Goal: Task Accomplishment & Management: Manage account settings

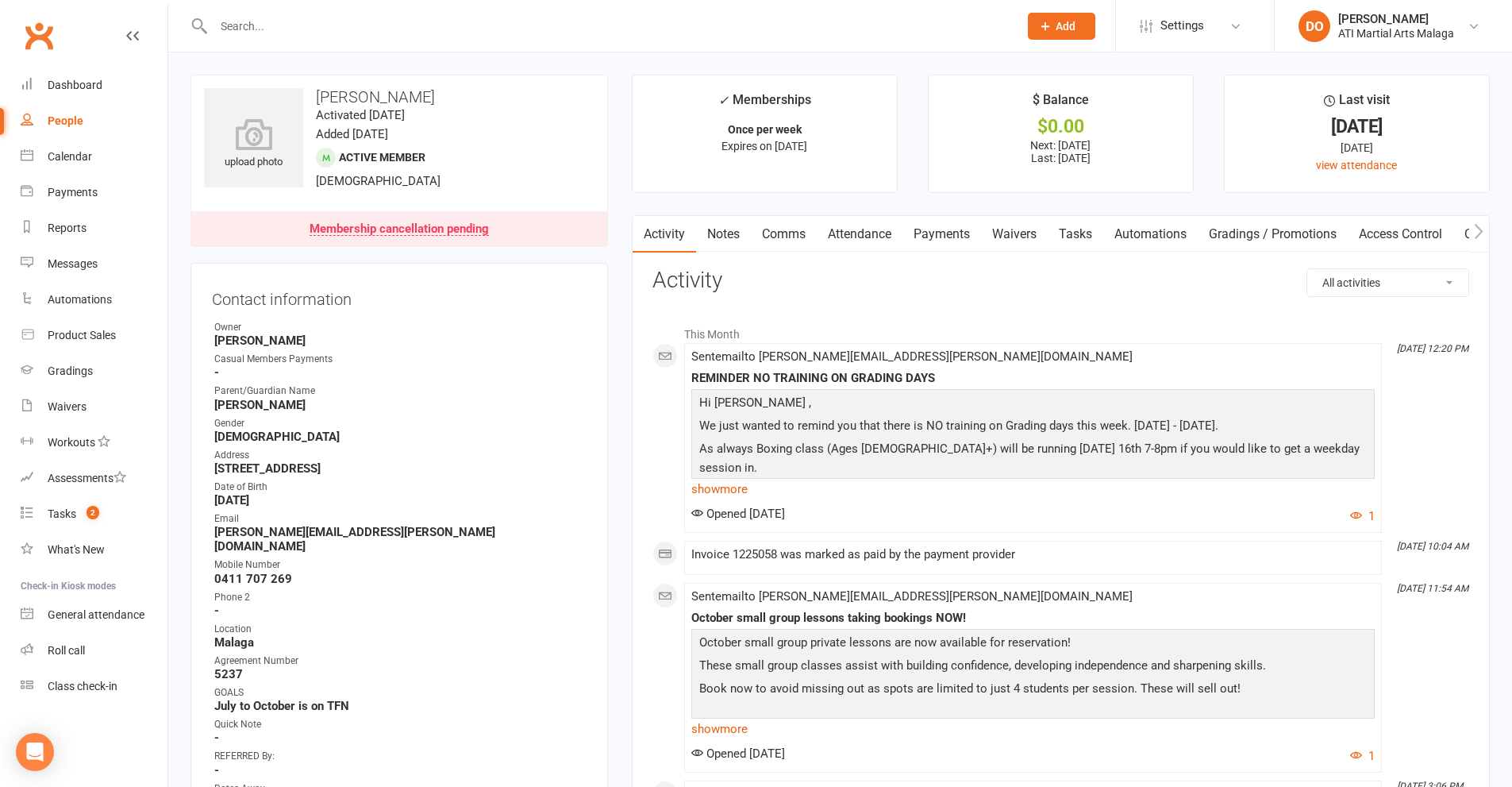
click at [565, 22] on input "text" at bounding box center [608, 26] width 799 height 22
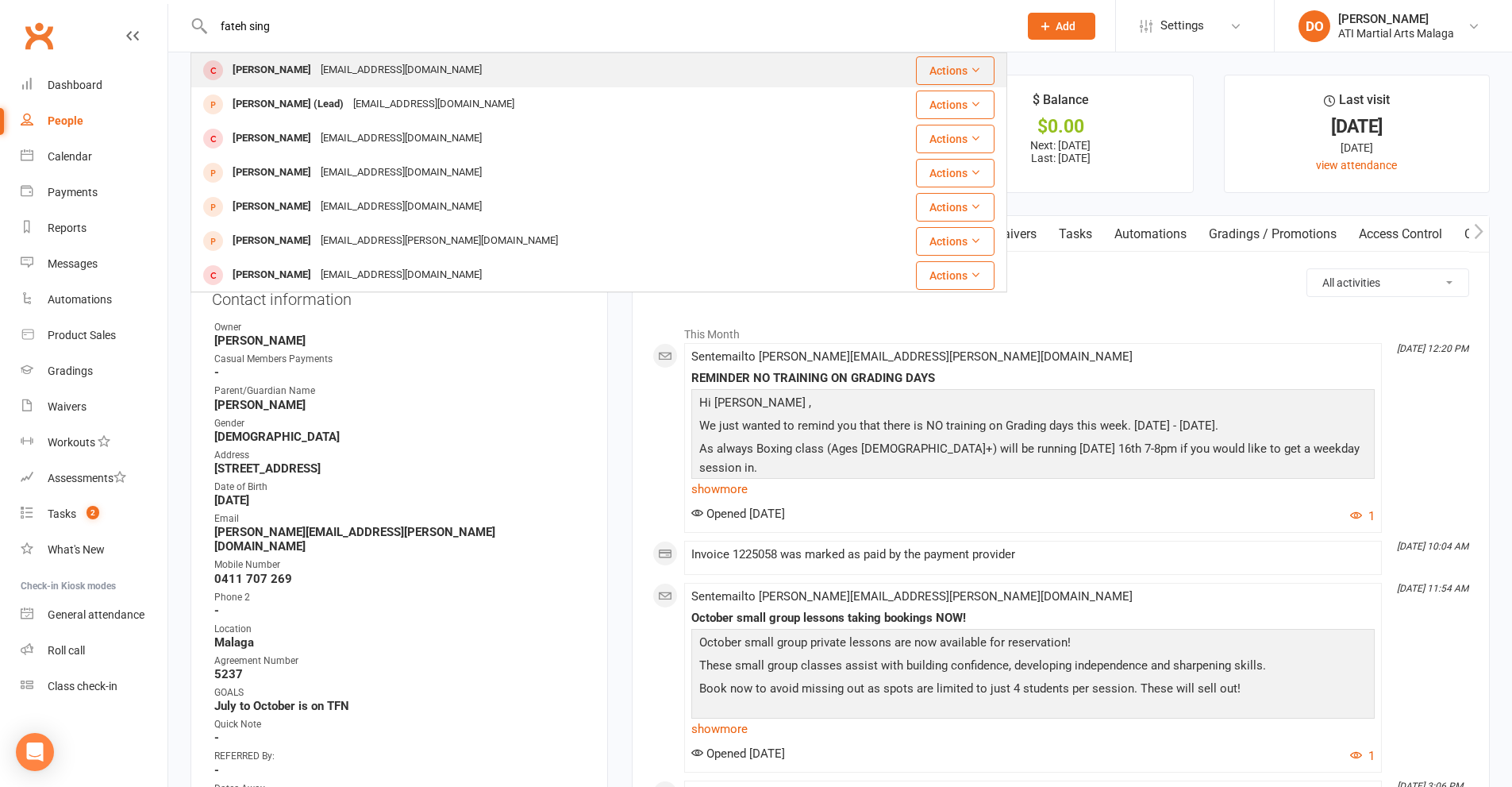
type input "fateh sing"
click at [260, 75] on div "[PERSON_NAME]" at bounding box center [272, 70] width 88 height 23
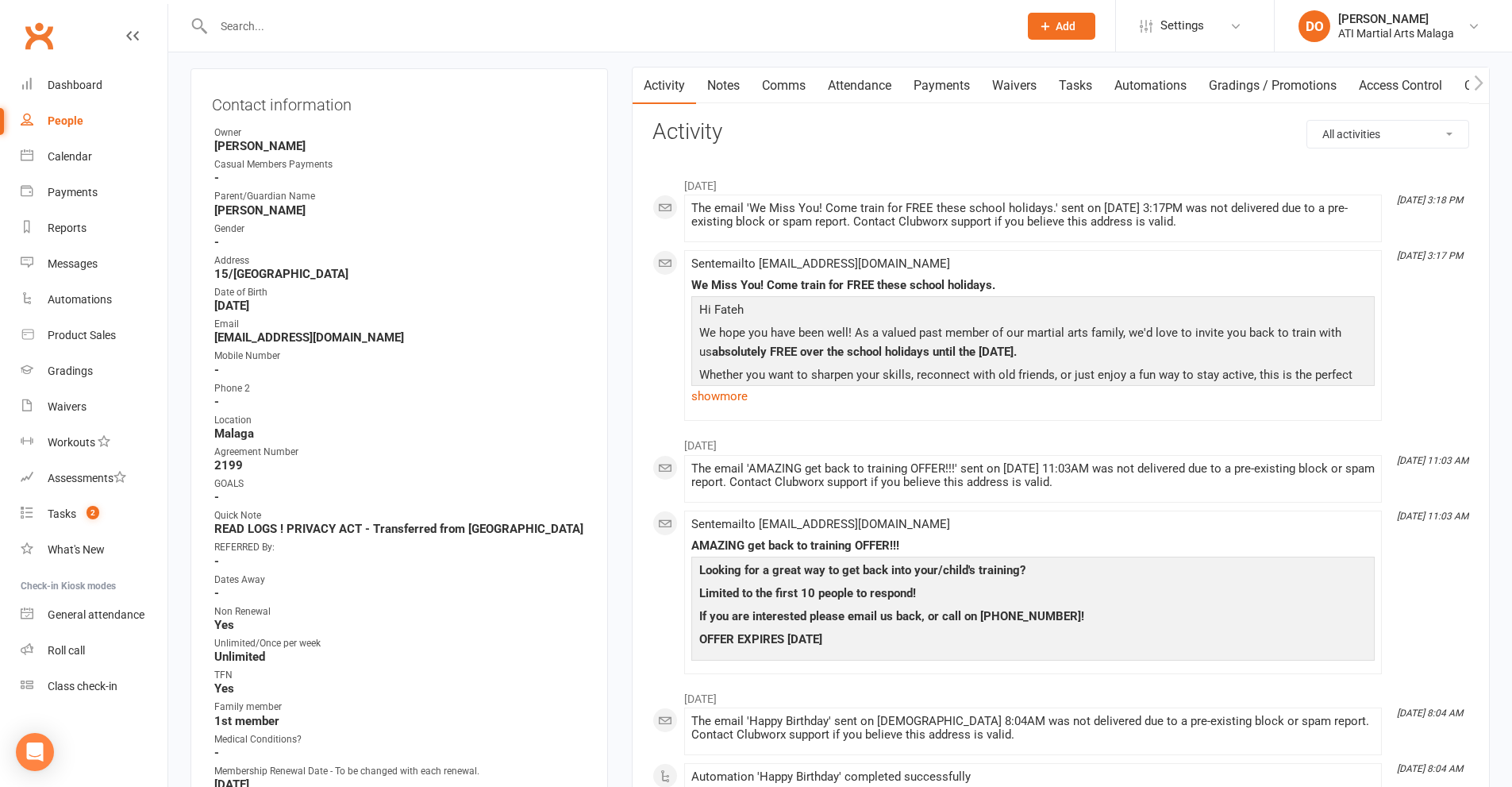
scroll to position [159, 0]
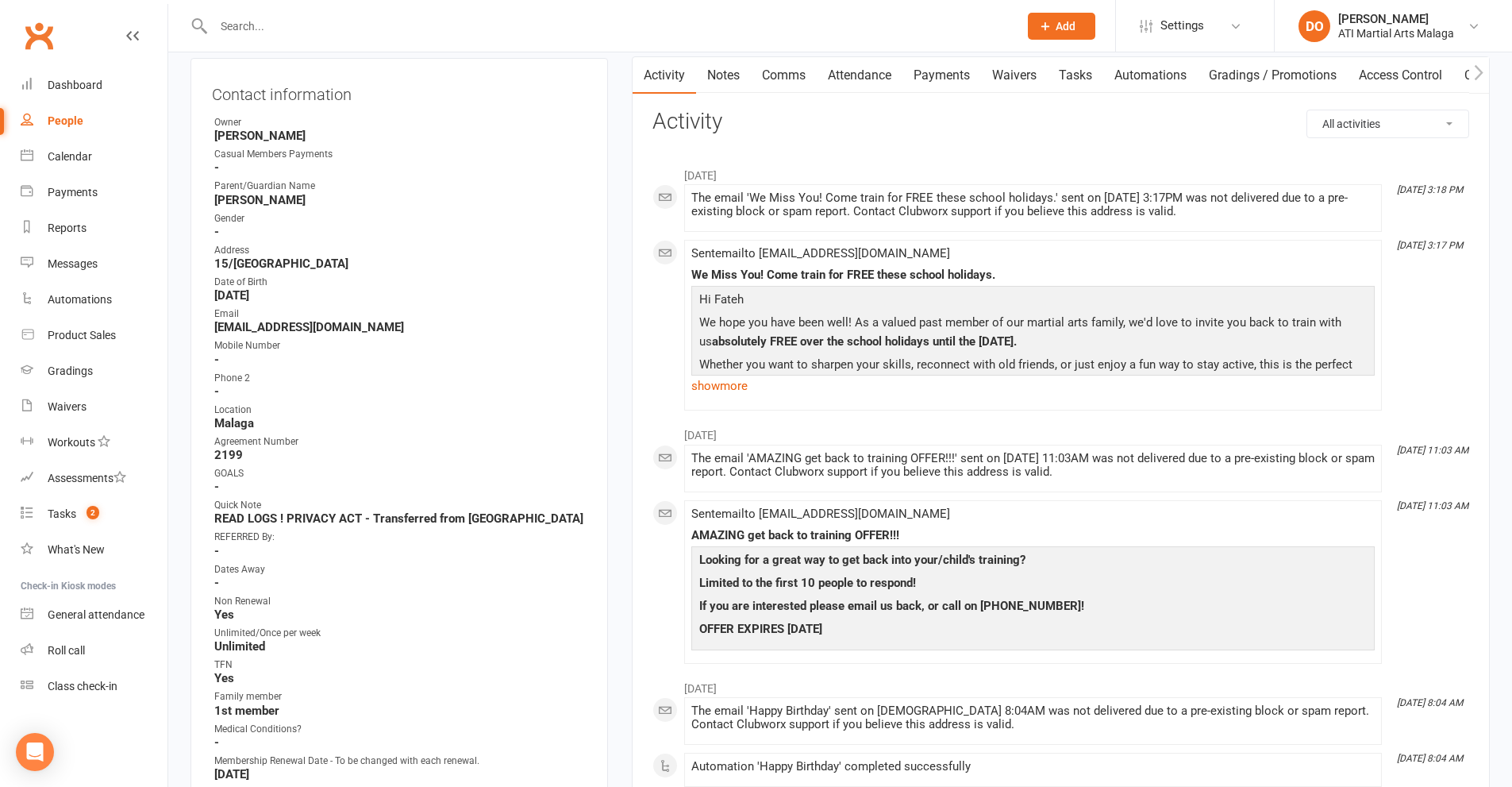
click at [265, 23] on input "text" at bounding box center [608, 26] width 799 height 22
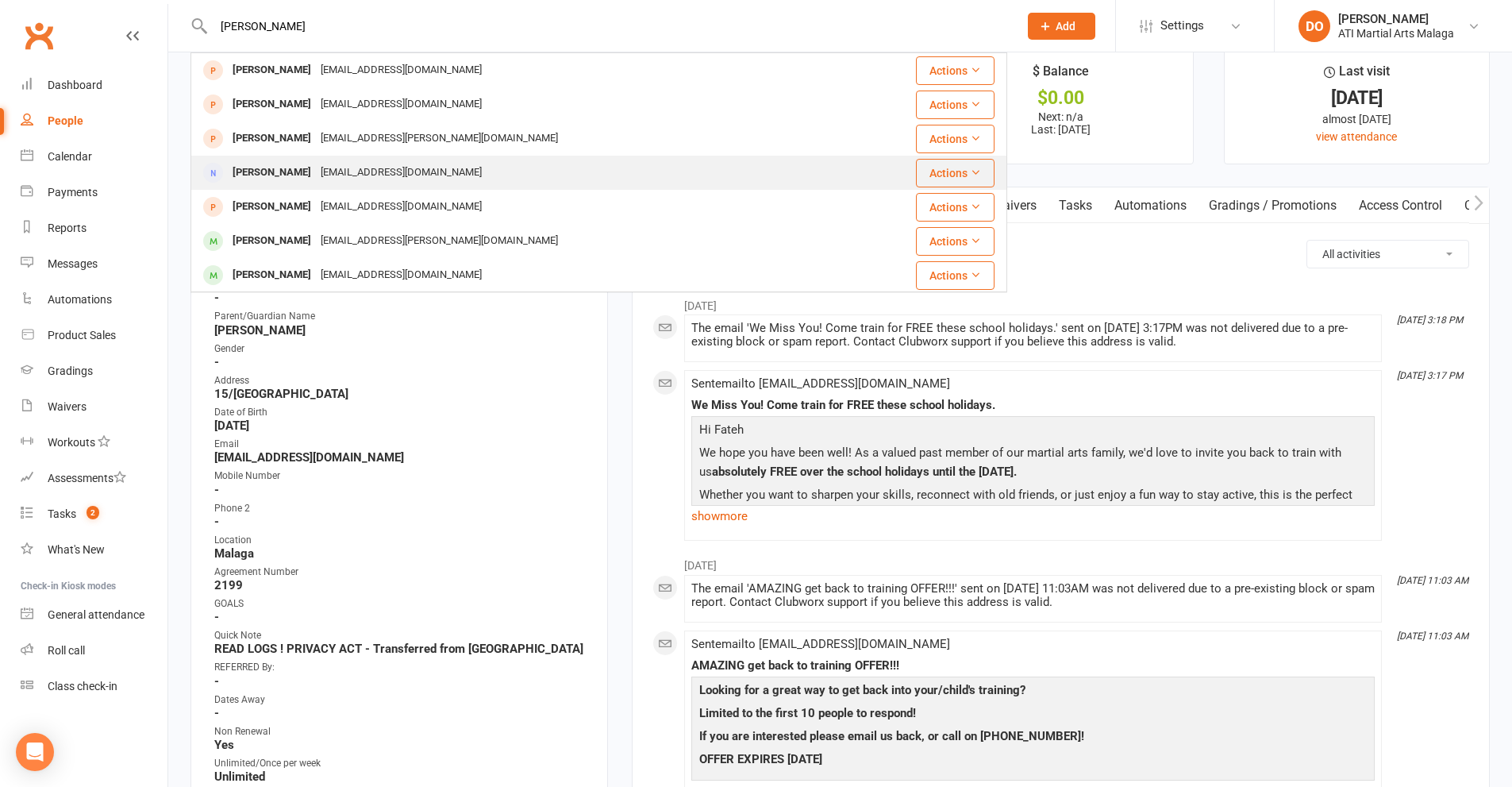
scroll to position [0, 0]
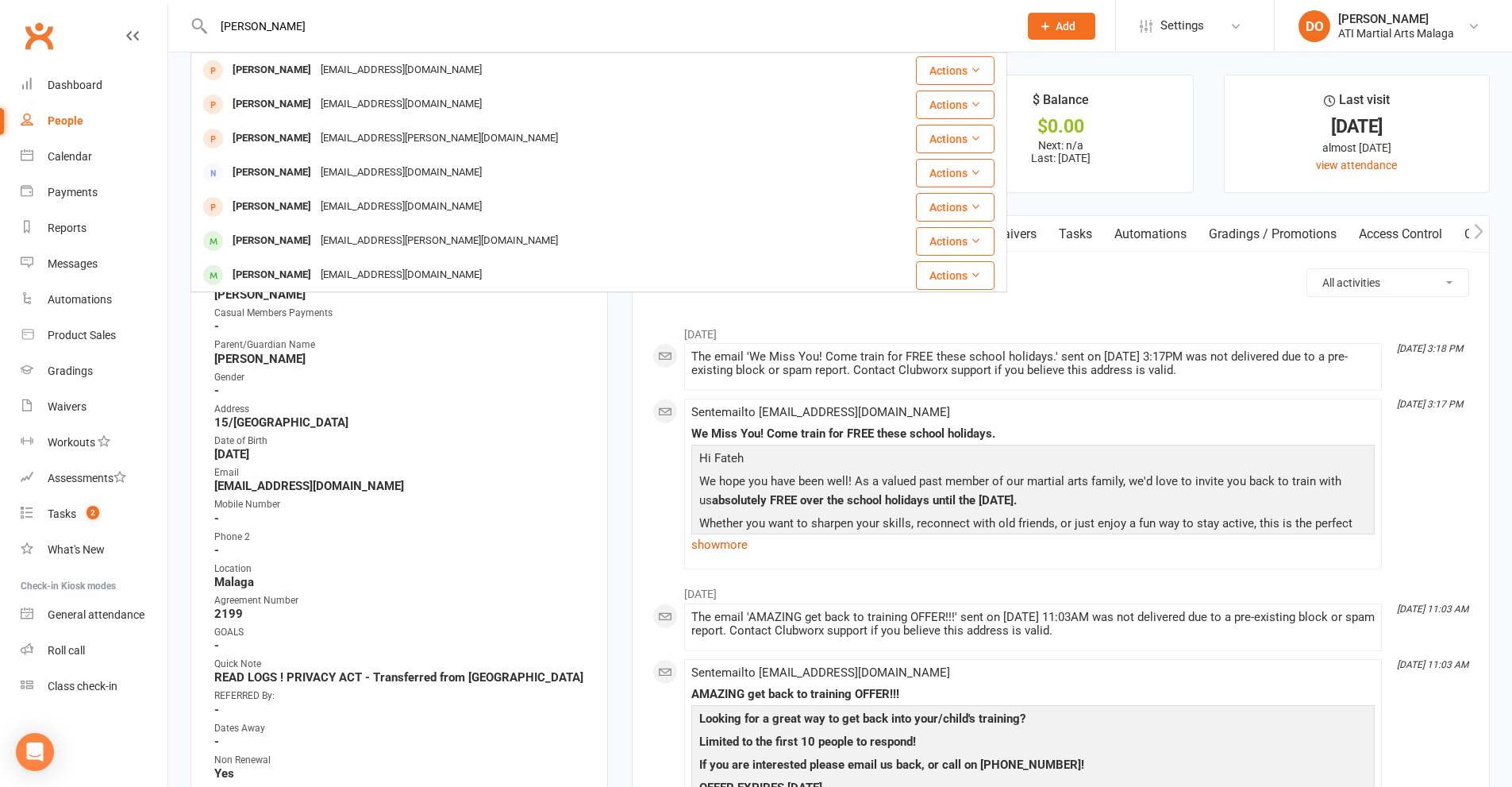
drag, startPoint x: 292, startPoint y: 27, endPoint x: 181, endPoint y: 33, distance: 111.2
click at [181, 40] on react-component "[PERSON_NAME] [PERSON_NAME] [EMAIL_ADDRESS][DOMAIN_NAME] Actions [PERSON_NAME] …" at bounding box center [503, 26] width 1007 height 51
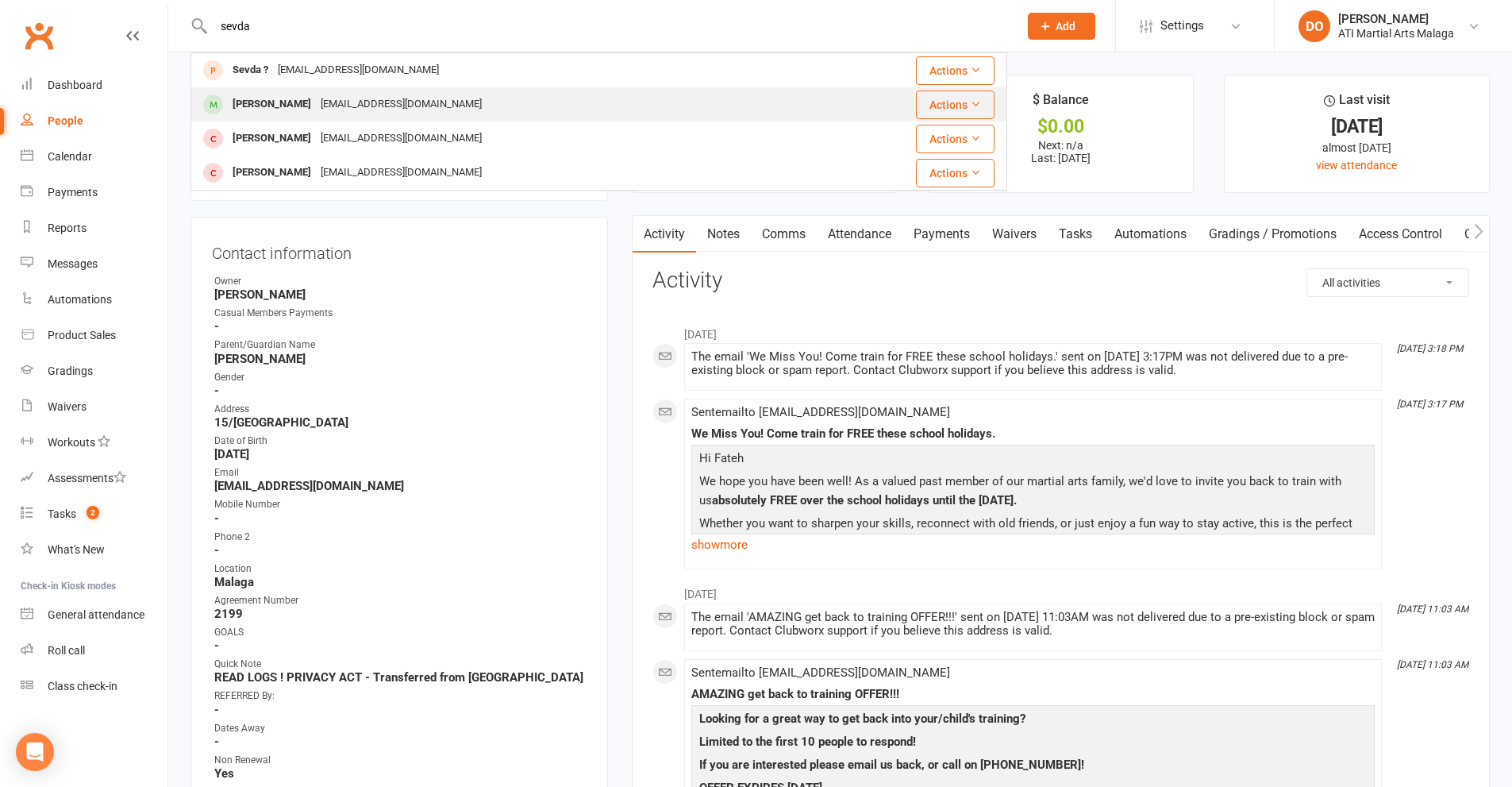
type input "sevda"
click at [280, 103] on div "[PERSON_NAME]" at bounding box center [272, 104] width 88 height 23
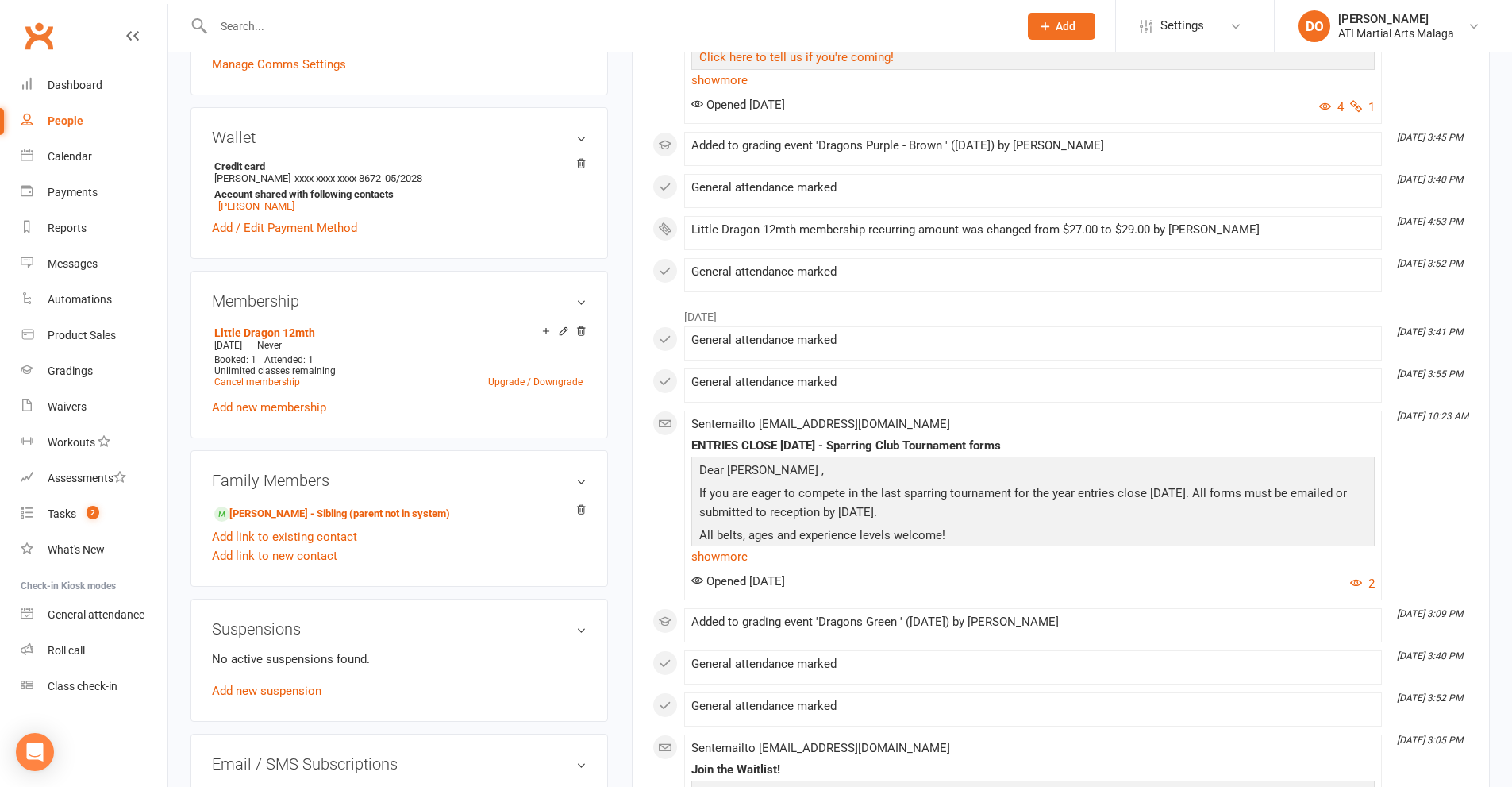
scroll to position [1508, 0]
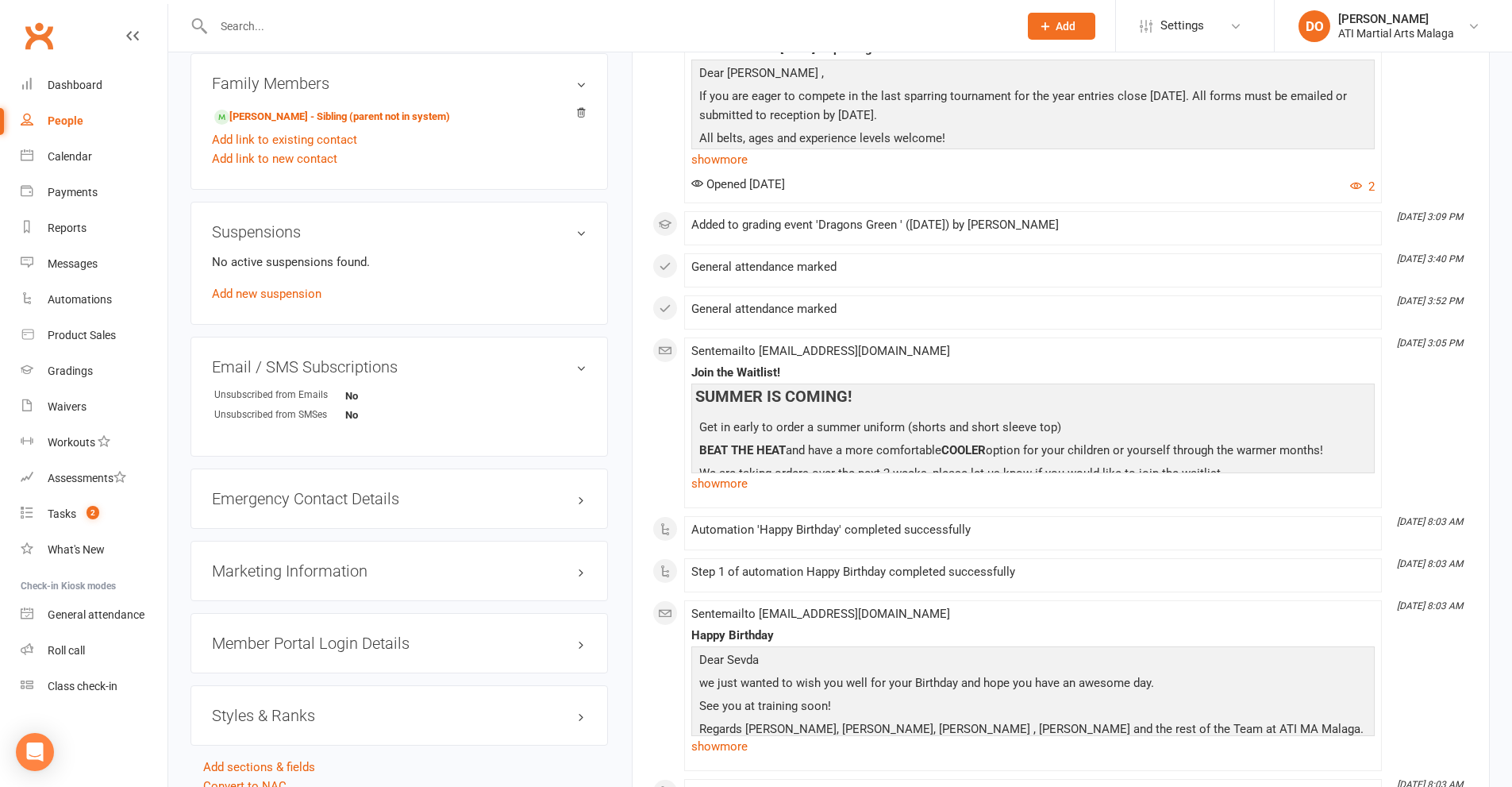
click at [578, 715] on h3 "Styles & Ranks" at bounding box center [399, 716] width 375 height 18
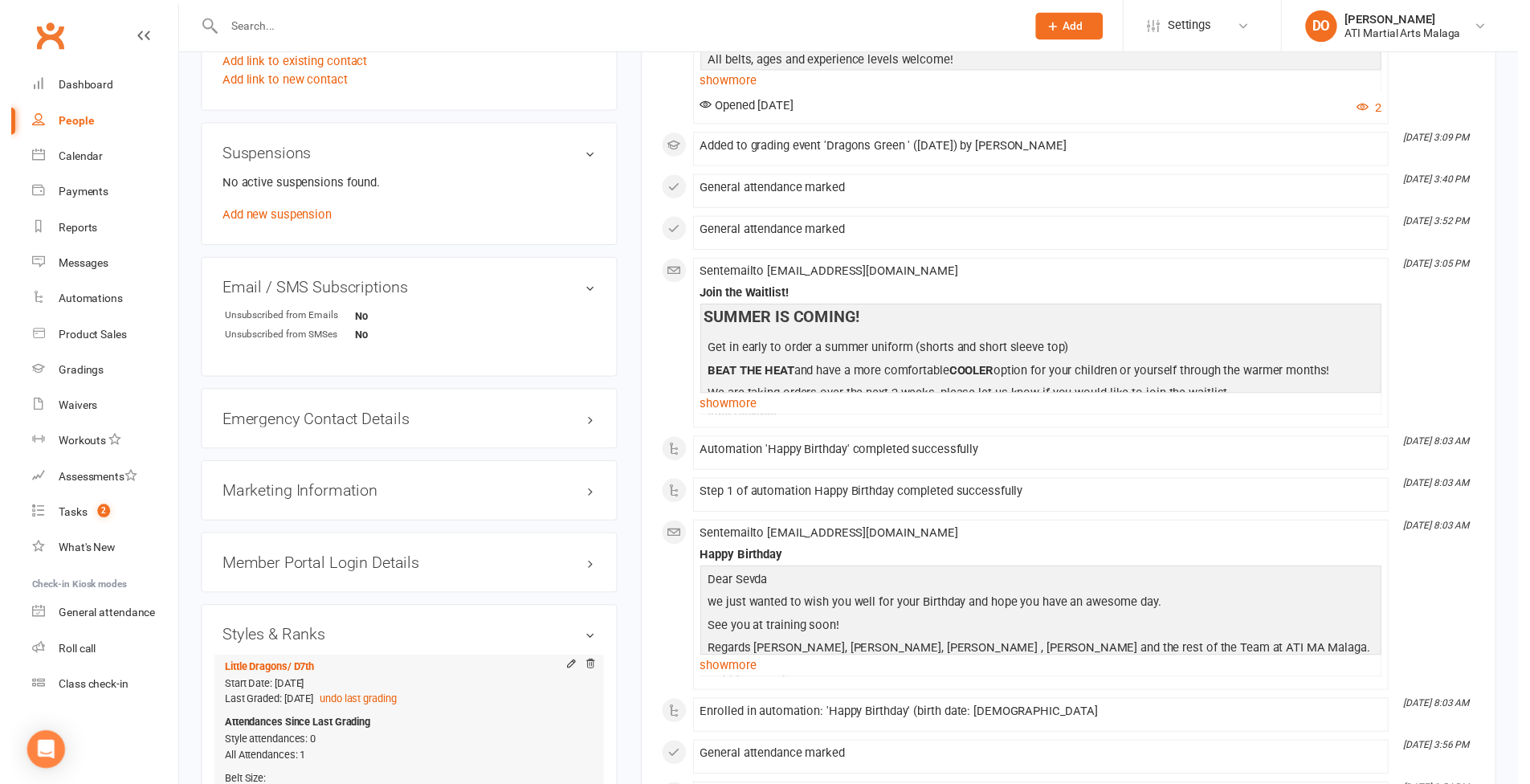
scroll to position [1686, 0]
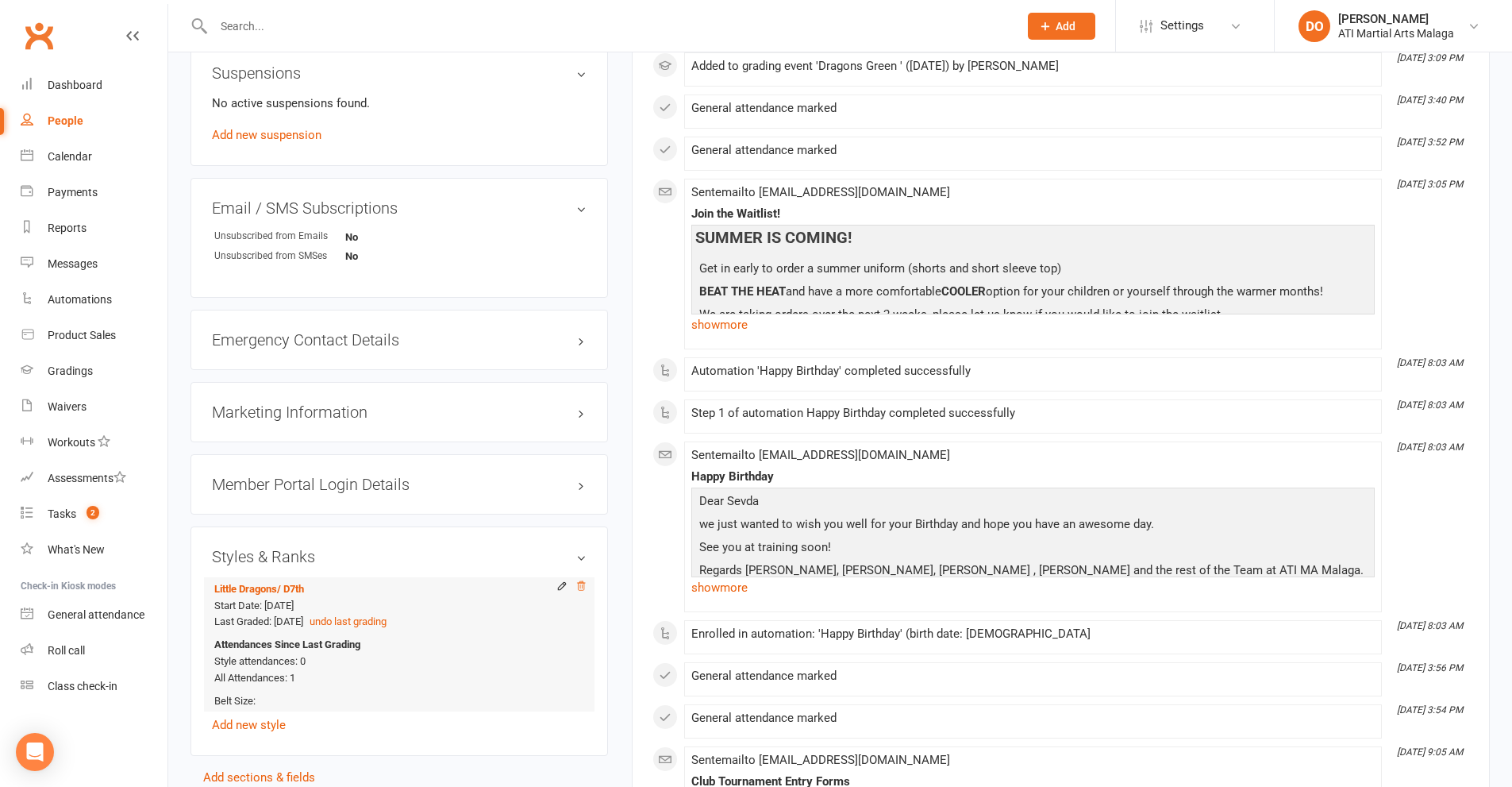
click at [580, 583] on icon at bounding box center [581, 585] width 8 height 9
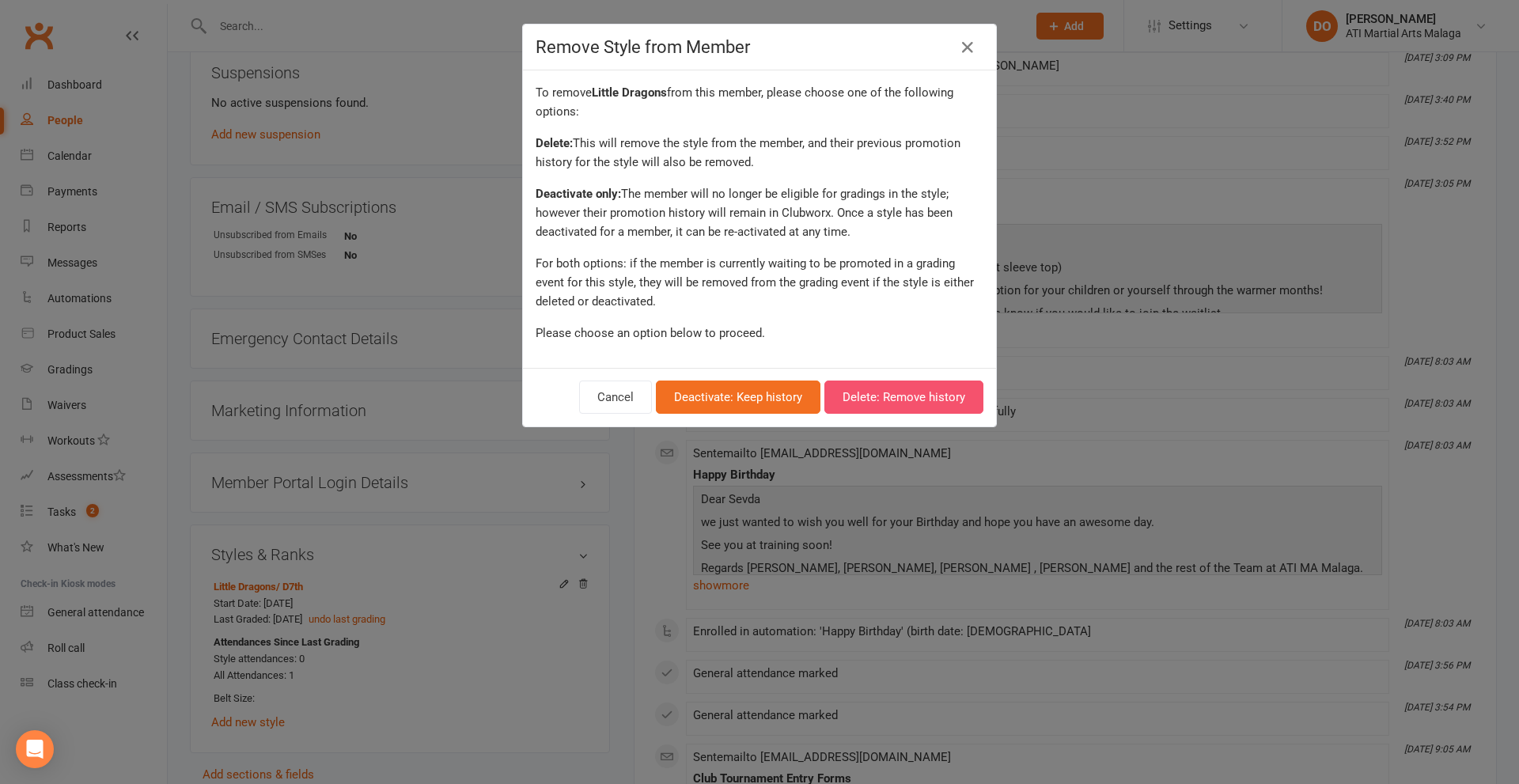
click at [866, 400] on button "Delete: Remove history" at bounding box center [903, 397] width 159 height 34
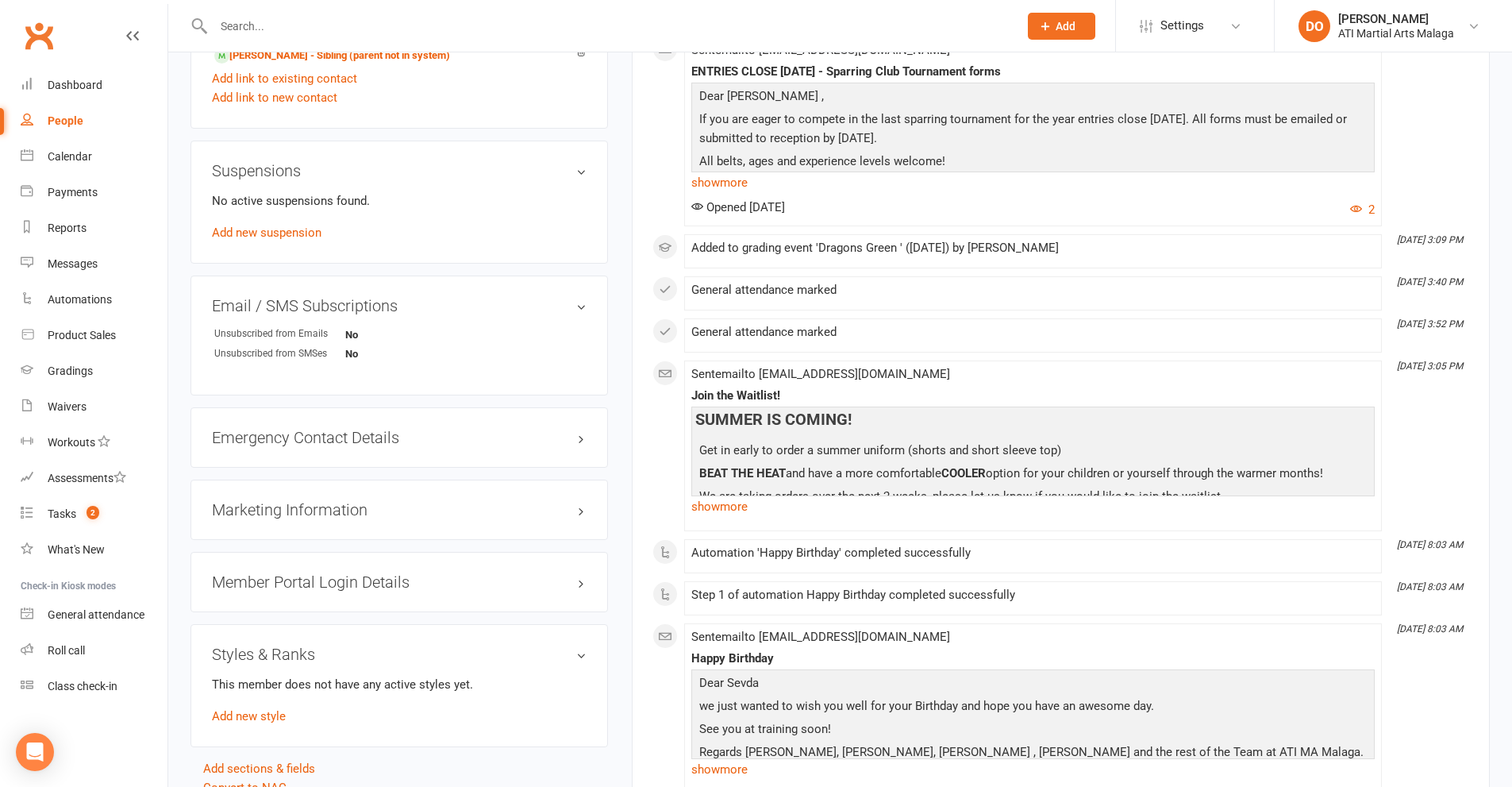
scroll to position [1588, 0]
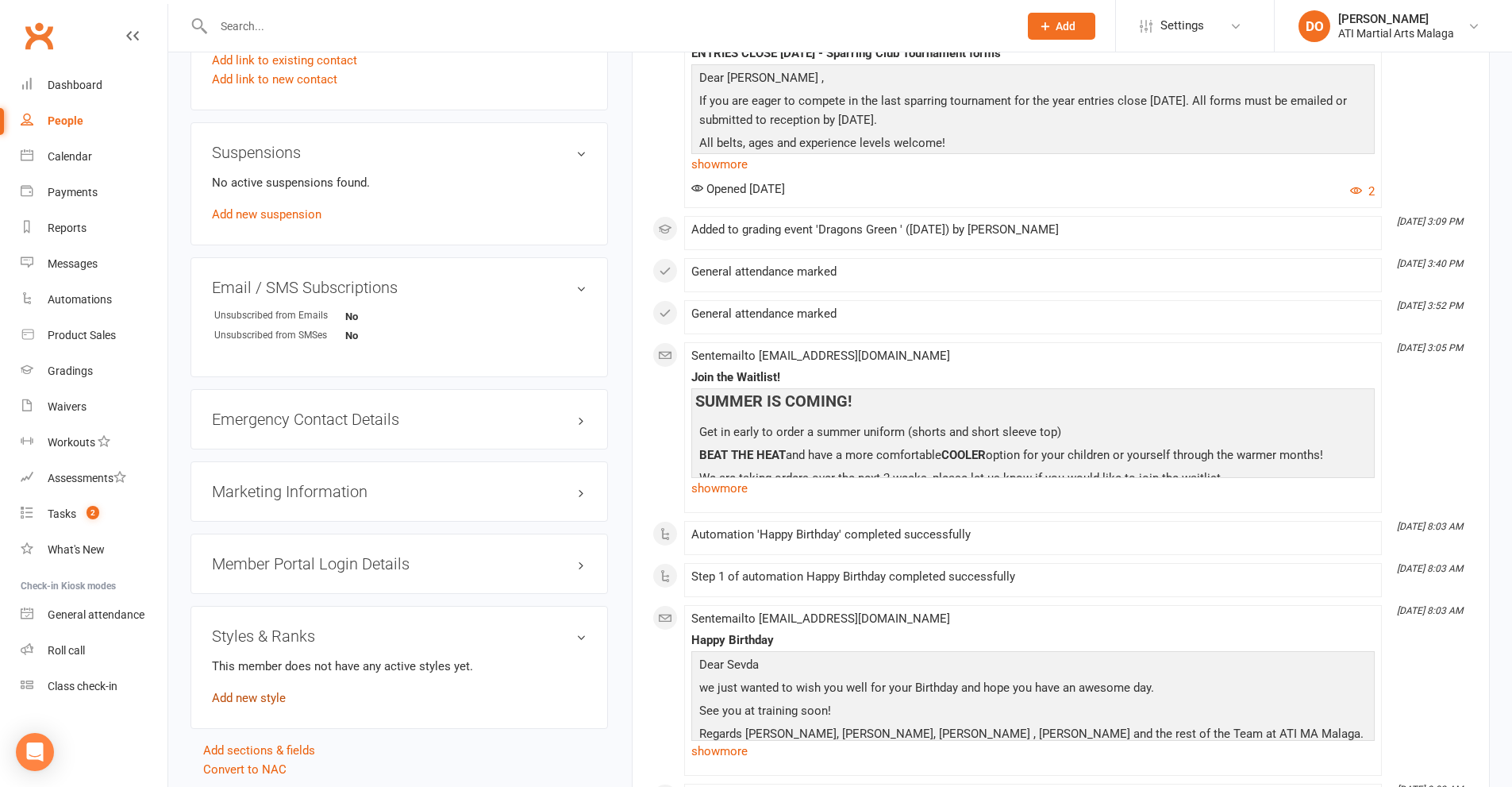
click at [251, 700] on link "Add new style" at bounding box center [248, 698] width 74 height 14
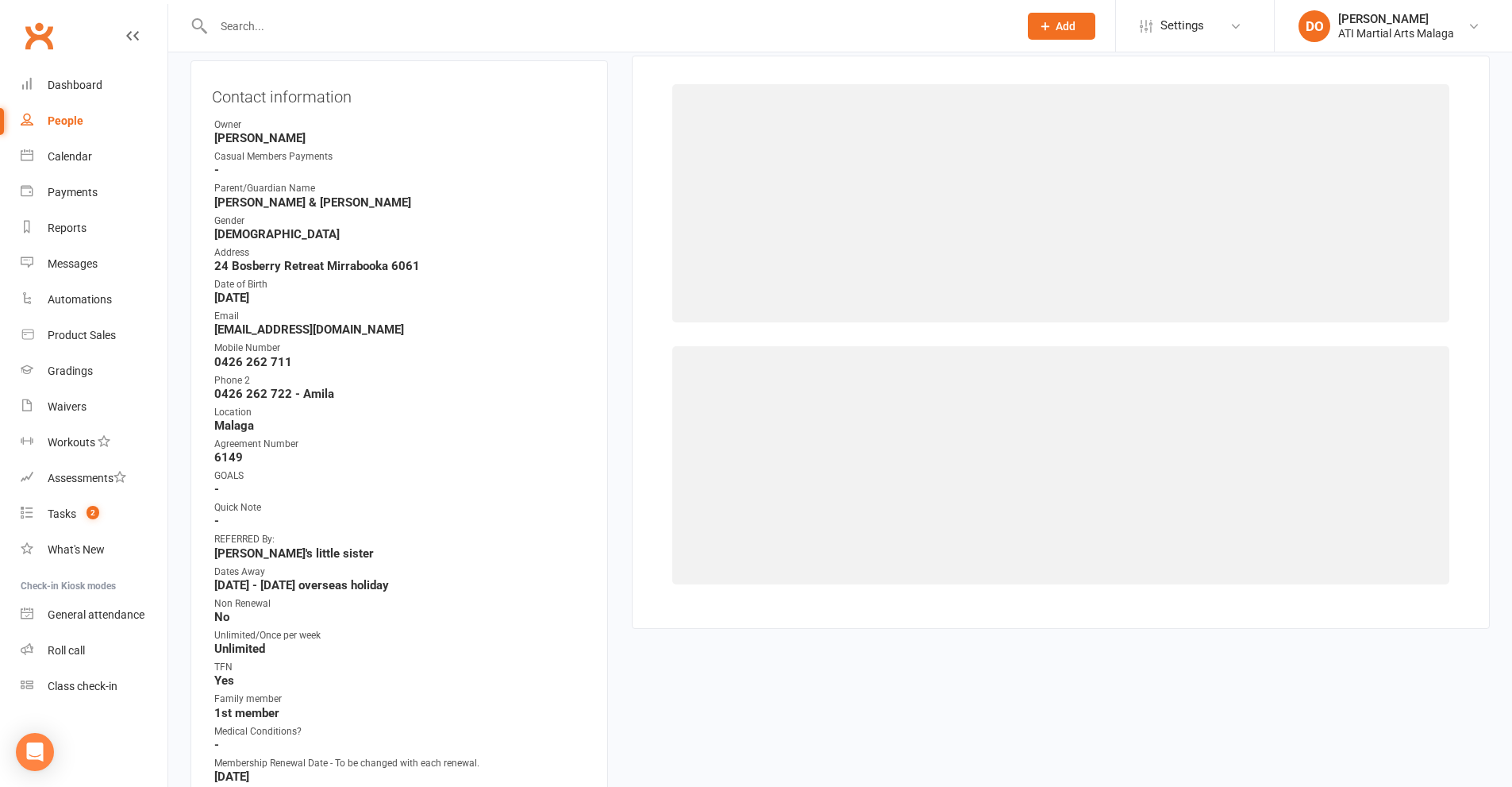
scroll to position [135, 0]
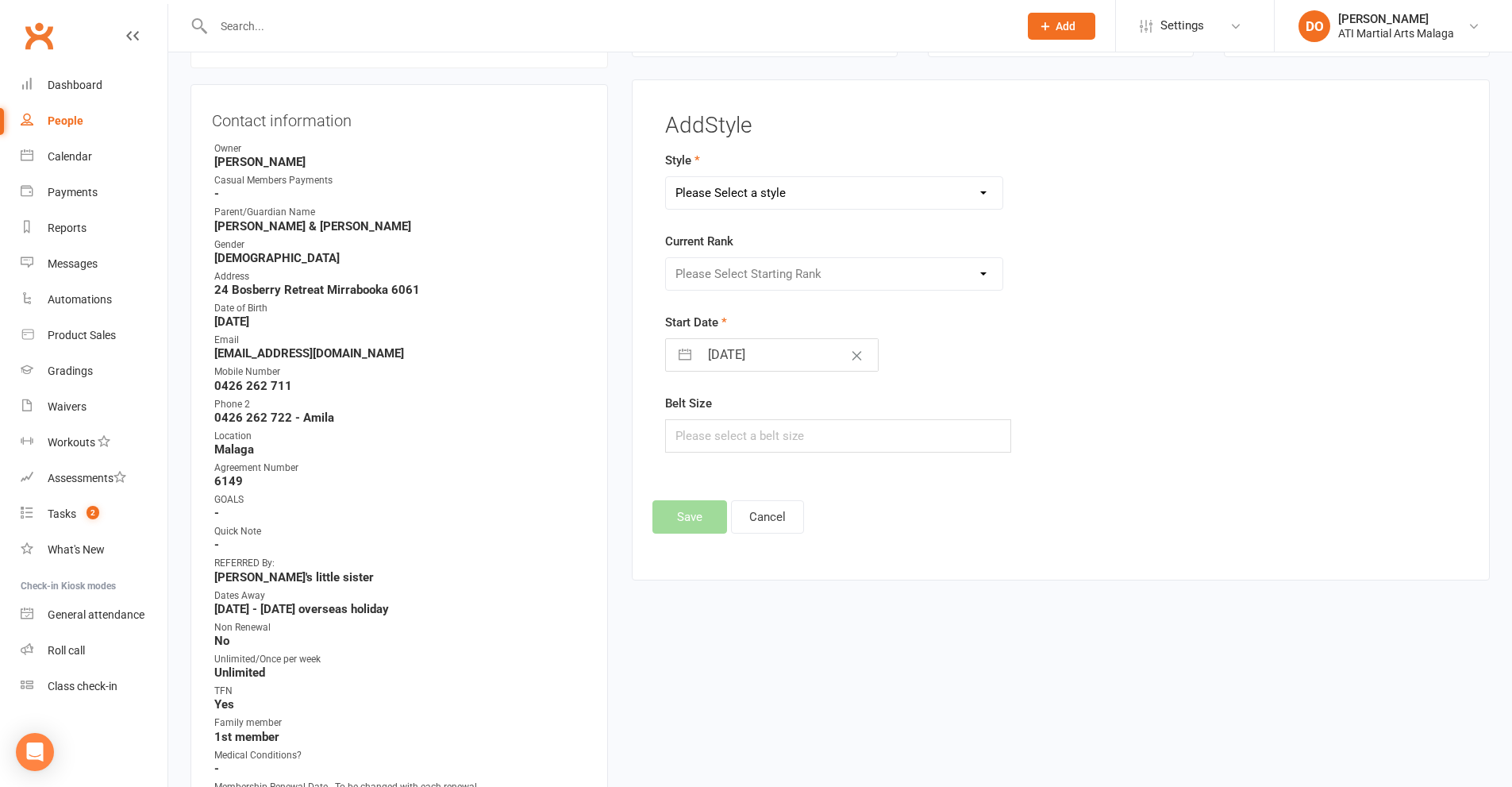
click at [980, 195] on select "Please Select a style BJJ Adults BJJ JUNIORS Boxing Kickboxing Adults Kickboxin…" at bounding box center [834, 193] width 337 height 32
select select "990"
click at [666, 177] on select "Please Select a style BJJ Adults BJJ JUNIORS Boxing Kickboxing Adults Kickboxin…" at bounding box center [834, 193] width 337 height 32
click at [982, 272] on select "Please Select Starting Rank D10th D9th D8th D7th D6th D5th D4th D3rd D2nd D1st …" at bounding box center [834, 274] width 337 height 32
select select "9382"
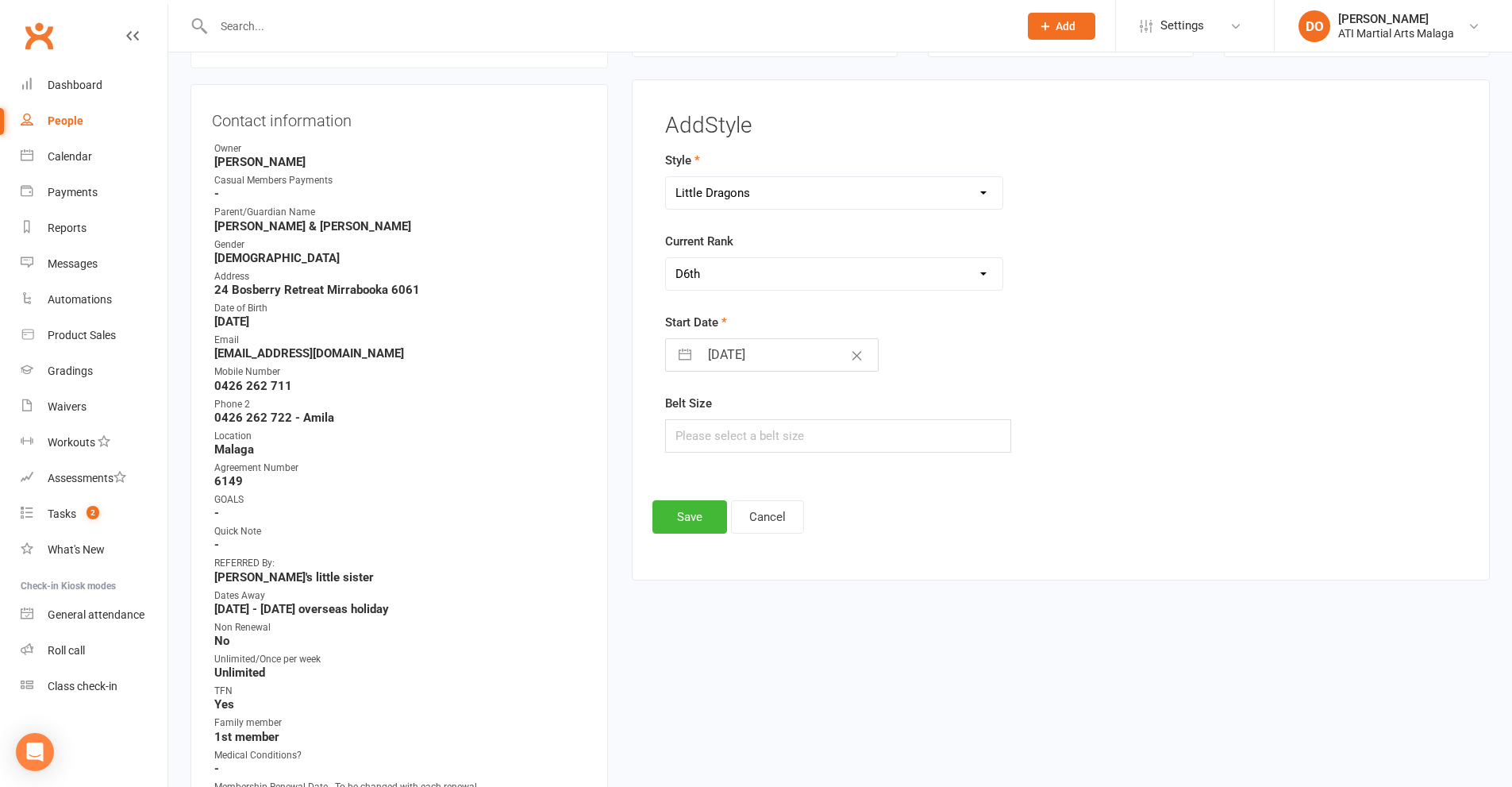
click at [666, 258] on select "Please Select Starting Rank D10th D9th D8th D7th D6th D5th D4th D3rd D2nd D1st …" at bounding box center [834, 274] width 337 height 32
click at [684, 350] on button "button" at bounding box center [685, 355] width 29 height 32
select select "7"
select select "2025"
select select "8"
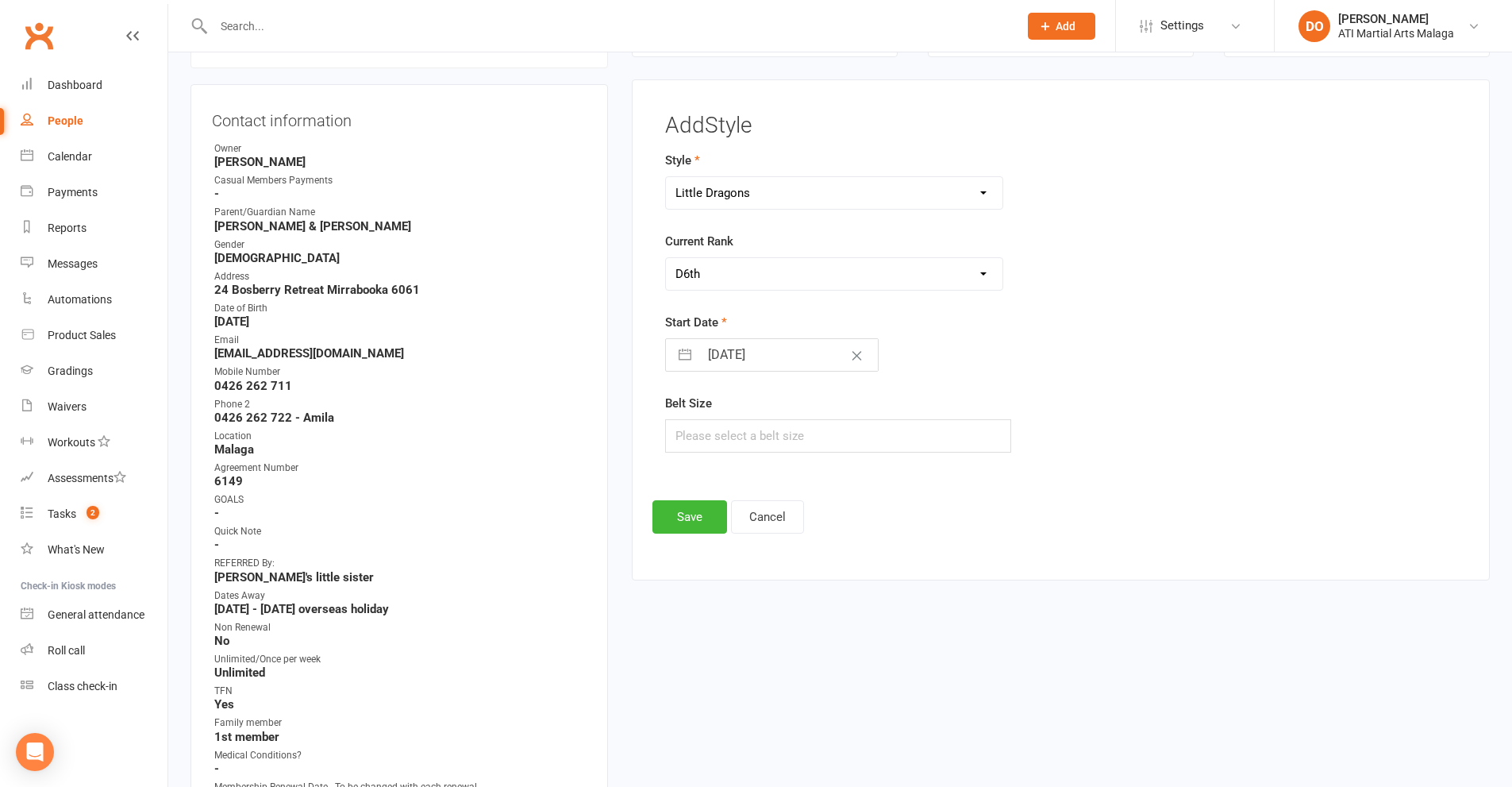
select select "2025"
select select "9"
select select "2025"
click at [704, 417] on icon "Move backward to switch to the previous month." at bounding box center [698, 418] width 15 height 15
select select "6"
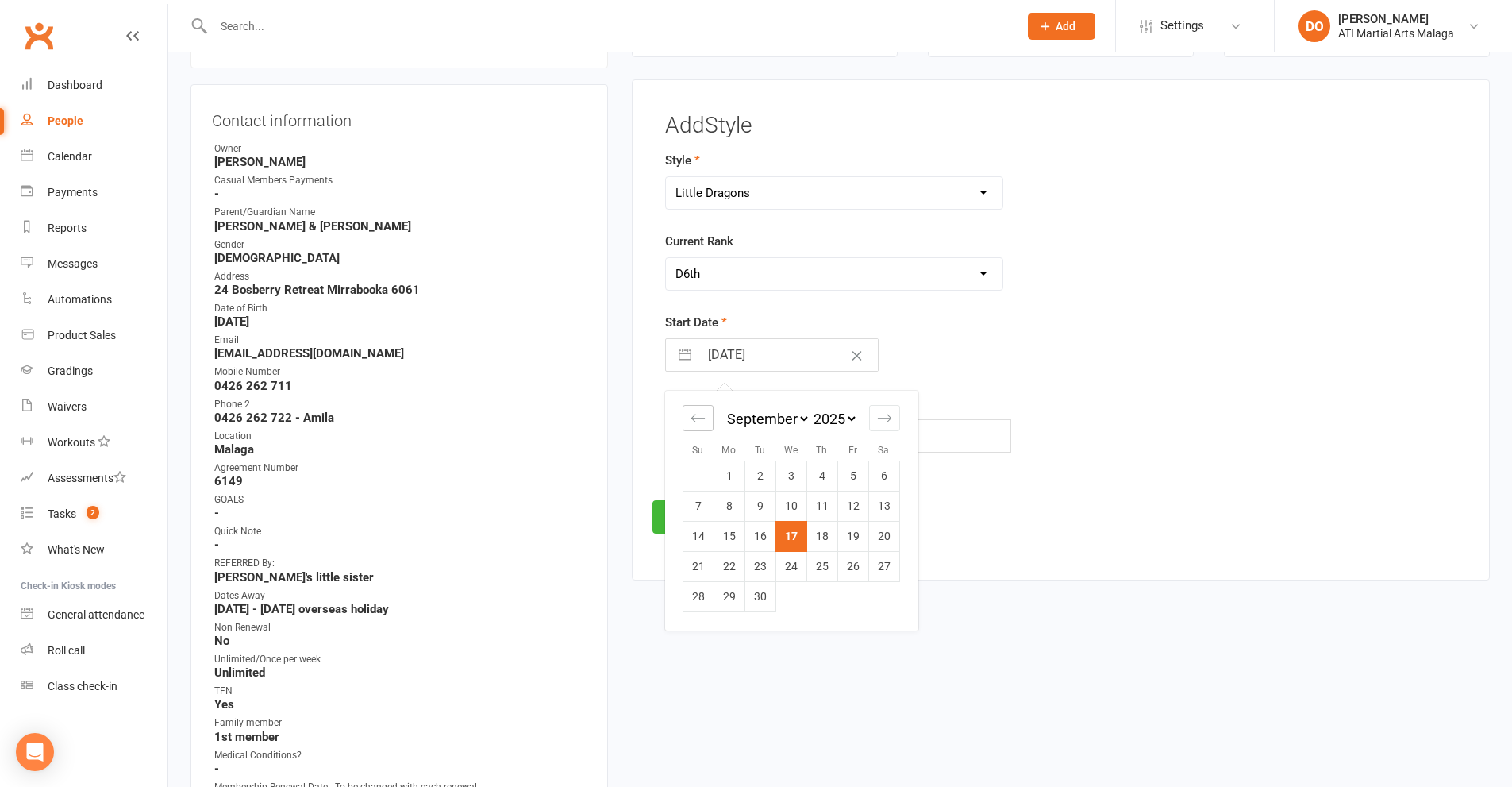
select select "2025"
click at [704, 417] on icon "Move backward to switch to the previous month." at bounding box center [698, 418] width 15 height 15
select select "5"
select select "2025"
click at [704, 417] on icon "Move backward to switch to the previous month." at bounding box center [698, 418] width 15 height 15
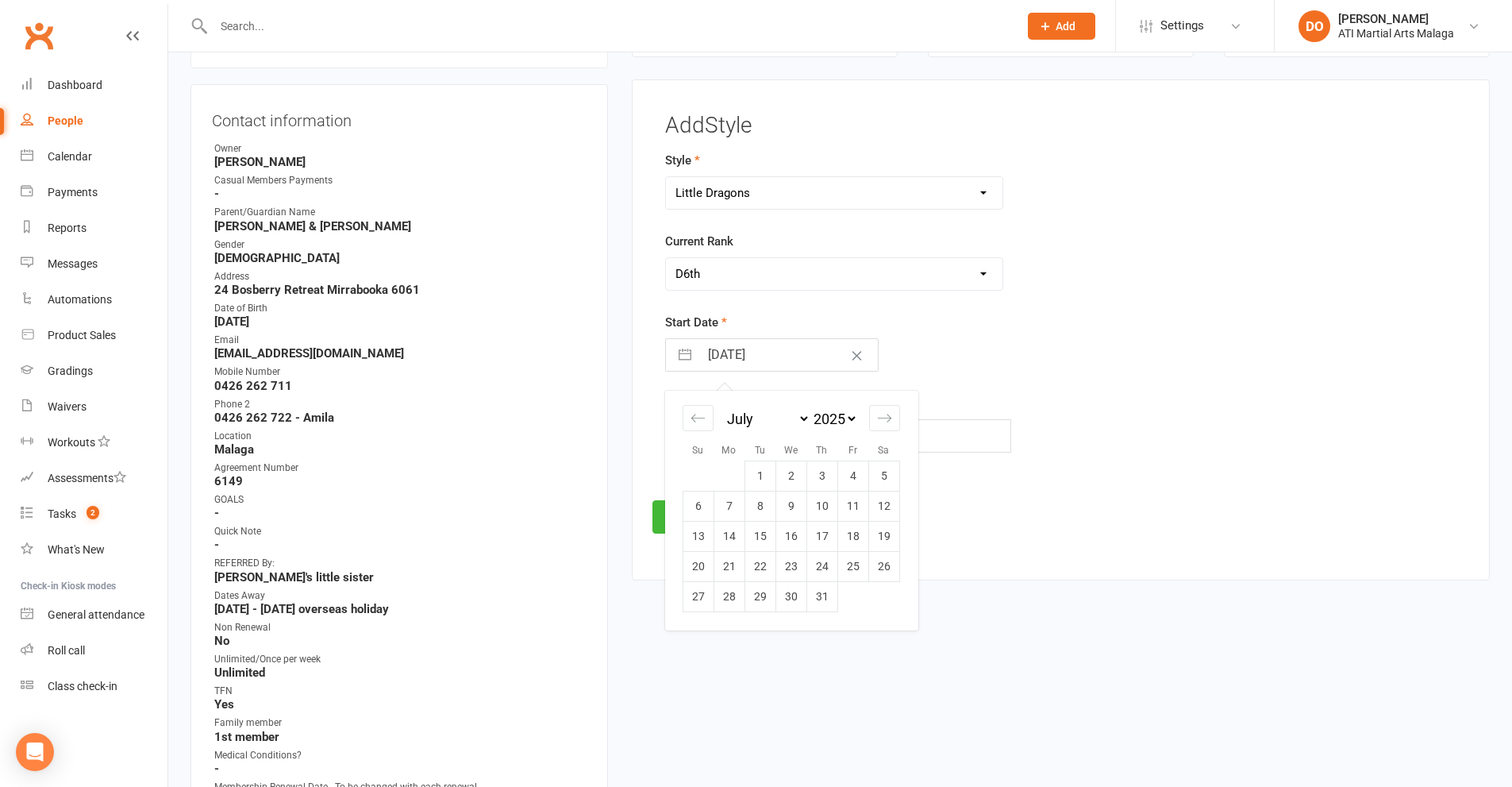
select select "4"
select select "2025"
click at [783, 566] on td "25" at bounding box center [791, 566] width 31 height 30
type input "[DATE]"
click at [676, 515] on button "Save" at bounding box center [689, 517] width 75 height 34
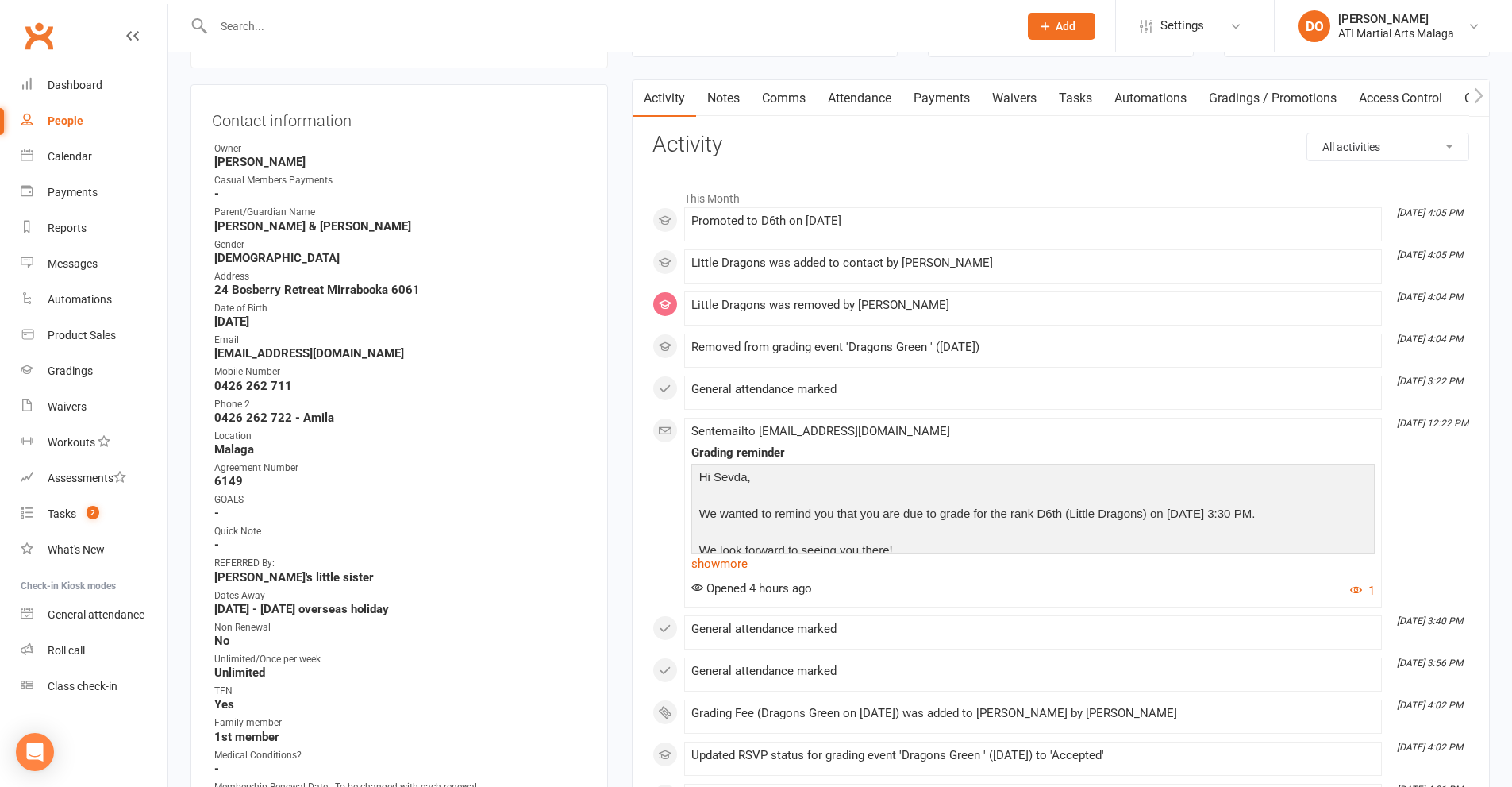
click at [516, 29] on input "text" at bounding box center [608, 26] width 799 height 22
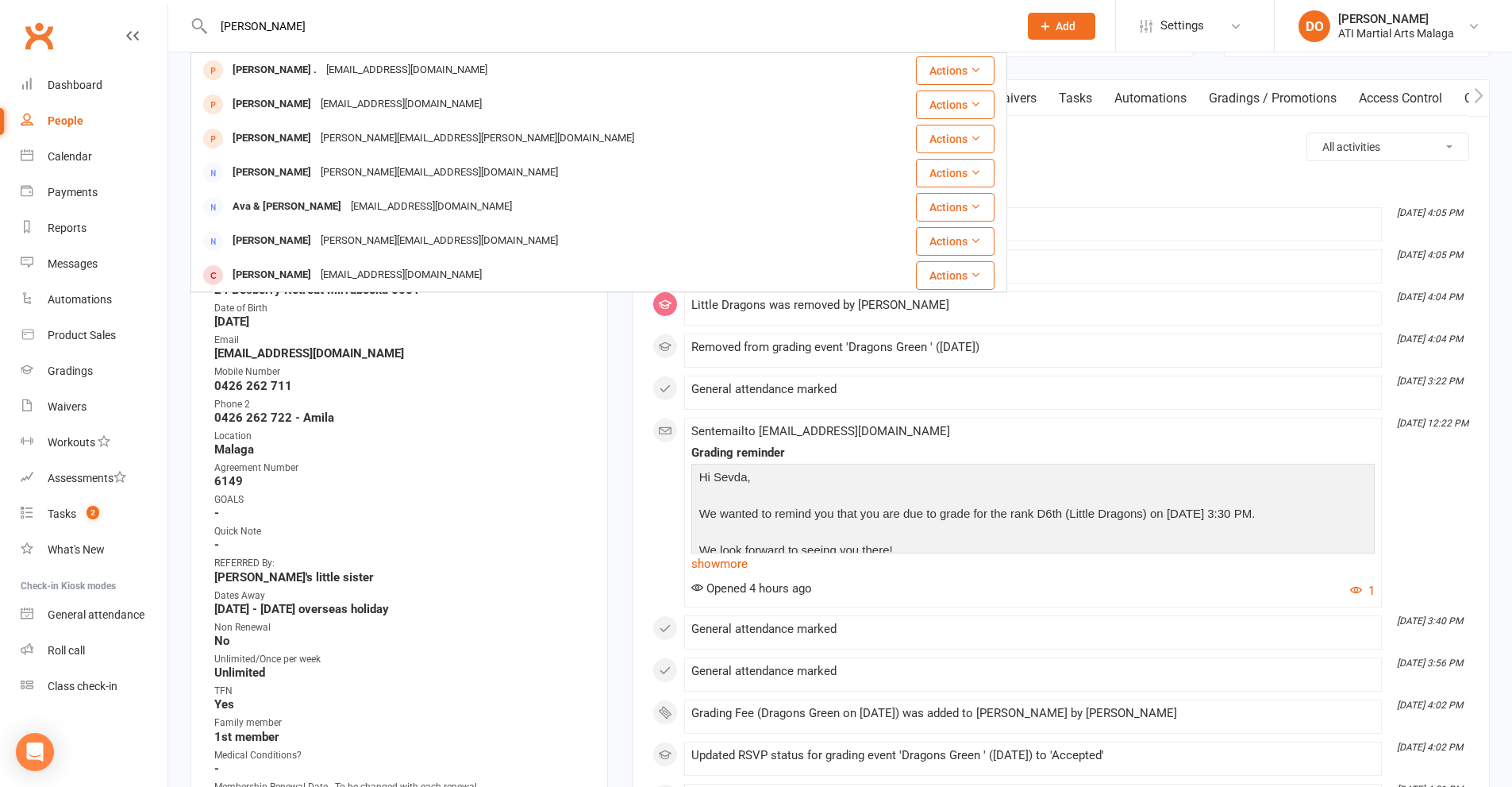
drag, startPoint x: 274, startPoint y: 23, endPoint x: 179, endPoint y: 27, distance: 95.1
click at [177, 35] on react-component "[PERSON_NAME] [PERSON_NAME] . [EMAIL_ADDRESS][DOMAIN_NAME] Actions [PERSON_NAME…" at bounding box center [503, 26] width 1007 height 51
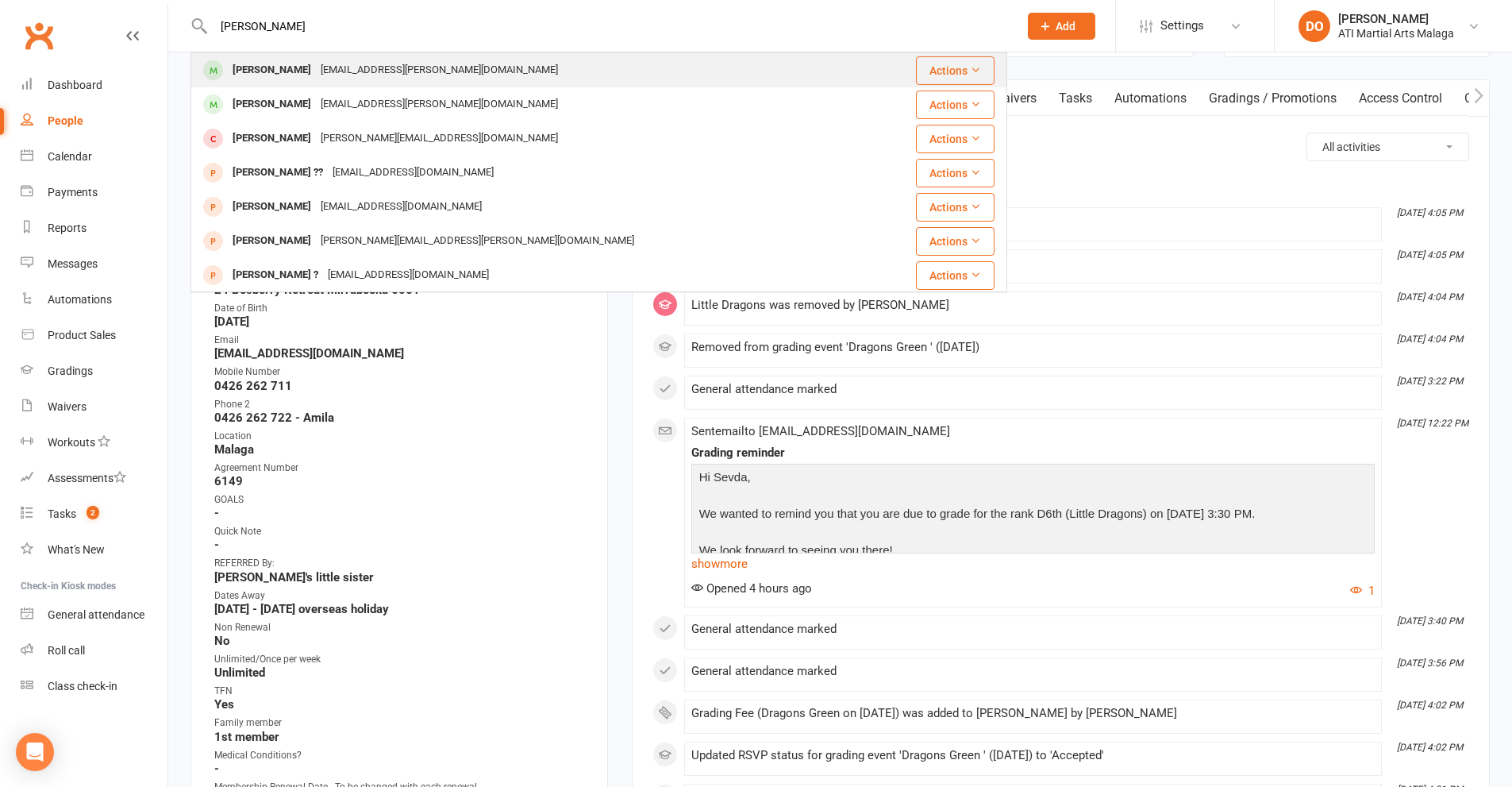
type input "[PERSON_NAME]"
click at [268, 71] on div "[PERSON_NAME]" at bounding box center [272, 70] width 88 height 23
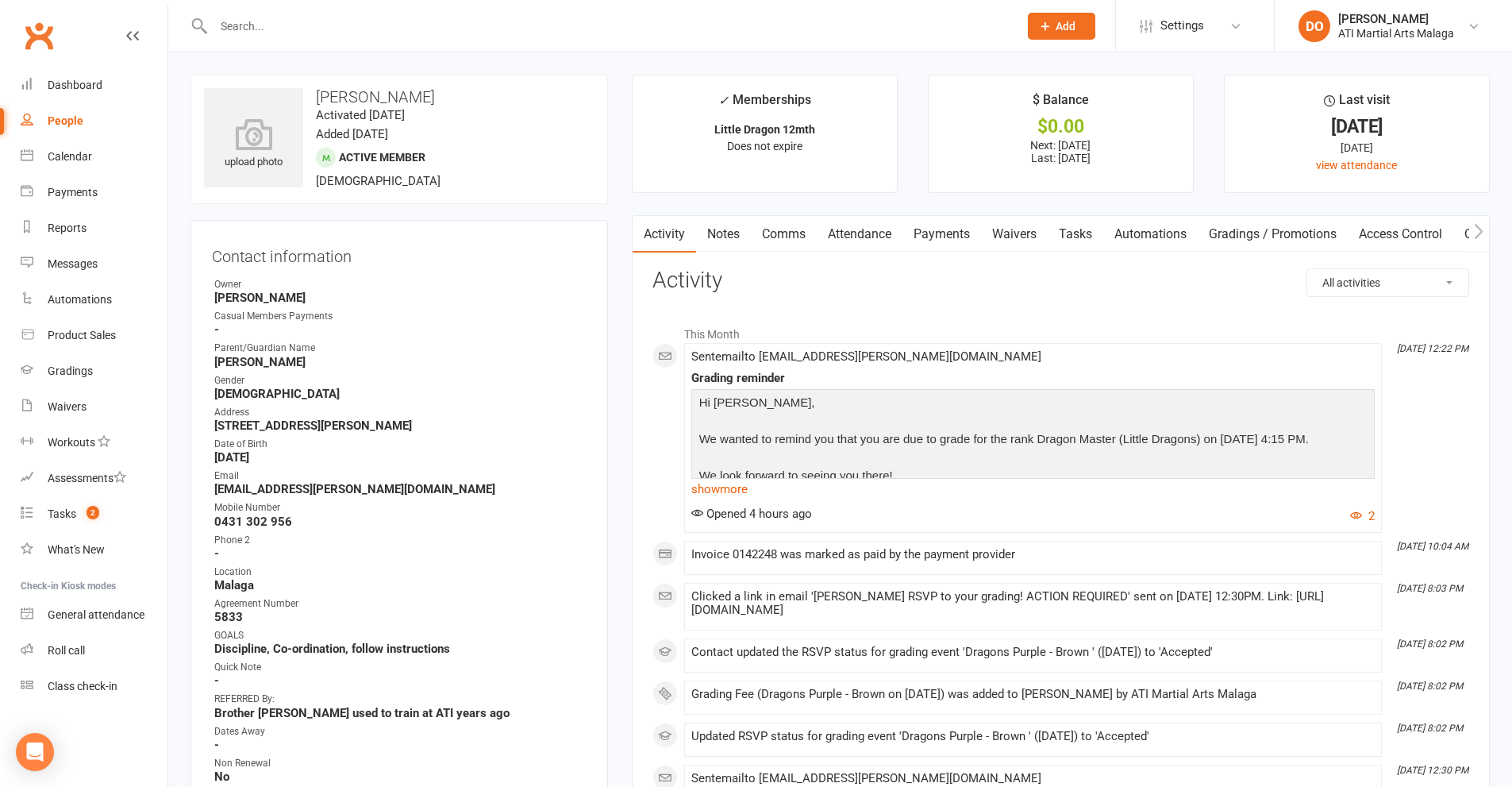
click at [930, 231] on link "Payments" at bounding box center [941, 234] width 79 height 37
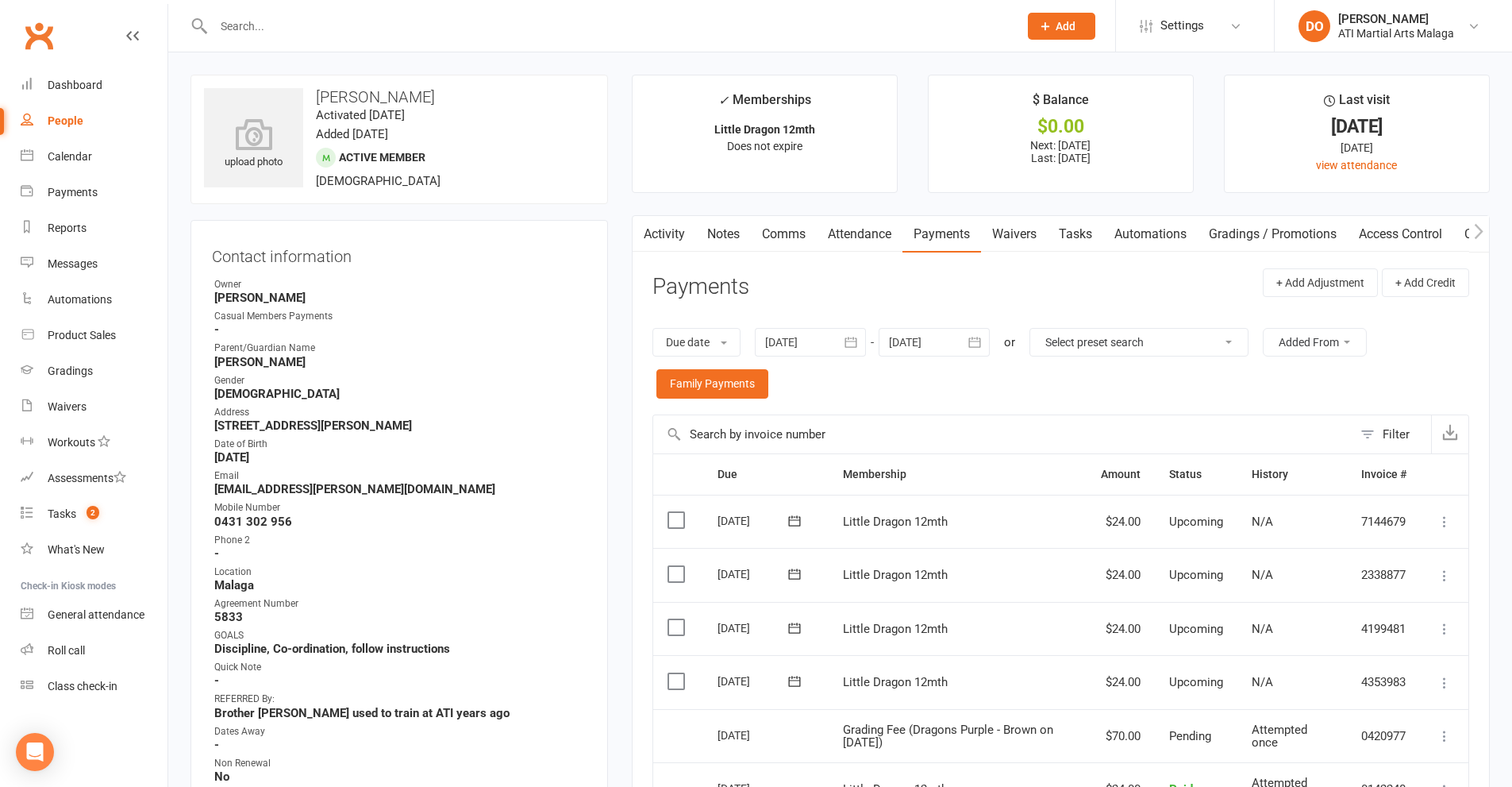
click at [621, 33] on input "text" at bounding box center [608, 26] width 799 height 22
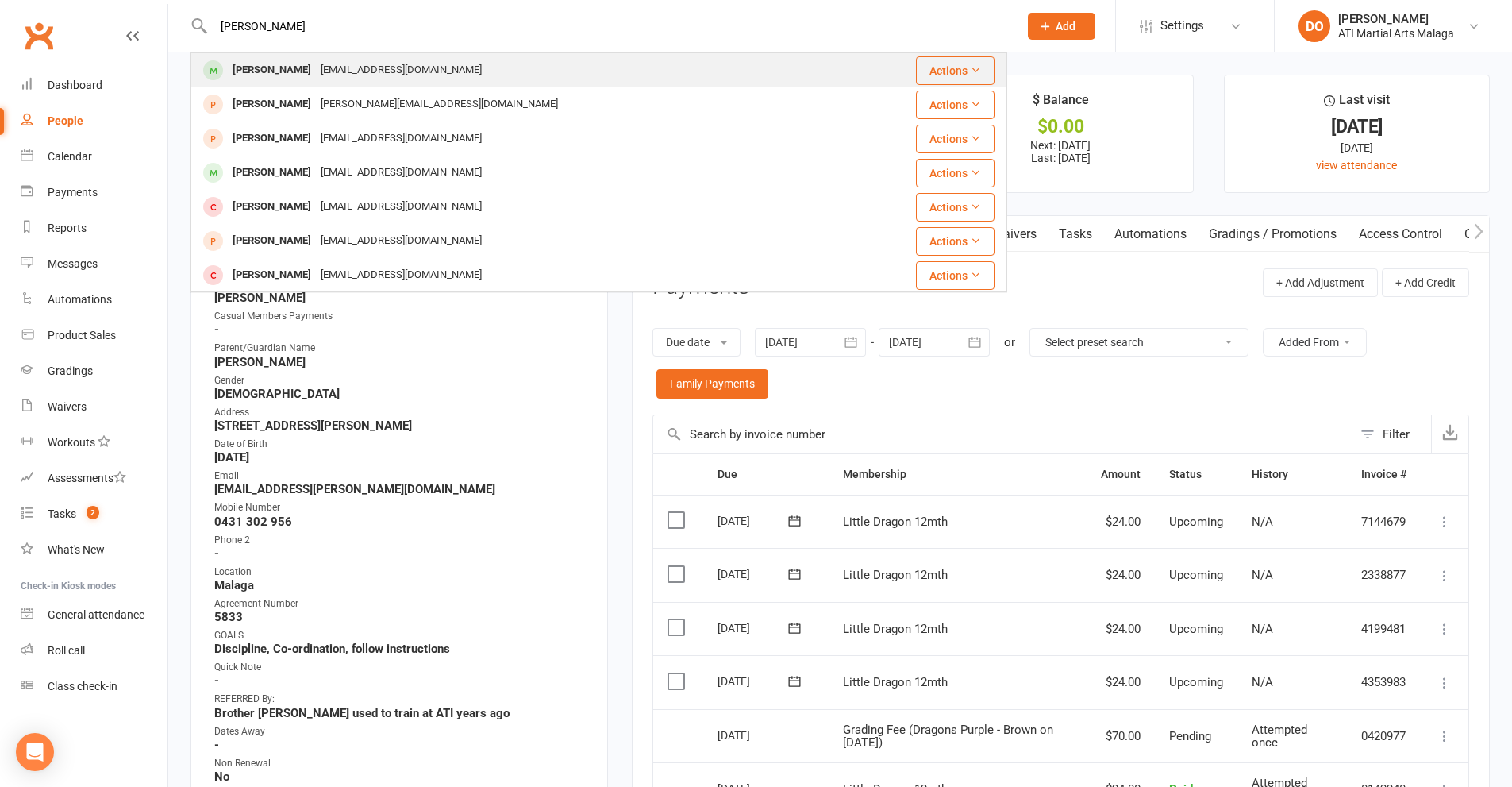
type input "[PERSON_NAME]"
click at [316, 72] on div "[EMAIL_ADDRESS][DOMAIN_NAME]" at bounding box center [401, 70] width 171 height 23
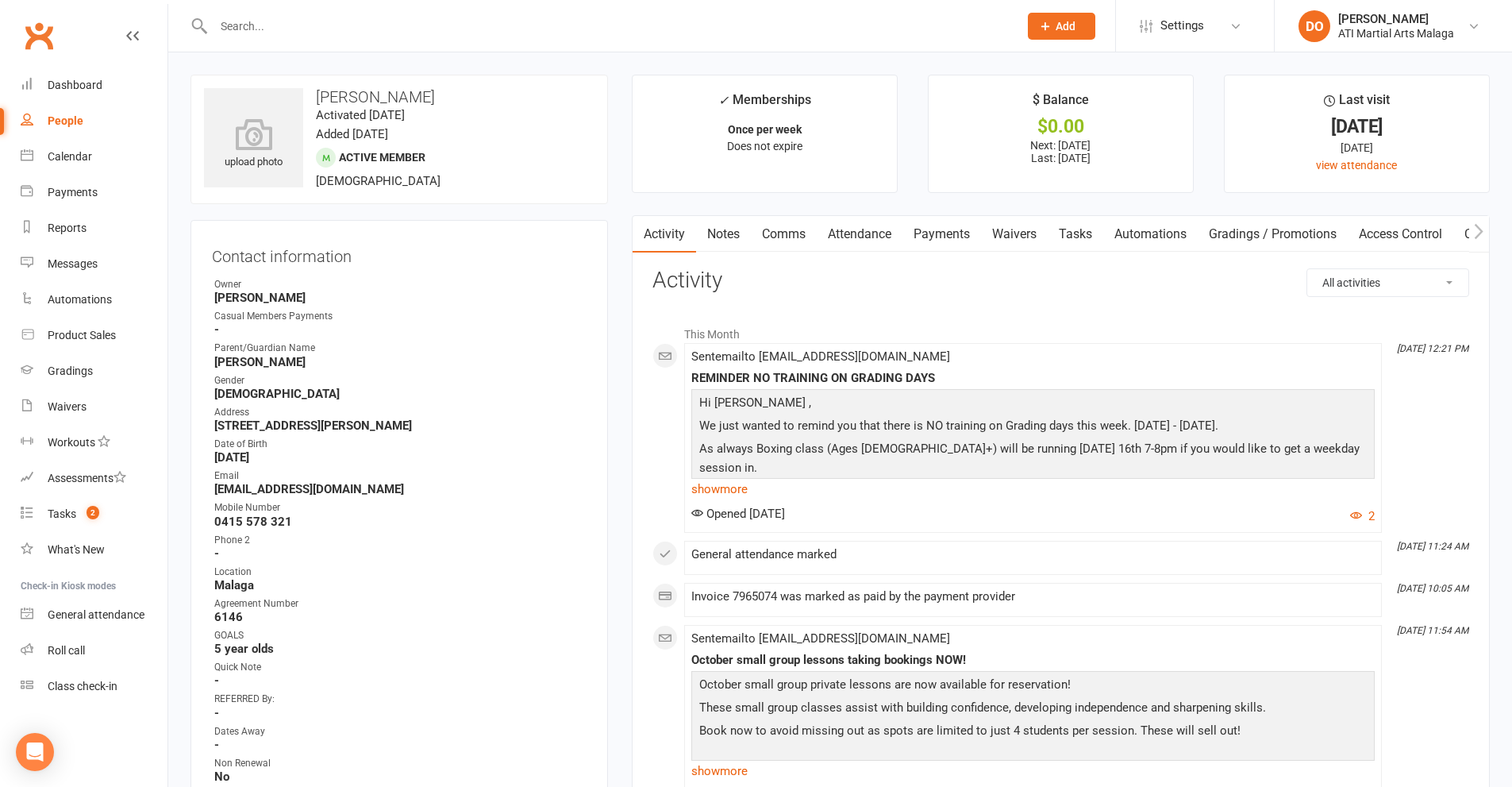
click at [727, 234] on link "Notes" at bounding box center [724, 234] width 54 height 37
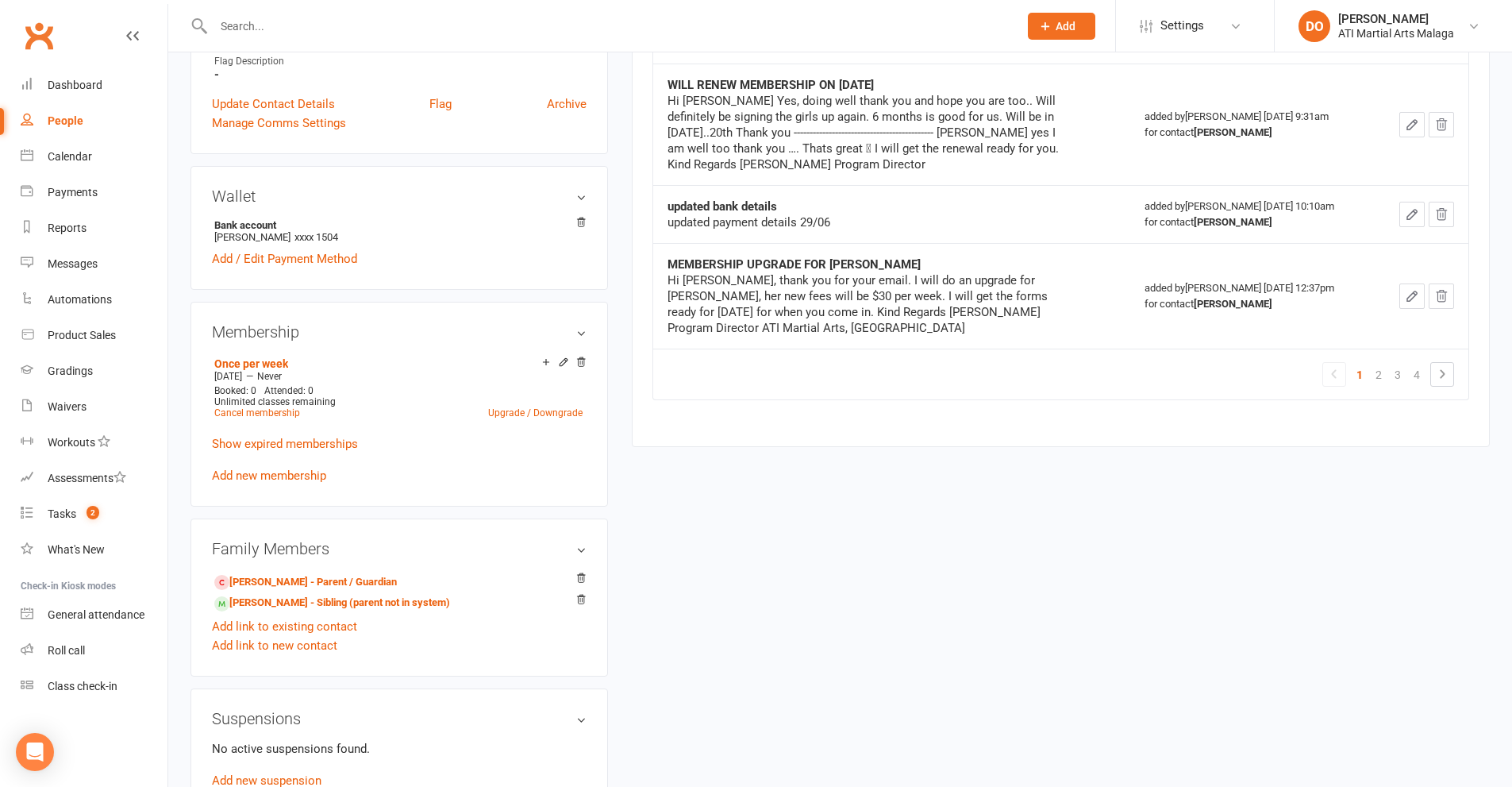
scroll to position [1112, 0]
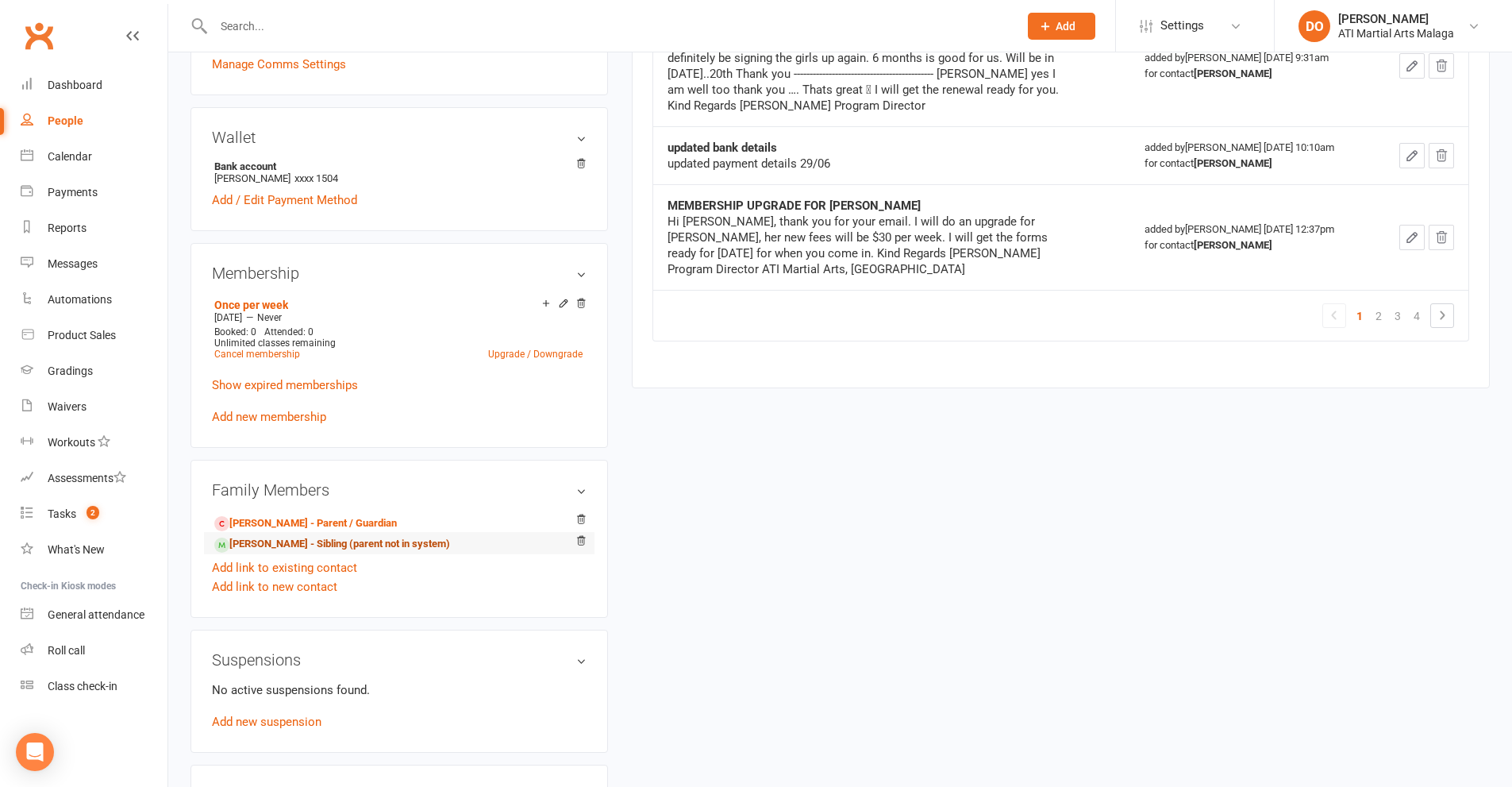
click at [295, 543] on link "[PERSON_NAME] - Sibling (parent not in system)" at bounding box center [332, 544] width 236 height 17
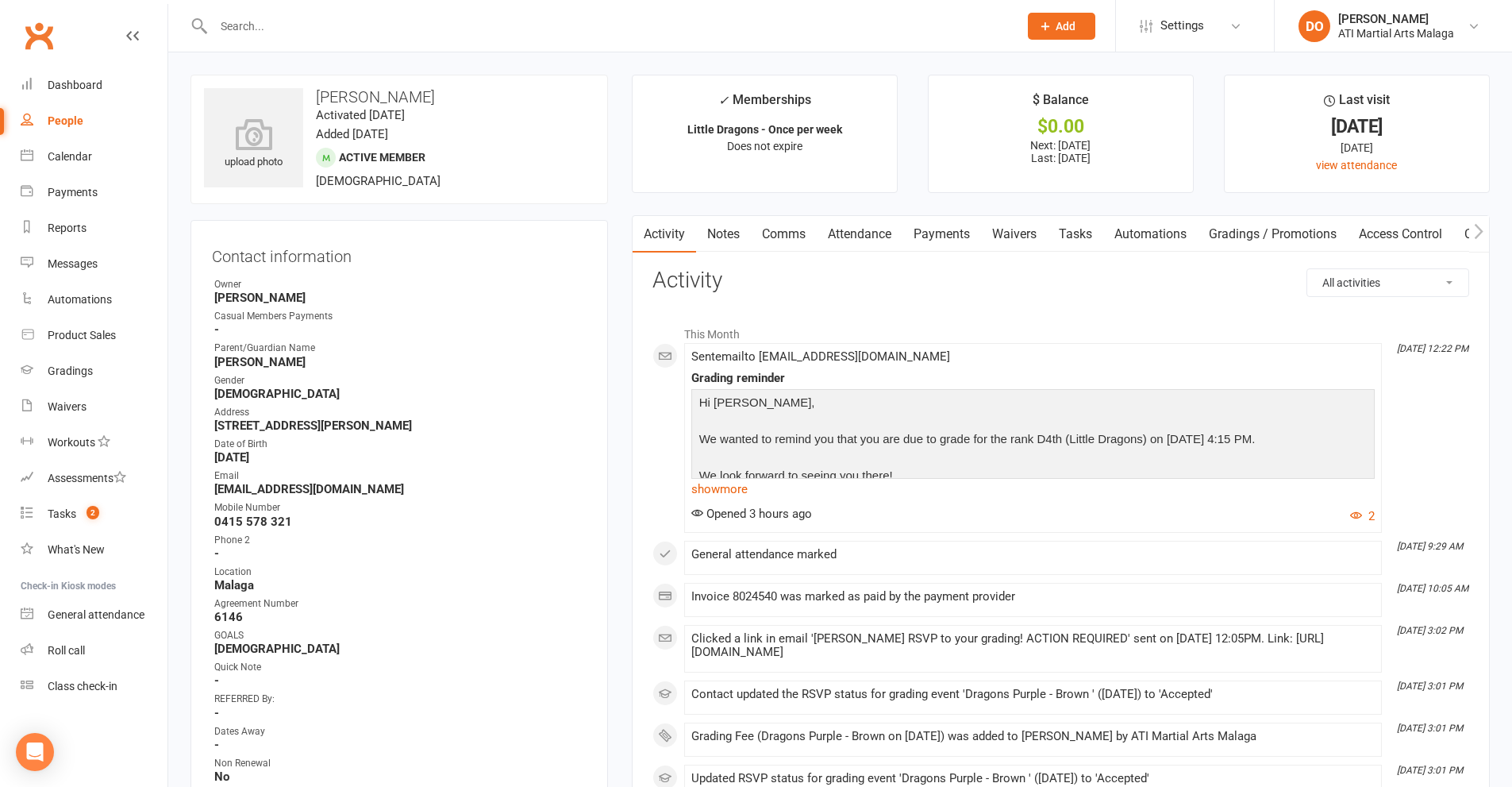
click at [713, 227] on link "Notes" at bounding box center [724, 234] width 54 height 37
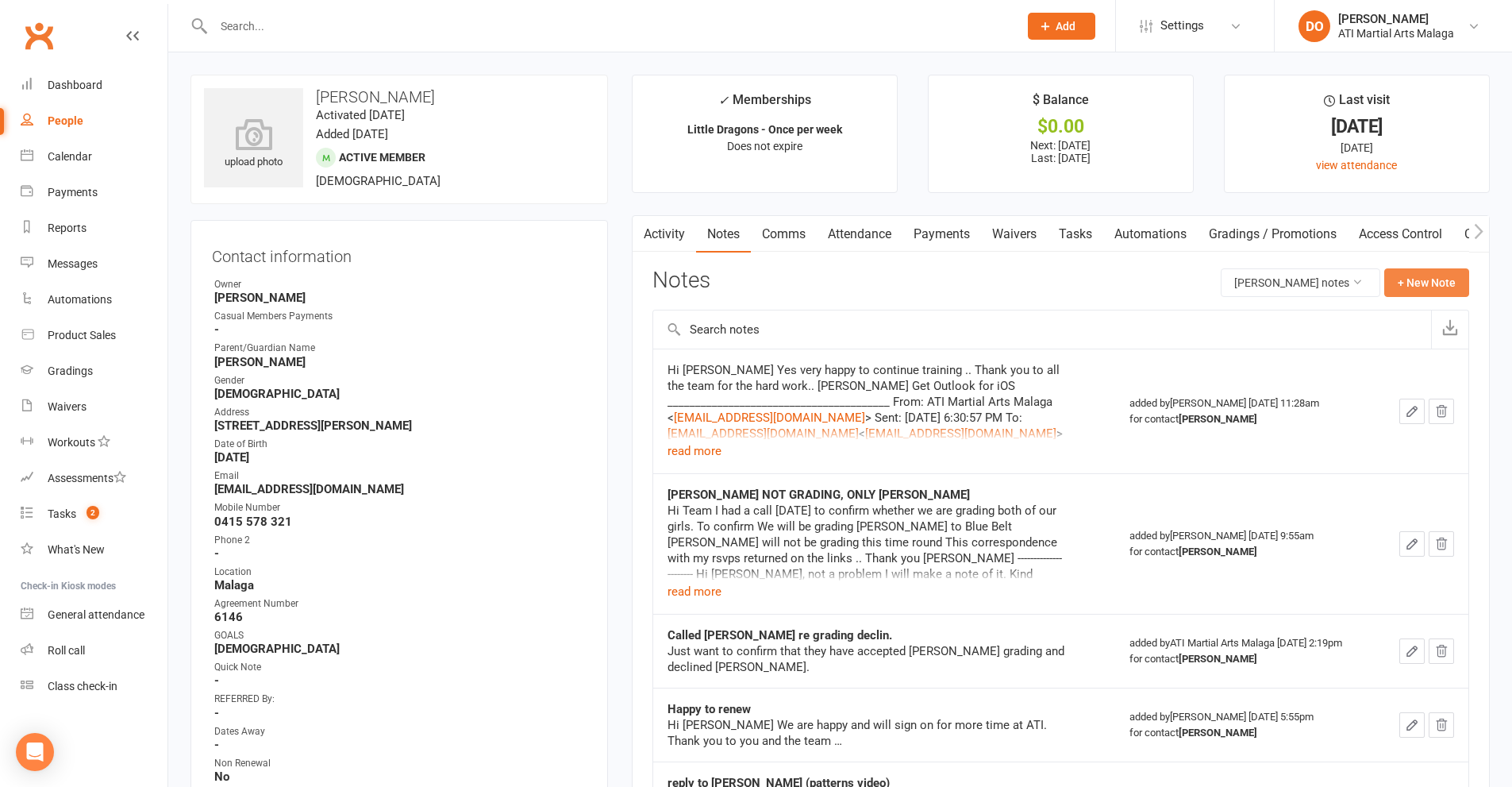
click at [1419, 288] on button "+ New Note" at bounding box center [1427, 283] width 85 height 29
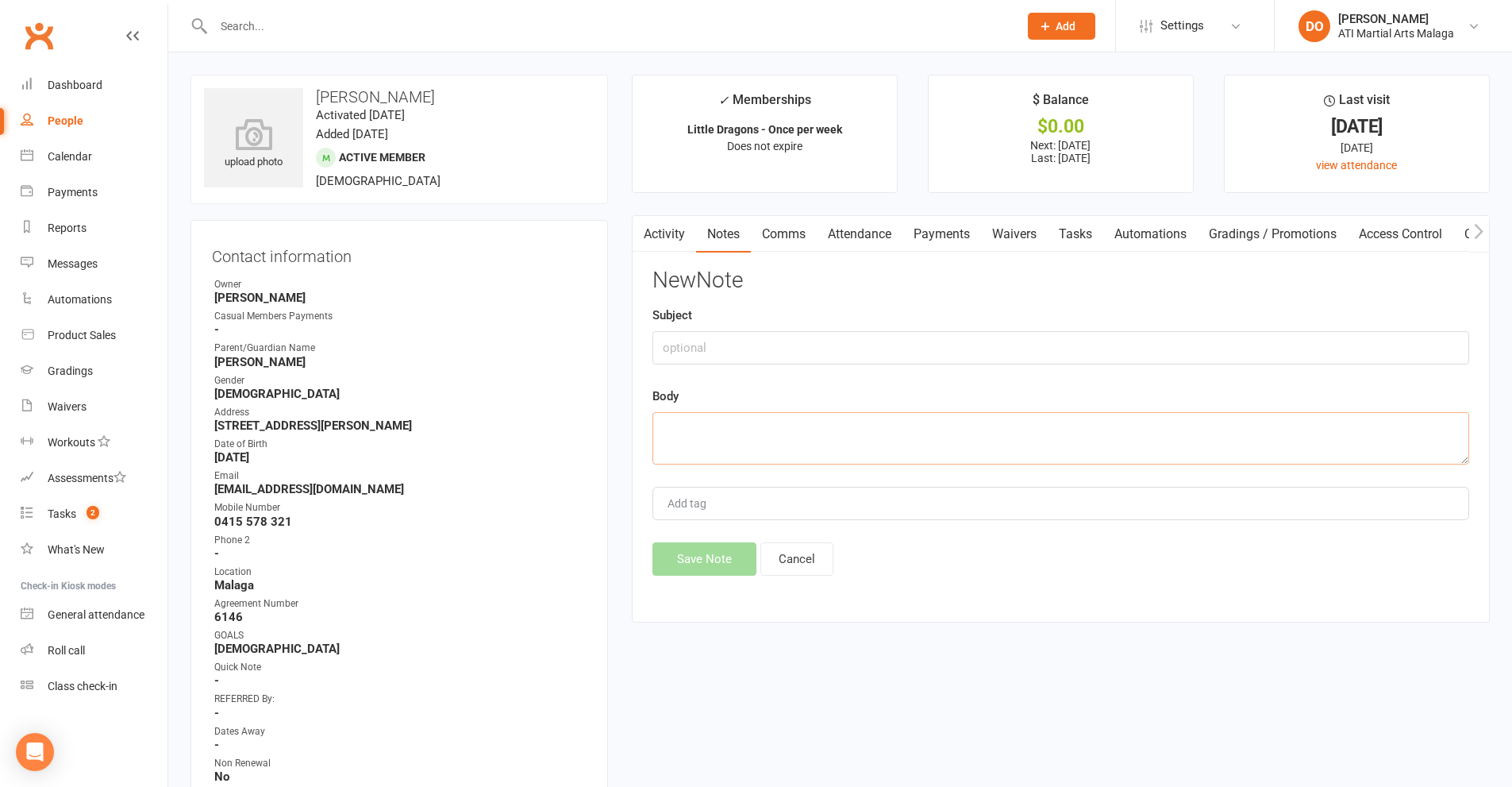
click at [763, 444] on textarea at bounding box center [1060, 438] width 816 height 52
paste textarea "Lorem Ips Dolo si ametcon.. ad eli sedd eiusmod tem inci ut laboree dol magnaal…"
type textarea "Lorem Ips Dolo si ametcon.. ad eli sedd eiusmod tem inci ut laboree dol magnaal…"
click at [790, 349] on input "text" at bounding box center [1060, 348] width 816 height 34
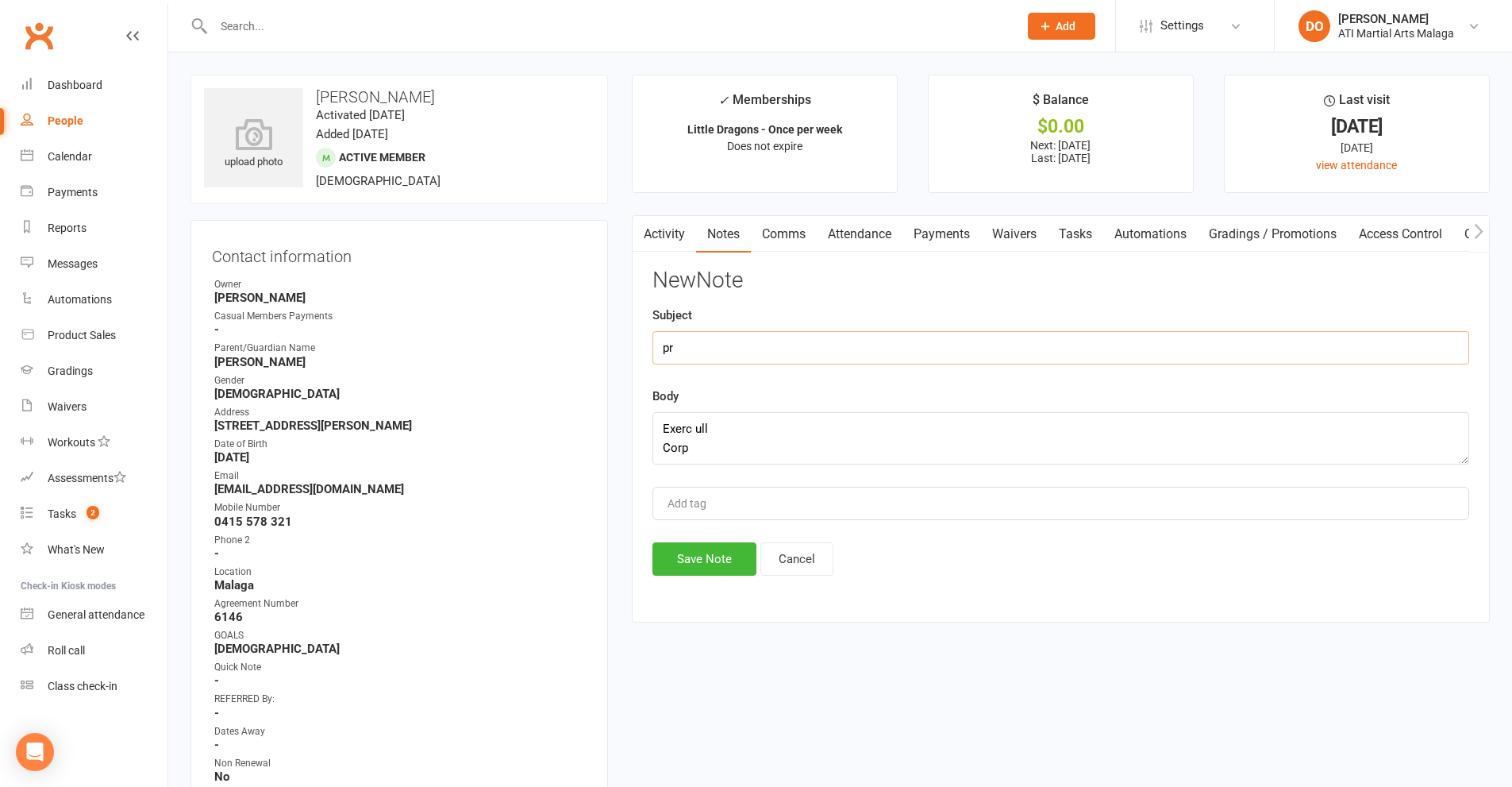
type input "p"
type input "small group privates"
click at [687, 562] on button "Save Note" at bounding box center [704, 559] width 104 height 34
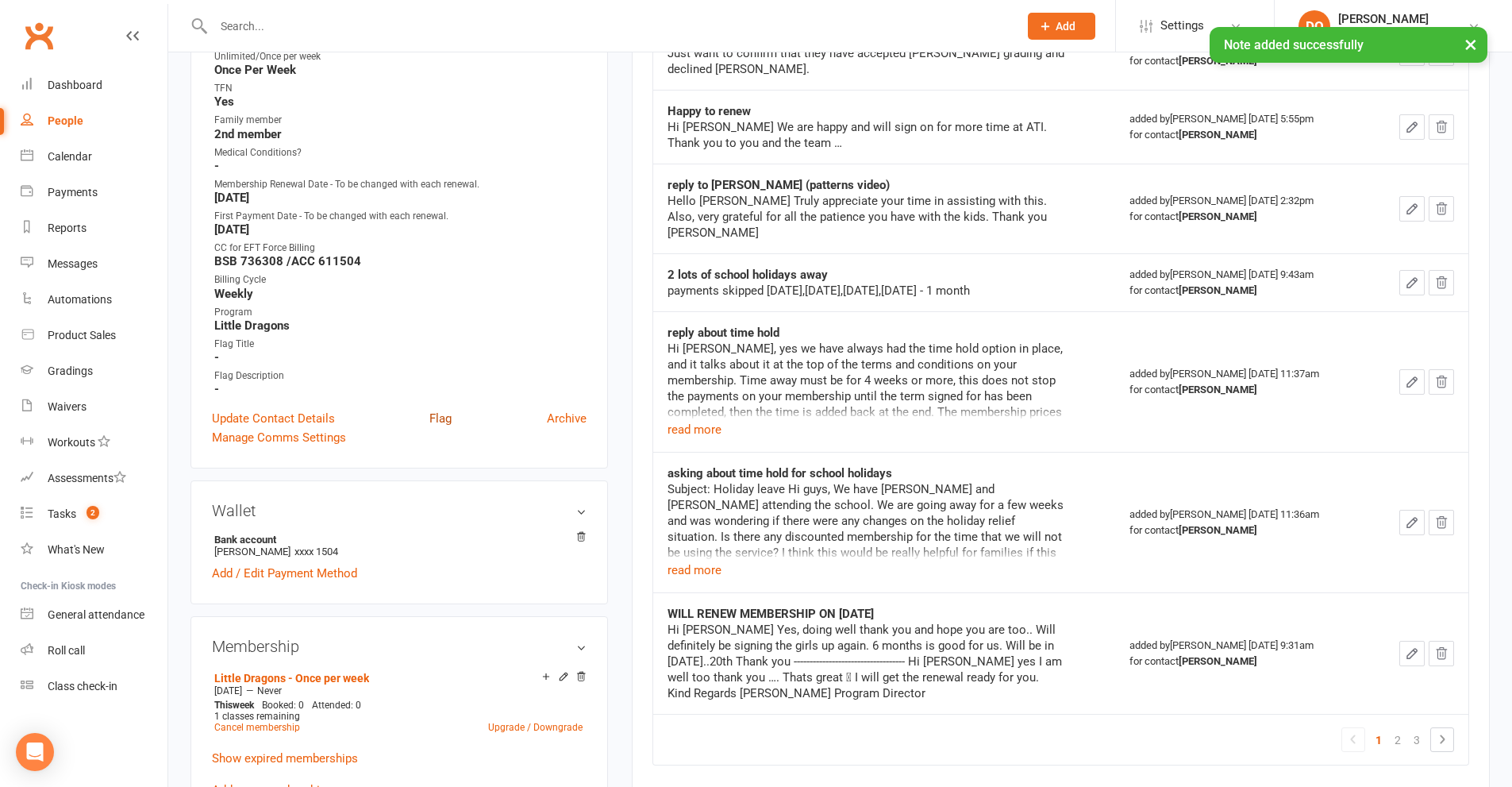
scroll to position [953, 0]
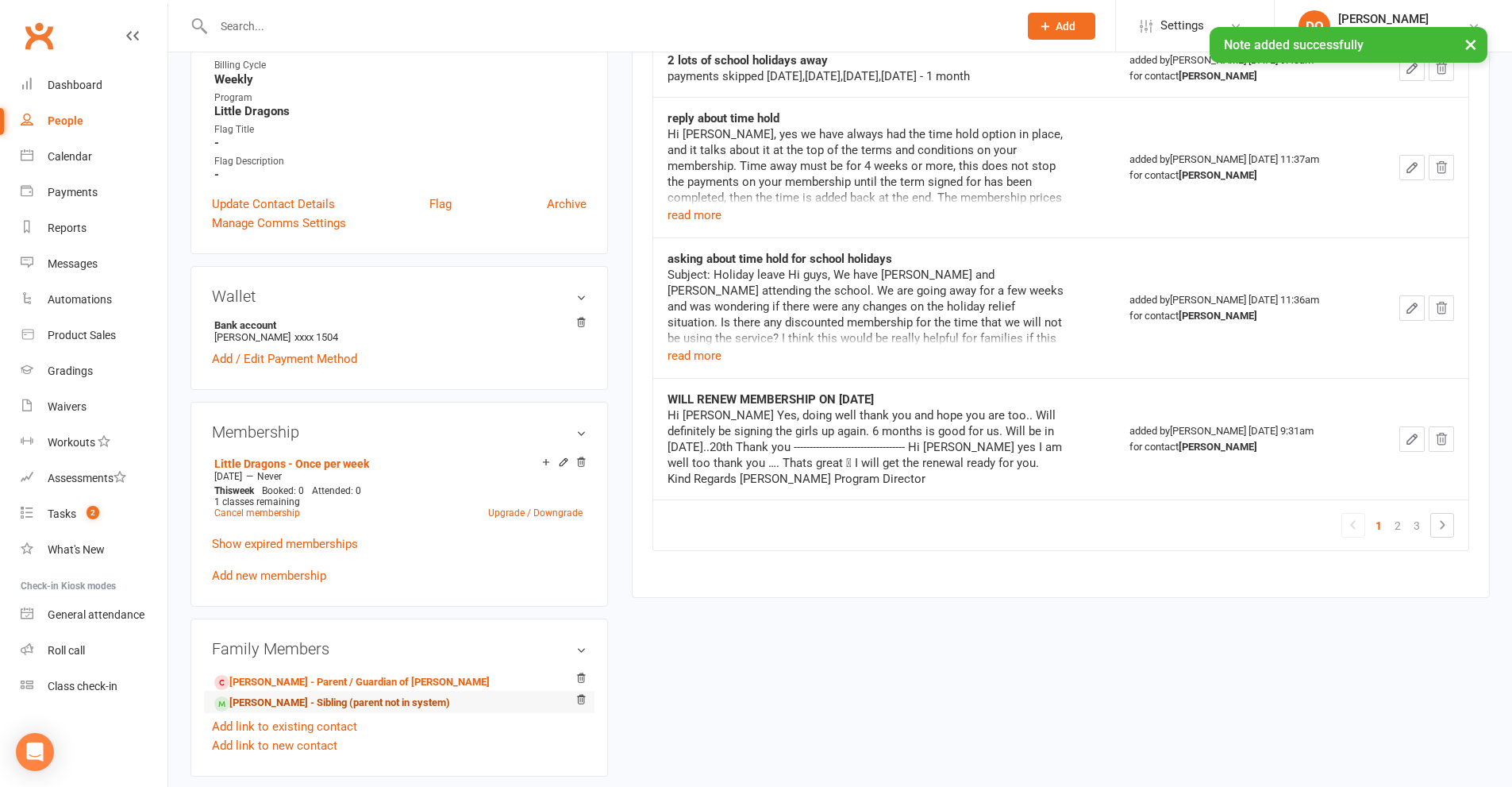
click at [276, 702] on link "[PERSON_NAME] - Sibling (parent not in system)" at bounding box center [332, 703] width 236 height 17
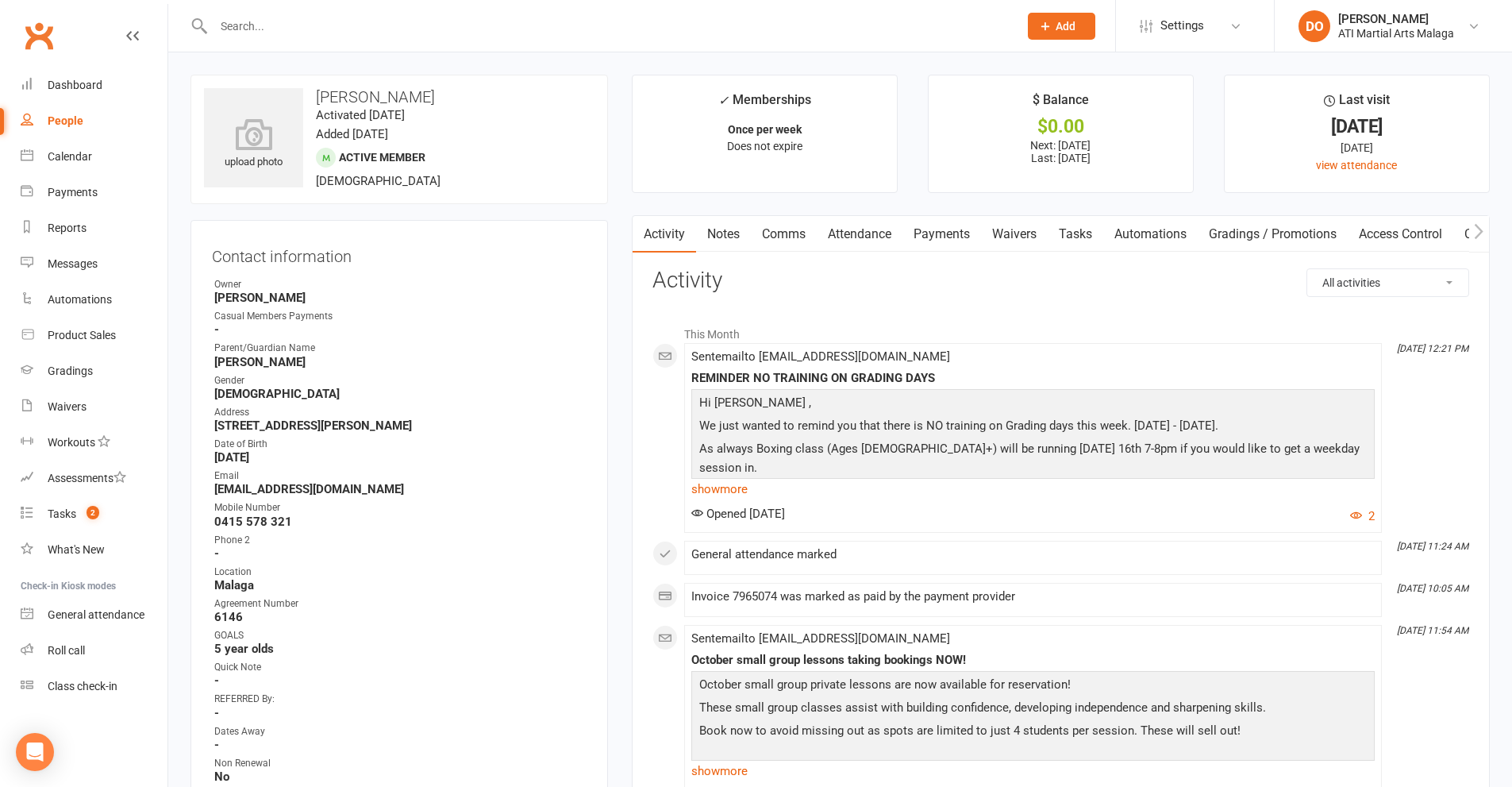
click at [727, 240] on link "Notes" at bounding box center [724, 234] width 54 height 37
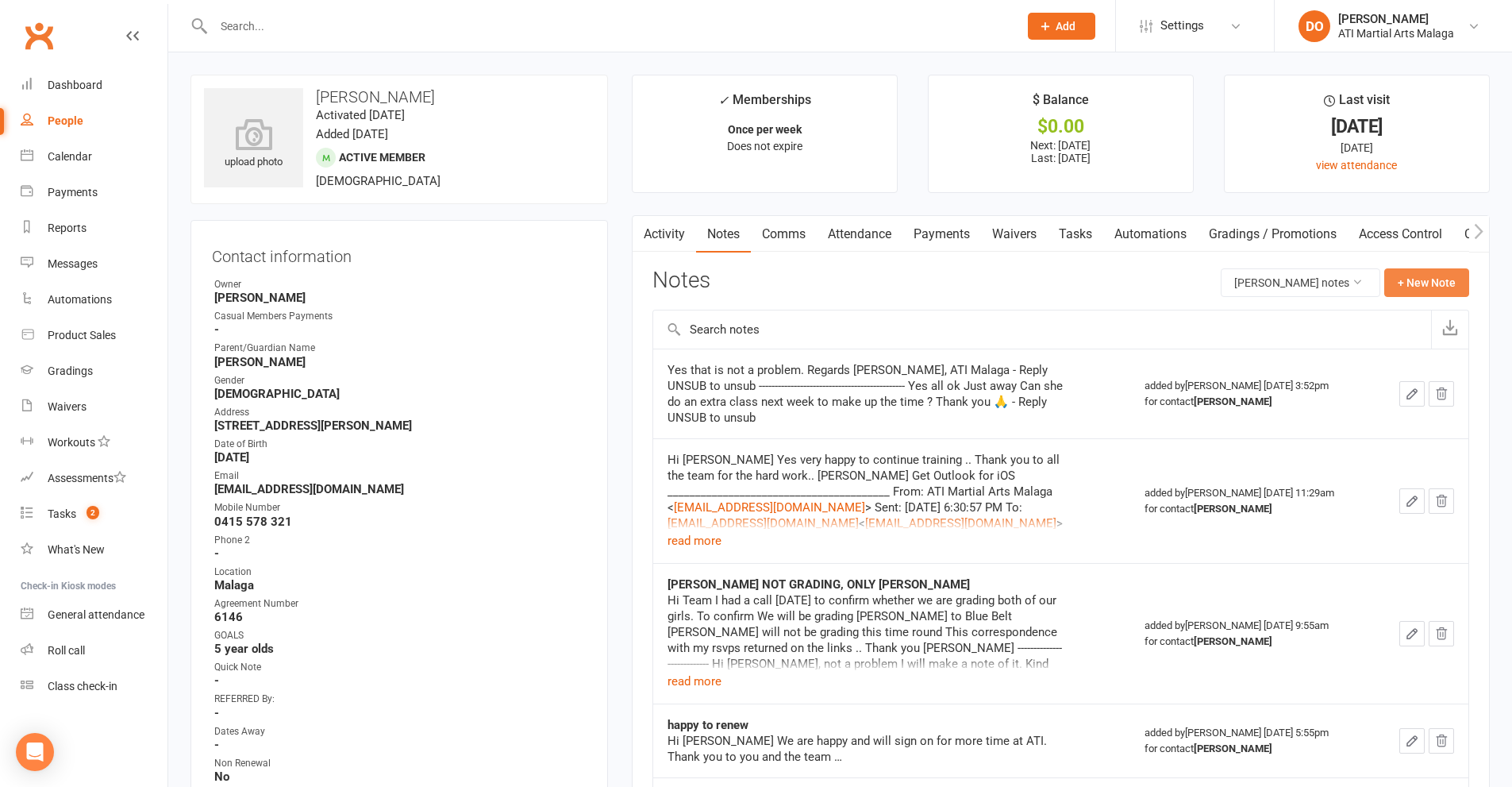
click at [1418, 290] on button "+ New Note" at bounding box center [1427, 283] width 85 height 29
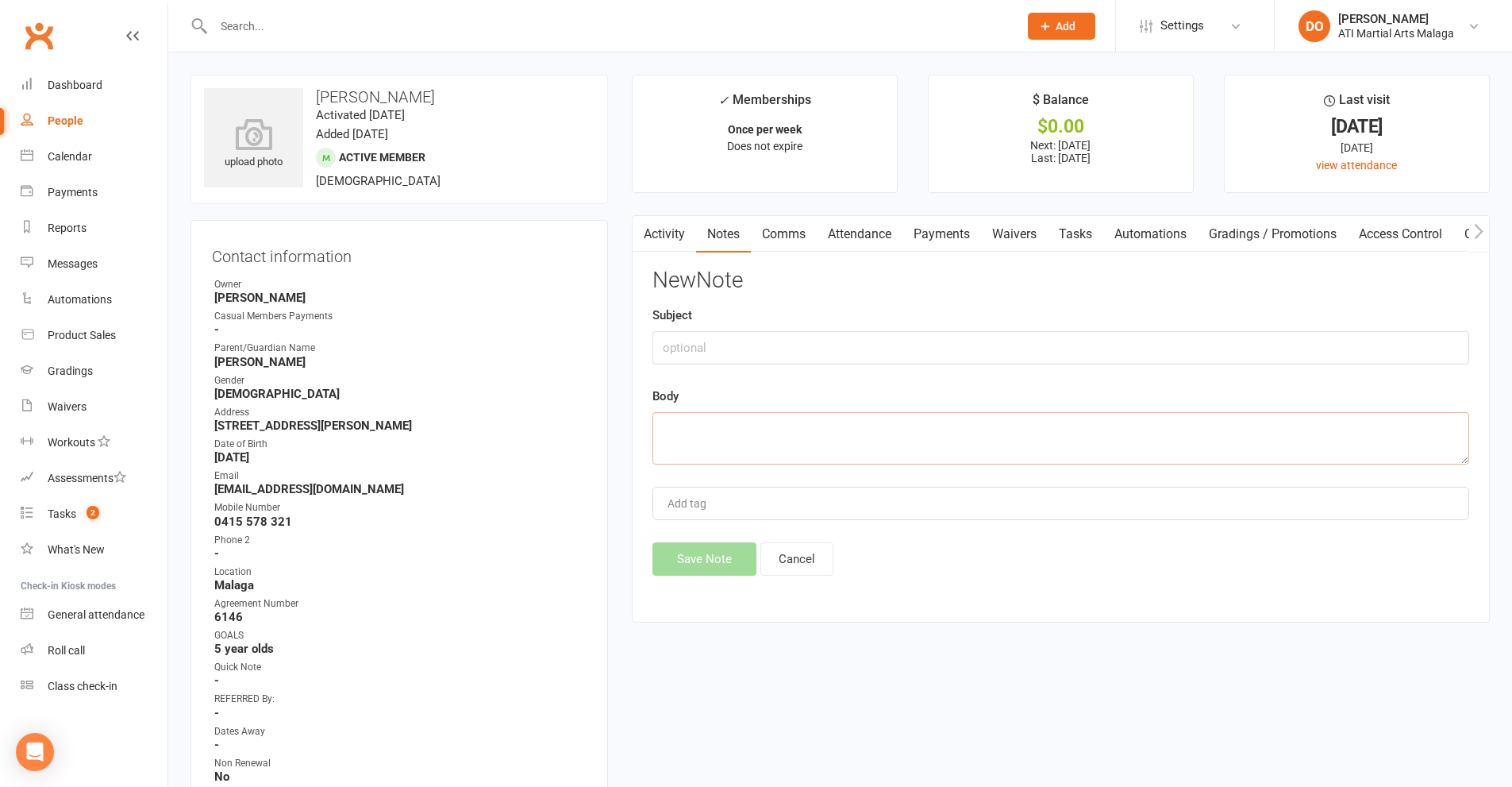
click at [855, 441] on textarea at bounding box center [1060, 438] width 816 height 52
paste textarea "Lorem Ips Dolo si ametcon.. ad eli sedd eiusmod tem inci ut laboree dol magnaal…"
type textarea "Lorem Ips Dolo si ametcon.. ad eli sedd eiusmod tem inci ut laboree dol magnaal…"
click at [802, 357] on input "text" at bounding box center [1060, 348] width 816 height 34
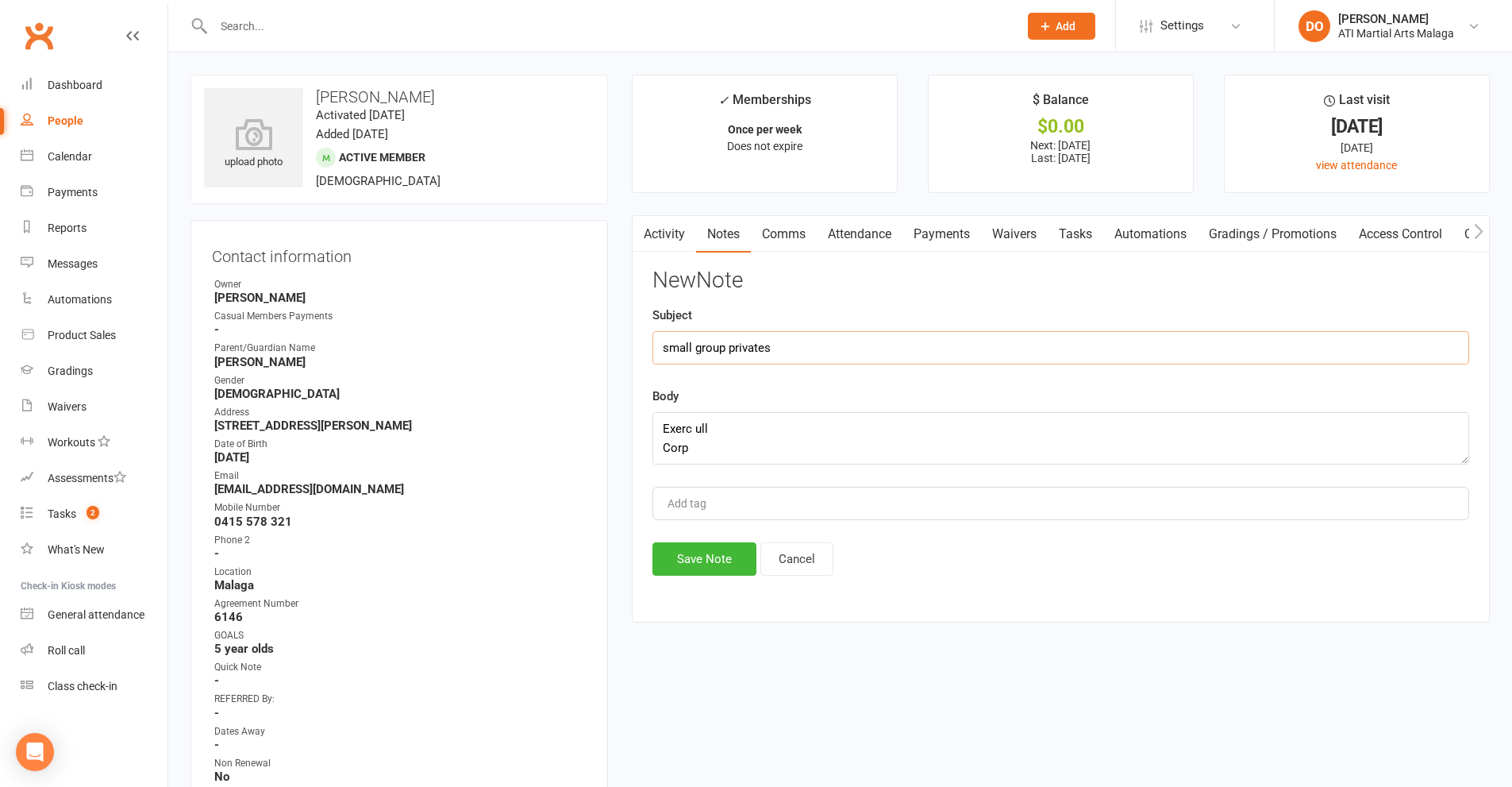
type input "small group privates"
click at [719, 579] on div "Activity Notes Comms Attendance Payments Waivers Tasks Automations Gradings / P…" at bounding box center [1060, 418] width 858 height 407
click at [719, 562] on button "Save Note" at bounding box center [704, 559] width 104 height 34
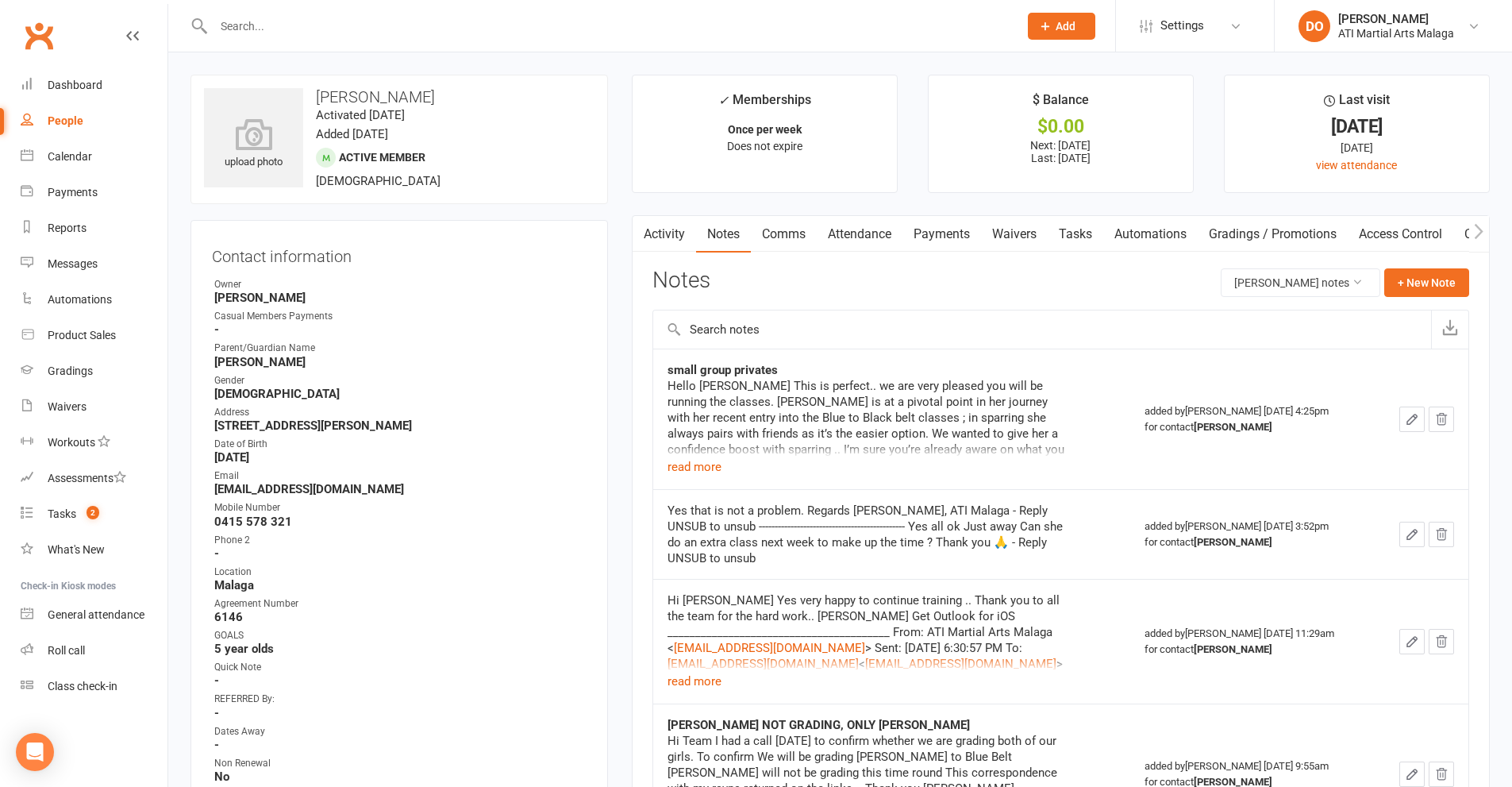
click at [462, 22] on input "text" at bounding box center [608, 26] width 799 height 22
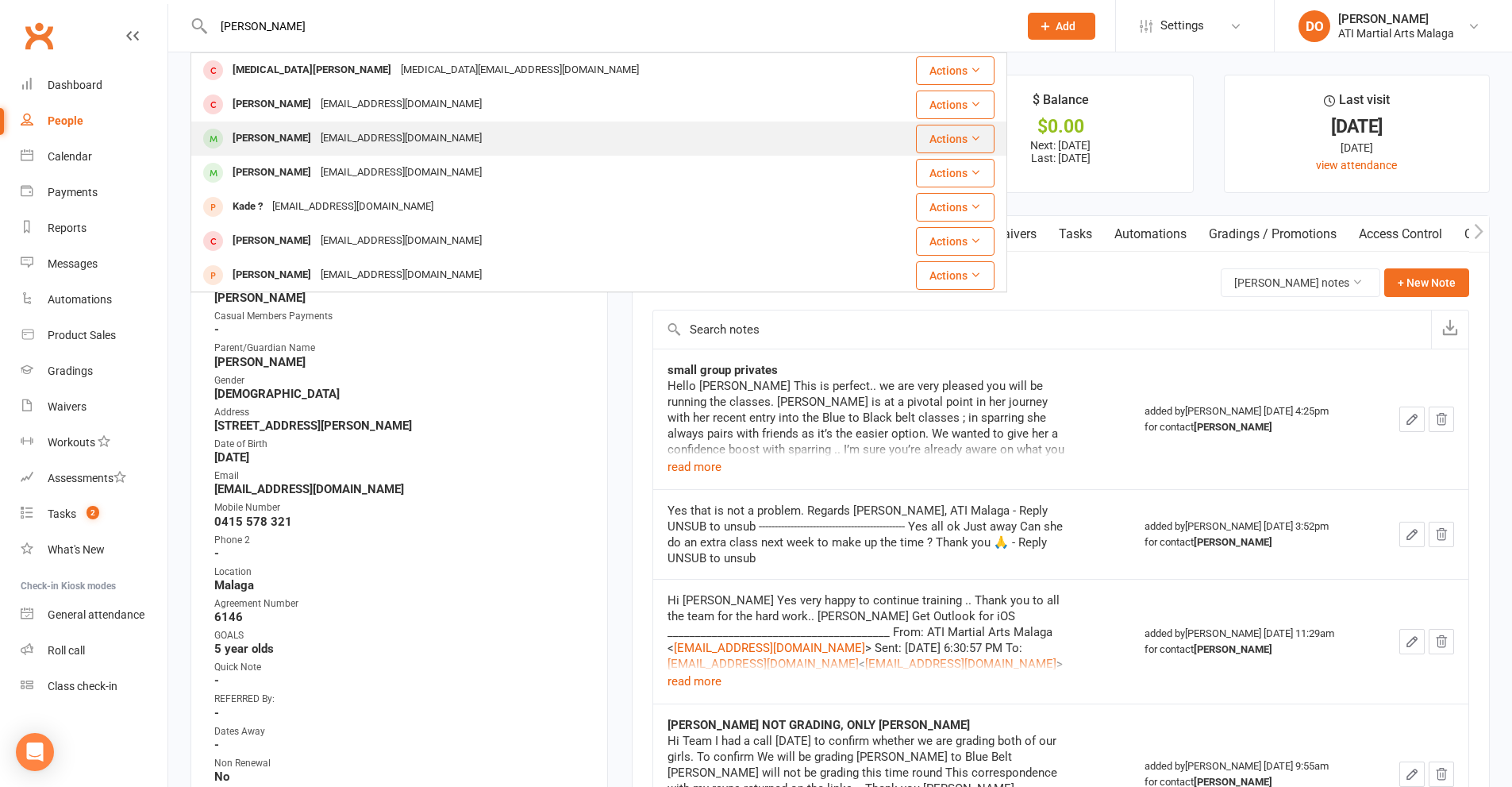
type input "[PERSON_NAME]"
click at [316, 130] on div "[EMAIL_ADDRESS][DOMAIN_NAME]" at bounding box center [401, 138] width 171 height 23
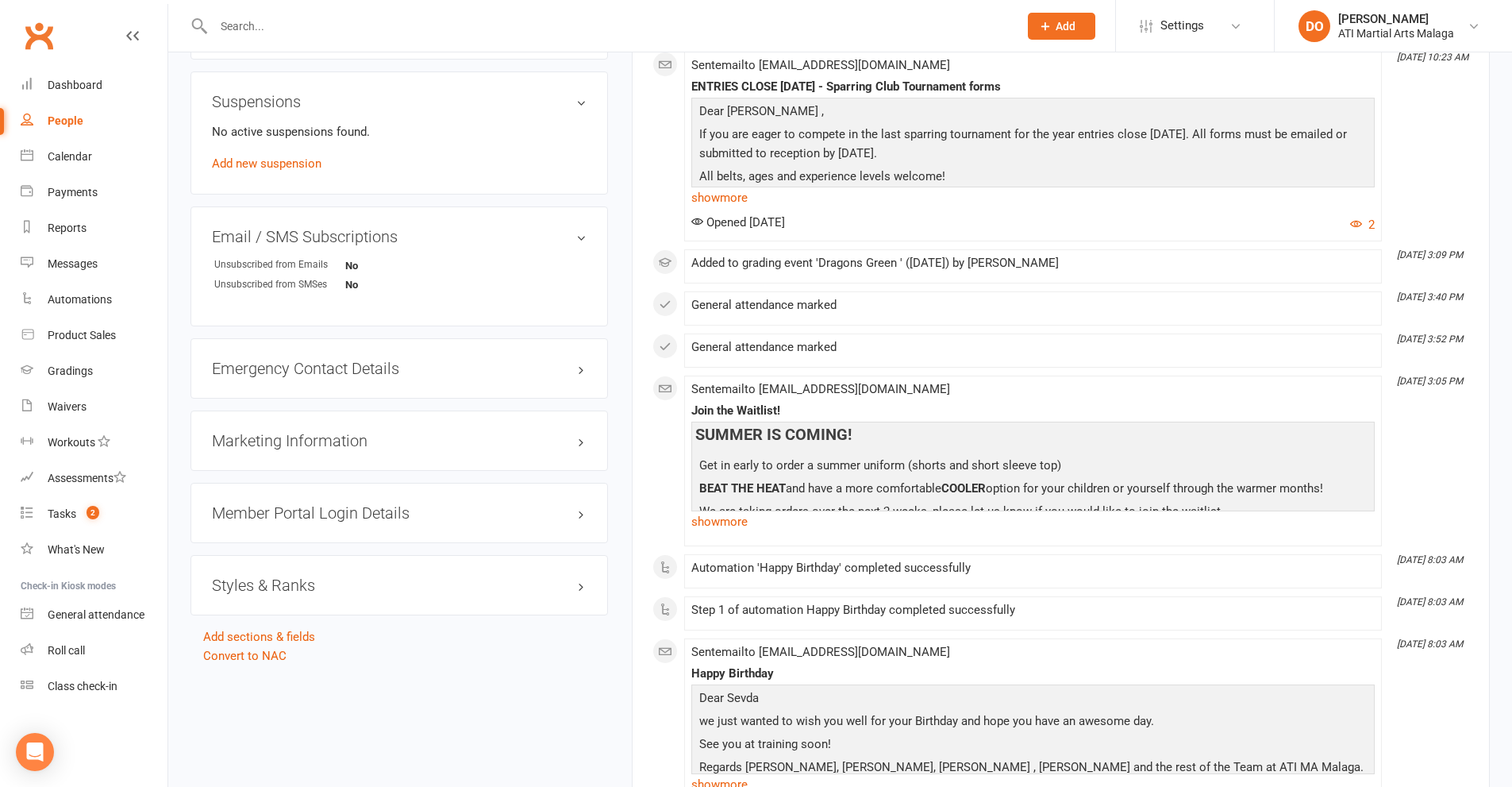
scroll to position [1667, 0]
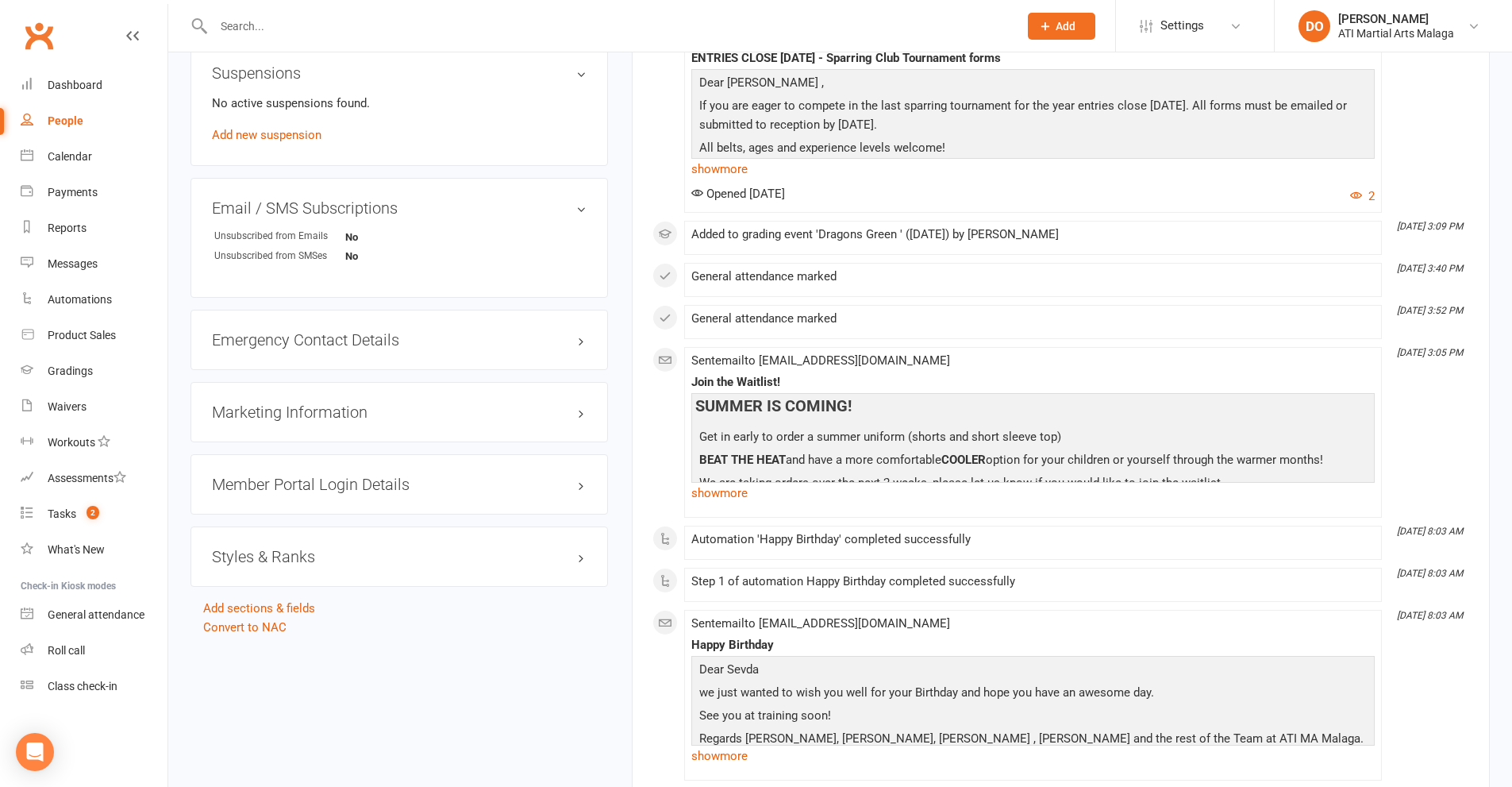
click at [298, 557] on h3 "Styles & Ranks" at bounding box center [399, 556] width 375 height 18
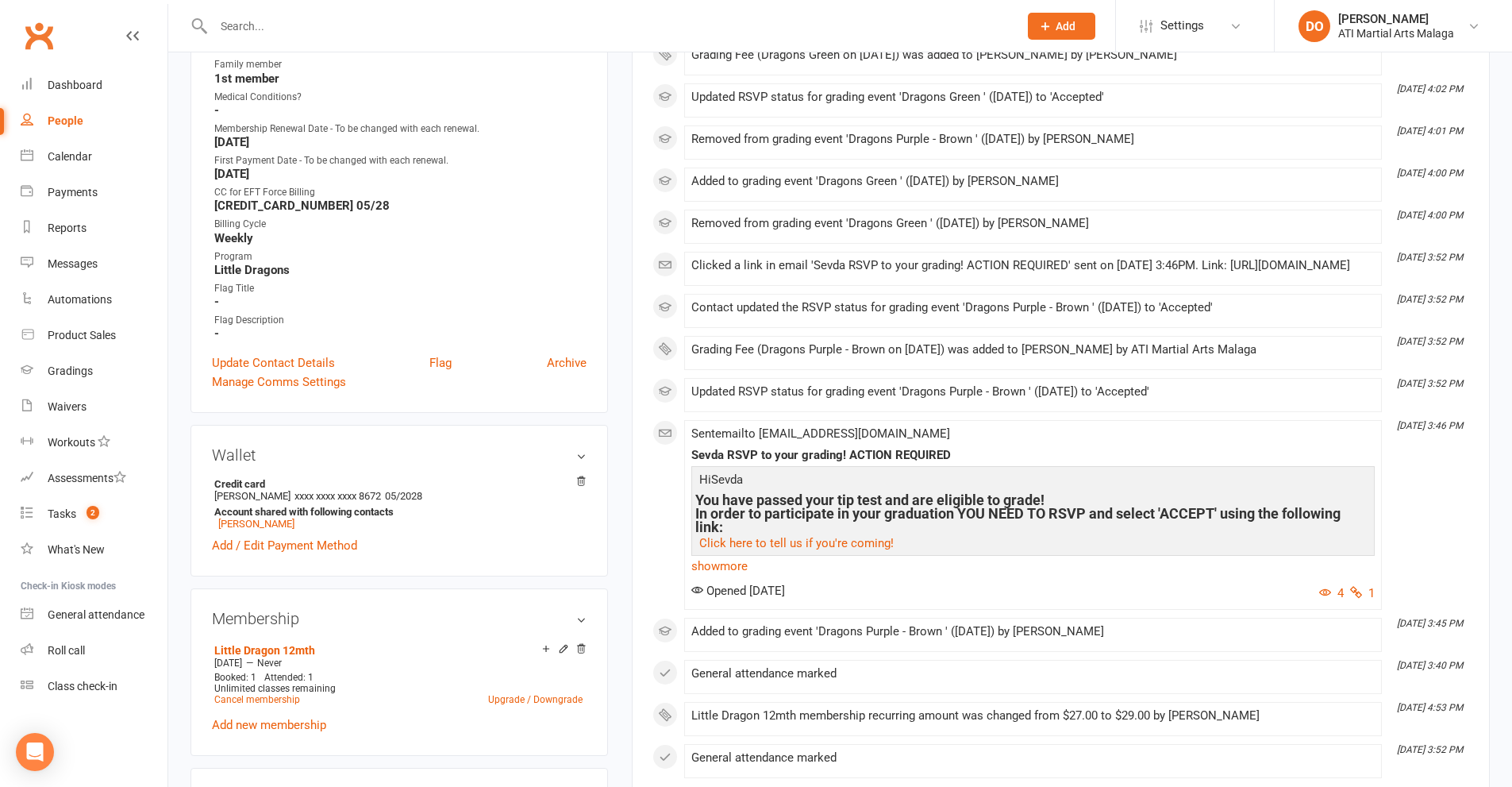
scroll to position [317, 0]
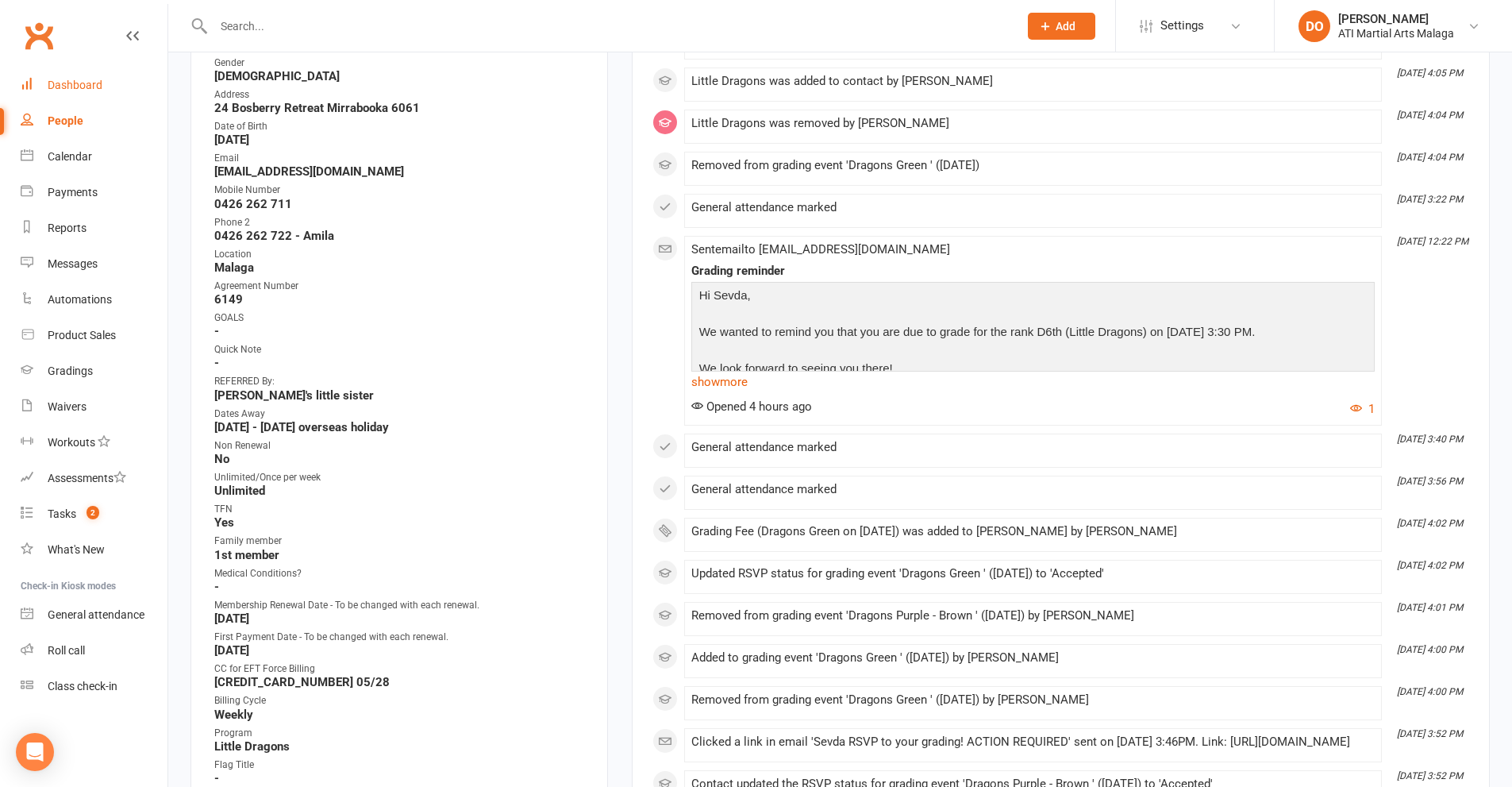
click at [87, 84] on div "Dashboard" at bounding box center [75, 85] width 54 height 13
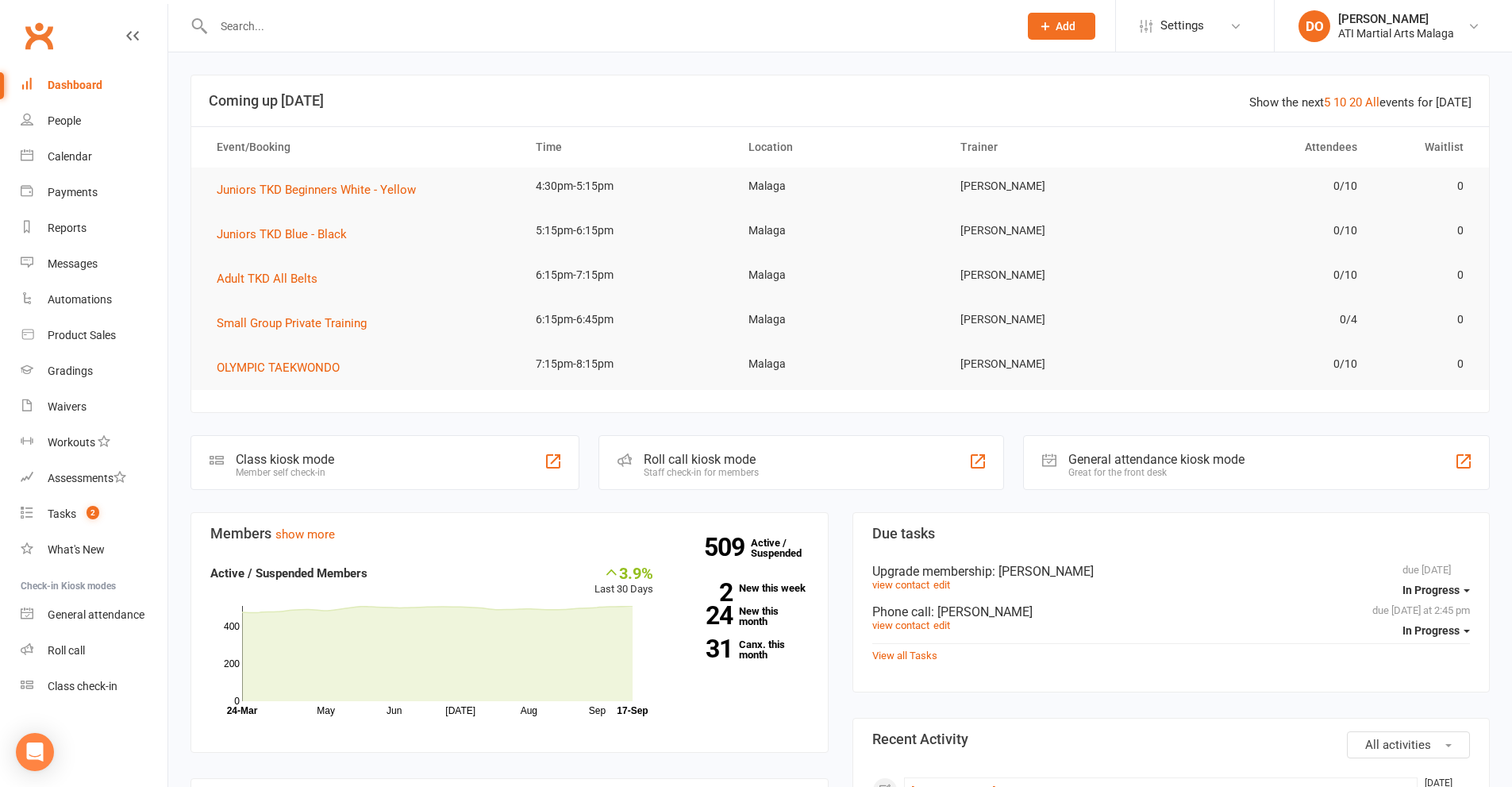
click at [72, 79] on div "Dashboard" at bounding box center [75, 85] width 54 height 13
click at [56, 125] on div "People" at bounding box center [64, 121] width 34 height 13
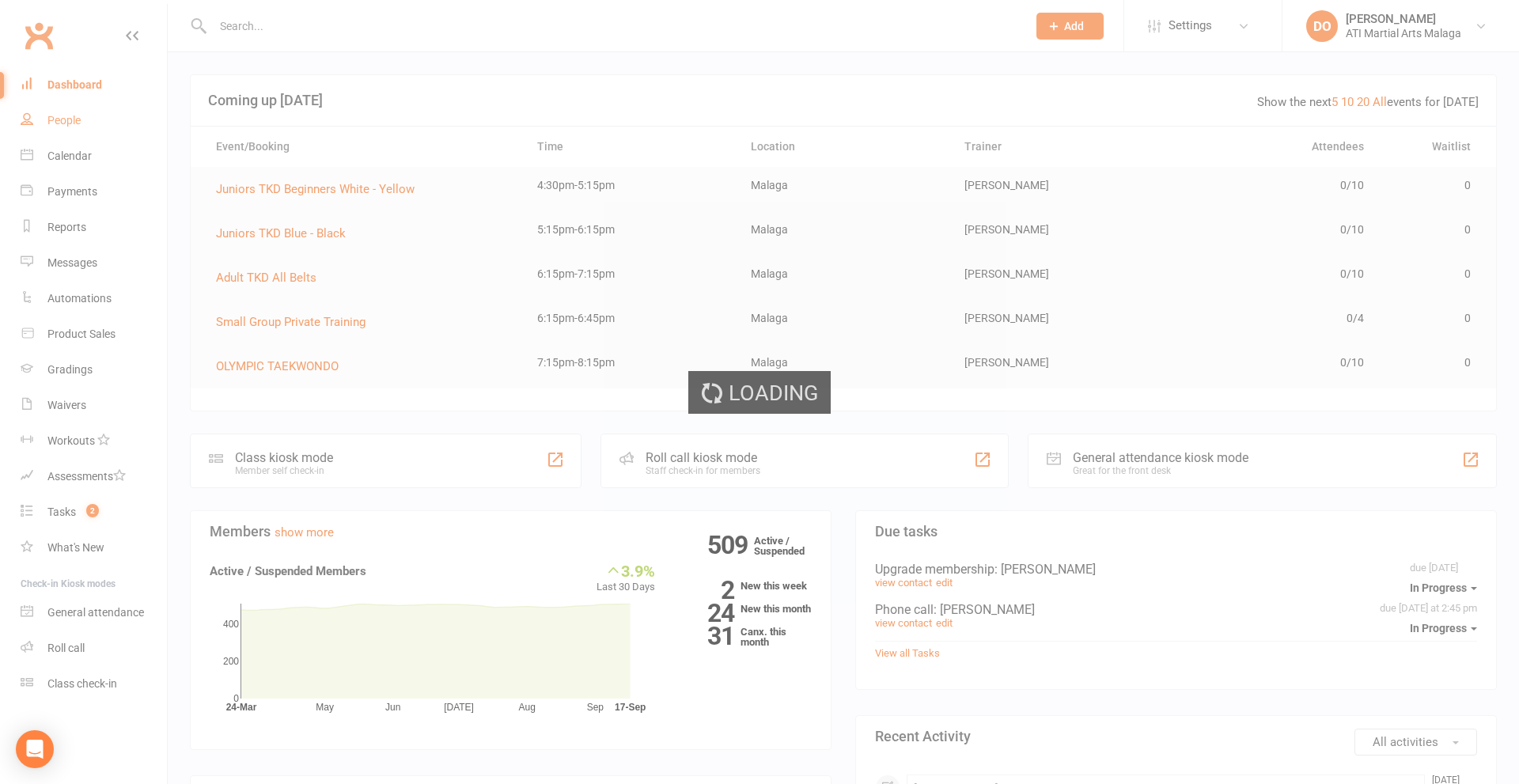
select select "100"
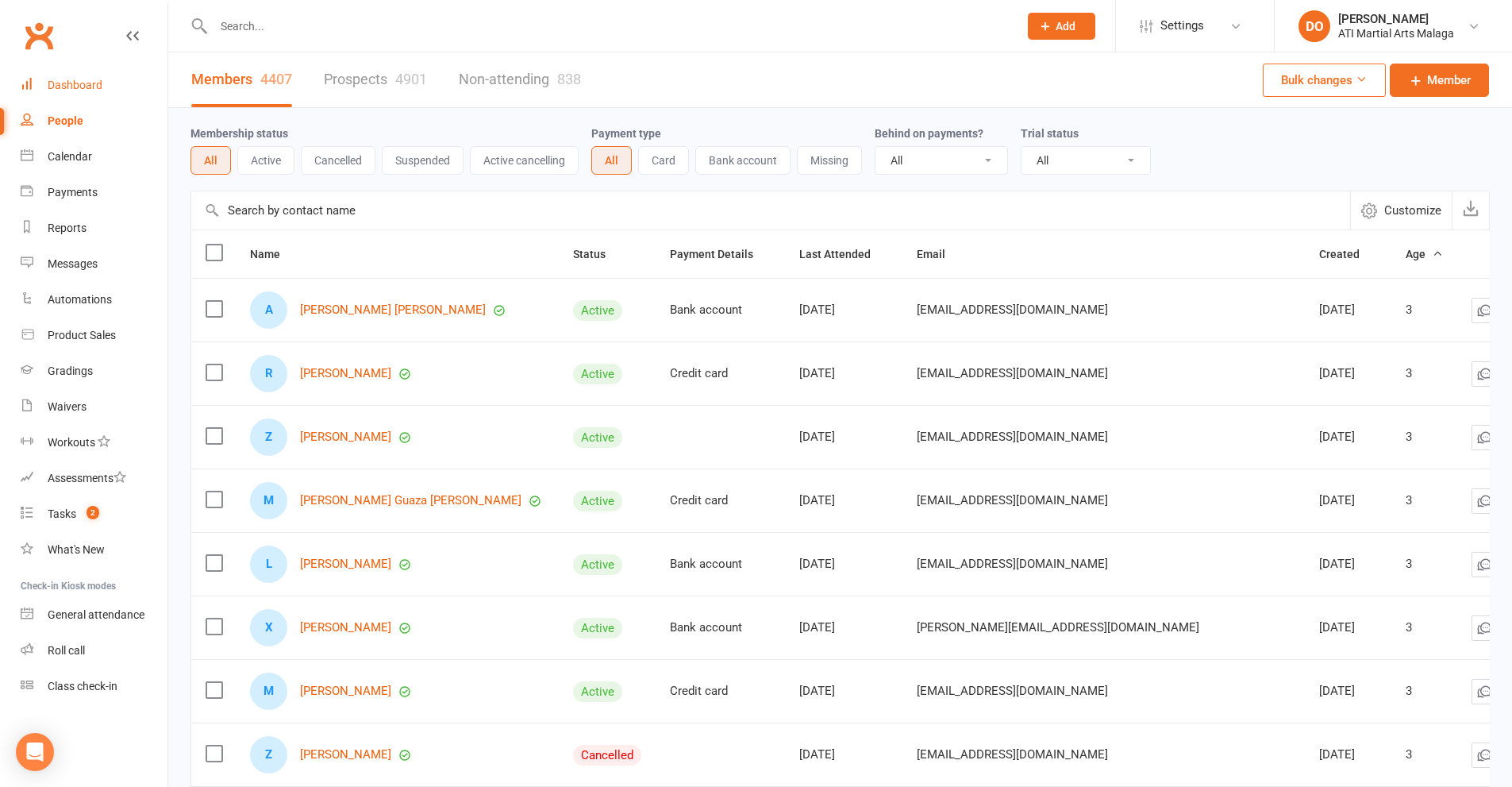
click at [69, 84] on div "Dashboard" at bounding box center [75, 85] width 54 height 13
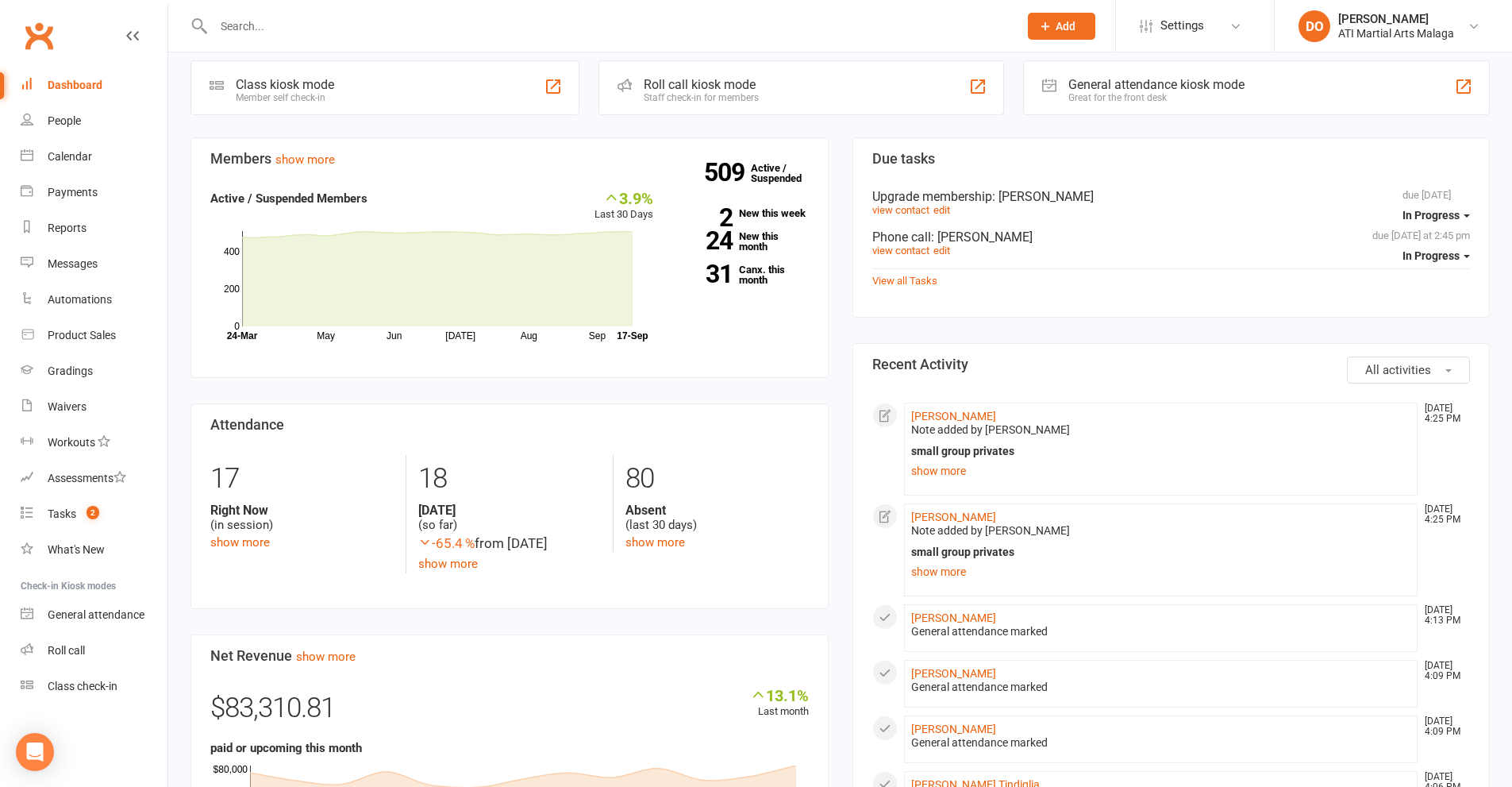
scroll to position [397, 0]
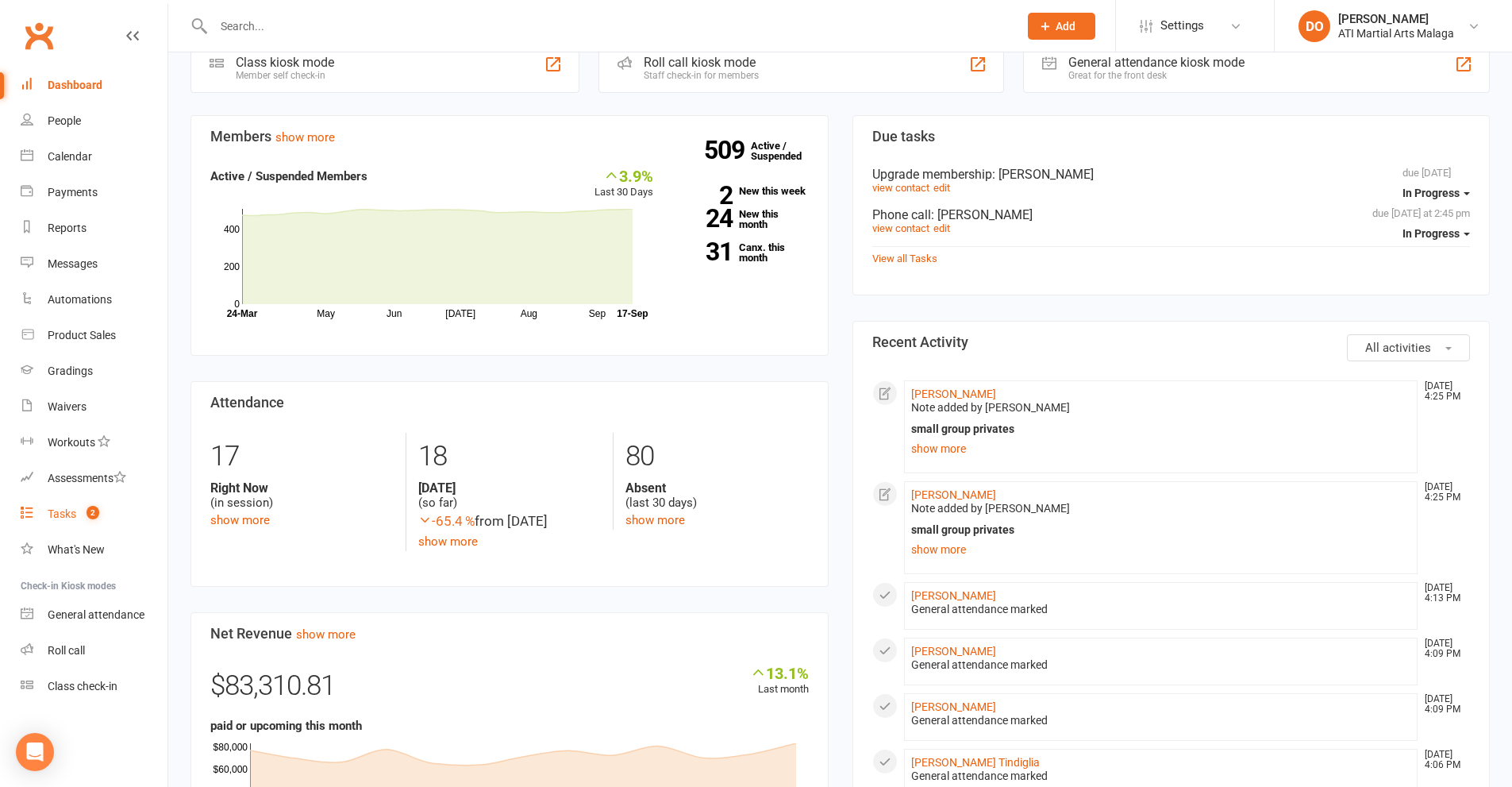
click at [63, 518] on div "Tasks" at bounding box center [62, 514] width 29 height 13
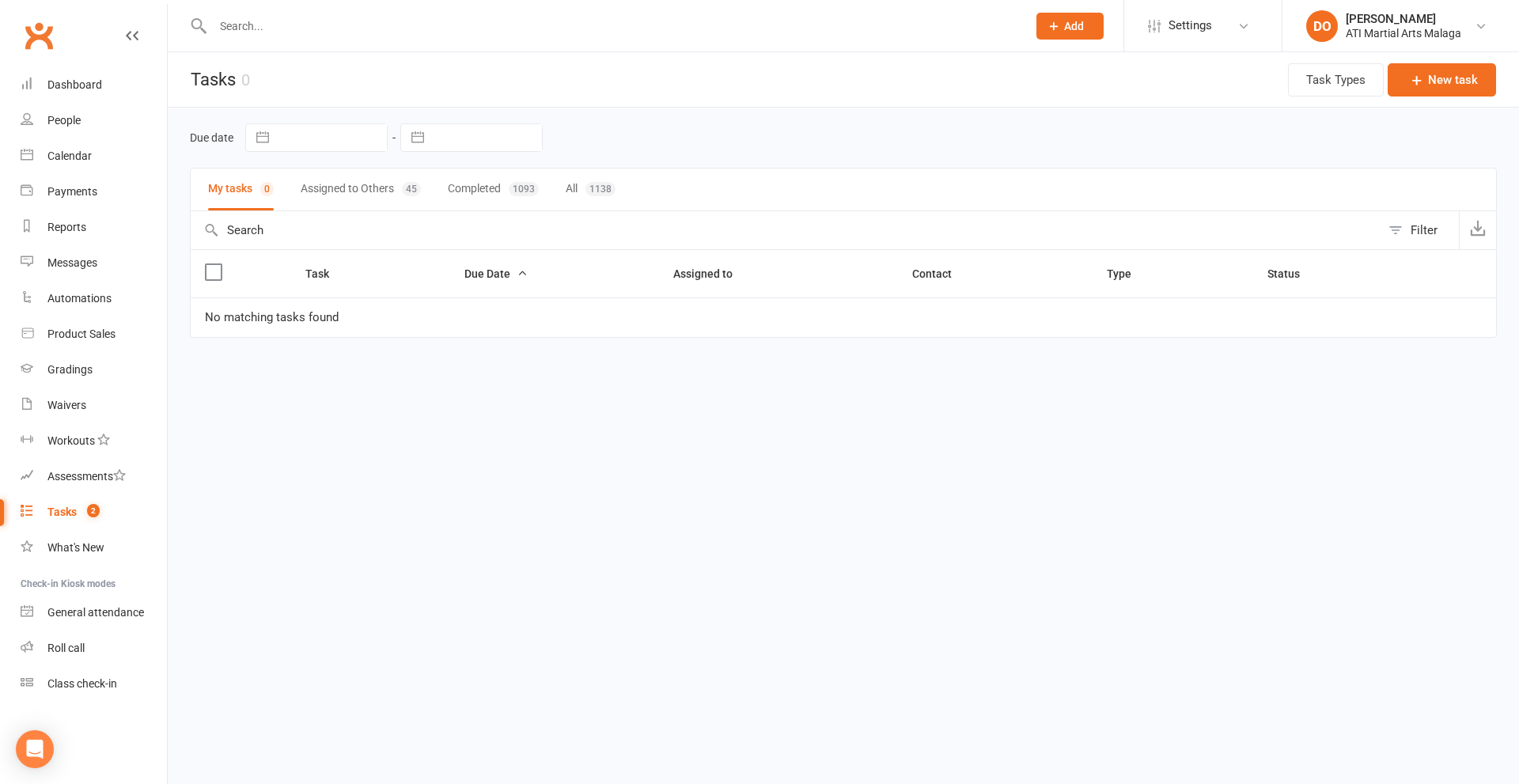
click at [362, 192] on button "Assigned to Others 45" at bounding box center [360, 189] width 121 height 42
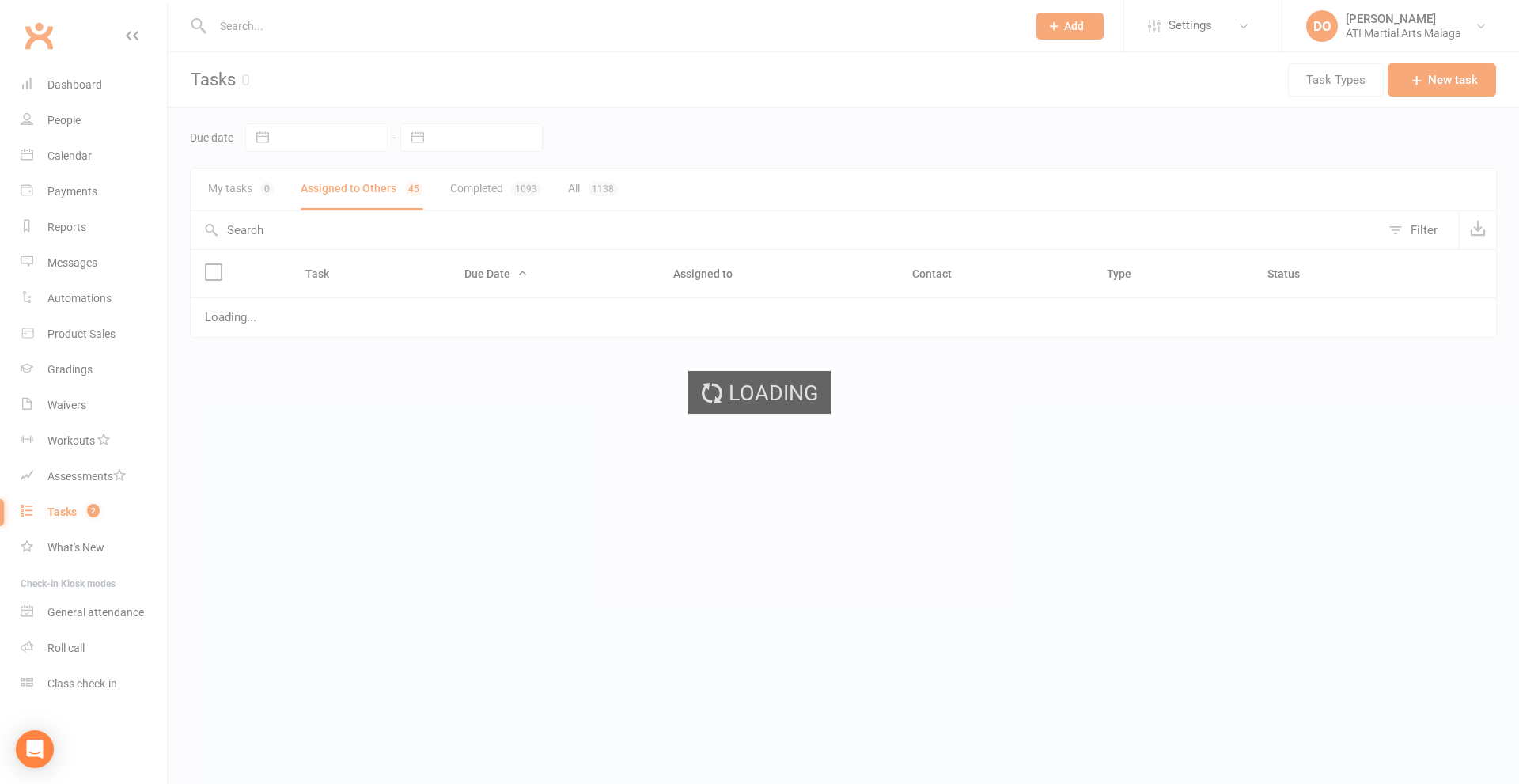
select select "started"
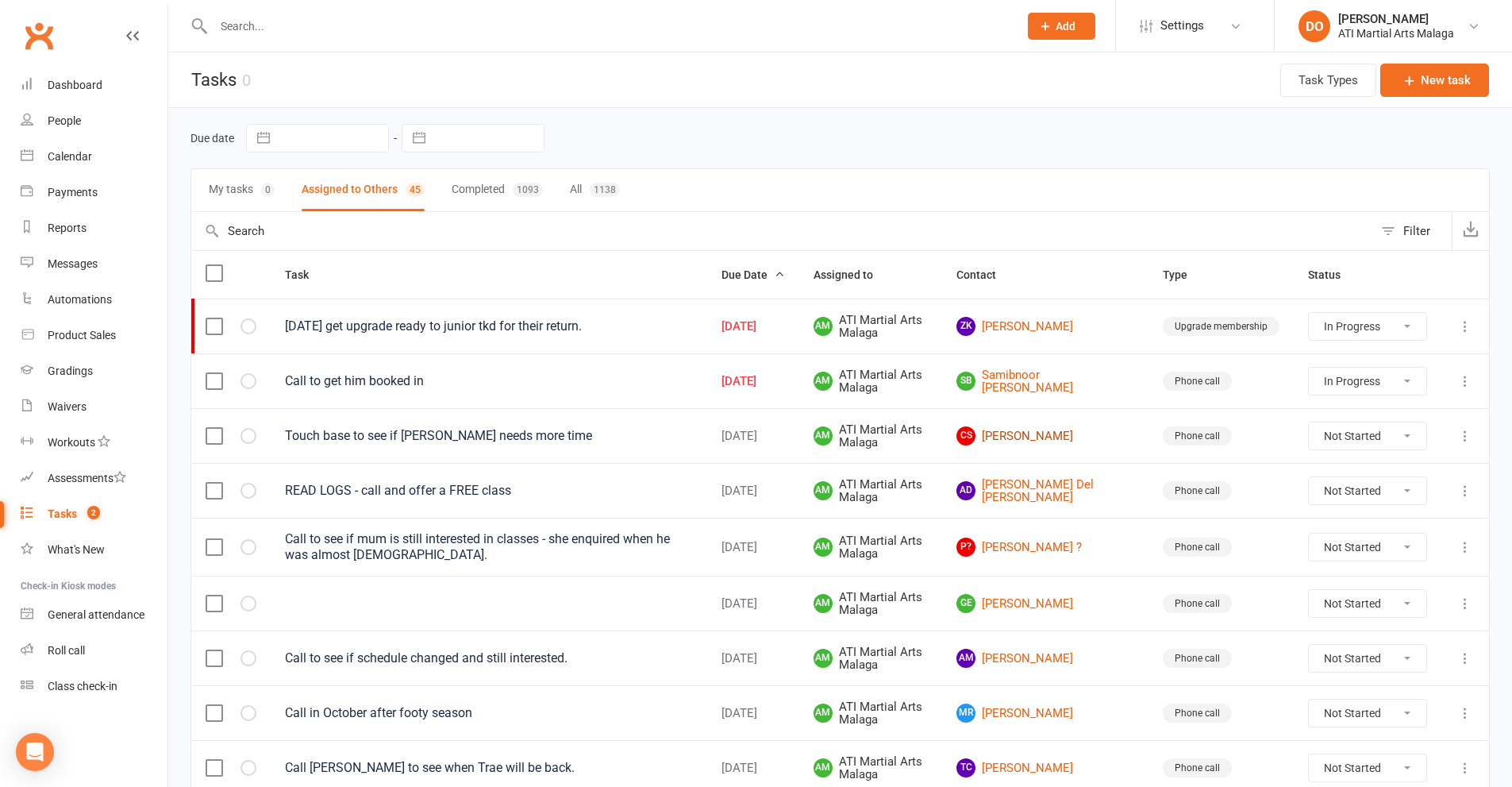
click at [1091, 437] on link "CS [PERSON_NAME]" at bounding box center [1046, 436] width 178 height 19
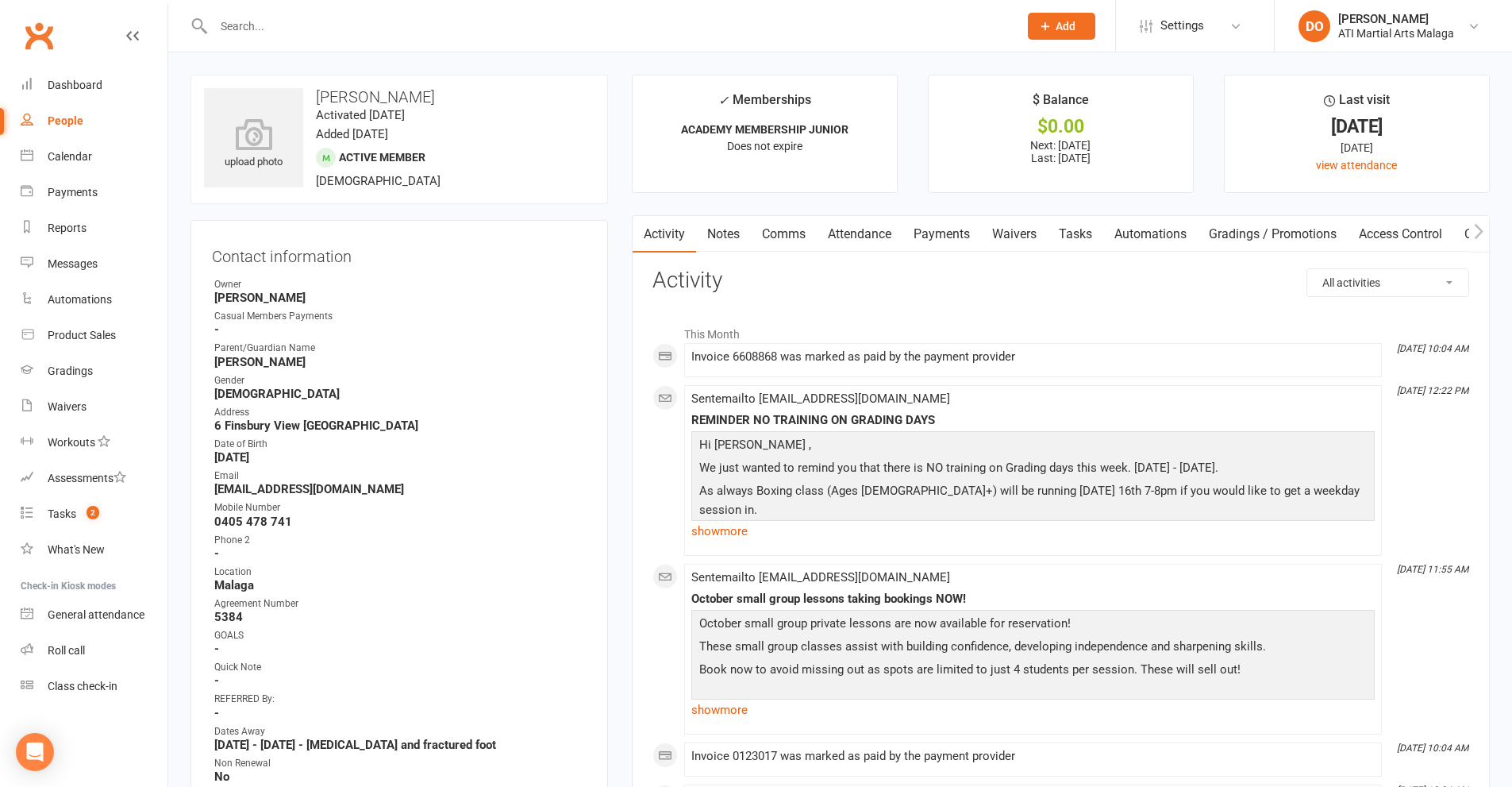
click at [723, 242] on link "Notes" at bounding box center [724, 234] width 54 height 37
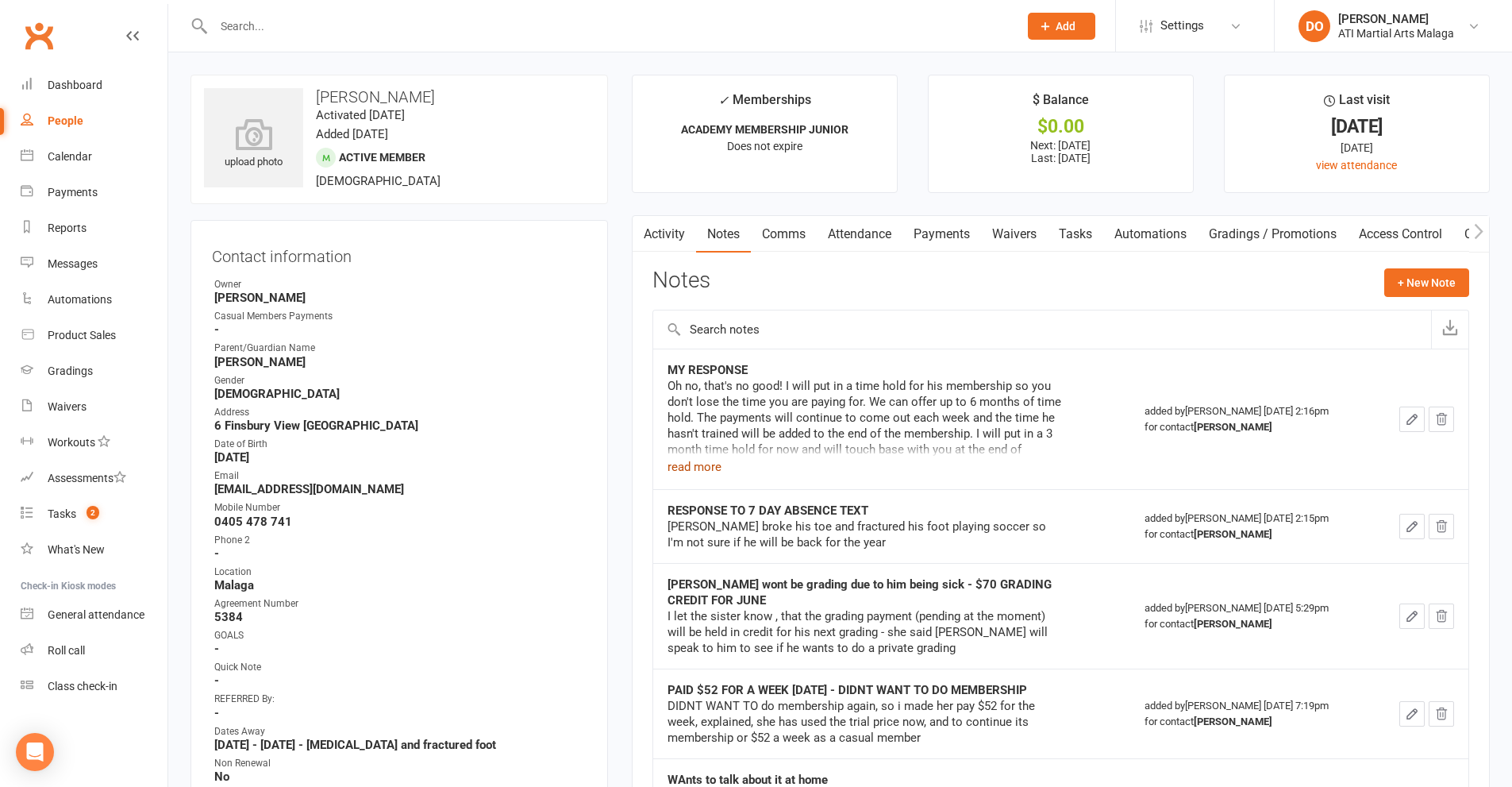
click at [682, 470] on button "read more" at bounding box center [694, 467] width 54 height 19
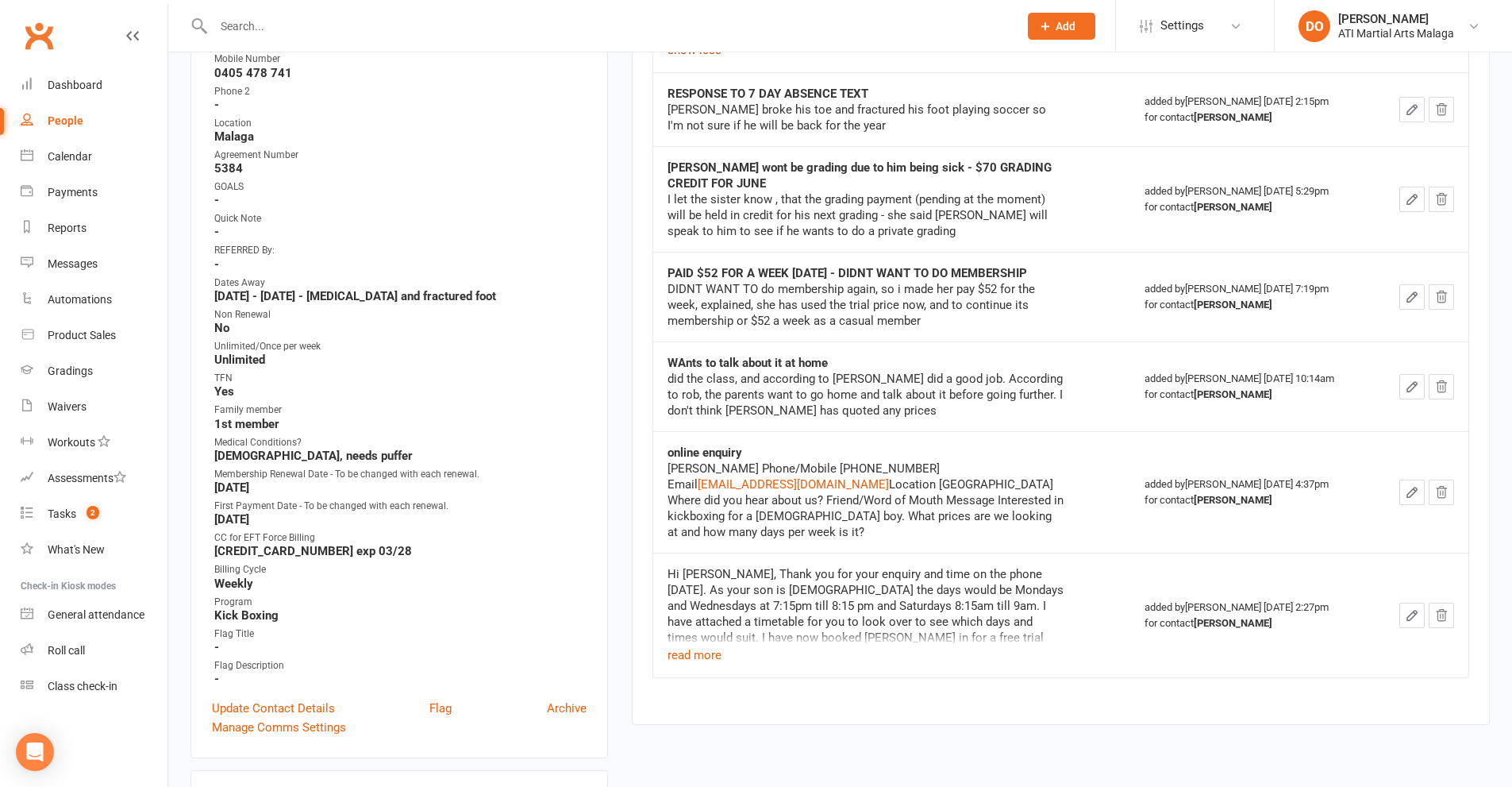
scroll to position [476, 0]
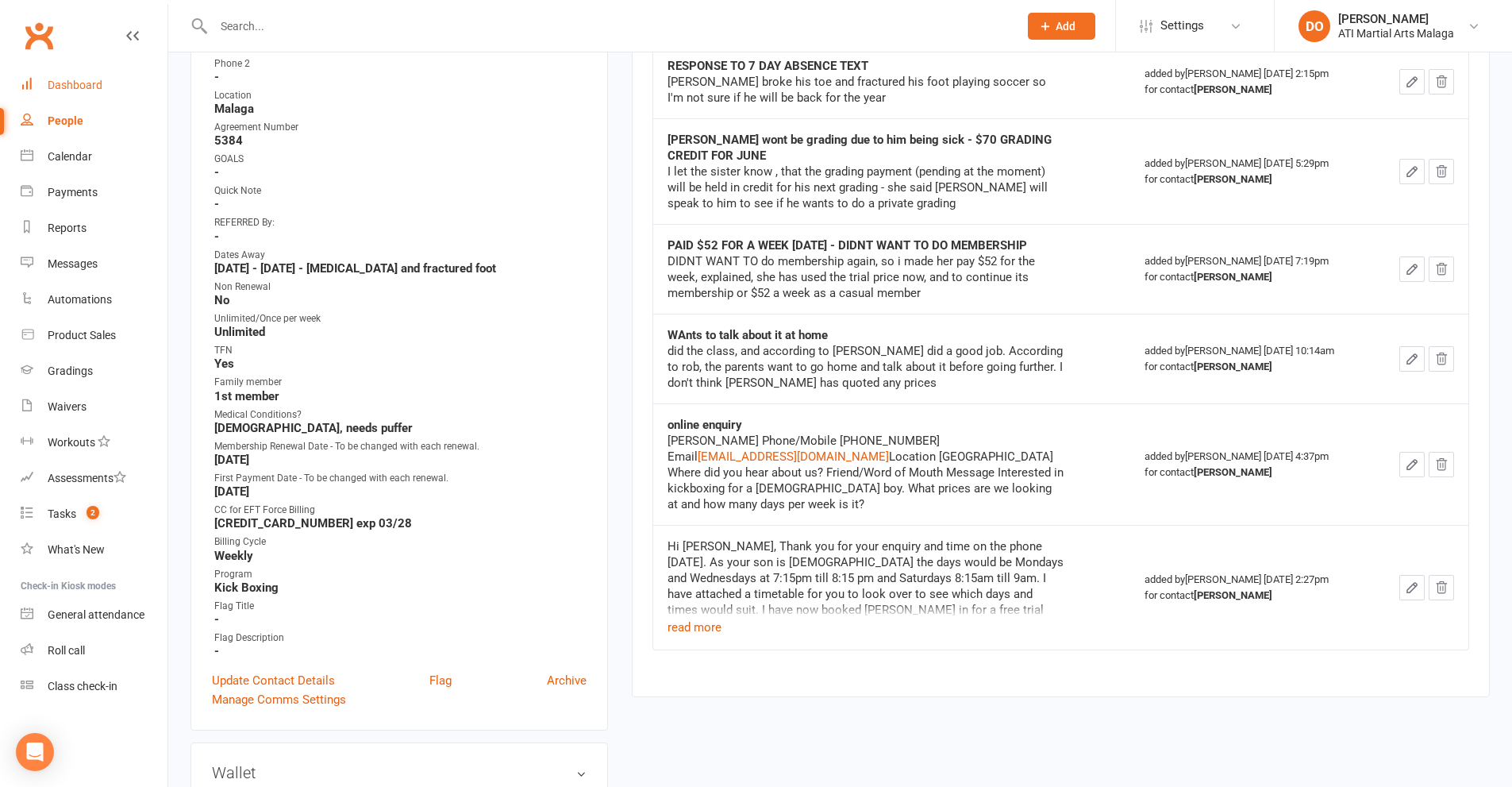
drag, startPoint x: 49, startPoint y: 92, endPoint x: 97, endPoint y: 93, distance: 48.0
click at [49, 92] on link "Dashboard" at bounding box center [94, 85] width 147 height 36
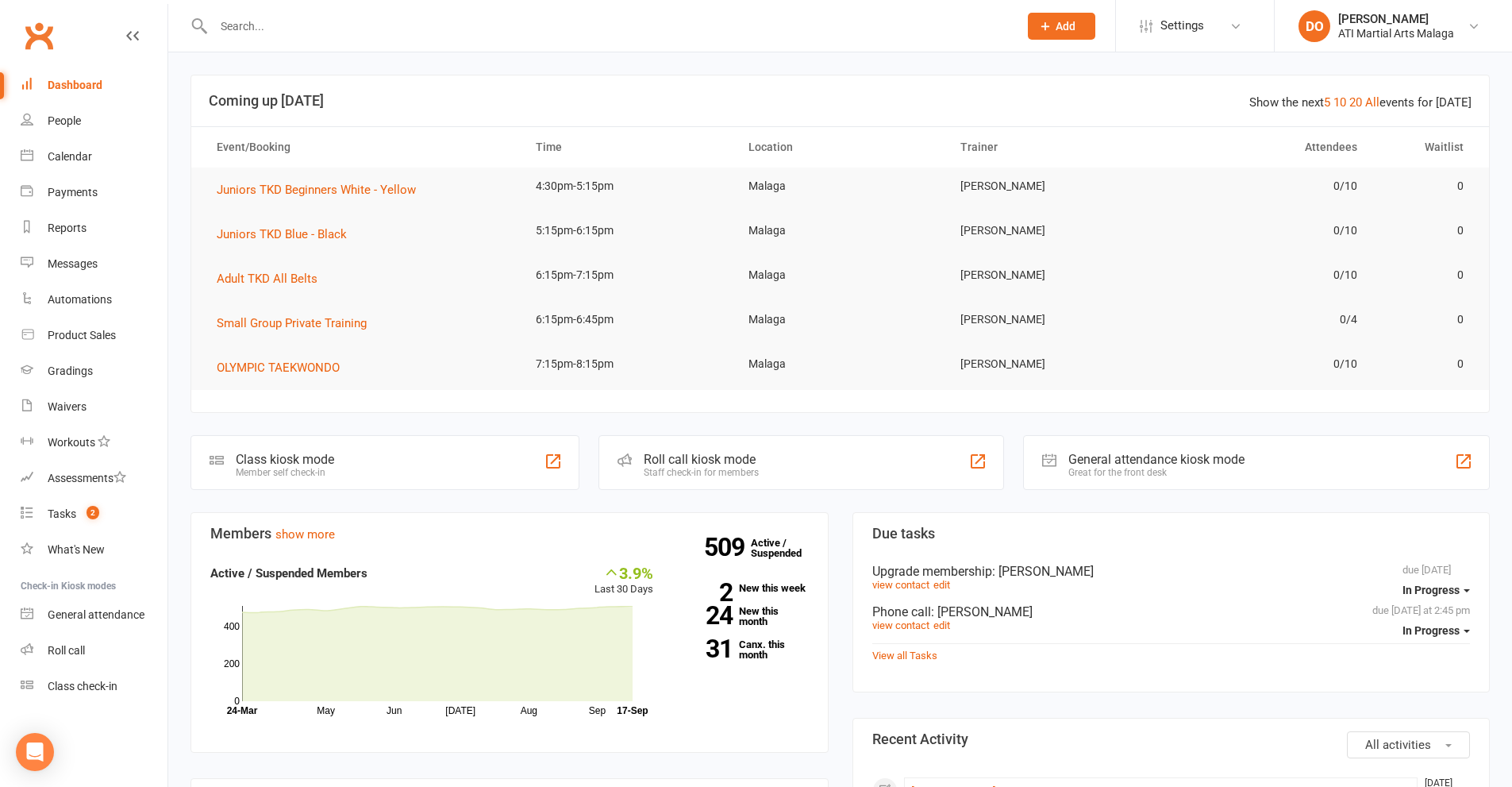
click at [255, 19] on input "text" at bounding box center [608, 26] width 799 height 22
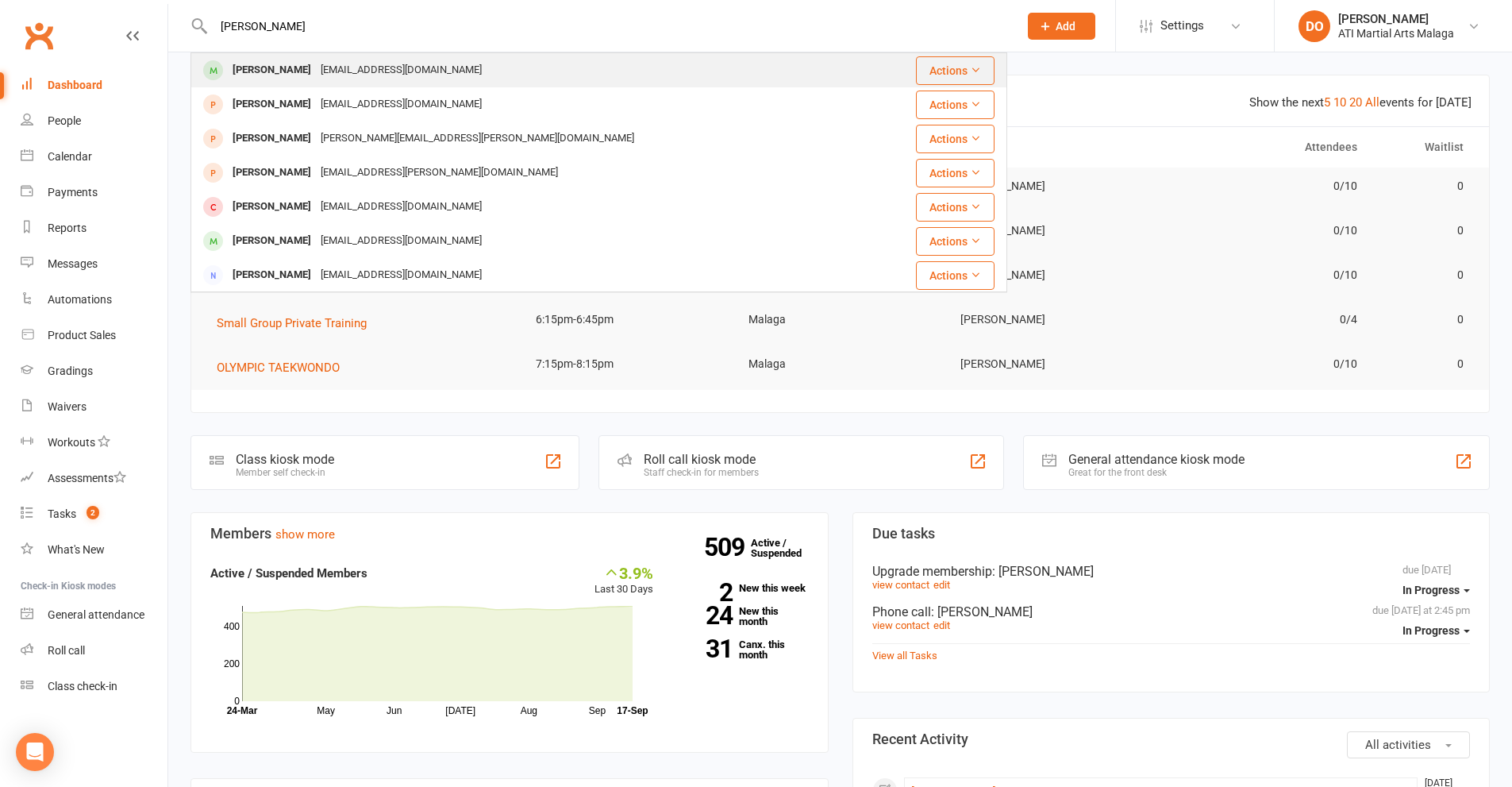
type input "[PERSON_NAME]"
click at [286, 71] on div "[PERSON_NAME]" at bounding box center [272, 70] width 88 height 23
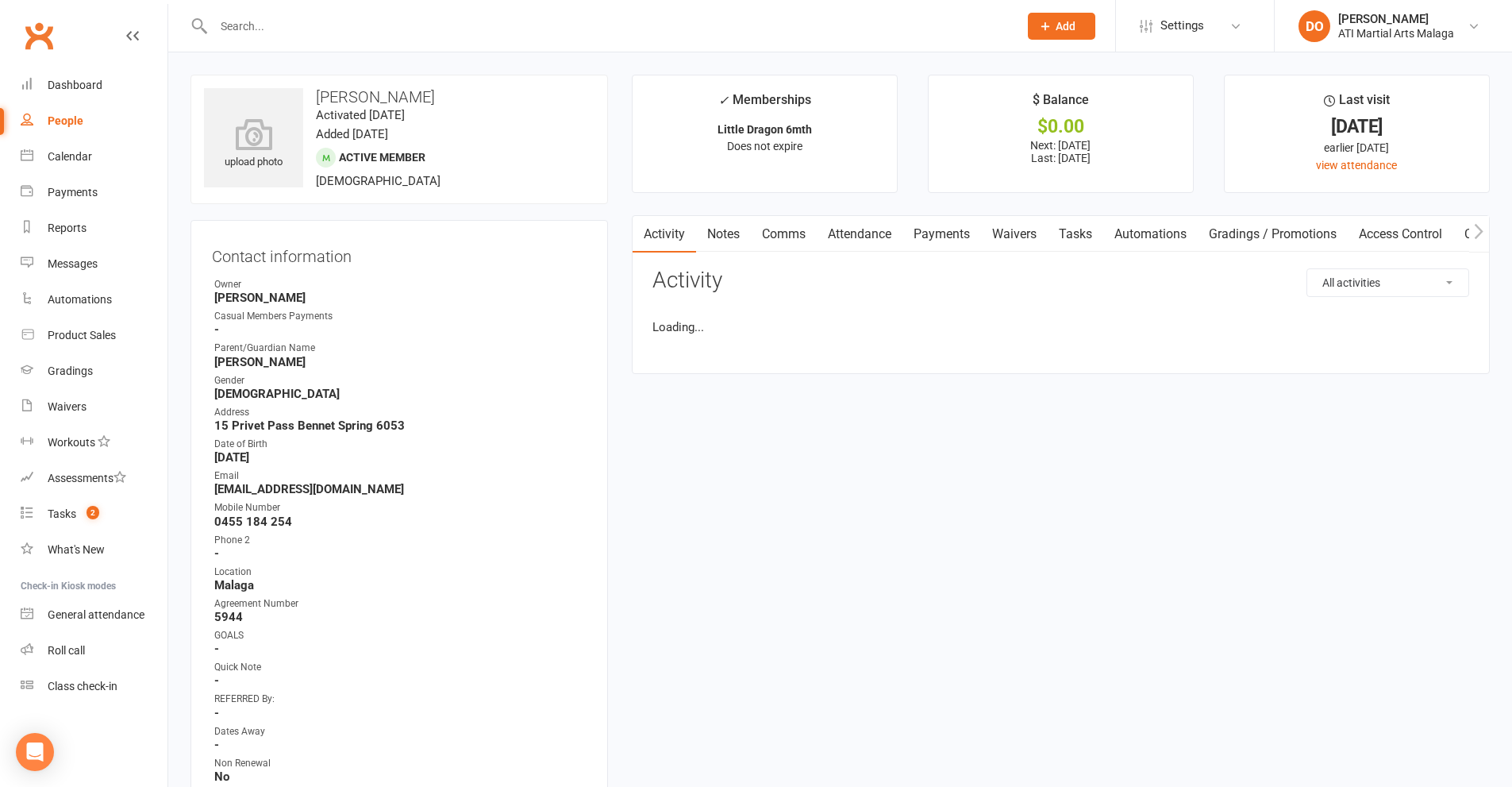
drag, startPoint x: 490, startPoint y: 430, endPoint x: 426, endPoint y: 507, distance: 100.1
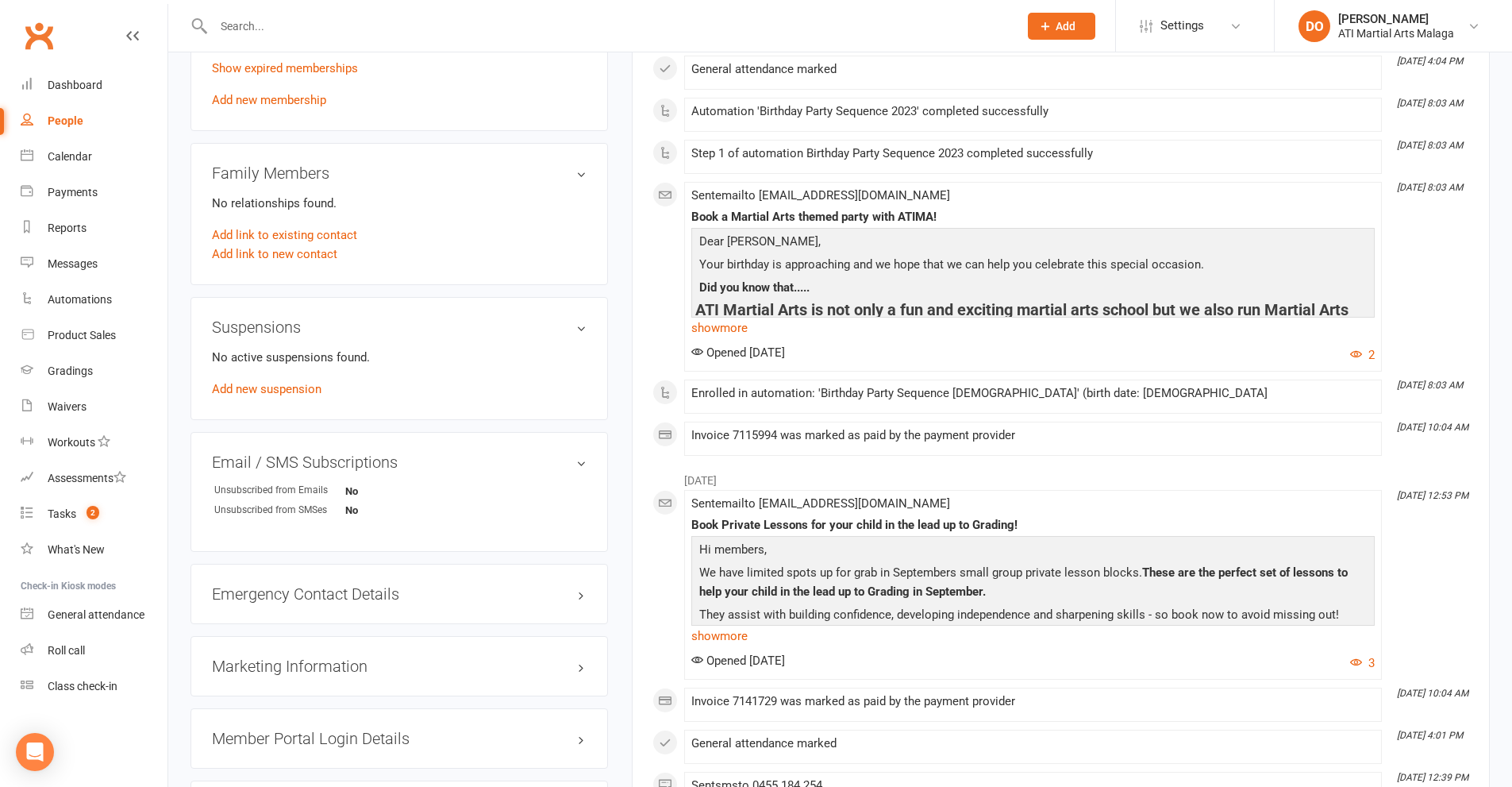
scroll to position [1588, 0]
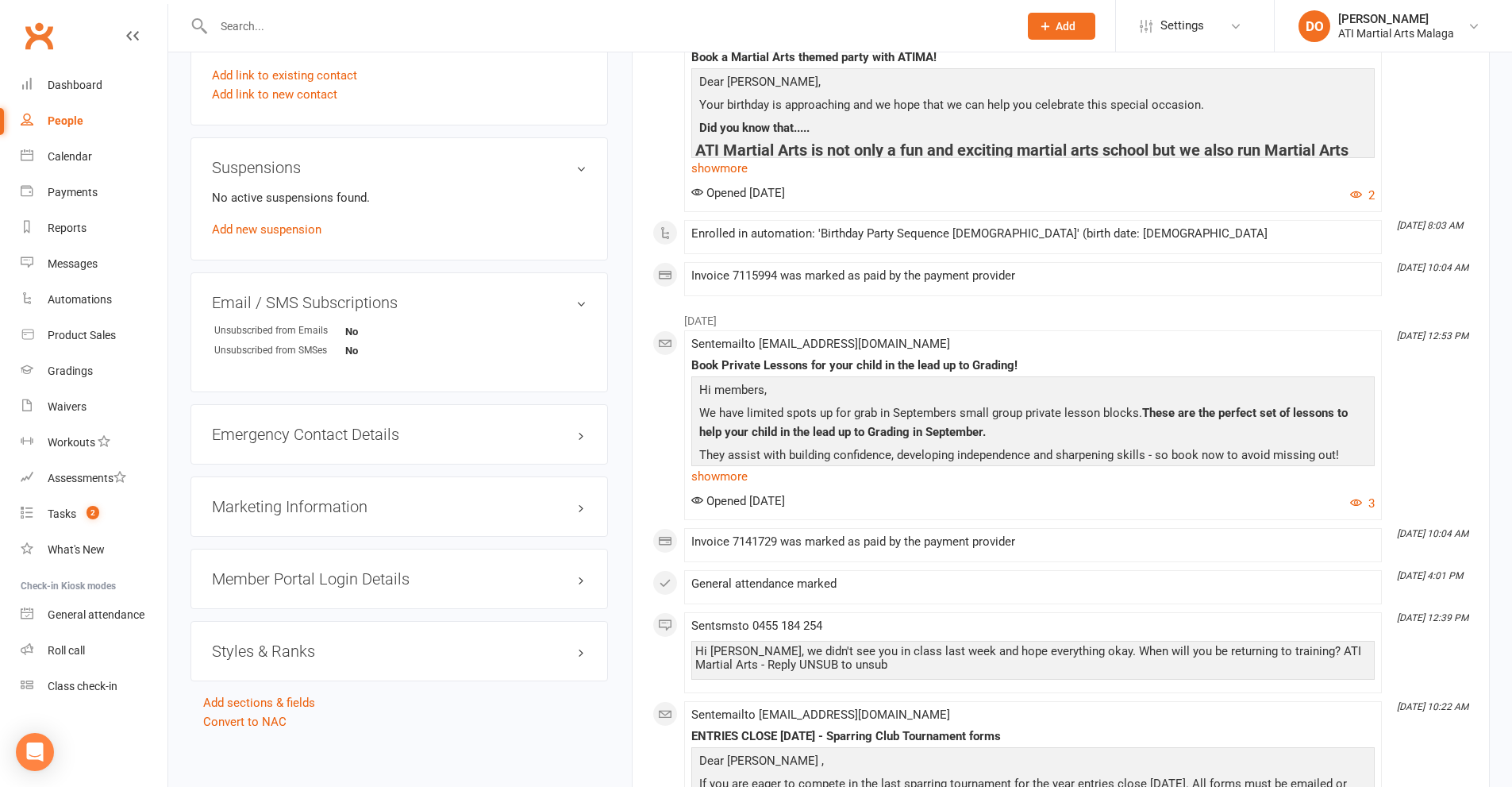
click at [582, 652] on h3 "Styles & Ranks" at bounding box center [399, 651] width 375 height 18
click at [579, 677] on icon at bounding box center [581, 680] width 11 height 11
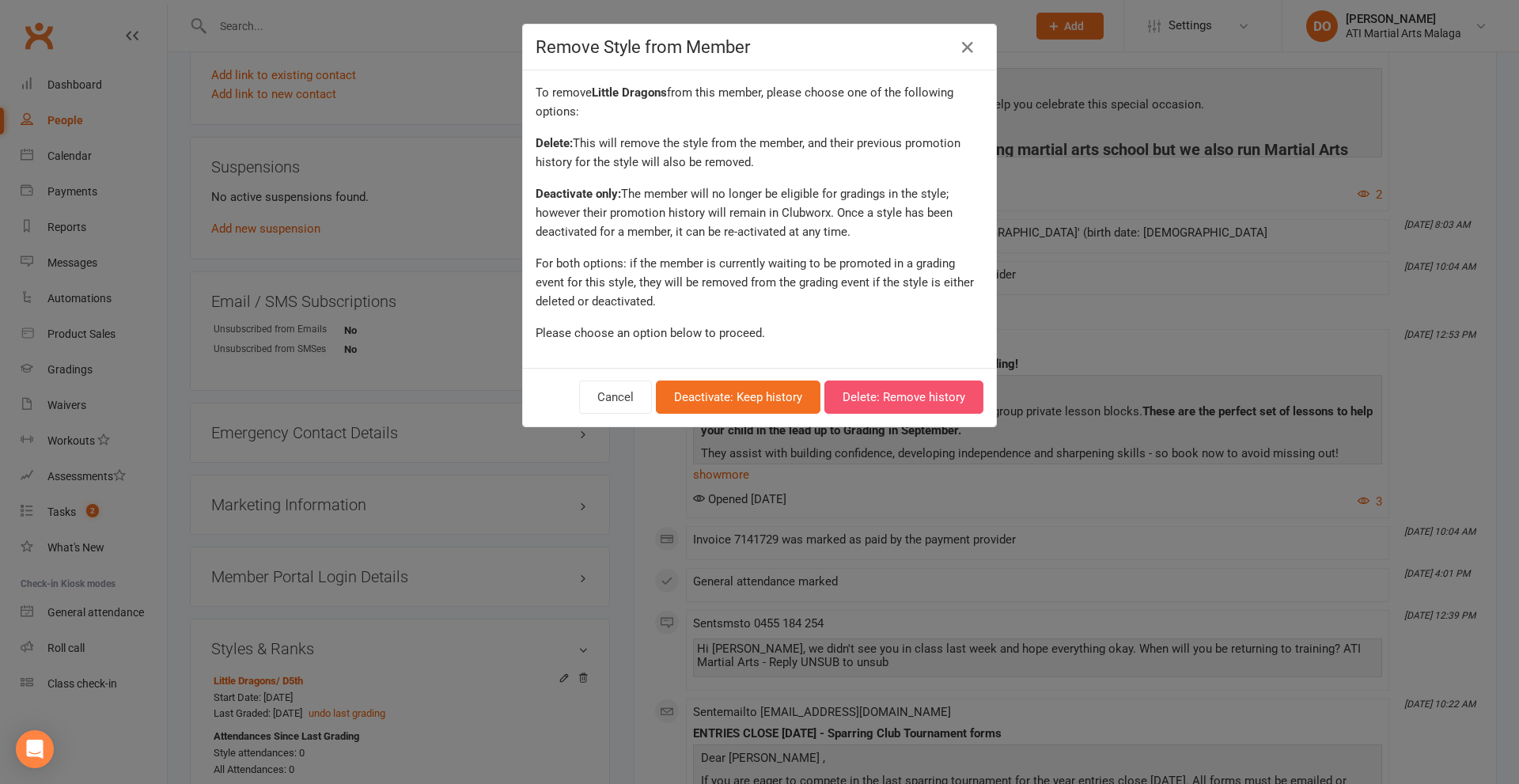
click at [878, 396] on button "Delete: Remove history" at bounding box center [903, 397] width 159 height 34
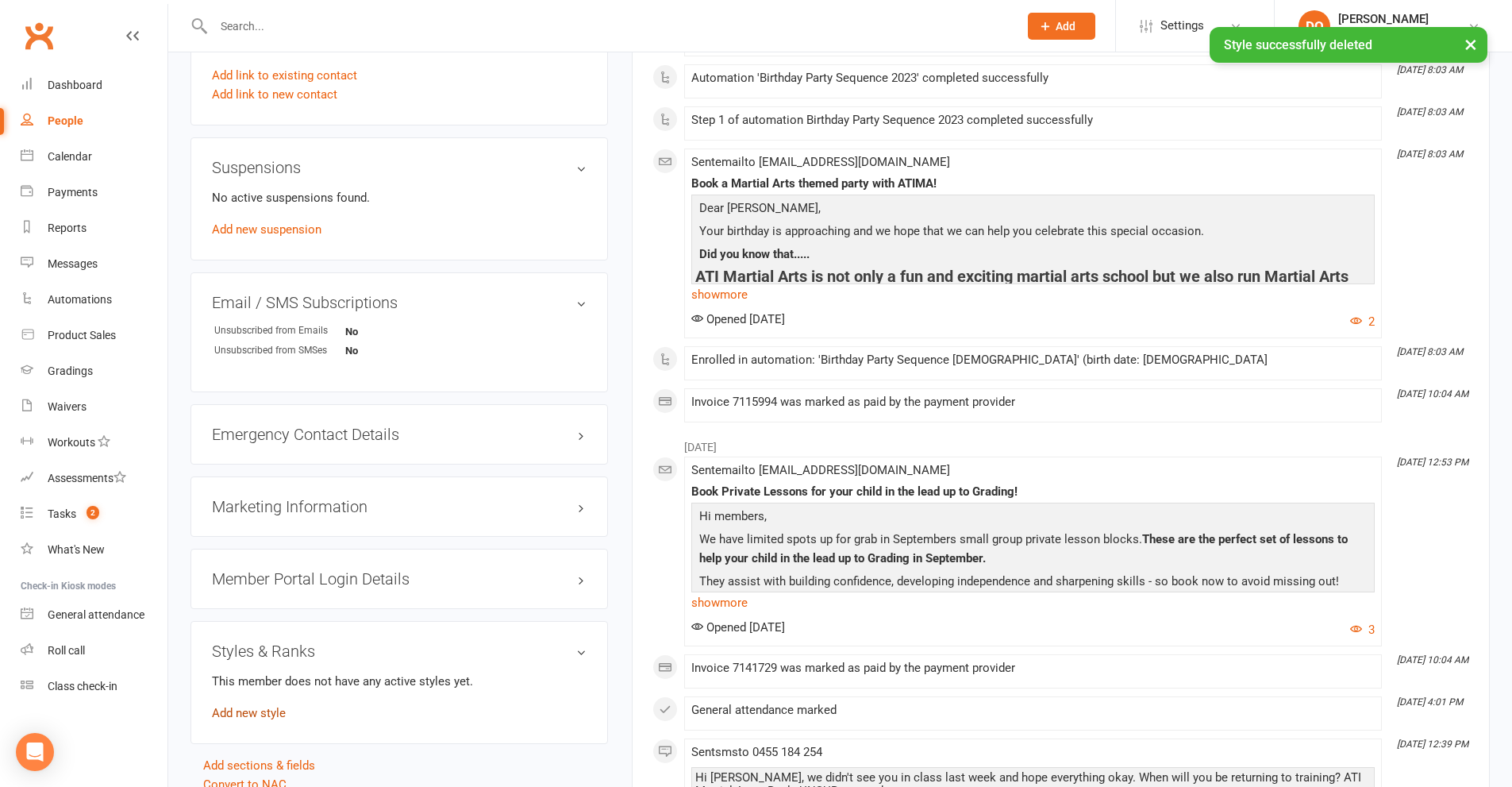
click at [255, 712] on link "Add new style" at bounding box center [248, 713] width 74 height 14
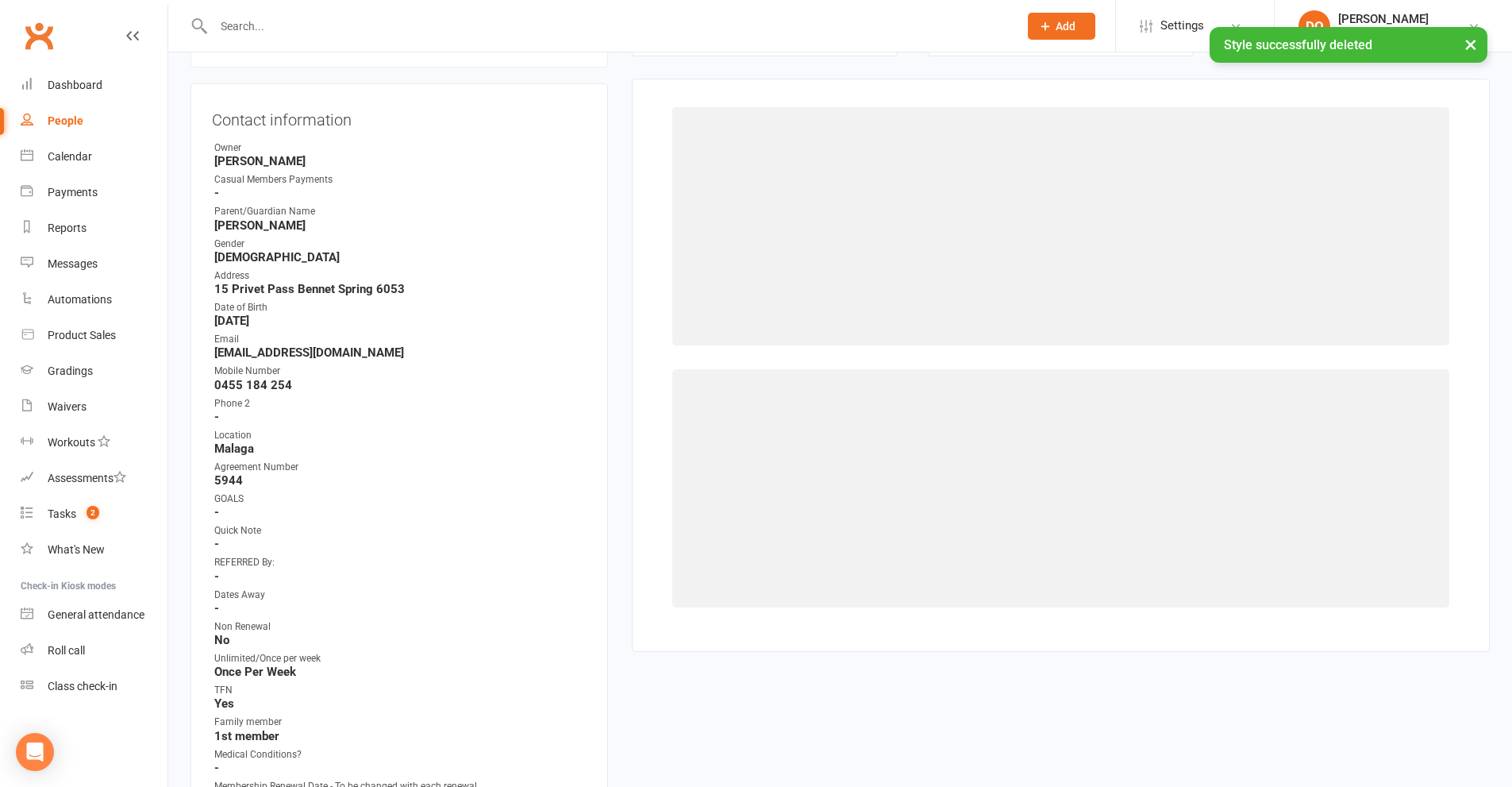
scroll to position [135, 0]
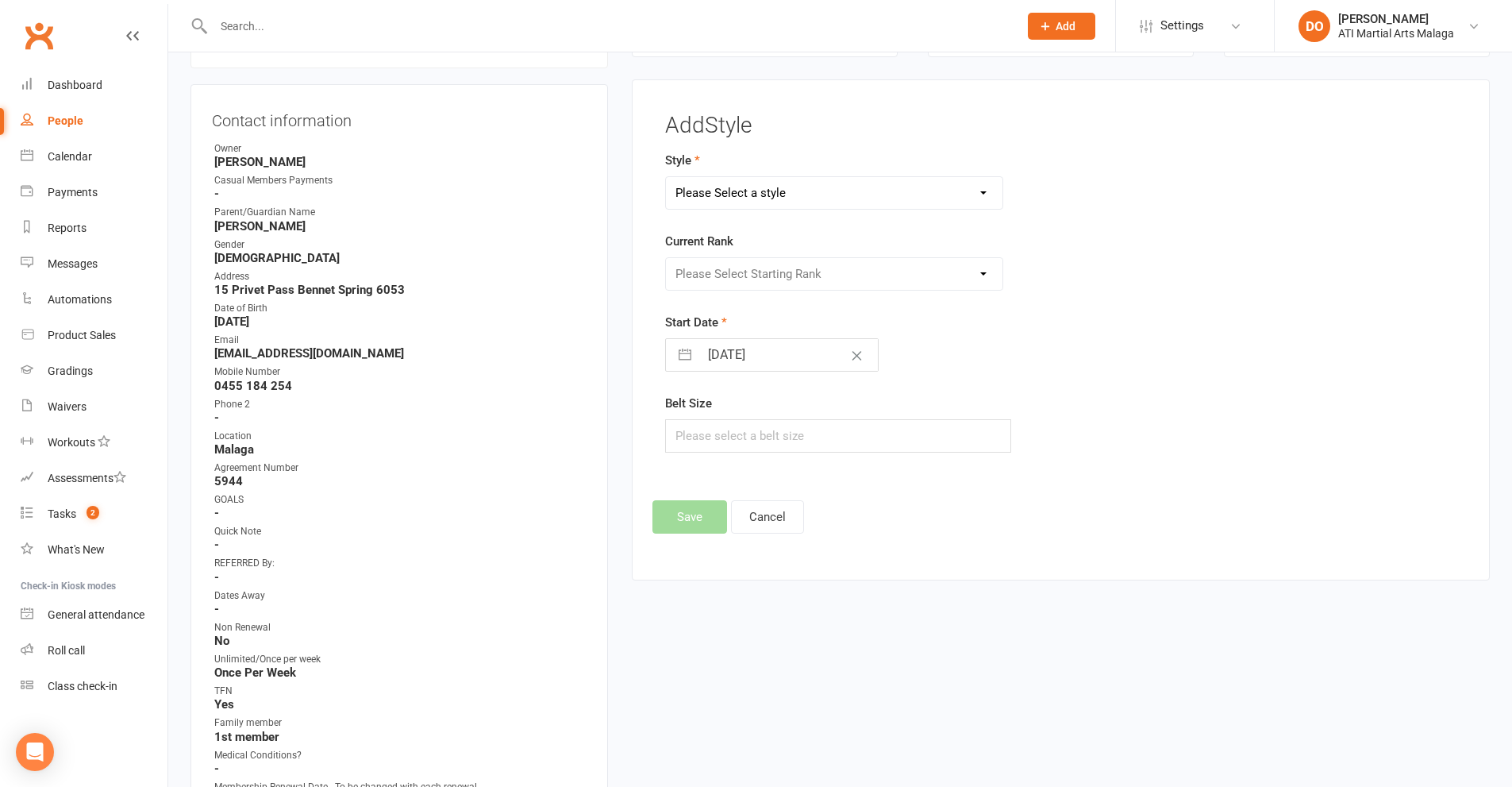
click at [982, 192] on select "Please Select a style BJJ Adults BJJ JUNIORS Boxing Kickboxing Adults Kickboxin…" at bounding box center [834, 193] width 337 height 32
select select "990"
click at [666, 177] on select "Please Select a style BJJ Adults BJJ JUNIORS Boxing Kickboxing Adults Kickboxin…" at bounding box center [834, 193] width 337 height 32
click at [985, 272] on select "Please Select Starting Rank D10th D9th D8th D7th D6th D5th D4th D3rd D2nd D1st …" at bounding box center [834, 274] width 337 height 32
select select "9384"
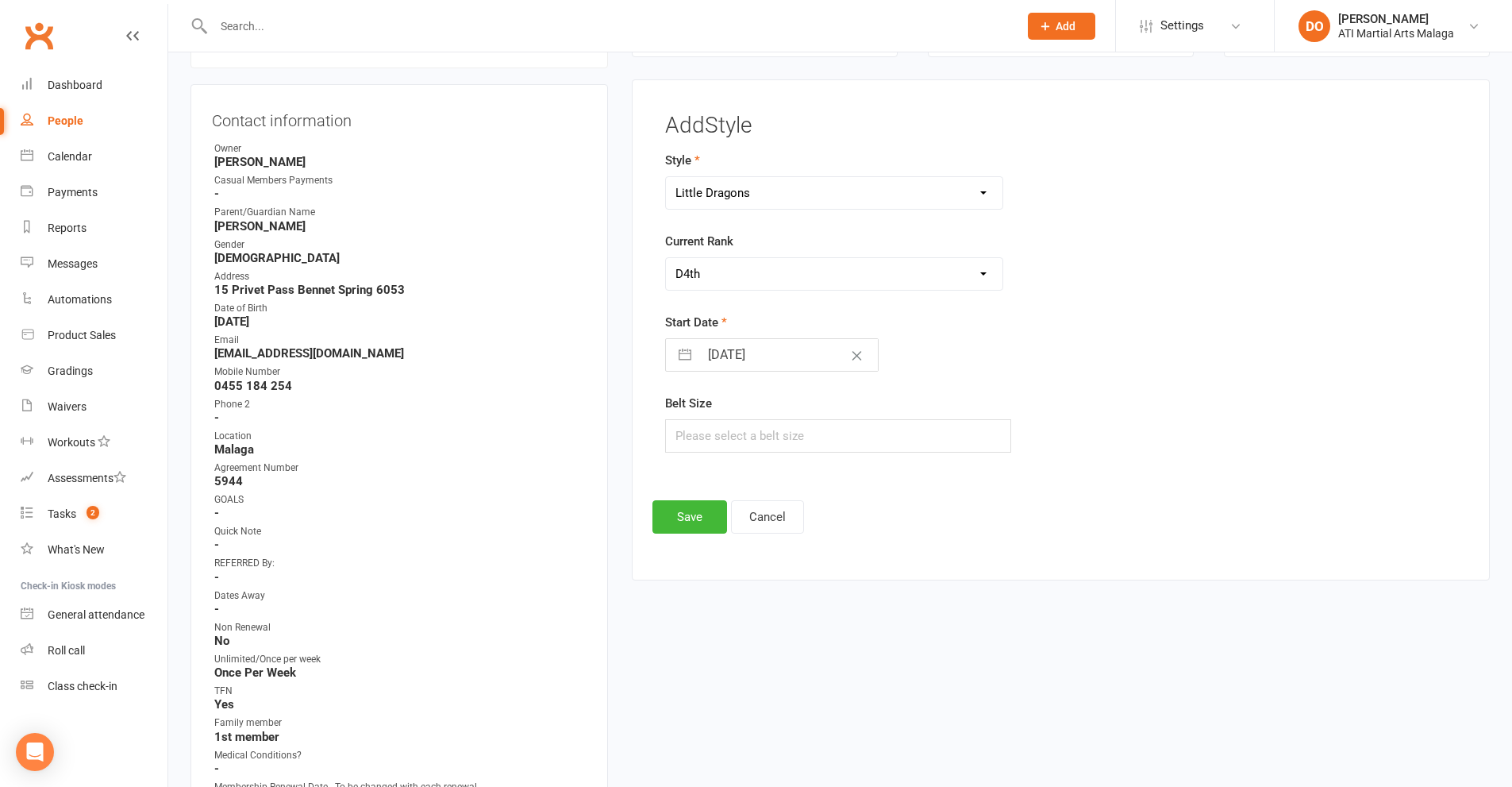
click at [666, 258] on select "Please Select Starting Rank D10th D9th D8th D7th D6th D5th D4th D3rd D2nd D1st …" at bounding box center [834, 274] width 337 height 32
click at [681, 512] on button "Save" at bounding box center [689, 517] width 75 height 34
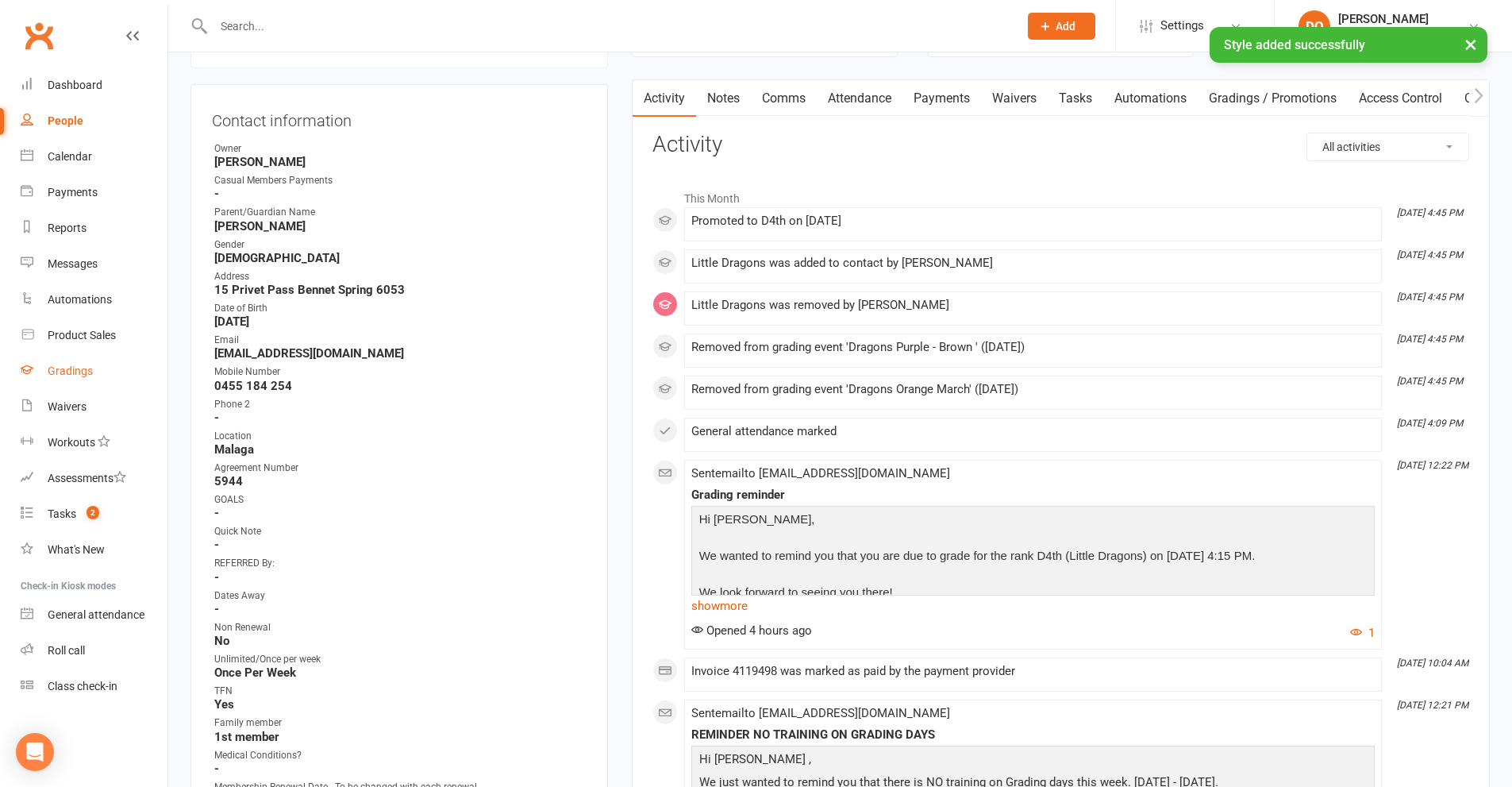
click at [65, 374] on div "Gradings" at bounding box center [70, 371] width 45 height 13
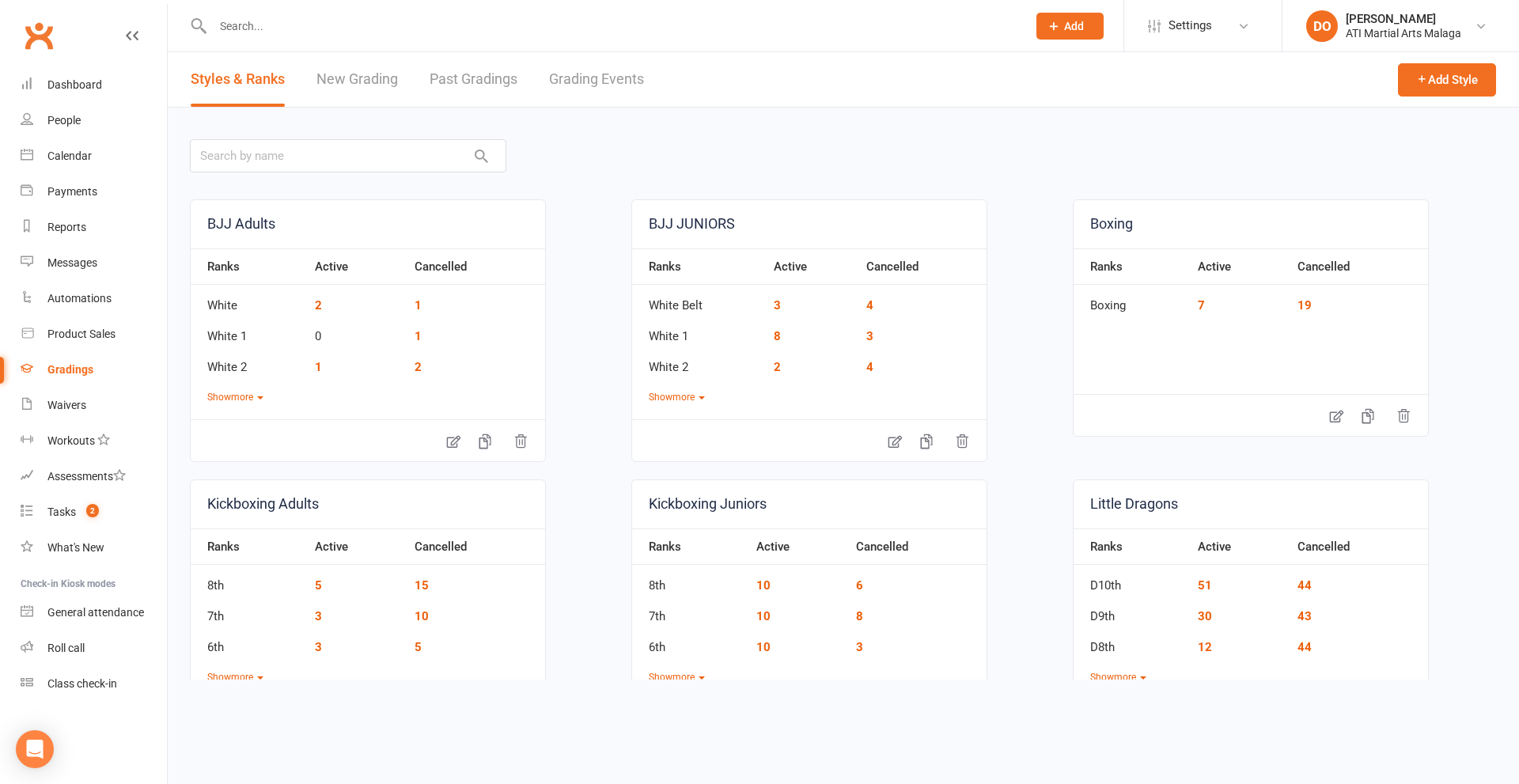
click at [562, 79] on link "Grading Events" at bounding box center [596, 79] width 95 height 54
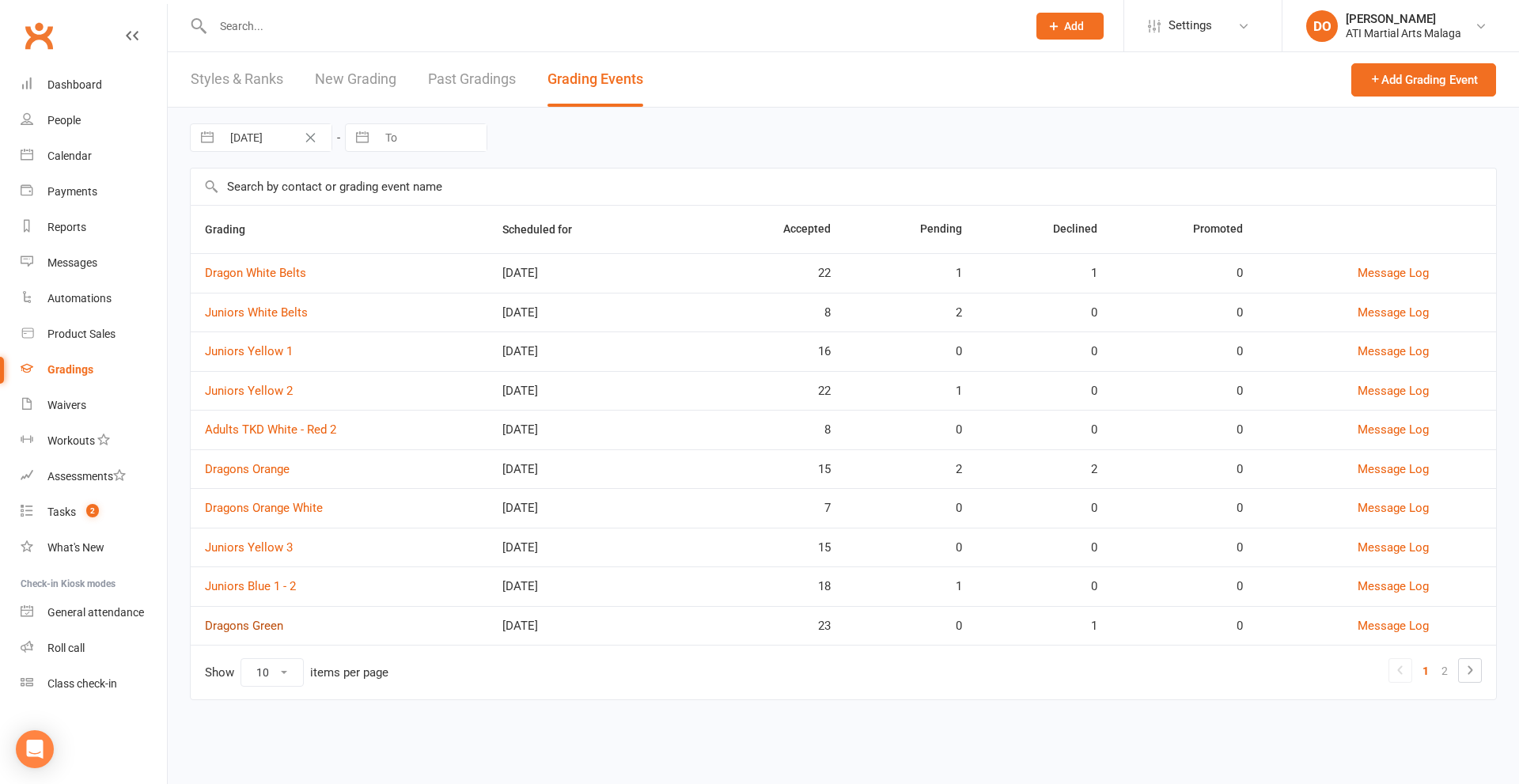
click at [255, 627] on link "Dragons Green" at bounding box center [244, 626] width 78 height 14
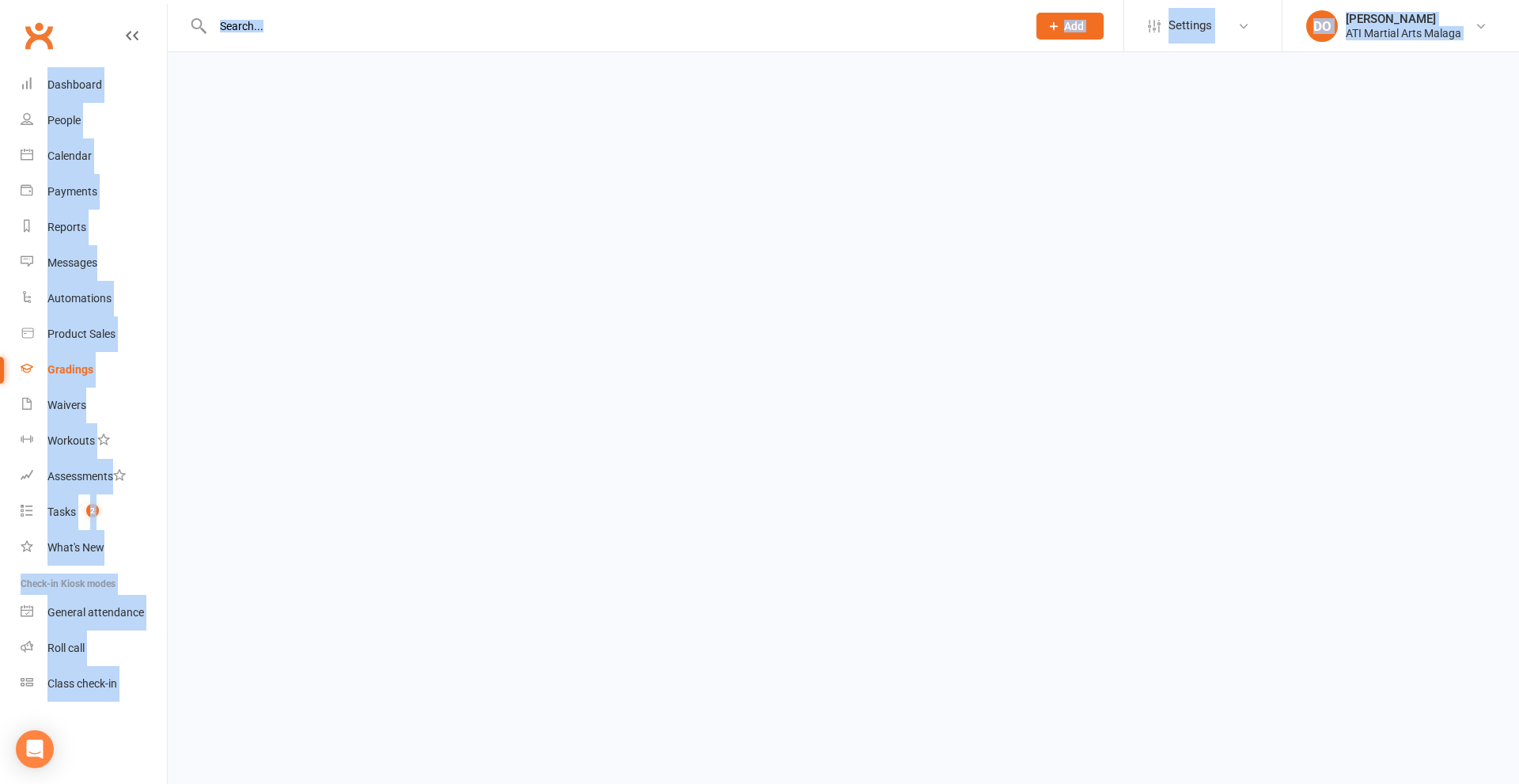
click at [255, 74] on html "Prospect Member Non-attending contact Class / event Appointment Grading event T…" at bounding box center [760, 37] width 1519 height 74
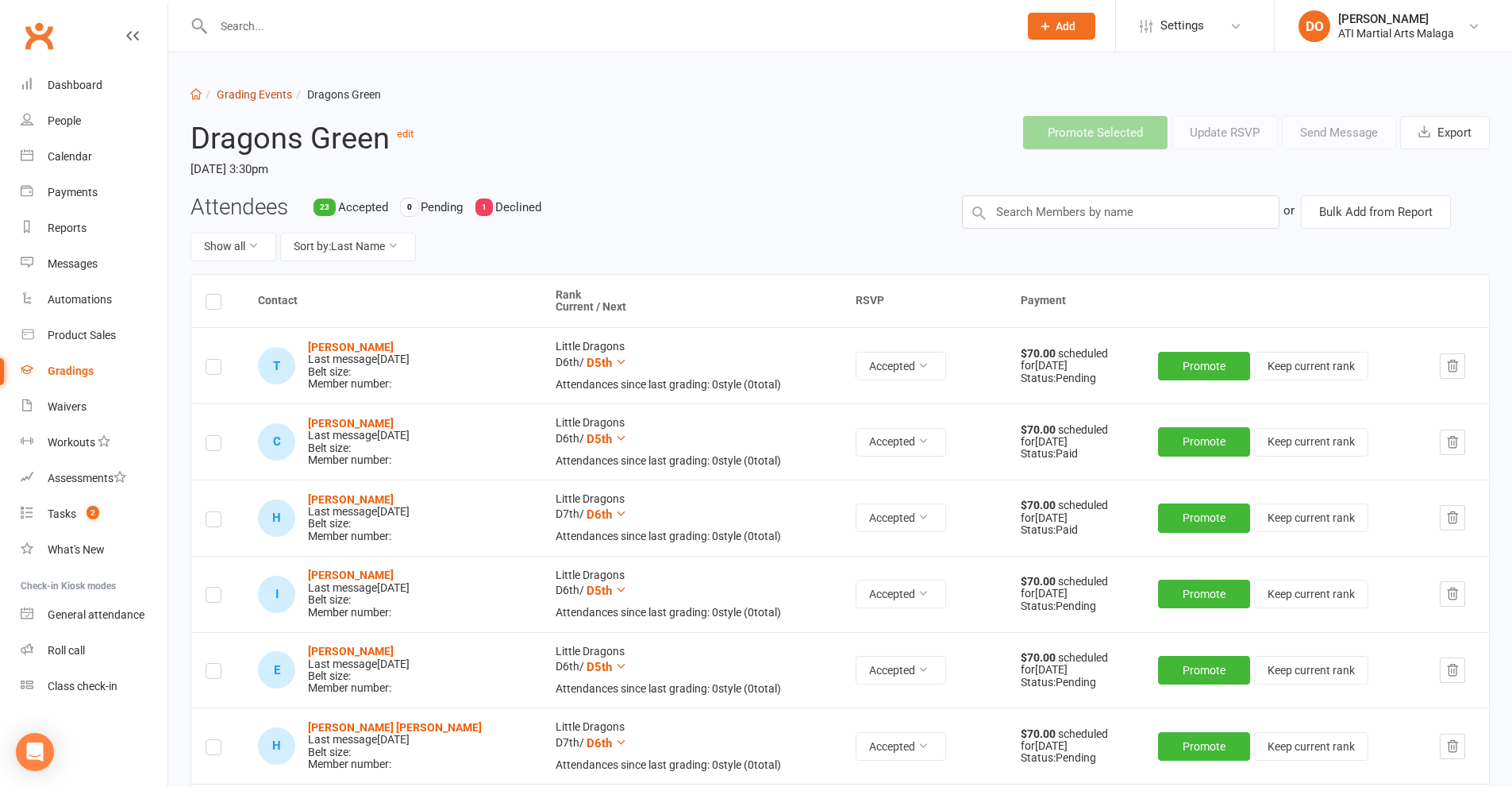
click at [255, 93] on link "Grading Events" at bounding box center [254, 95] width 75 height 13
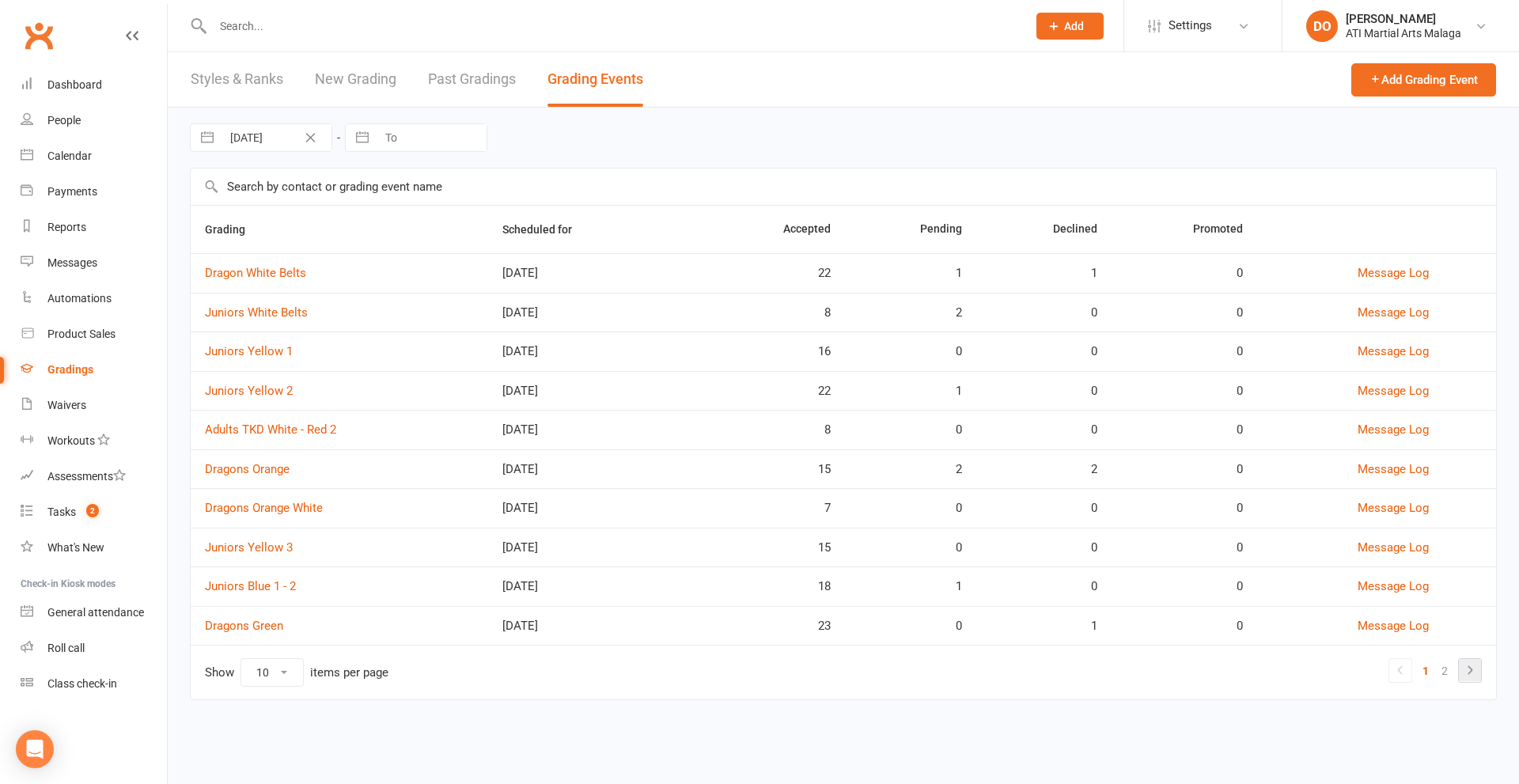
click at [1465, 663] on icon at bounding box center [1470, 670] width 19 height 19
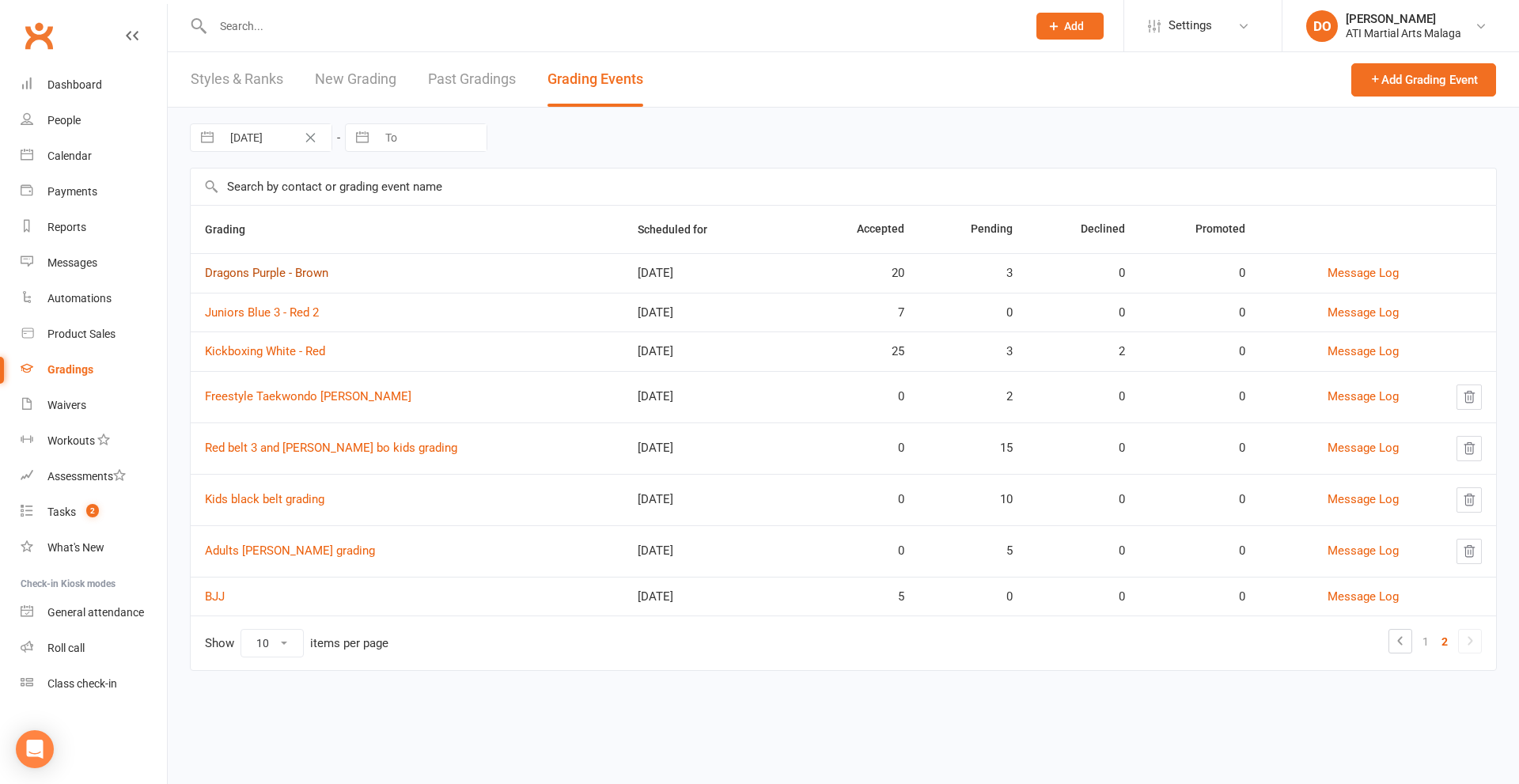
click at [271, 269] on link "Dragons Purple - Brown" at bounding box center [267, 273] width 124 height 14
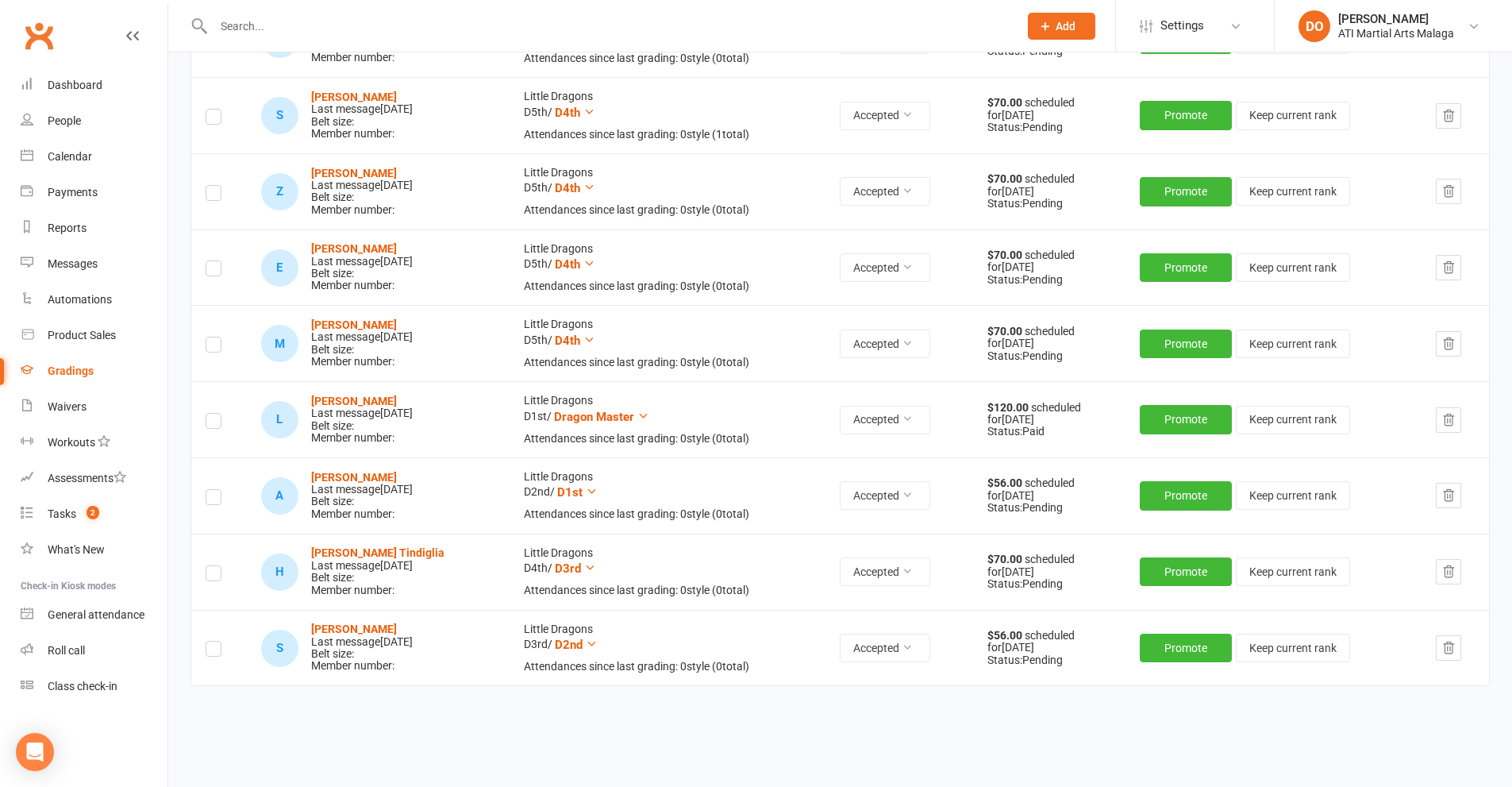
scroll to position [1429, 0]
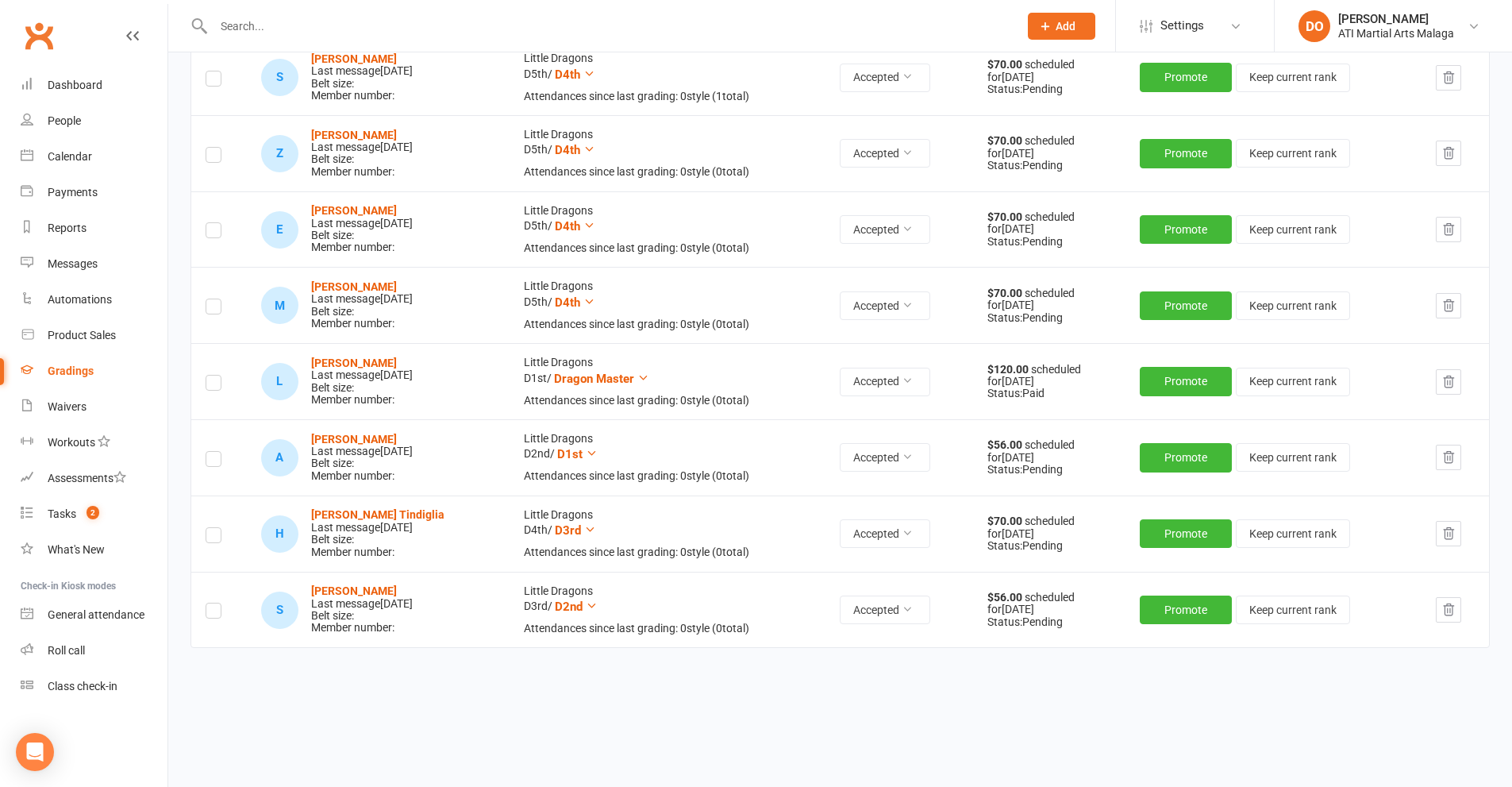
click at [273, 23] on input "text" at bounding box center [608, 26] width 799 height 22
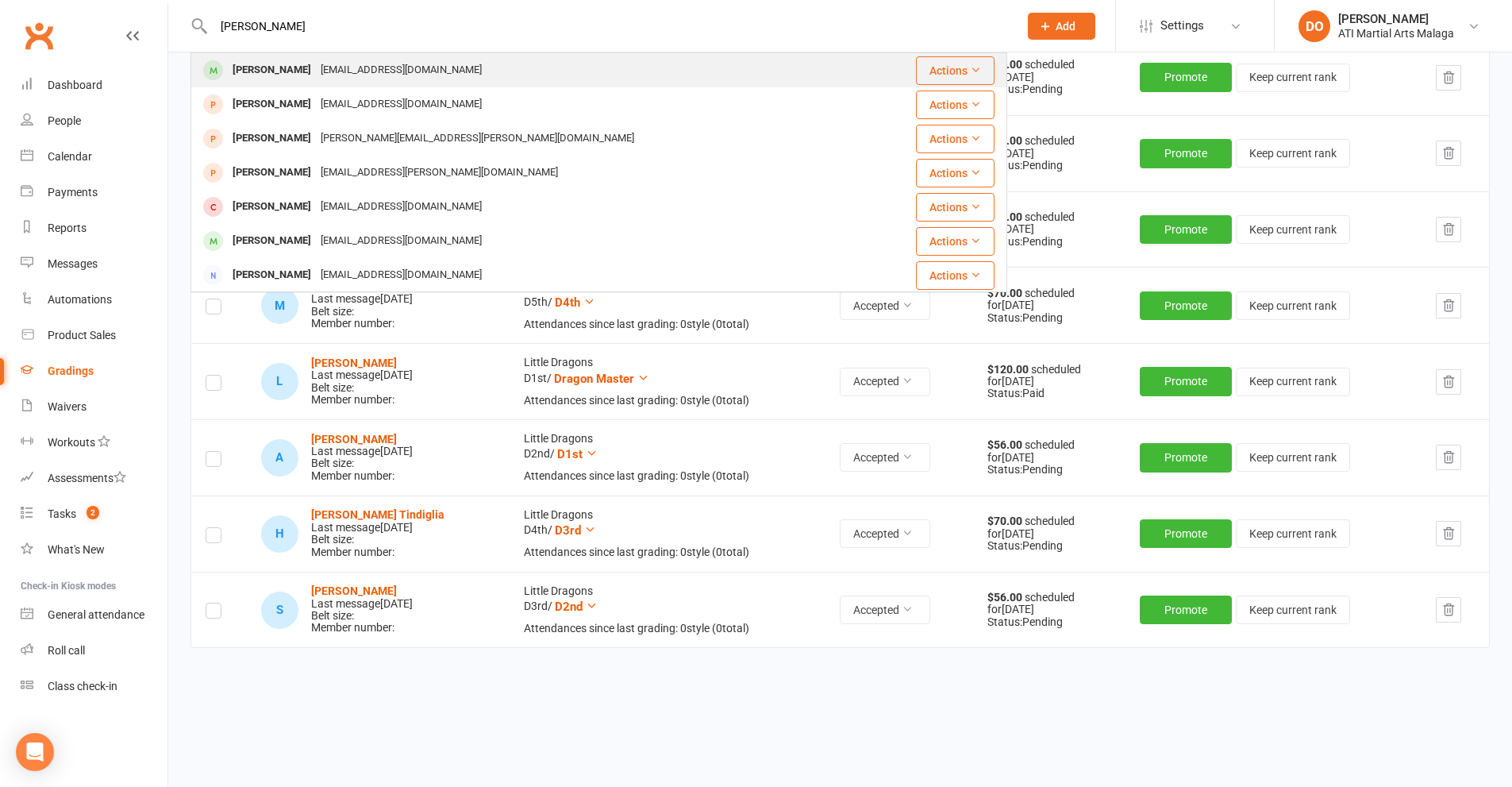
type input "[PERSON_NAME]"
click at [280, 67] on div "[PERSON_NAME]" at bounding box center [272, 70] width 88 height 23
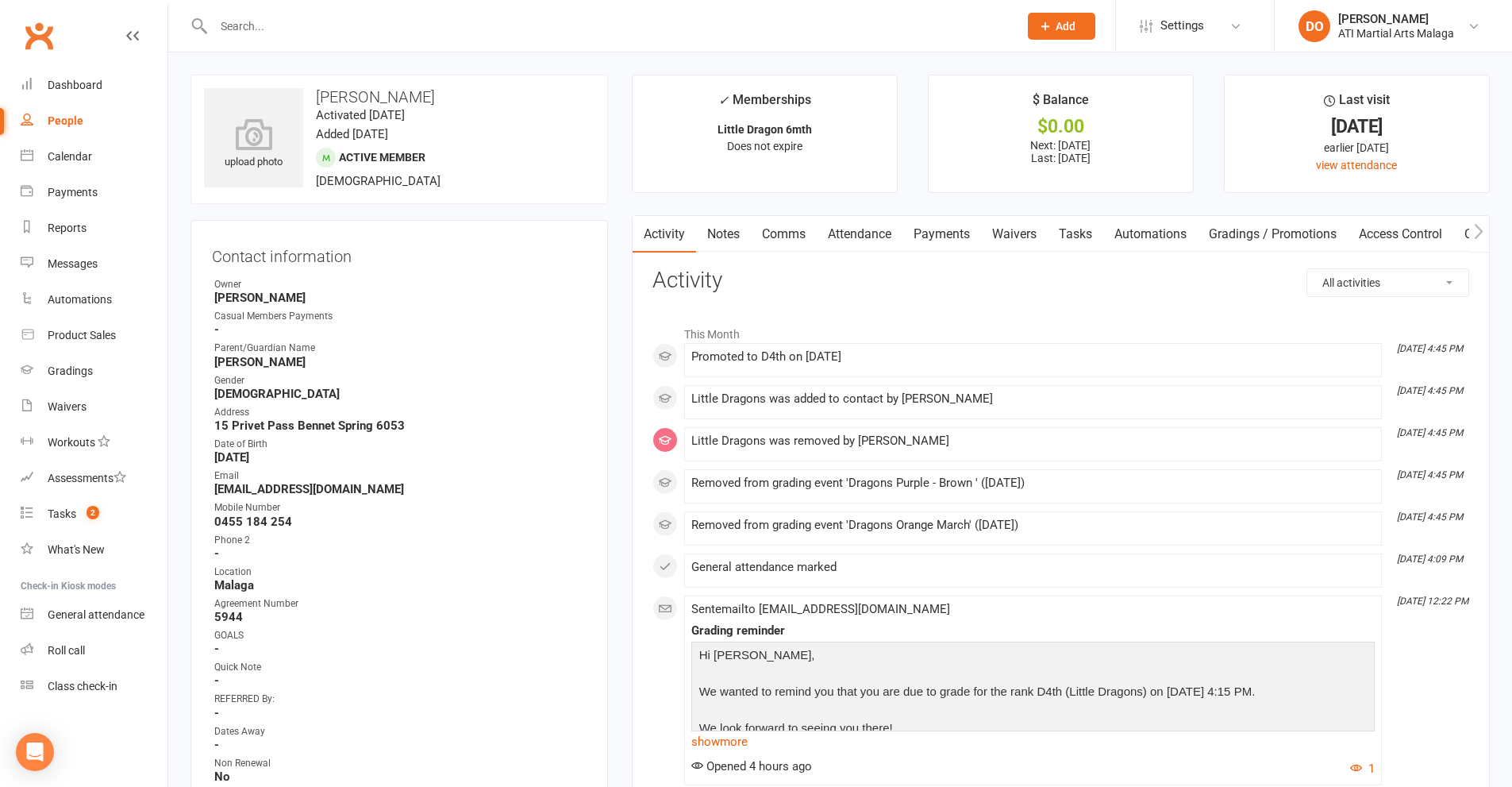
click at [941, 233] on link "Payments" at bounding box center [941, 234] width 79 height 37
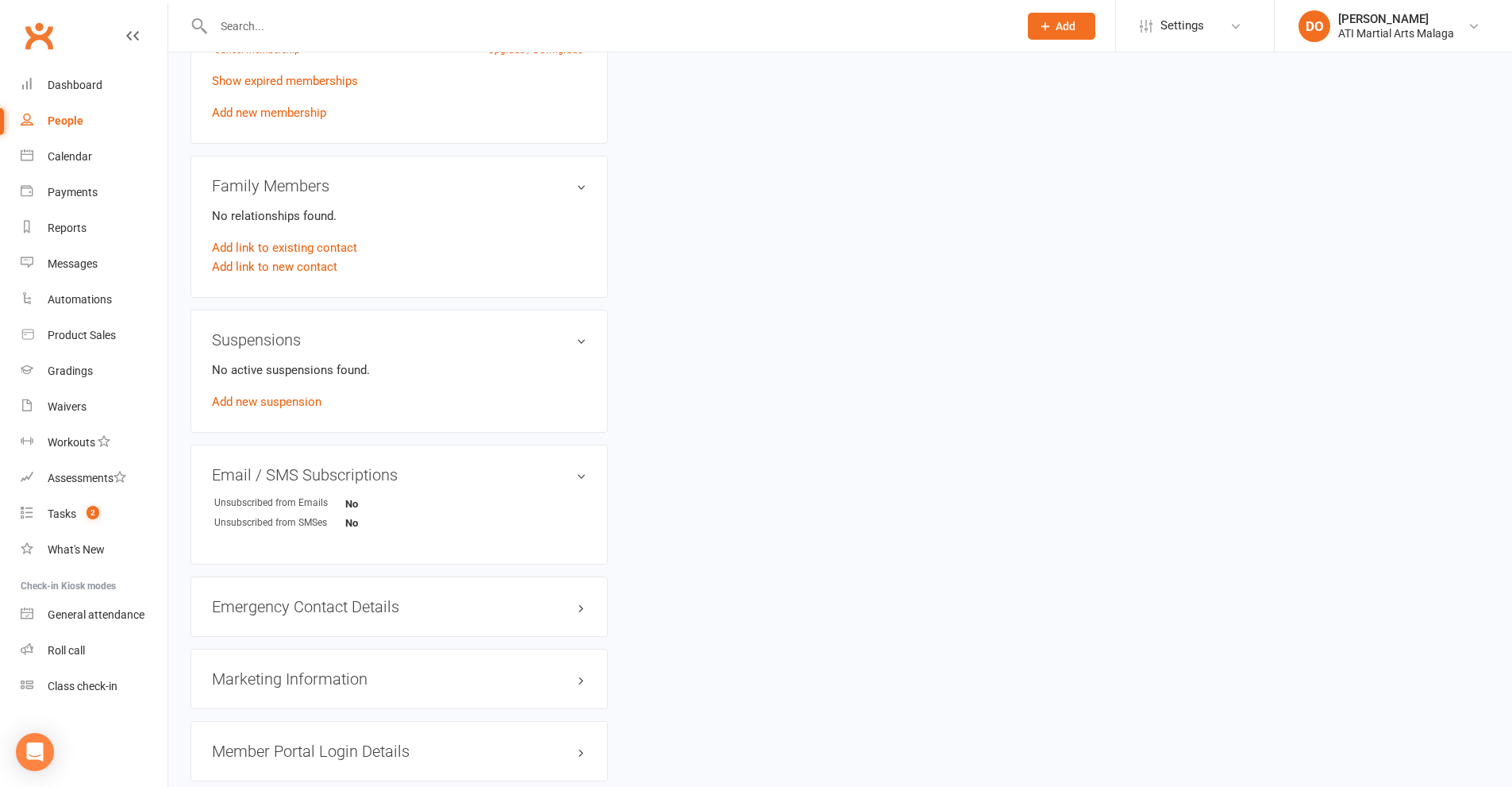
scroll to position [1588, 0]
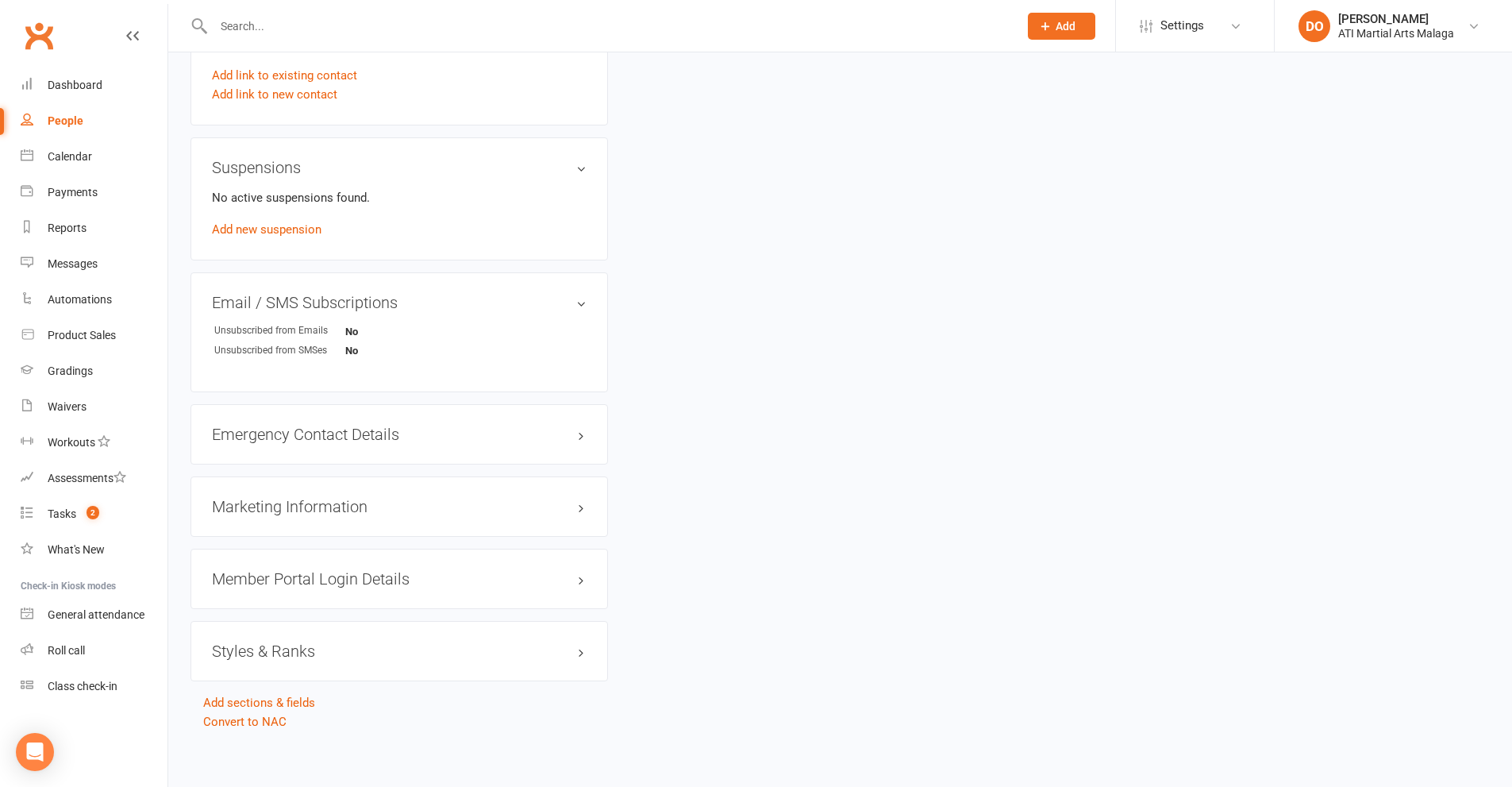
click at [581, 652] on h3 "Styles & Ranks" at bounding box center [399, 651] width 375 height 18
click at [577, 680] on icon at bounding box center [581, 680] width 11 height 11
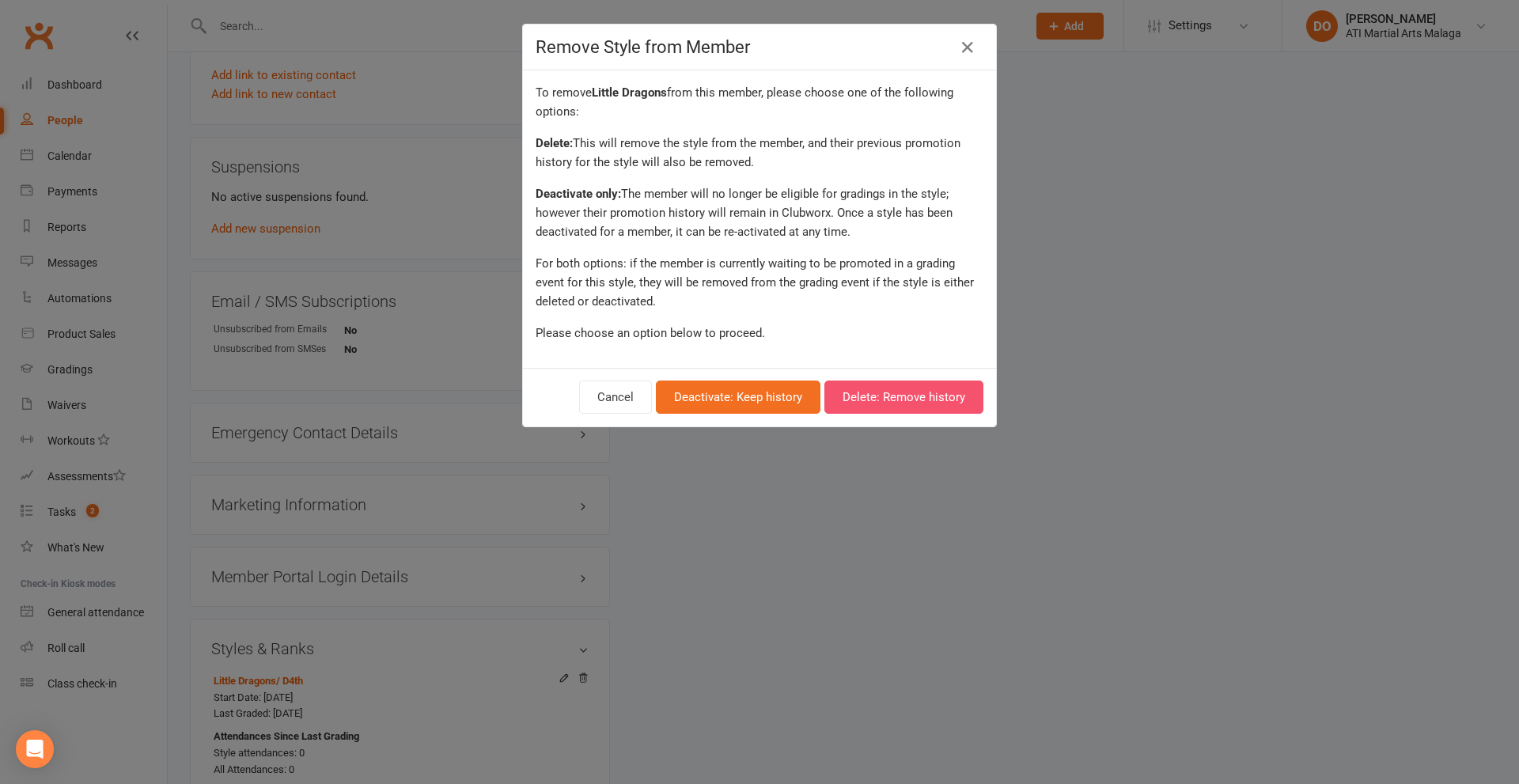
click at [843, 395] on button "Delete: Remove history" at bounding box center [903, 397] width 159 height 34
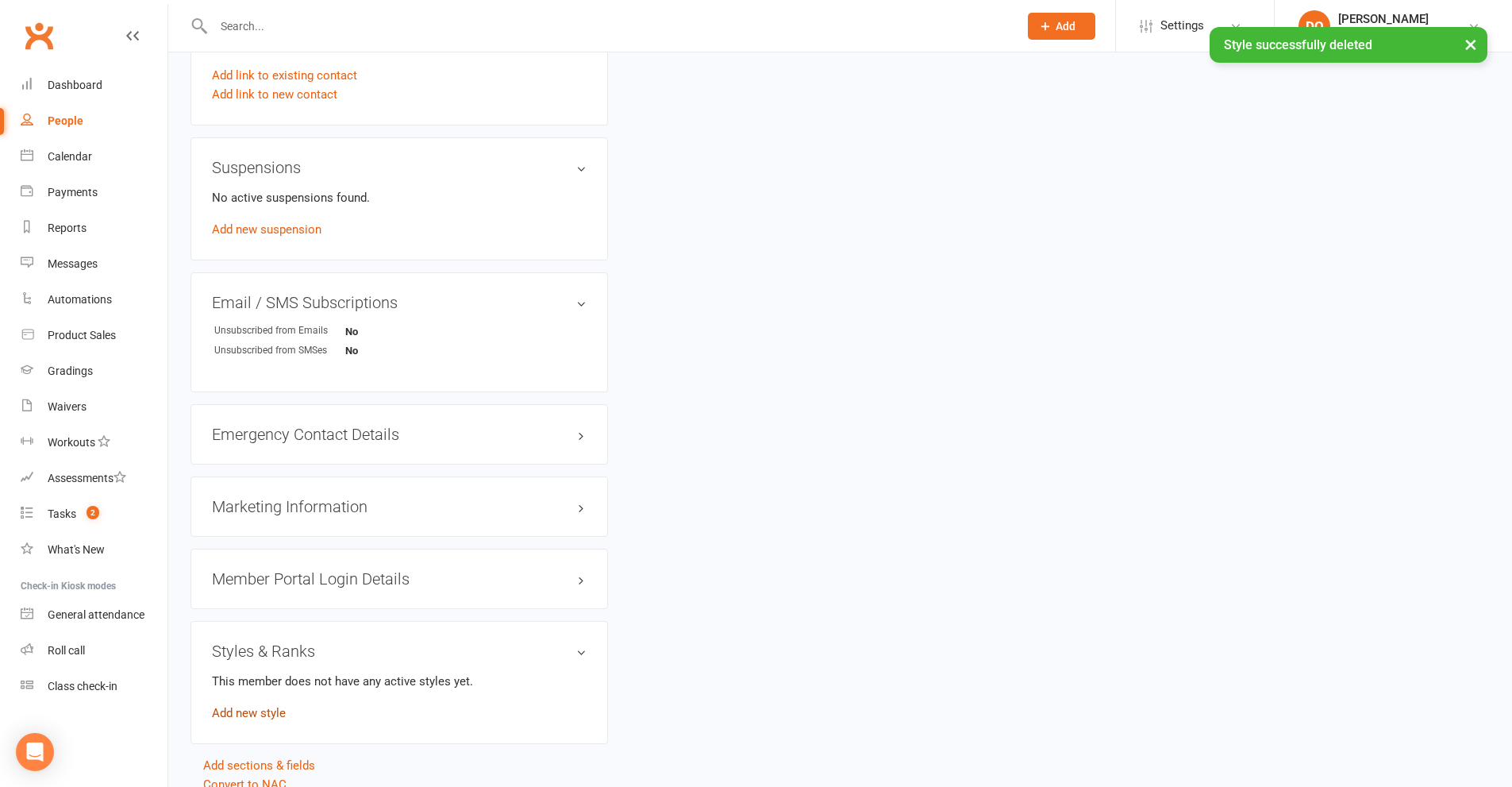
click at [239, 711] on link "Add new style" at bounding box center [248, 713] width 74 height 14
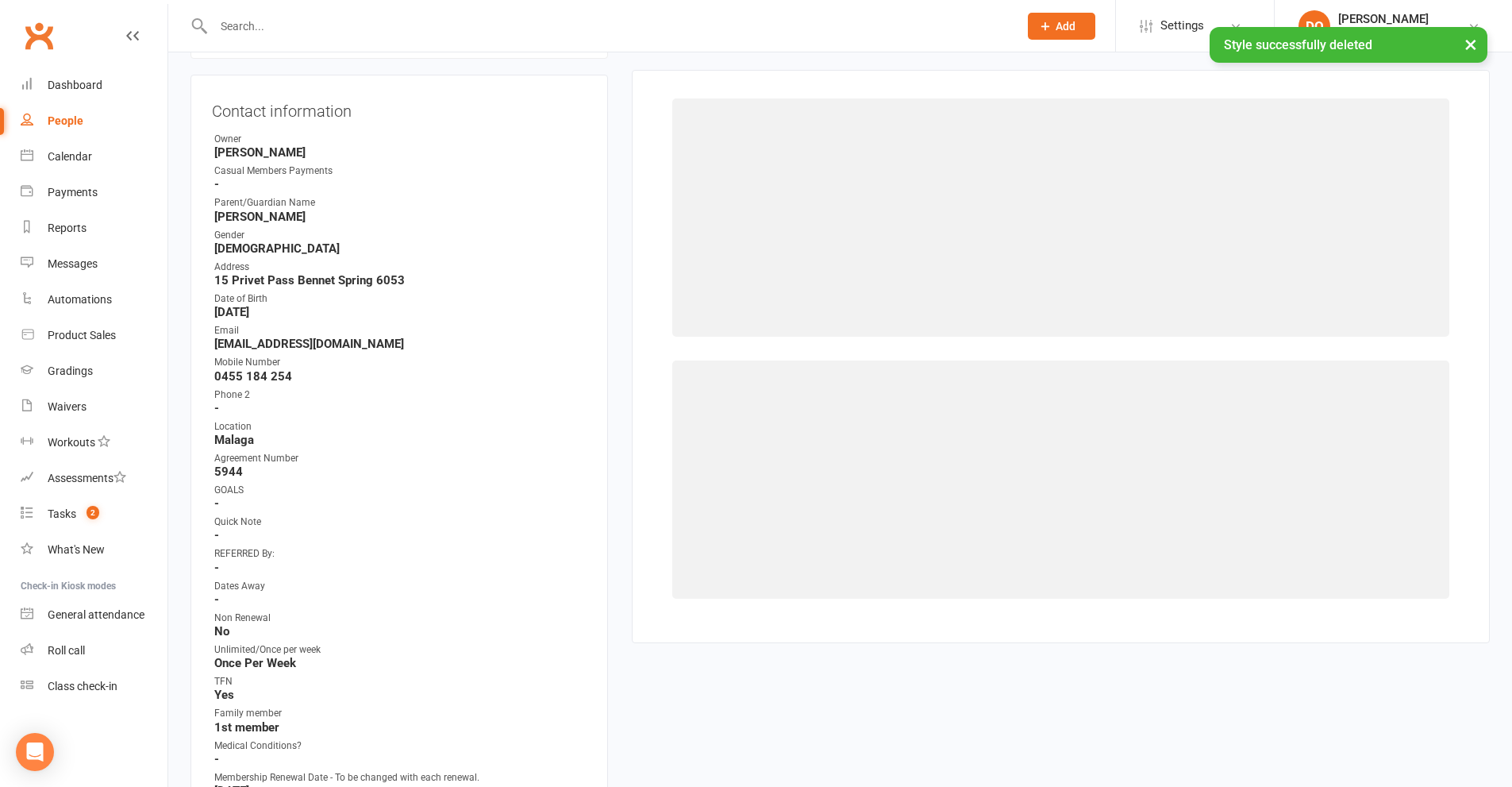
scroll to position [135, 0]
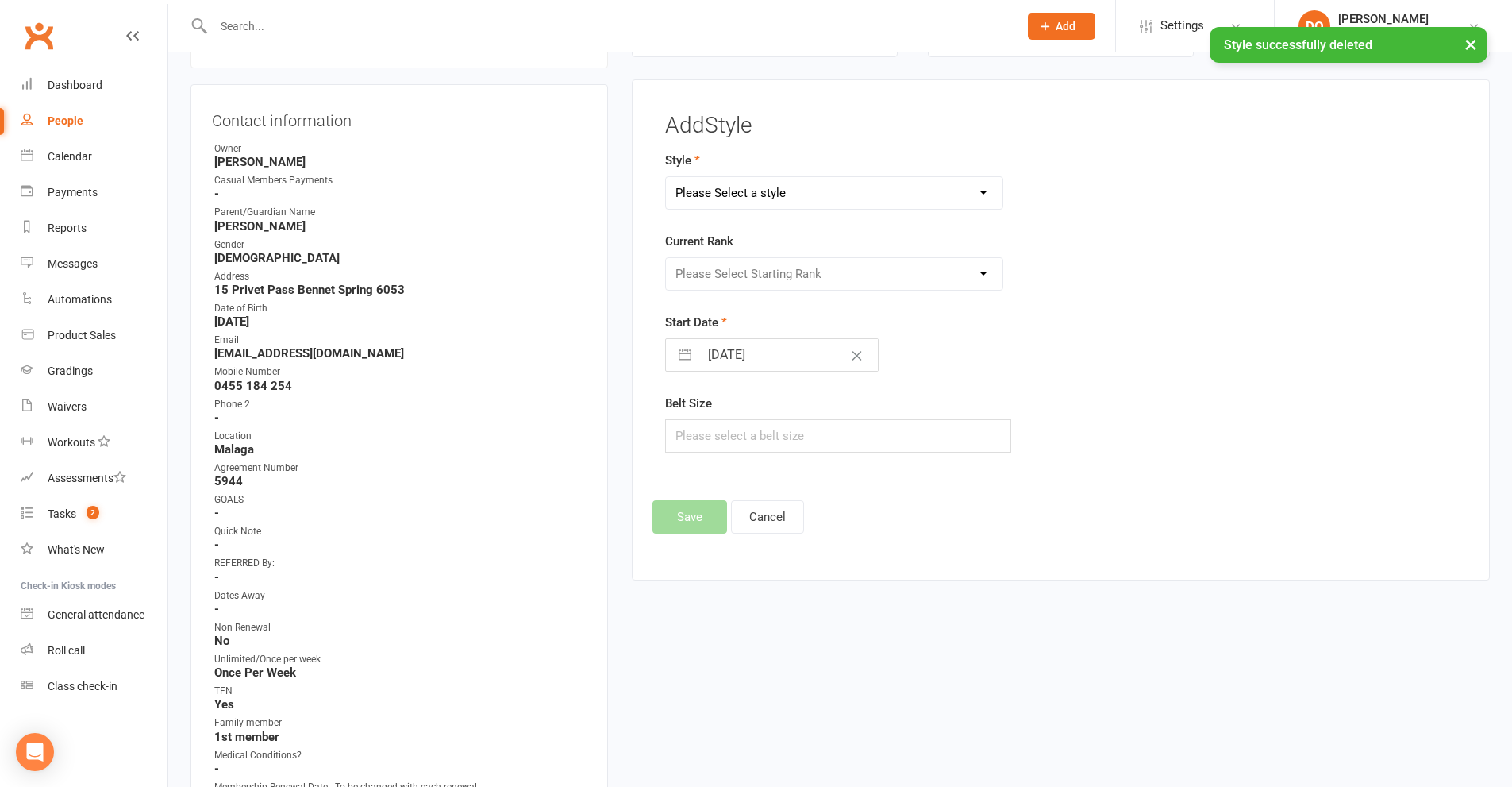
click at [983, 190] on select "Please Select a style BJJ Adults BJJ JUNIORS Boxing Kickboxing Adults Kickboxin…" at bounding box center [834, 193] width 337 height 32
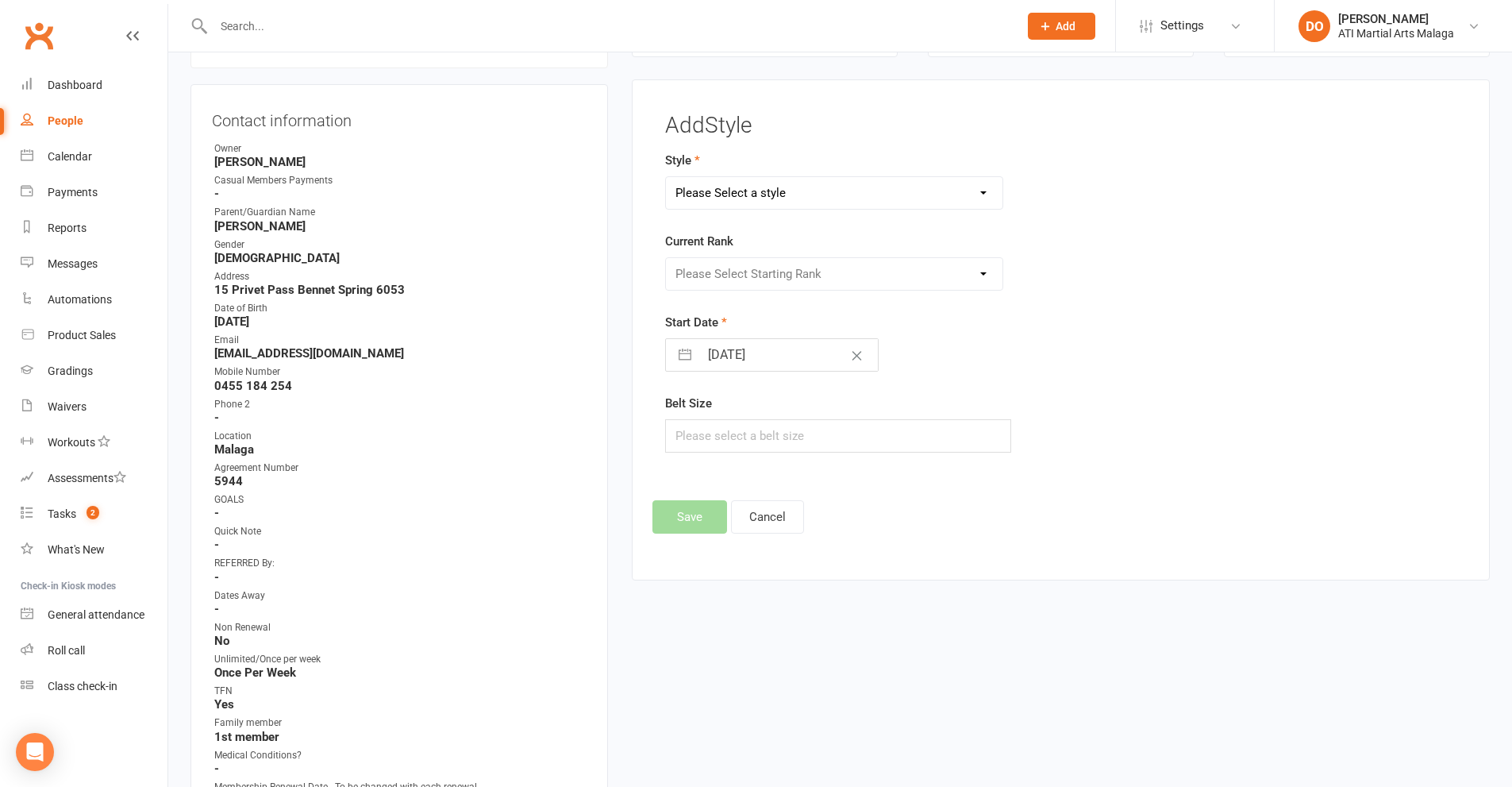
select select "990"
click at [666, 177] on select "Please Select a style BJJ Adults BJJ JUNIORS Boxing Kickboxing Adults Kickboxin…" at bounding box center [834, 193] width 337 height 32
click at [980, 272] on select "Please Select Starting Rank D10th D9th D8th D7th D6th D5th D4th D3rd D2nd D1st …" at bounding box center [834, 274] width 337 height 32
select select "9385"
click at [666, 258] on select "Please Select Starting Rank D10th D9th D8th D7th D6th D5th D4th D3rd D2nd D1st …" at bounding box center [834, 274] width 337 height 32
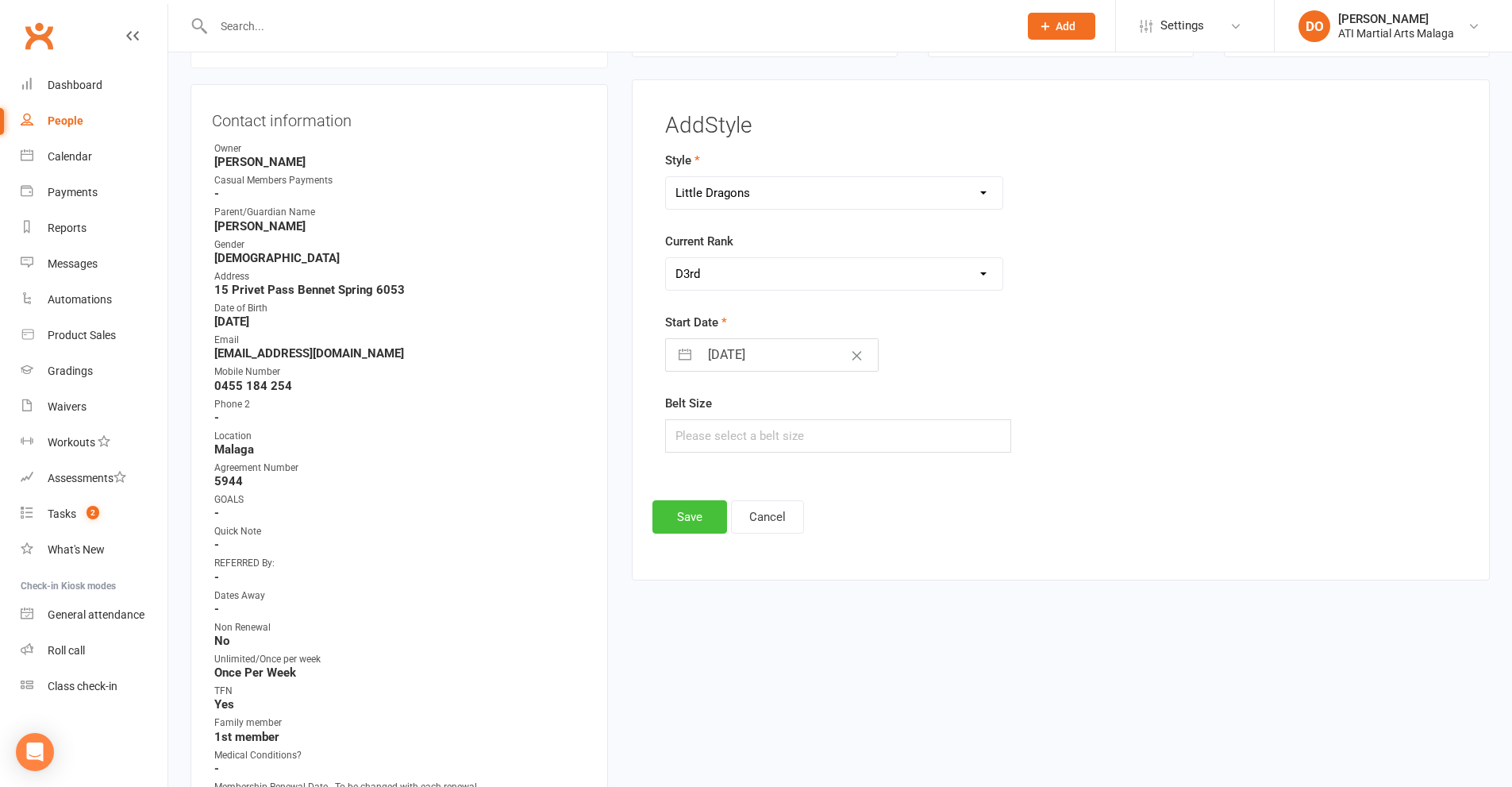
click at [692, 511] on button "Save" at bounding box center [689, 517] width 75 height 34
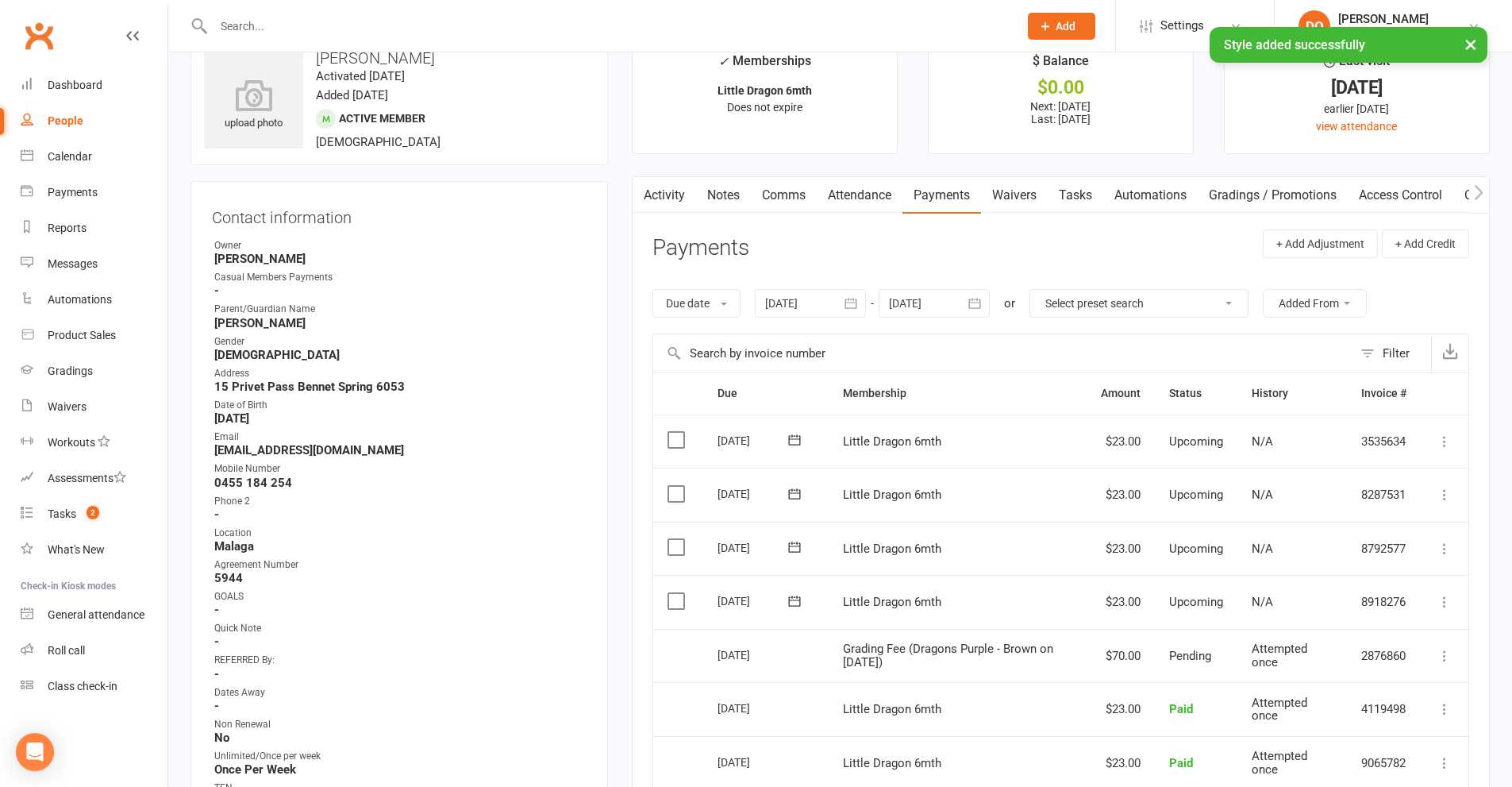
scroll to position [0, 0]
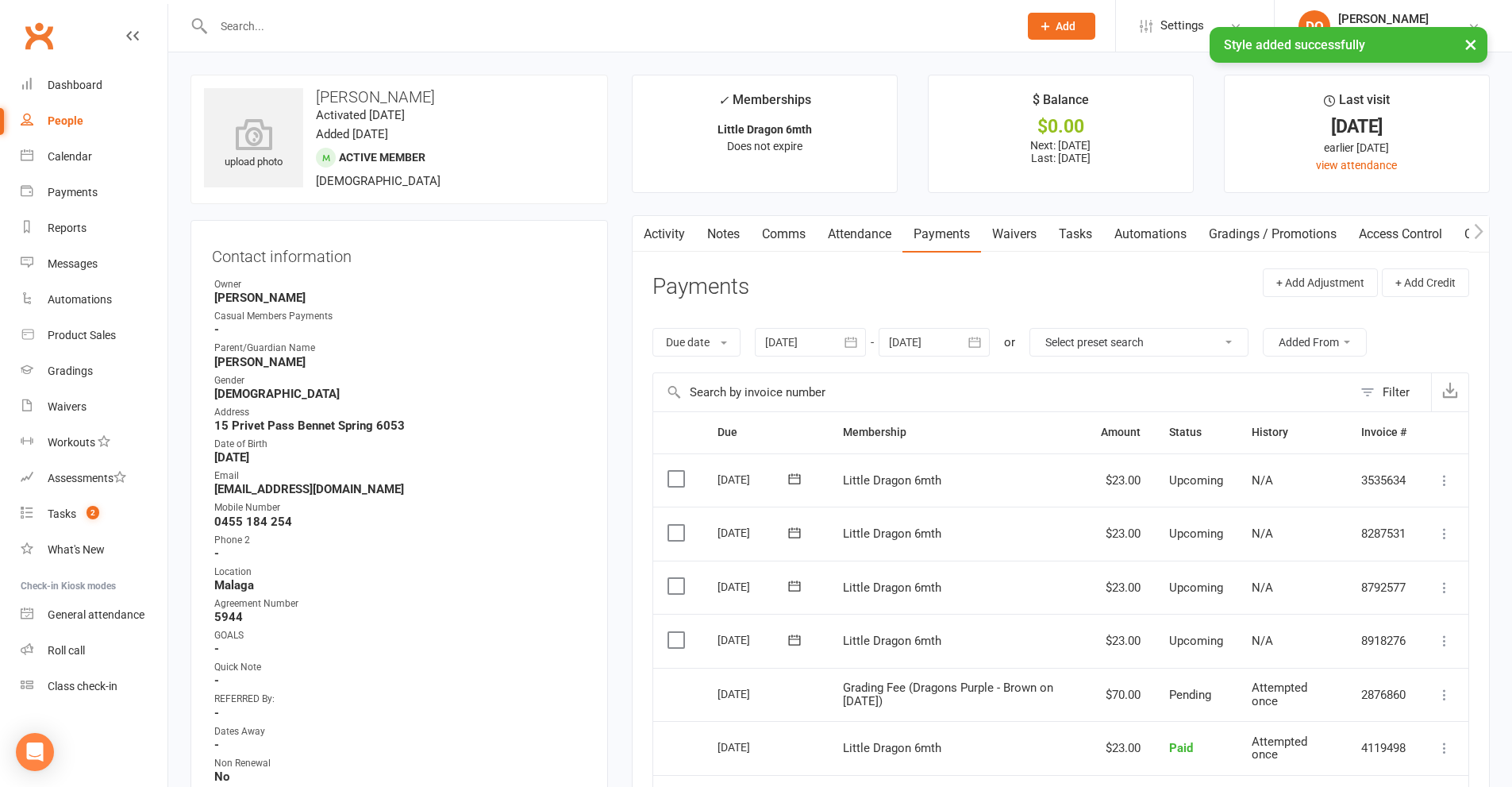
click at [265, 22] on input "text" at bounding box center [608, 26] width 799 height 22
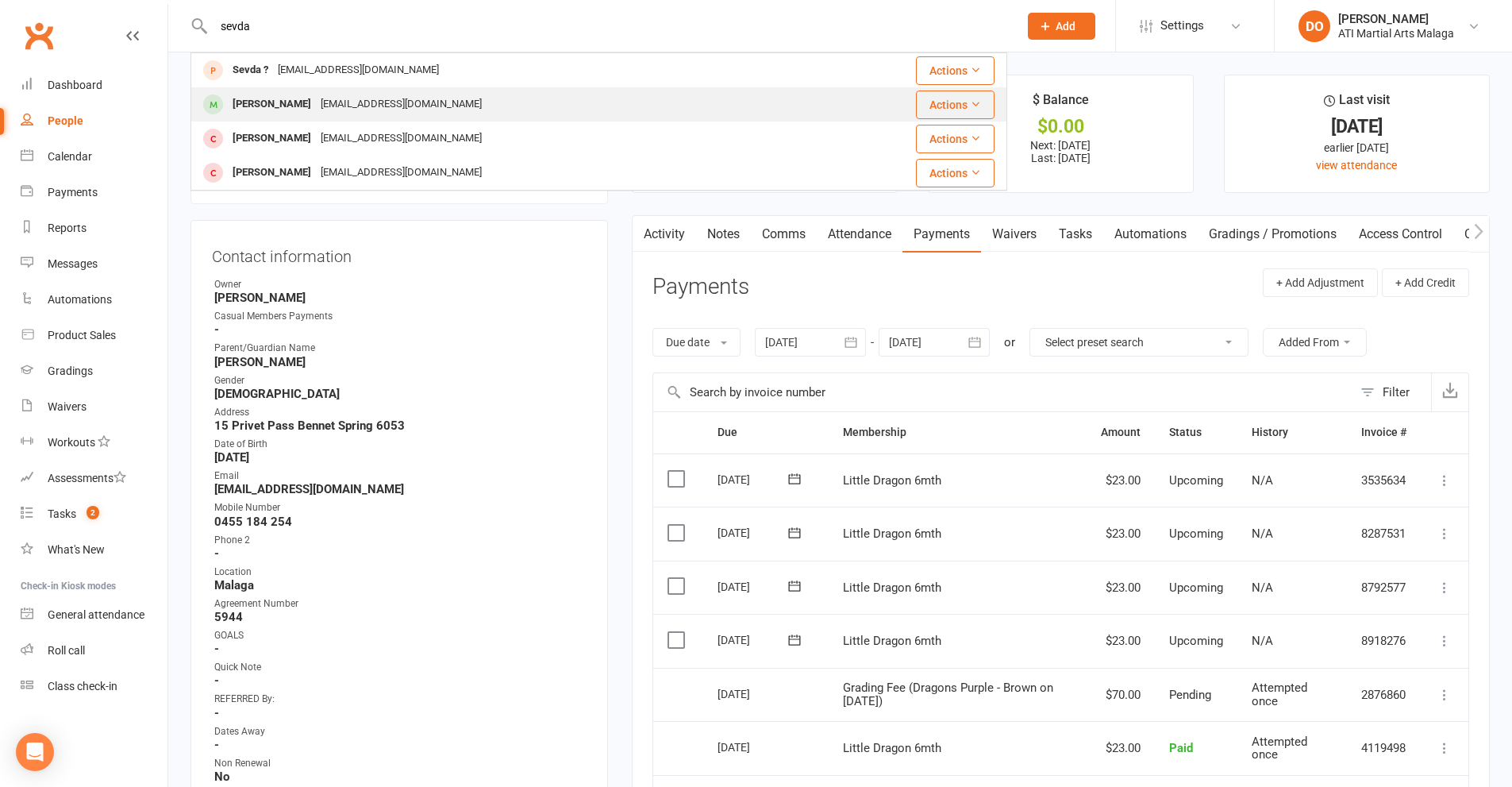
type input "sevda"
click at [259, 104] on div "[PERSON_NAME]" at bounding box center [272, 104] width 88 height 23
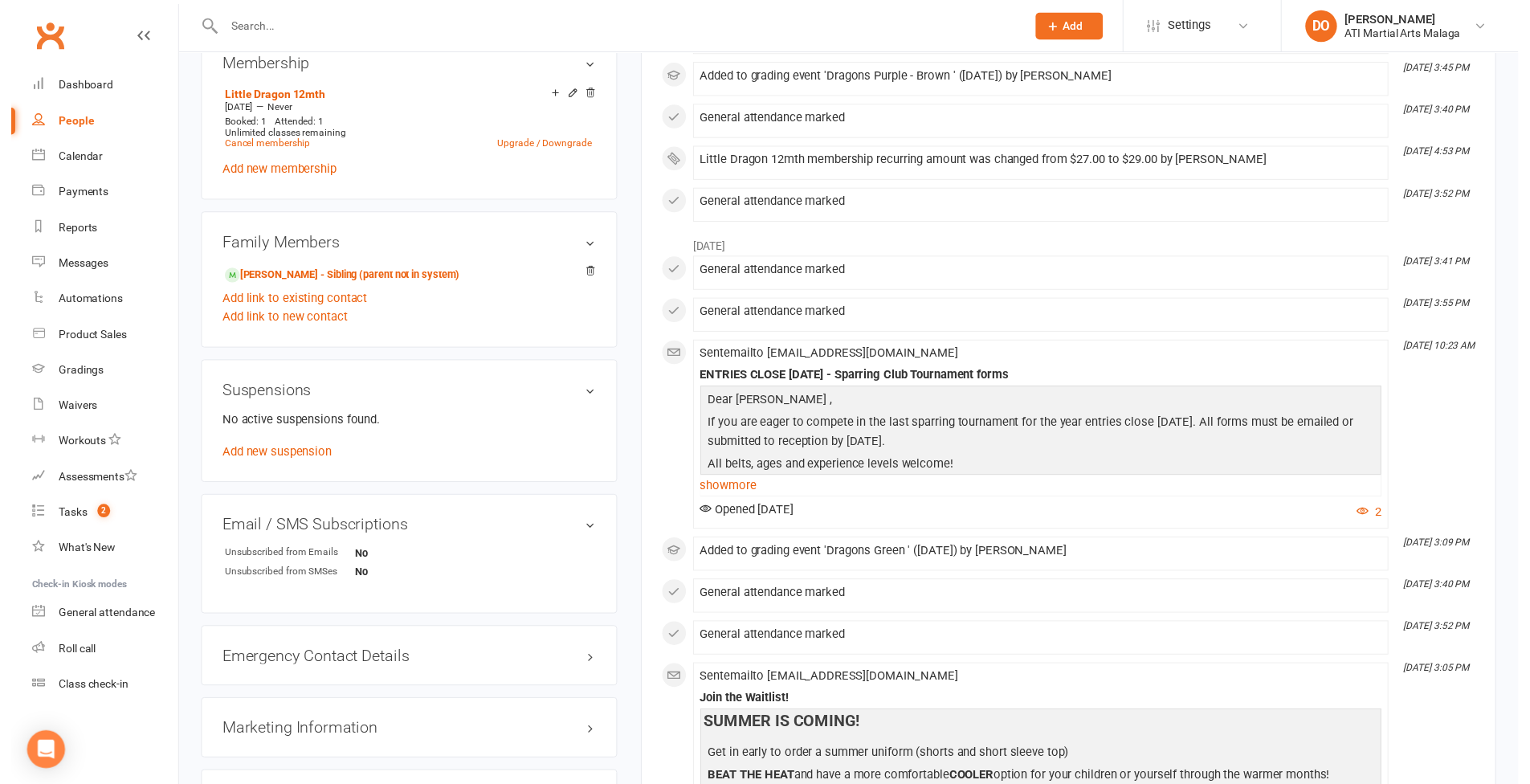
scroll to position [1686, 0]
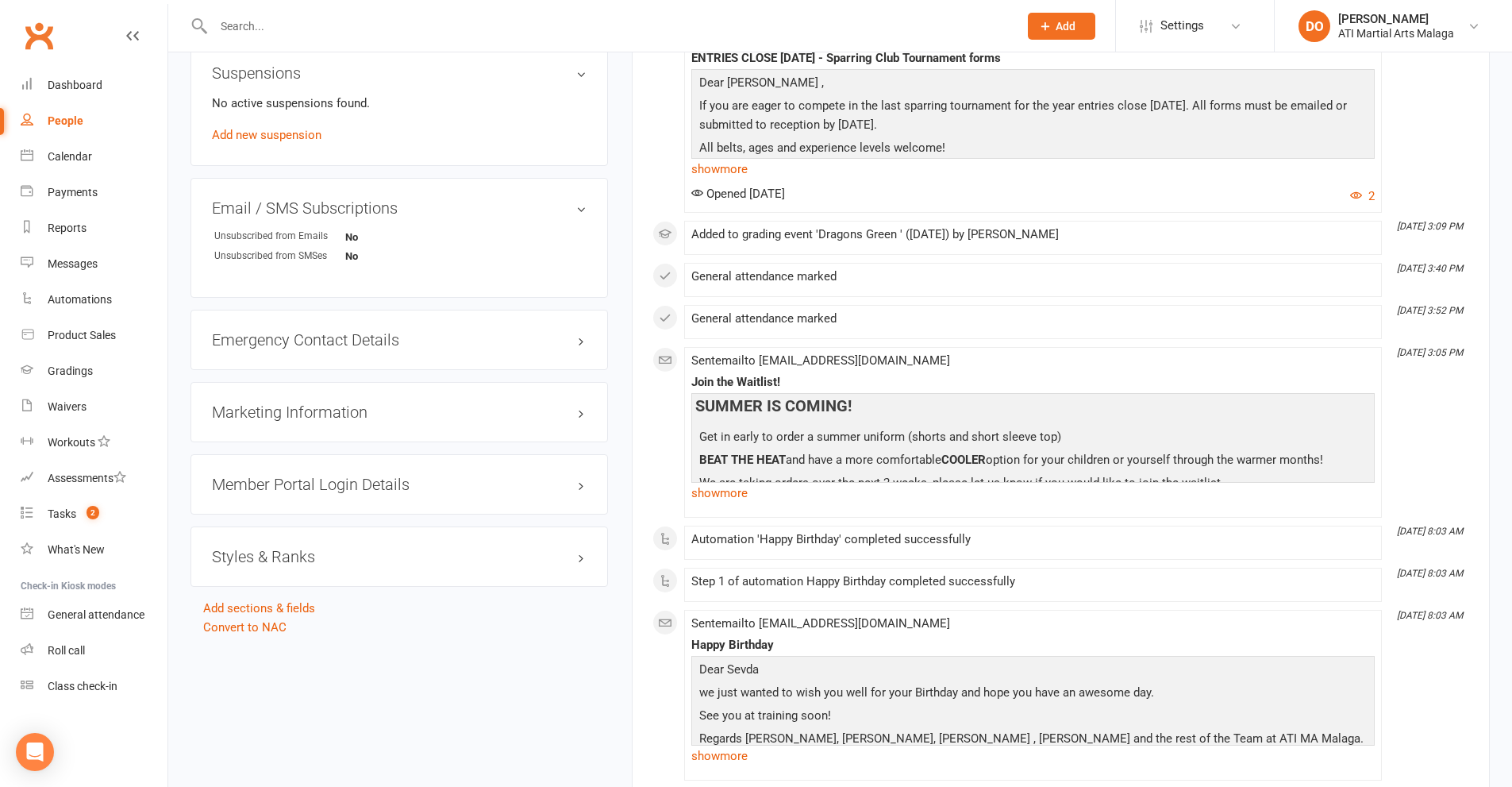
click at [583, 556] on h3 "Styles & Ranks" at bounding box center [399, 556] width 375 height 18
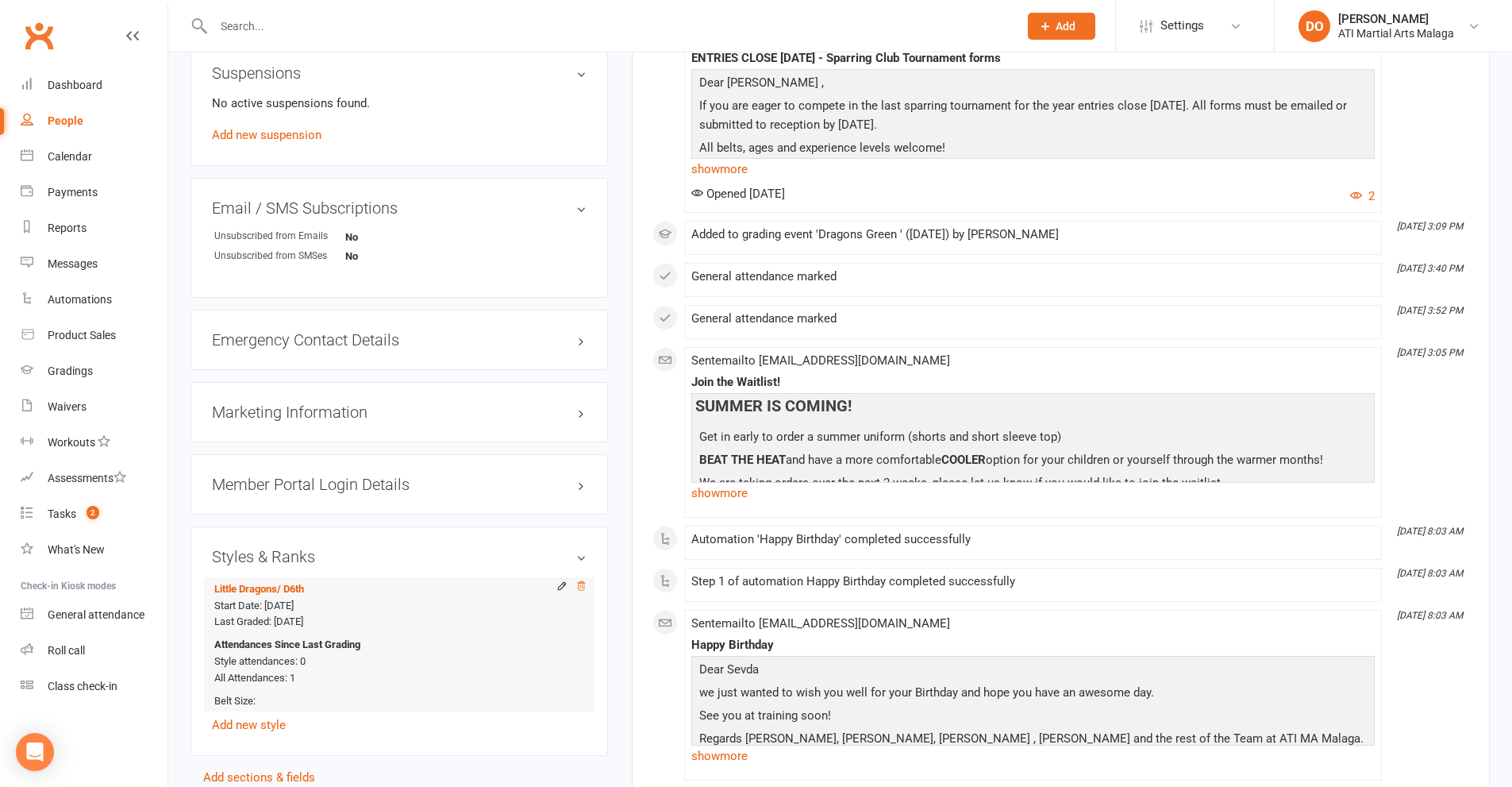
click at [579, 581] on icon at bounding box center [581, 585] width 8 height 9
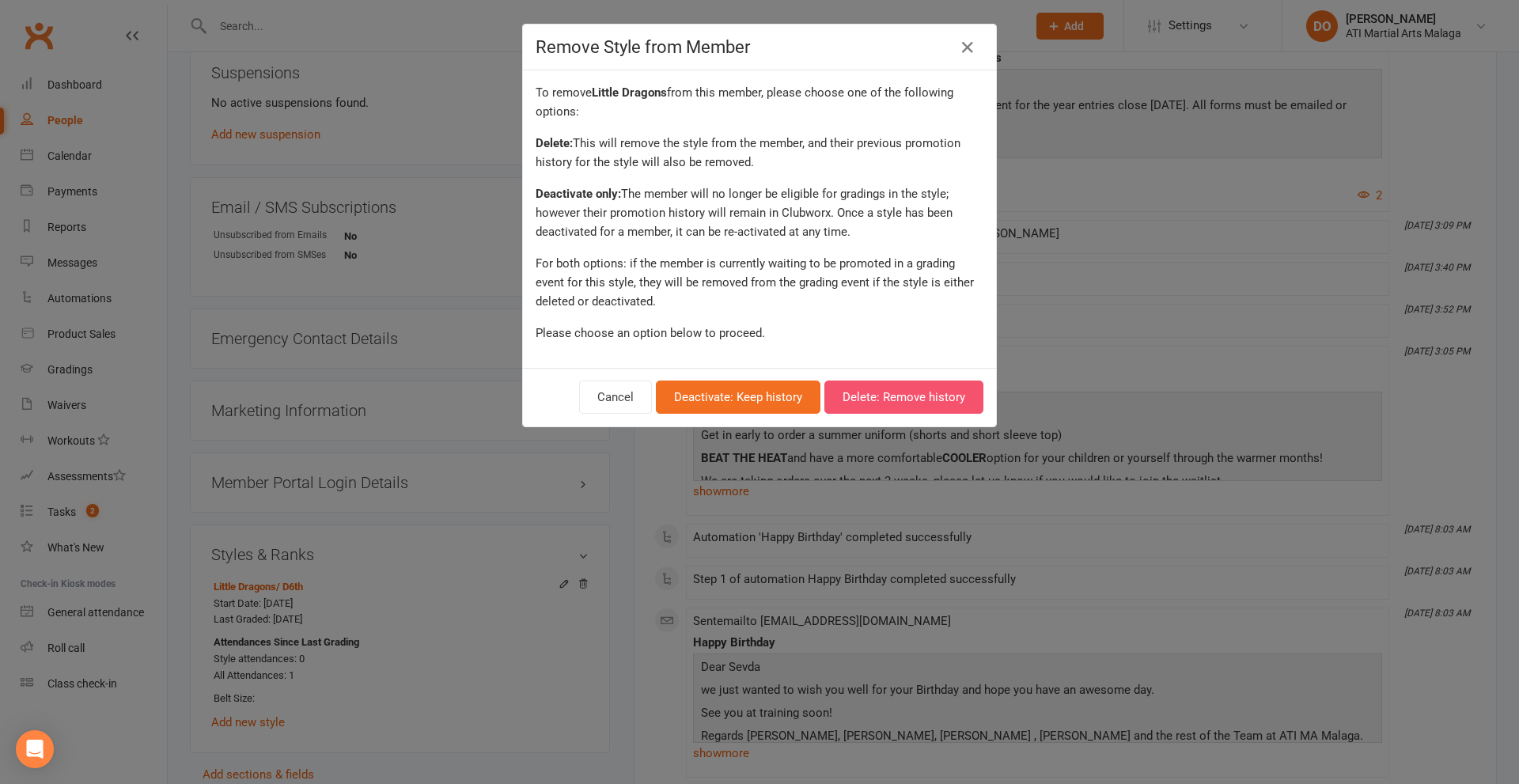
click at [876, 392] on button "Delete: Remove history" at bounding box center [903, 397] width 159 height 34
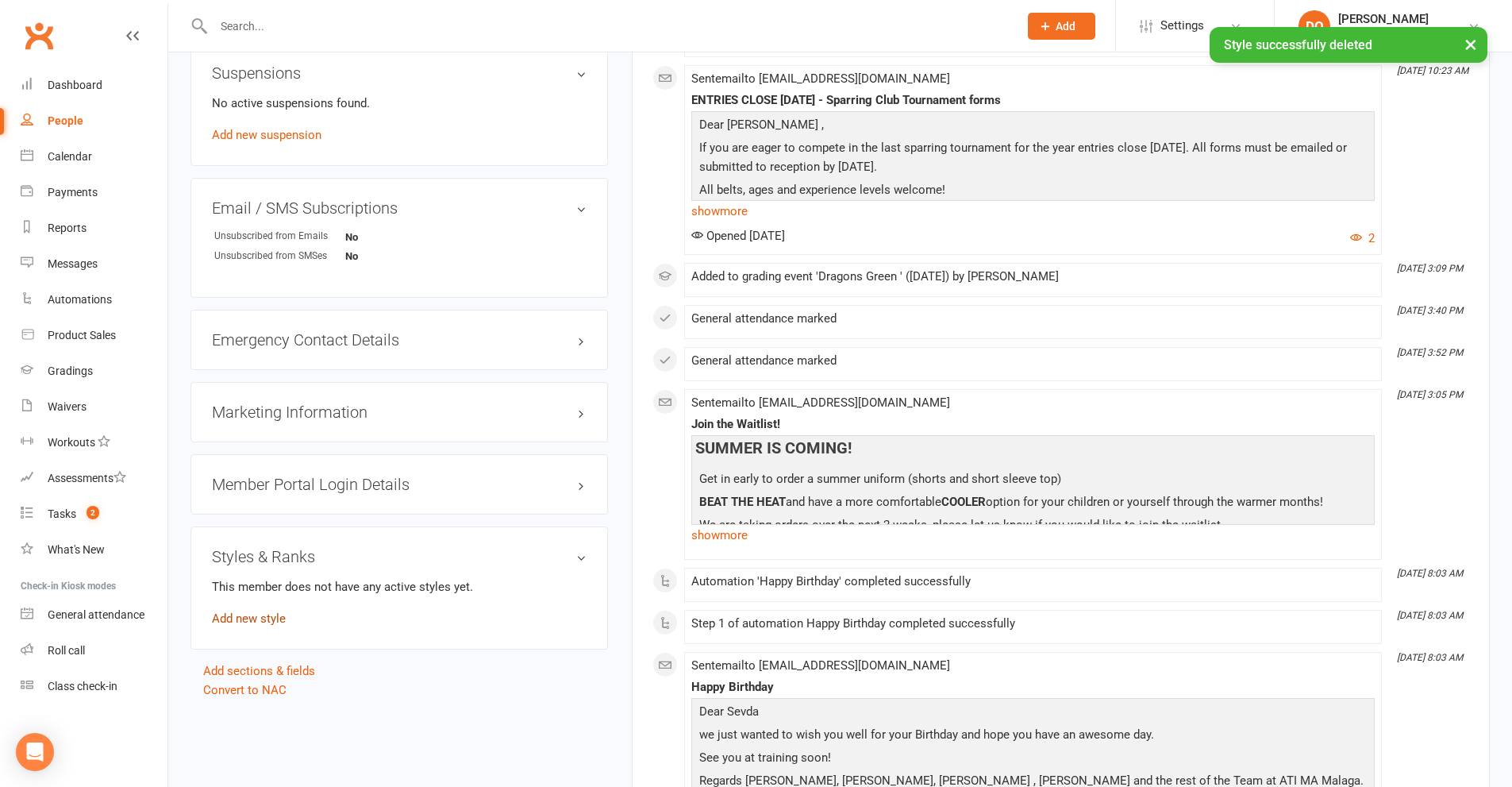
click at [260, 613] on link "Add new style" at bounding box center [248, 619] width 74 height 14
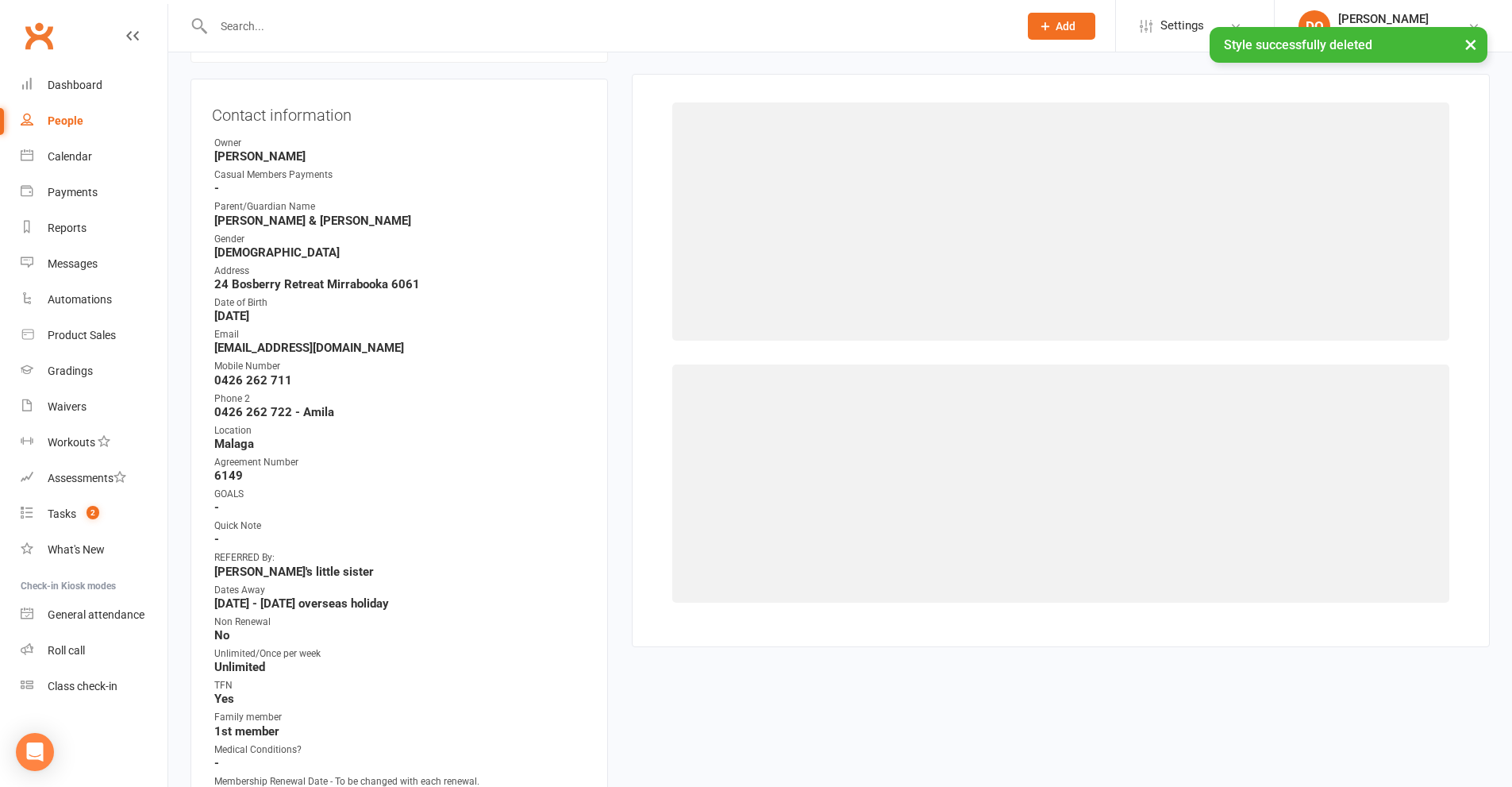
scroll to position [135, 0]
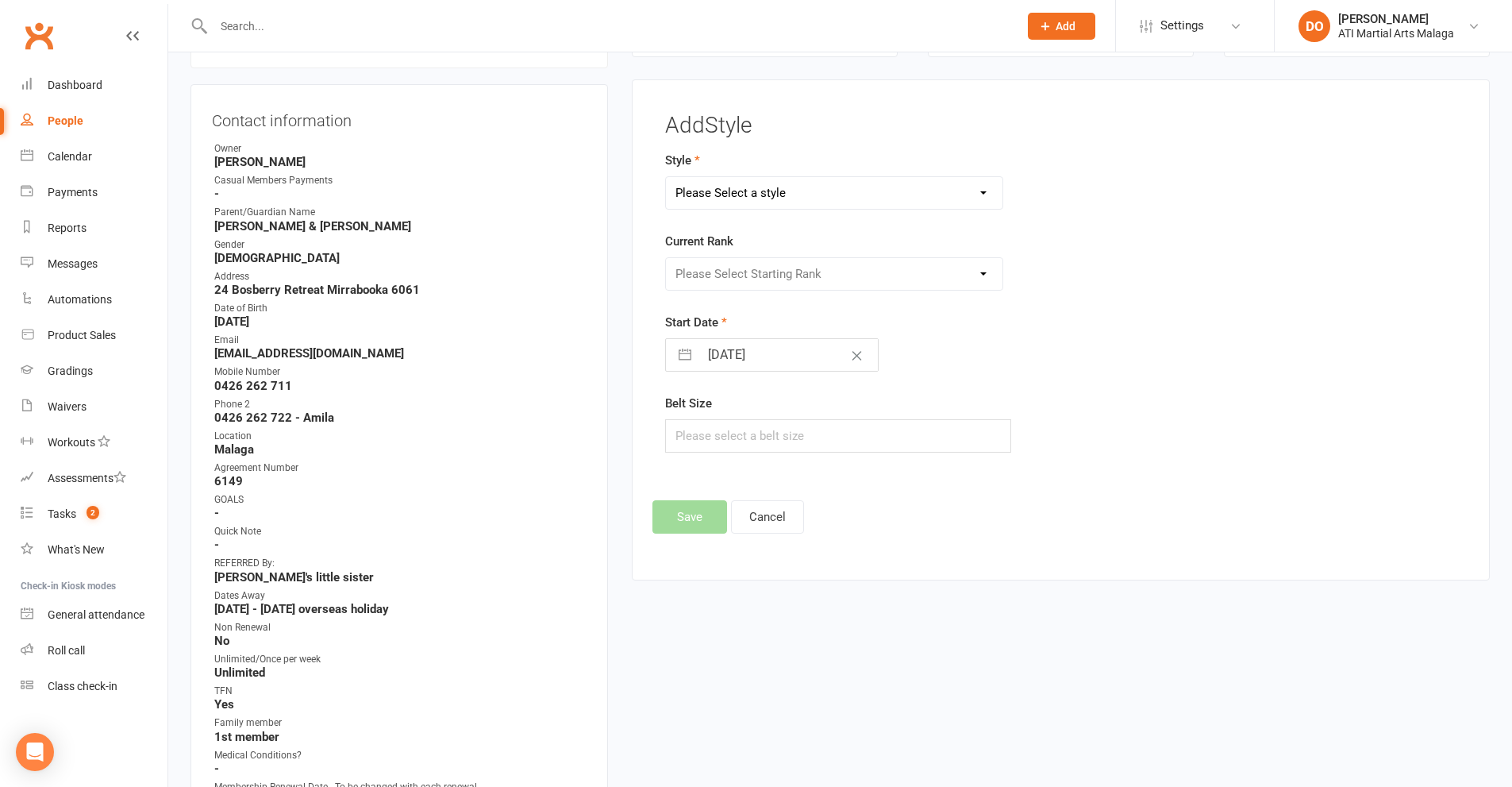
click at [982, 191] on select "Please Select a style BJJ Adults BJJ JUNIORS Boxing Kickboxing Adults Kickboxin…" at bounding box center [834, 193] width 337 height 32
select select "990"
click at [666, 177] on select "Please Select a style BJJ Adults BJJ JUNIORS Boxing Kickboxing Adults Kickboxin…" at bounding box center [834, 193] width 337 height 32
click at [982, 272] on select "Please Select Starting Rank D10th D9th D8th D7th D6th D5th D4th D3rd D2nd D1st …" at bounding box center [834, 274] width 337 height 32
select select "9385"
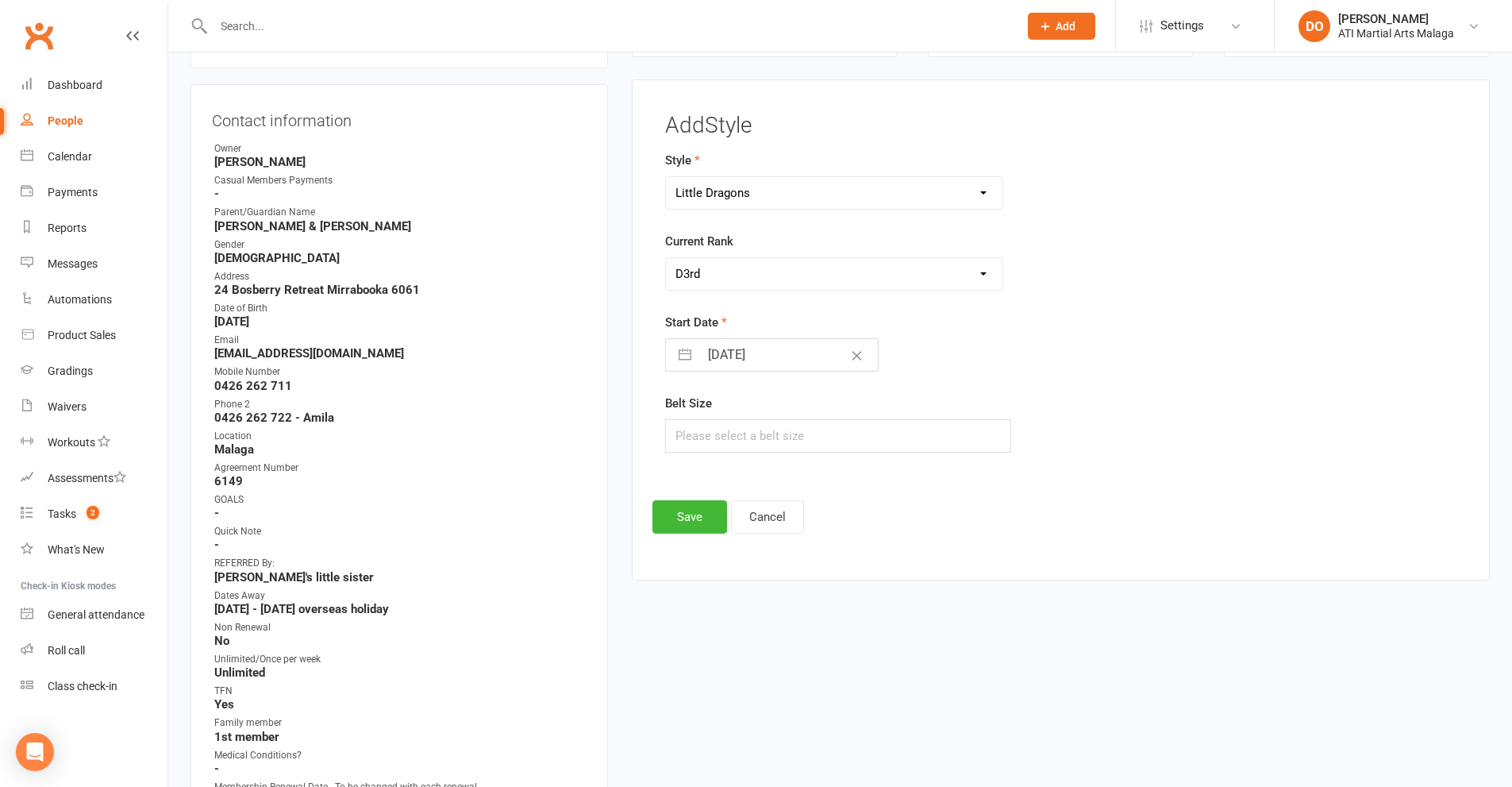
click at [666, 258] on select "Please Select Starting Rank D10th D9th D8th D7th D6th D5th D4th D3rd D2nd D1st …" at bounding box center [834, 274] width 337 height 32
click at [683, 509] on button "Save" at bounding box center [689, 517] width 75 height 34
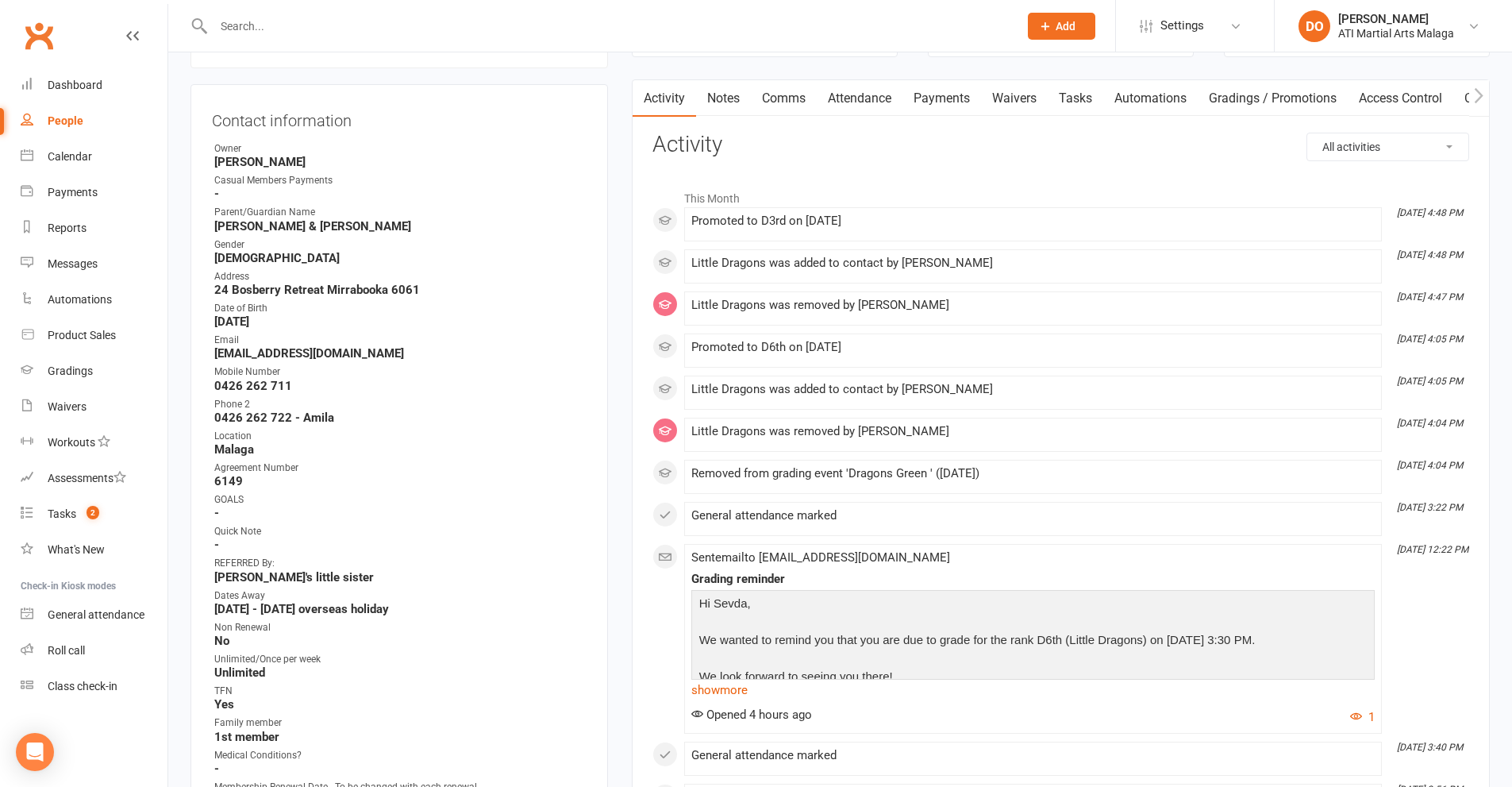
click at [739, 30] on input "text" at bounding box center [608, 26] width 799 height 22
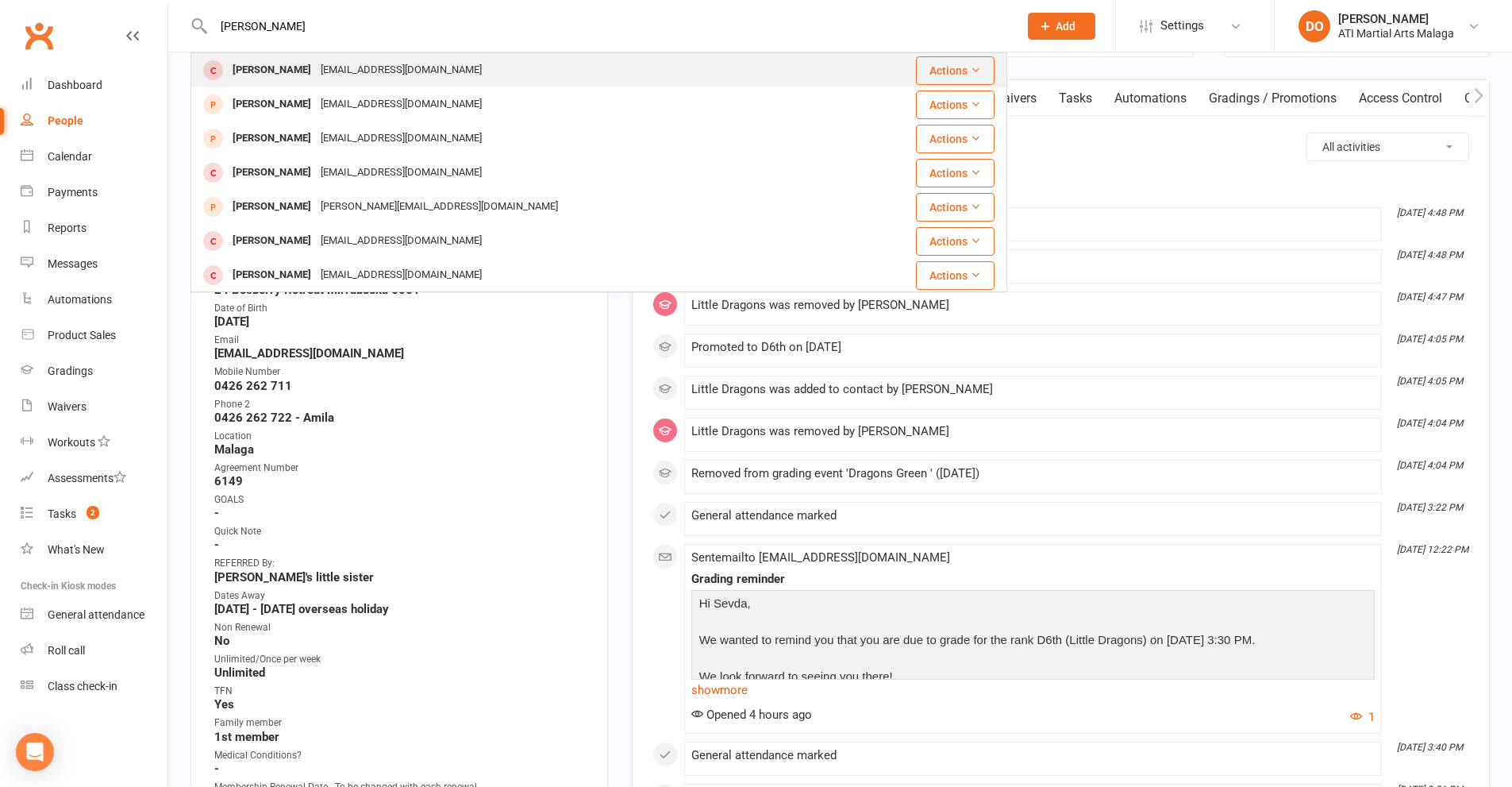
type input "[PERSON_NAME]"
click at [448, 66] on div "[PERSON_NAME] [EMAIL_ADDRESS][DOMAIN_NAME]" at bounding box center [530, 70] width 677 height 33
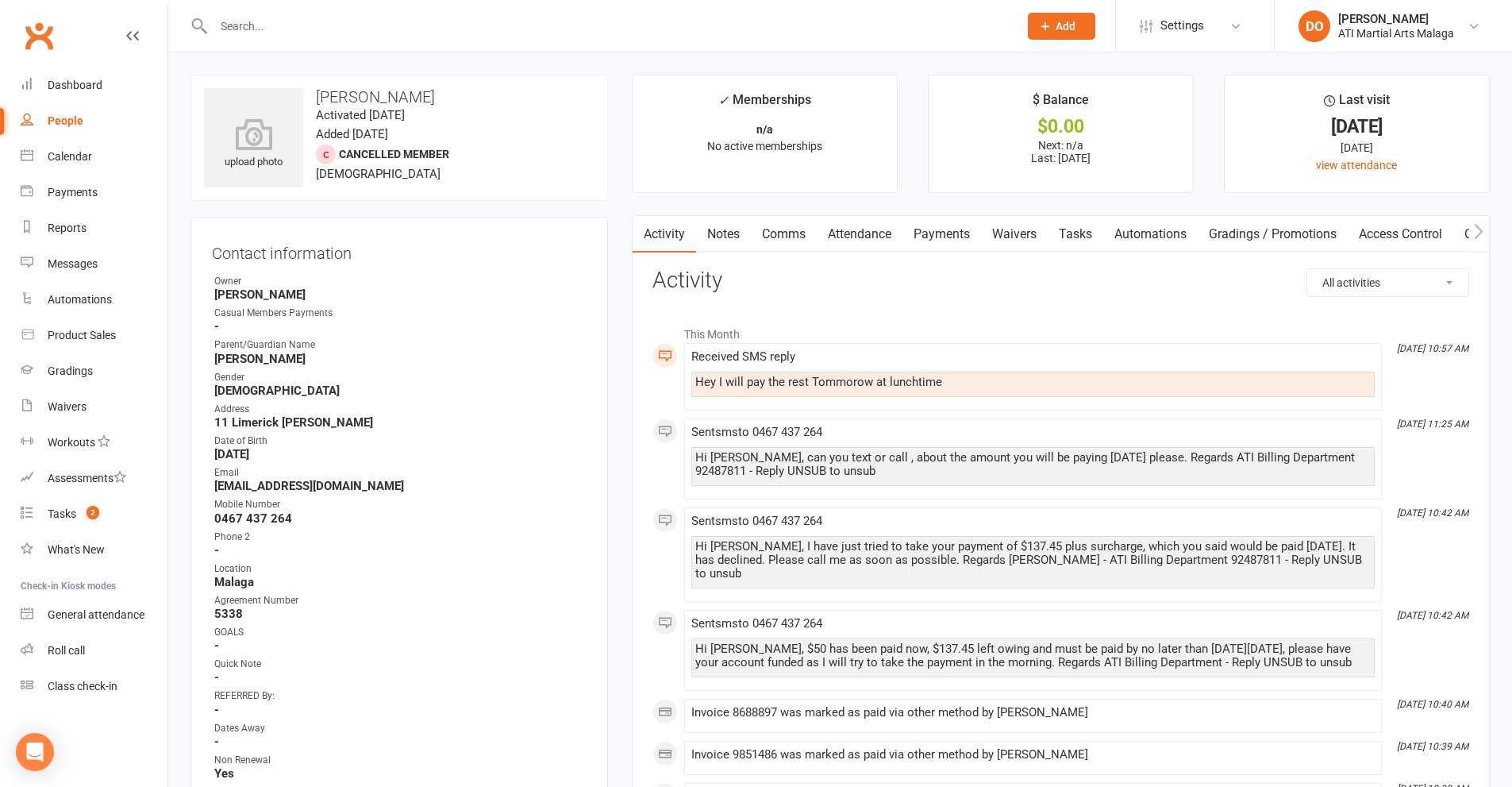
click at [800, 234] on link "Comms" at bounding box center [784, 234] width 66 height 37
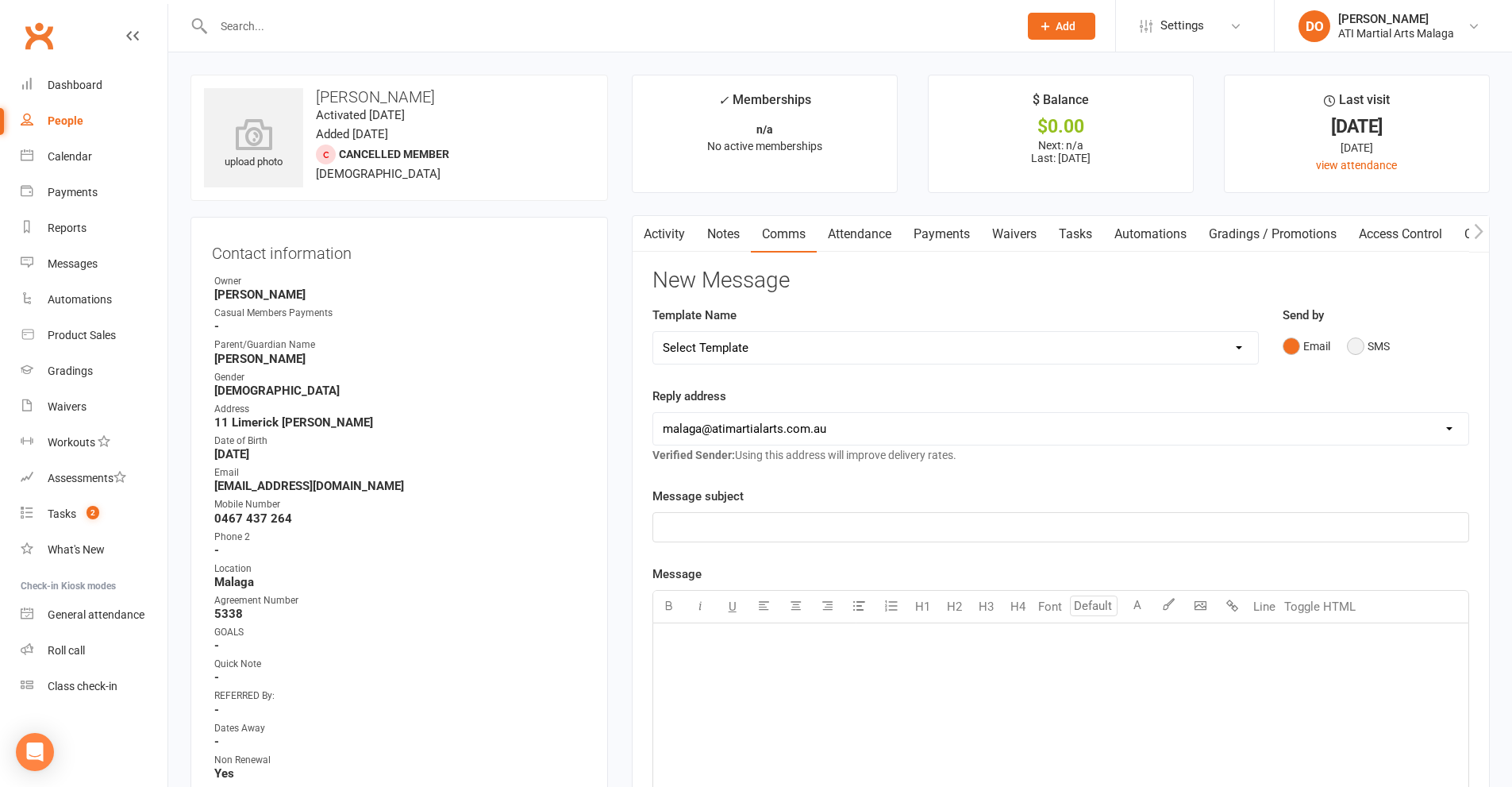
click at [1358, 345] on button "SMS" at bounding box center [1368, 346] width 42 height 30
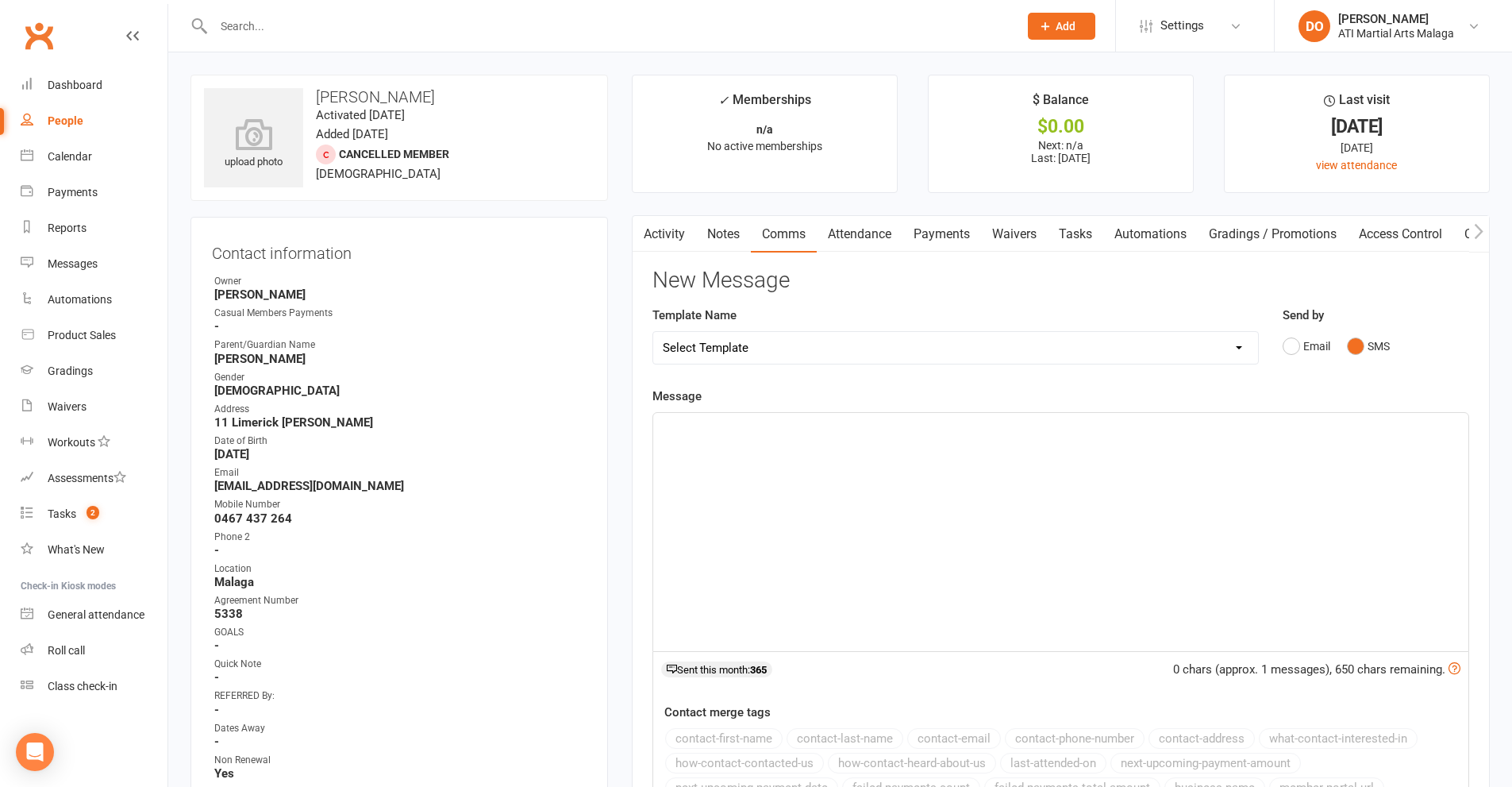
click at [1158, 466] on div "﻿" at bounding box center [1060, 531] width 815 height 238
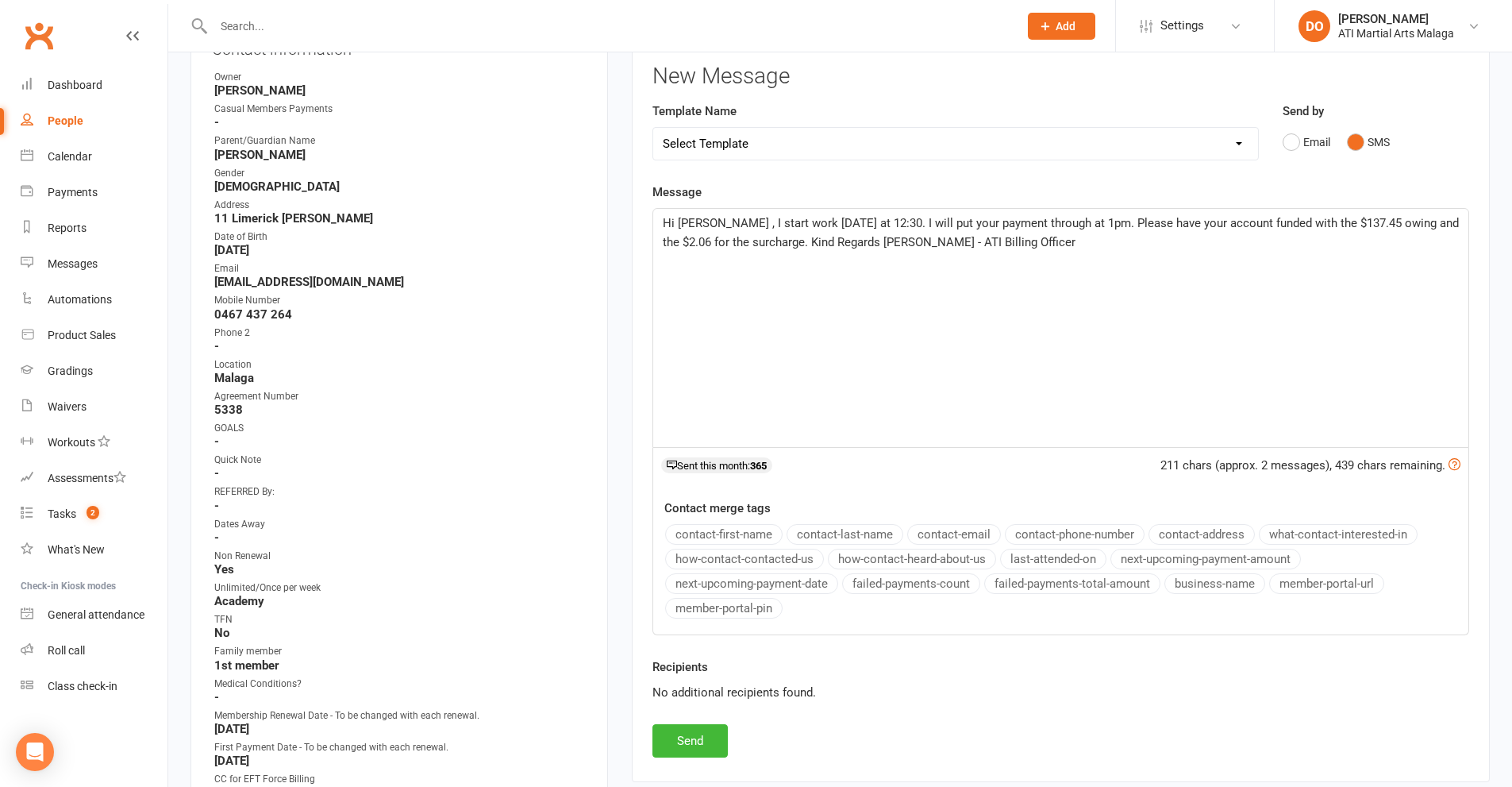
scroll to position [317, 0]
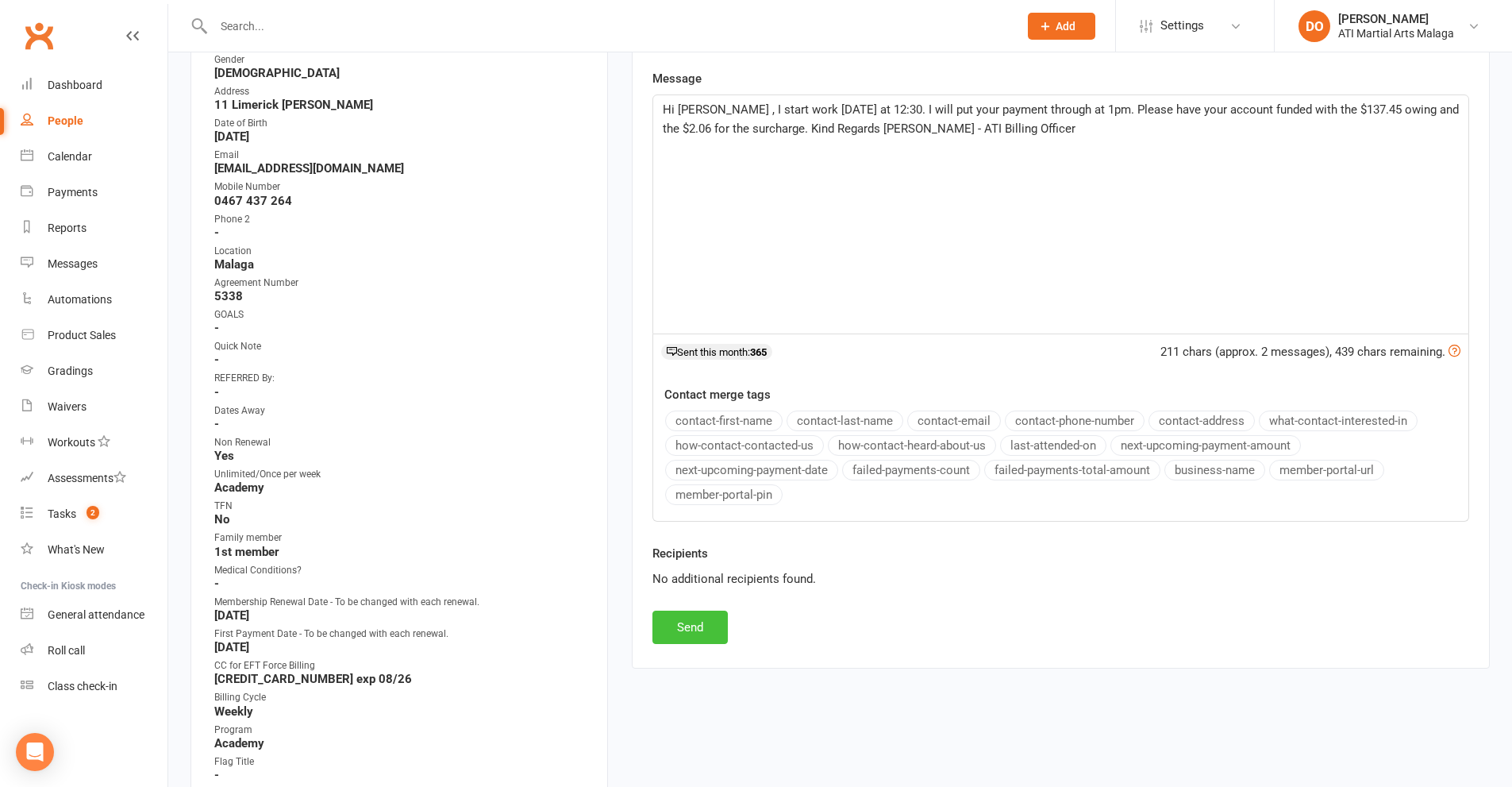
click at [683, 632] on button "Send" at bounding box center [690, 628] width 75 height 34
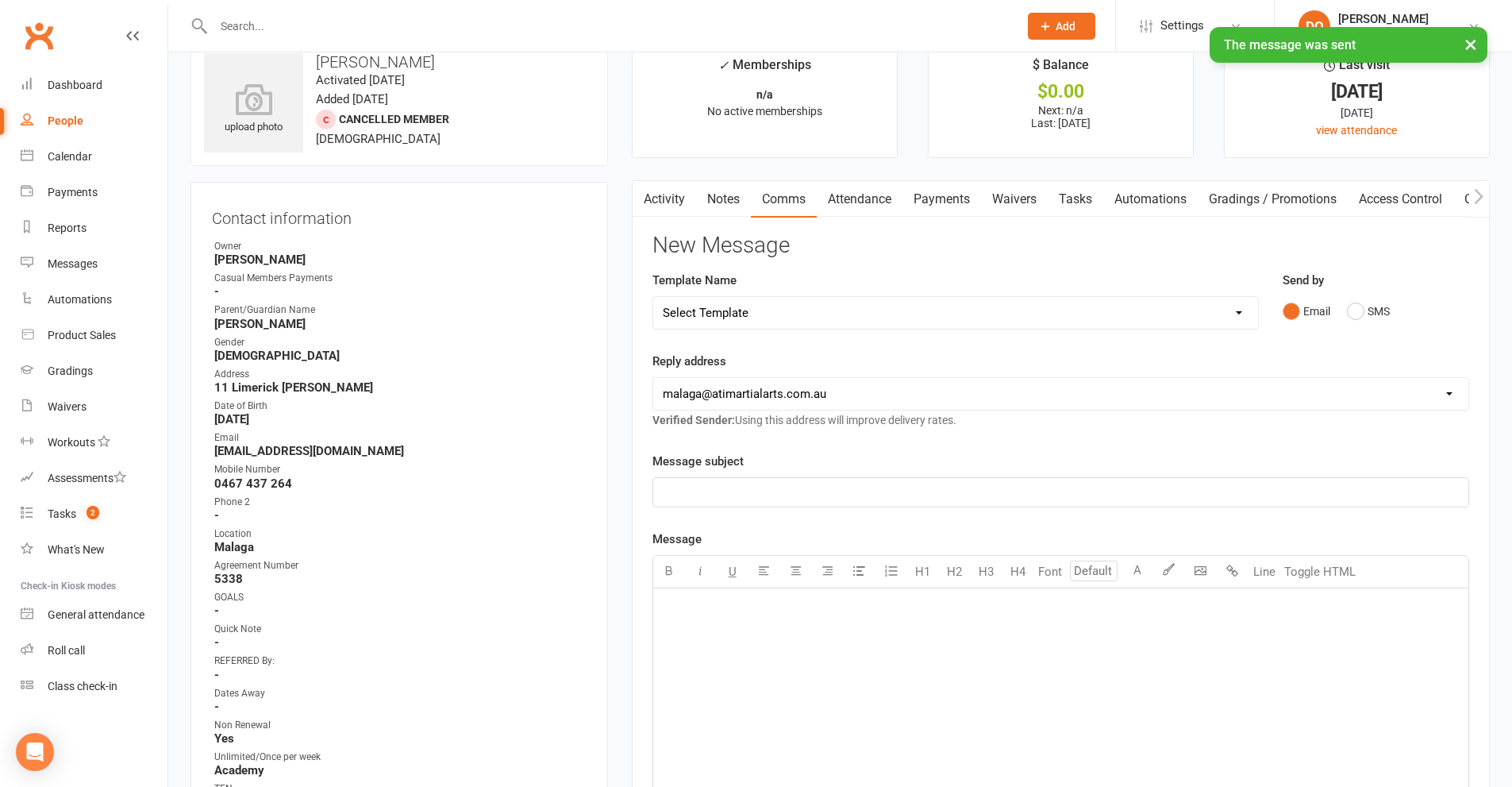
scroll to position [0, 0]
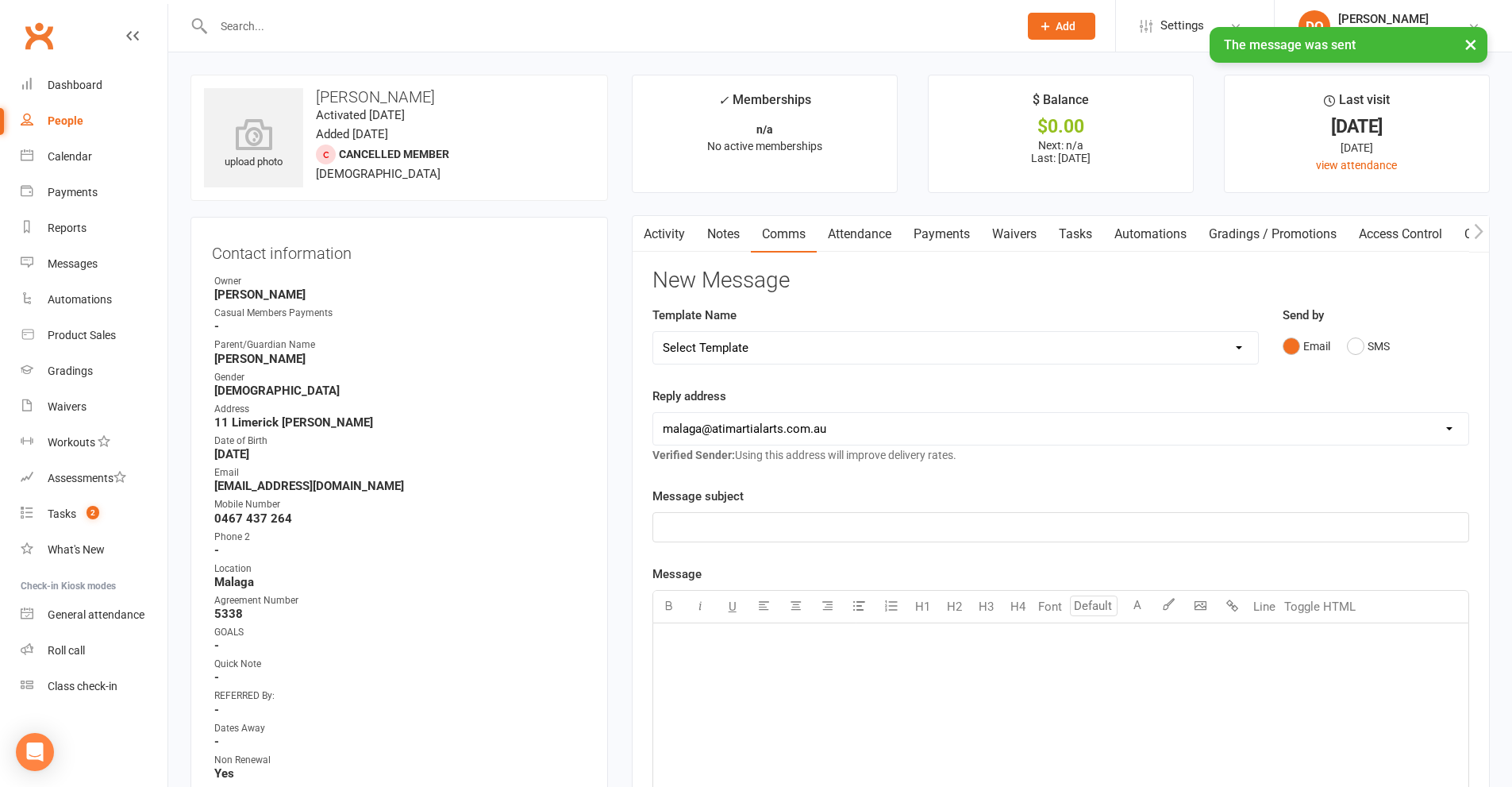
click at [718, 235] on link "Notes" at bounding box center [724, 234] width 54 height 37
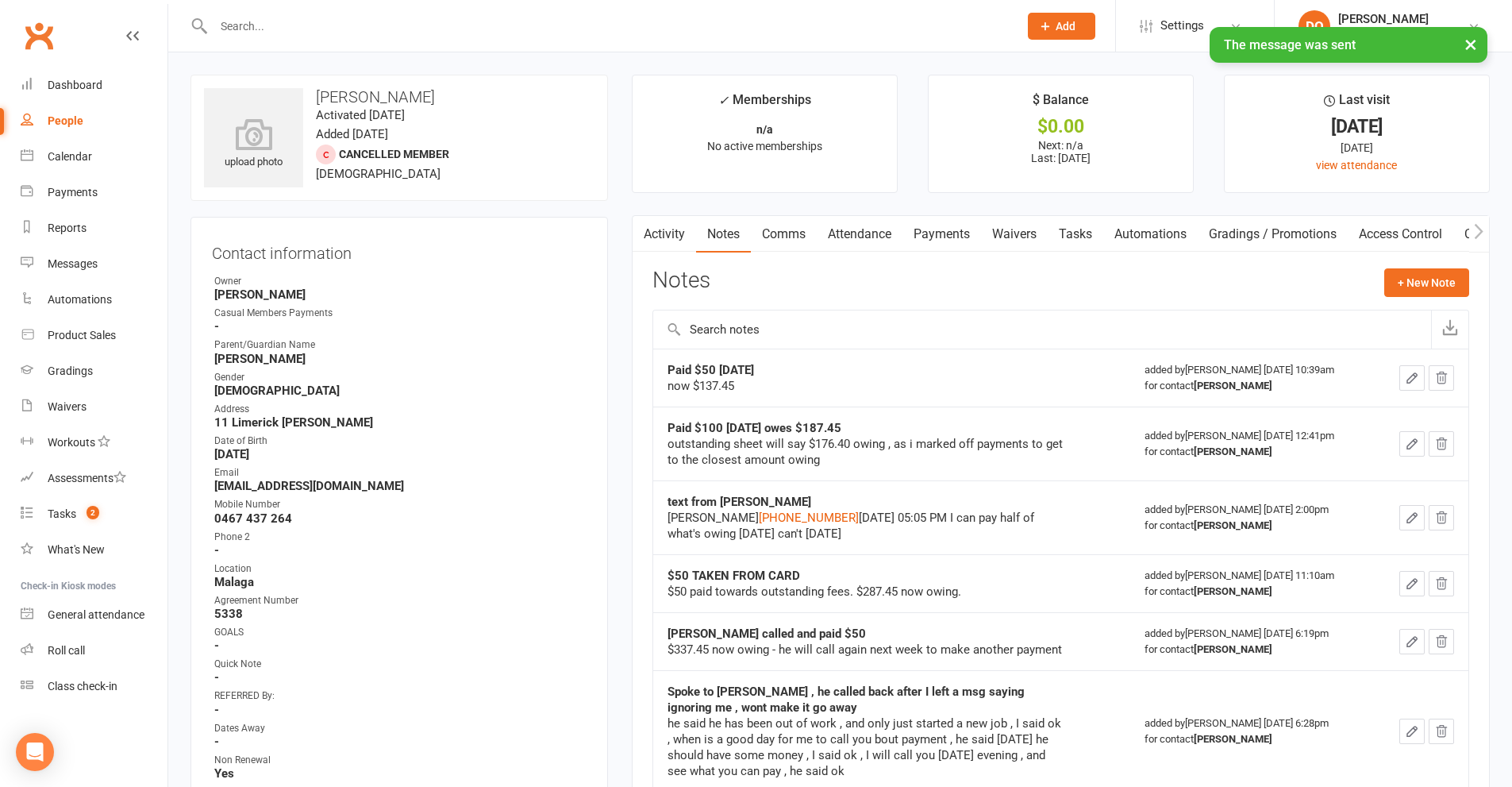
click at [686, 241] on link "Activity" at bounding box center [663, 234] width 63 height 37
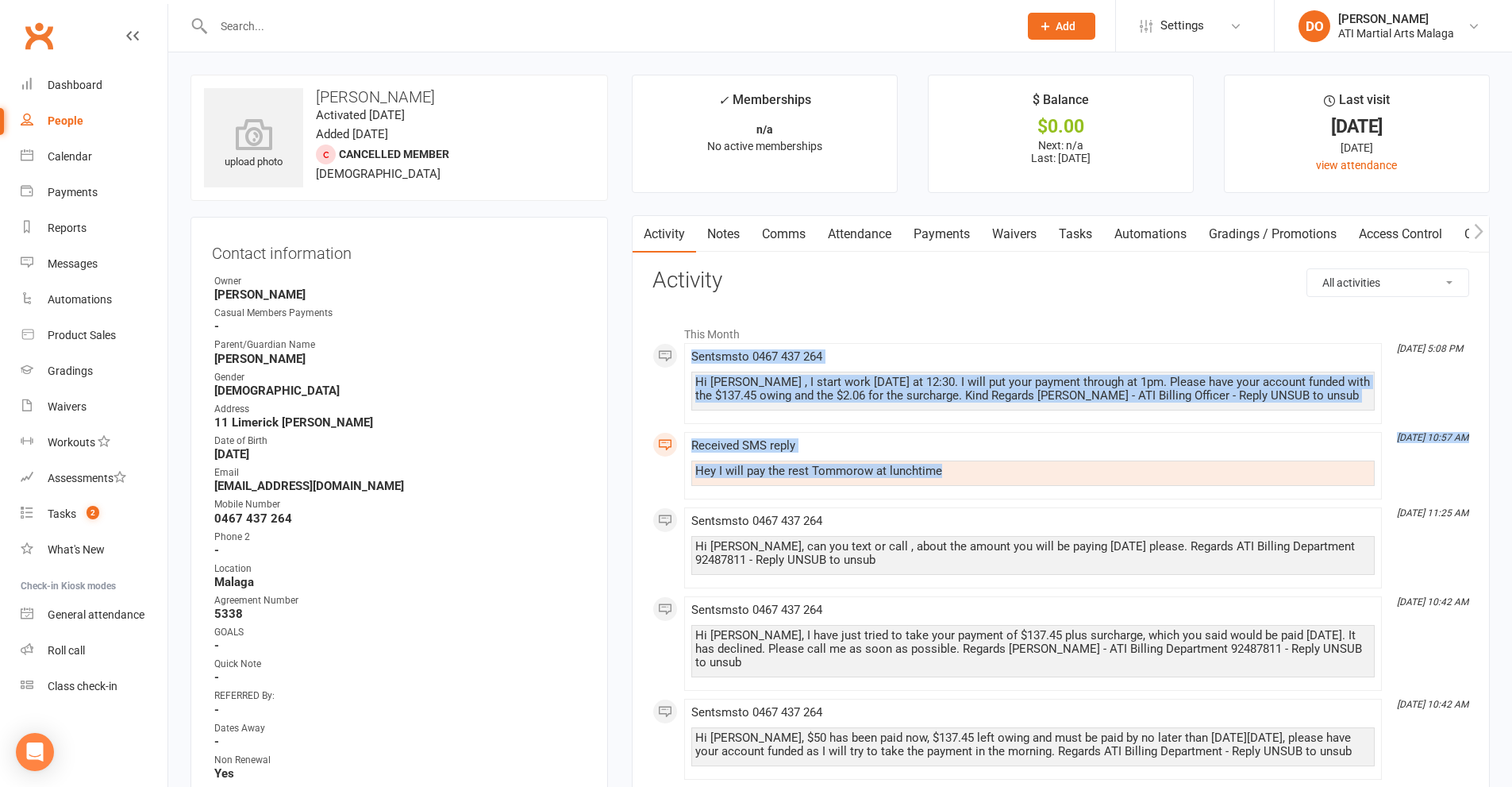
drag, startPoint x: 955, startPoint y: 474, endPoint x: 691, endPoint y: 357, distance: 288.8
copy div "Sent sms to [PHONE_NUMBER] Hi [PERSON_NAME] , I start work [DATE] at 12:30. I w…"
click at [728, 241] on link "Notes" at bounding box center [724, 234] width 54 height 37
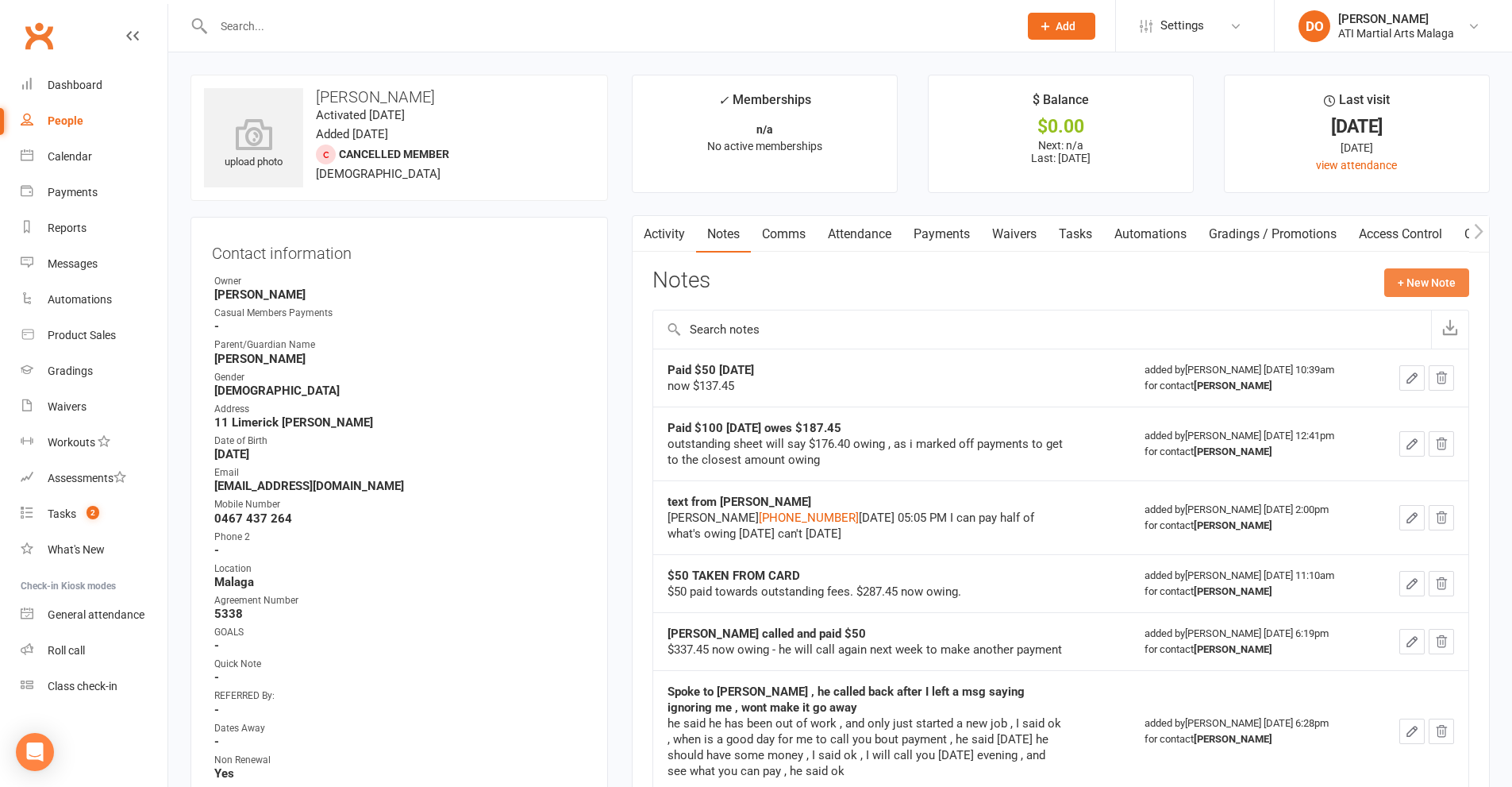
click at [1393, 288] on button "+ New Note" at bounding box center [1427, 283] width 85 height 29
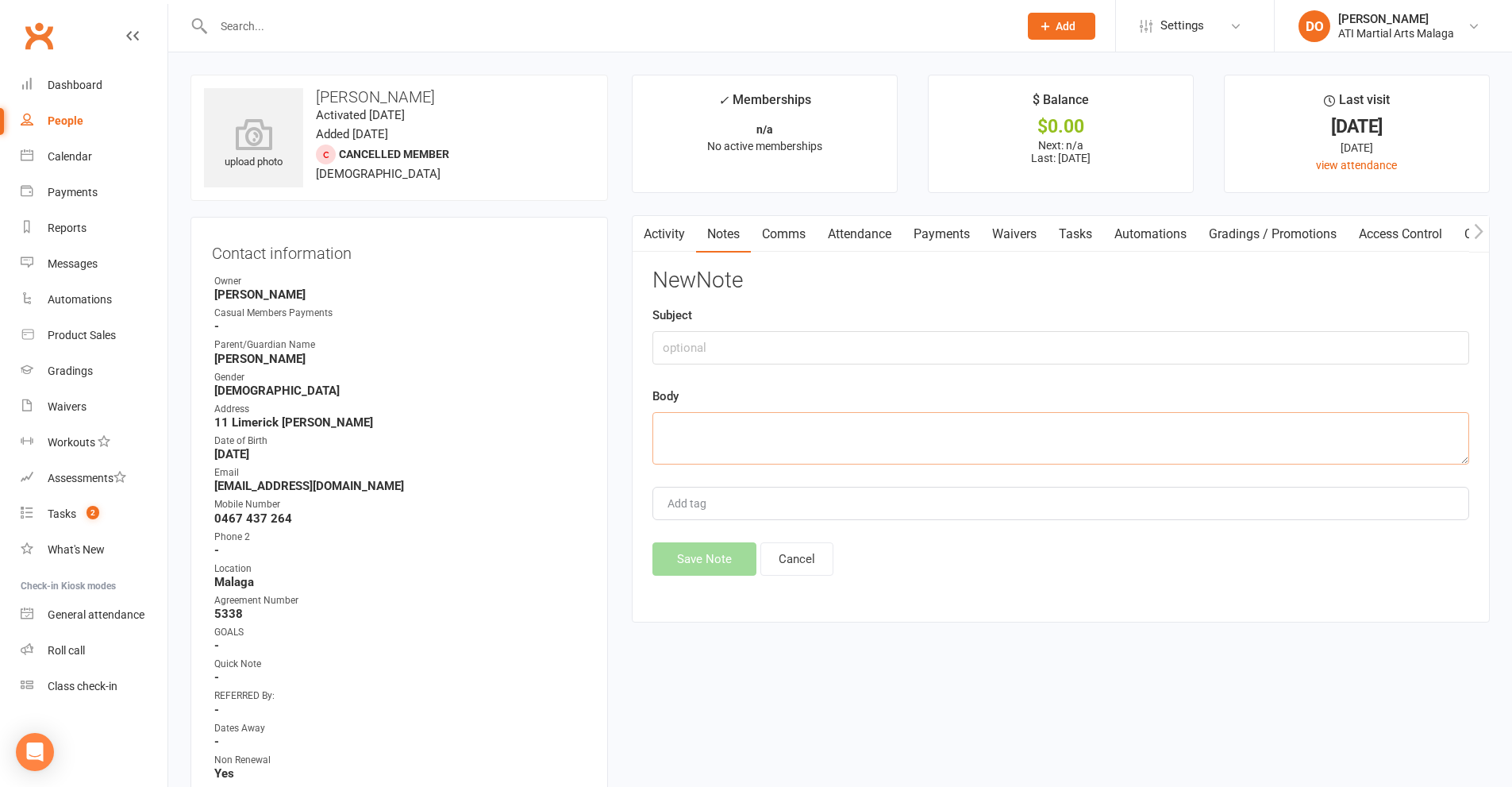
click at [893, 438] on textarea at bounding box center [1060, 438] width 816 height 52
paste textarea "Sent sms to [PHONE_NUMBER] Hi [PERSON_NAME] , I start work [DATE] at 12:30. I w…"
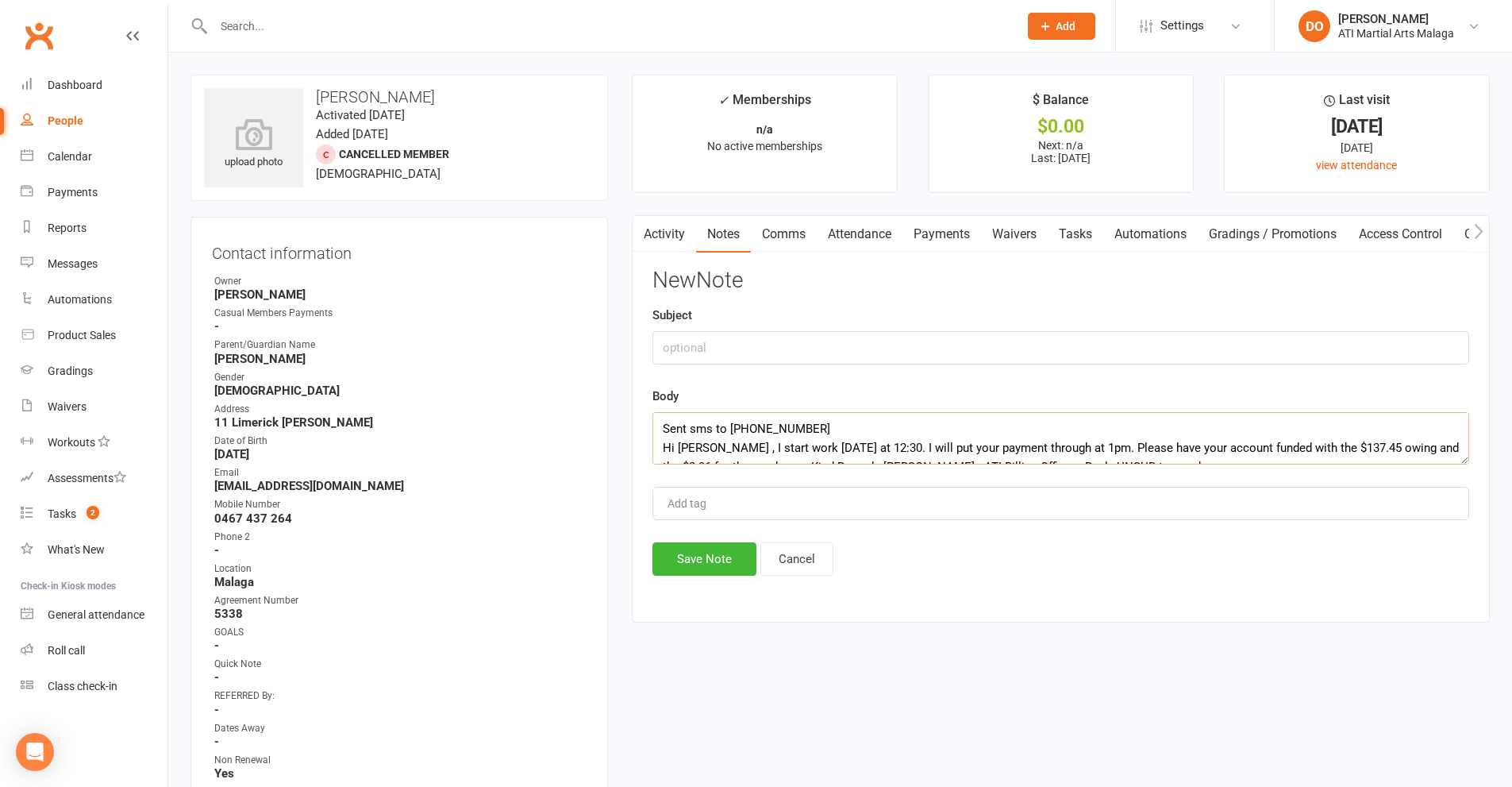
scroll to position [67, 0]
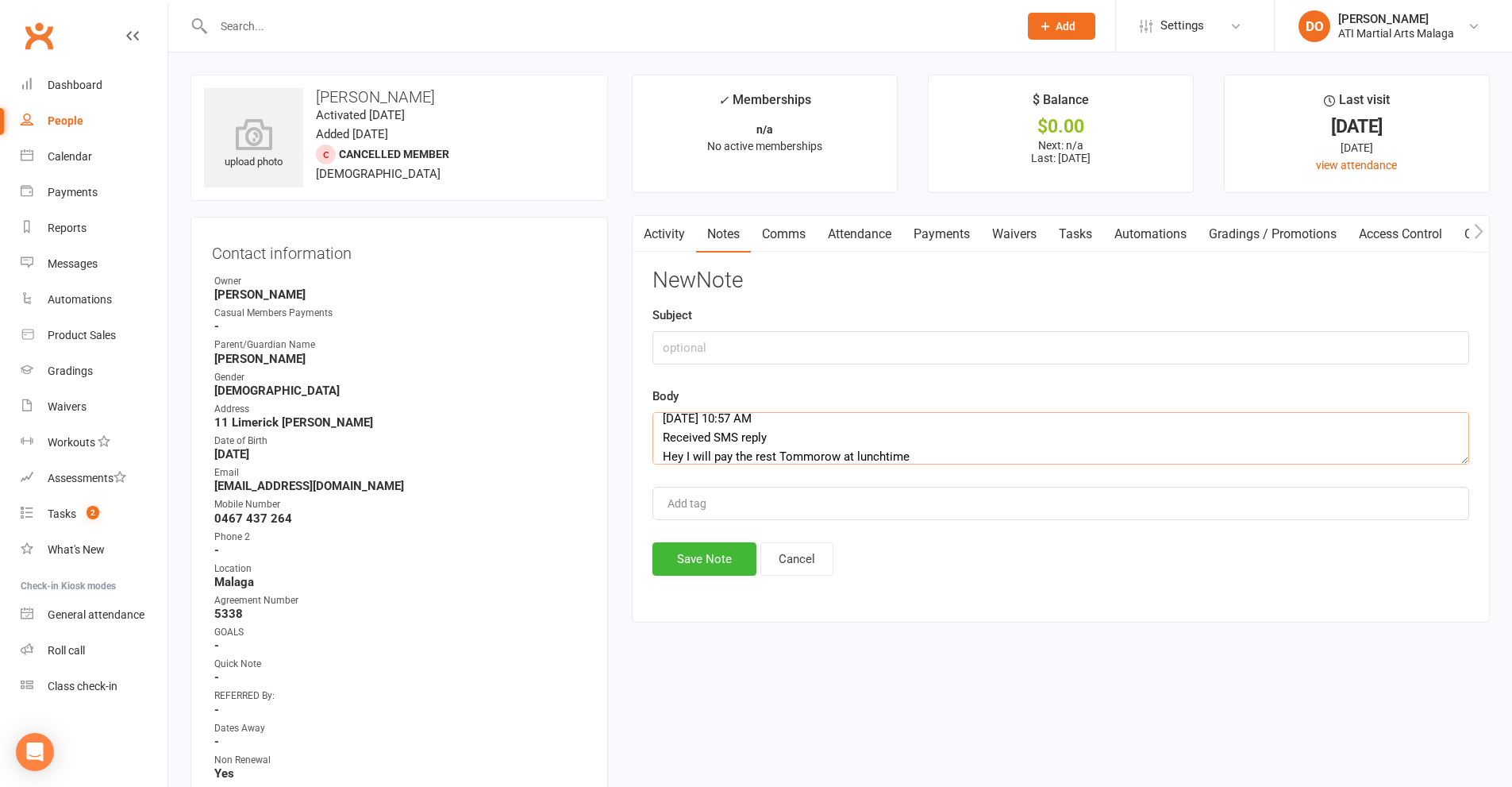
type textarea "Sent sms to [PHONE_NUMBER] Hi [PERSON_NAME] , I start work [DATE] at 12:30. I w…"
click at [889, 352] on input "text" at bounding box center [1060, 348] width 816 height 34
type input "texts about outstanding payments"
click at [749, 558] on button "Save Note" at bounding box center [704, 559] width 104 height 34
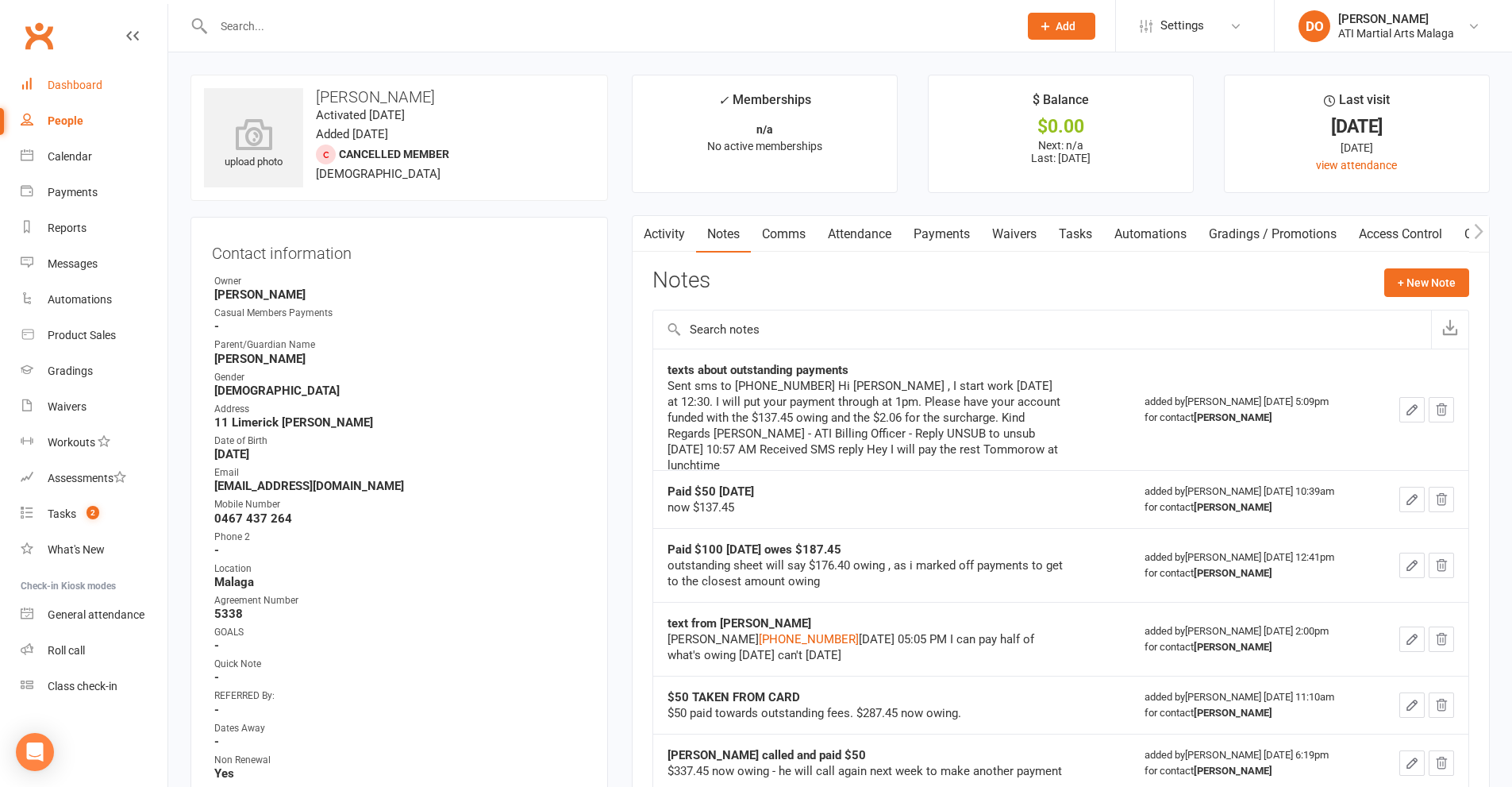
click at [91, 83] on div "Dashboard" at bounding box center [75, 85] width 54 height 13
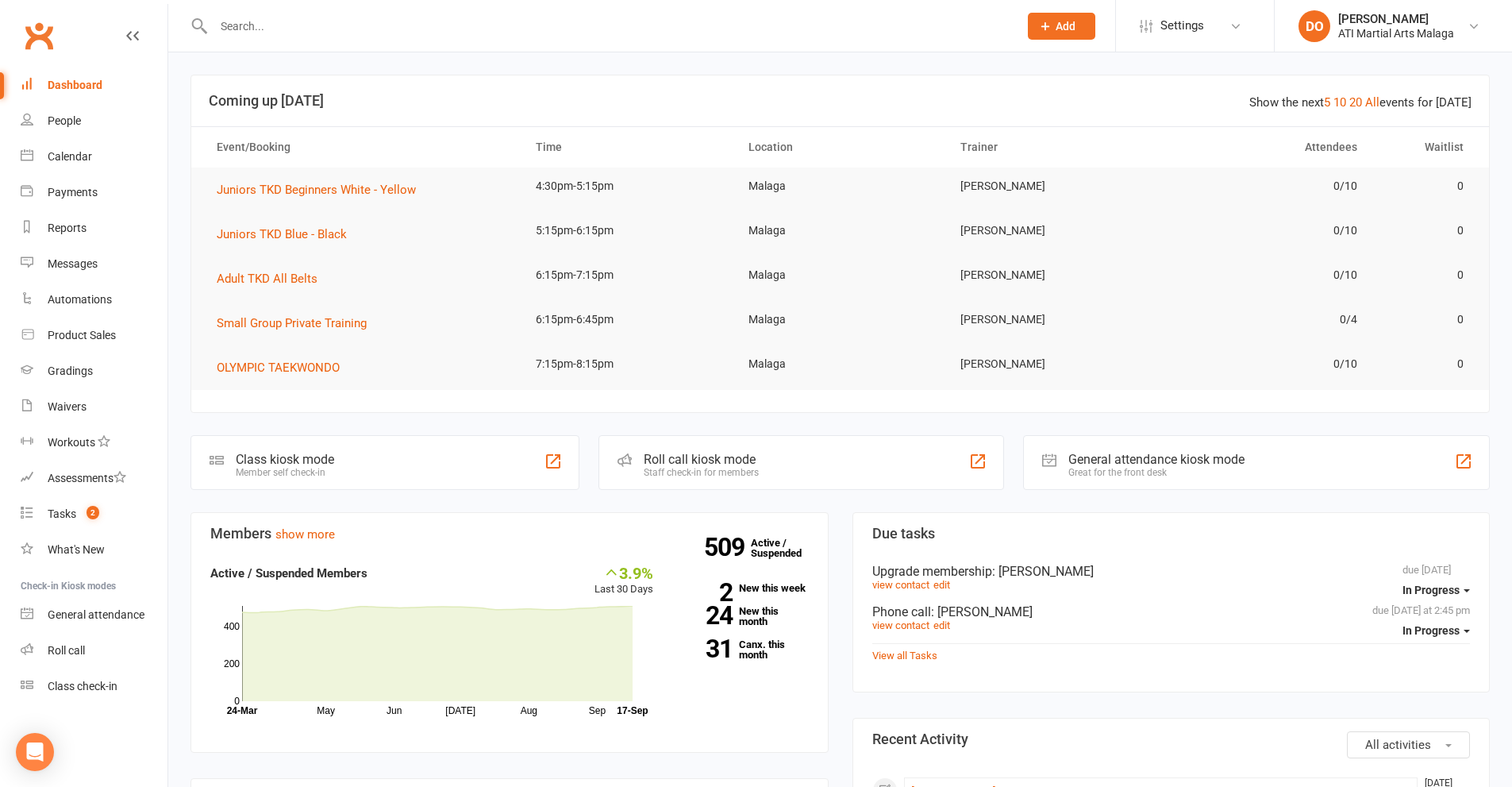
click at [472, 22] on input "text" at bounding box center [608, 26] width 799 height 22
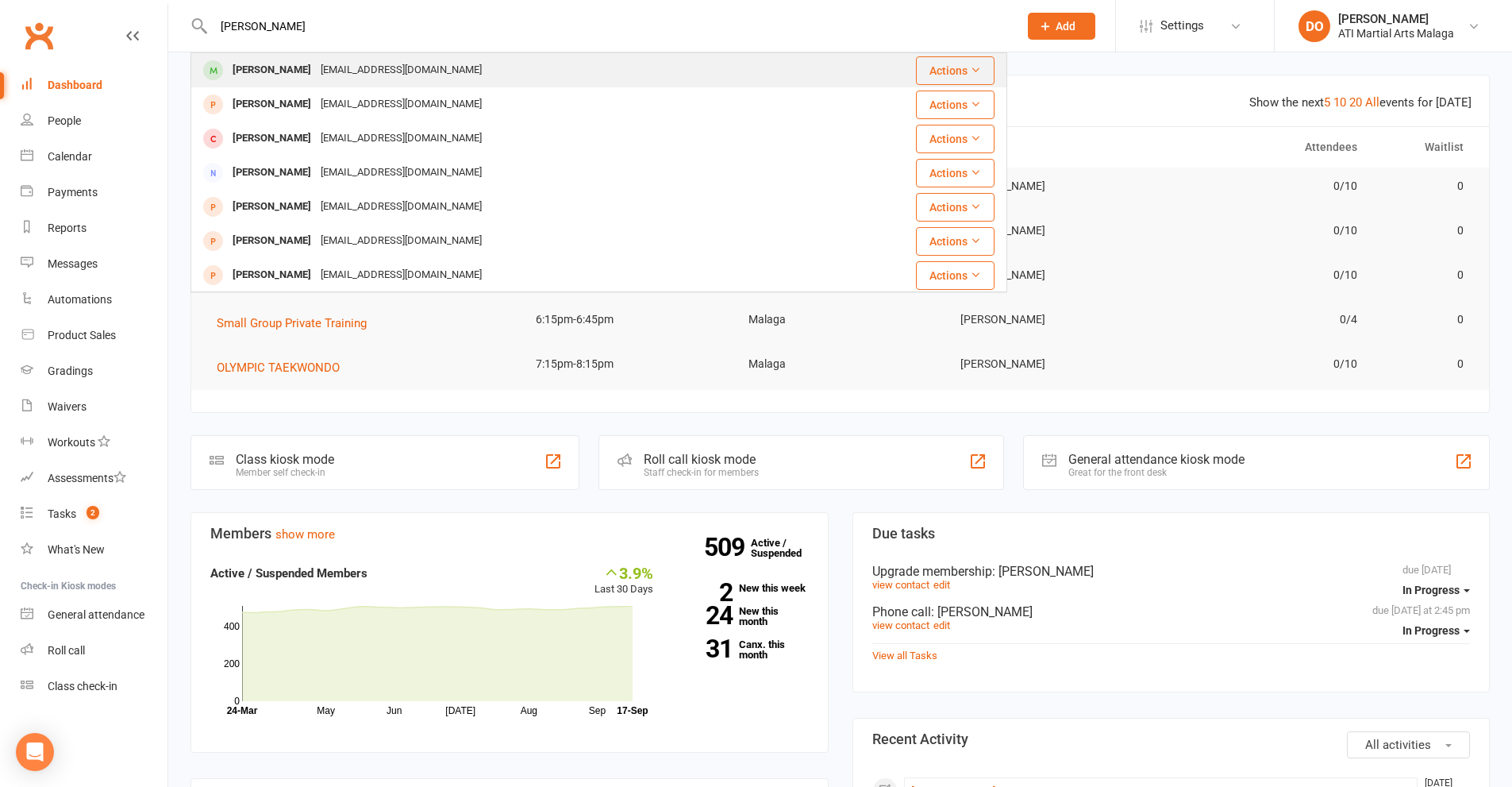
type input "[PERSON_NAME]"
click at [354, 66] on div "[EMAIL_ADDRESS][DOMAIN_NAME]" at bounding box center [401, 70] width 171 height 23
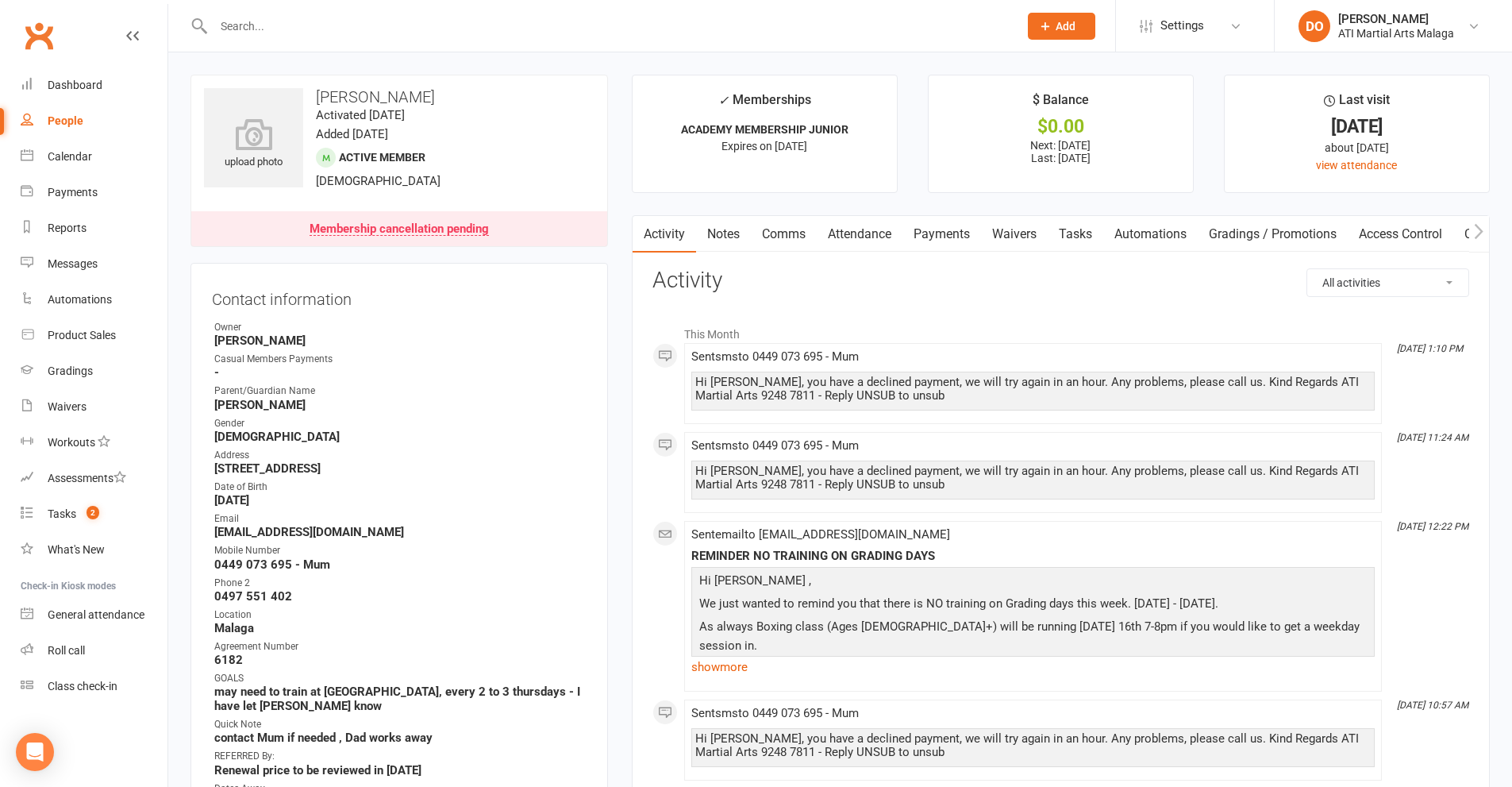
click at [715, 233] on link "Notes" at bounding box center [724, 234] width 54 height 37
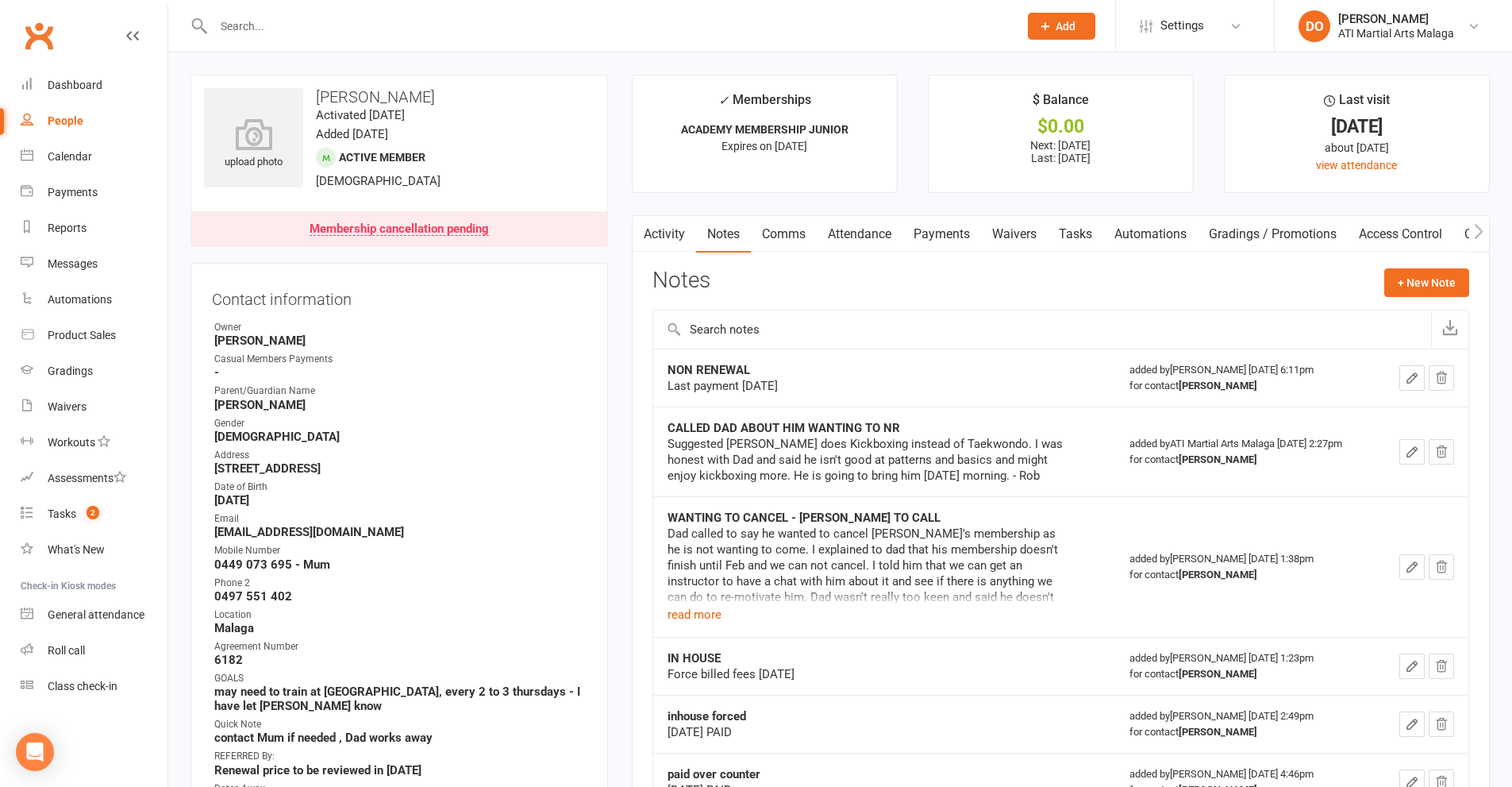
click at [947, 228] on link "Payments" at bounding box center [941, 234] width 79 height 37
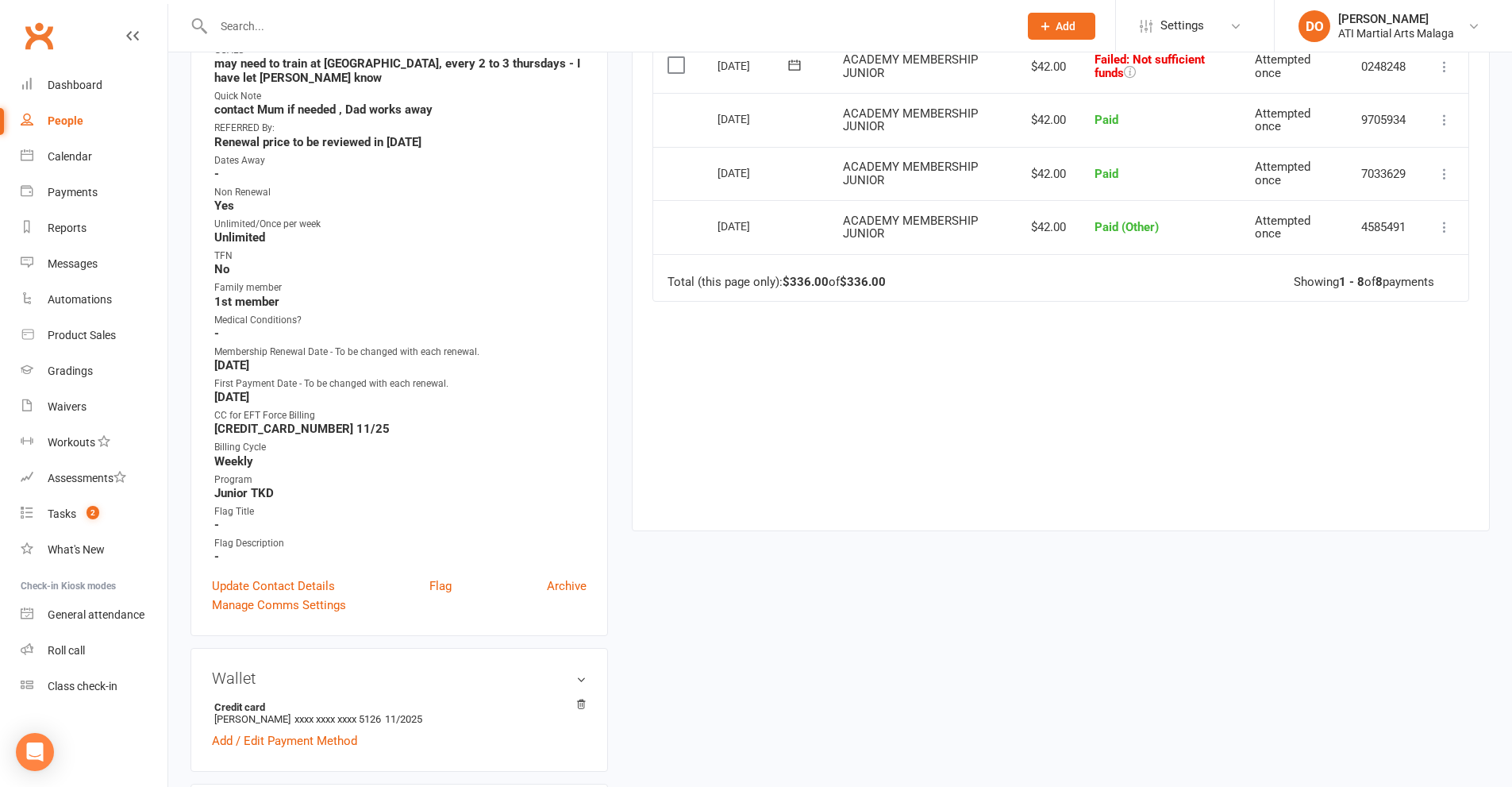
scroll to position [635, 0]
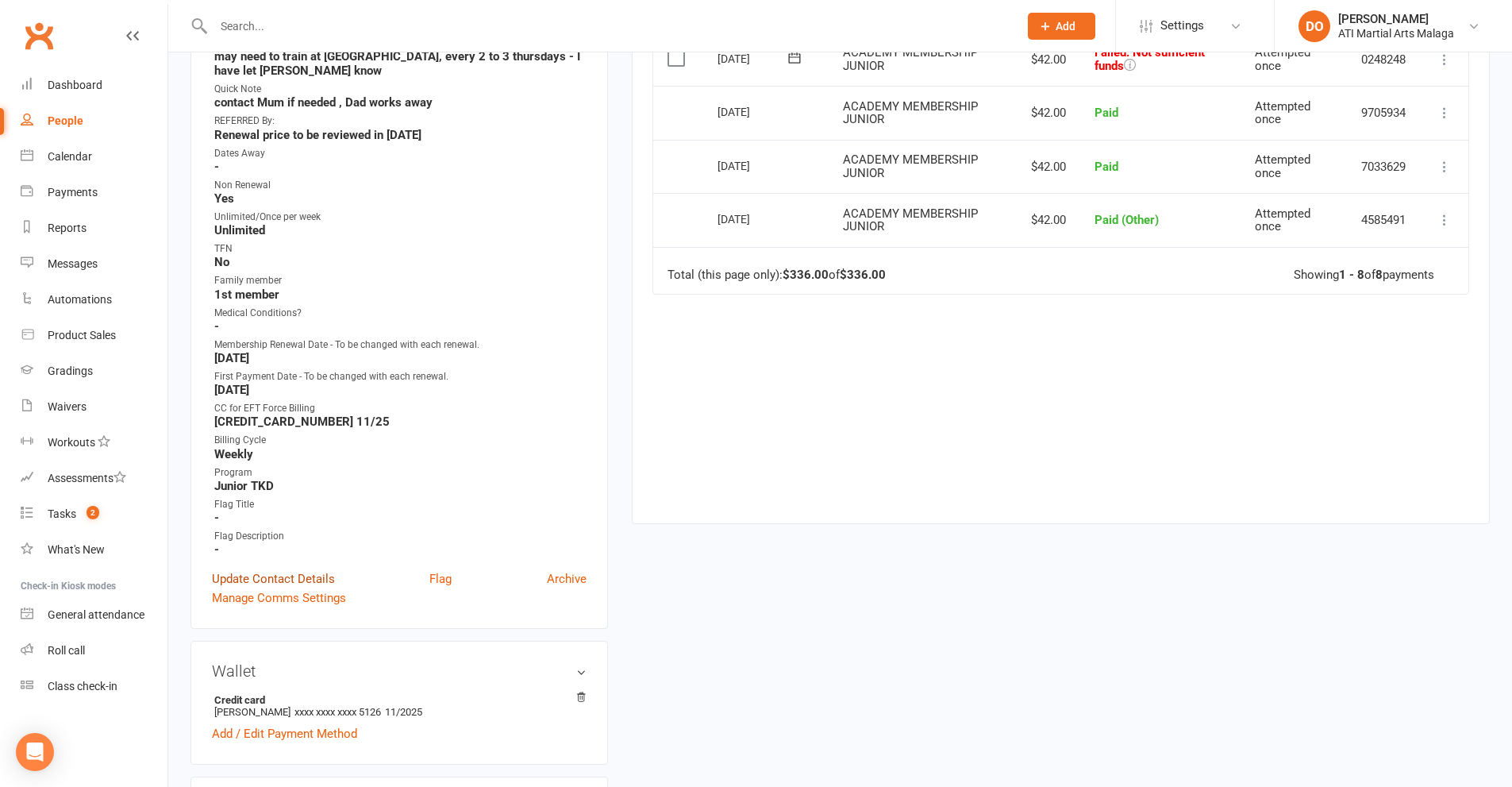
click at [321, 582] on link "Update Contact Details" at bounding box center [273, 579] width 123 height 19
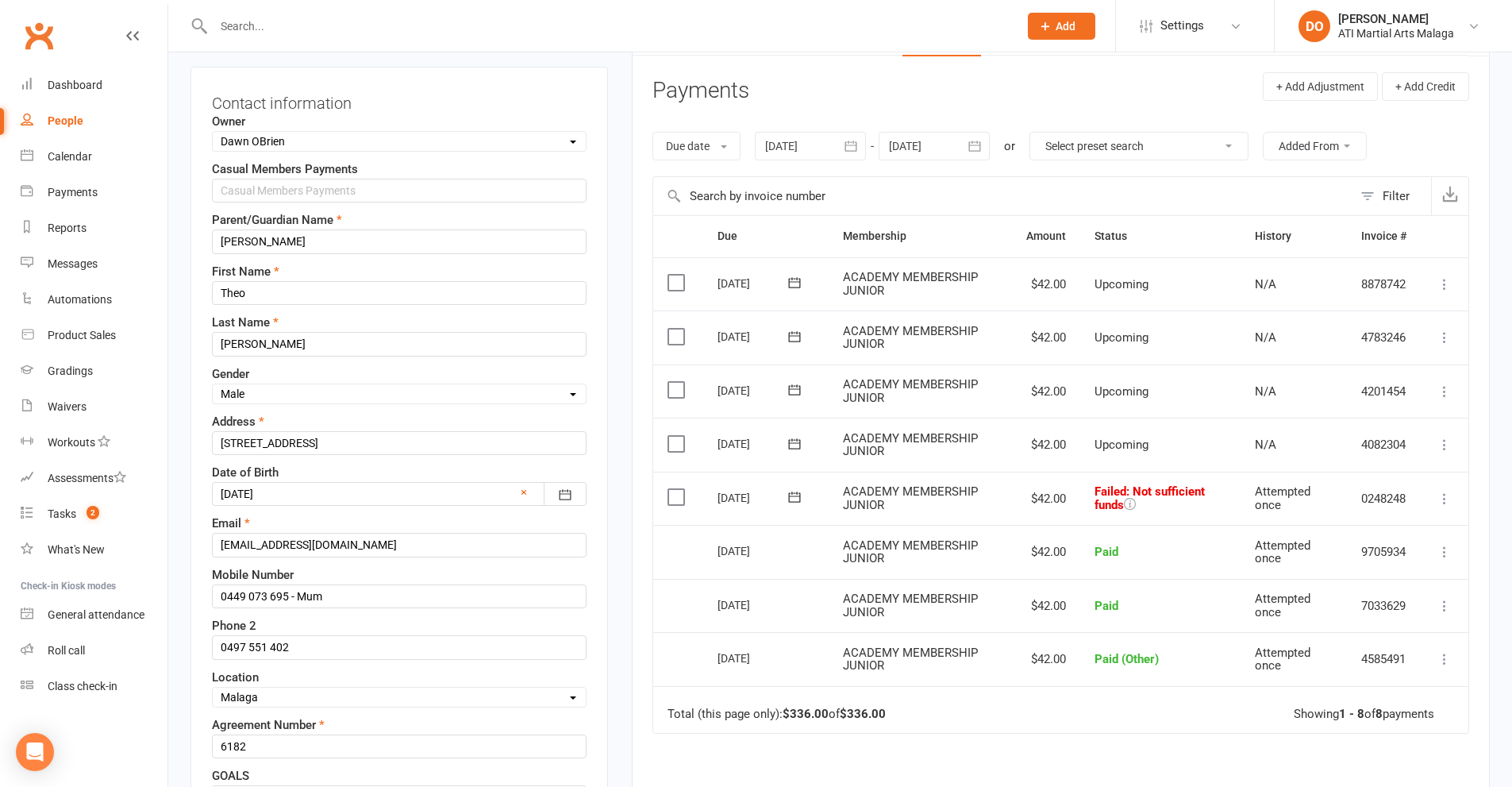
scroll to position [233, 0]
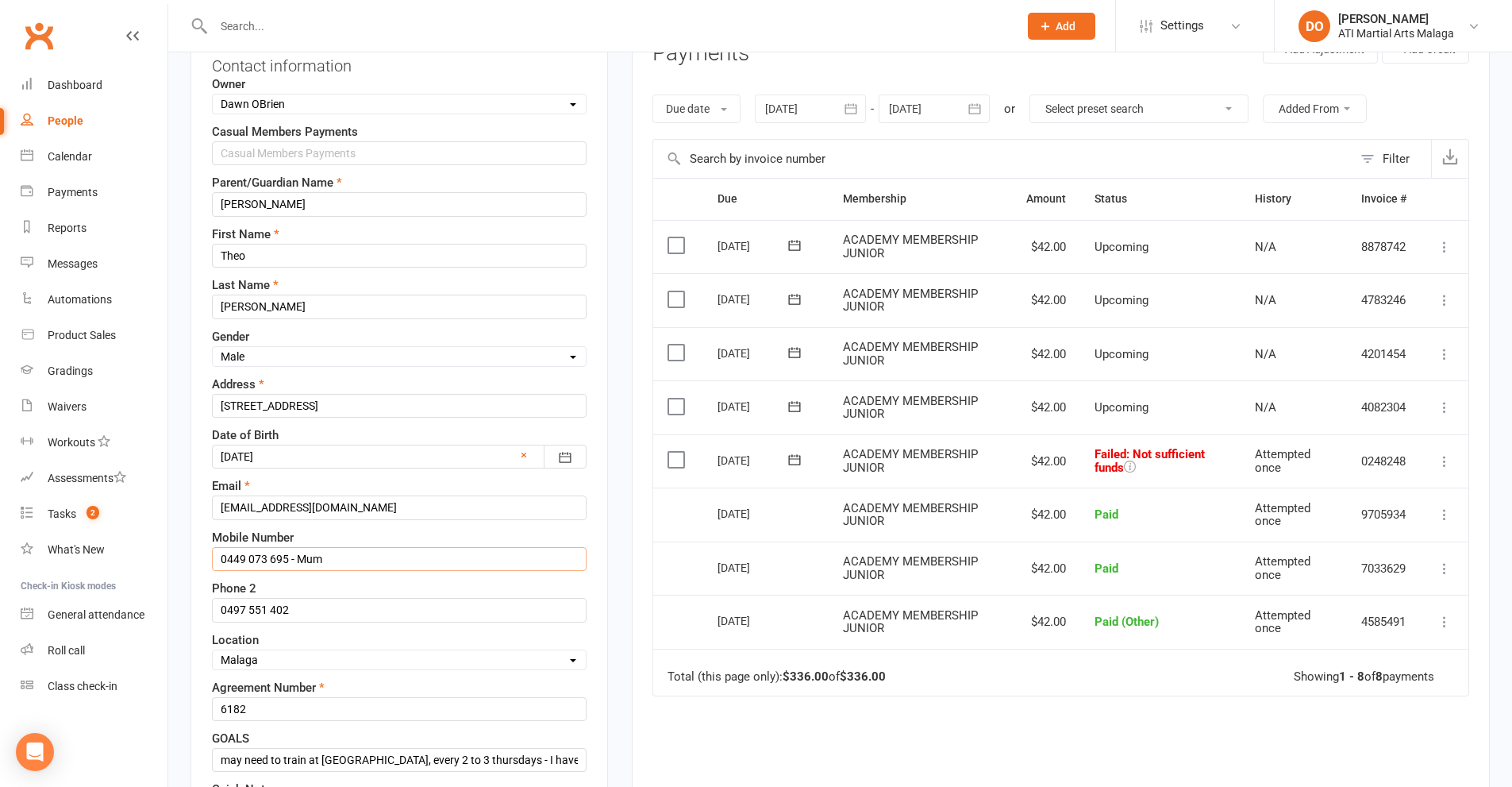
drag, startPoint x: 350, startPoint y: 556, endPoint x: 208, endPoint y: 569, distance: 142.6
drag, startPoint x: 294, startPoint y: 609, endPoint x: 182, endPoint y: 610, distance: 112.0
click at [272, 554] on input "text" at bounding box center [399, 559] width 375 height 24
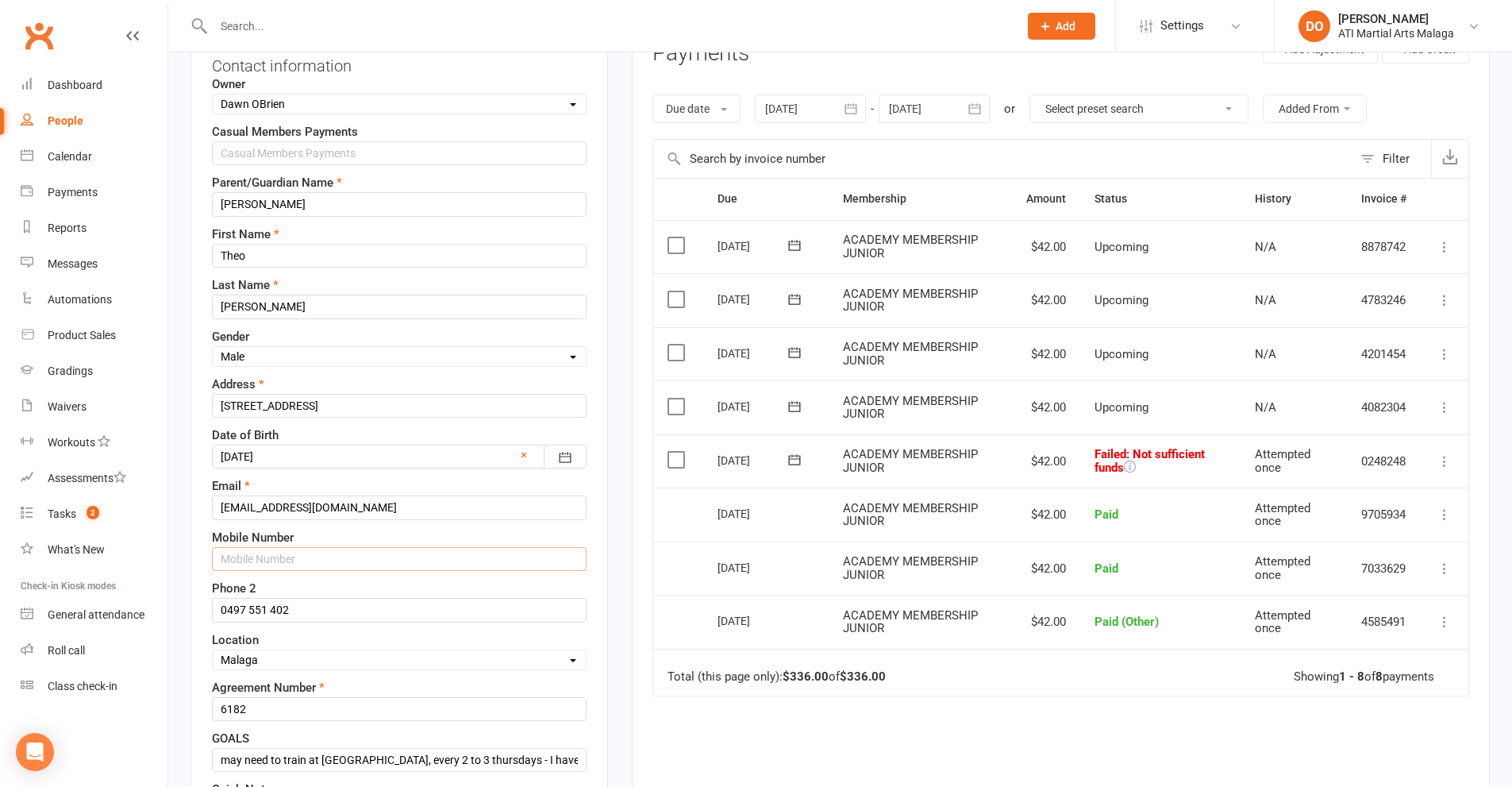
paste input "0497 551 402"
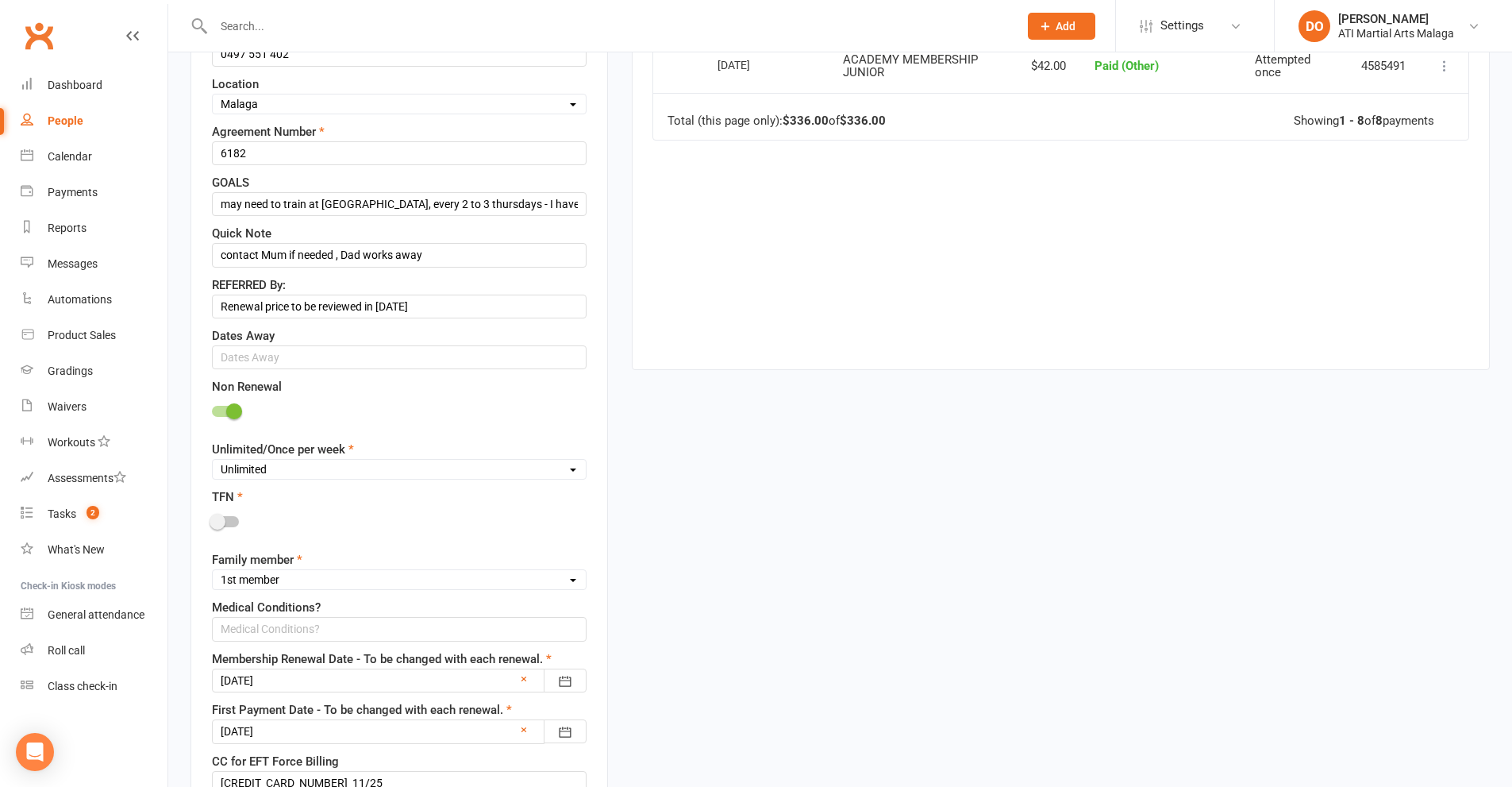
scroll to position [1107, 0]
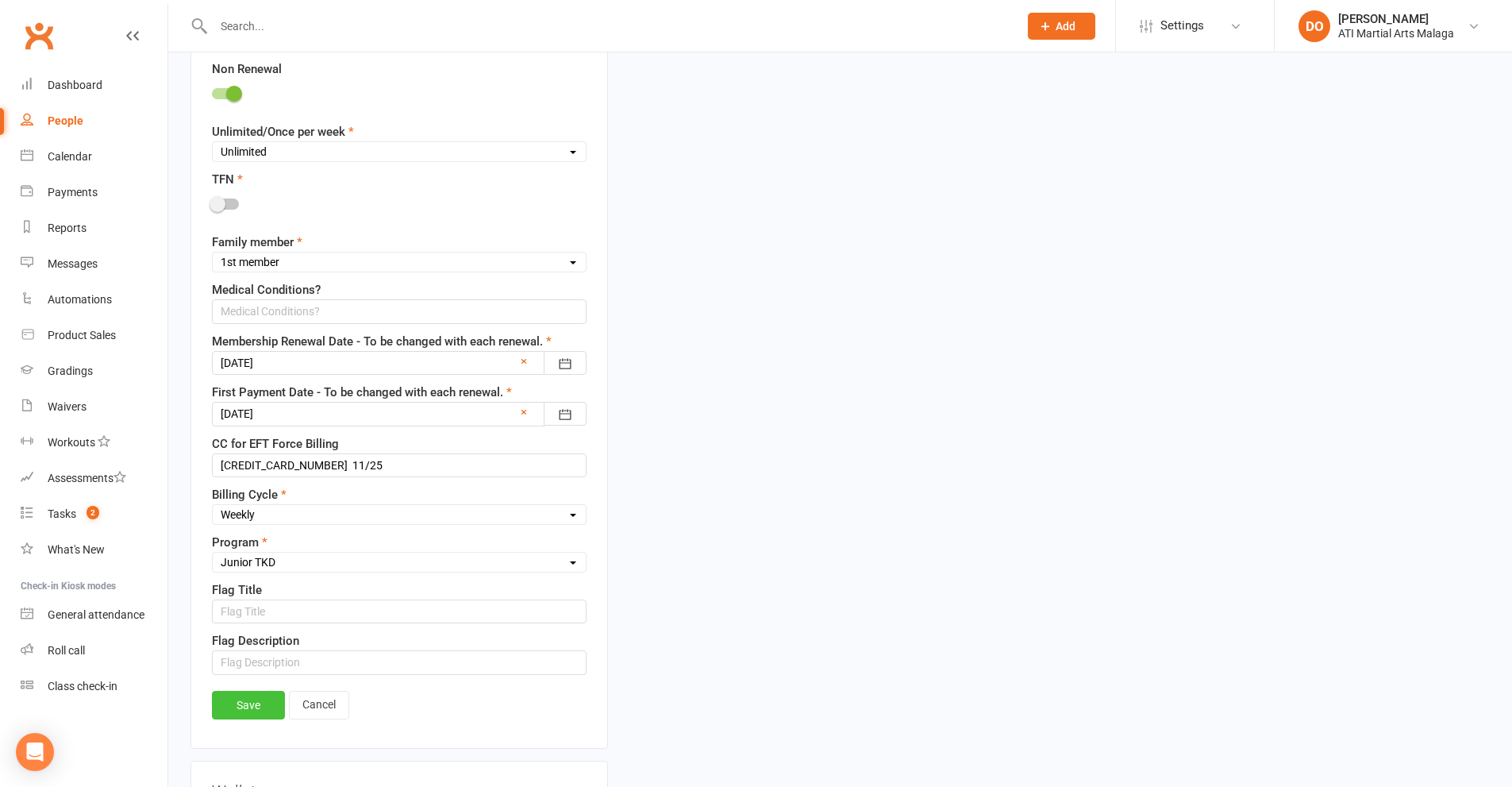
type input "0497 551 402"
click at [252, 701] on link "Save" at bounding box center [248, 705] width 73 height 29
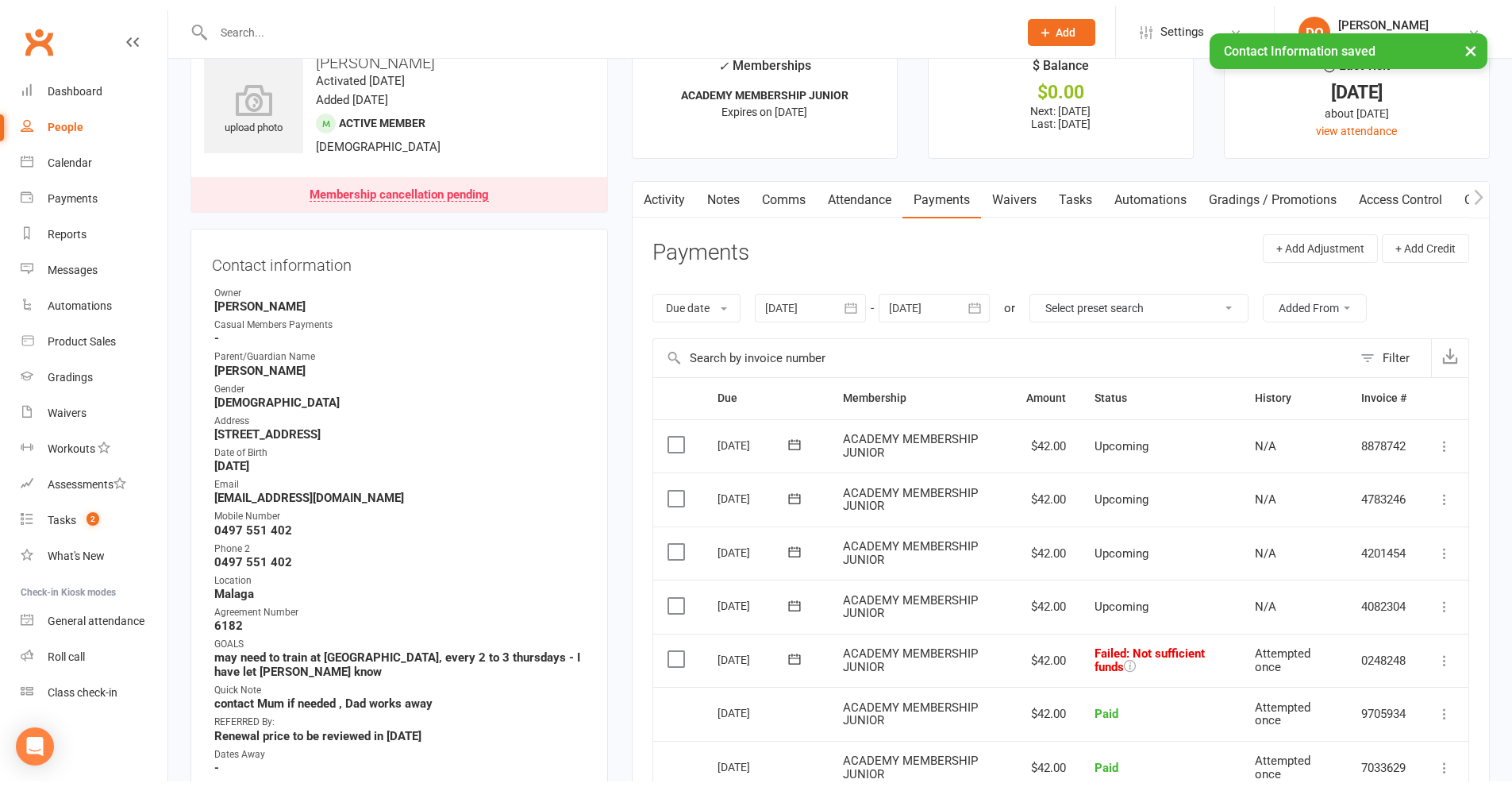
scroll to position [0, 0]
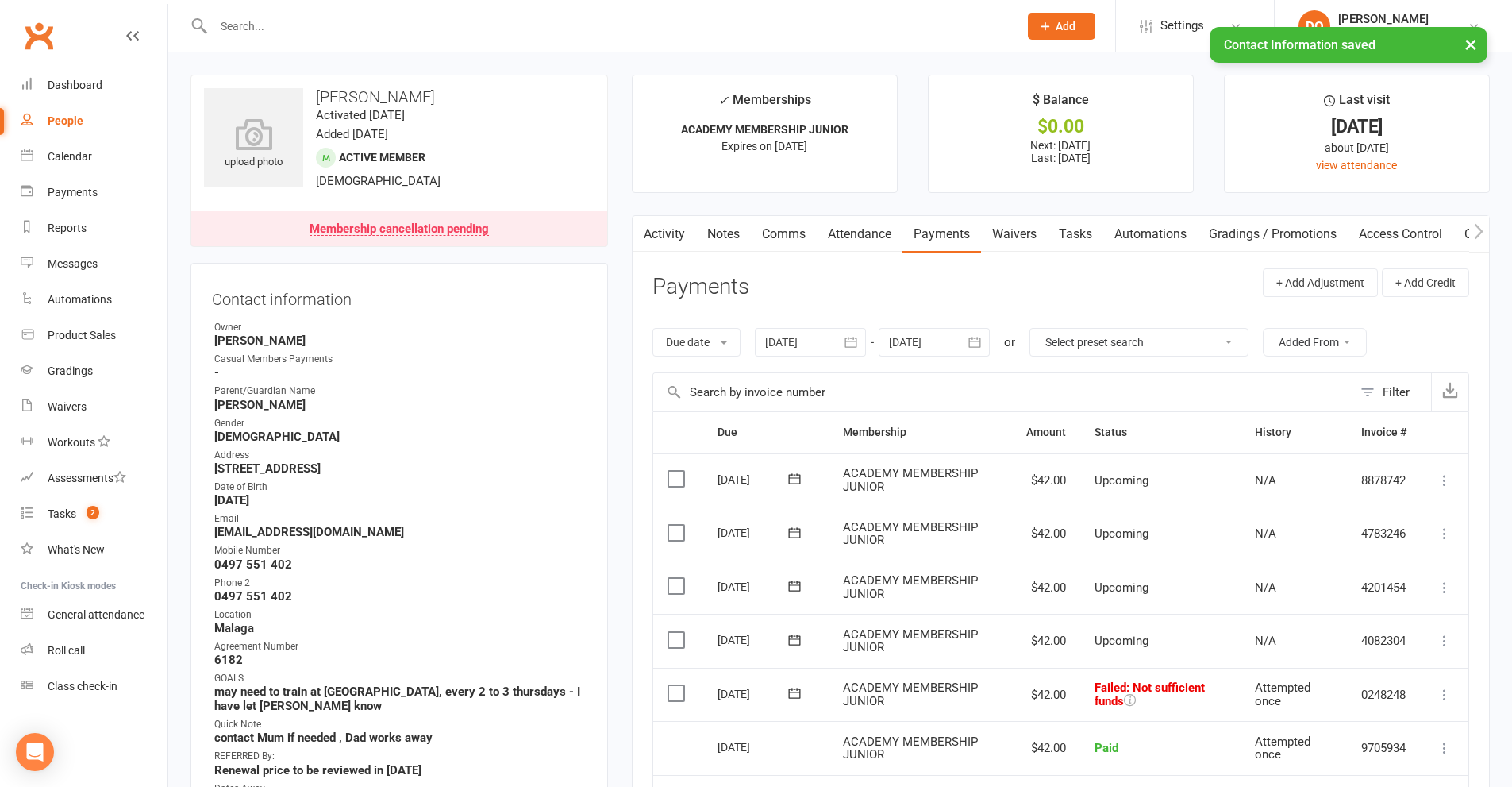
click at [730, 231] on link "Notes" at bounding box center [724, 234] width 54 height 37
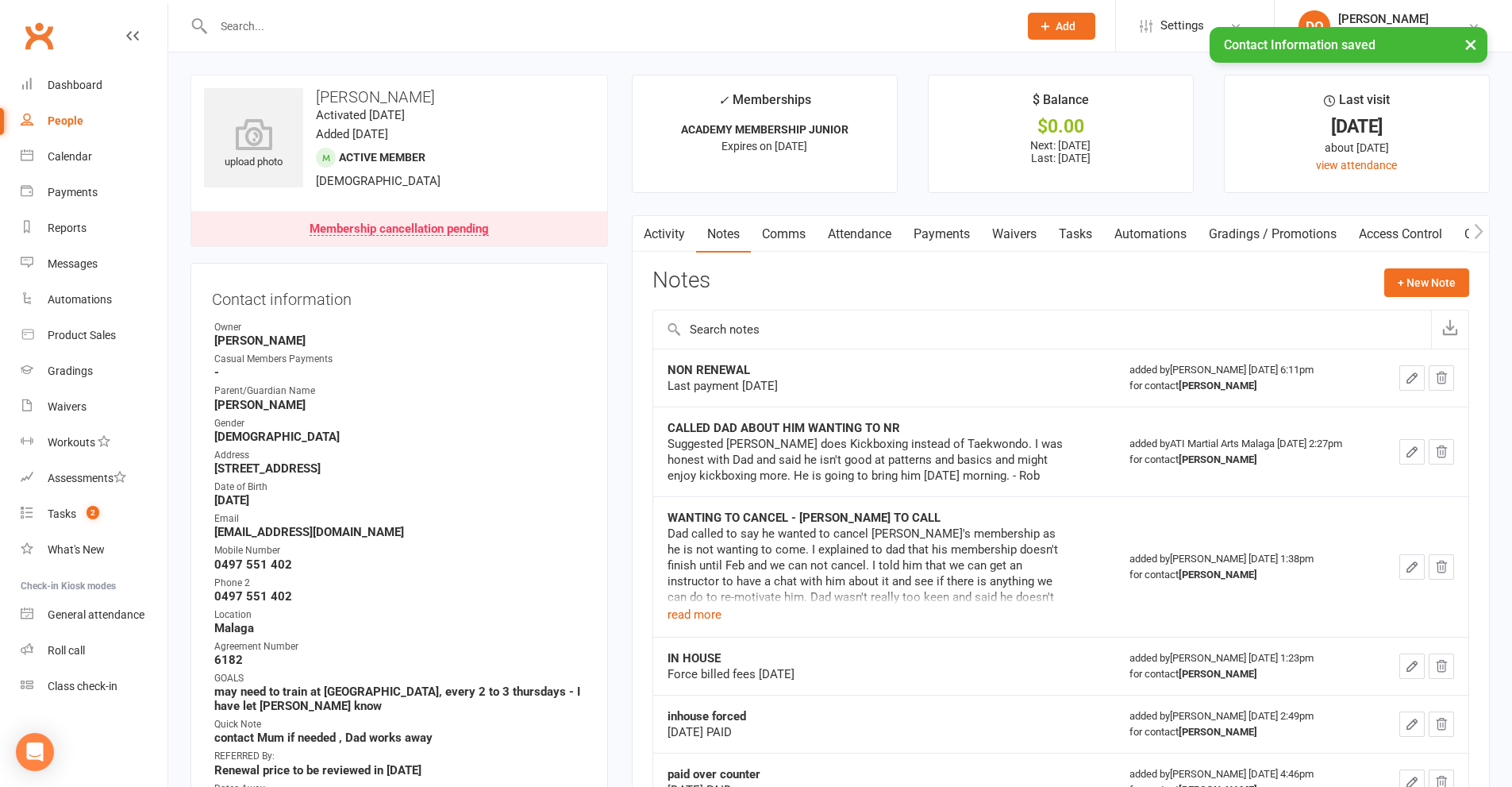
click at [663, 234] on link "Activity" at bounding box center [663, 234] width 63 height 37
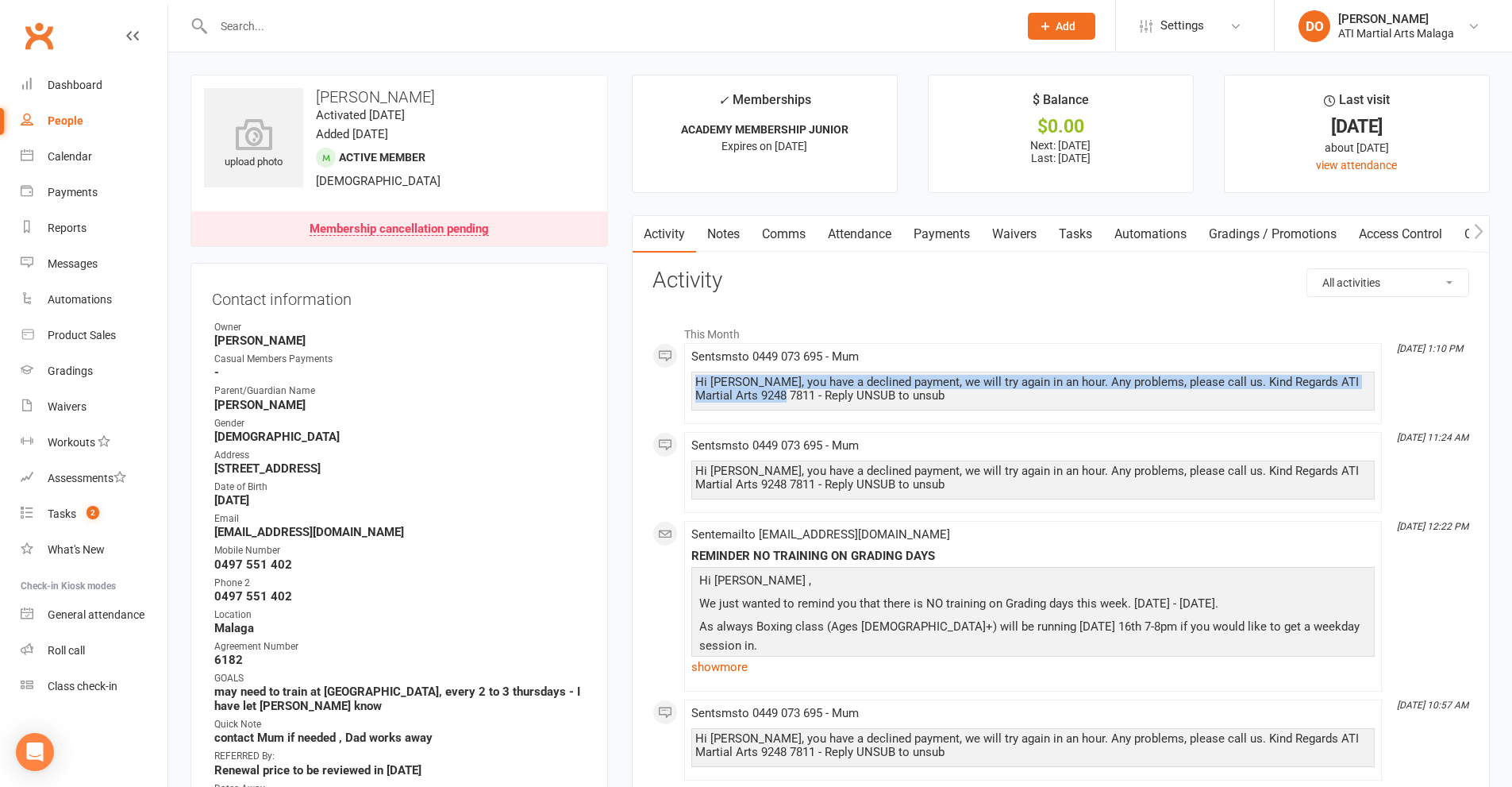
drag, startPoint x: 777, startPoint y: 397, endPoint x: 652, endPoint y: 386, distance: 125.5
copy div "Hi [PERSON_NAME], you have a declined payment, we will try again in an hour. An…"
click at [782, 232] on link "Comms" at bounding box center [784, 234] width 66 height 37
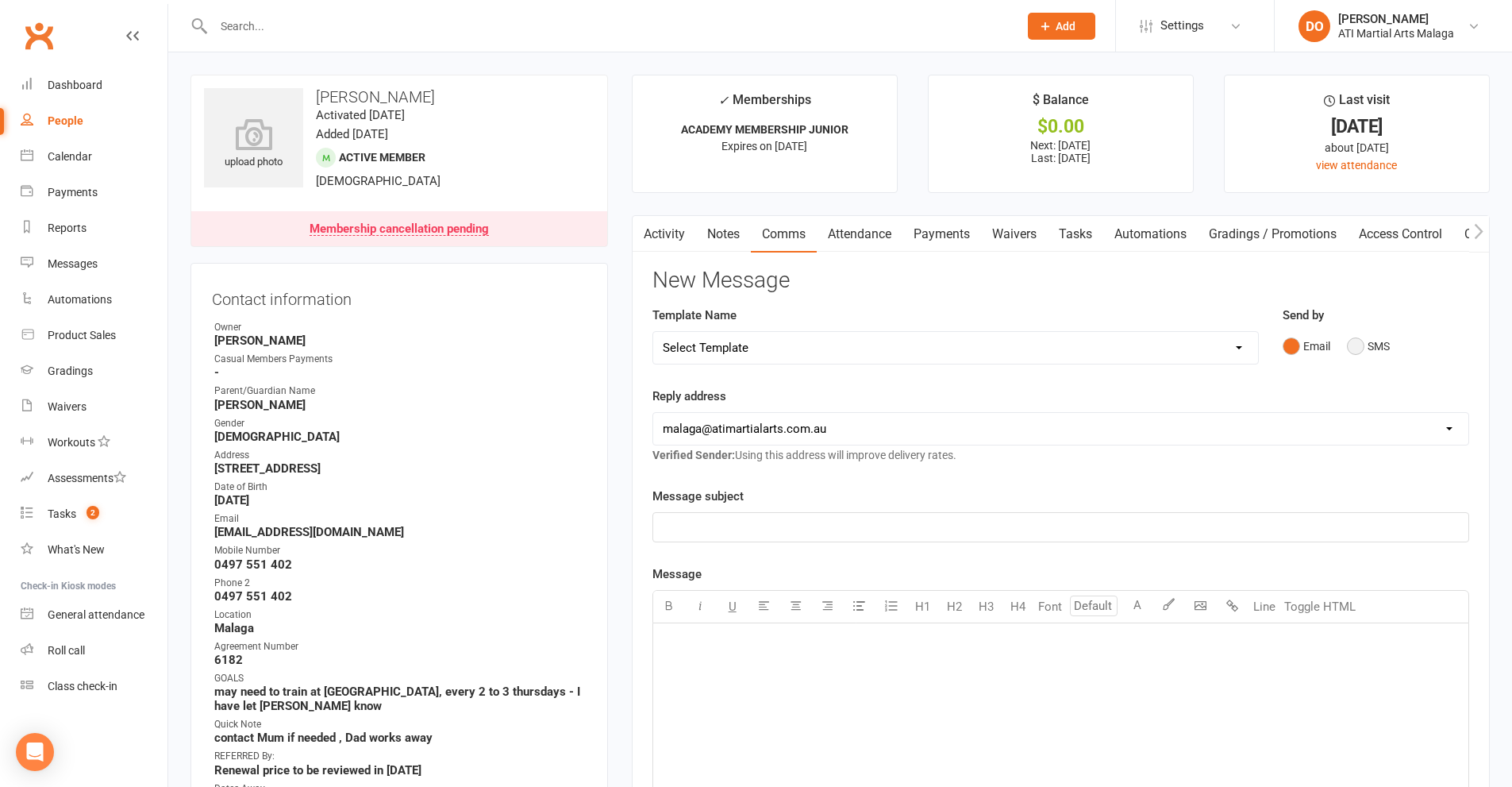
click at [1361, 344] on button "SMS" at bounding box center [1368, 346] width 42 height 30
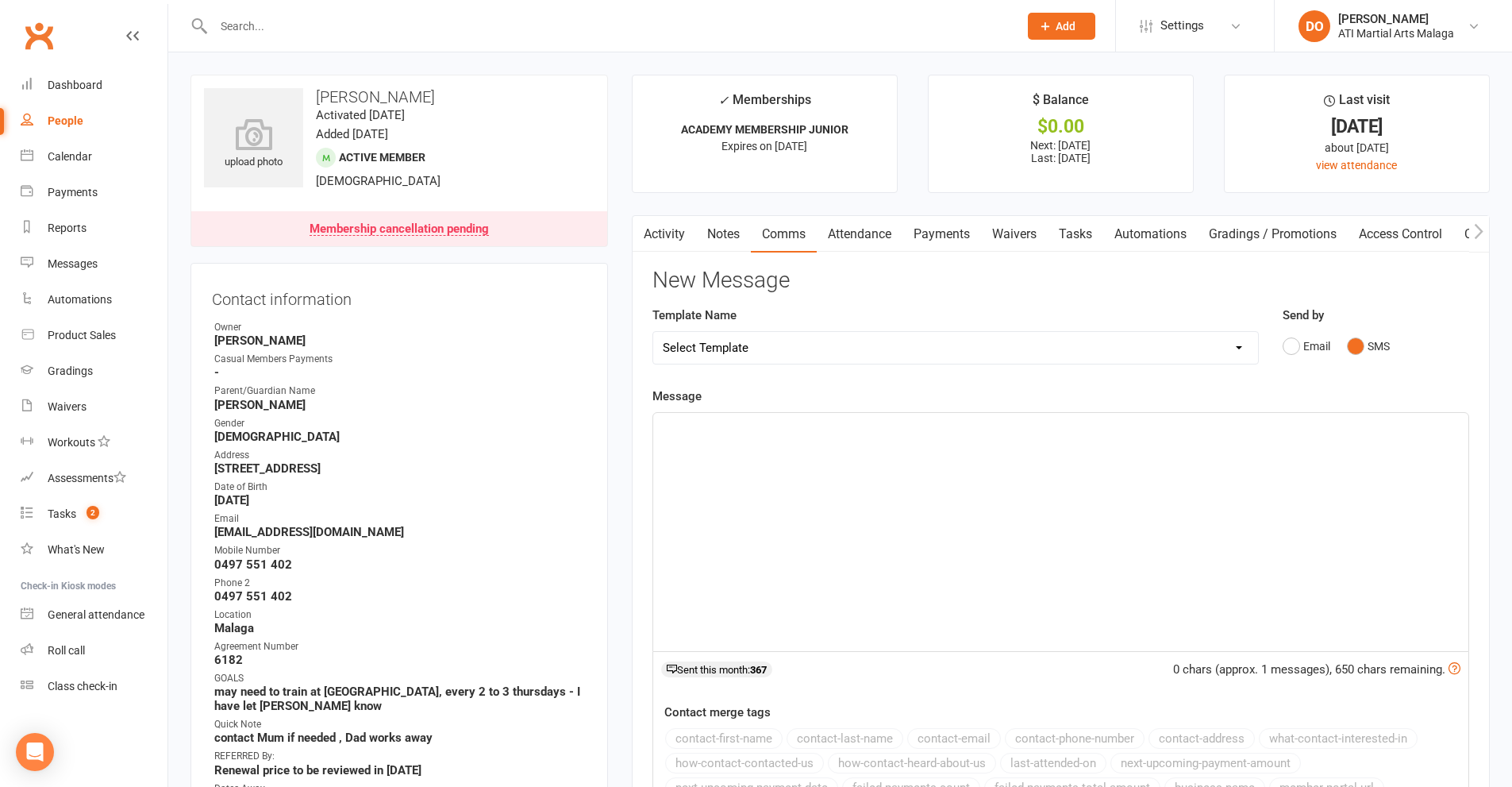
click at [905, 526] on div "﻿" at bounding box center [1060, 531] width 815 height 238
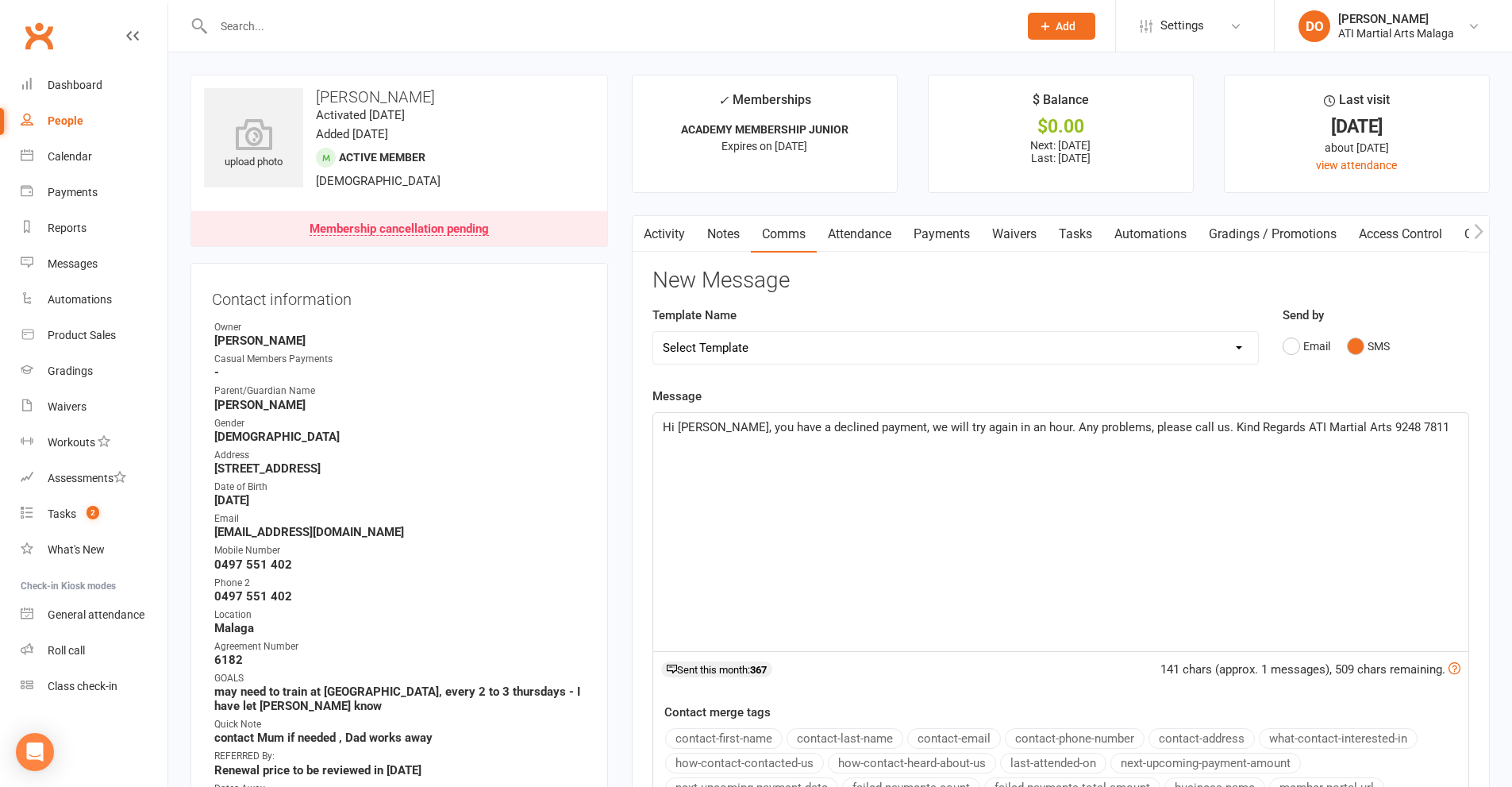
click at [914, 532] on div "Hi [PERSON_NAME], you have a declined payment, we will try again in an hour. An…" at bounding box center [1060, 531] width 815 height 238
click at [885, 427] on span "Hi [PERSON_NAME], you have a declined payment, we will try again in an hour. An…" at bounding box center [1056, 427] width 787 height 14
click at [982, 525] on div "Hi [PERSON_NAME], you have a declined payment from [DATE], we will try again in…" at bounding box center [1060, 531] width 815 height 238
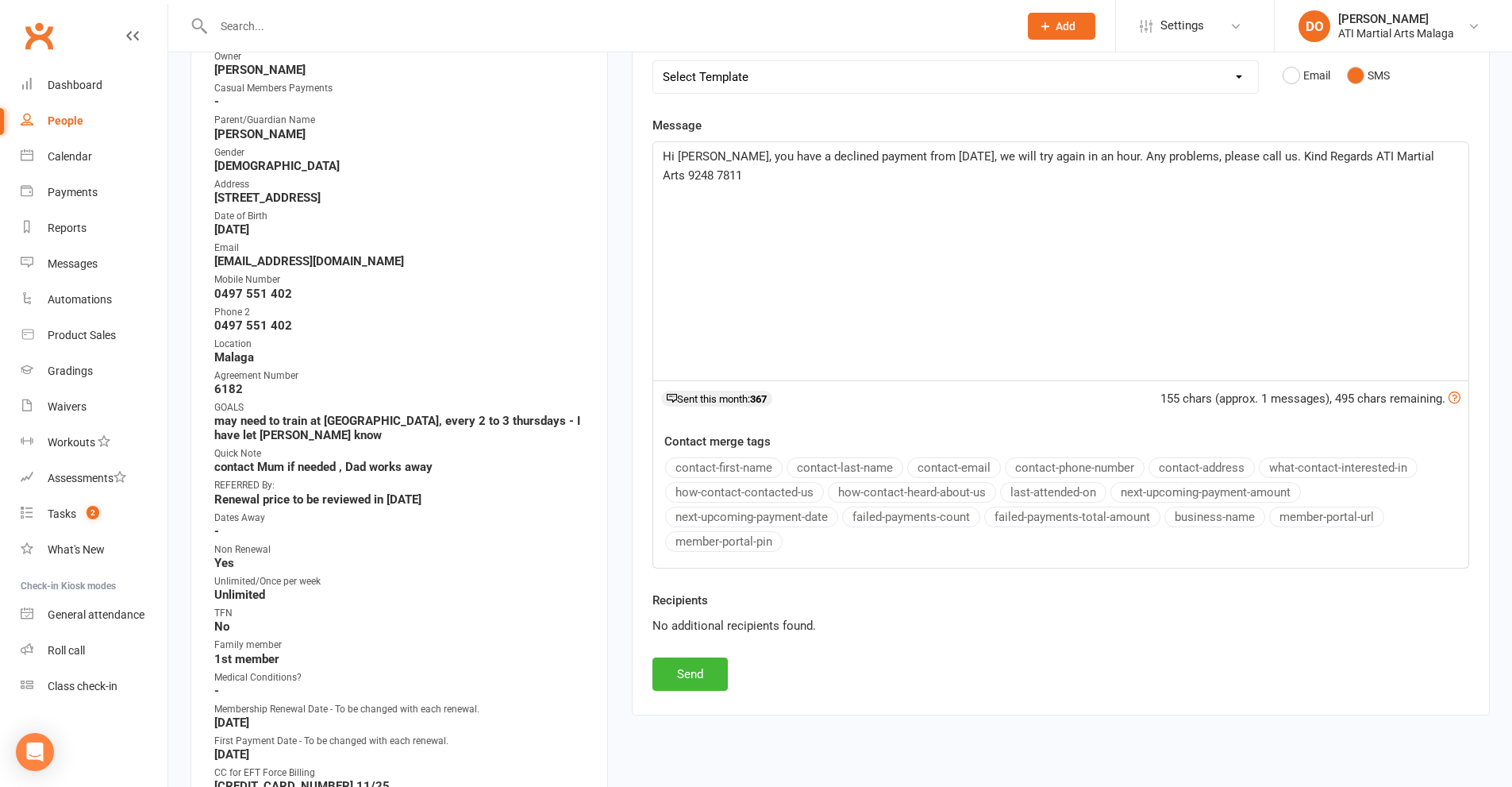
scroll to position [317, 0]
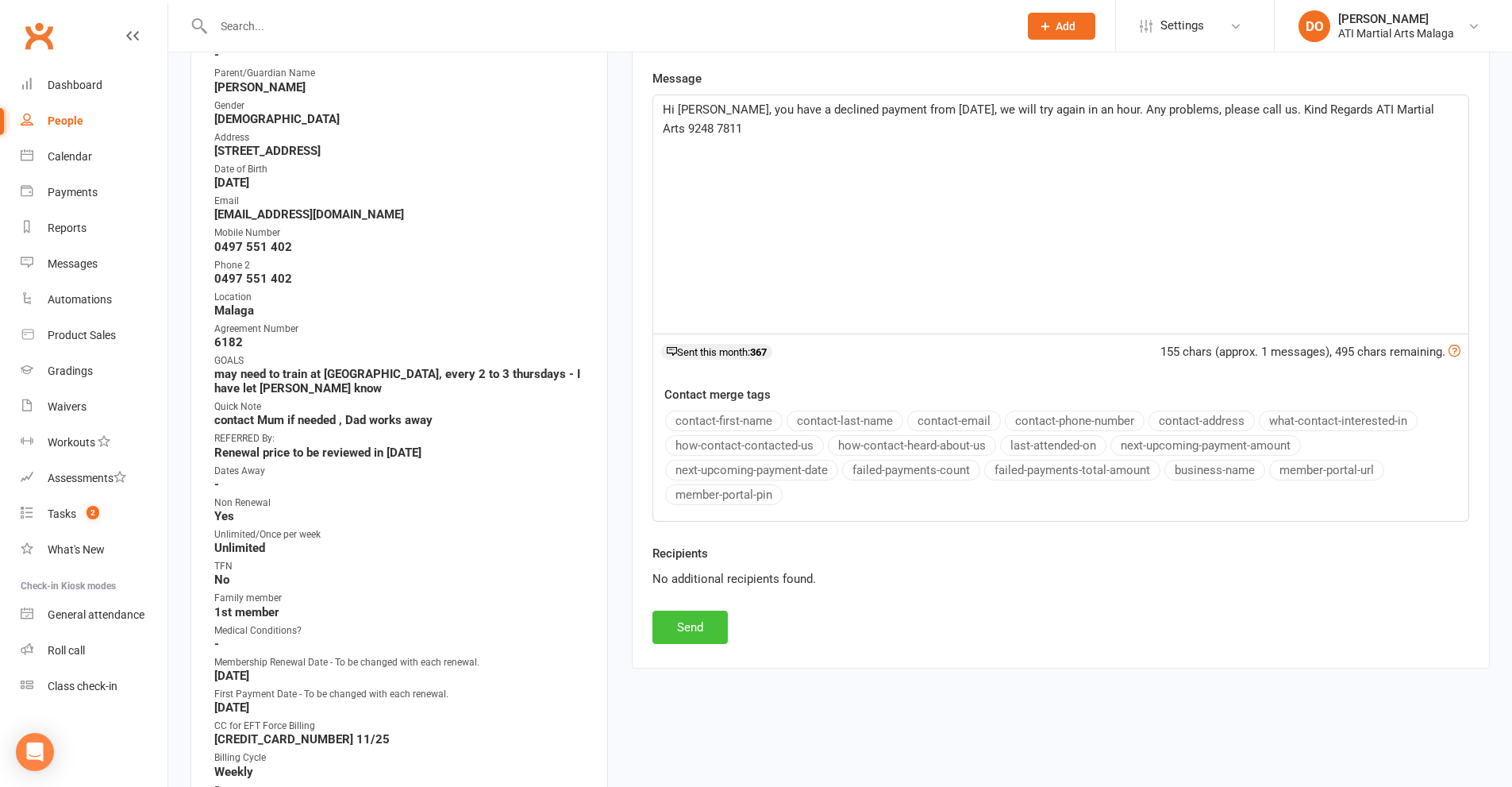
click at [701, 626] on button "Send" at bounding box center [690, 628] width 75 height 34
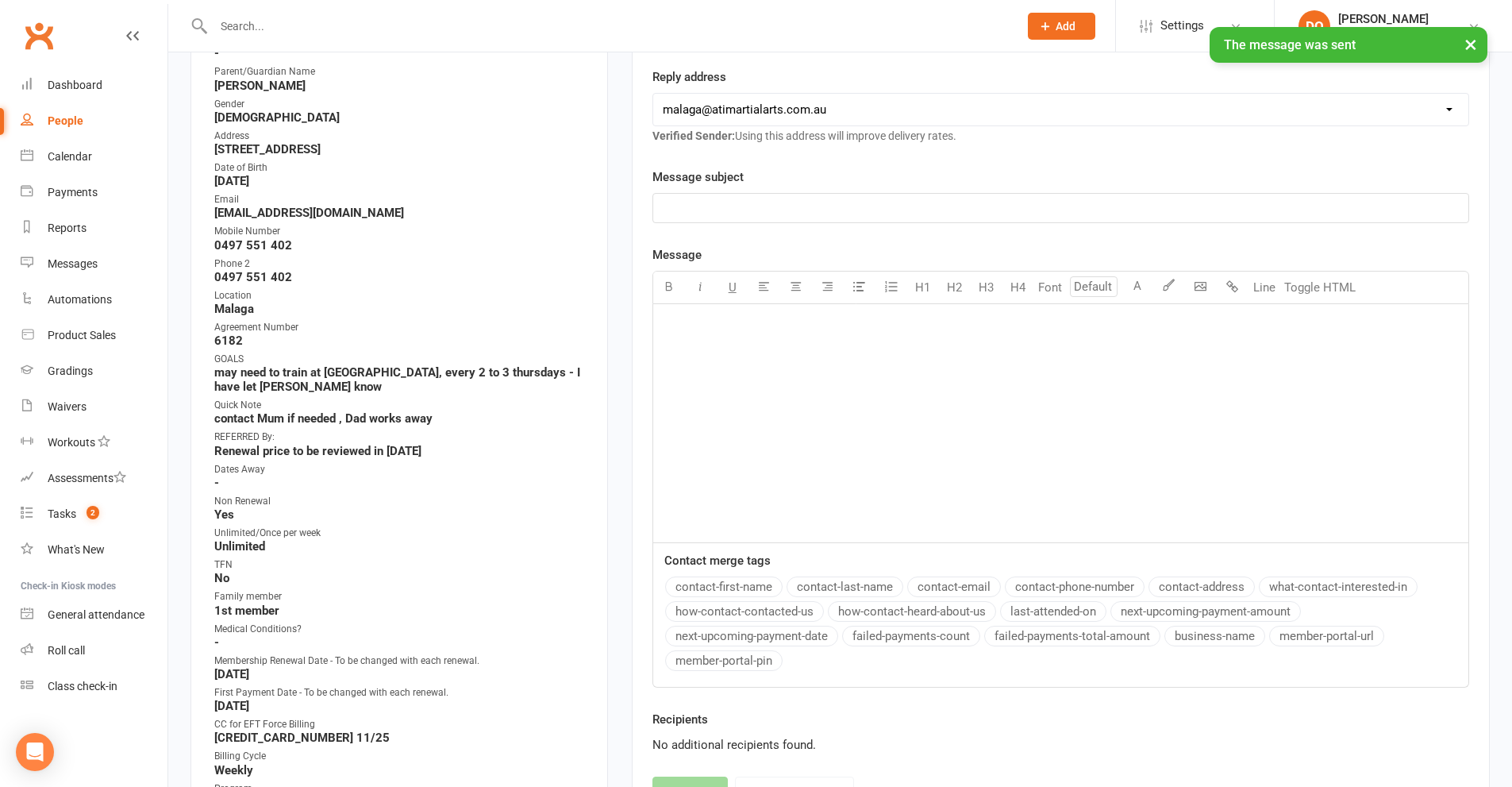
scroll to position [794, 0]
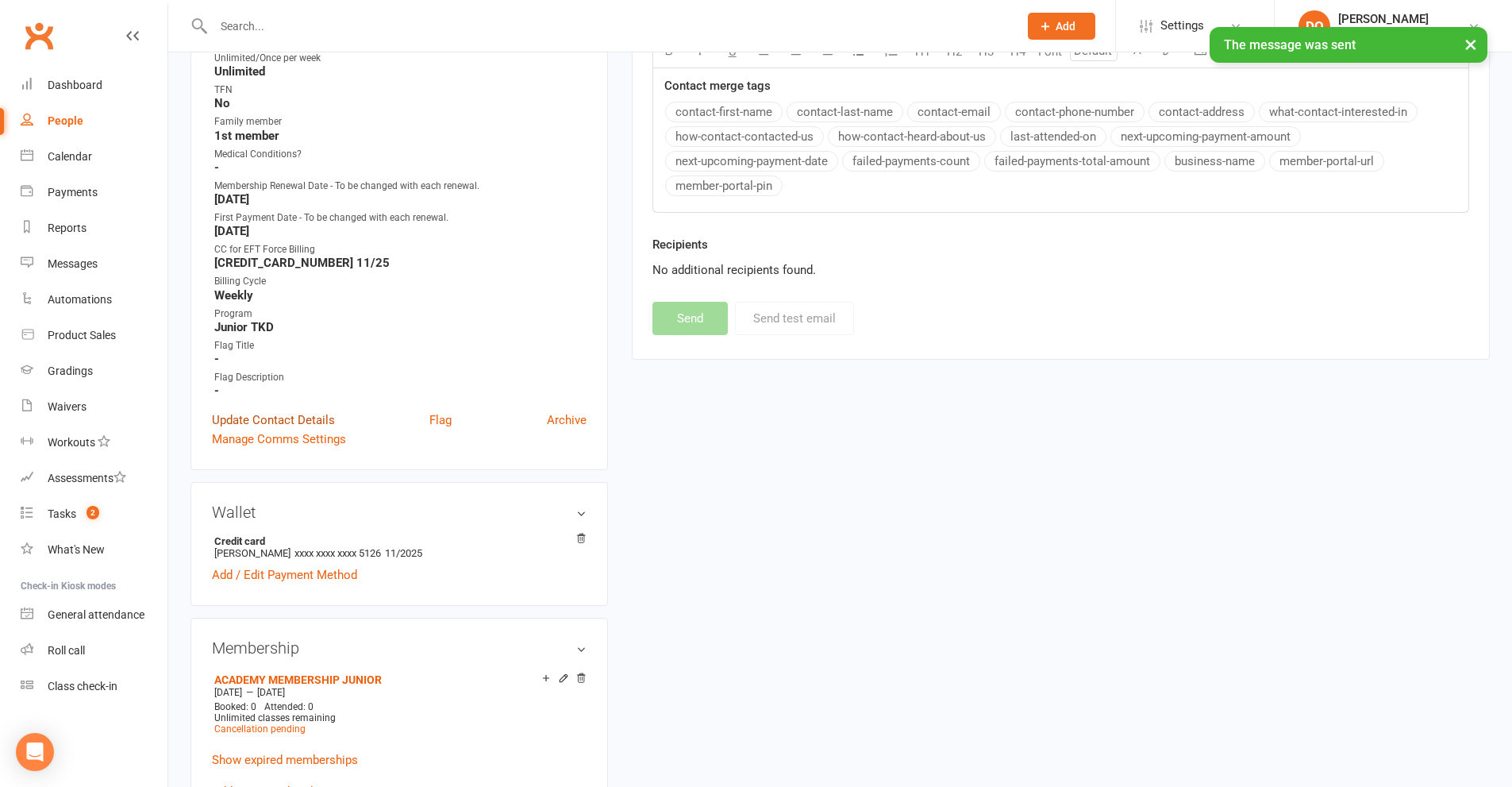
click at [298, 420] on link "Update Contact Details" at bounding box center [273, 420] width 123 height 19
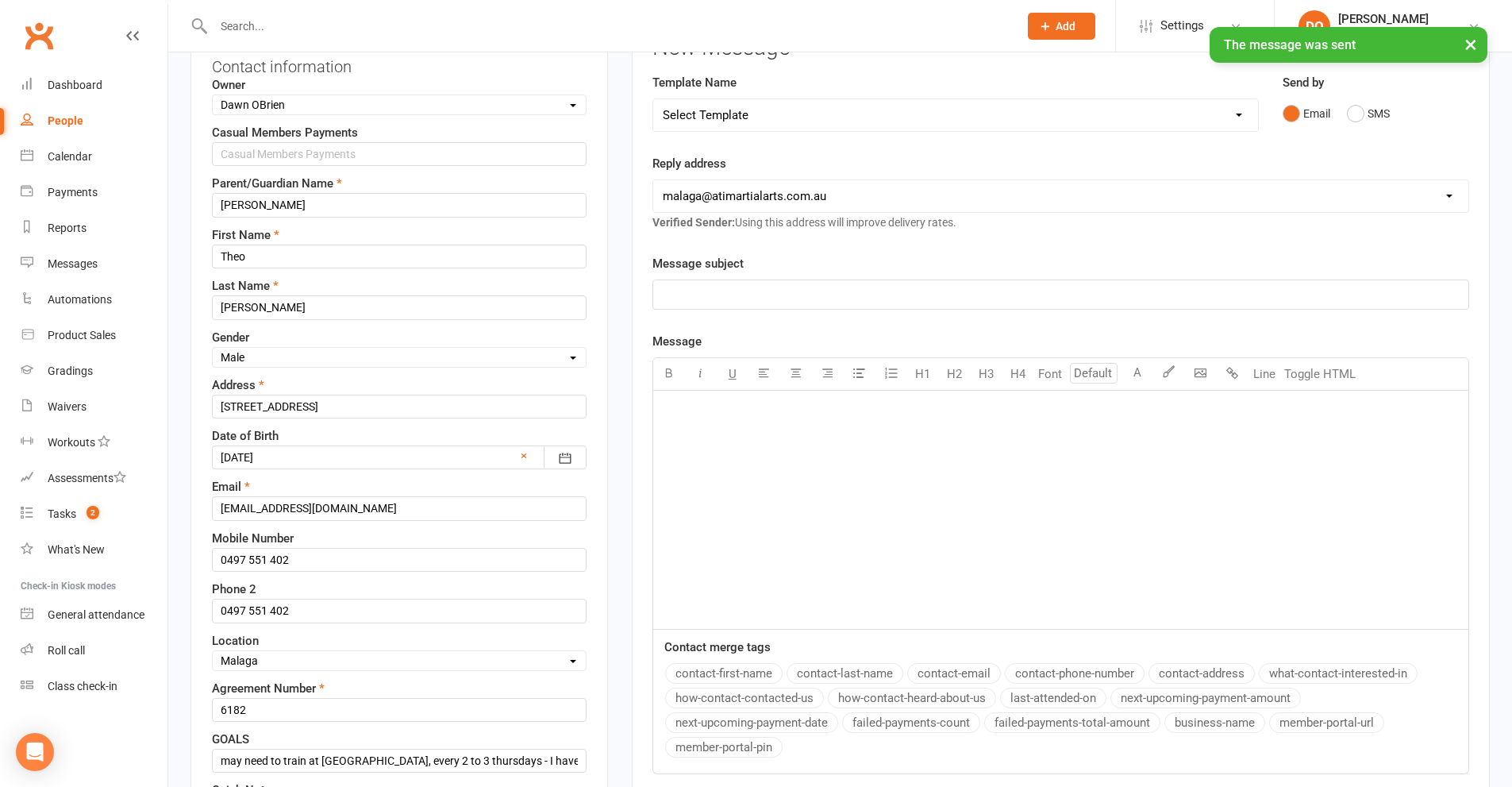
scroll to position [233, 0]
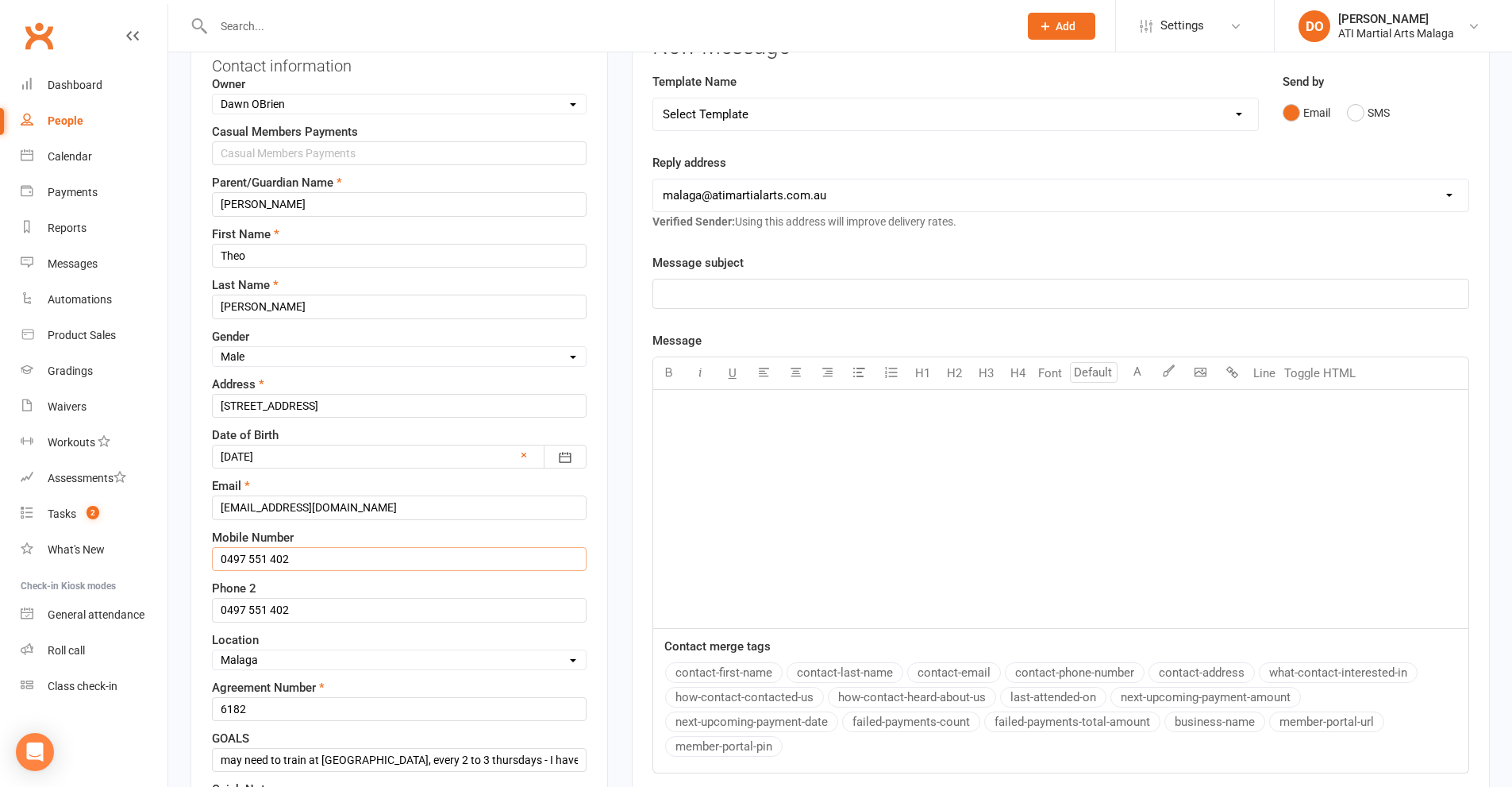
drag, startPoint x: 296, startPoint y: 555, endPoint x: 196, endPoint y: 570, distance: 101.1
type input "0449 073 695 - Mum"
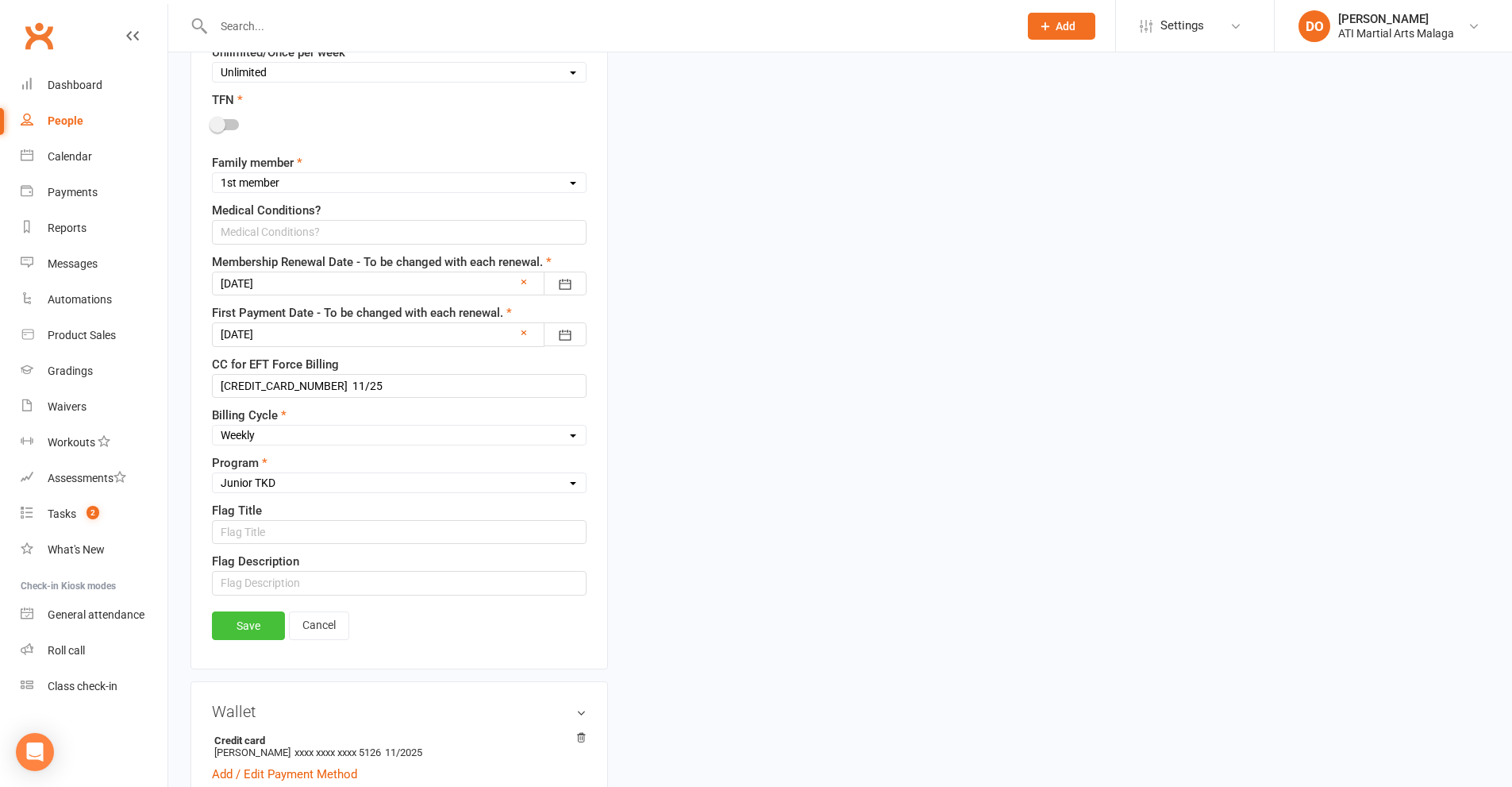
click at [264, 628] on link "Save" at bounding box center [248, 626] width 73 height 29
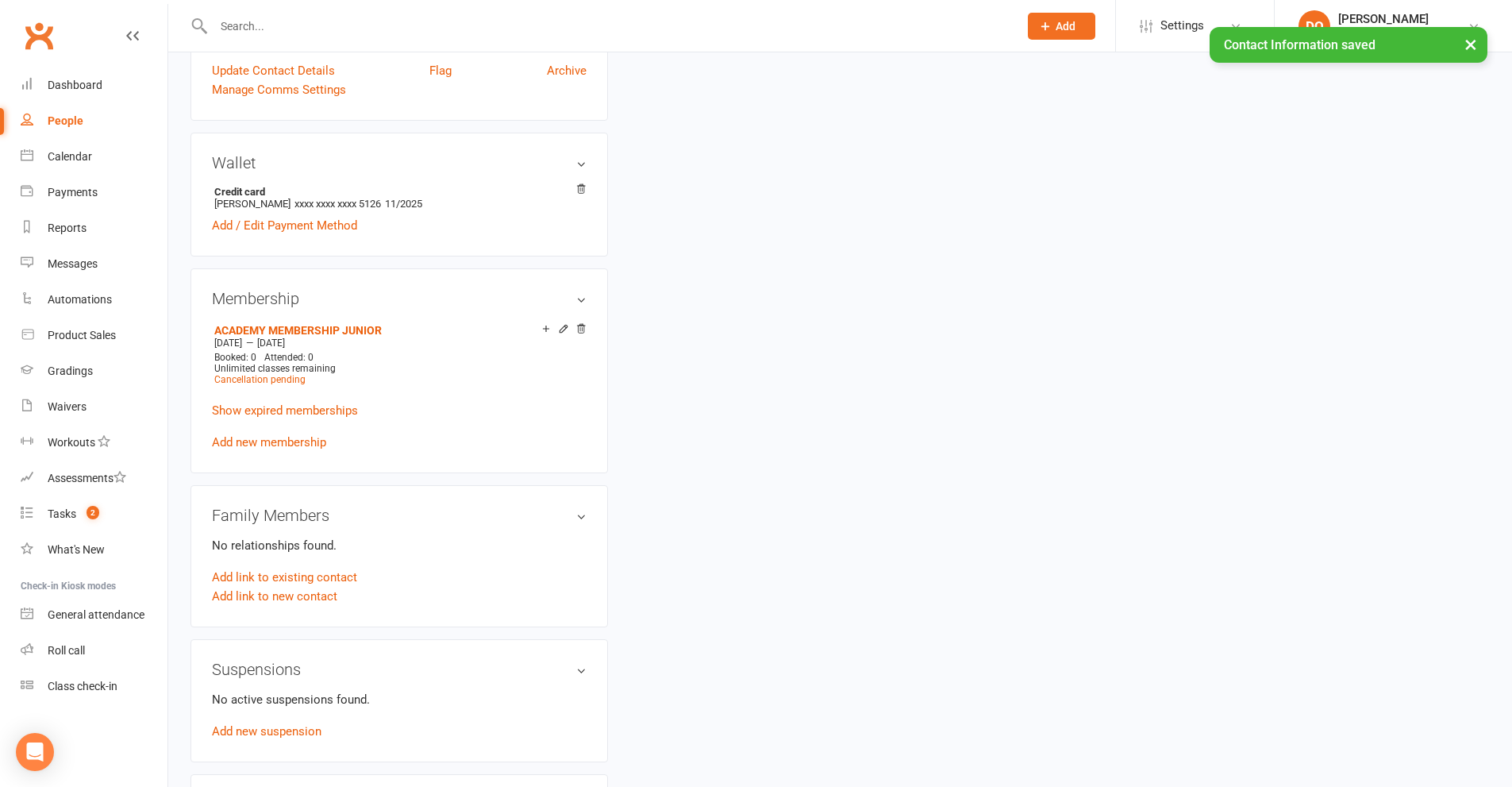
scroll to position [1186, 0]
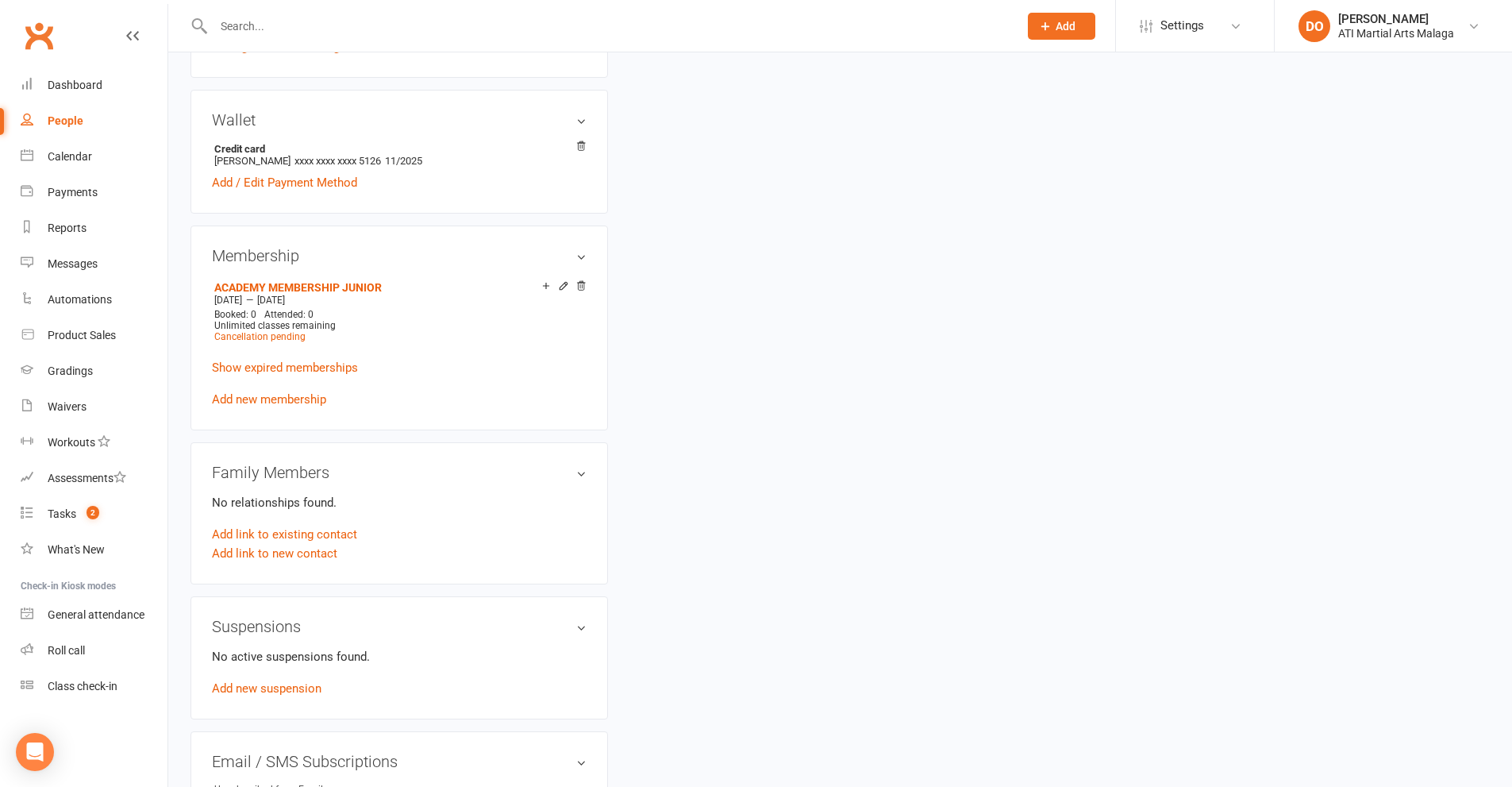
click at [560, 31] on input "text" at bounding box center [608, 26] width 799 height 22
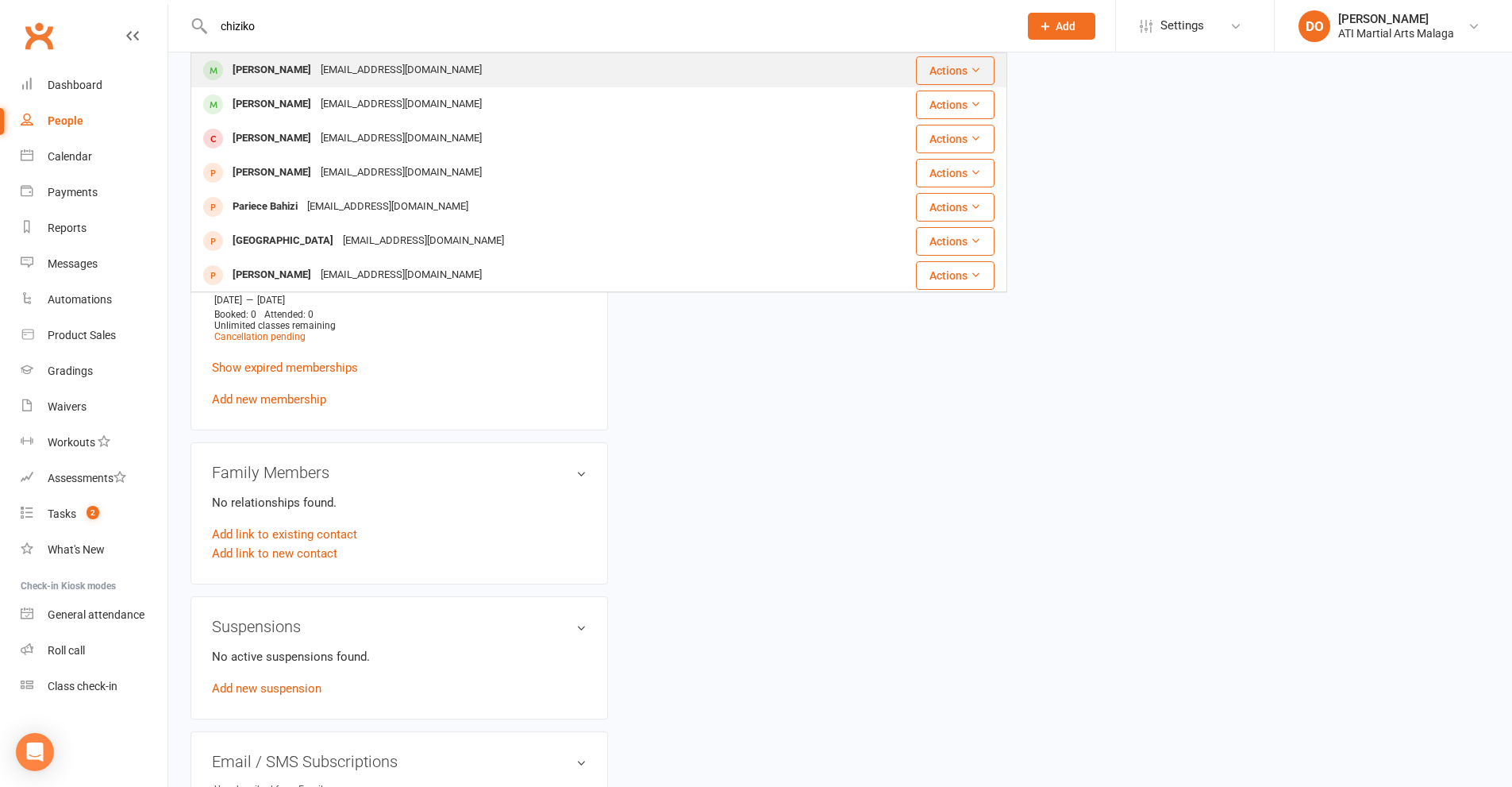
type input "chiziko"
click at [420, 75] on div "Naya Chiziko [EMAIL_ADDRESS][DOMAIN_NAME]" at bounding box center [534, 70] width 685 height 33
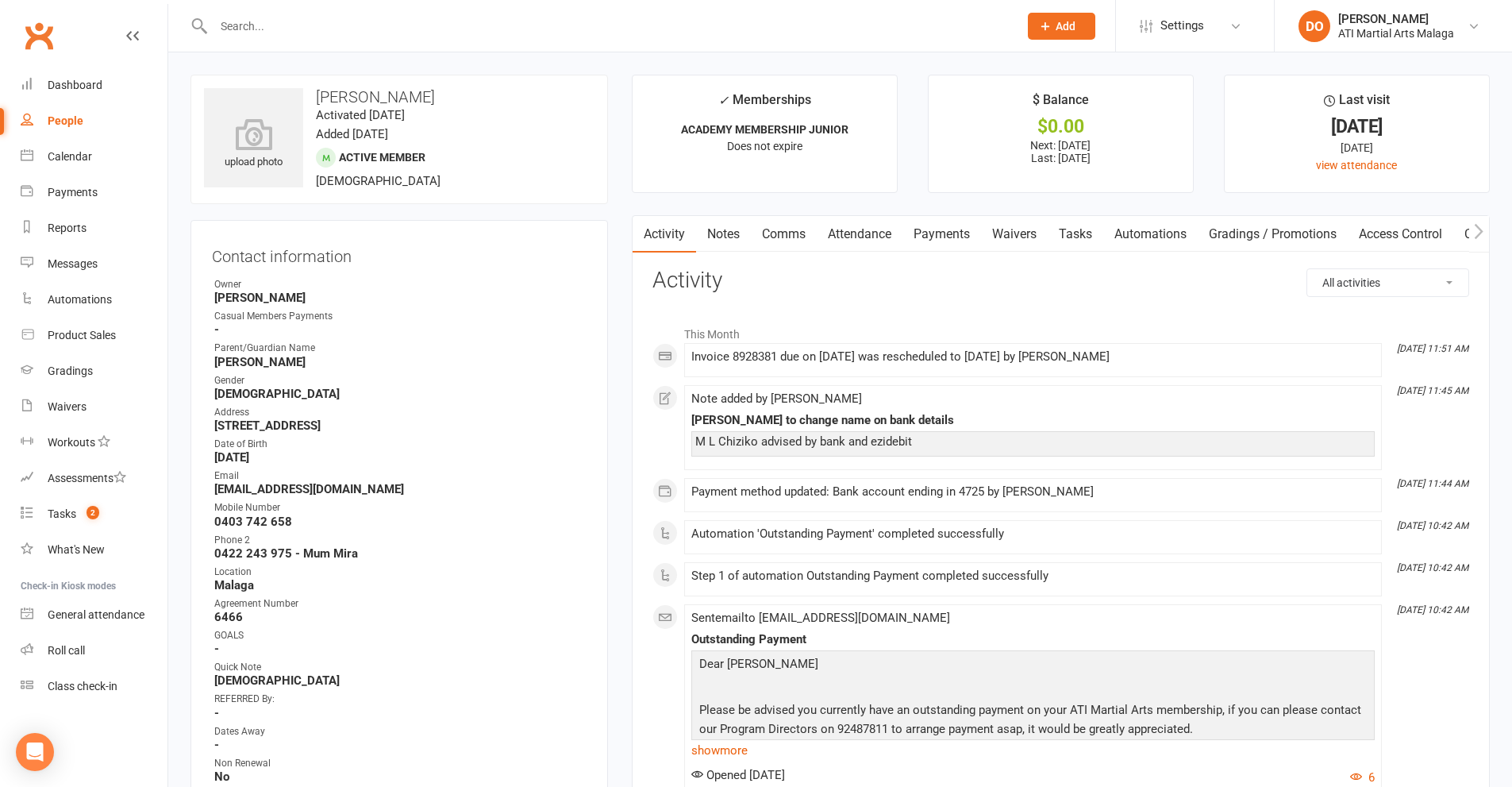
click at [945, 238] on link "Payments" at bounding box center [941, 234] width 79 height 37
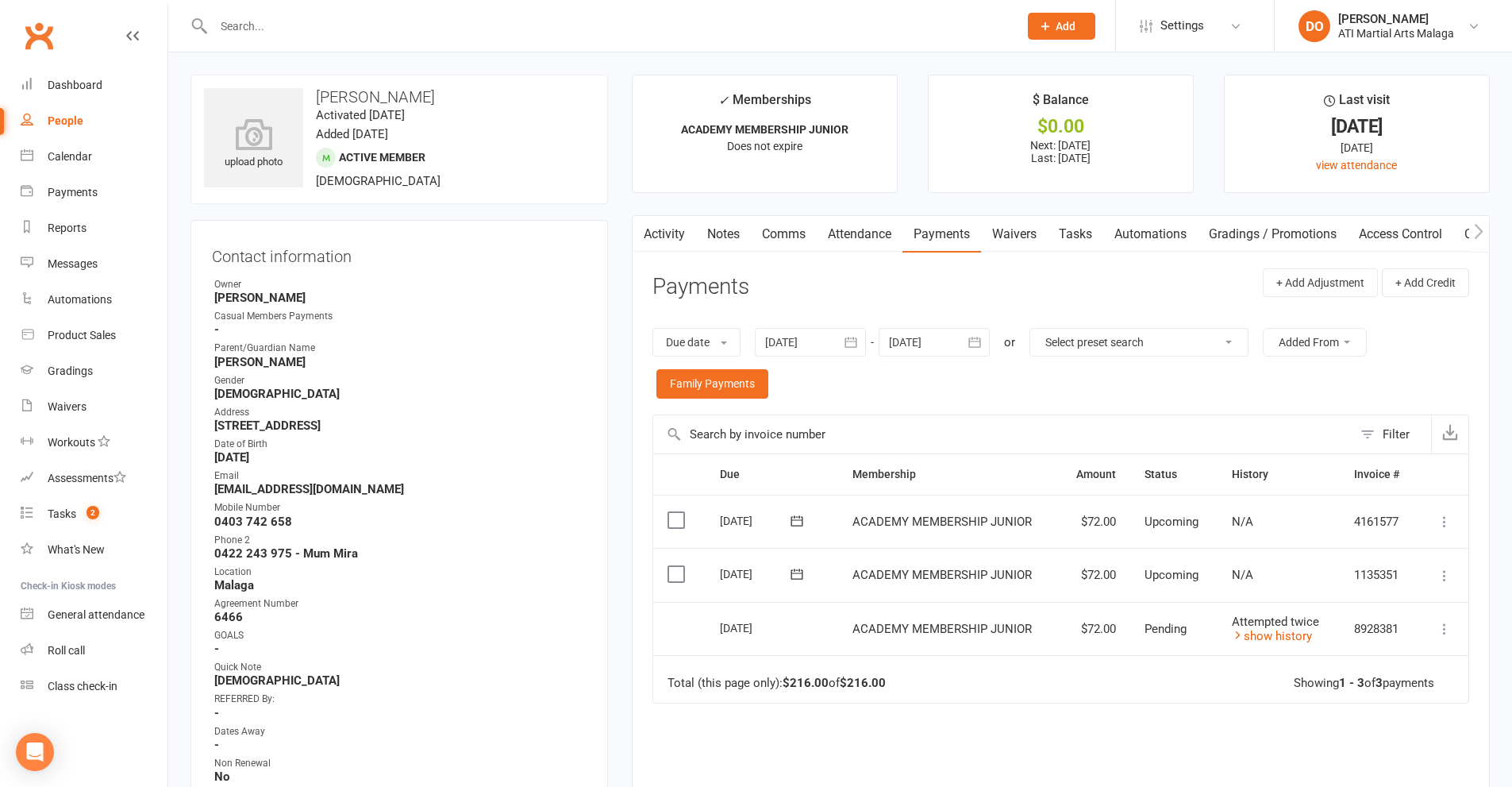
click at [792, 24] on input "text" at bounding box center [608, 26] width 799 height 22
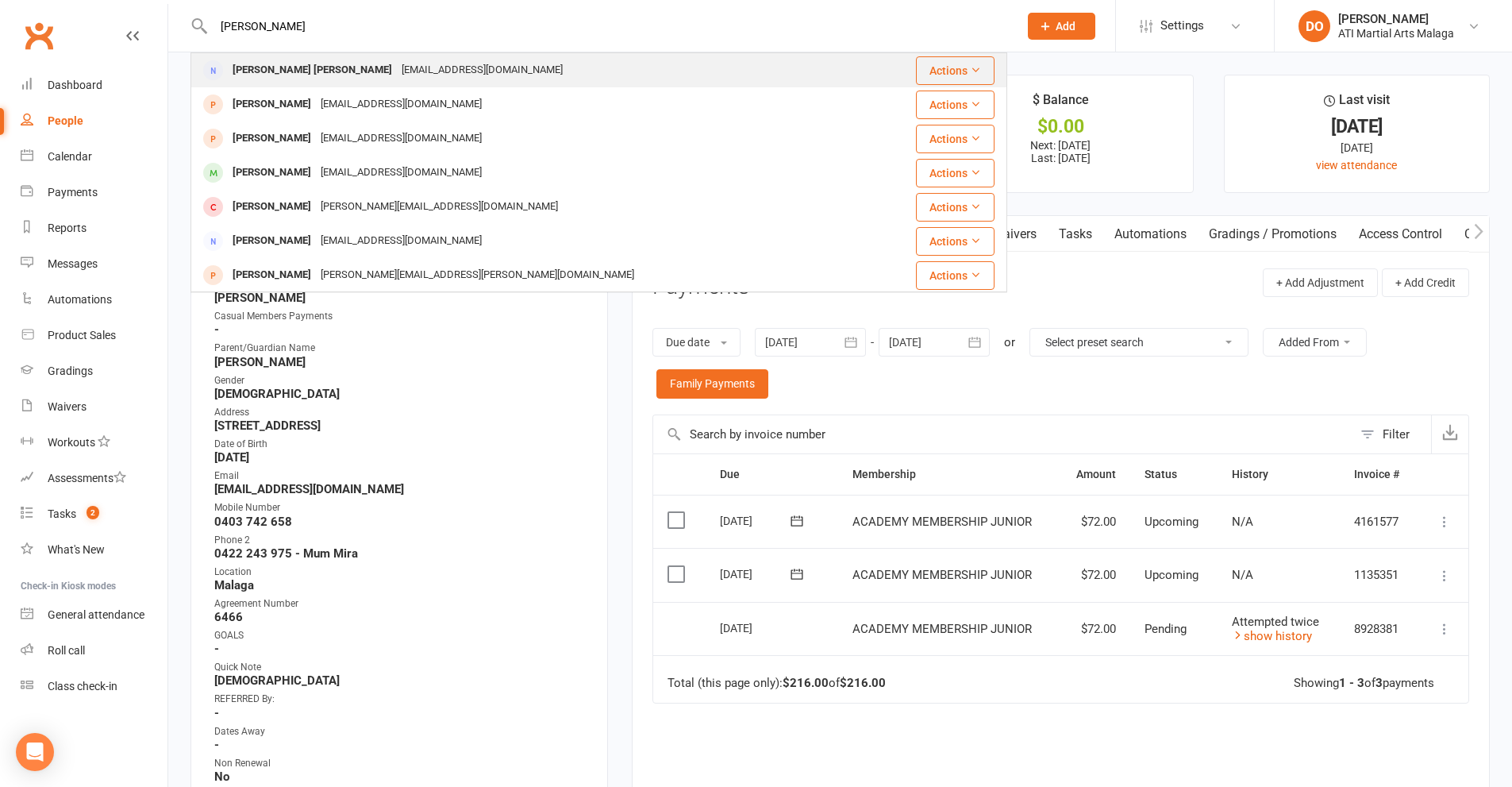
type input "[PERSON_NAME]"
click at [377, 57] on div "[PERSON_NAME] Braga [EMAIL_ADDRESS][DOMAIN_NAME]" at bounding box center [530, 70] width 677 height 33
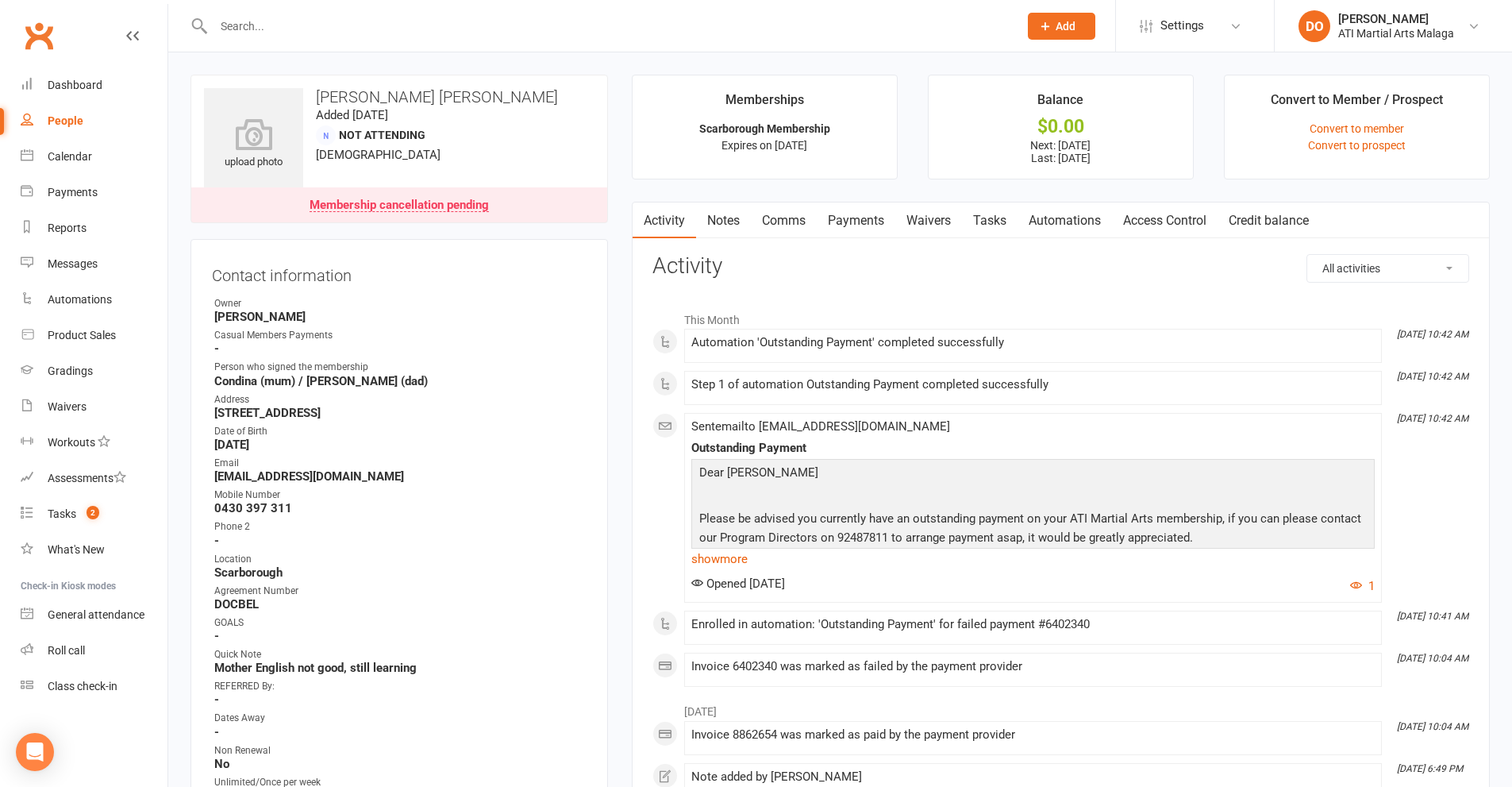
click at [855, 220] on link "Payments" at bounding box center [856, 221] width 79 height 37
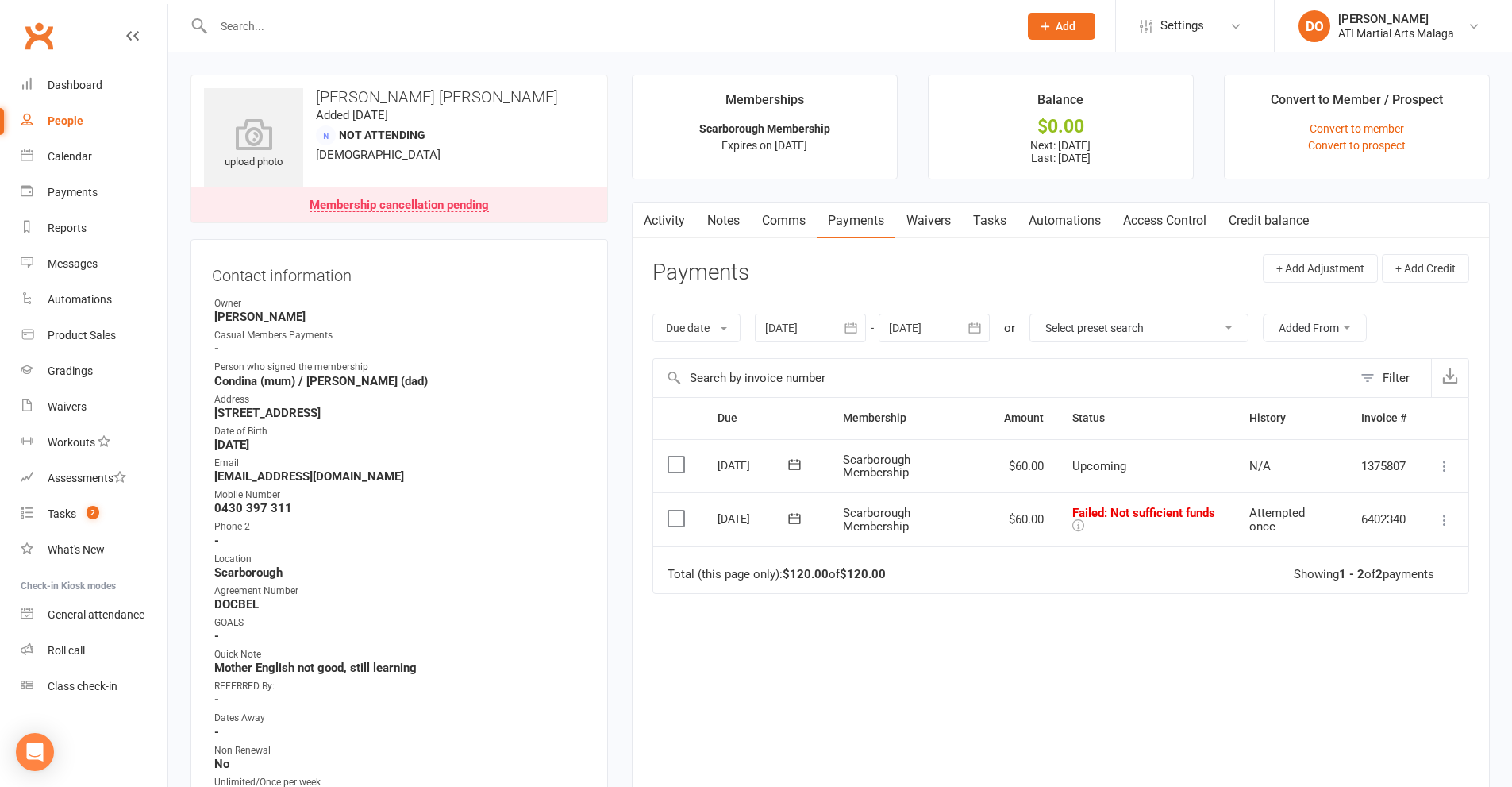
click at [728, 220] on link "Notes" at bounding box center [724, 221] width 54 height 37
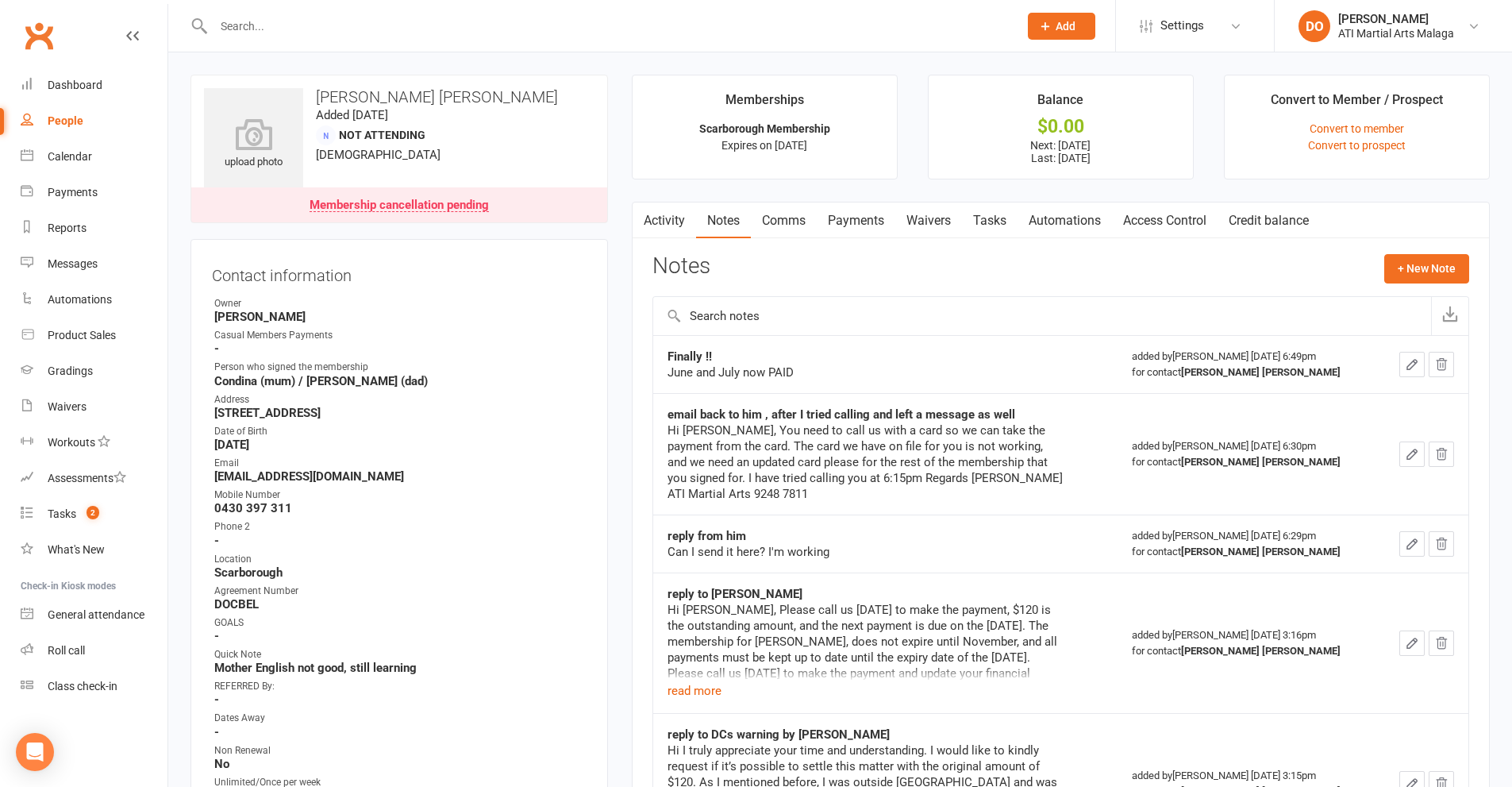
click at [796, 223] on link "Comms" at bounding box center [784, 221] width 66 height 37
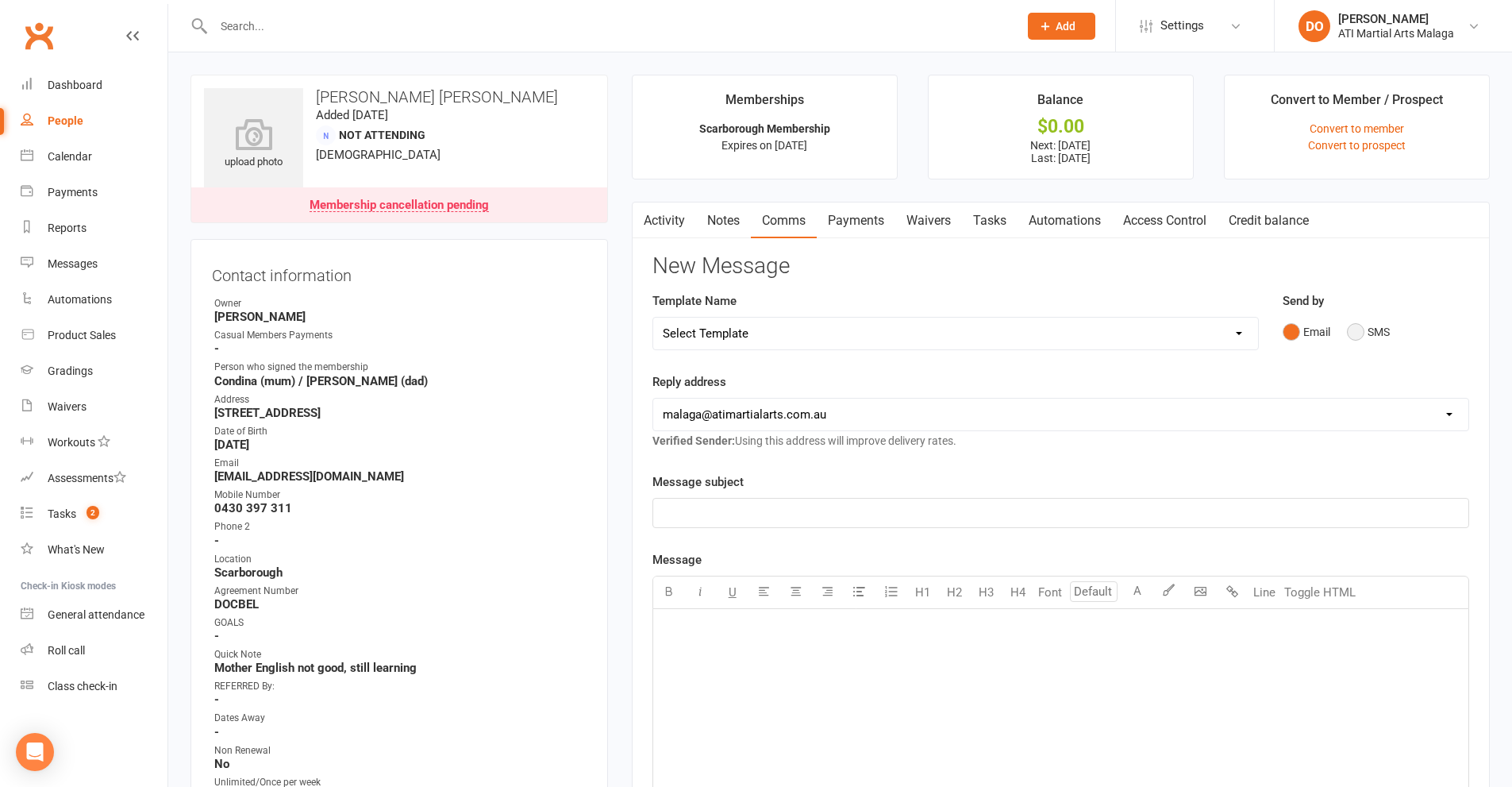
click at [1357, 328] on button "SMS" at bounding box center [1368, 332] width 42 height 30
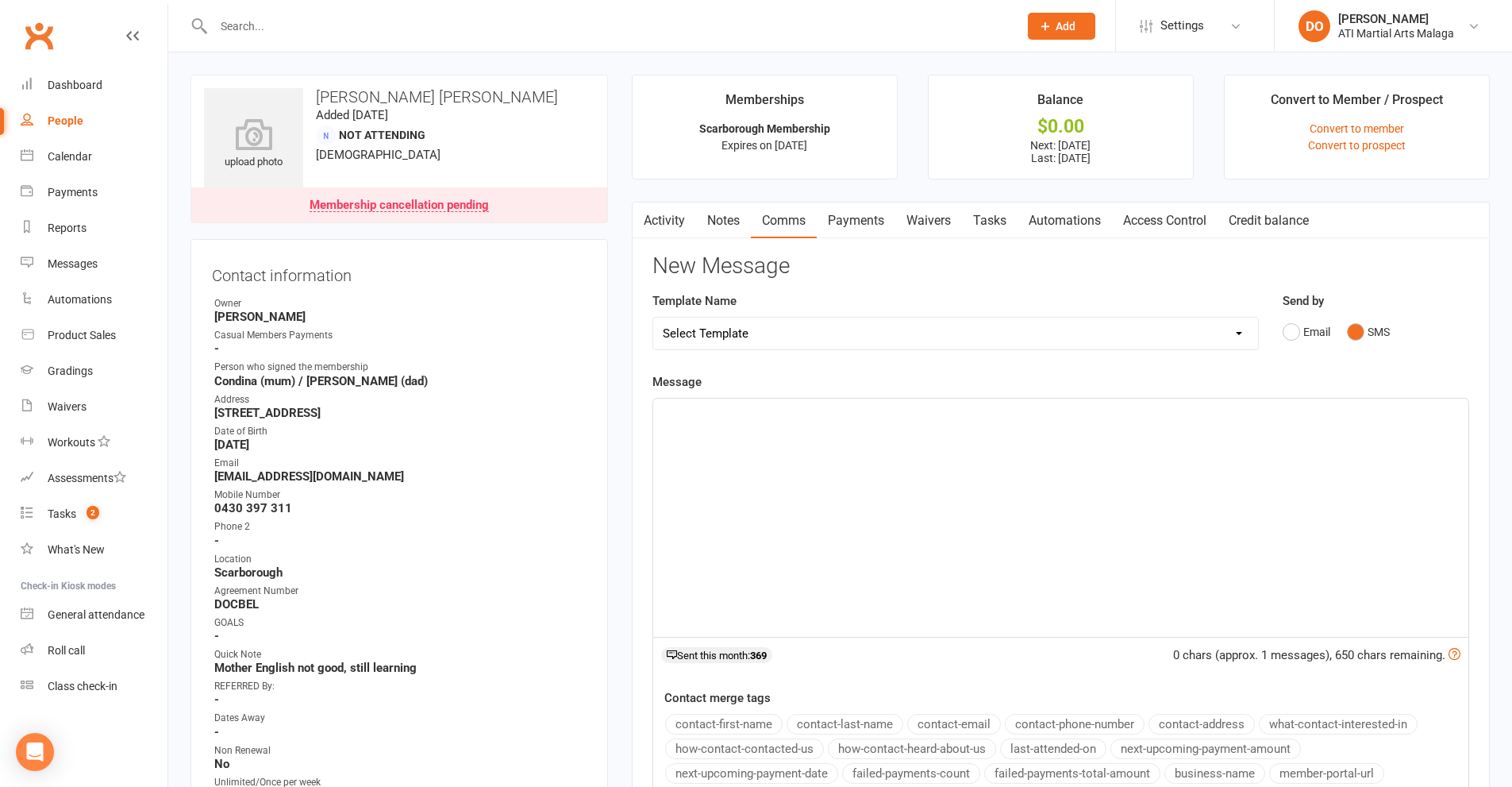
click at [1063, 507] on div "﻿" at bounding box center [1060, 517] width 815 height 238
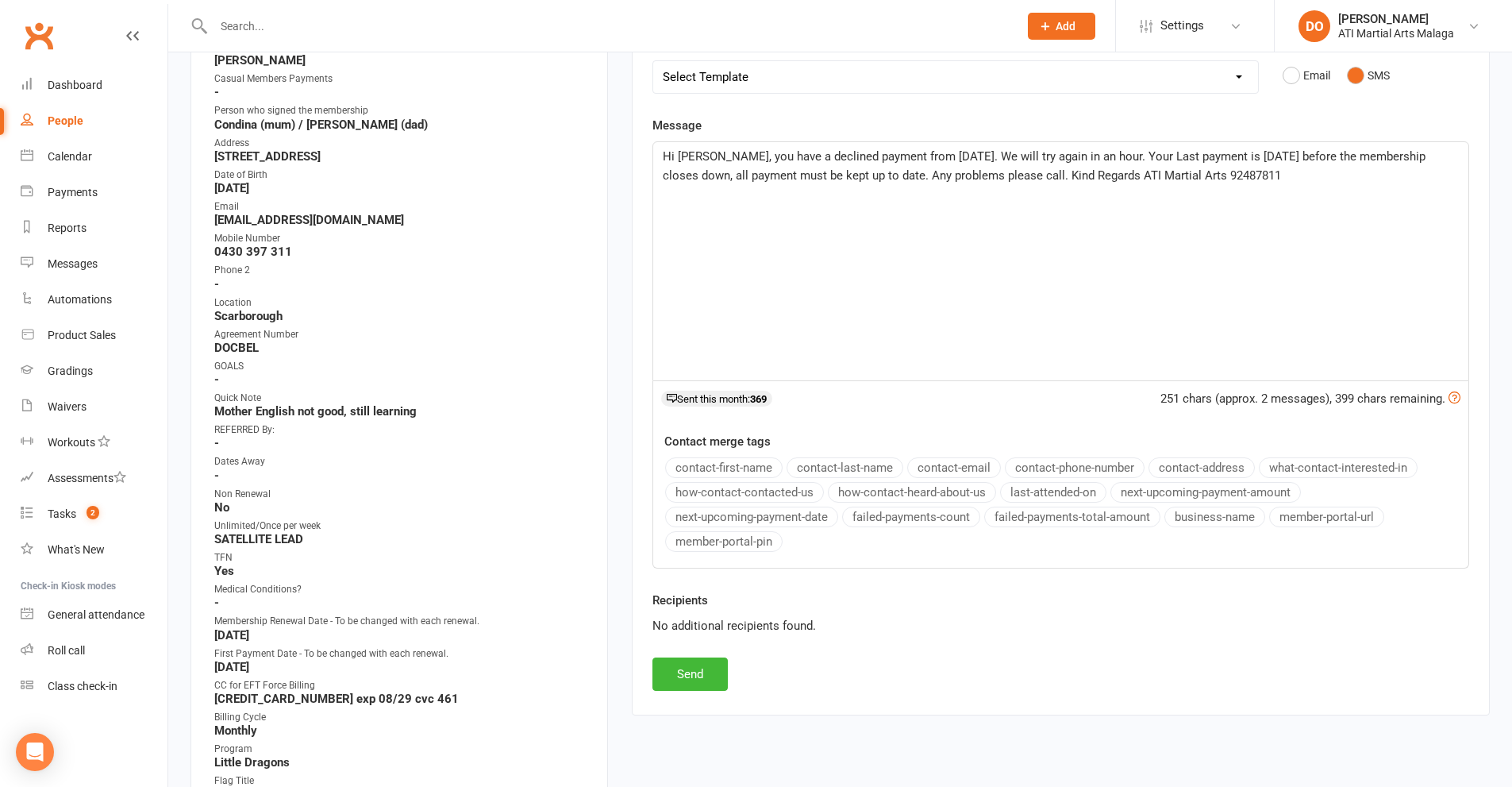
scroll to position [397, 0]
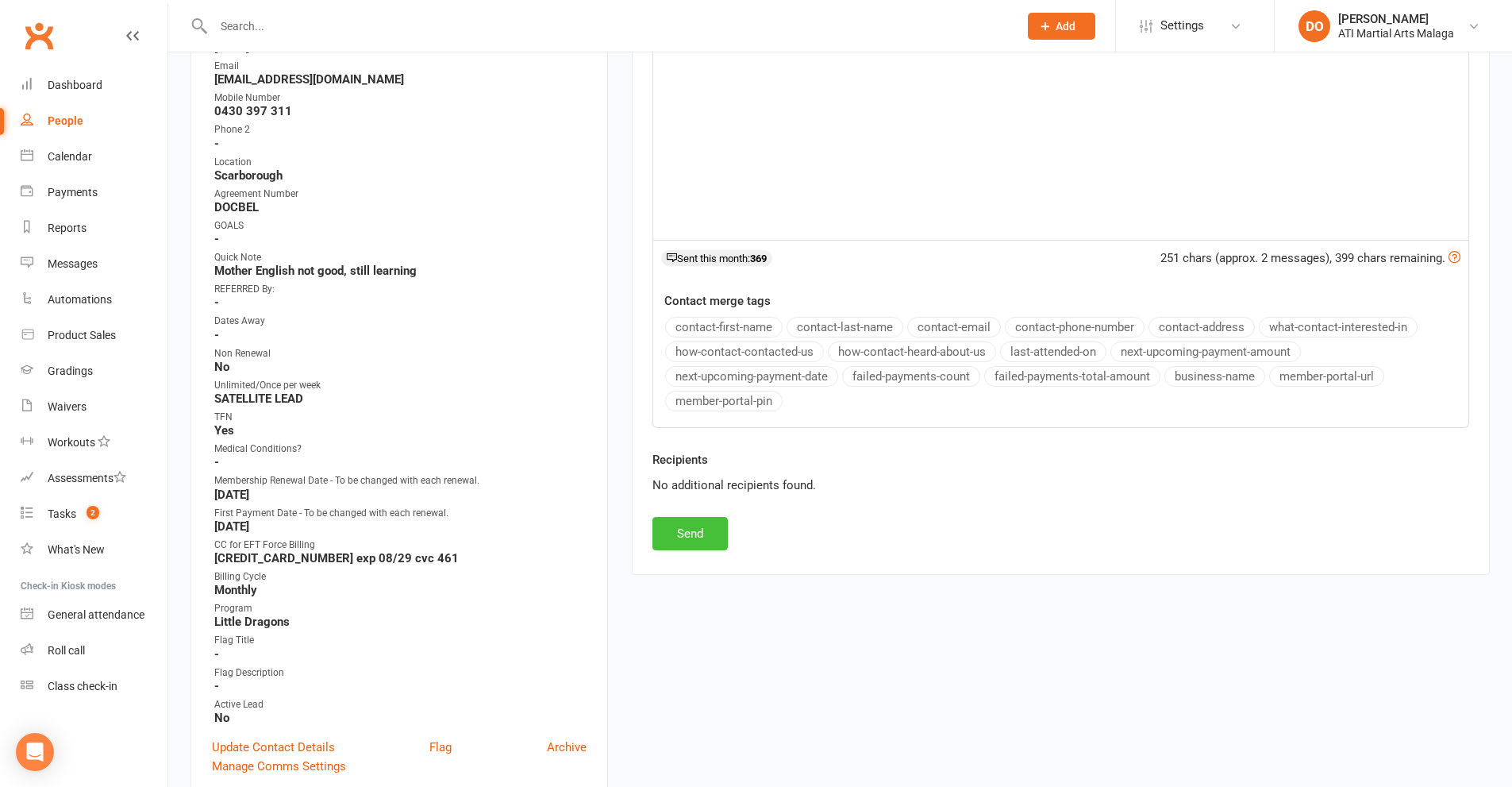
click at [716, 542] on button "Send" at bounding box center [690, 534] width 75 height 34
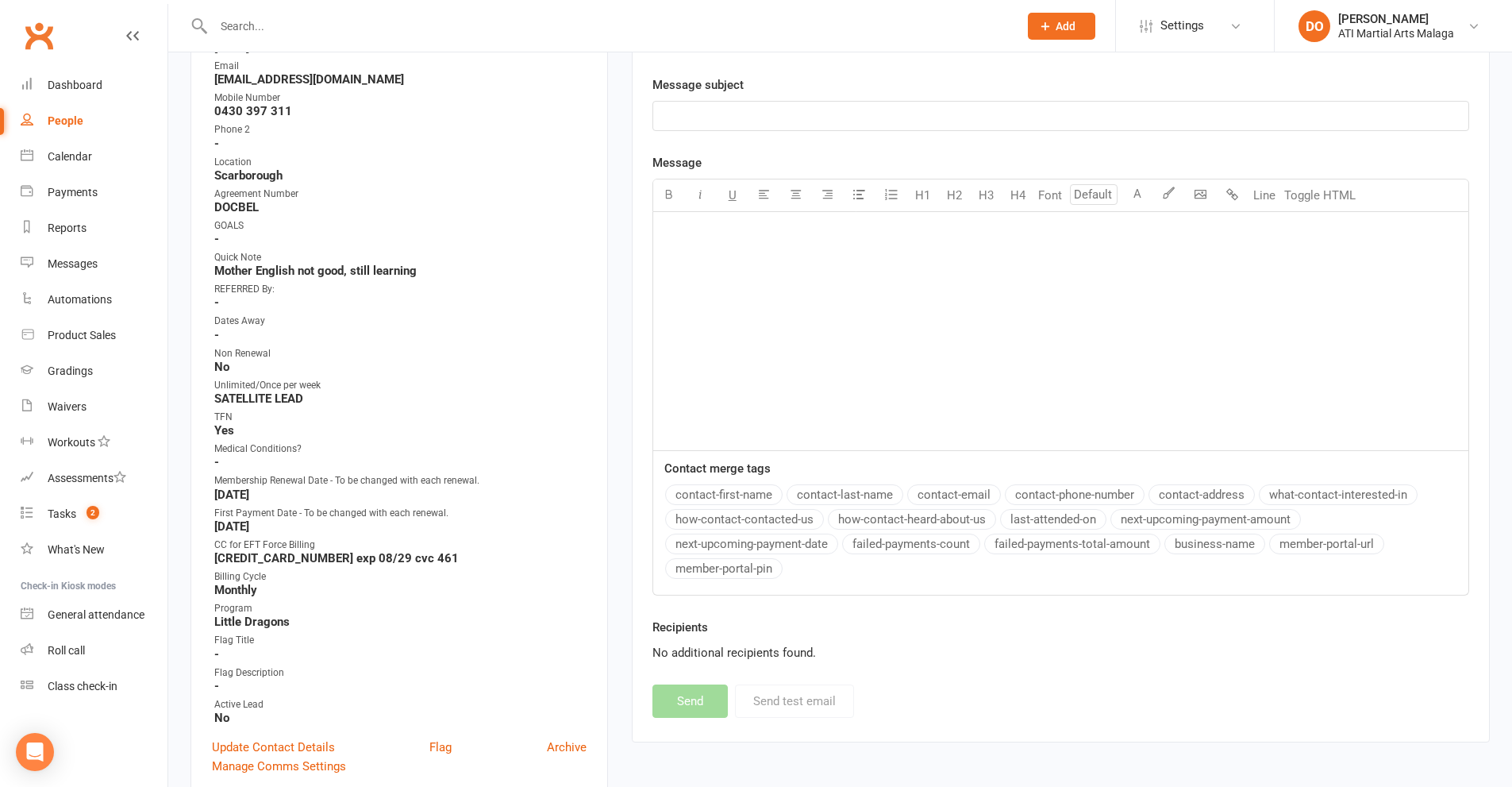
click at [807, 22] on input "text" at bounding box center [608, 26] width 799 height 22
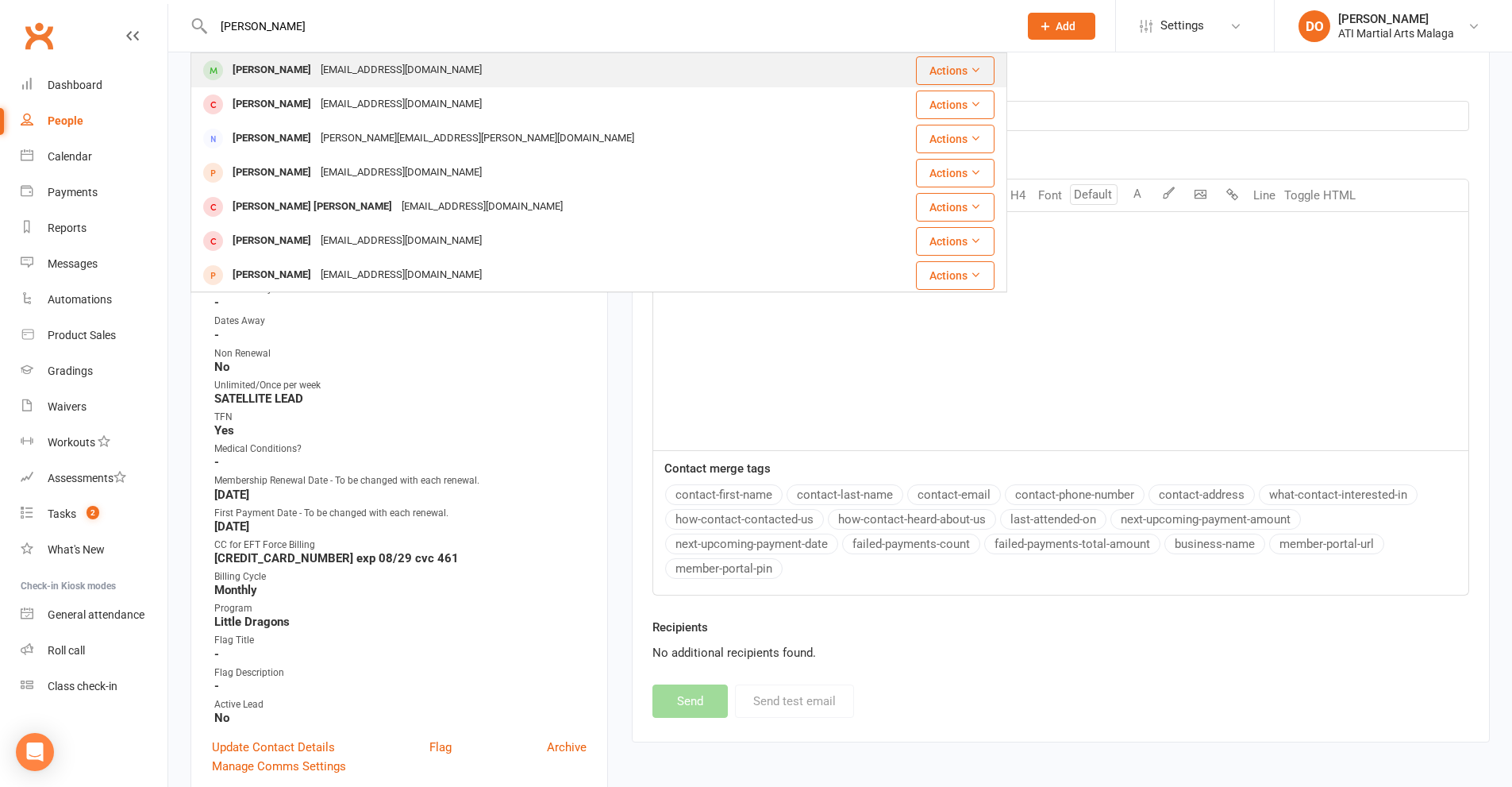
type input "[PERSON_NAME]"
click at [504, 75] on div "[PERSON_NAME] [PERSON_NAME][EMAIL_ADDRESS][DOMAIN_NAME]" at bounding box center [530, 70] width 677 height 33
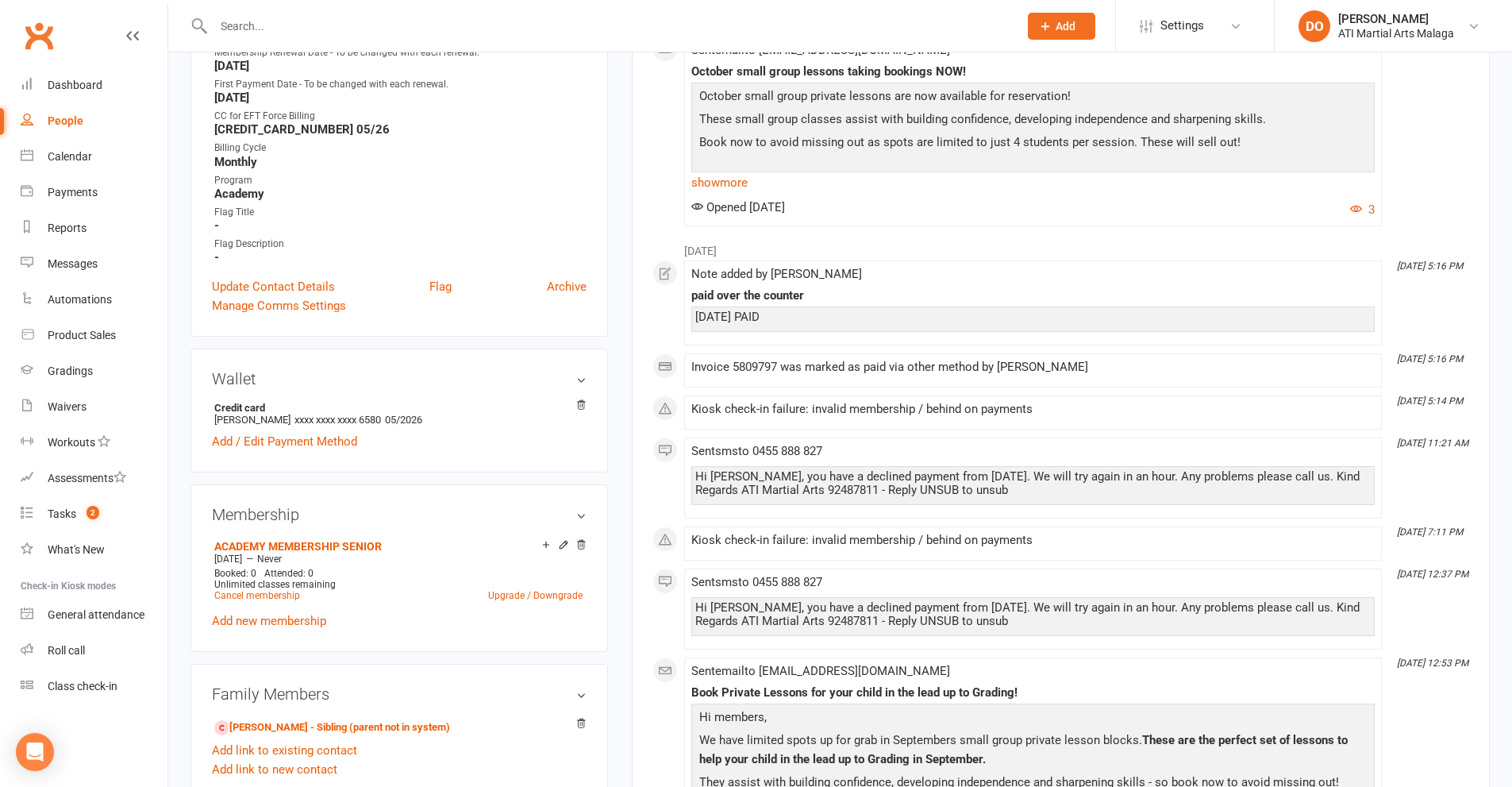
scroll to position [874, 0]
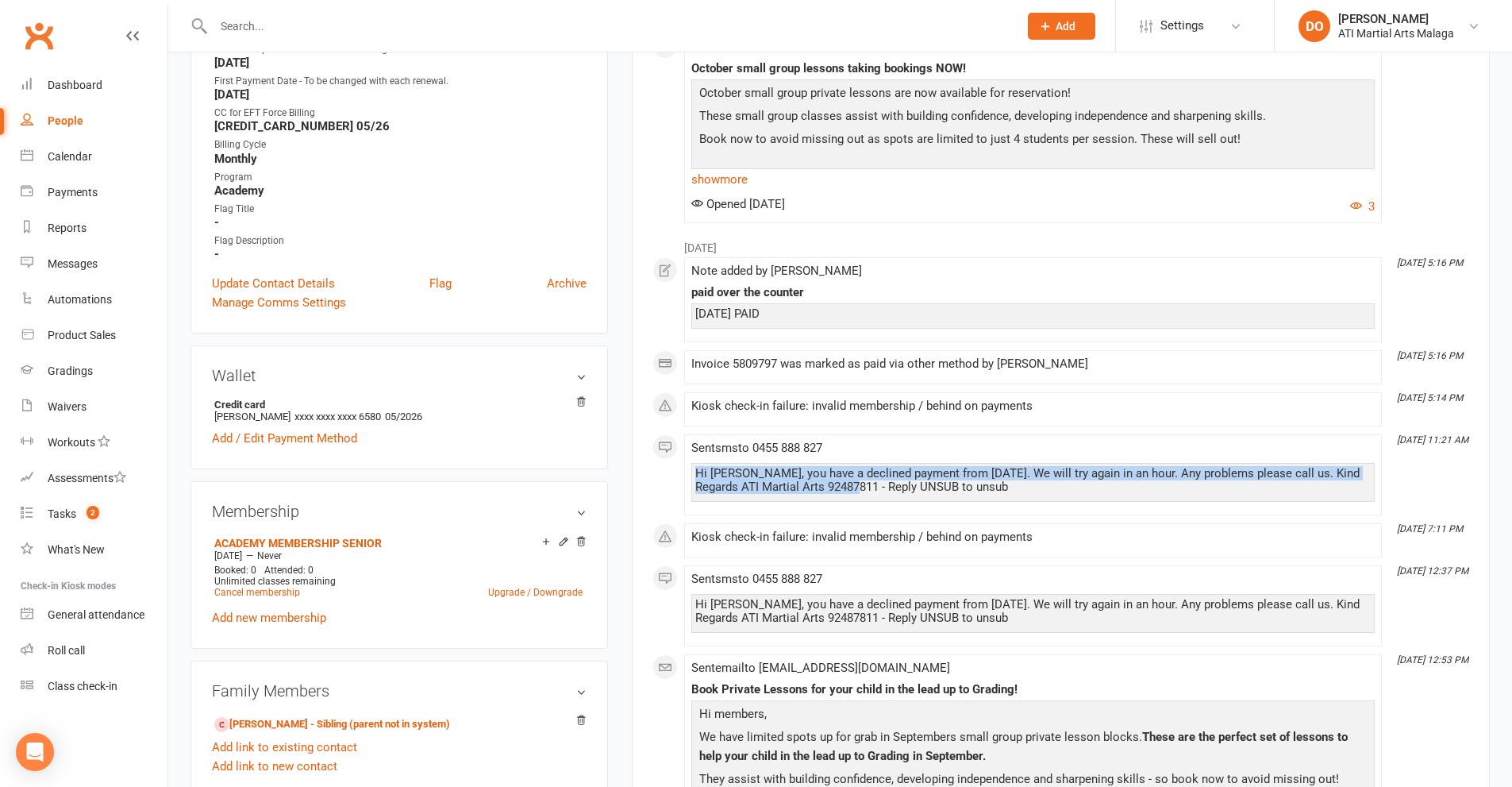
drag, startPoint x: 829, startPoint y: 493, endPoint x: 668, endPoint y: 473, distance: 162.2
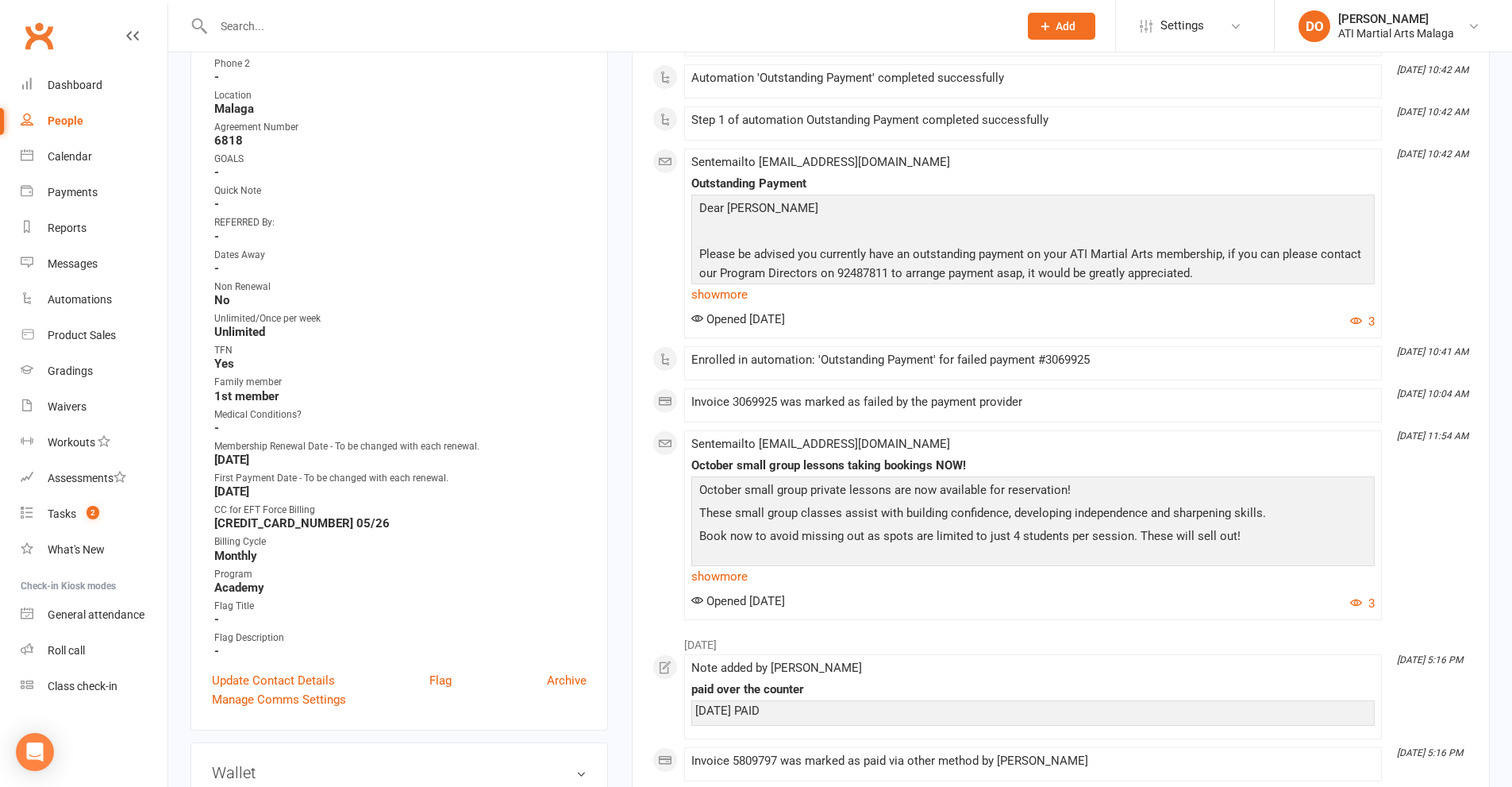
scroll to position [0, 0]
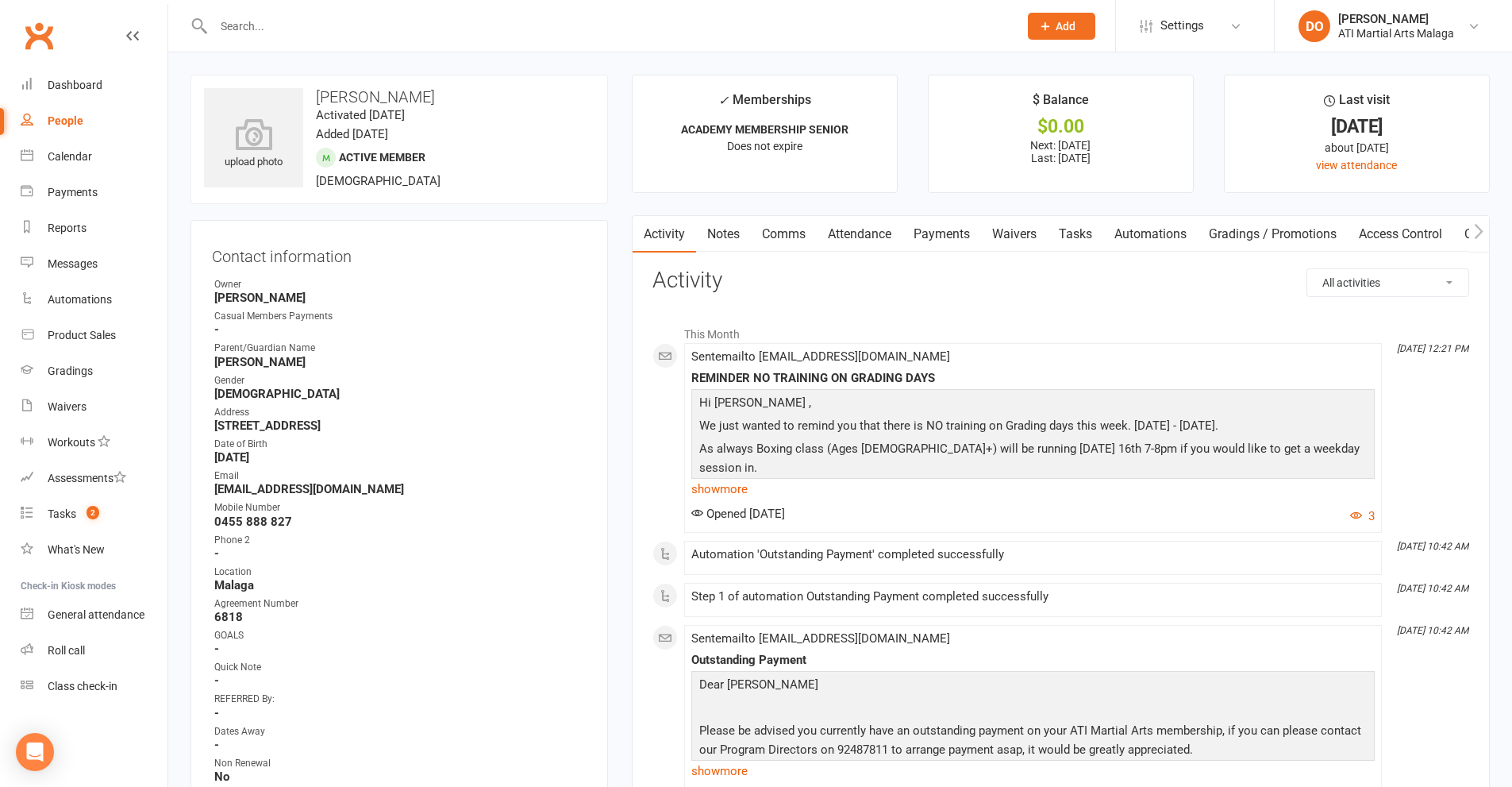
click at [778, 238] on link "Comms" at bounding box center [784, 234] width 66 height 37
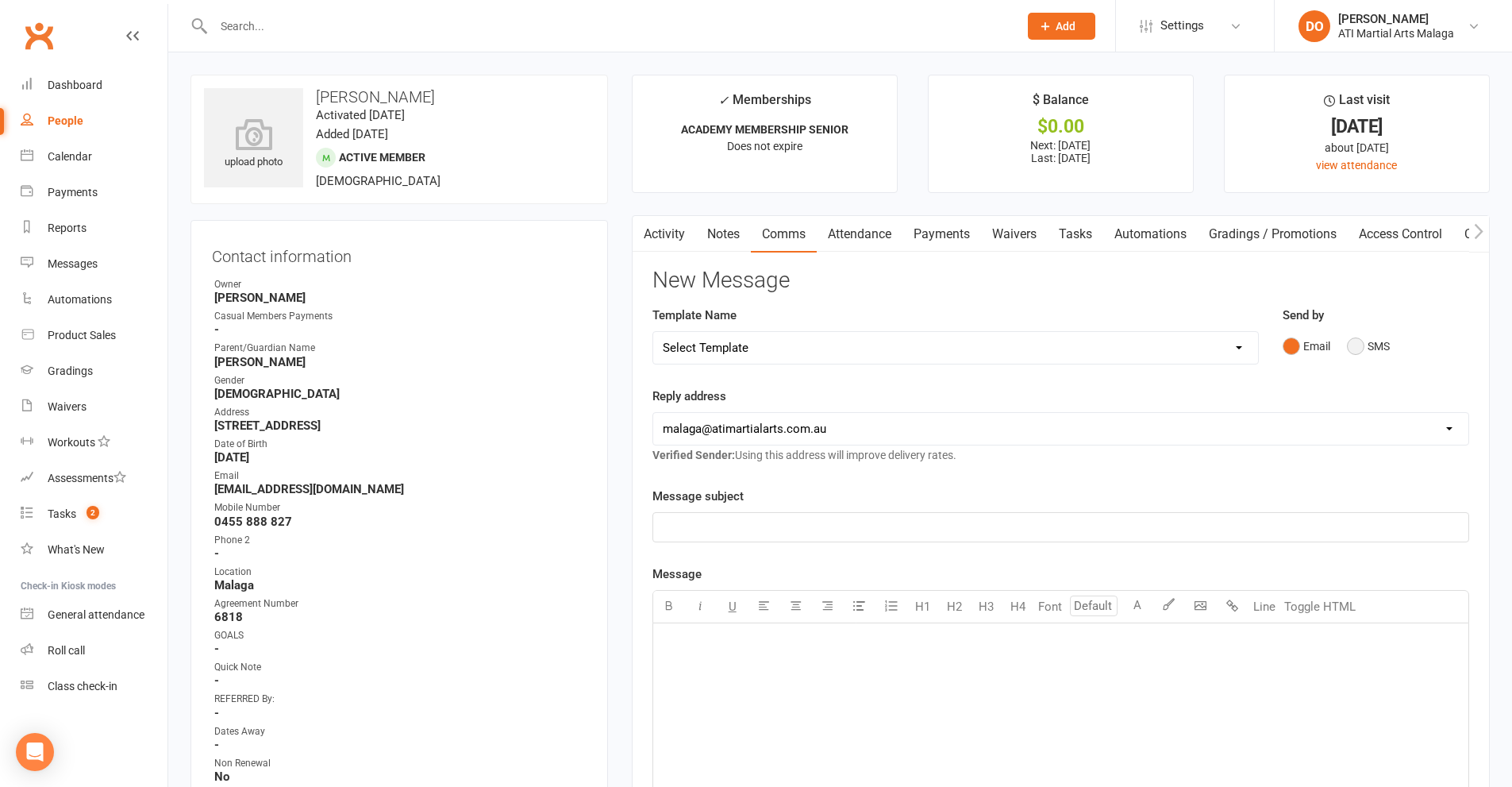
click at [1360, 345] on button "SMS" at bounding box center [1368, 346] width 42 height 30
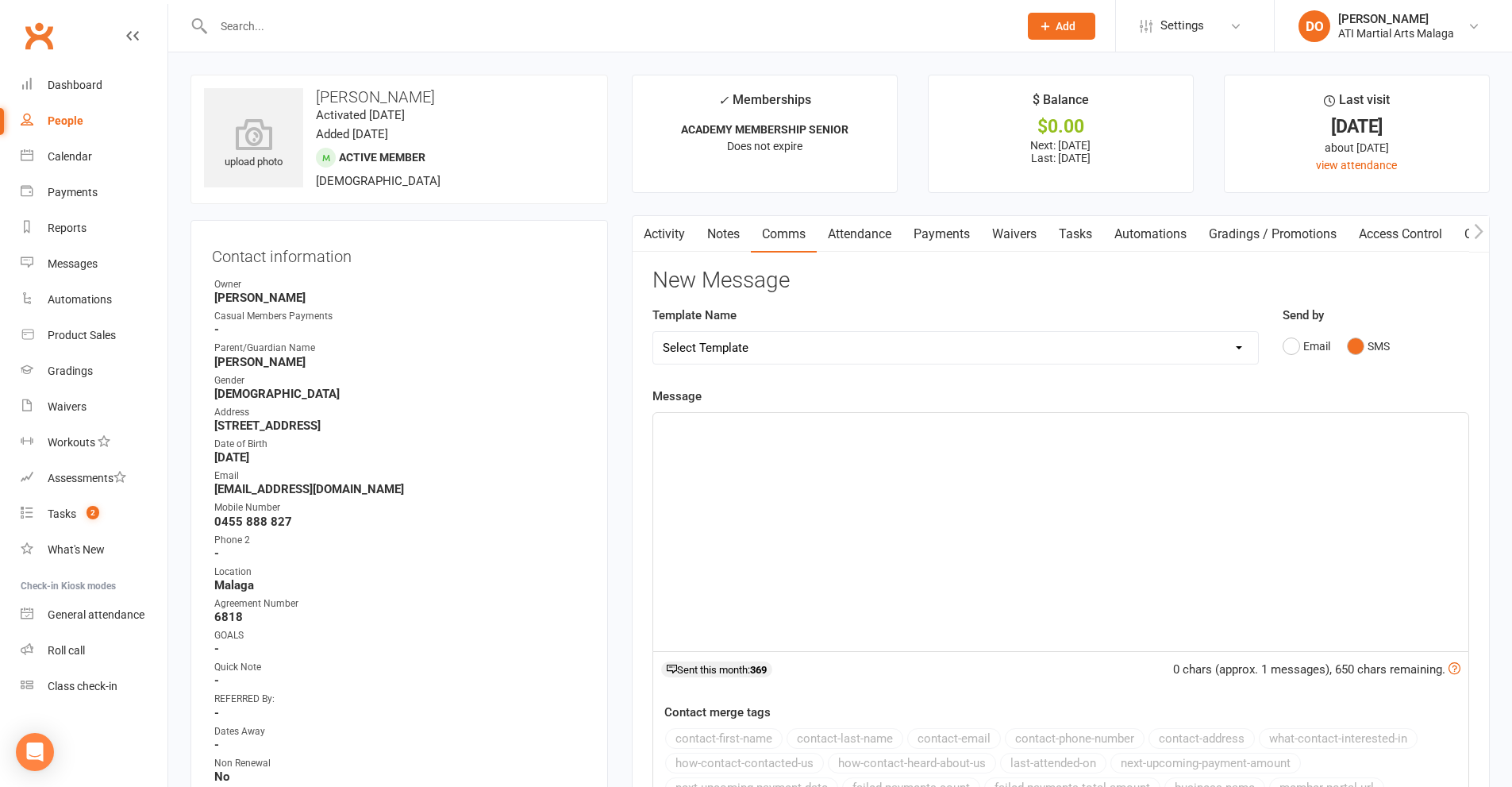
click at [1008, 528] on div "﻿" at bounding box center [1060, 531] width 815 height 238
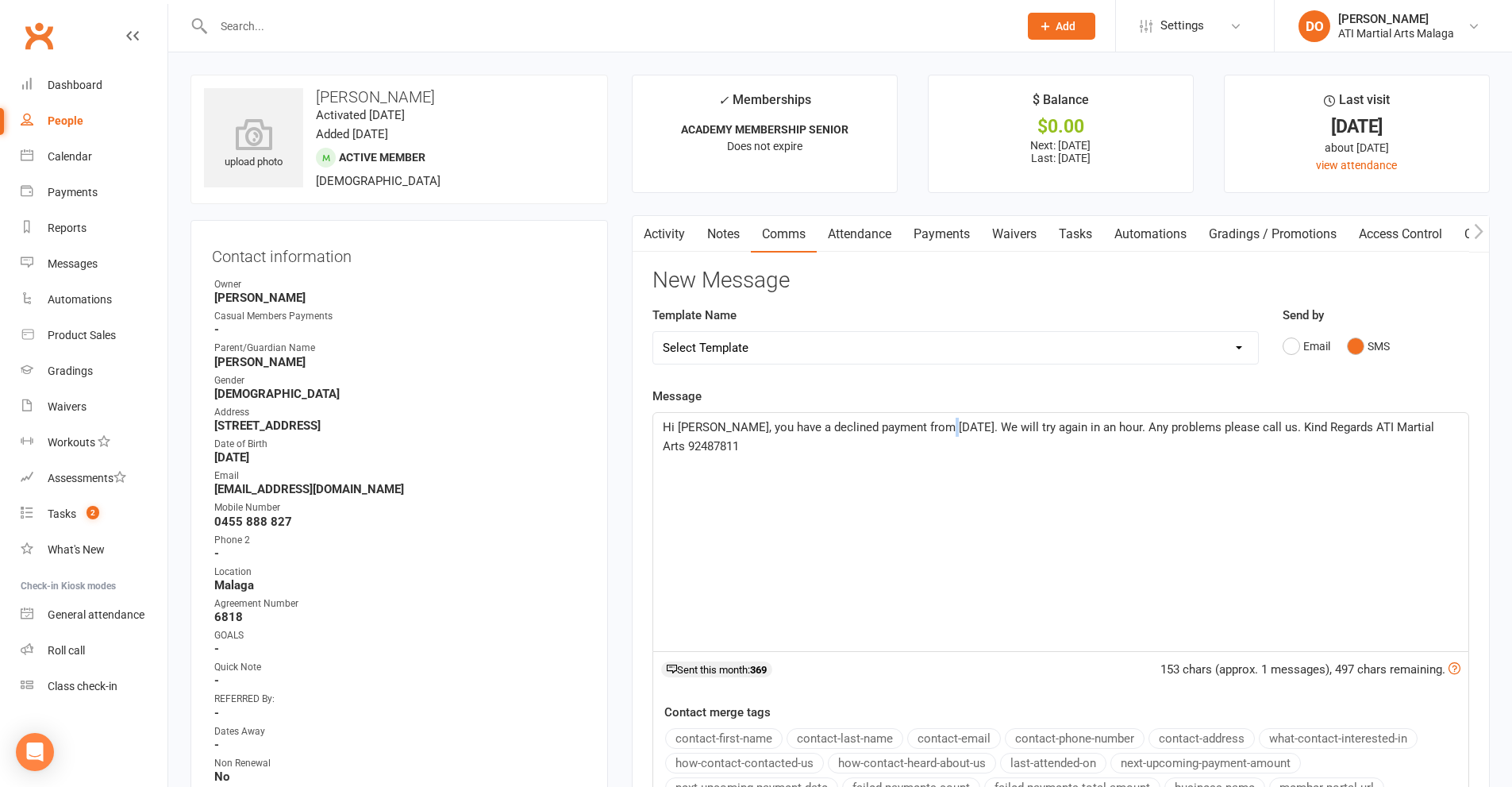
click at [937, 428] on span "Hi [PERSON_NAME], you have a declined payment from [DATE]. We will try again in…" at bounding box center [1050, 437] width 775 height 34
click at [967, 520] on div "Hi [PERSON_NAME], you have a declined payment from [DATE]. We will try again in…" at bounding box center [1060, 531] width 815 height 238
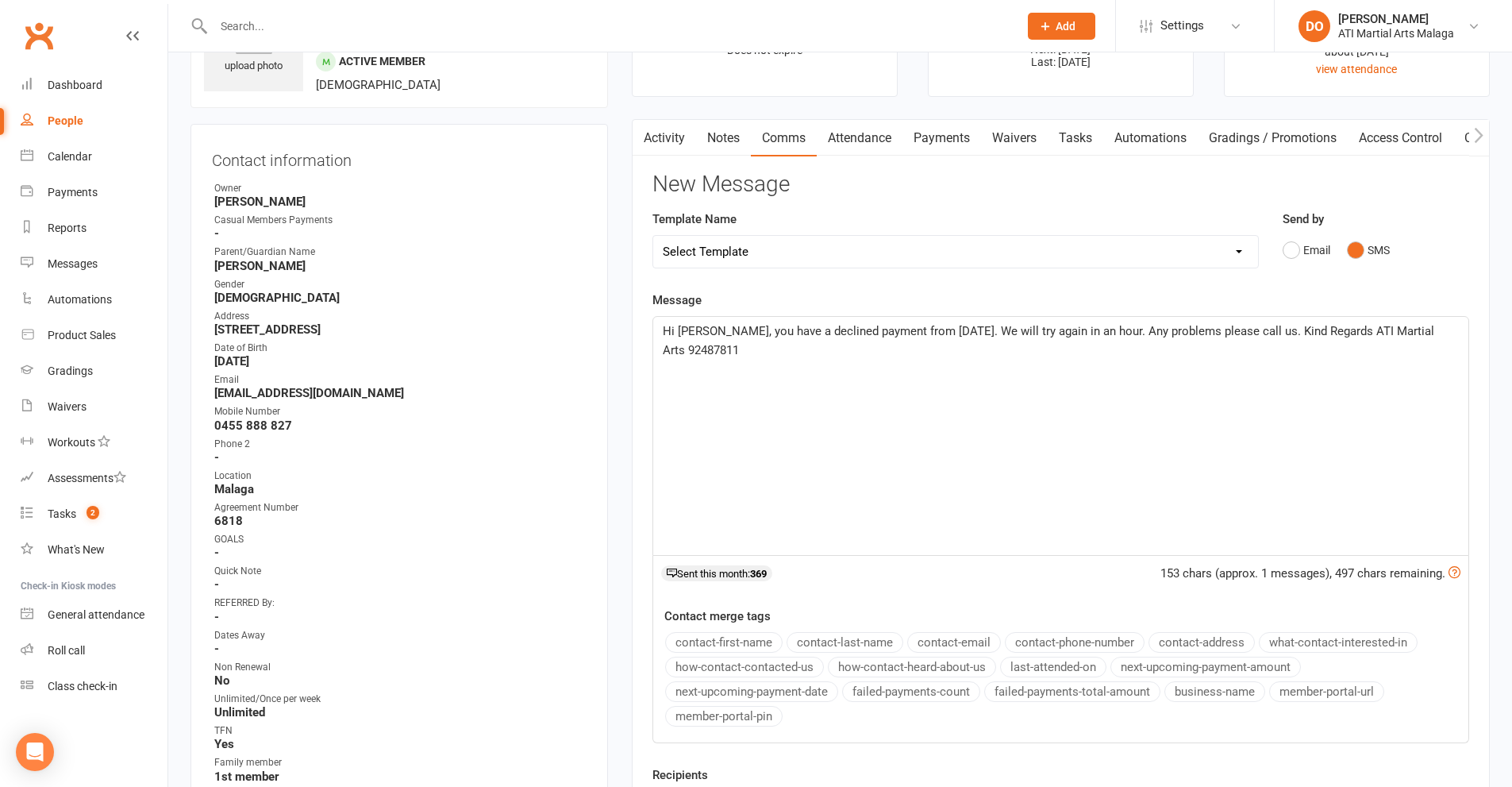
scroll to position [317, 0]
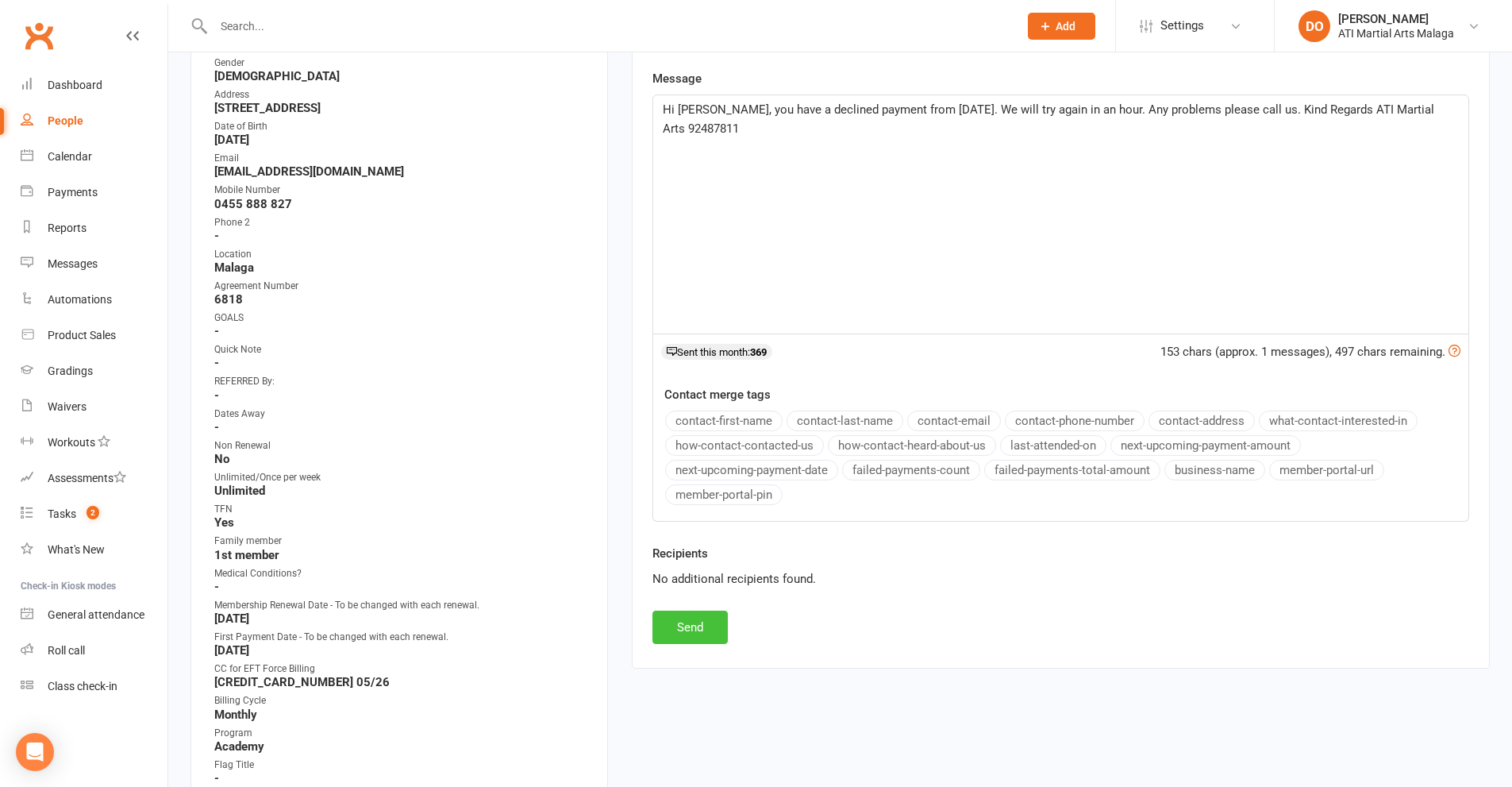
click at [720, 631] on button "Send" at bounding box center [690, 628] width 75 height 34
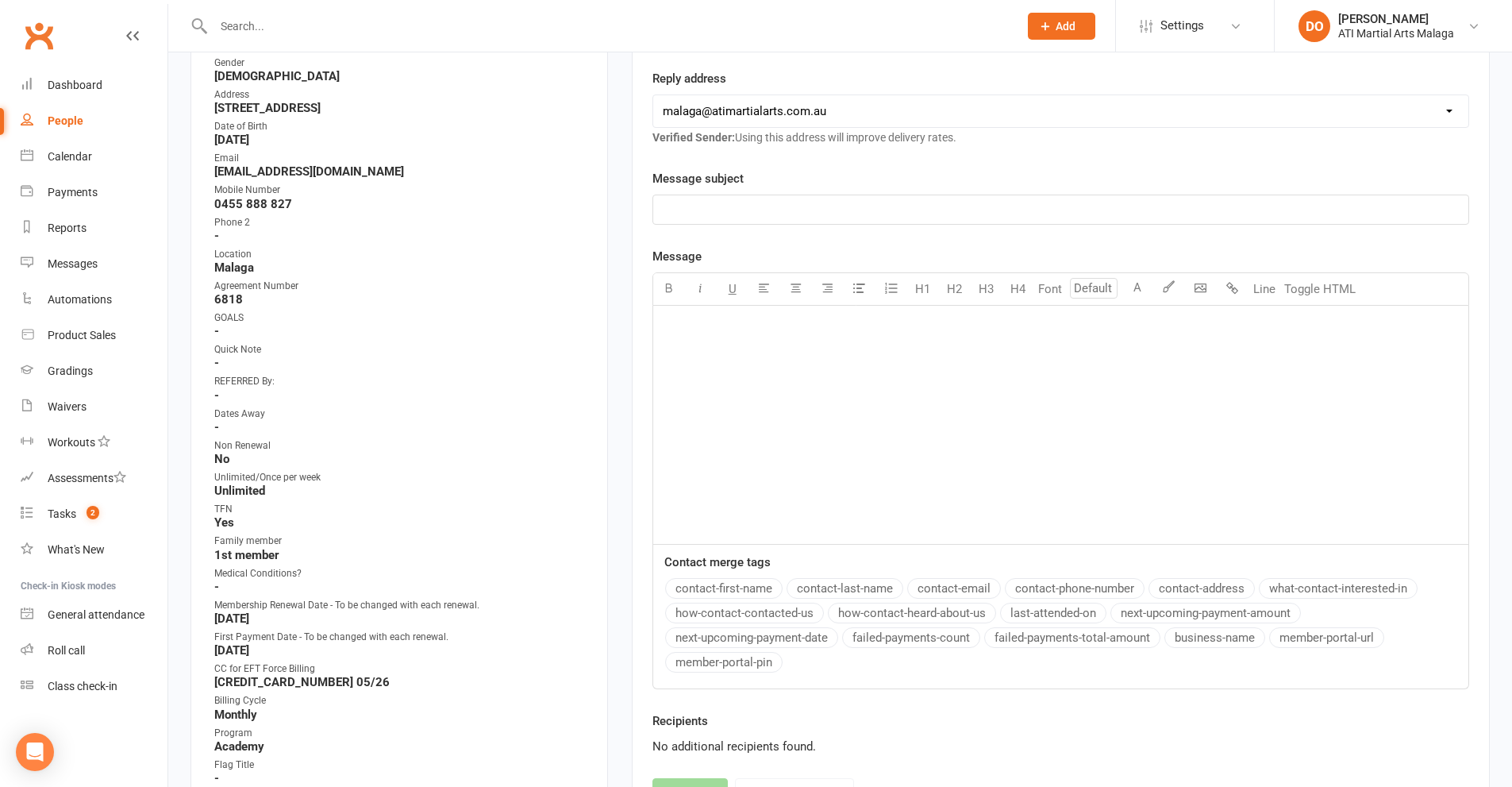
click at [850, 37] on input "text" at bounding box center [608, 26] width 799 height 22
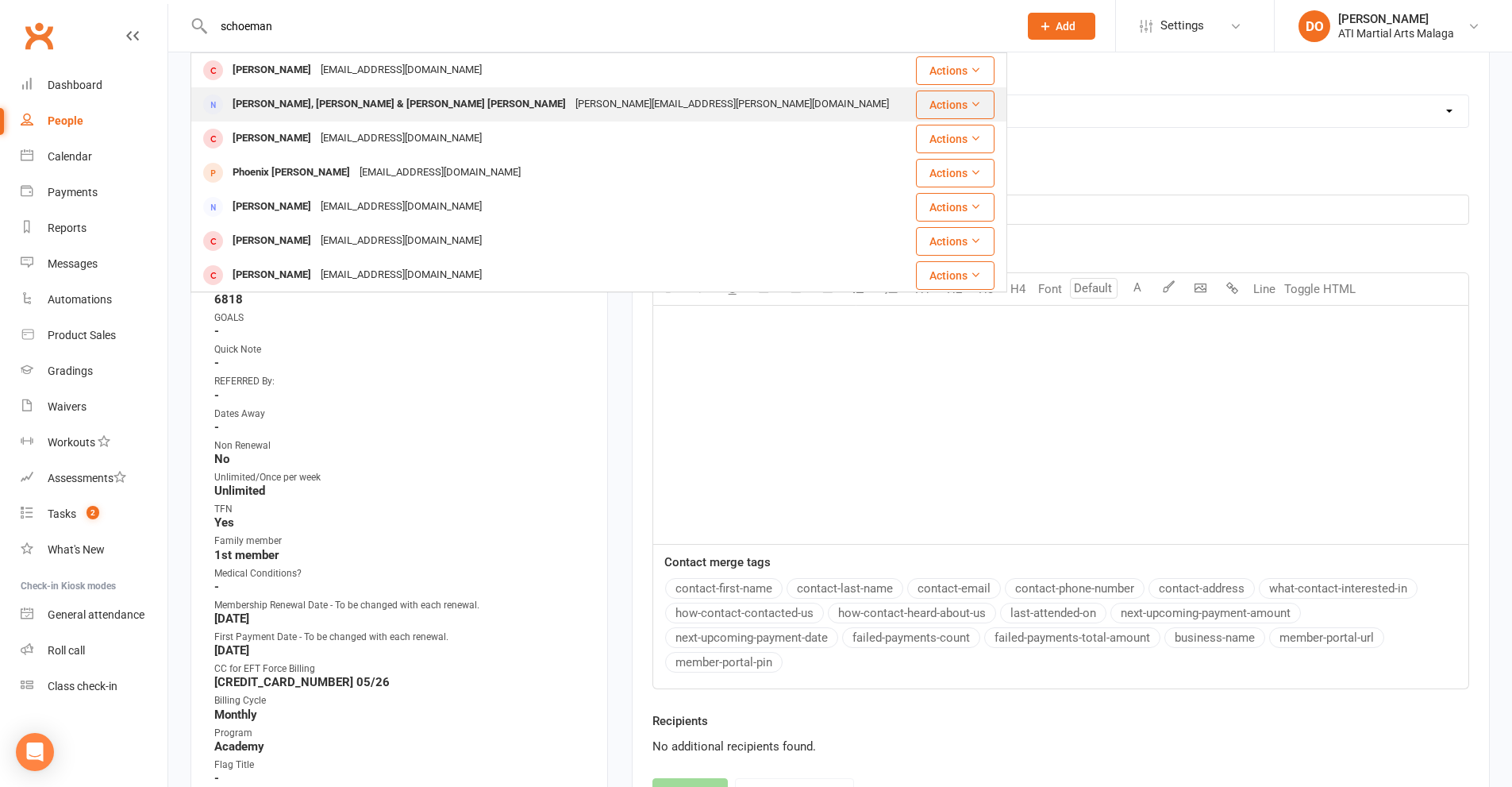
type input "schoeman"
click at [630, 99] on div "[PERSON_NAME], [PERSON_NAME] & [PERSON_NAME] Schoeman [EMAIL_ADDRESS][PERSON_NA…" at bounding box center [552, 104] width 720 height 33
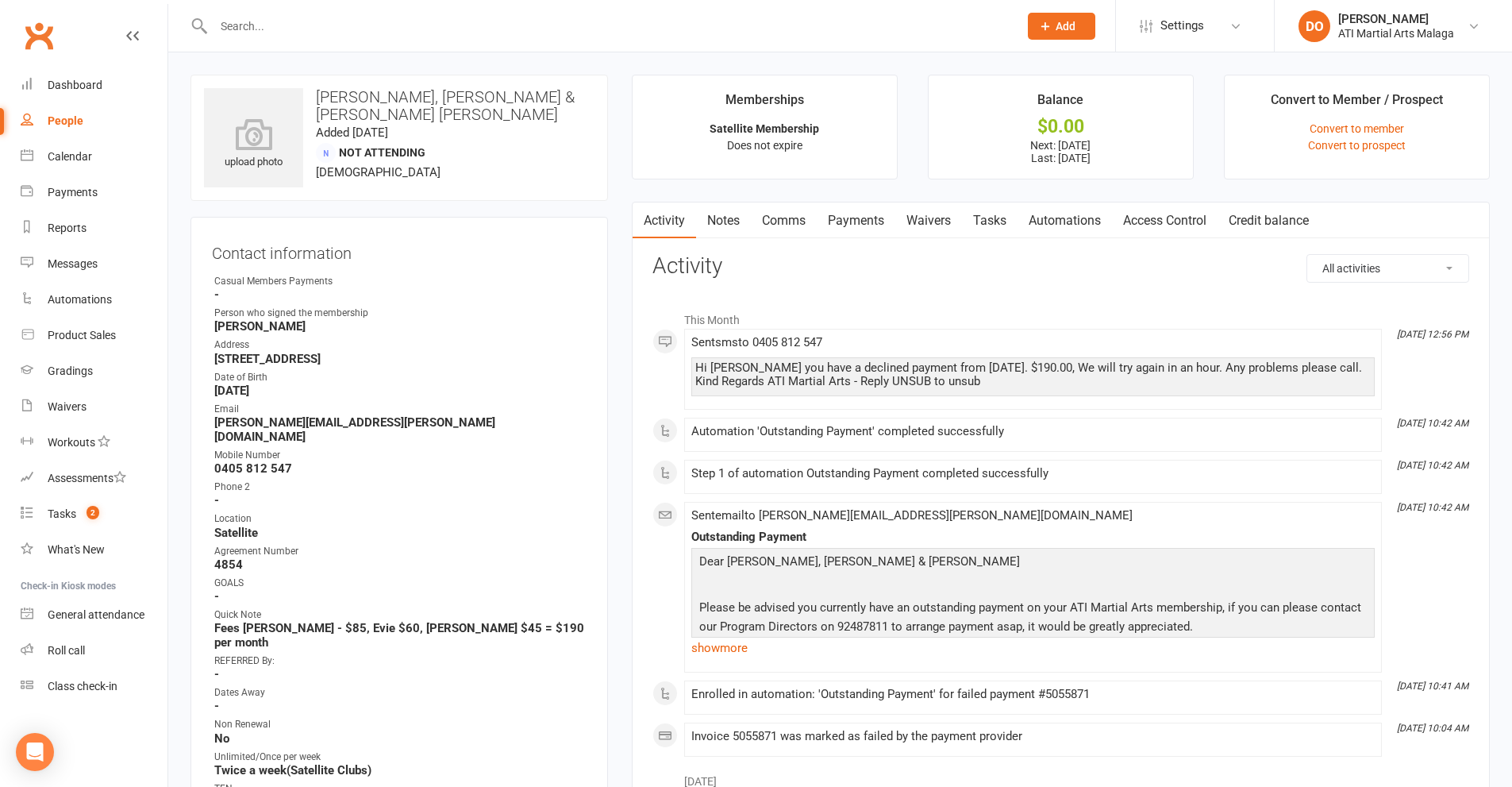
click at [869, 220] on link "Payments" at bounding box center [856, 221] width 79 height 37
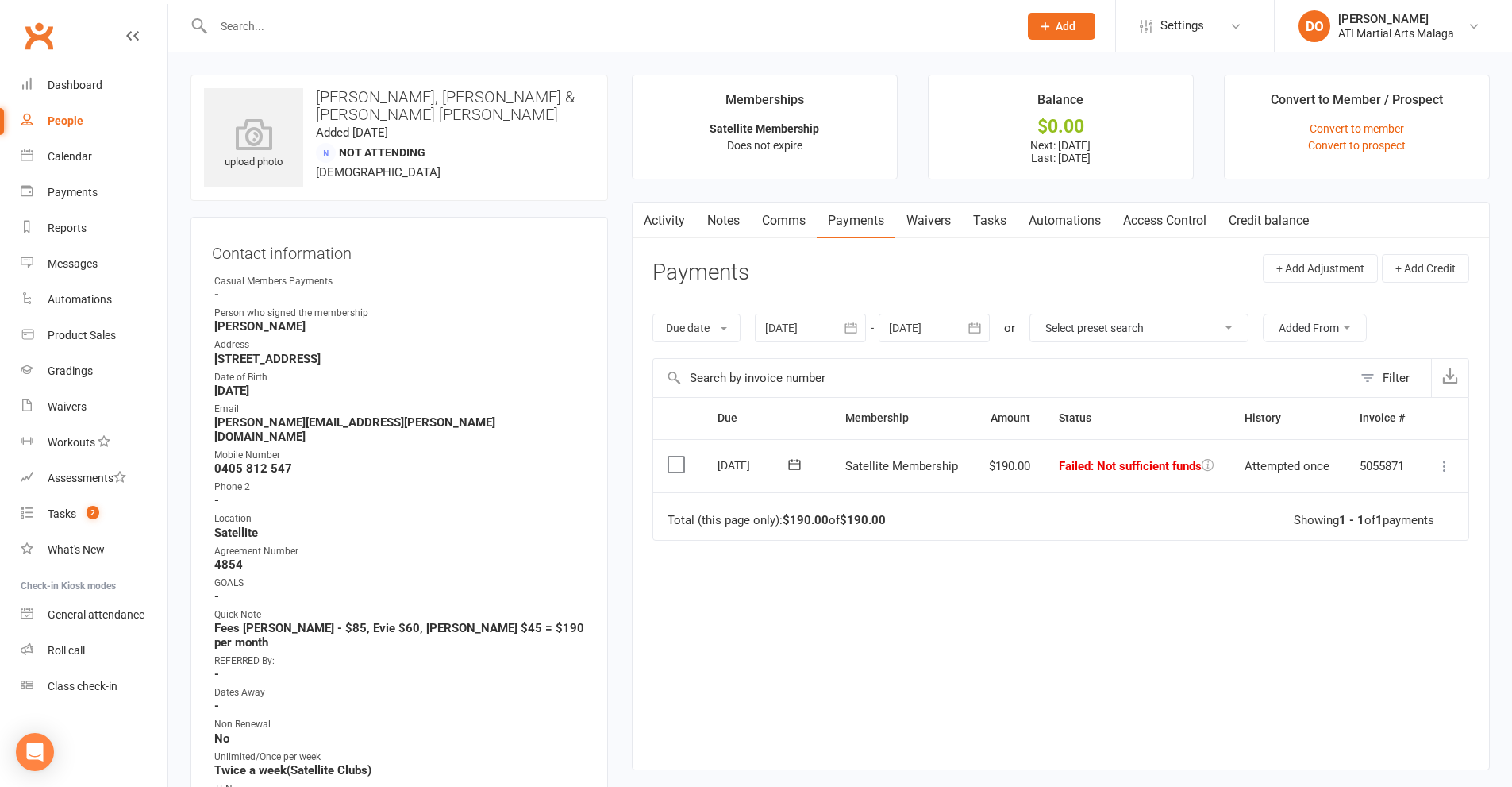
click at [675, 468] on label at bounding box center [678, 465] width 22 height 16
click at [675, 457] on input "checkbox" at bounding box center [672, 457] width 10 height 0
click at [1443, 749] on button "Change status" at bounding box center [1427, 750] width 126 height 34
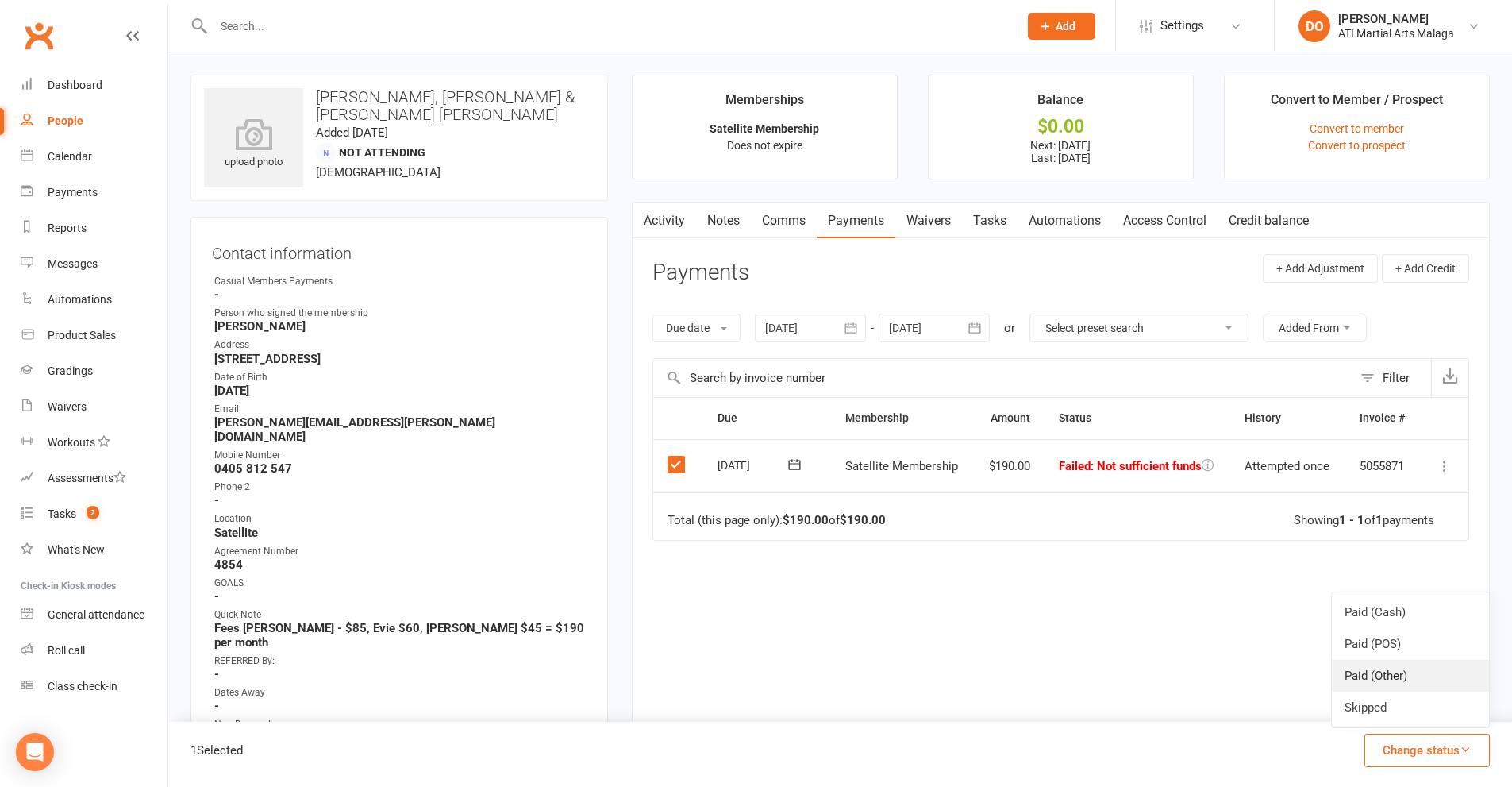
click at [1393, 682] on link "Paid (Other)" at bounding box center [1410, 676] width 157 height 32
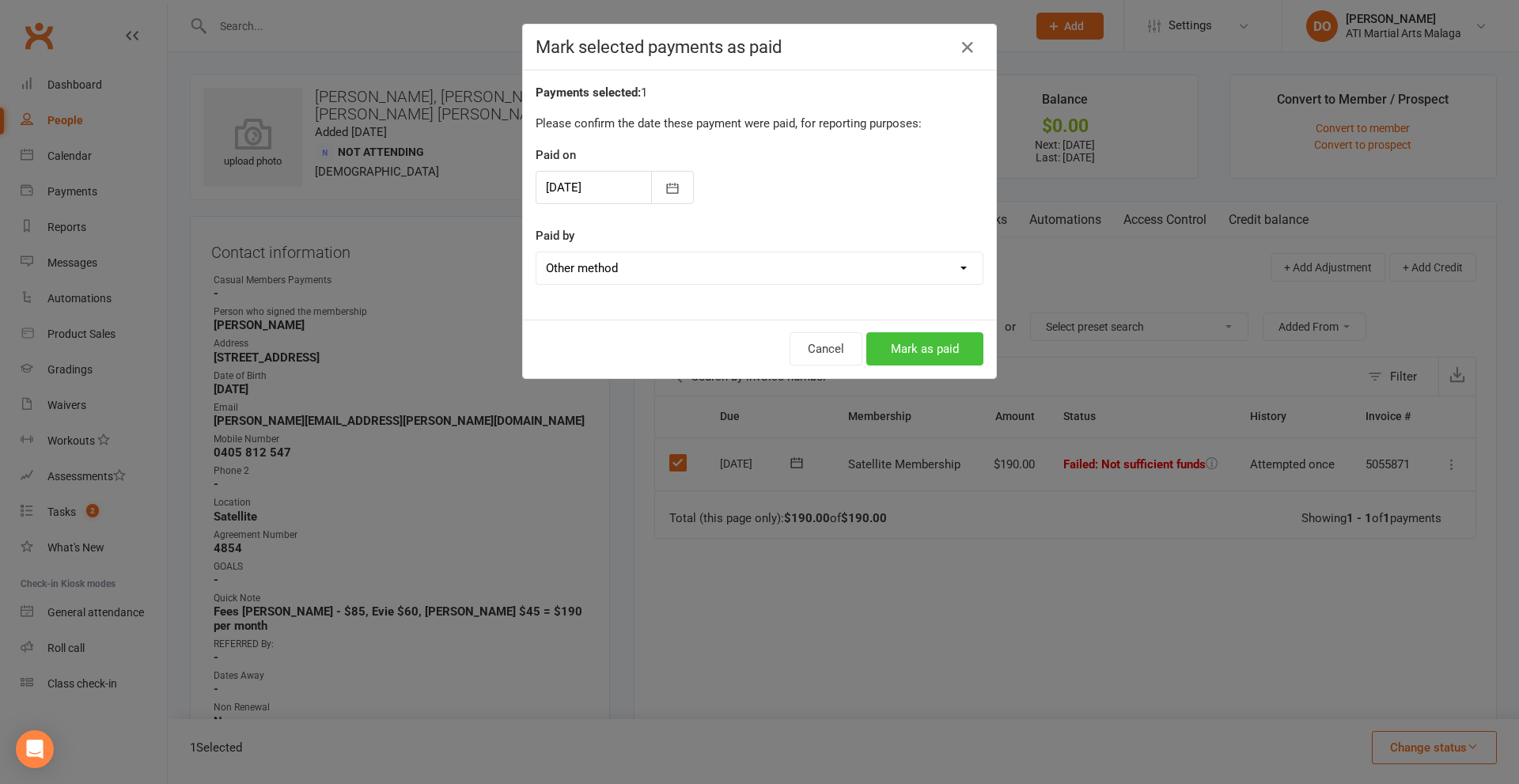
click at [938, 345] on button "Mark as paid" at bounding box center [925, 349] width 117 height 34
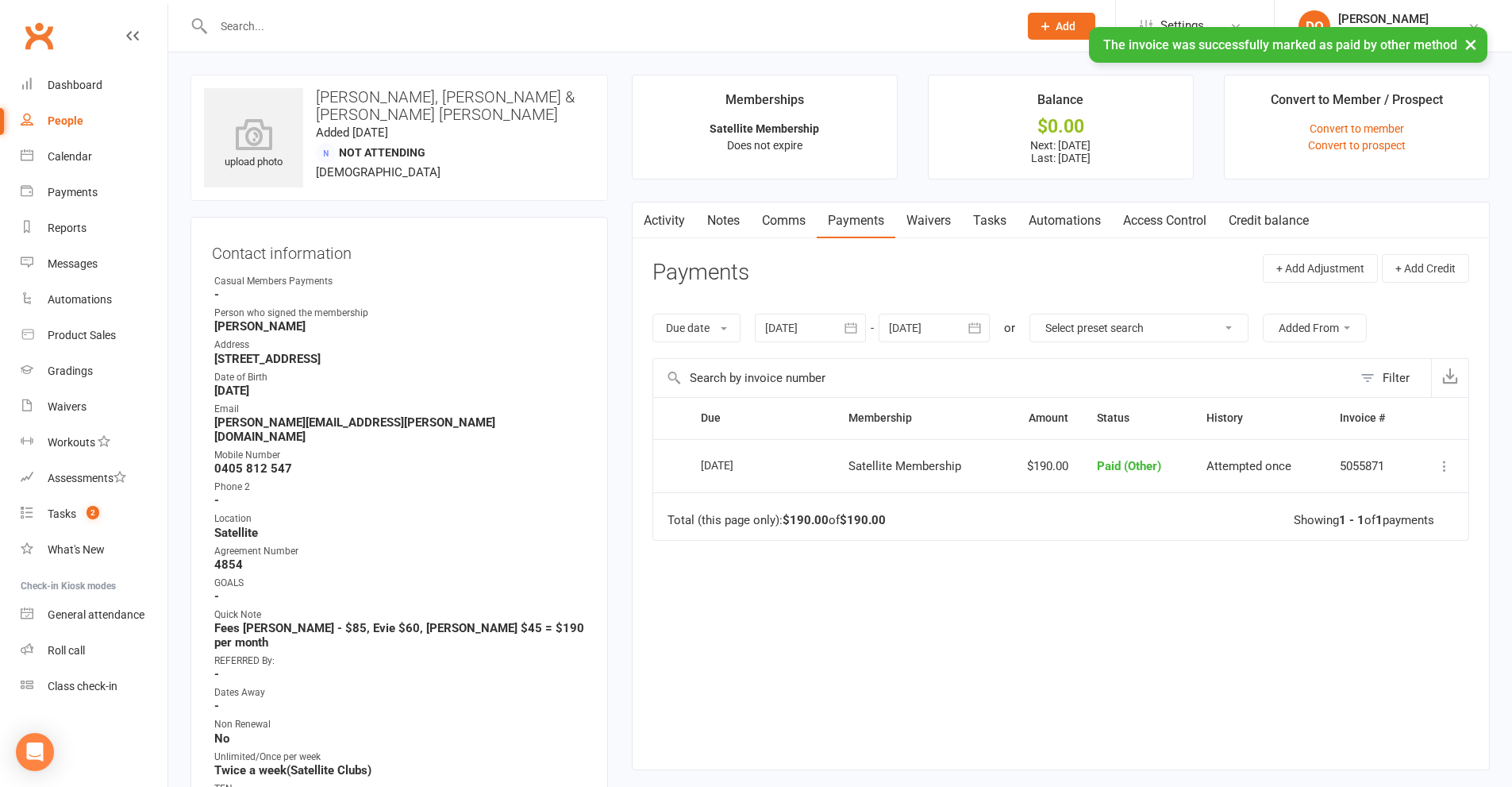
click at [978, 329] on icon "button" at bounding box center [975, 328] width 16 height 16
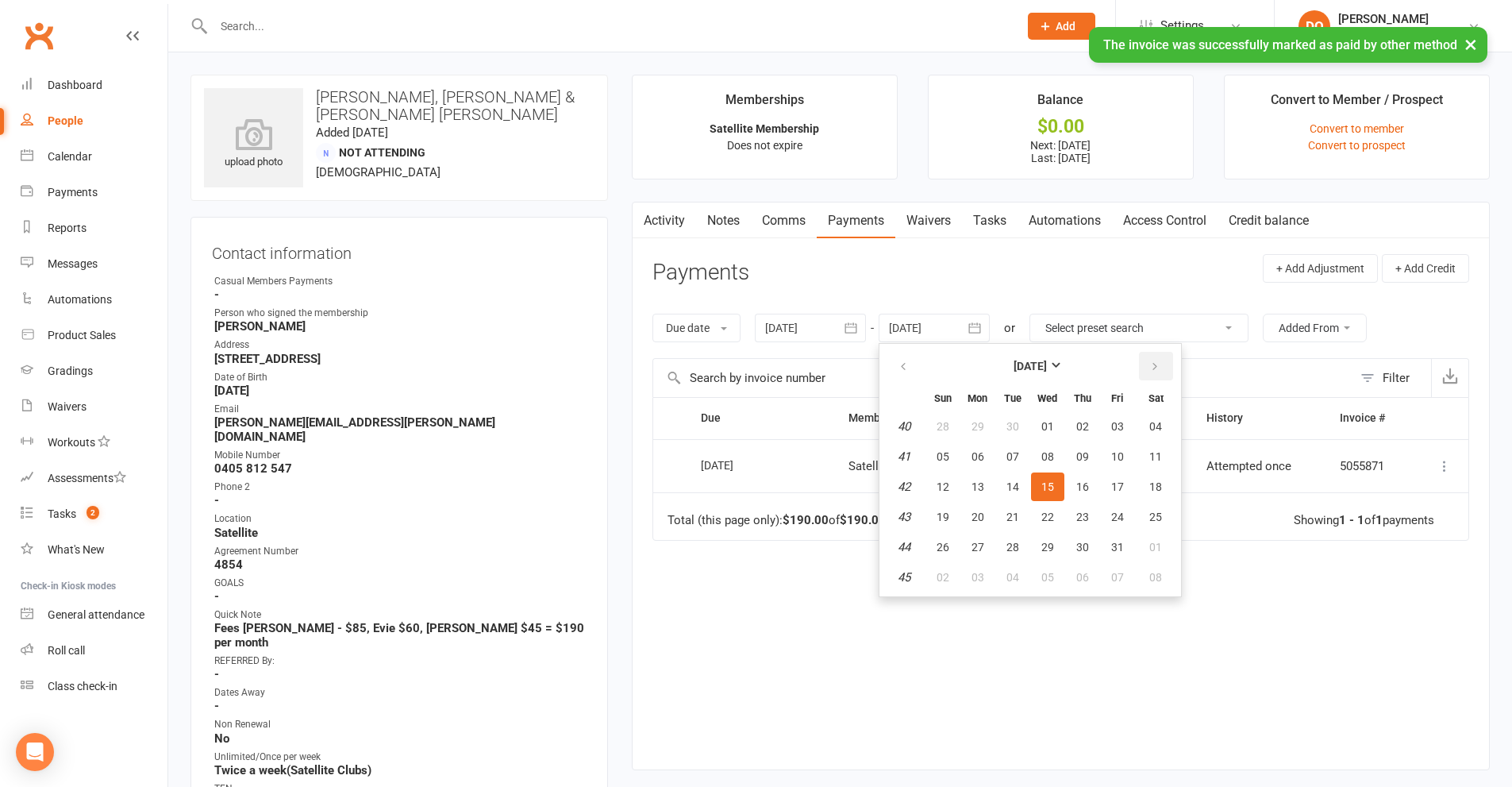
click at [1159, 369] on icon "button" at bounding box center [1155, 367] width 11 height 13
click at [1157, 370] on icon "button" at bounding box center [1155, 367] width 11 height 13
click at [1156, 370] on icon "button" at bounding box center [1155, 367] width 11 height 13
click at [1154, 369] on icon "button" at bounding box center [1155, 367] width 11 height 13
drag, startPoint x: 1152, startPoint y: 368, endPoint x: 1139, endPoint y: 377, distance: 15.8
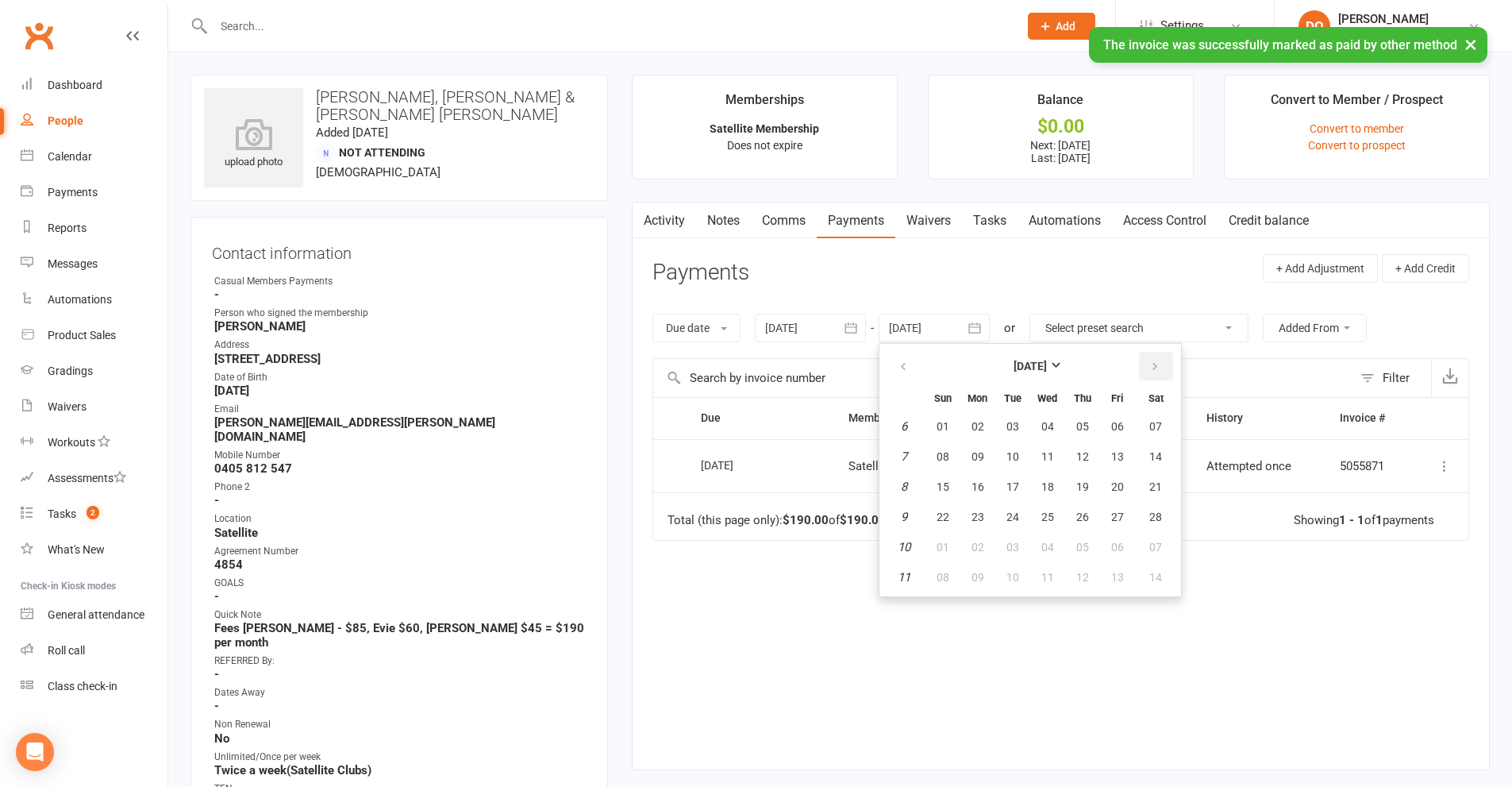
click at [1151, 367] on icon "button" at bounding box center [1155, 367] width 11 height 13
click at [1084, 463] on button "12" at bounding box center [1083, 457] width 34 height 29
type input "[DATE]"
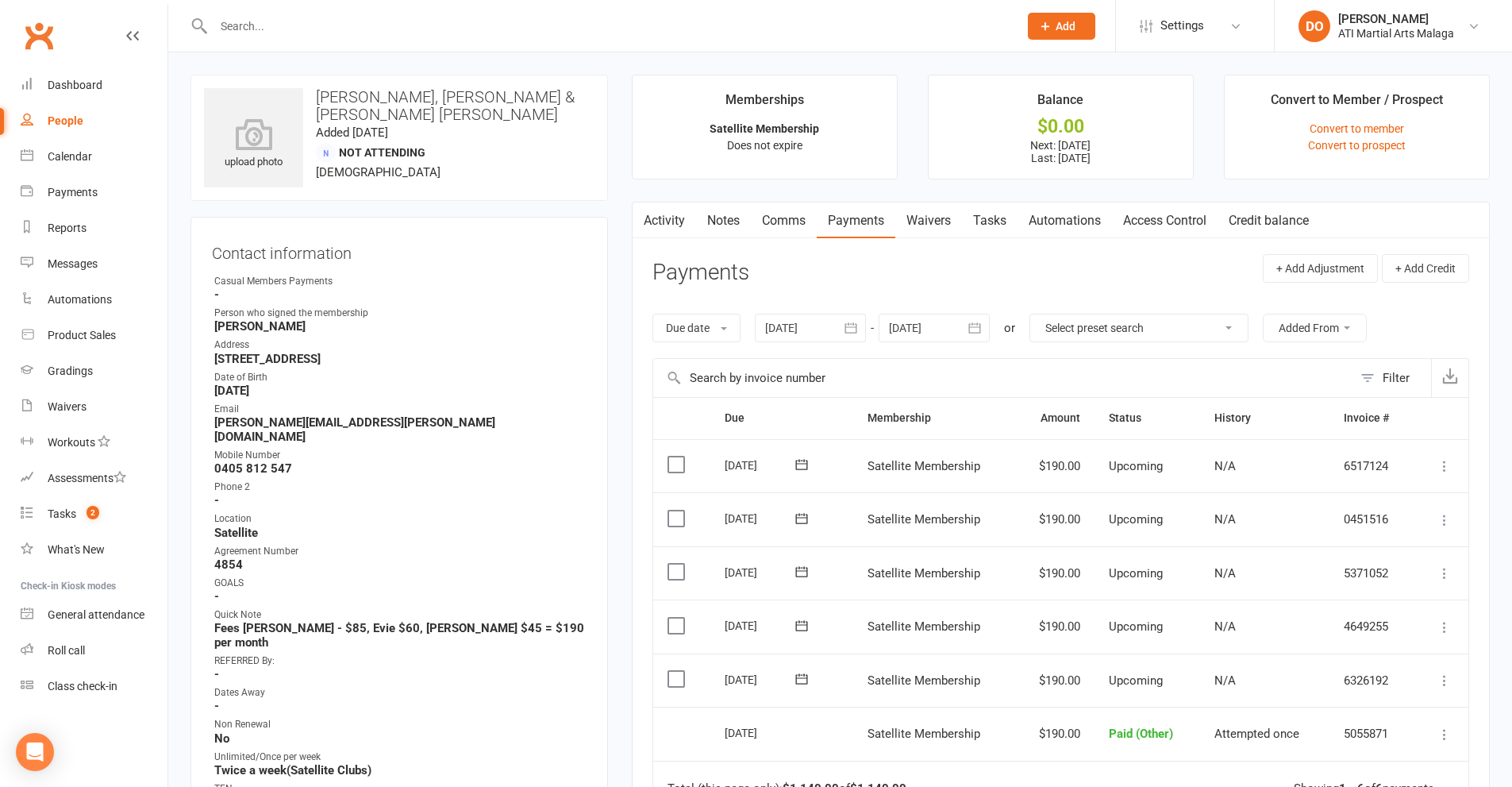
click at [730, 221] on link "Notes" at bounding box center [724, 221] width 54 height 37
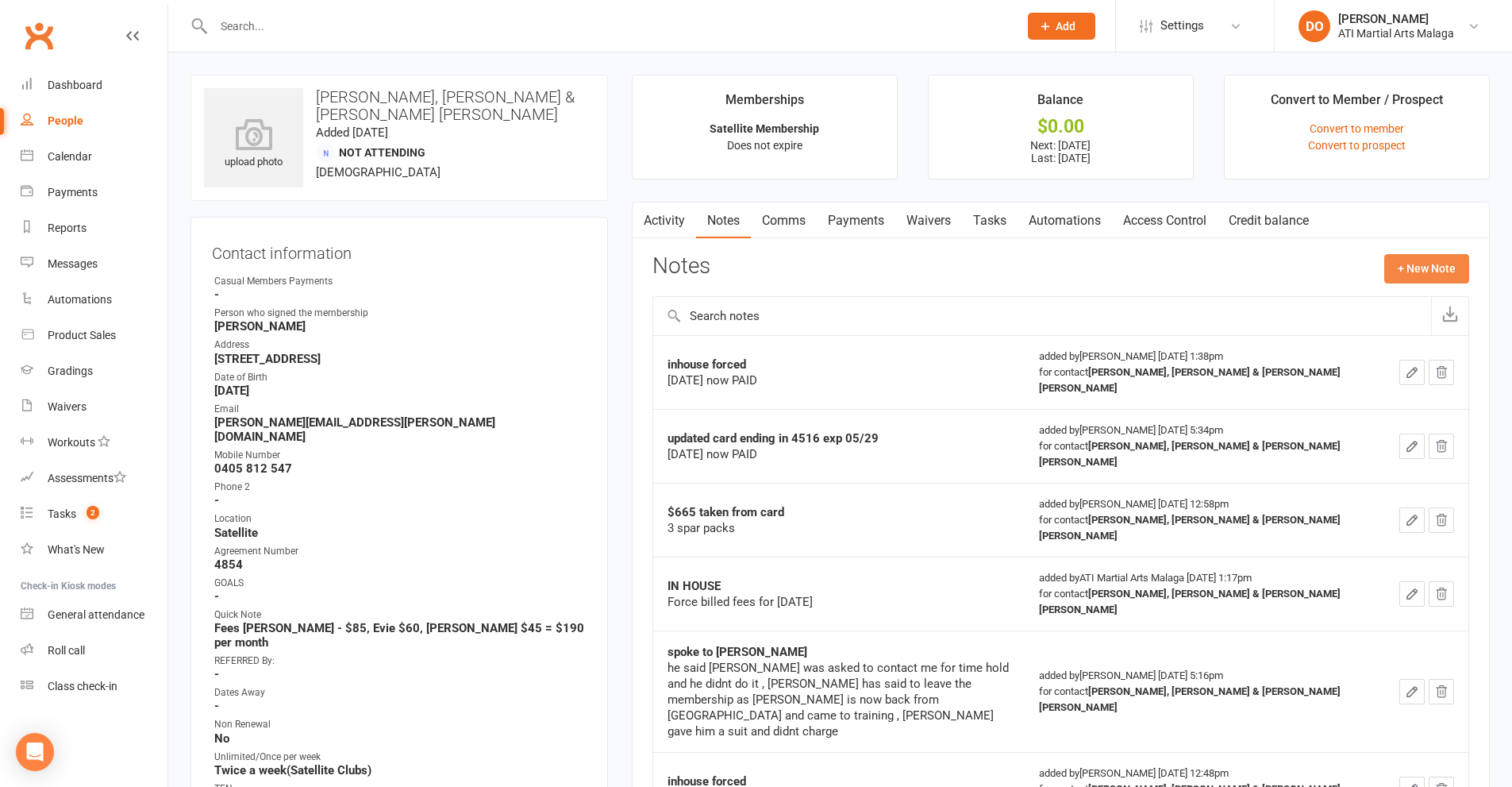
click at [1410, 277] on button "+ New Note" at bounding box center [1427, 268] width 85 height 29
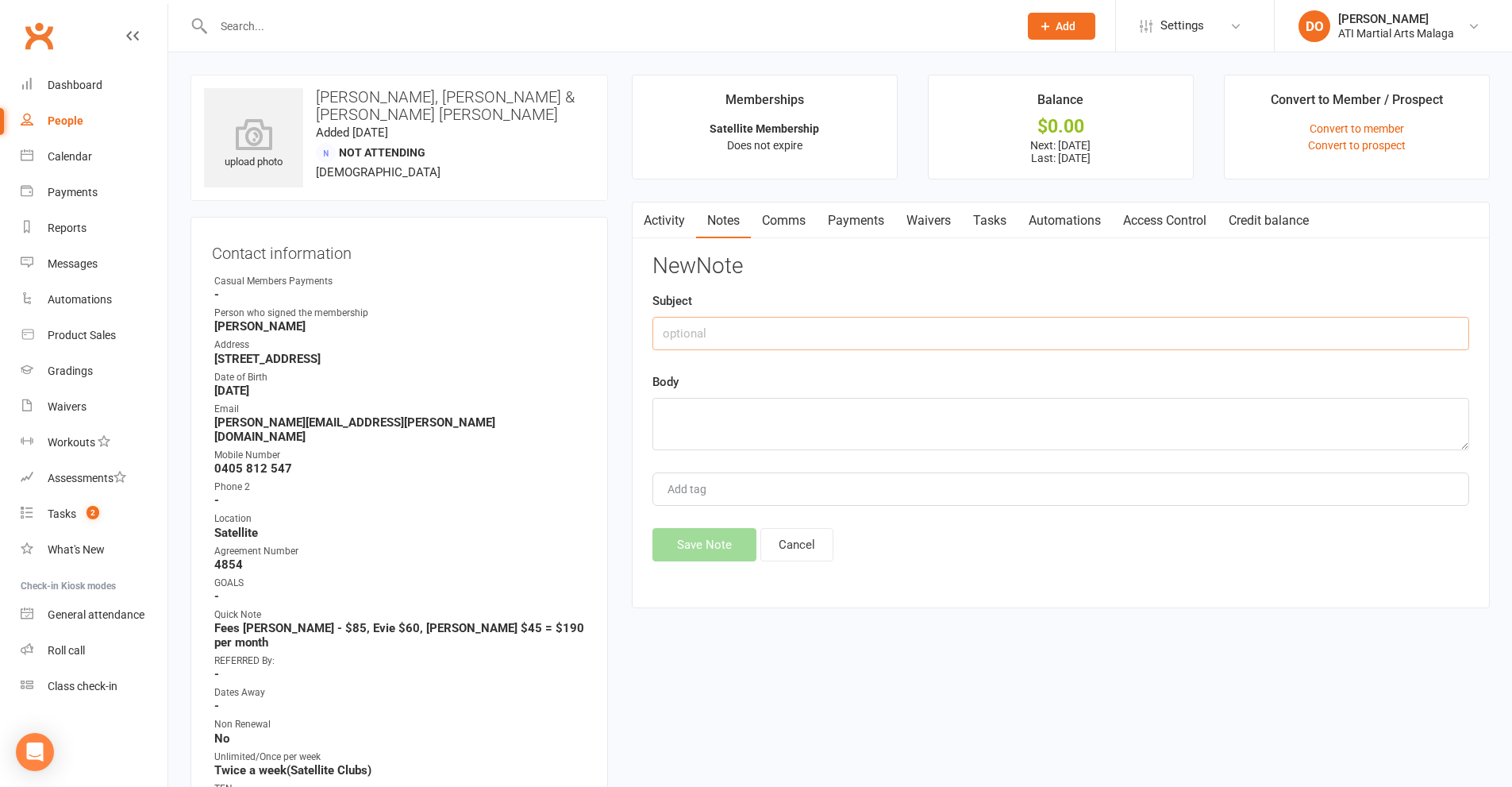
click at [842, 326] on input "text" at bounding box center [1060, 333] width 816 height 34
type input "inhouse forced"
click at [829, 439] on textarea at bounding box center [1060, 423] width 816 height 52
type textarea "[DATE] PAID"
click at [709, 547] on button "Save Note" at bounding box center [704, 545] width 104 height 34
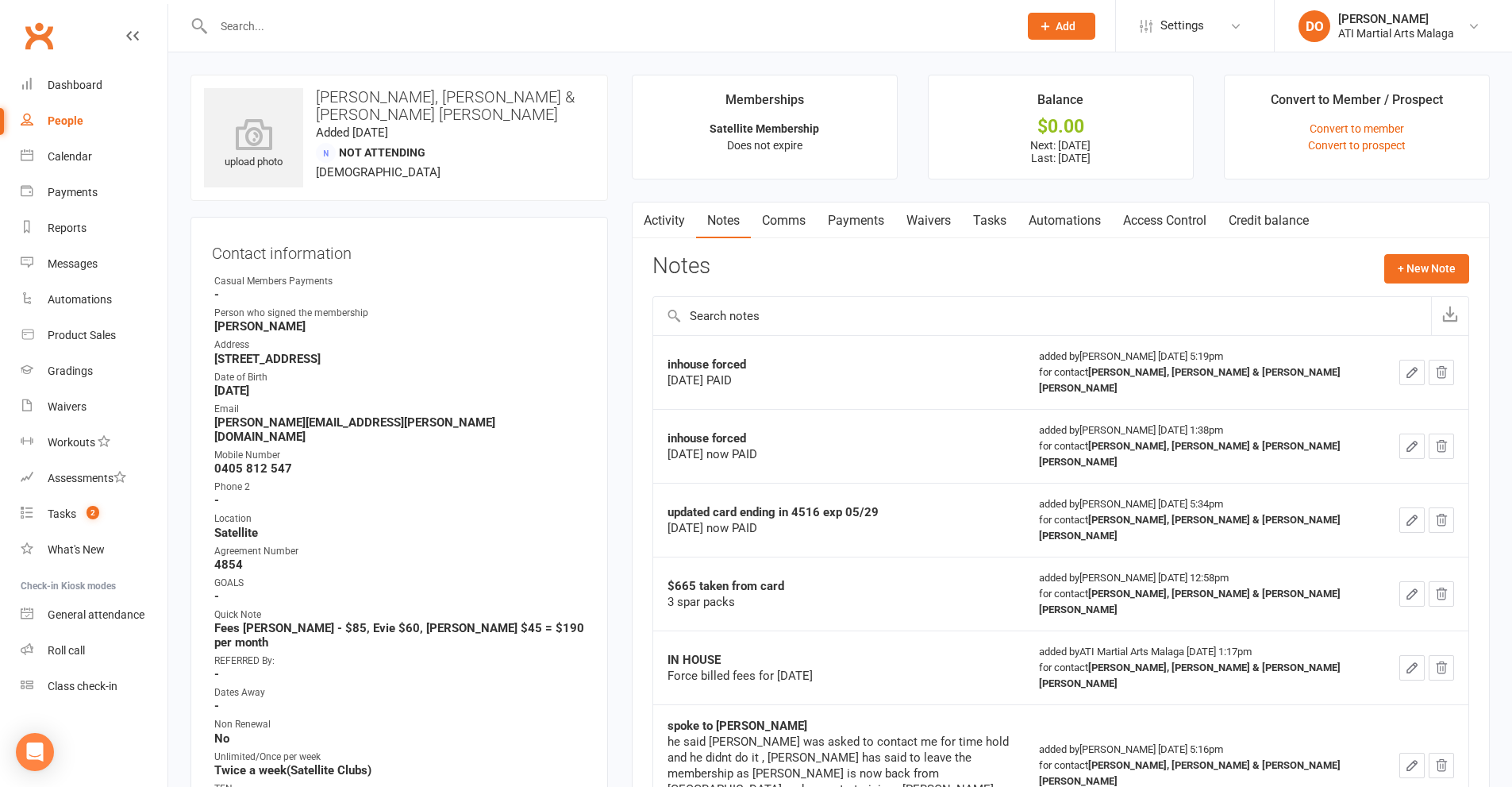
click at [863, 29] on input "text" at bounding box center [608, 26] width 799 height 22
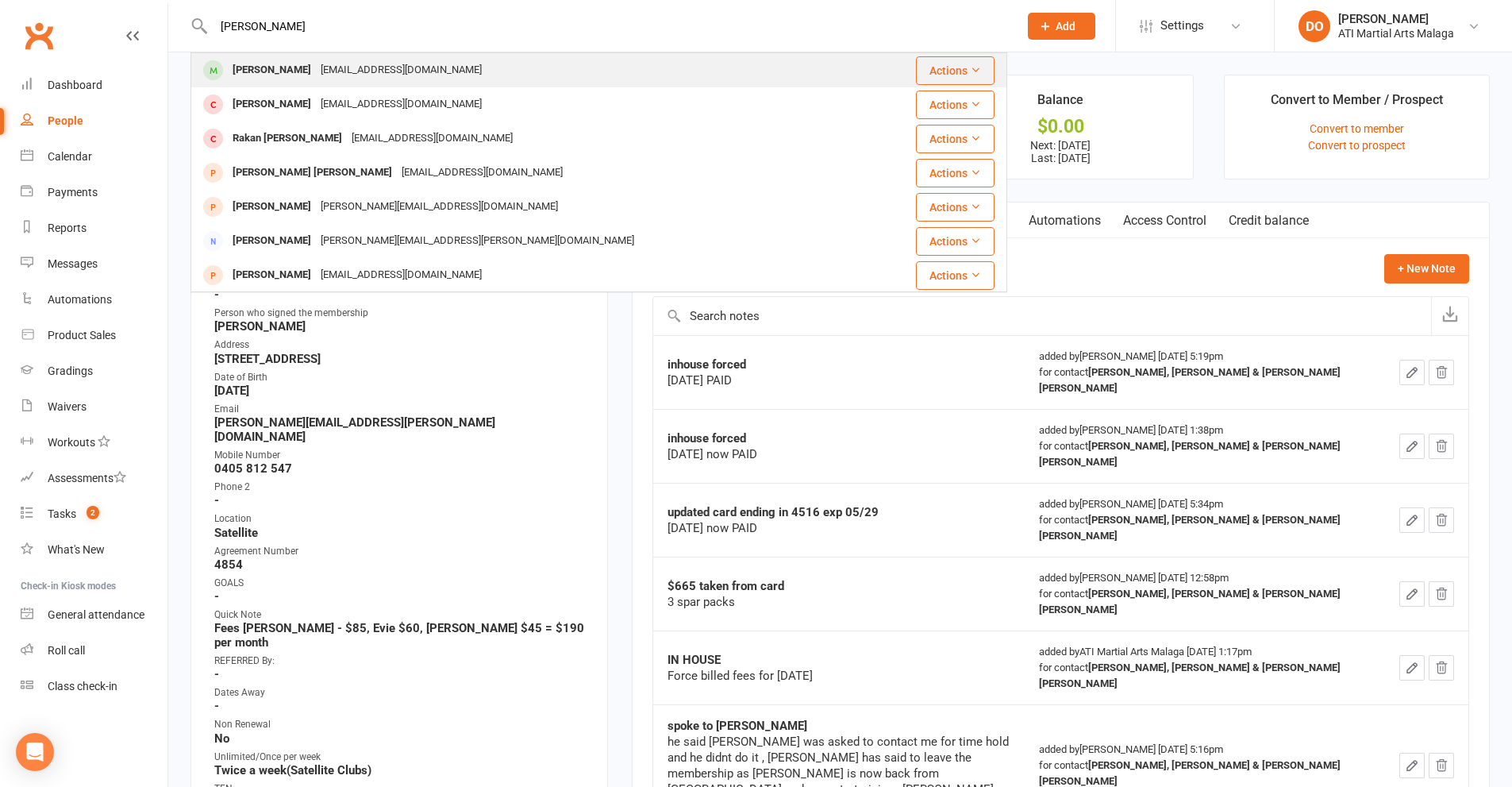
type input "[PERSON_NAME]"
click at [754, 83] on div "[PERSON_NAME] [EMAIL_ADDRESS][DOMAIN_NAME]" at bounding box center [530, 70] width 677 height 33
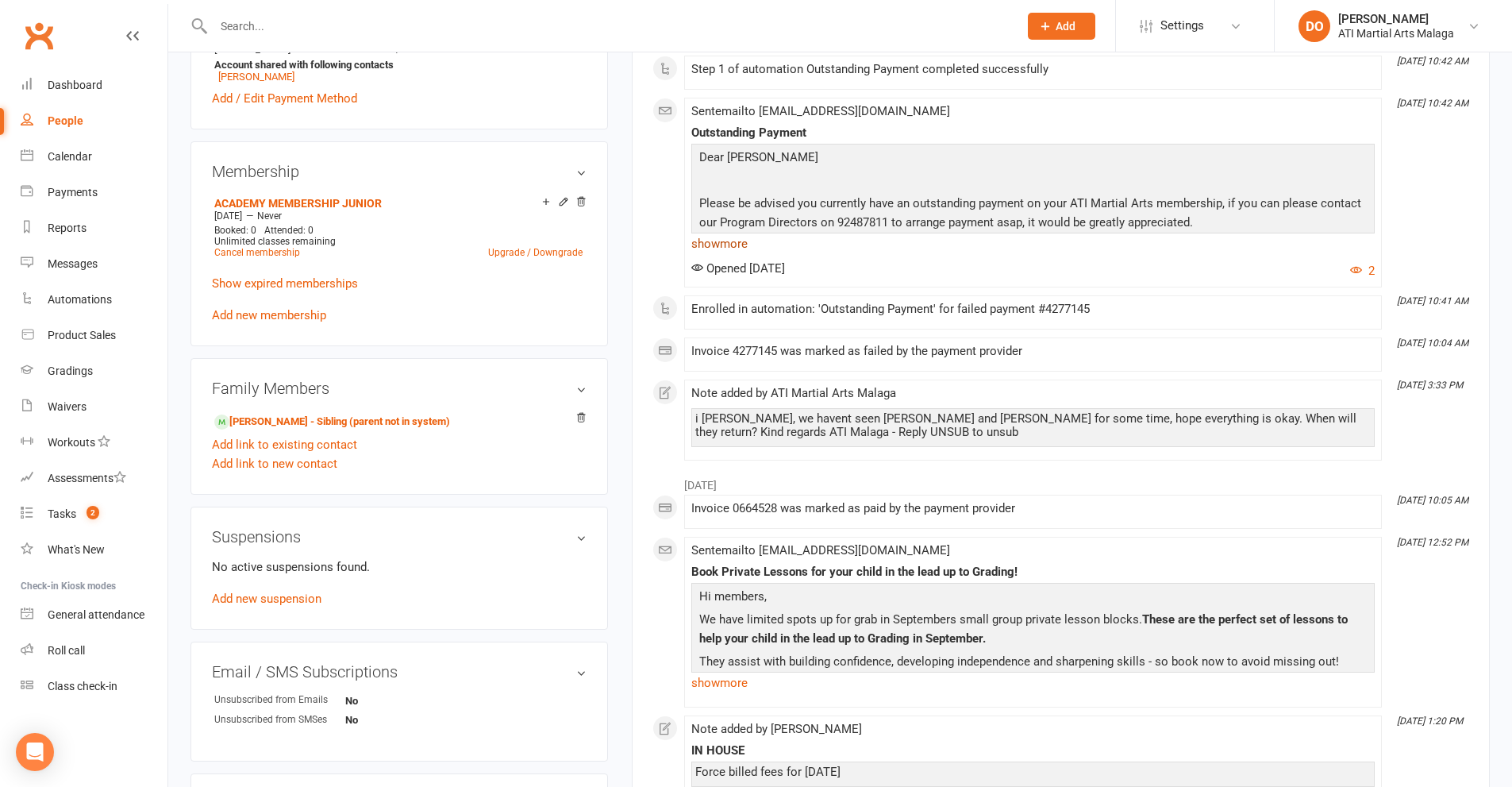
scroll to position [1270, 0]
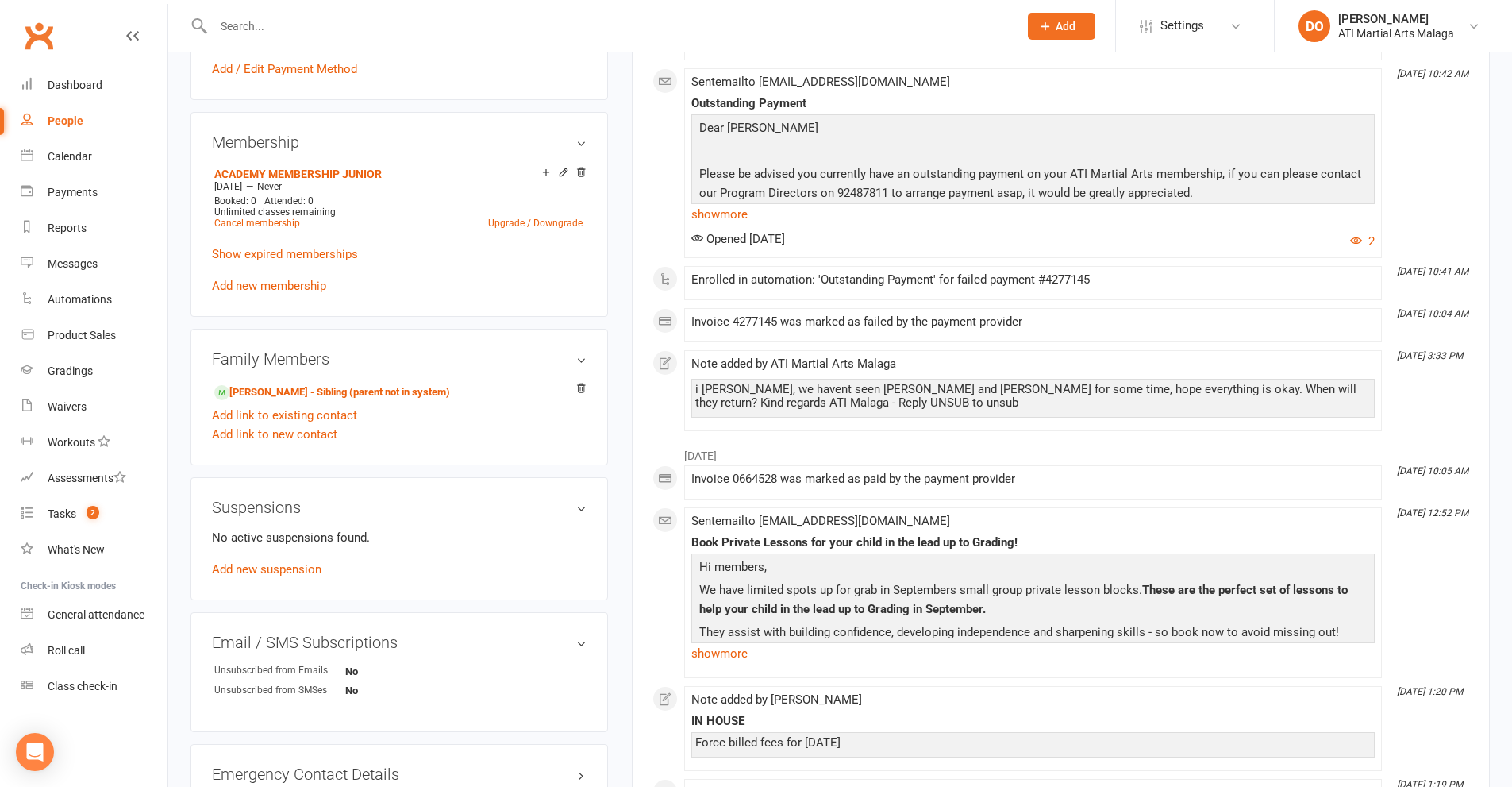
click at [707, 18] on input "text" at bounding box center [608, 26] width 799 height 22
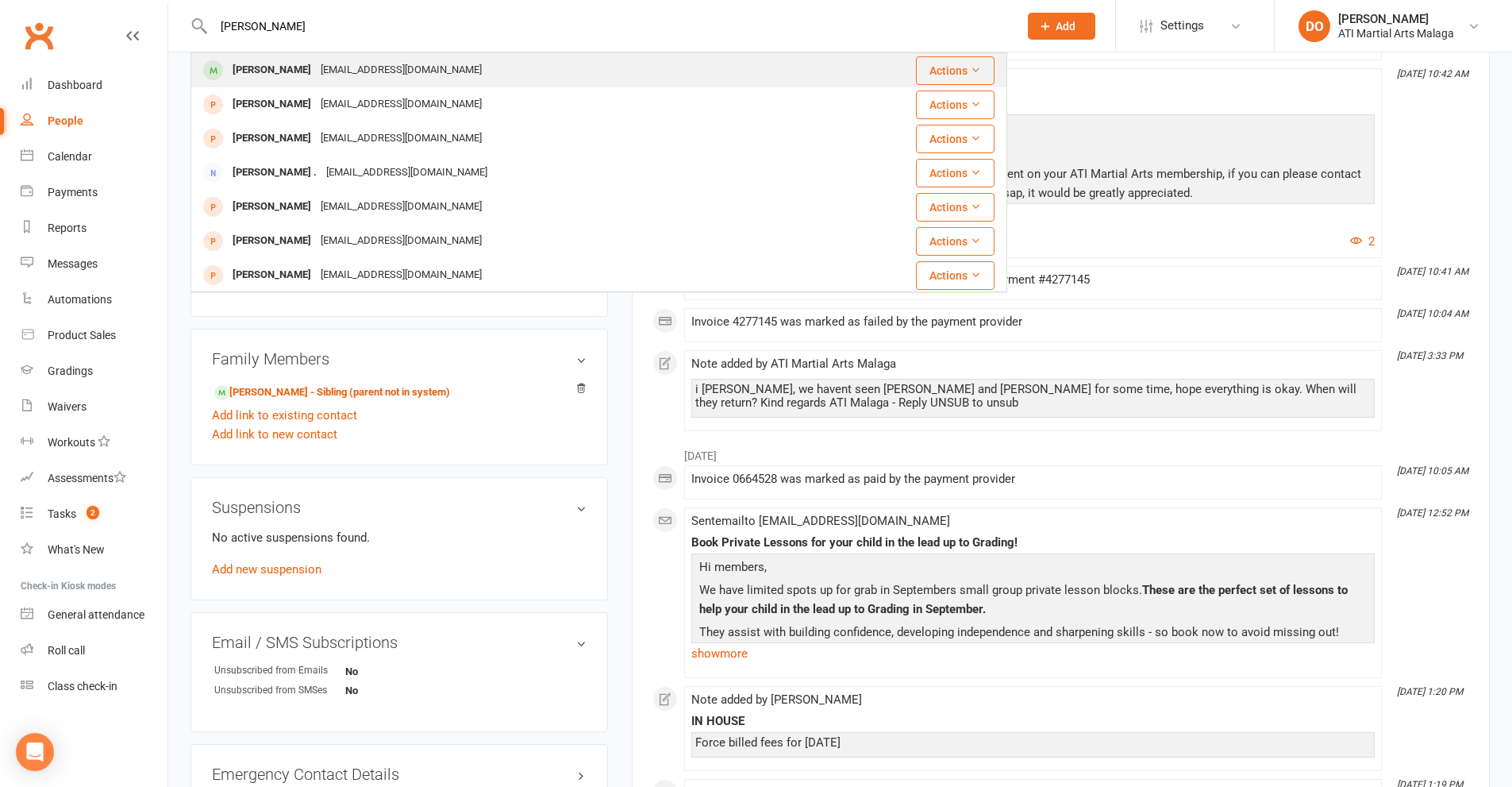
type input "[PERSON_NAME]"
click at [426, 79] on div "[EMAIL_ADDRESS][DOMAIN_NAME]" at bounding box center [401, 70] width 171 height 23
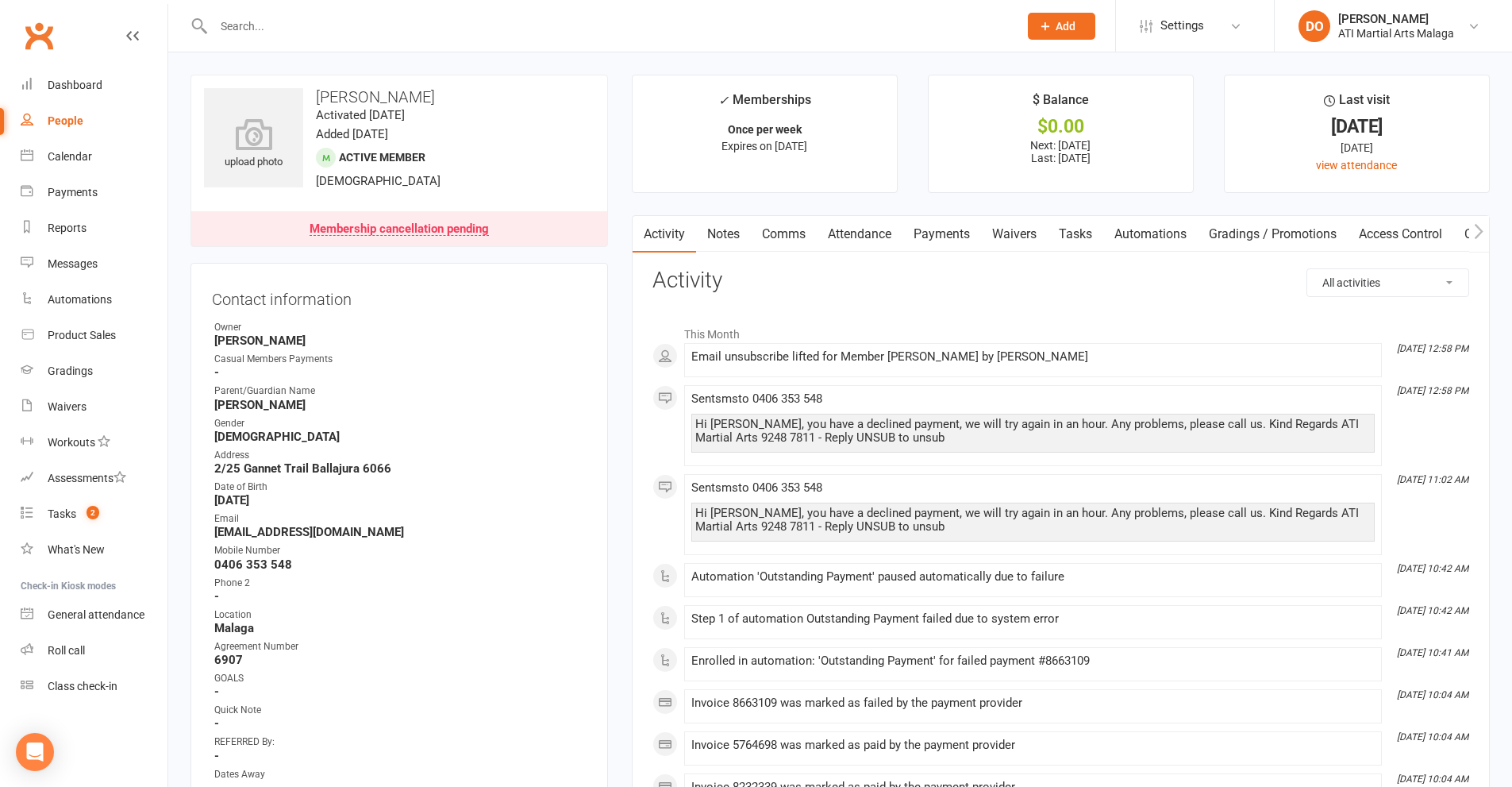
click at [946, 239] on link "Payments" at bounding box center [941, 234] width 79 height 37
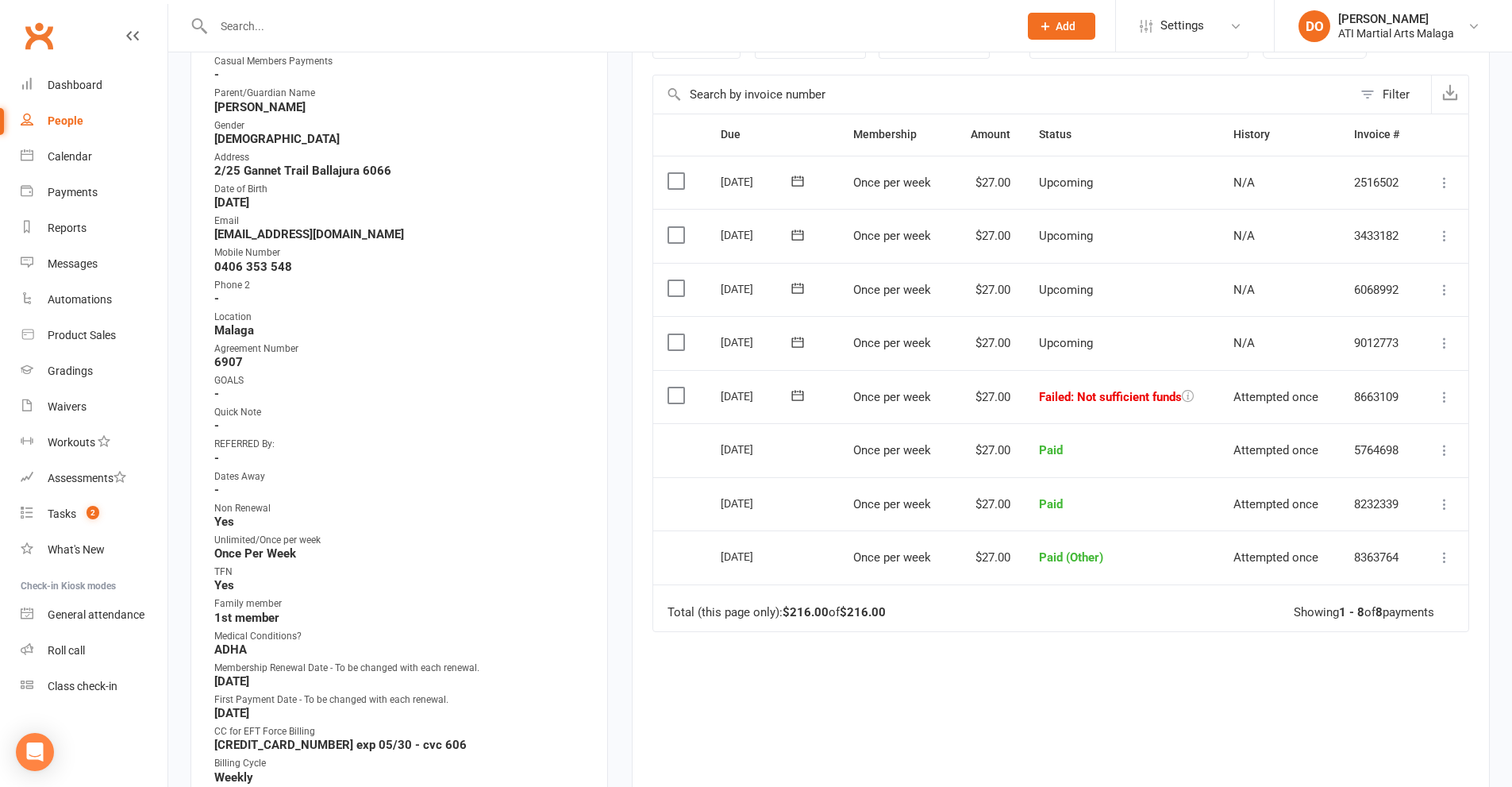
scroll to position [317, 0]
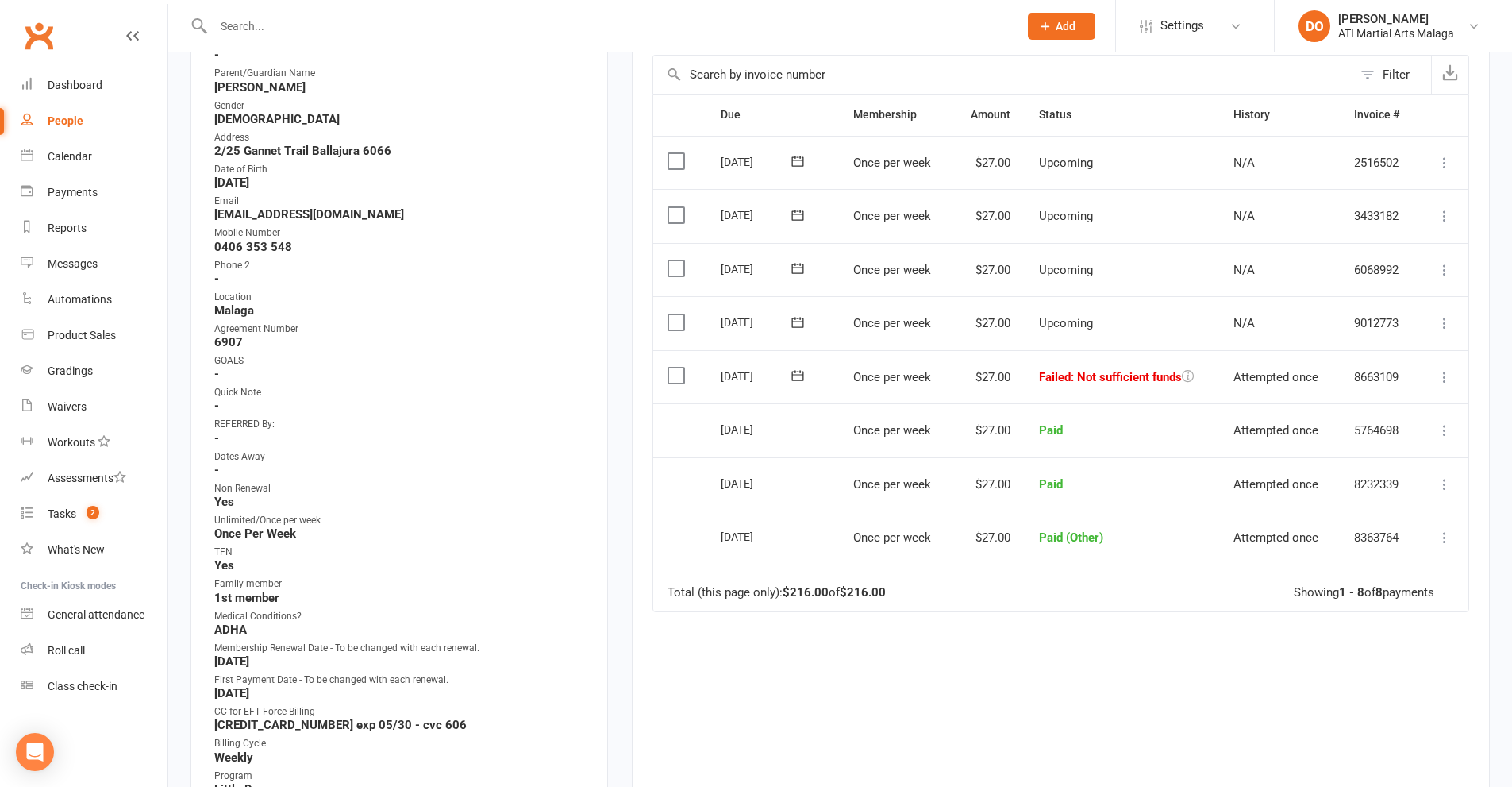
drag, startPoint x: 678, startPoint y: 370, endPoint x: 825, endPoint y: 423, distance: 156.3
click at [679, 370] on label at bounding box center [678, 376] width 22 height 16
click at [678, 368] on input "checkbox" at bounding box center [672, 368] width 10 height 0
click at [1411, 753] on button "Change status" at bounding box center [1427, 750] width 126 height 34
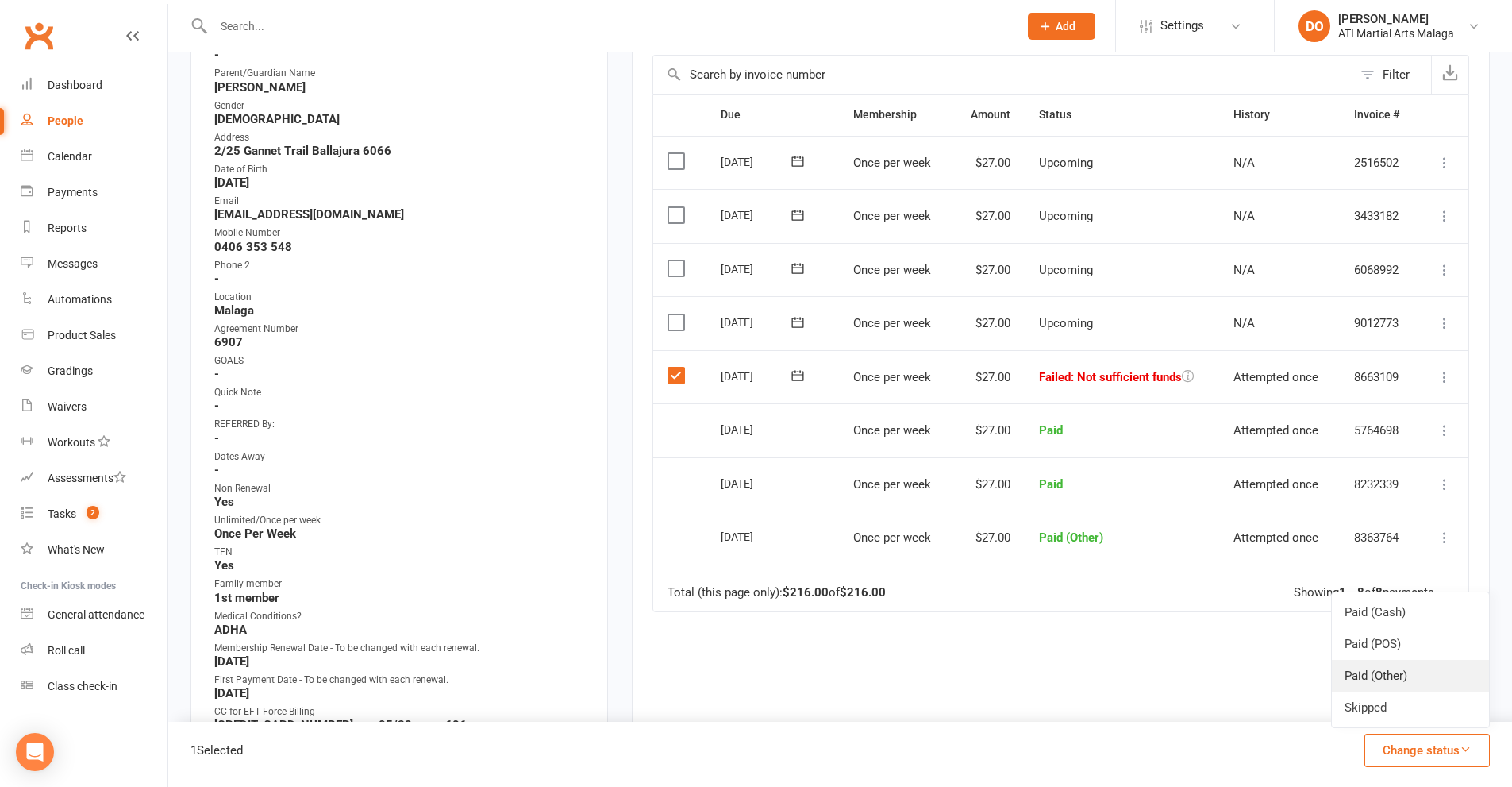
click at [1413, 682] on link "Paid (Other)" at bounding box center [1410, 676] width 157 height 32
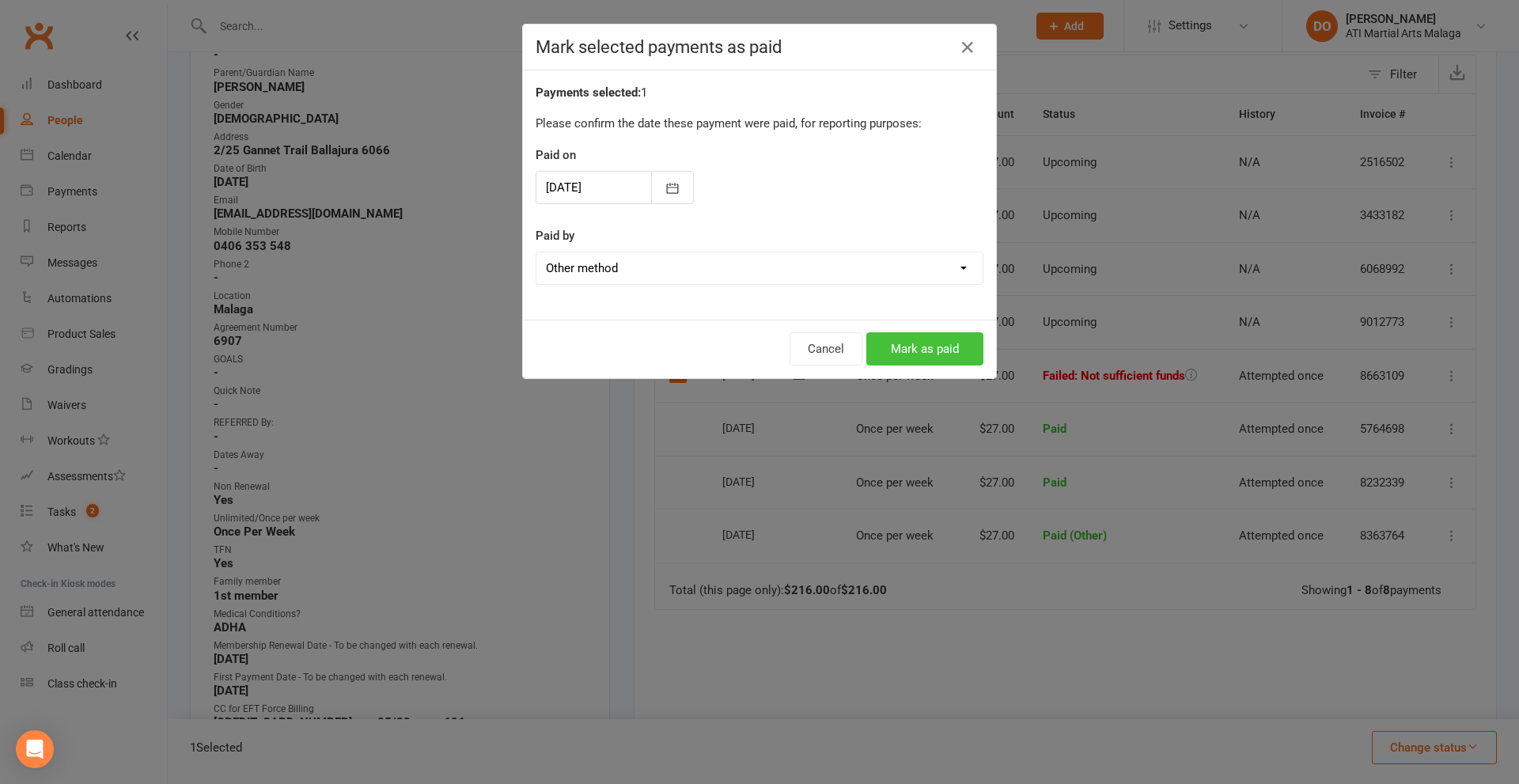
click at [930, 356] on button "Mark as paid" at bounding box center [925, 349] width 117 height 34
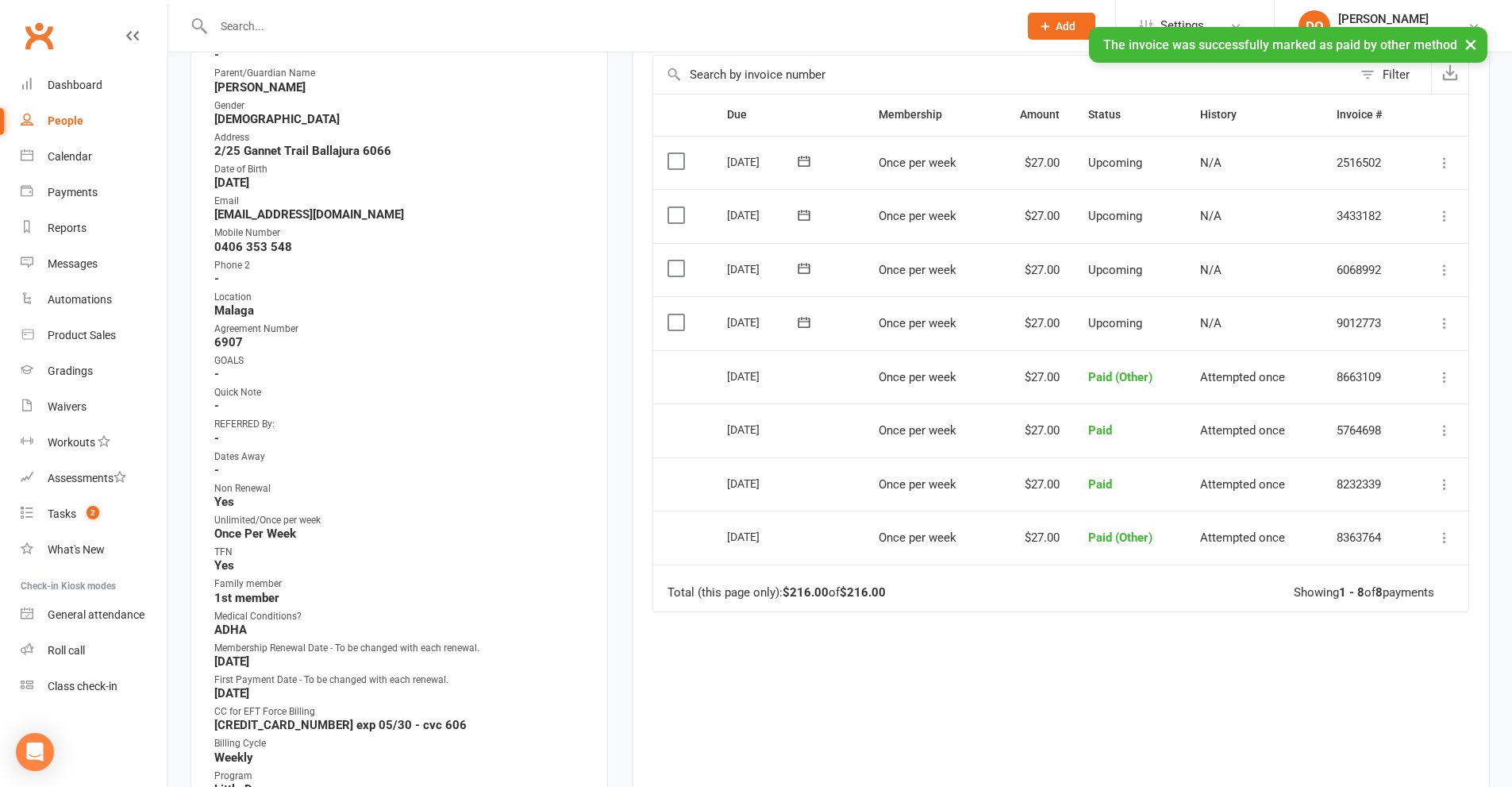
scroll to position [0, 0]
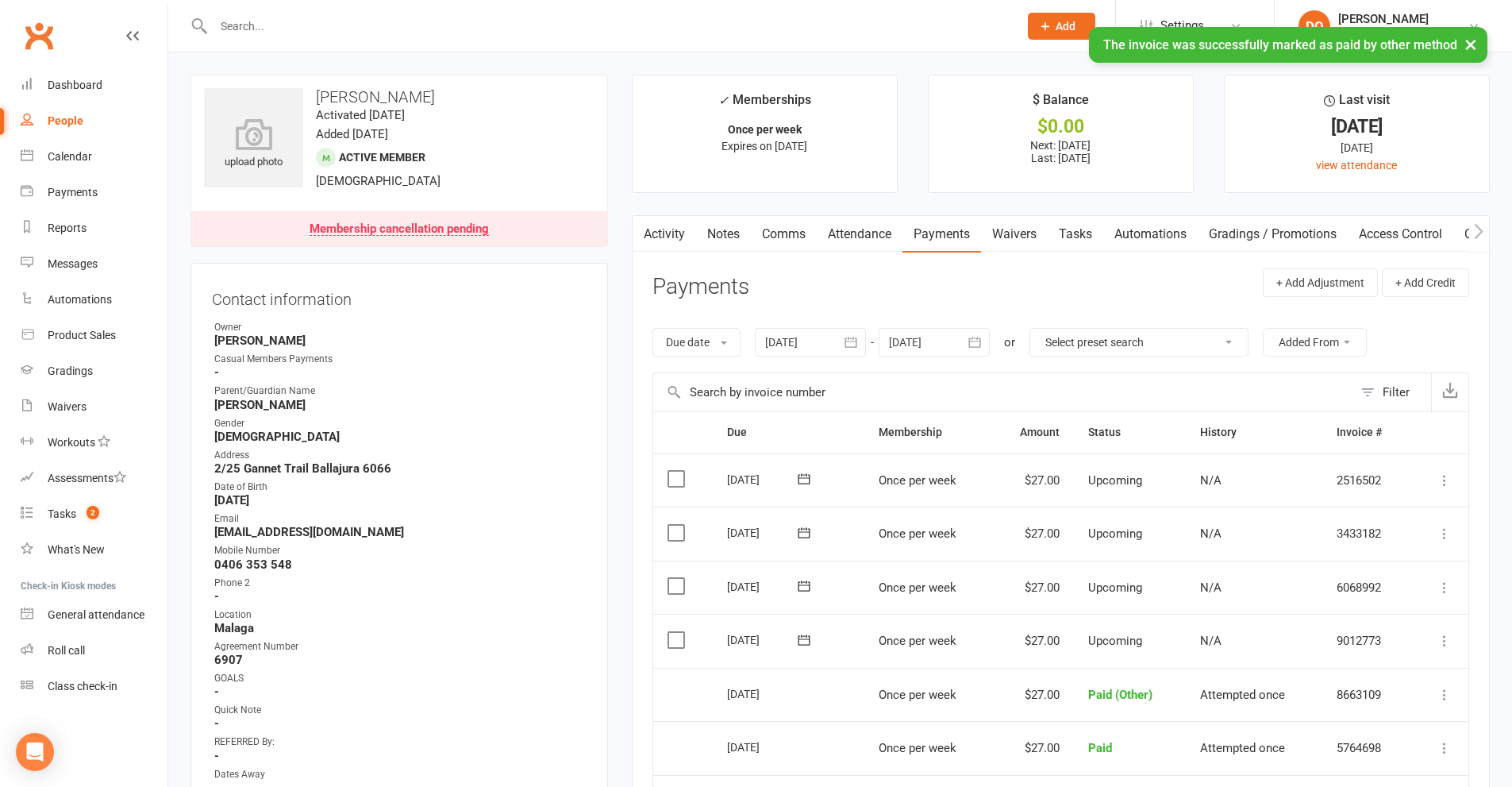
click at [720, 236] on link "Notes" at bounding box center [724, 234] width 54 height 37
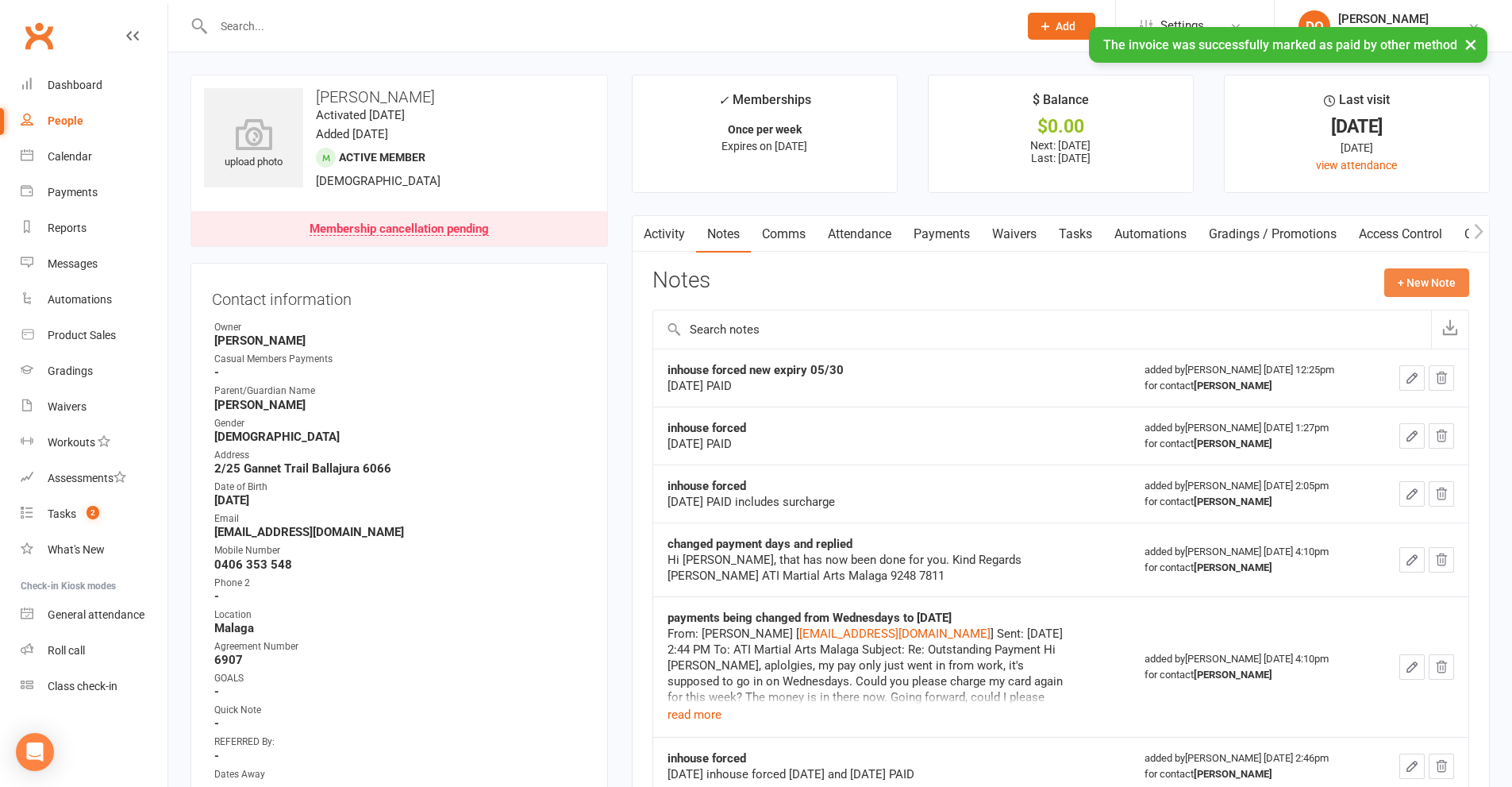
click at [1413, 280] on button "+ New Note" at bounding box center [1427, 283] width 85 height 29
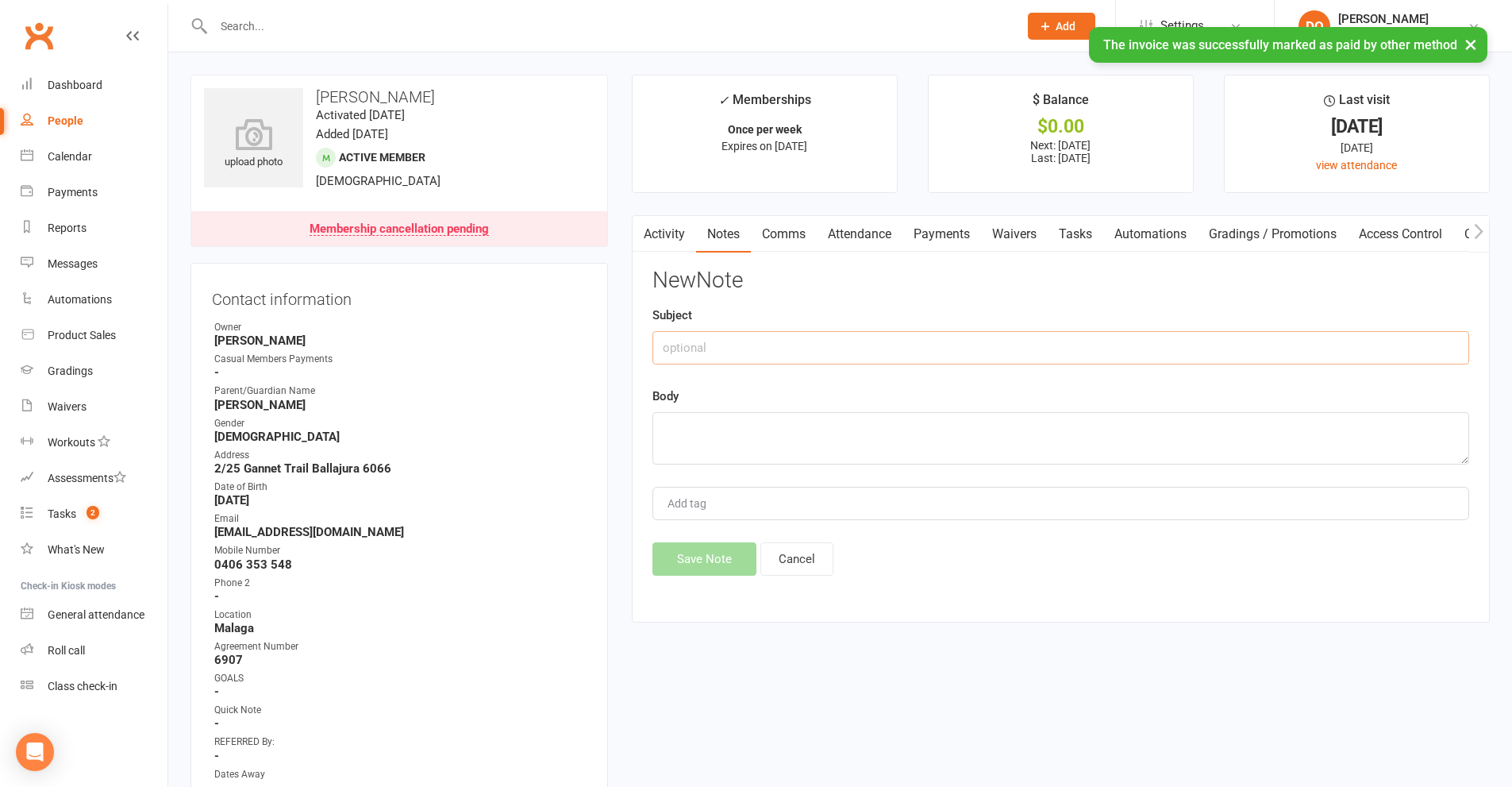
click at [949, 342] on input "text" at bounding box center [1060, 348] width 816 height 34
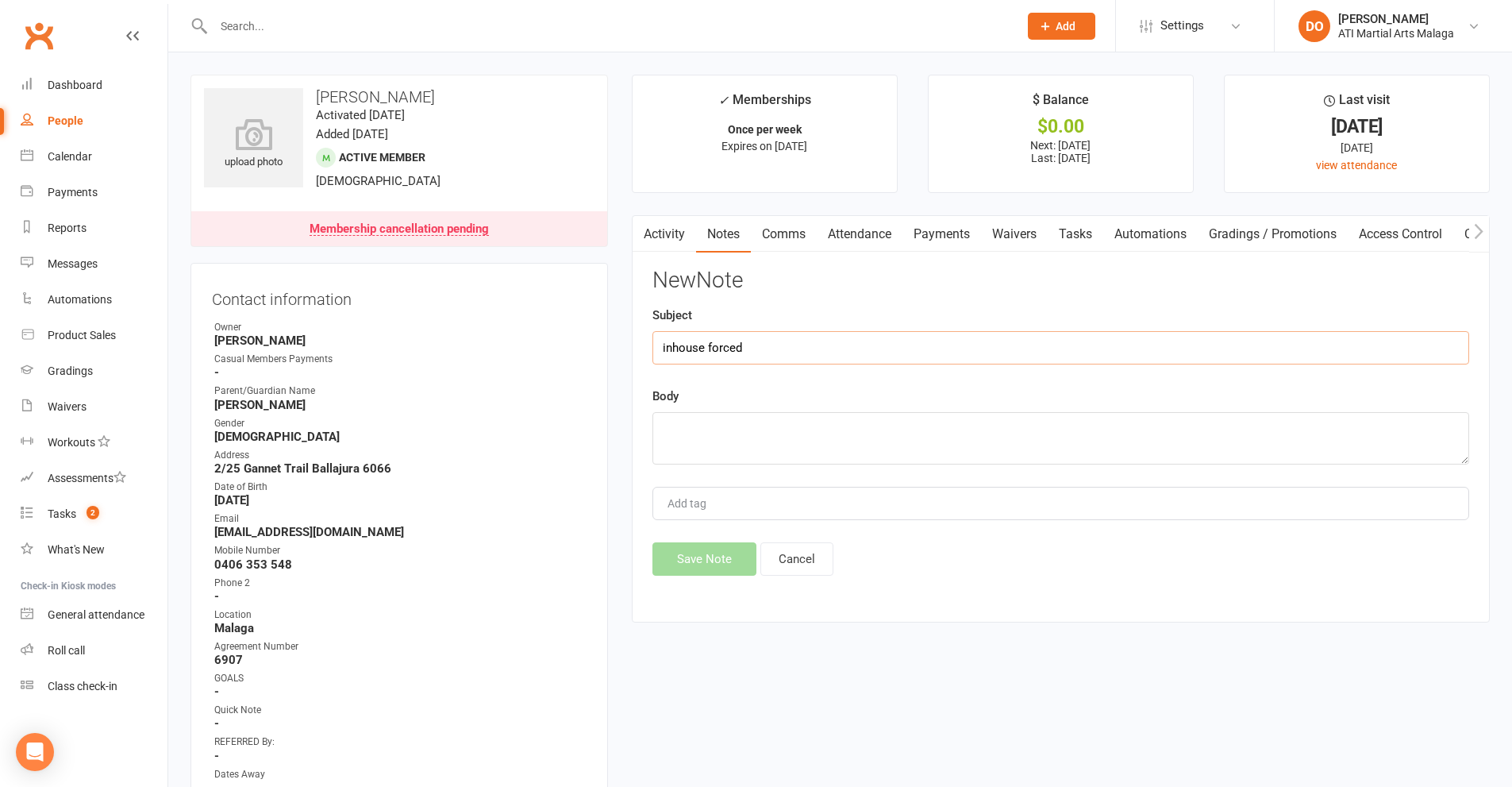
type input "inhouse forced"
click at [791, 447] on textarea at bounding box center [1060, 438] width 816 height 52
type textarea "[DATE] PAID"
click at [713, 565] on button "Save Note" at bounding box center [704, 559] width 104 height 34
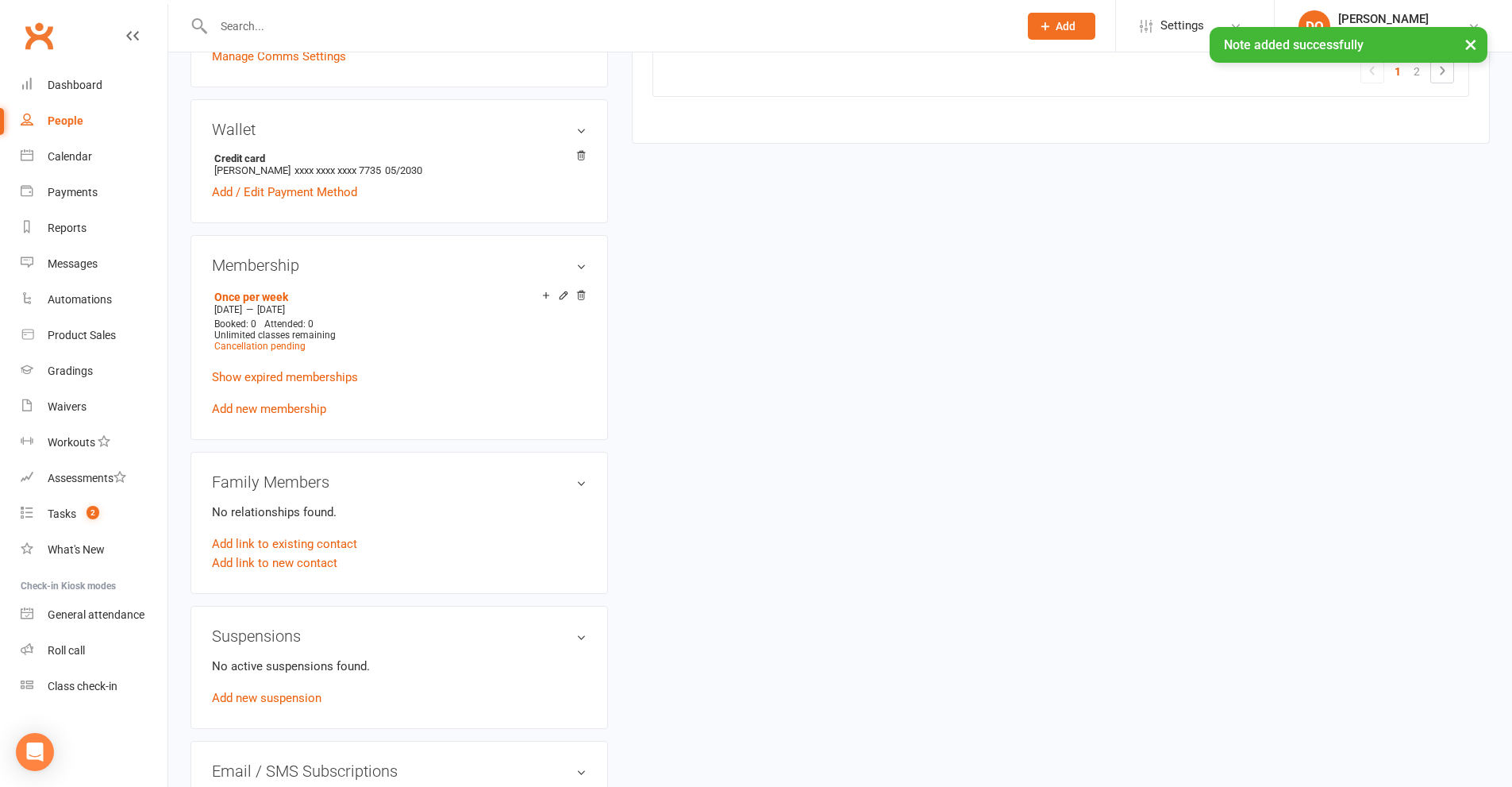
scroll to position [1350, 0]
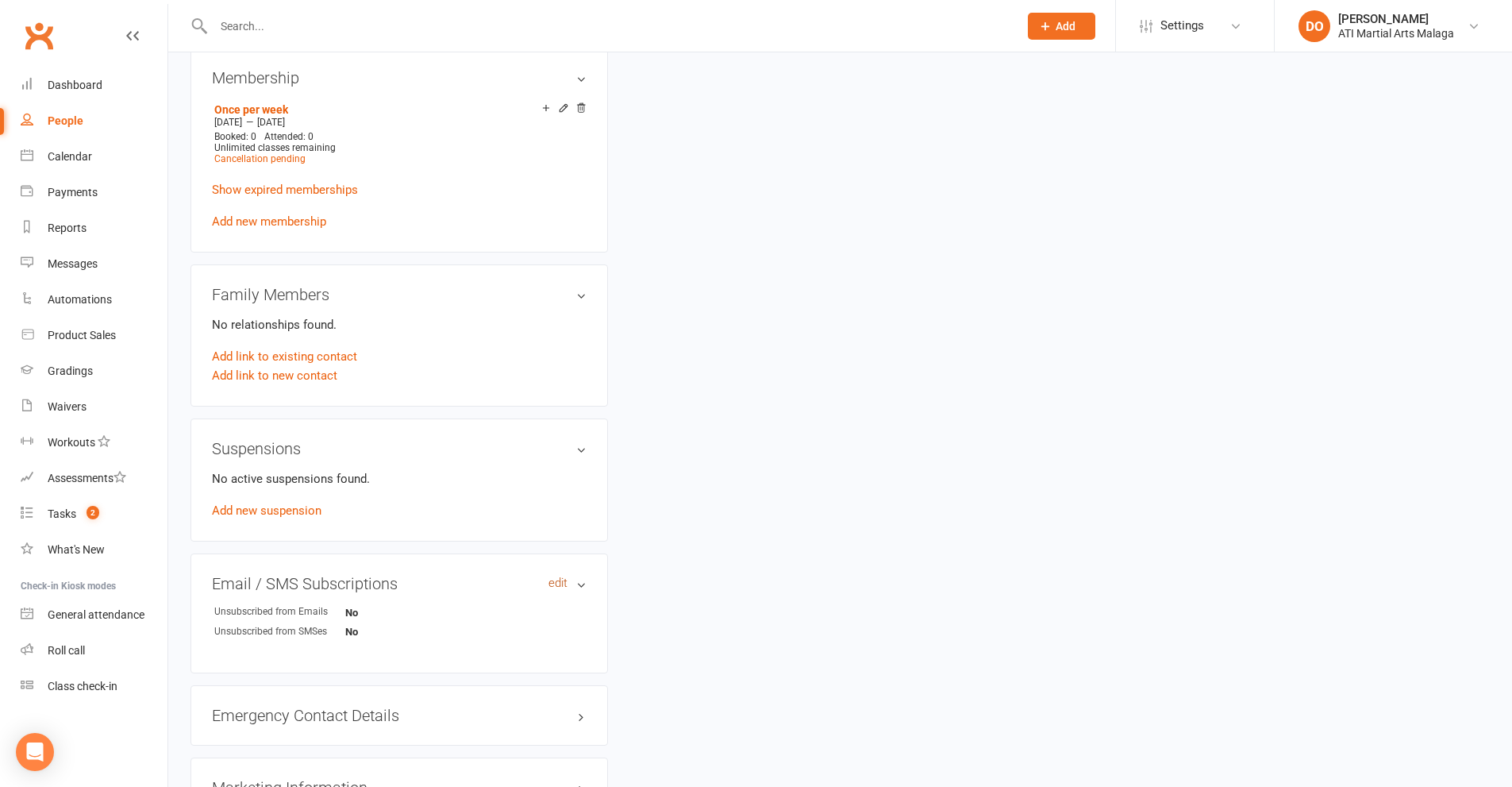
click at [563, 584] on link "edit" at bounding box center [558, 583] width 19 height 14
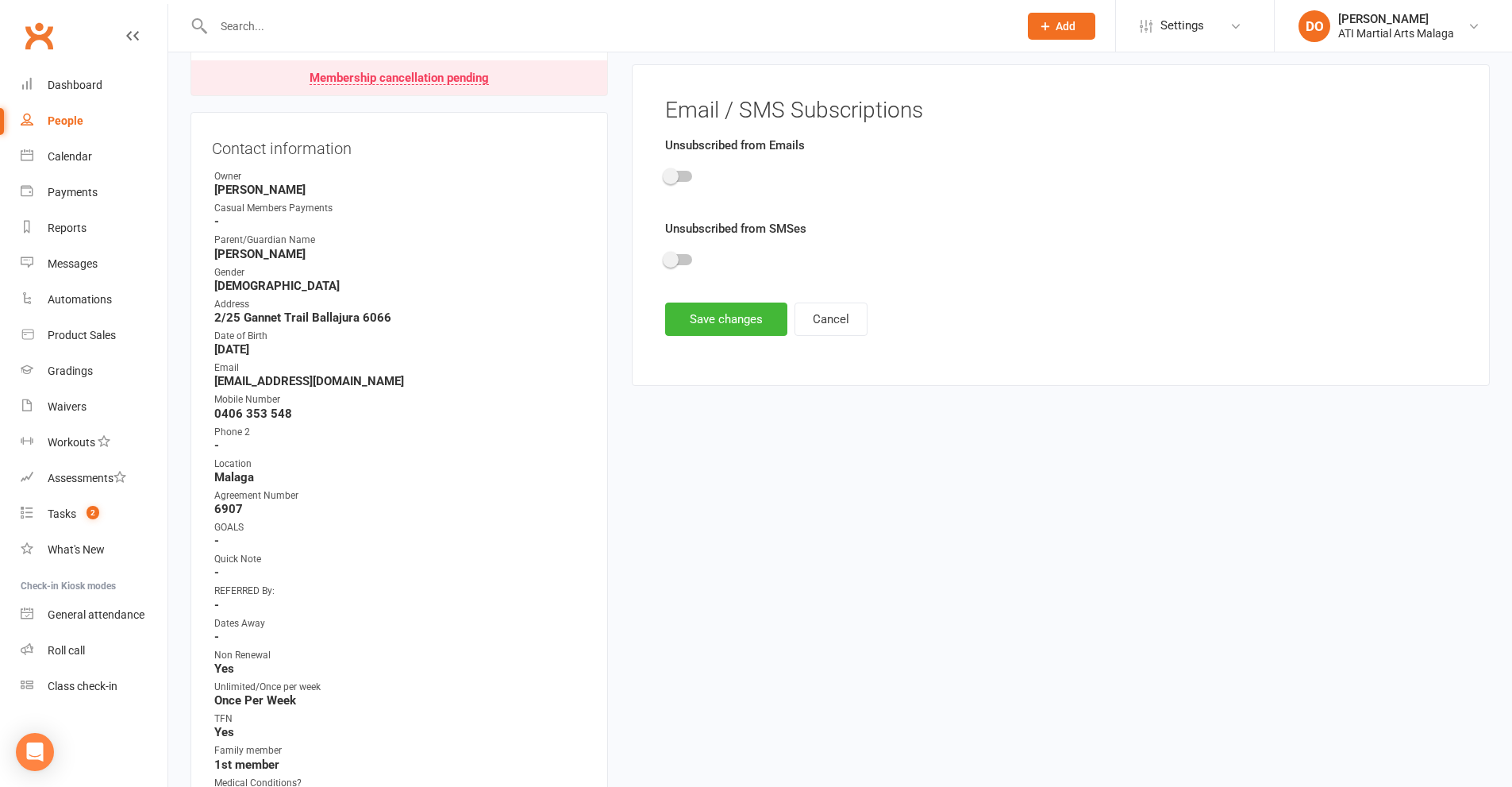
scroll to position [135, 0]
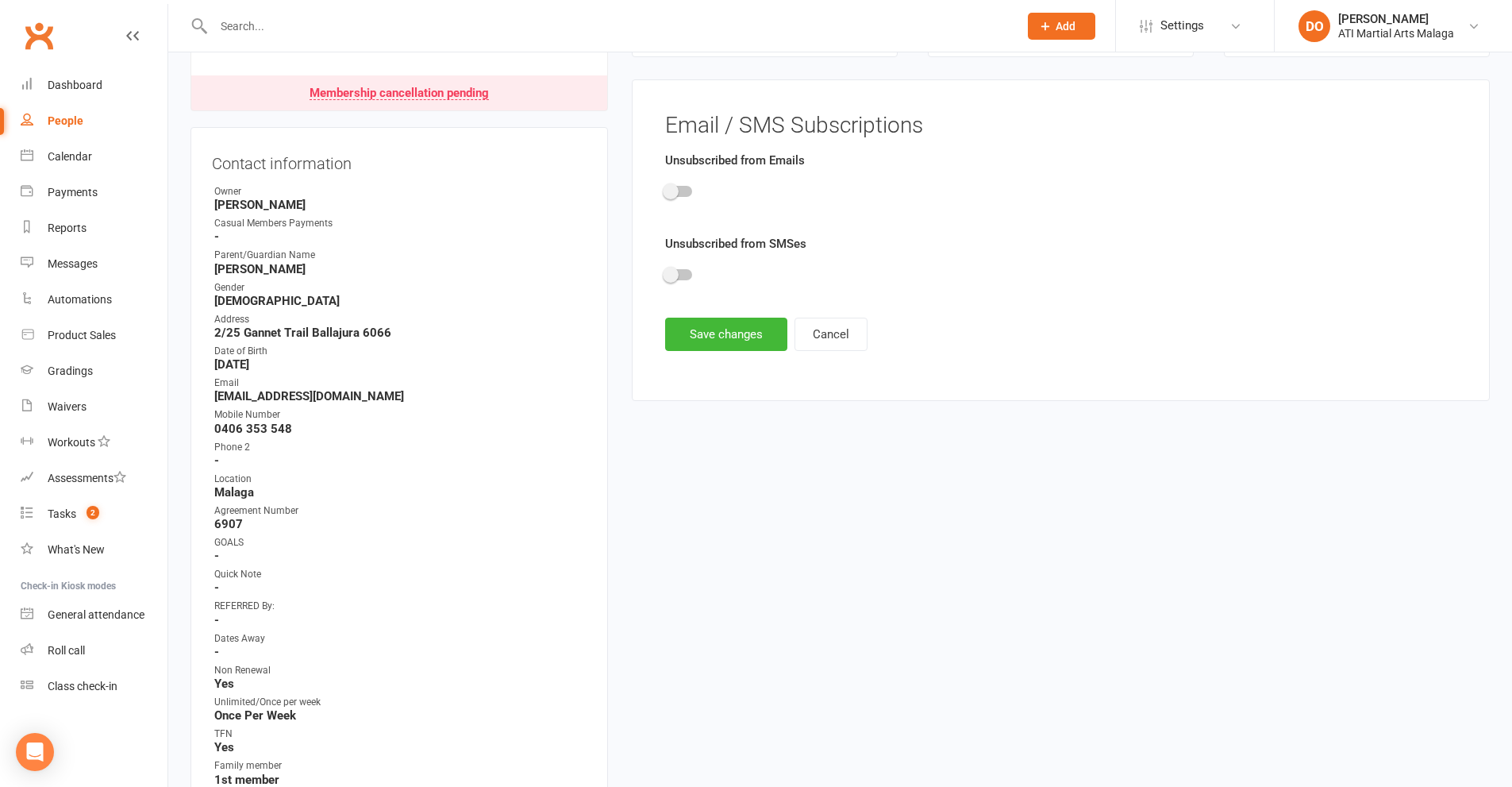
click at [686, 185] on div at bounding box center [1061, 194] width 792 height 36
click at [678, 200] on div at bounding box center [1061, 194] width 792 height 36
click at [681, 189] on div at bounding box center [679, 192] width 27 height 11
click at [665, 189] on input "checkbox" at bounding box center [665, 189] width 0 height 0
click at [721, 335] on button "Save changes" at bounding box center [726, 334] width 123 height 34
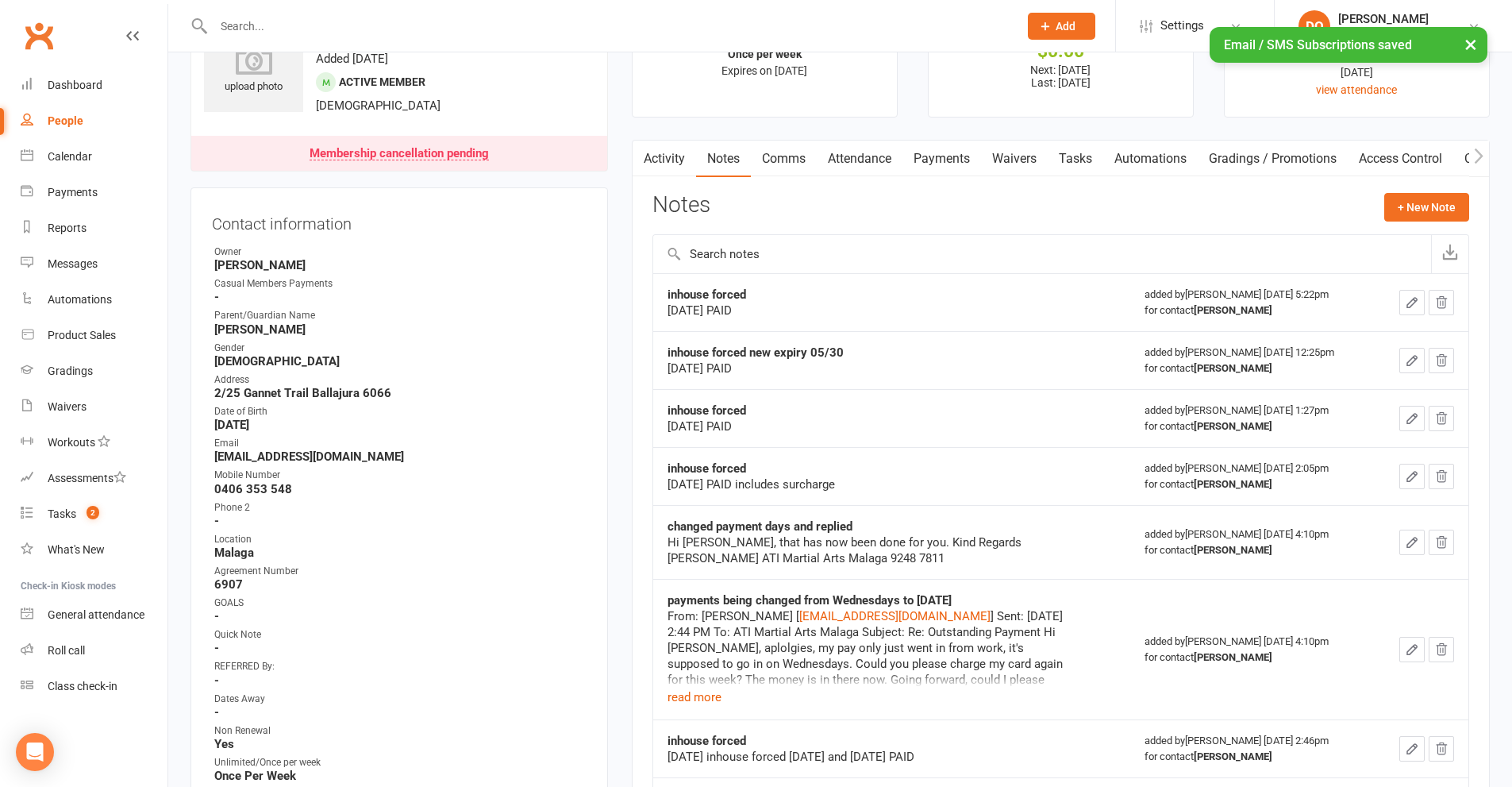
scroll to position [0, 0]
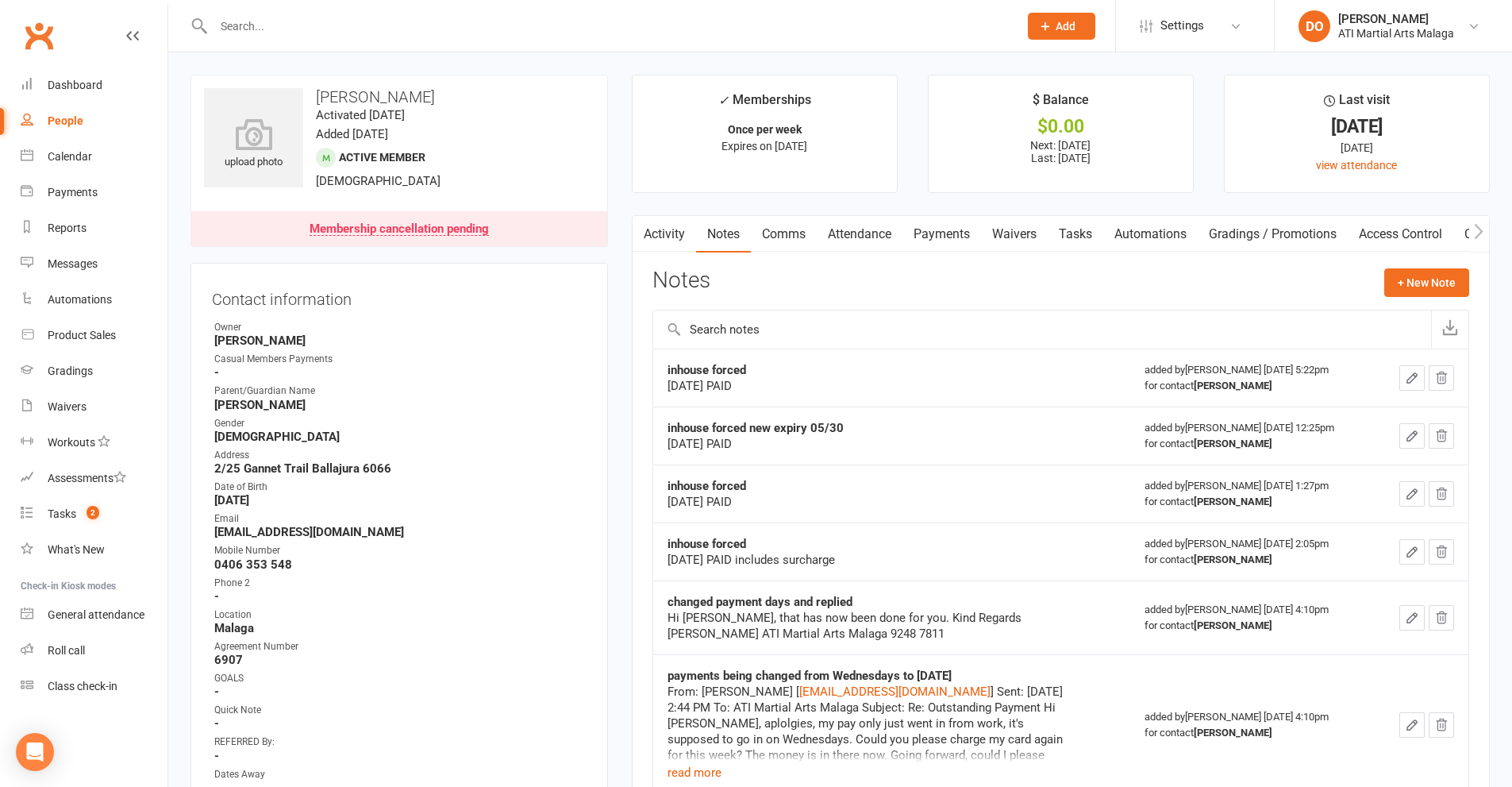
click at [775, 239] on link "Comms" at bounding box center [784, 234] width 66 height 37
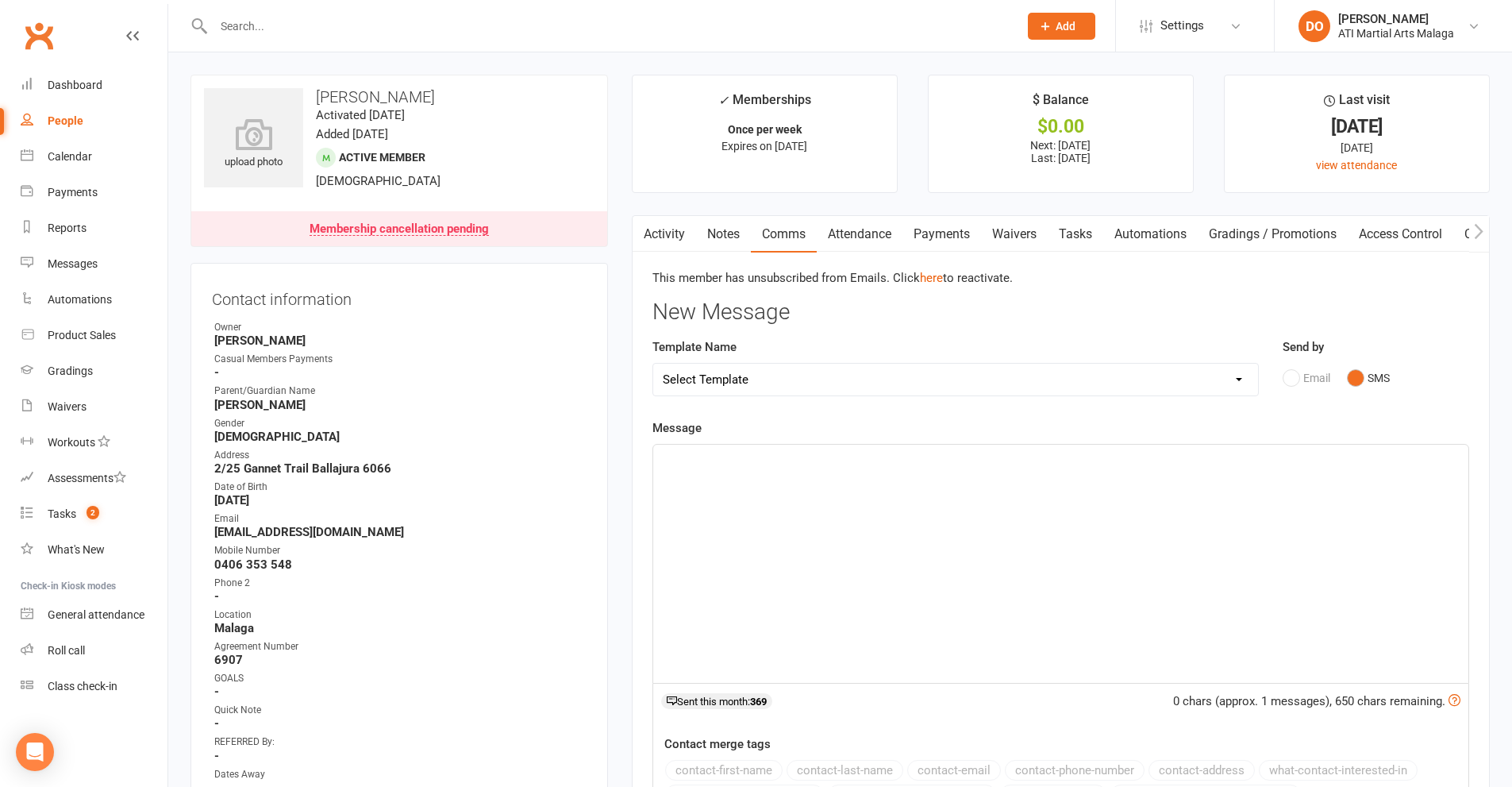
click at [766, 27] on input "text" at bounding box center [608, 26] width 799 height 22
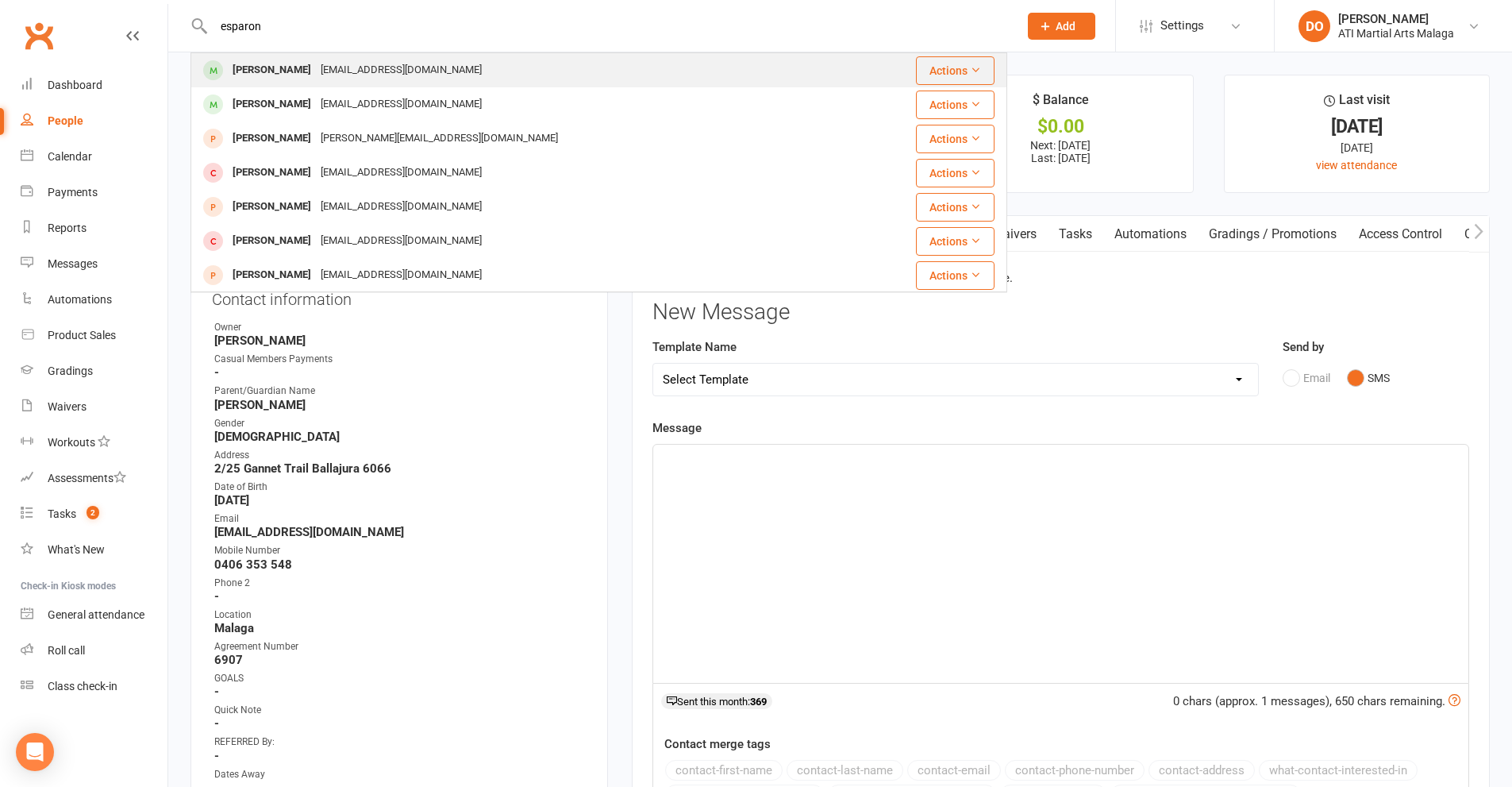
type input "esparon"
click at [394, 79] on div "[EMAIL_ADDRESS][DOMAIN_NAME]" at bounding box center [401, 70] width 171 height 23
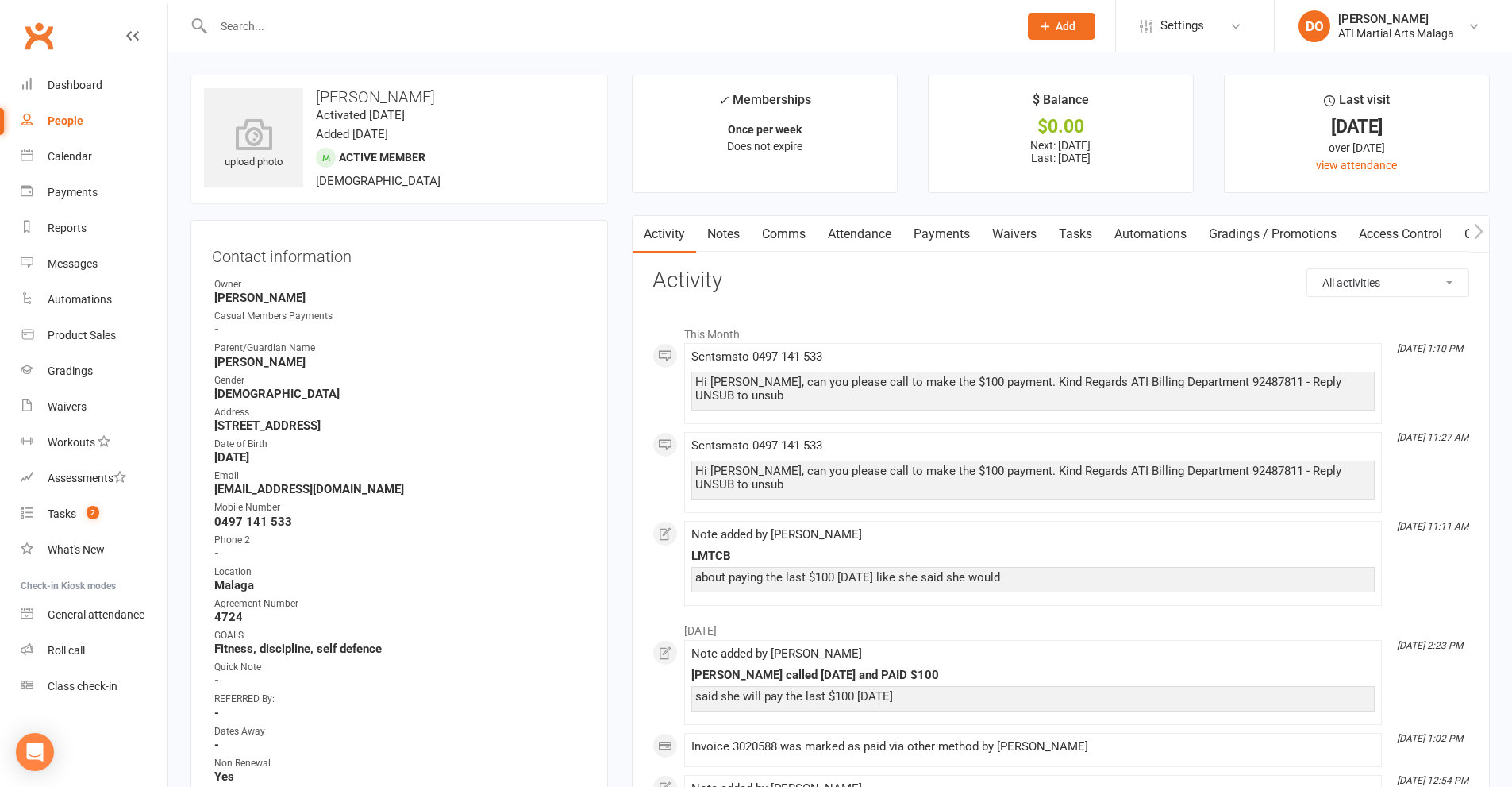
click at [655, 25] on input "text" at bounding box center [608, 26] width 799 height 22
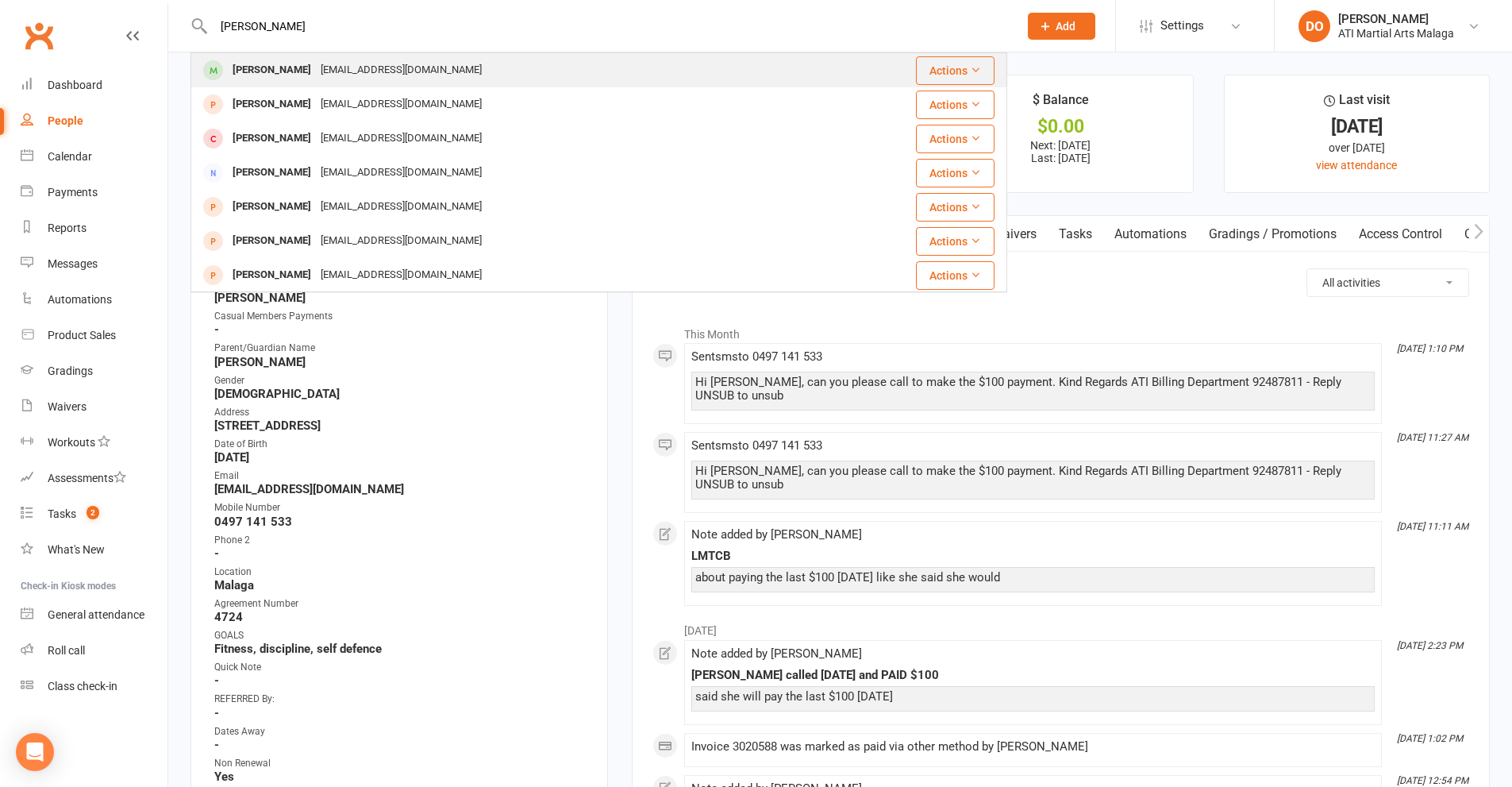
type input "[PERSON_NAME]"
click at [396, 83] on div "[PERSON_NAME] [EMAIL_ADDRESS][DOMAIN_NAME]" at bounding box center [535, 70] width 687 height 33
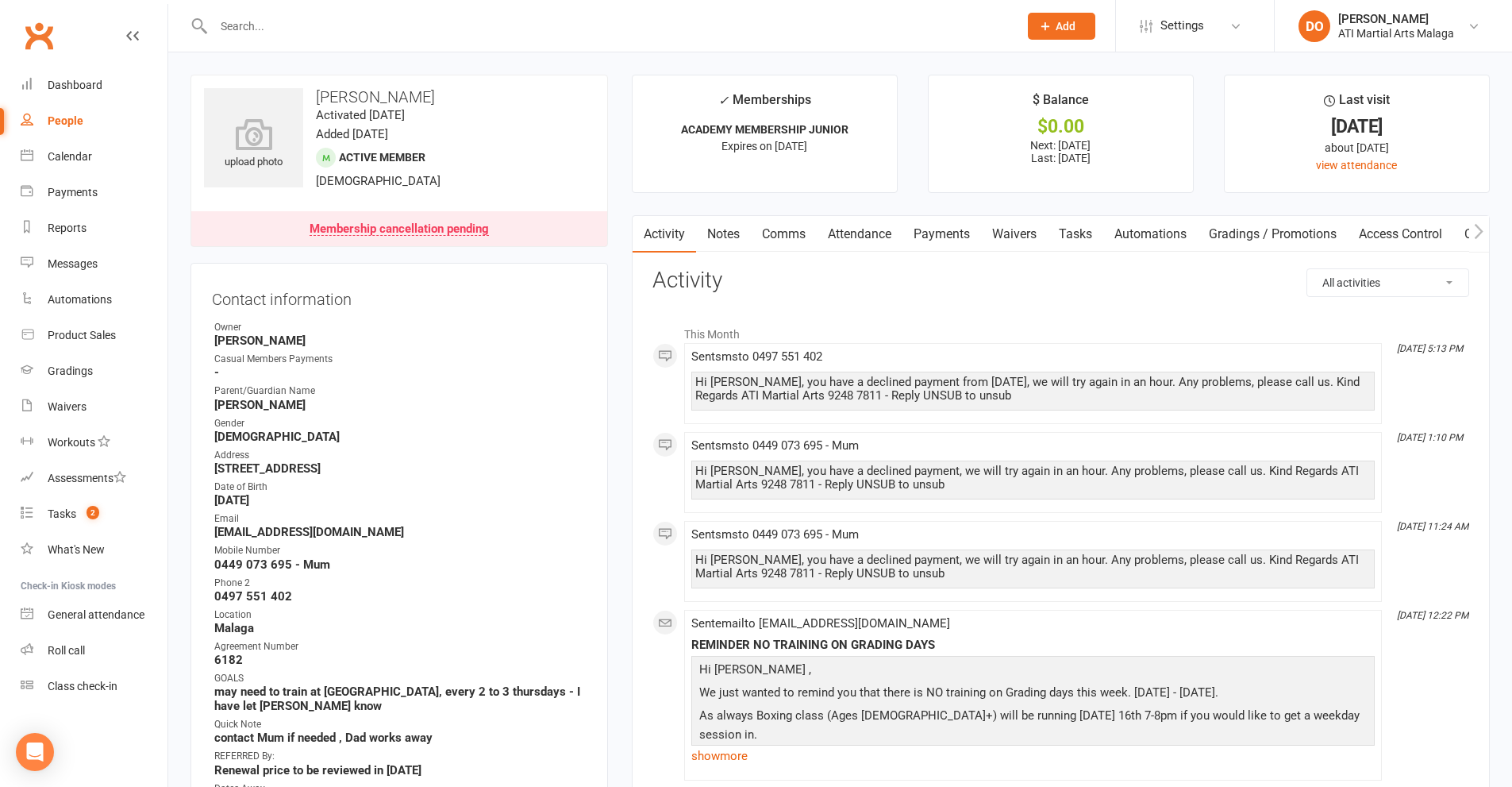
click at [950, 240] on link "Payments" at bounding box center [941, 234] width 79 height 37
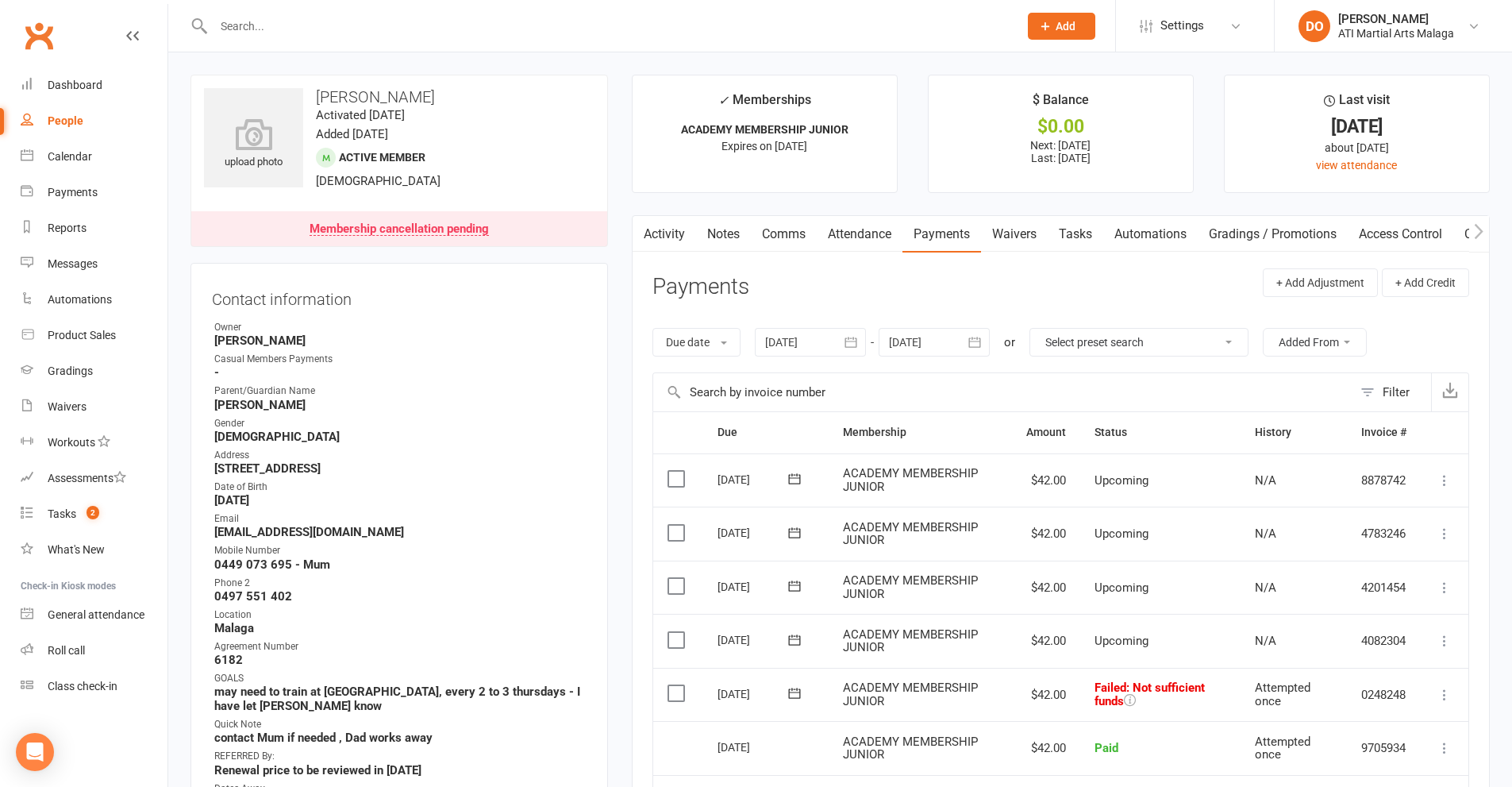
click at [679, 692] on label at bounding box center [678, 693] width 22 height 16
click at [678, 685] on input "checkbox" at bounding box center [672, 685] width 10 height 0
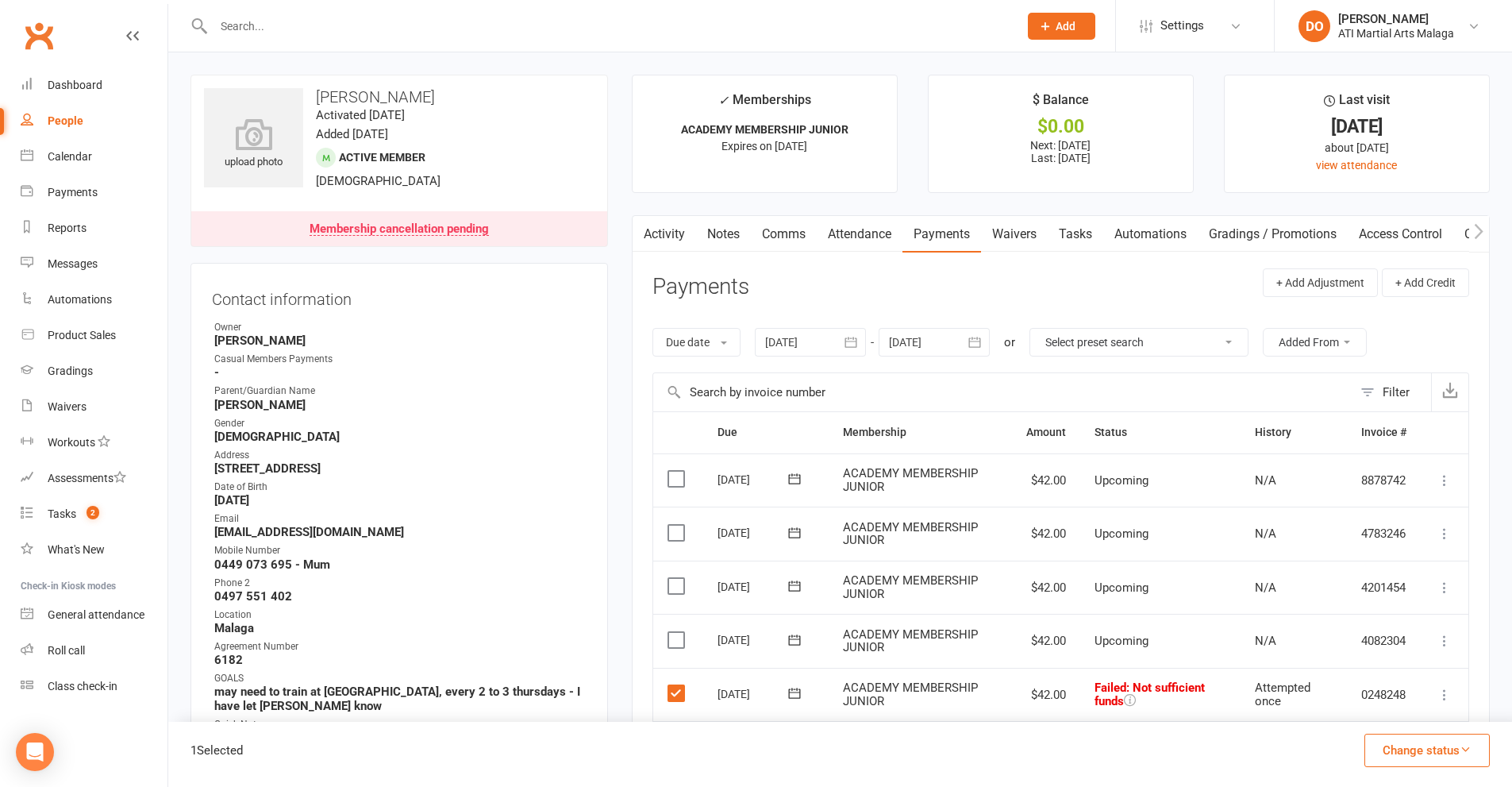
click at [1382, 745] on button "Change status" at bounding box center [1427, 750] width 126 height 34
click at [1381, 673] on link "Paid (Other)" at bounding box center [1410, 676] width 157 height 32
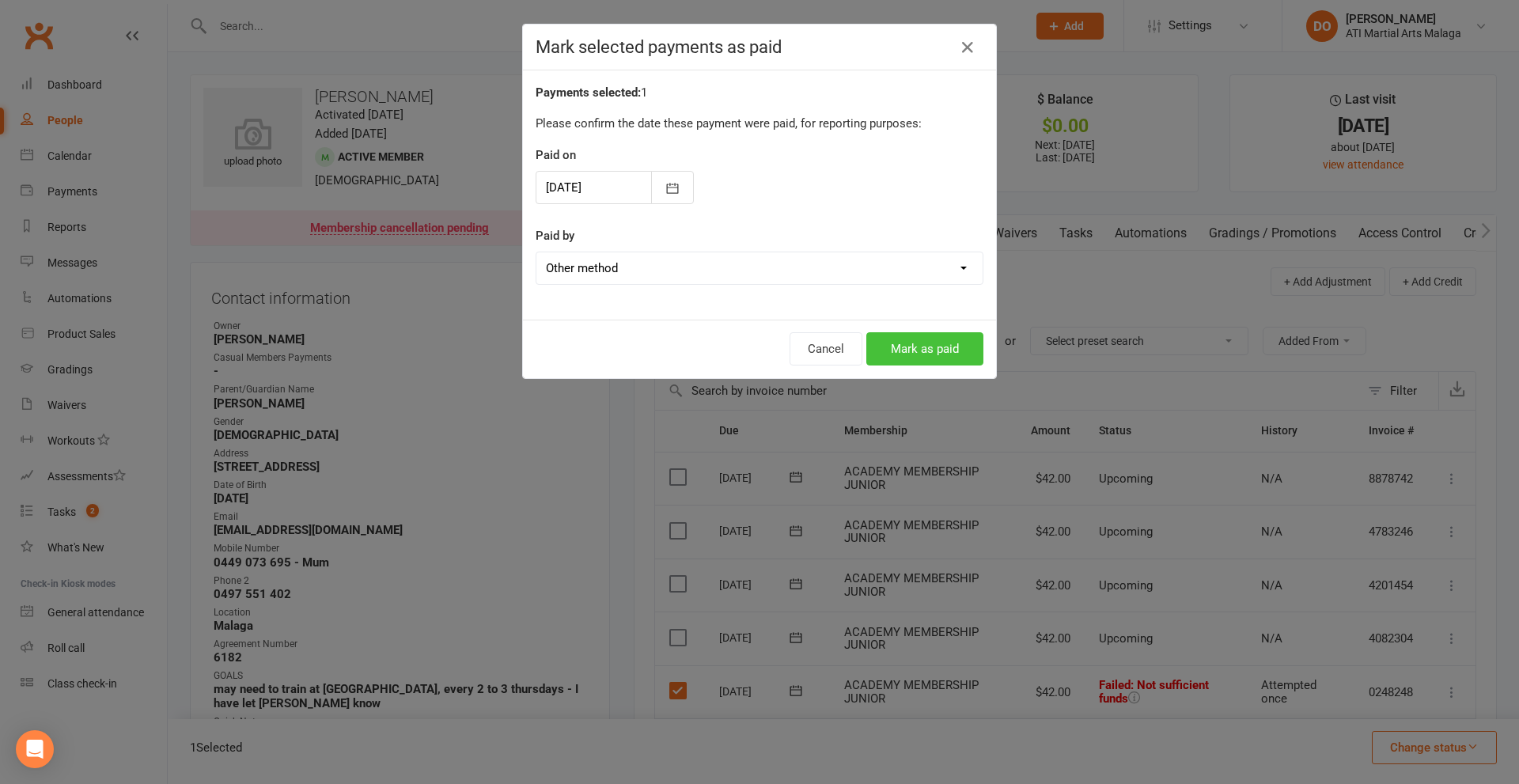
click at [910, 344] on button "Mark as paid" at bounding box center [925, 349] width 117 height 34
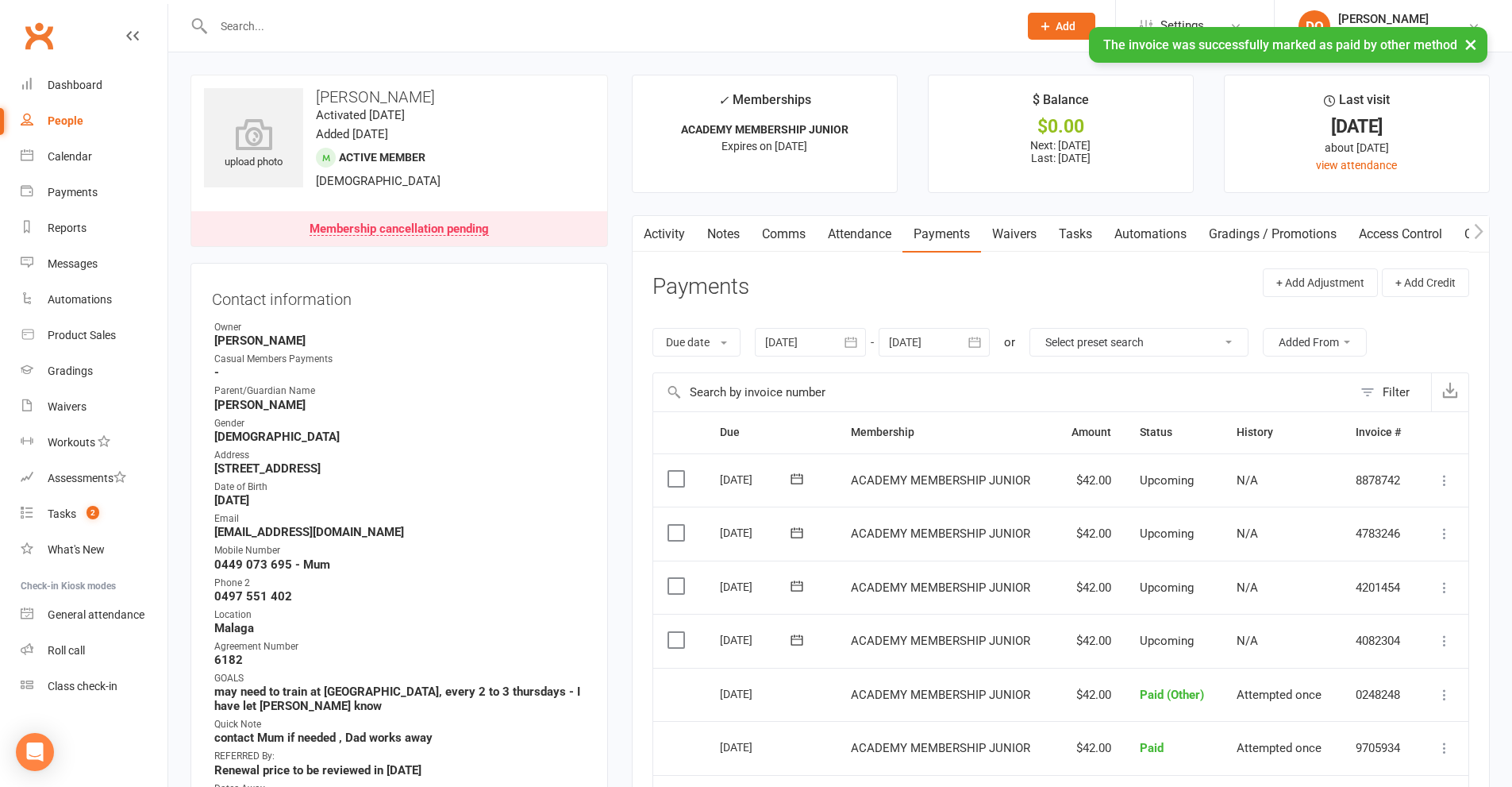
click at [736, 228] on link "Notes" at bounding box center [724, 234] width 54 height 37
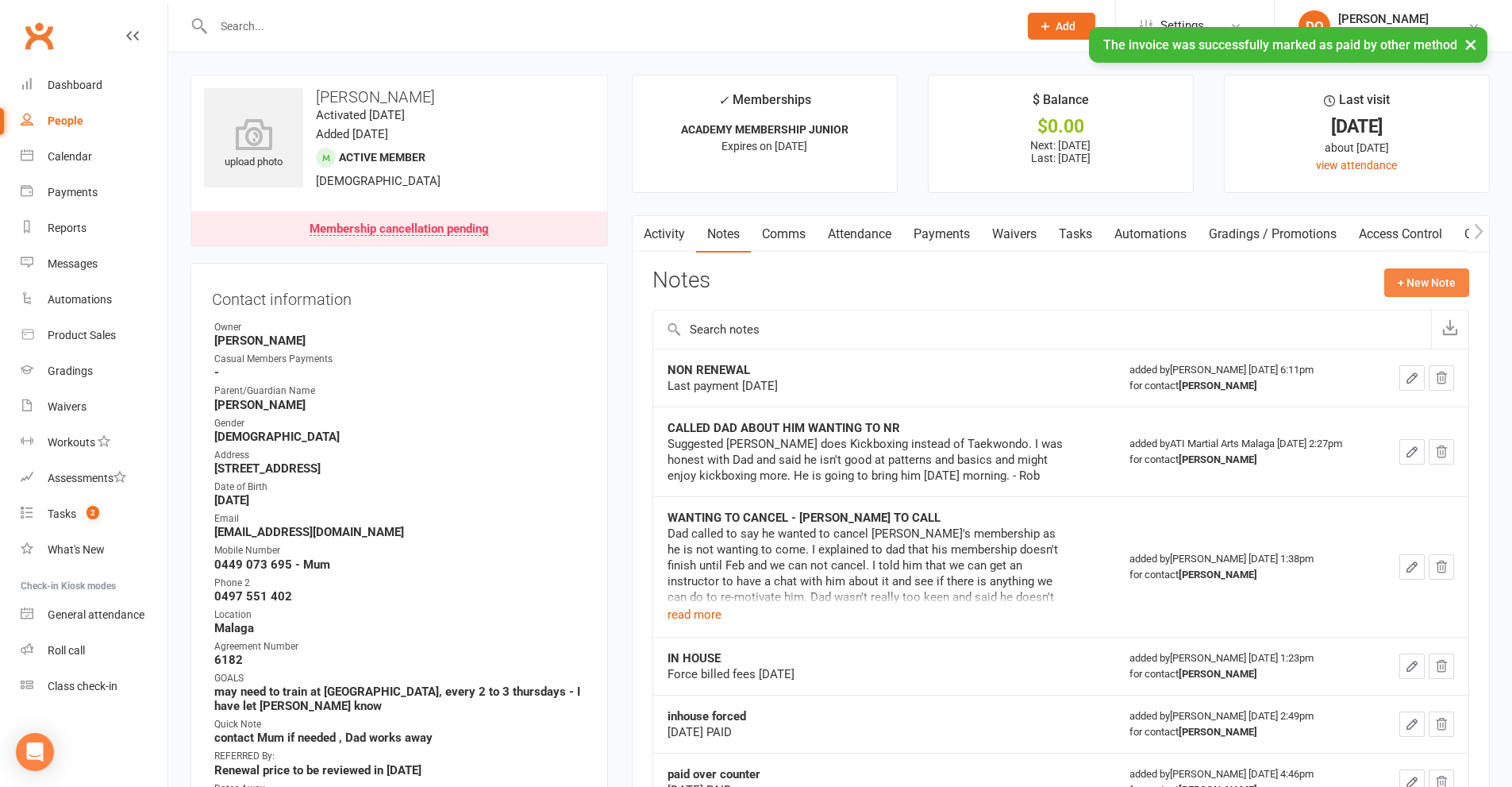
click at [1441, 282] on button "+ New Note" at bounding box center [1427, 283] width 85 height 29
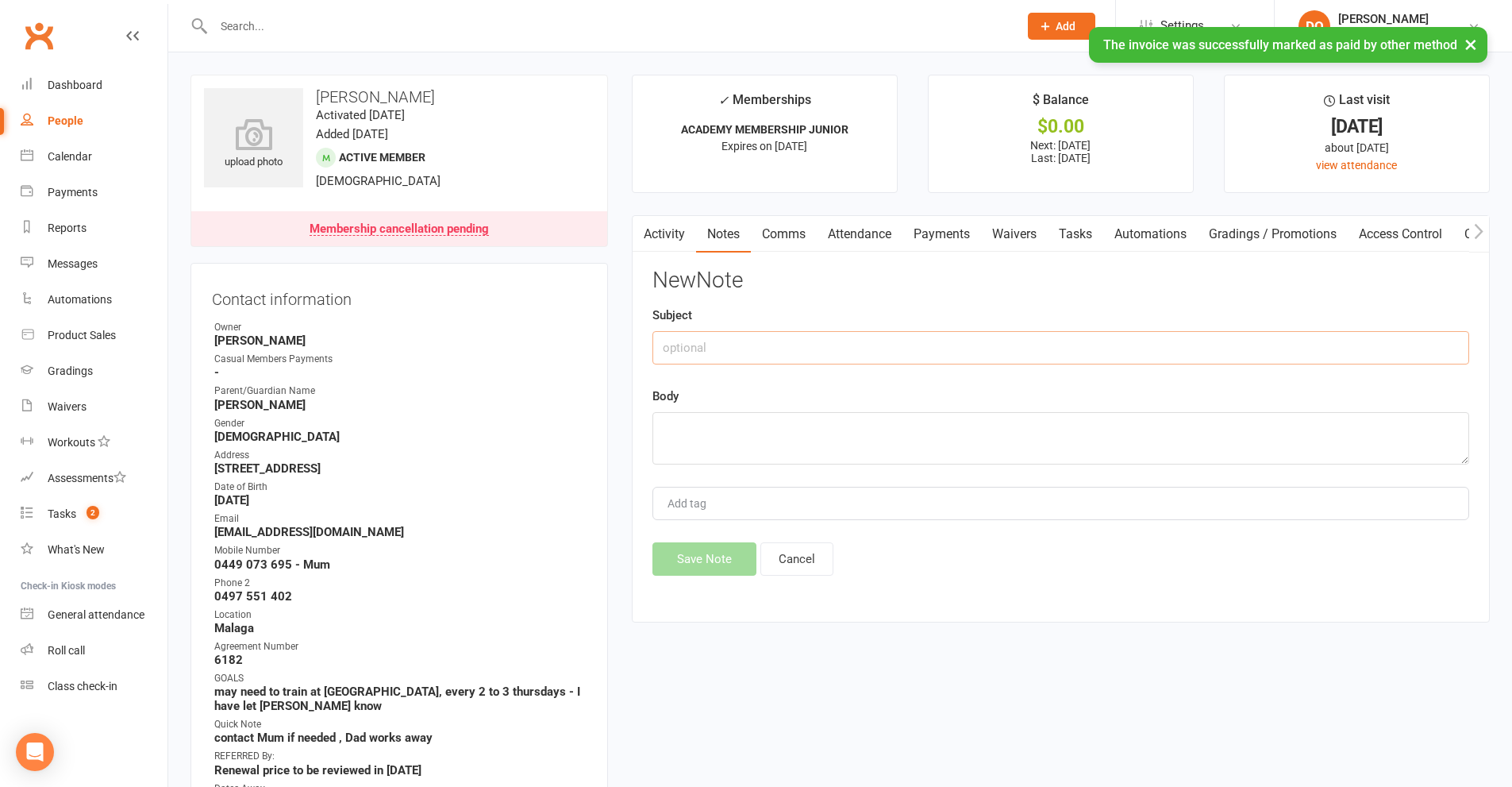
click at [923, 348] on input "text" at bounding box center [1060, 348] width 816 height 34
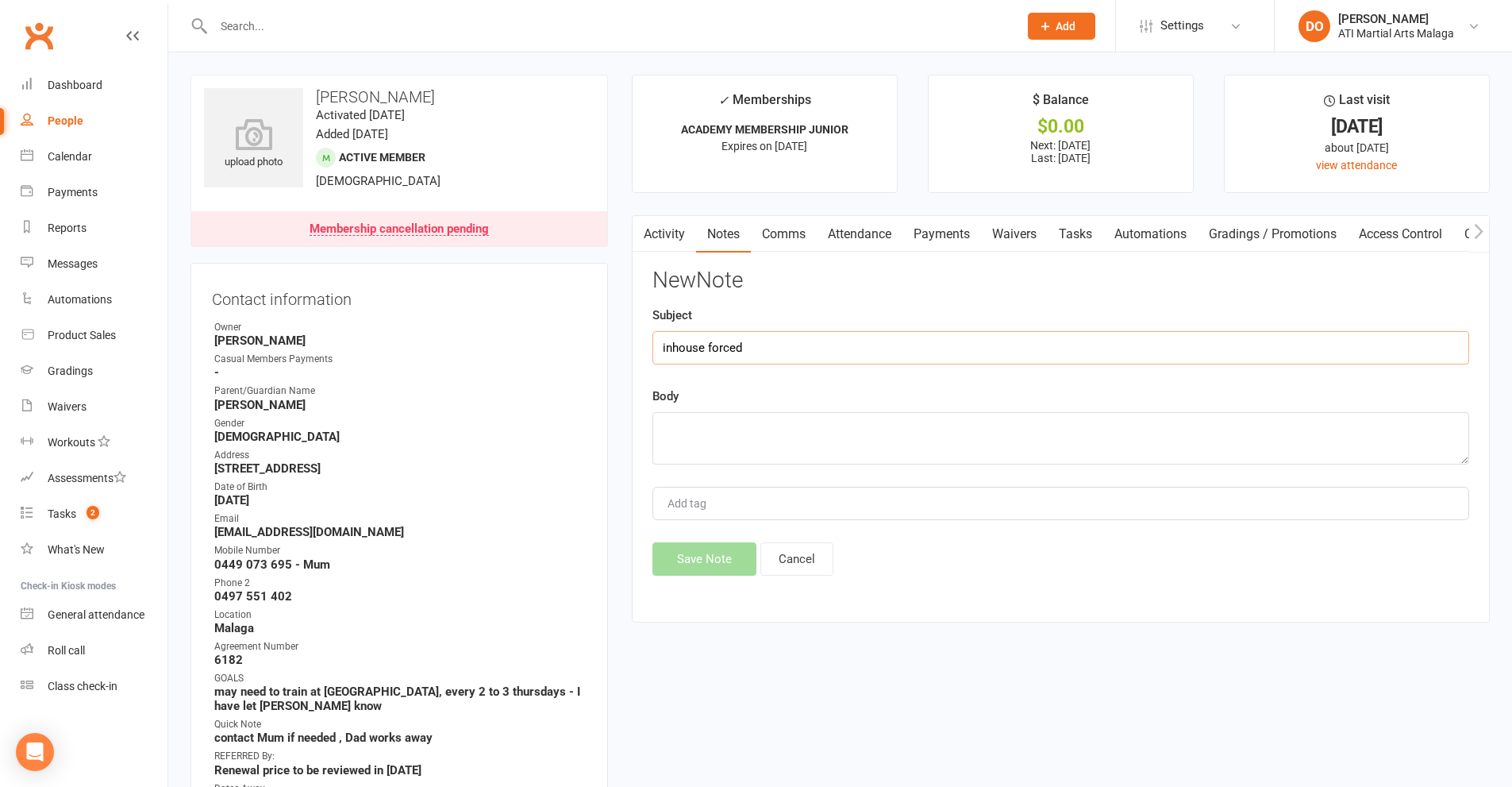
type input "inhouse forced"
click at [850, 445] on textarea at bounding box center [1060, 438] width 816 height 52
type textarea "[DATE] PAID"
click at [735, 553] on button "Save Note" at bounding box center [704, 559] width 104 height 34
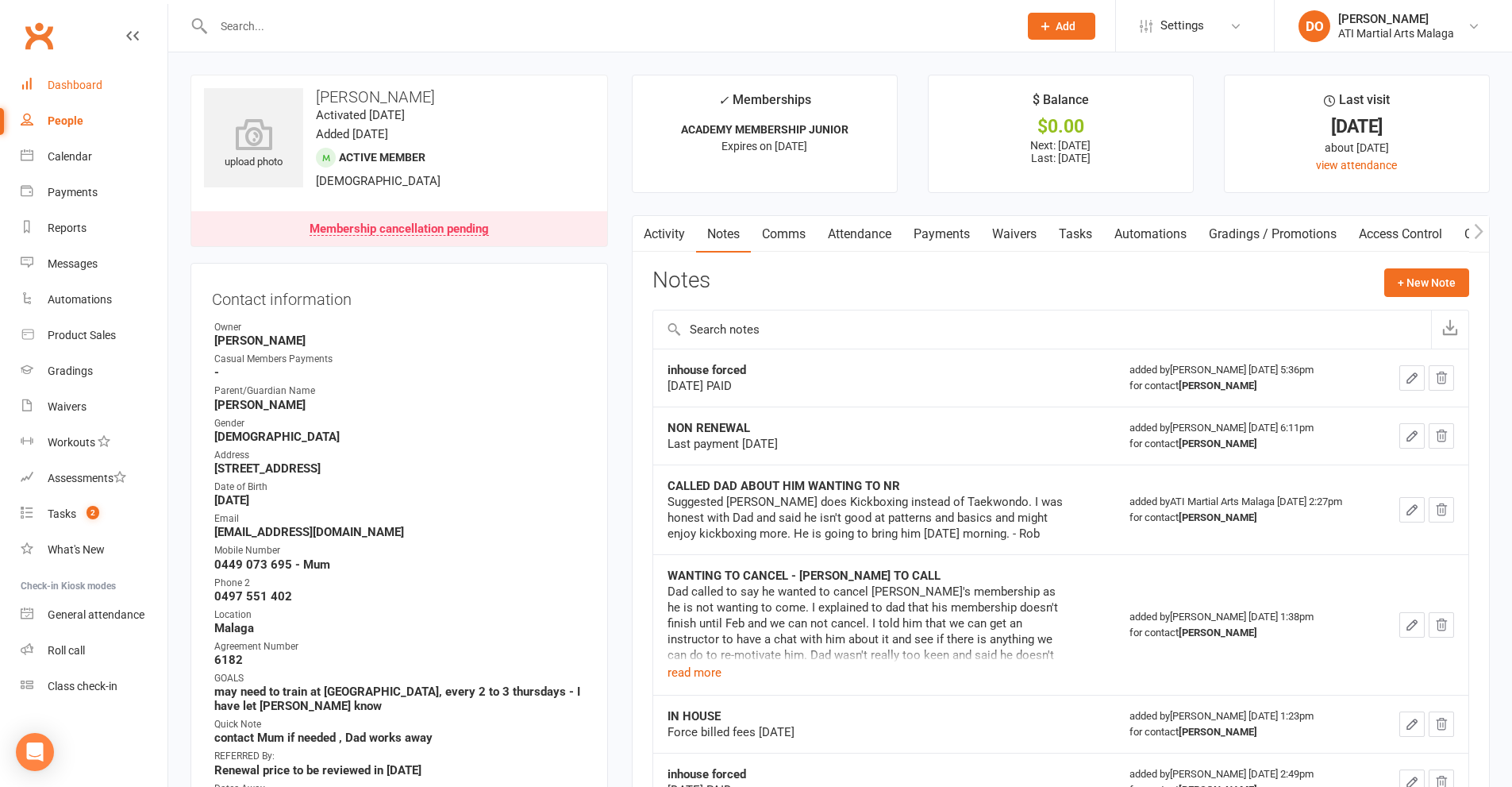
click at [56, 81] on div "Dashboard" at bounding box center [75, 85] width 54 height 13
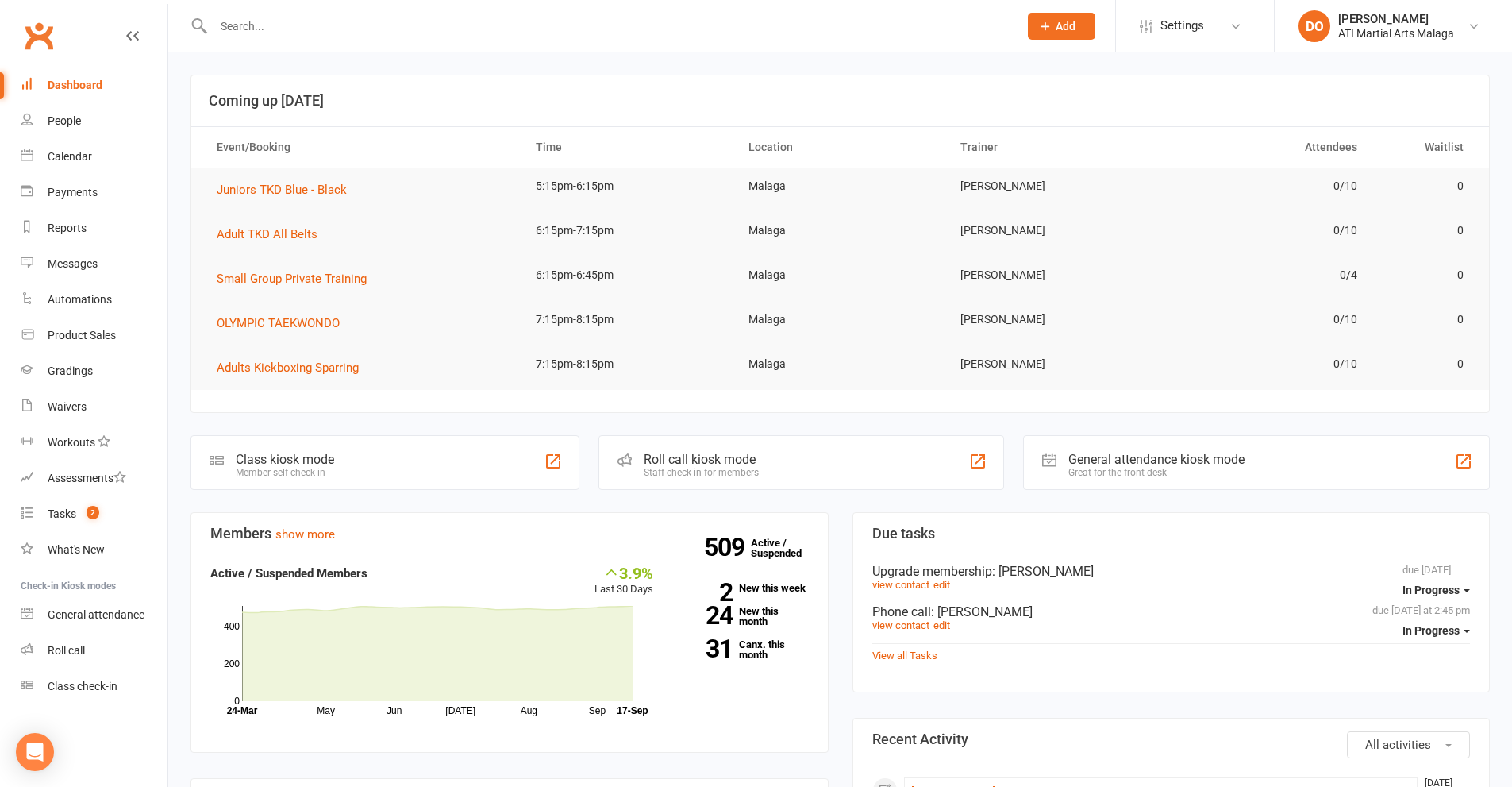
click at [457, 34] on input "text" at bounding box center [608, 26] width 799 height 22
paste input "[EMAIL_ADDRESS][DOMAIN_NAME]"
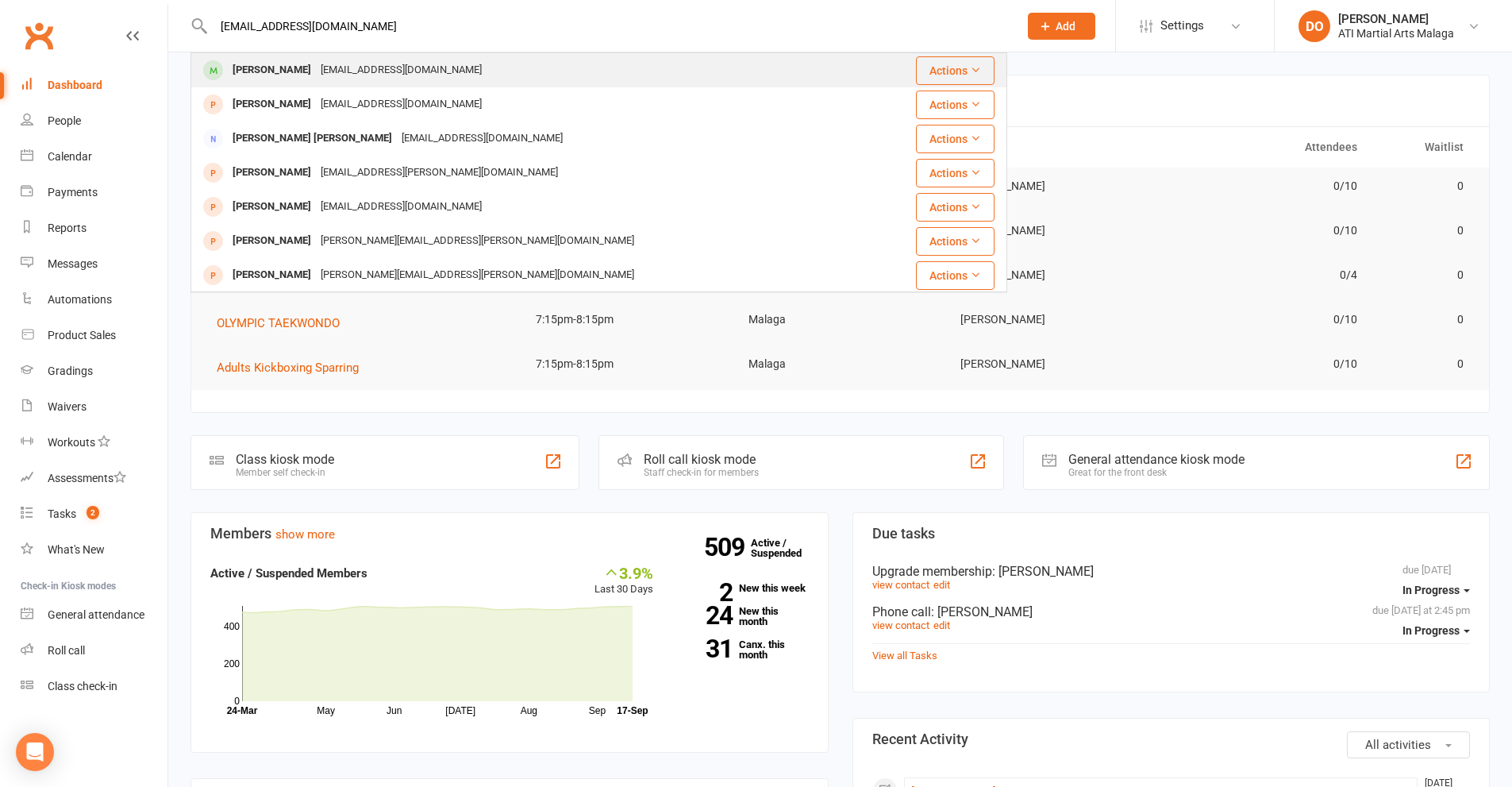
type input "[EMAIL_ADDRESS][DOMAIN_NAME]"
click at [361, 73] on div "[EMAIL_ADDRESS][DOMAIN_NAME]" at bounding box center [401, 70] width 171 height 23
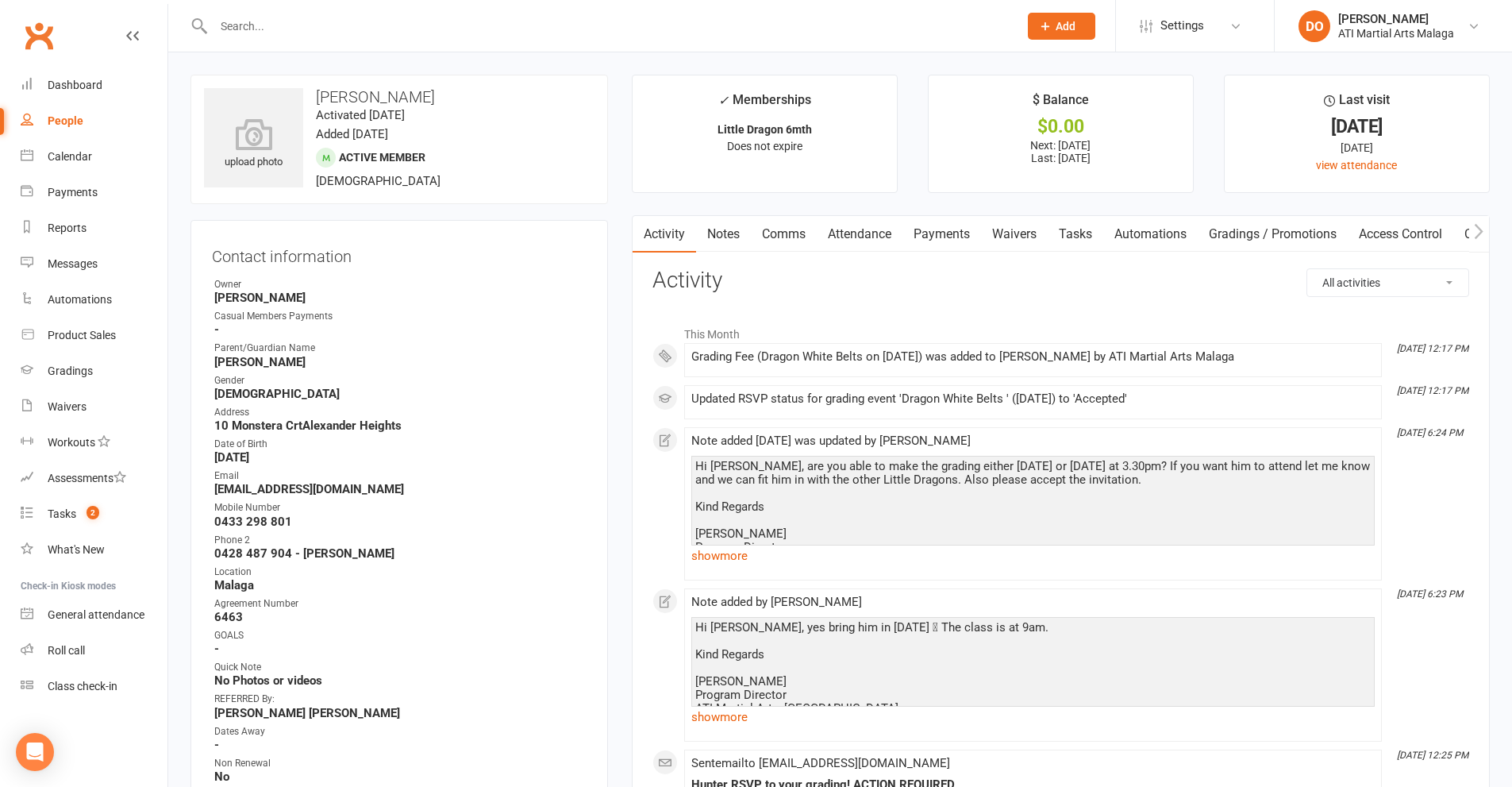
click at [928, 228] on link "Payments" at bounding box center [941, 234] width 79 height 37
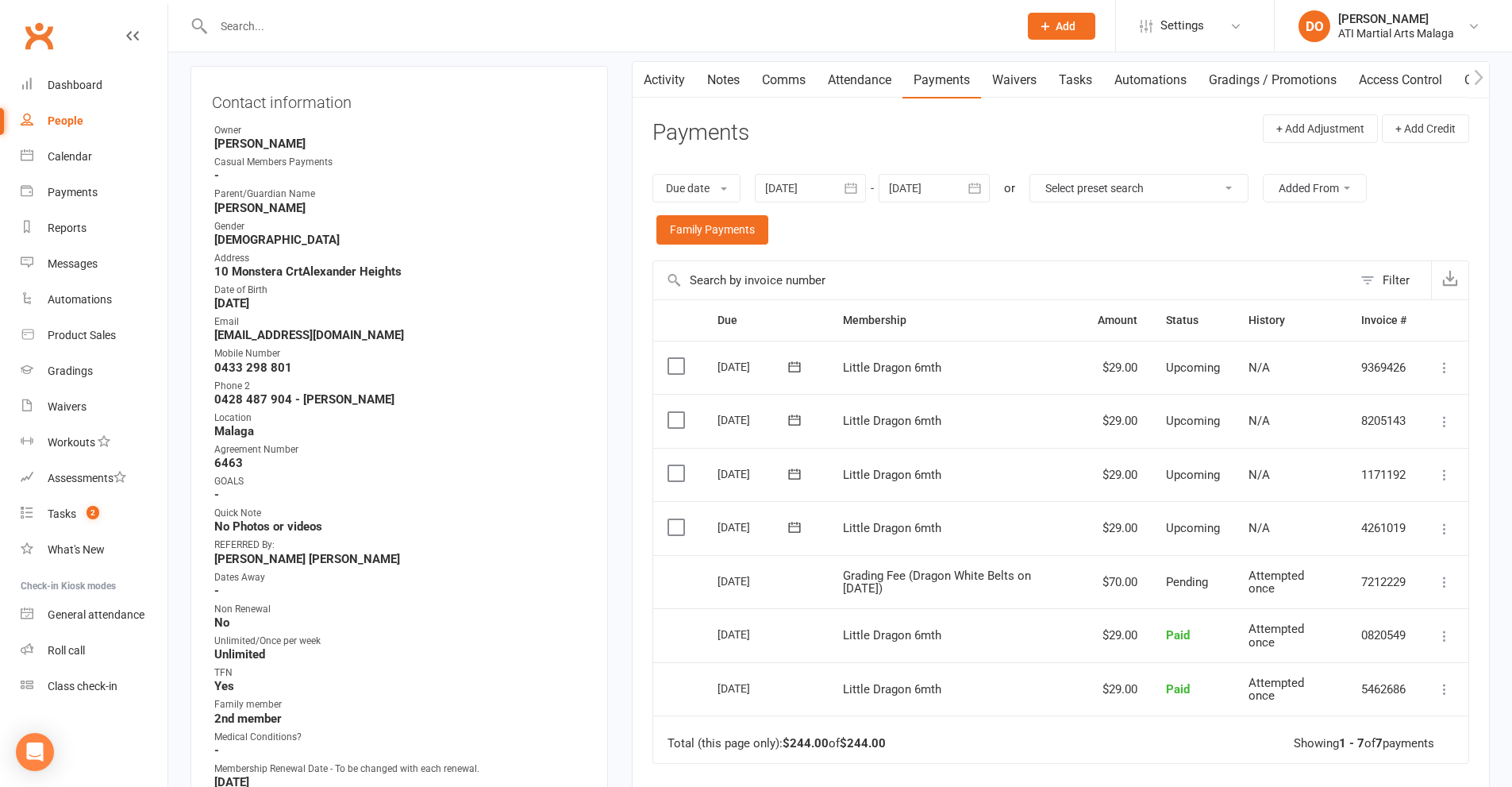
scroll to position [159, 0]
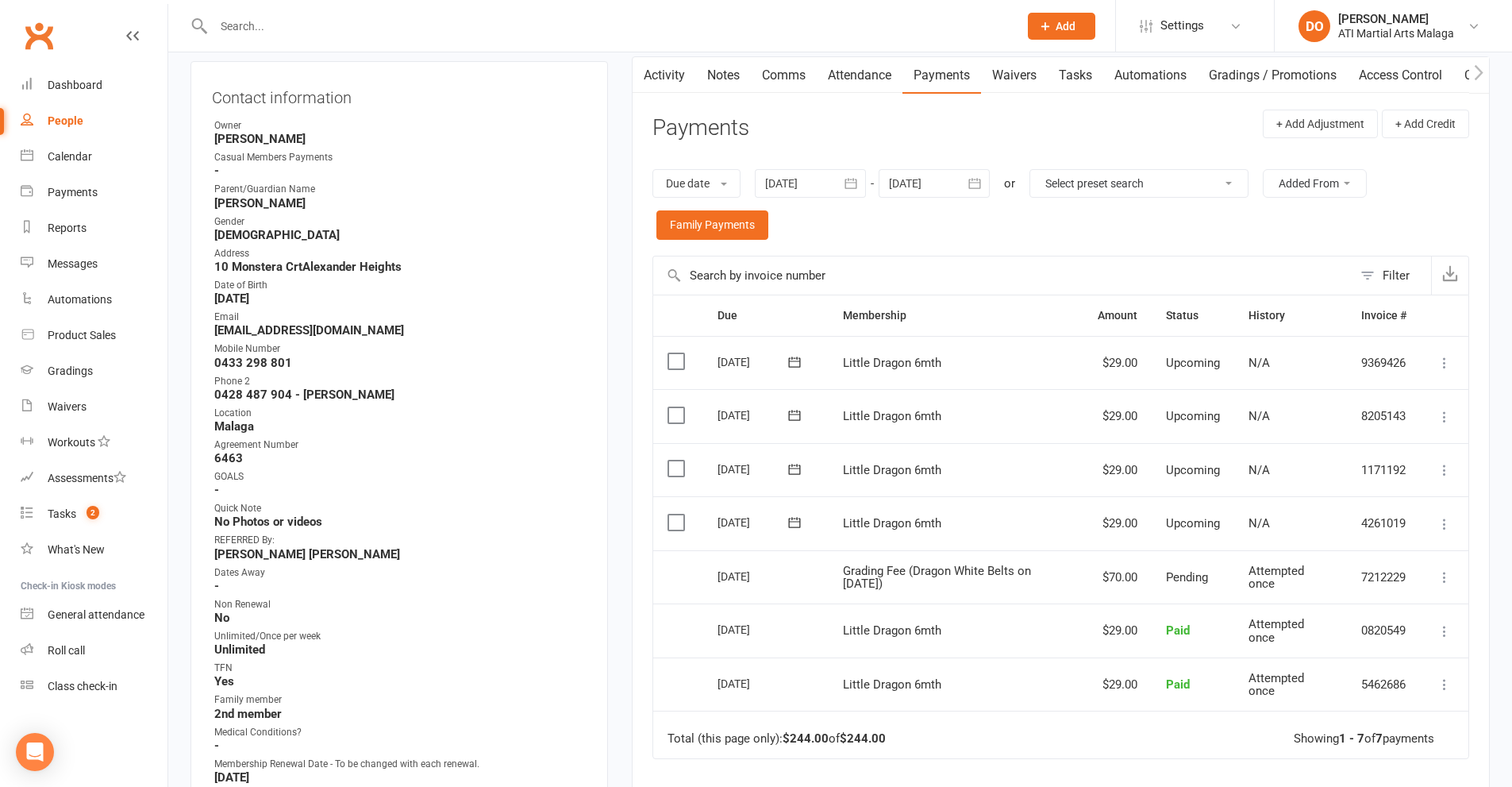
click at [744, 83] on link "Notes" at bounding box center [724, 75] width 54 height 37
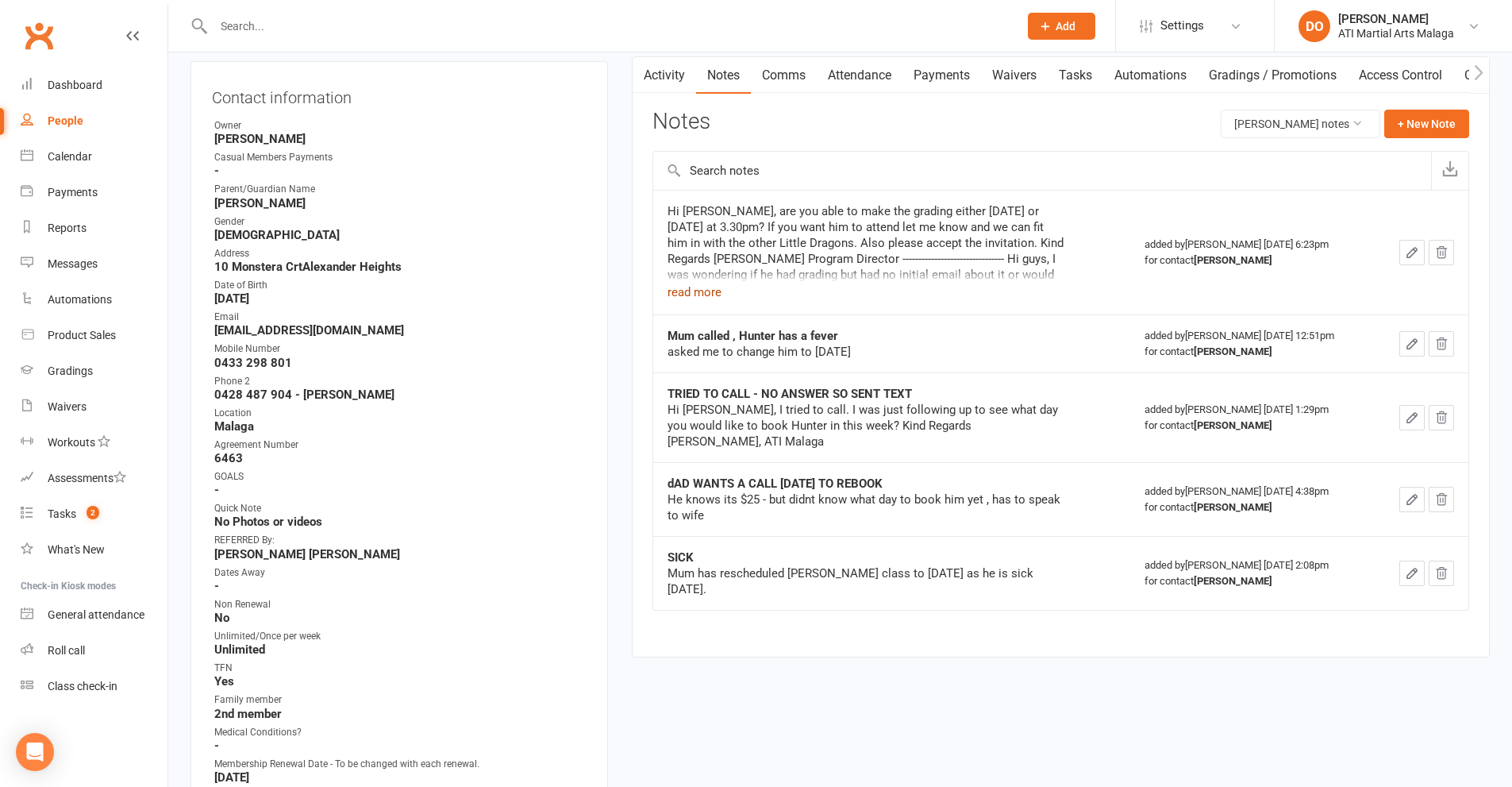
click at [719, 301] on button "read more" at bounding box center [694, 293] width 54 height 19
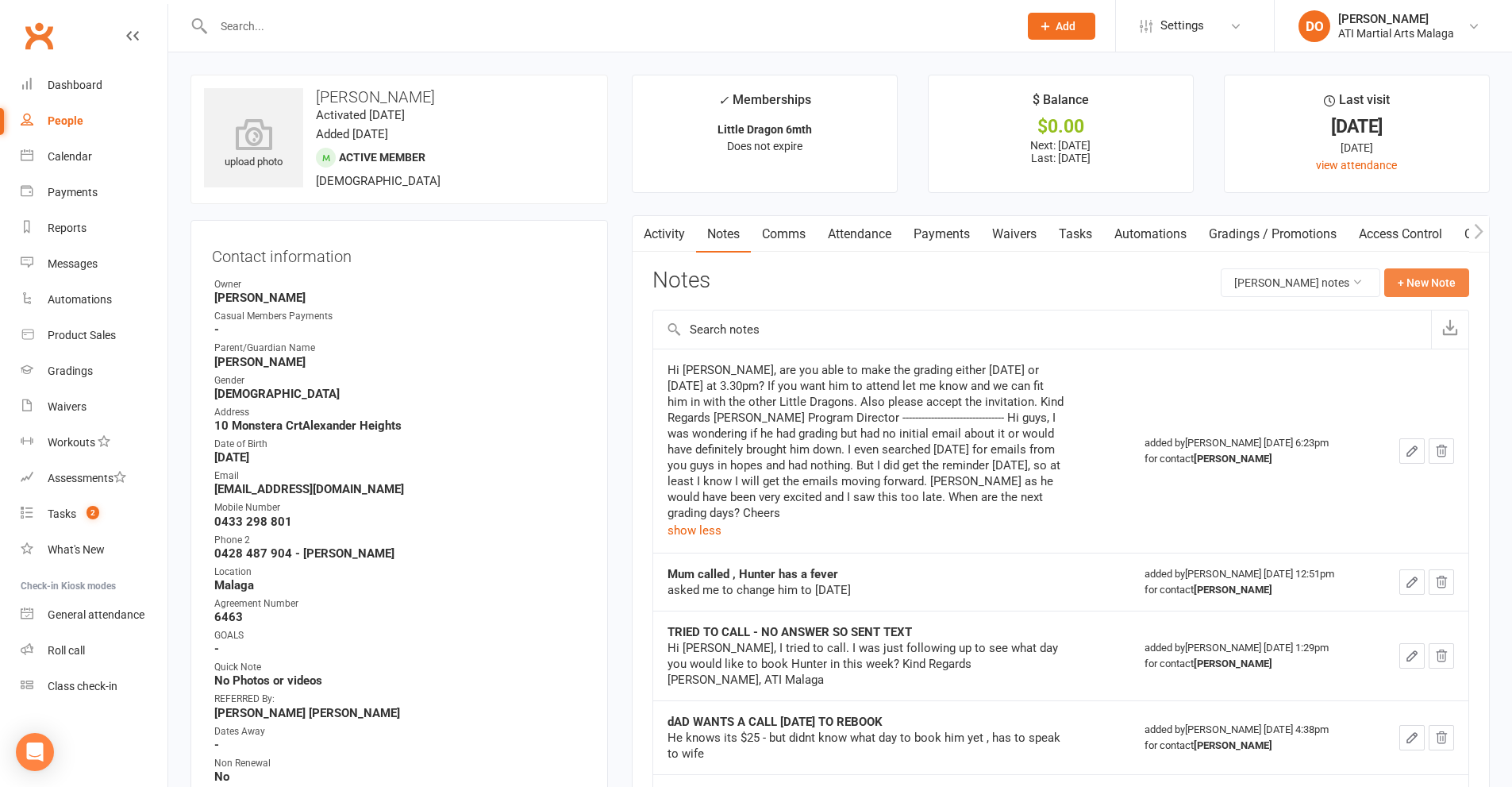
click at [1433, 281] on button "+ New Note" at bounding box center [1427, 283] width 85 height 29
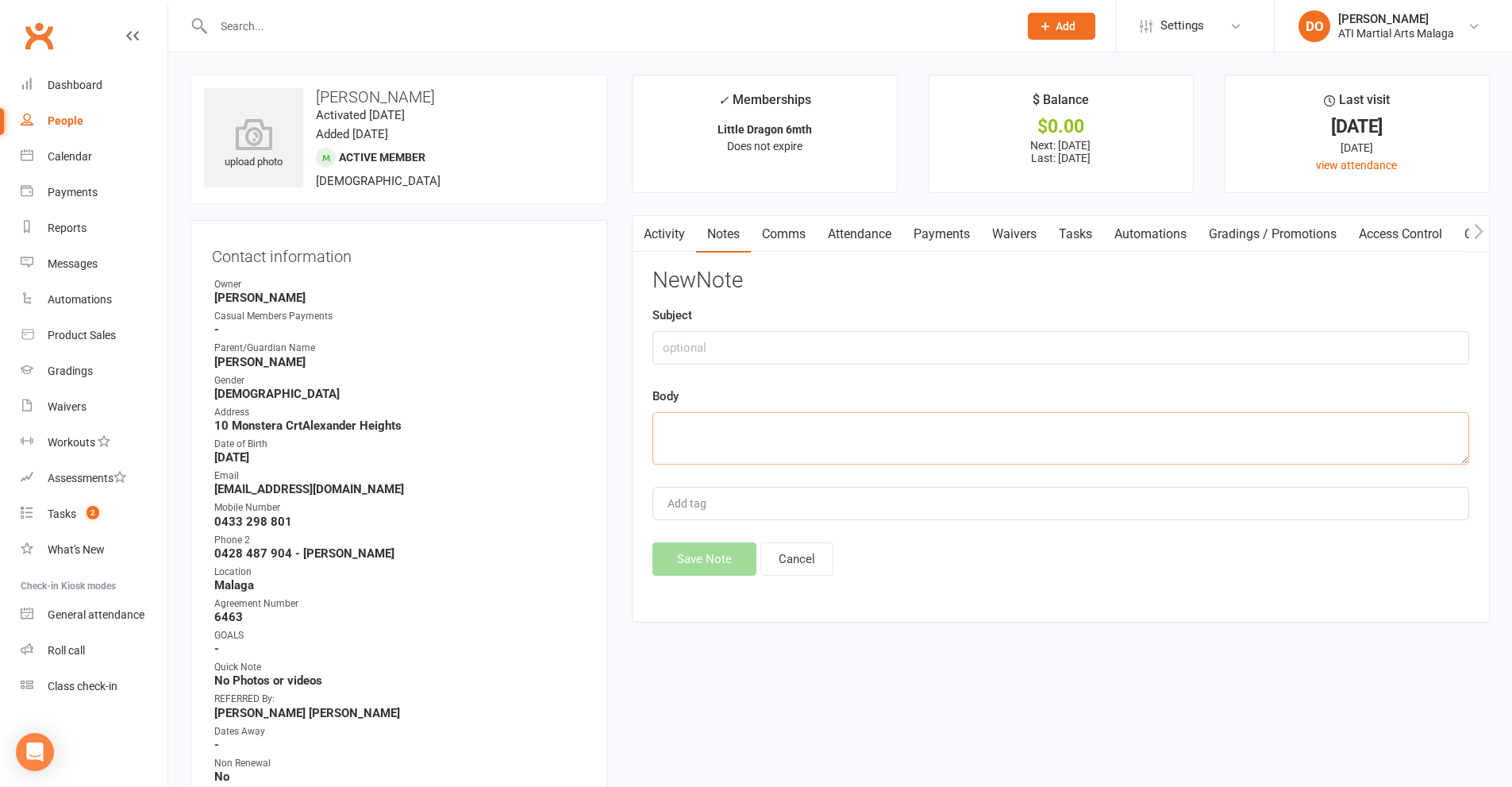
click at [716, 446] on textarea at bounding box center [1060, 438] width 816 height 52
paste textarea "Hi [PERSON_NAME], It's fine, I'll make sure he's in next time. We're really enj…"
type textarea "Hi [PERSON_NAME], It's fine, I'll make sure he's in next time. We're really enj…"
click at [784, 348] on input "text" at bounding box center [1060, 348] width 816 height 34
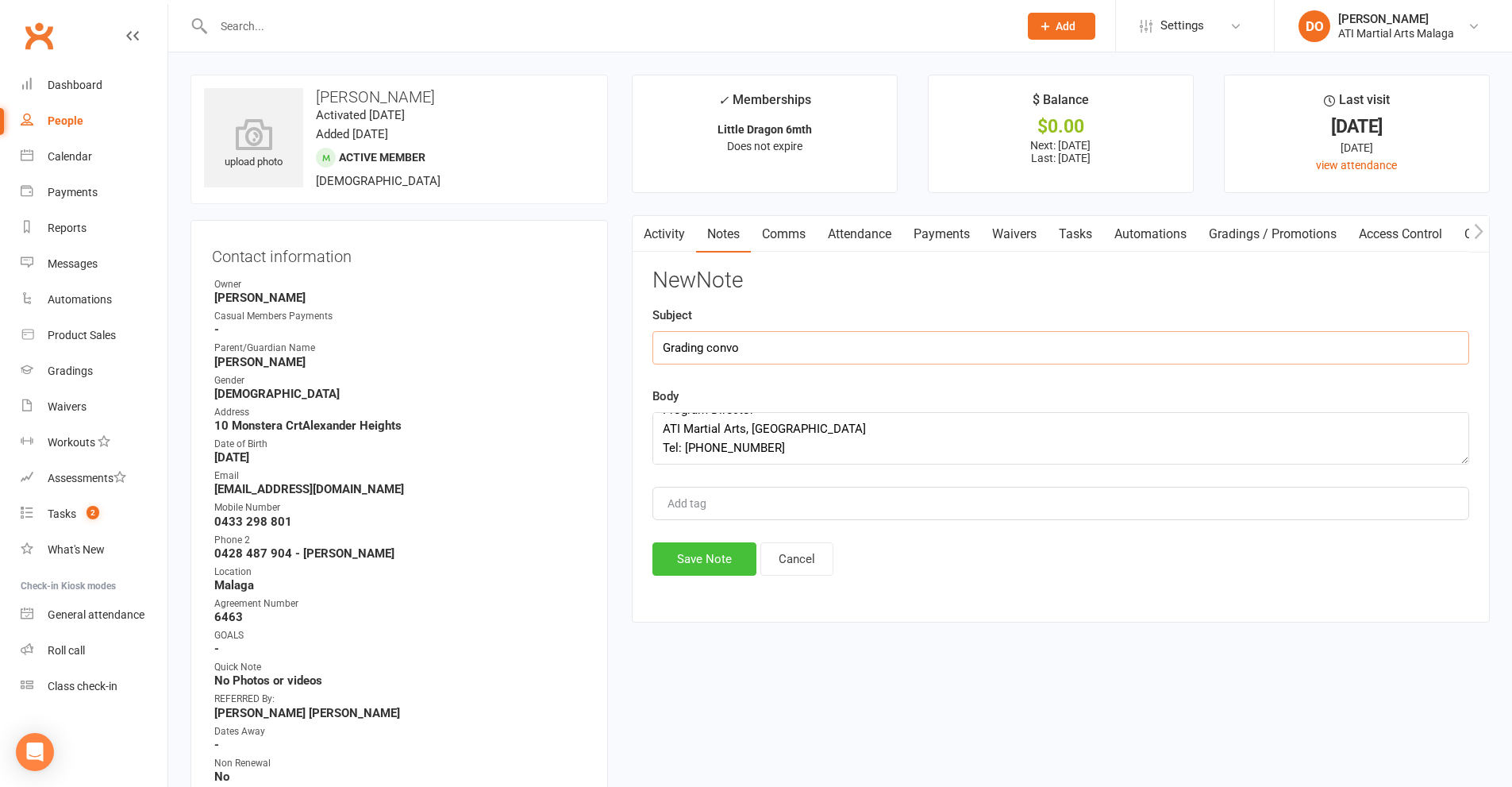
type input "Grading convo"
click at [715, 569] on button "Save Note" at bounding box center [704, 559] width 104 height 34
click at [715, 565] on div "Save Note Cancel" at bounding box center [1060, 559] width 816 height 34
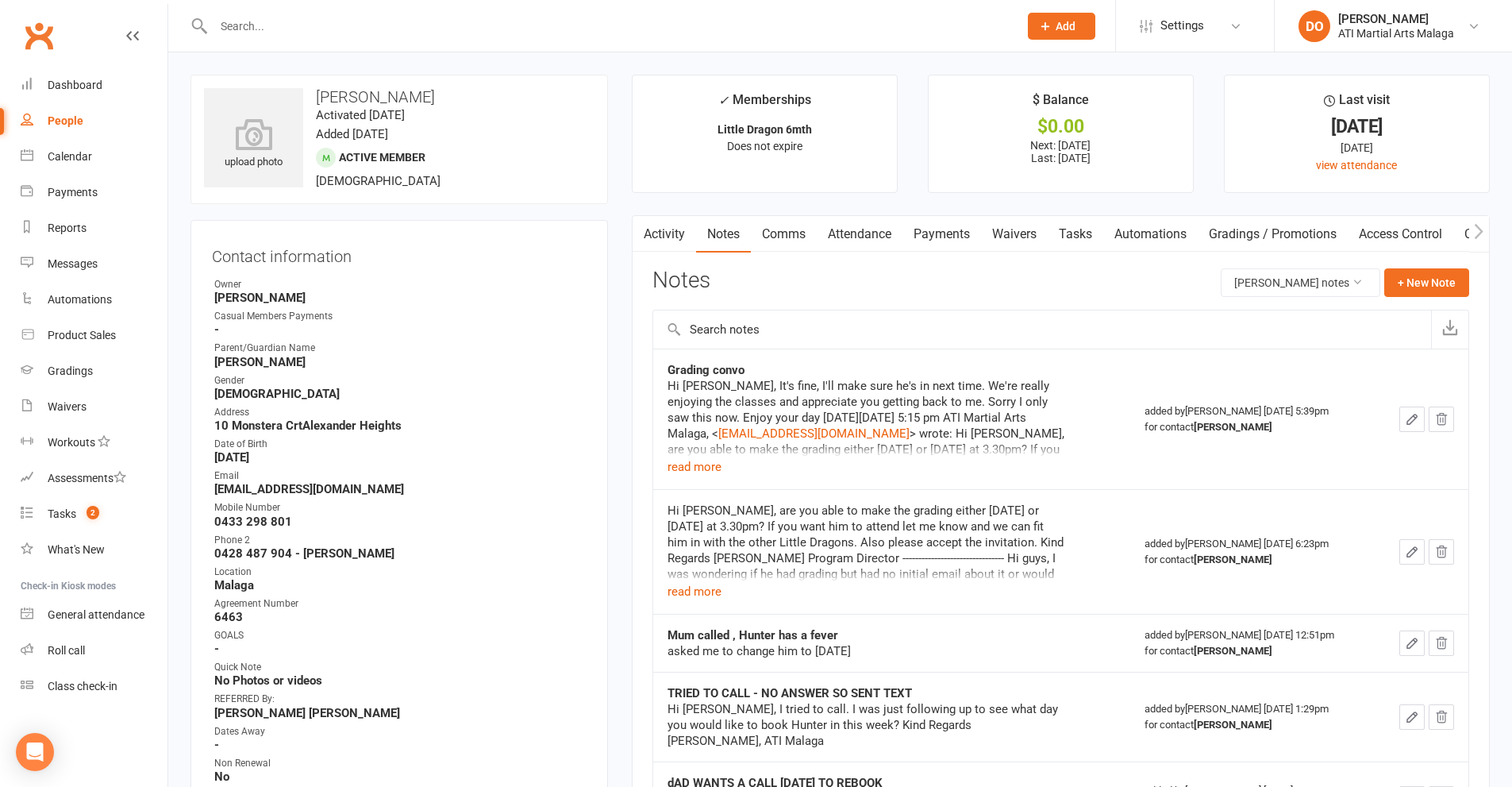
click at [433, 30] on input "text" at bounding box center [608, 26] width 799 height 22
click at [73, 156] on div "Calendar" at bounding box center [69, 156] width 44 height 13
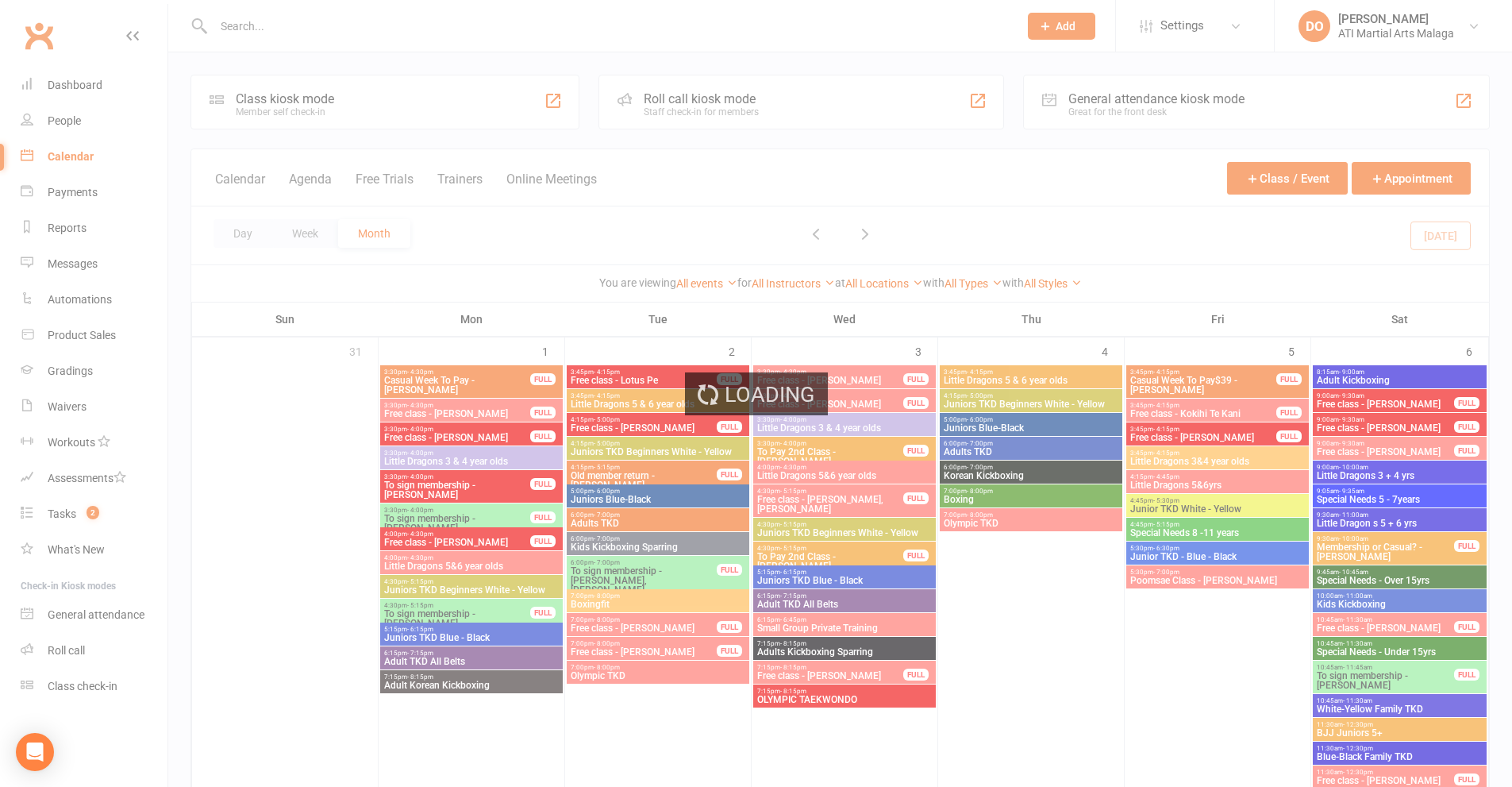
click at [316, 184] on div "Loading" at bounding box center [756, 394] width 1512 height 787
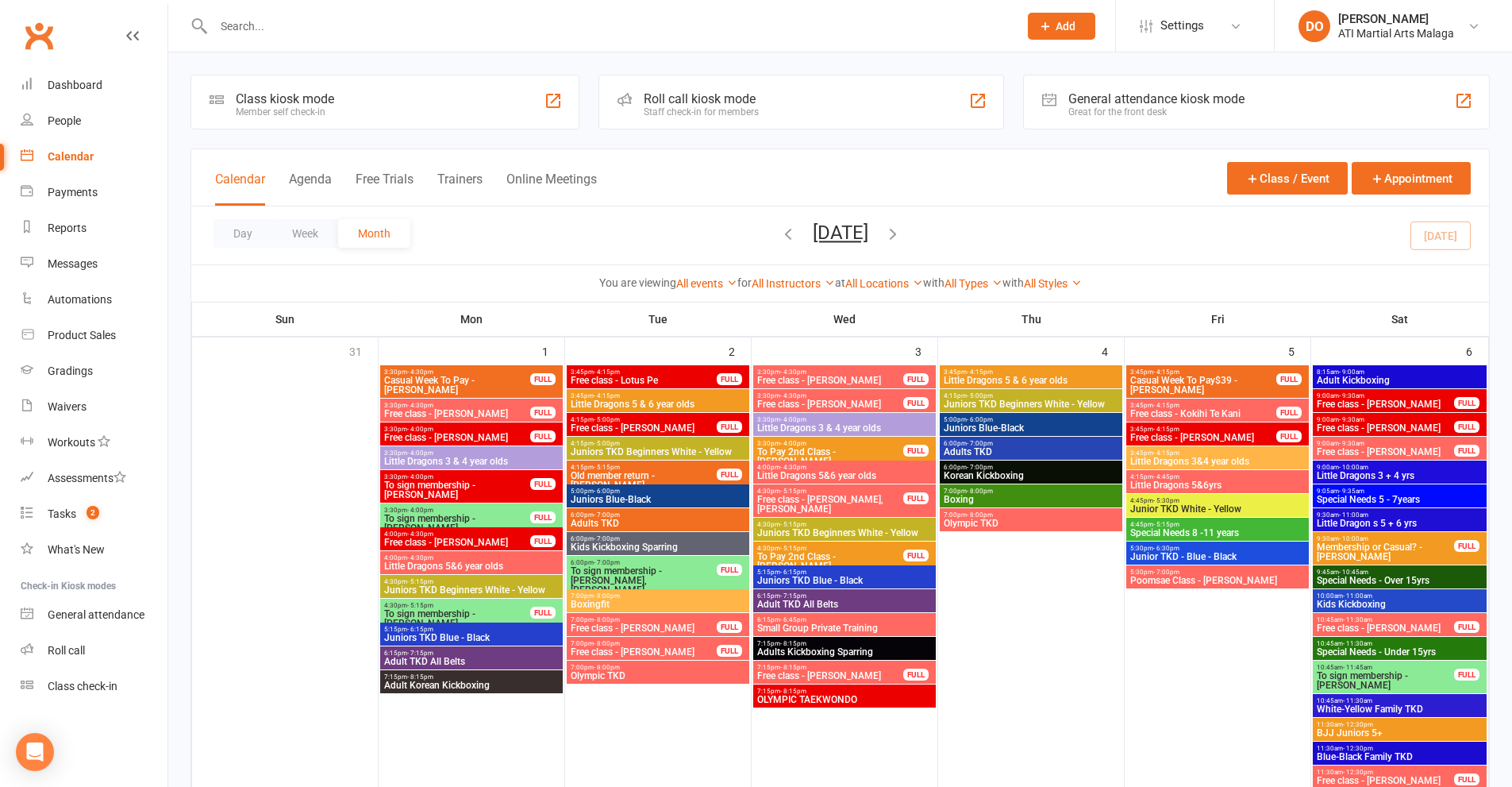
click at [316, 184] on button "Agenda" at bounding box center [310, 188] width 42 height 34
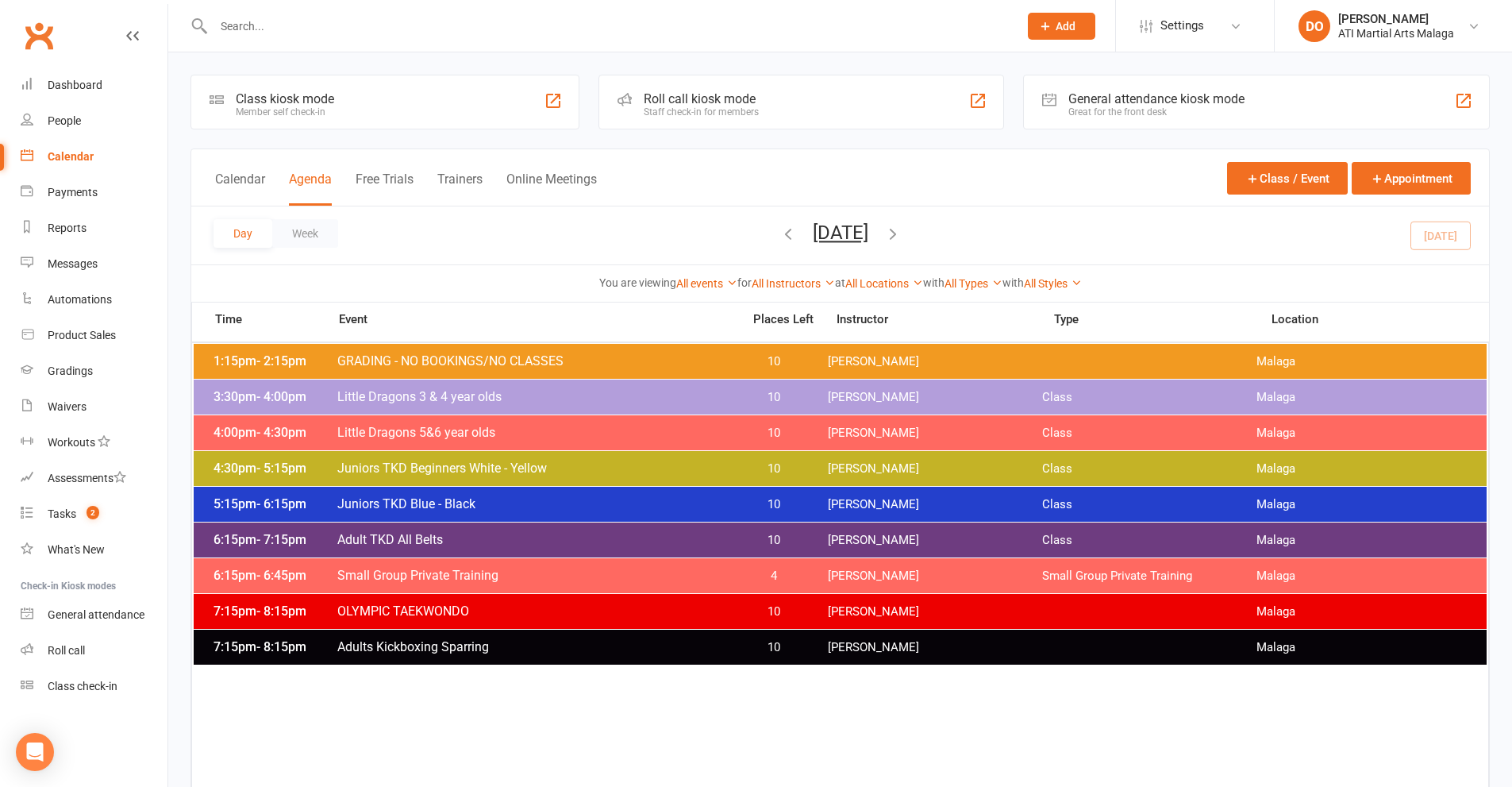
click at [901, 237] on icon "button" at bounding box center [893, 233] width 18 height 18
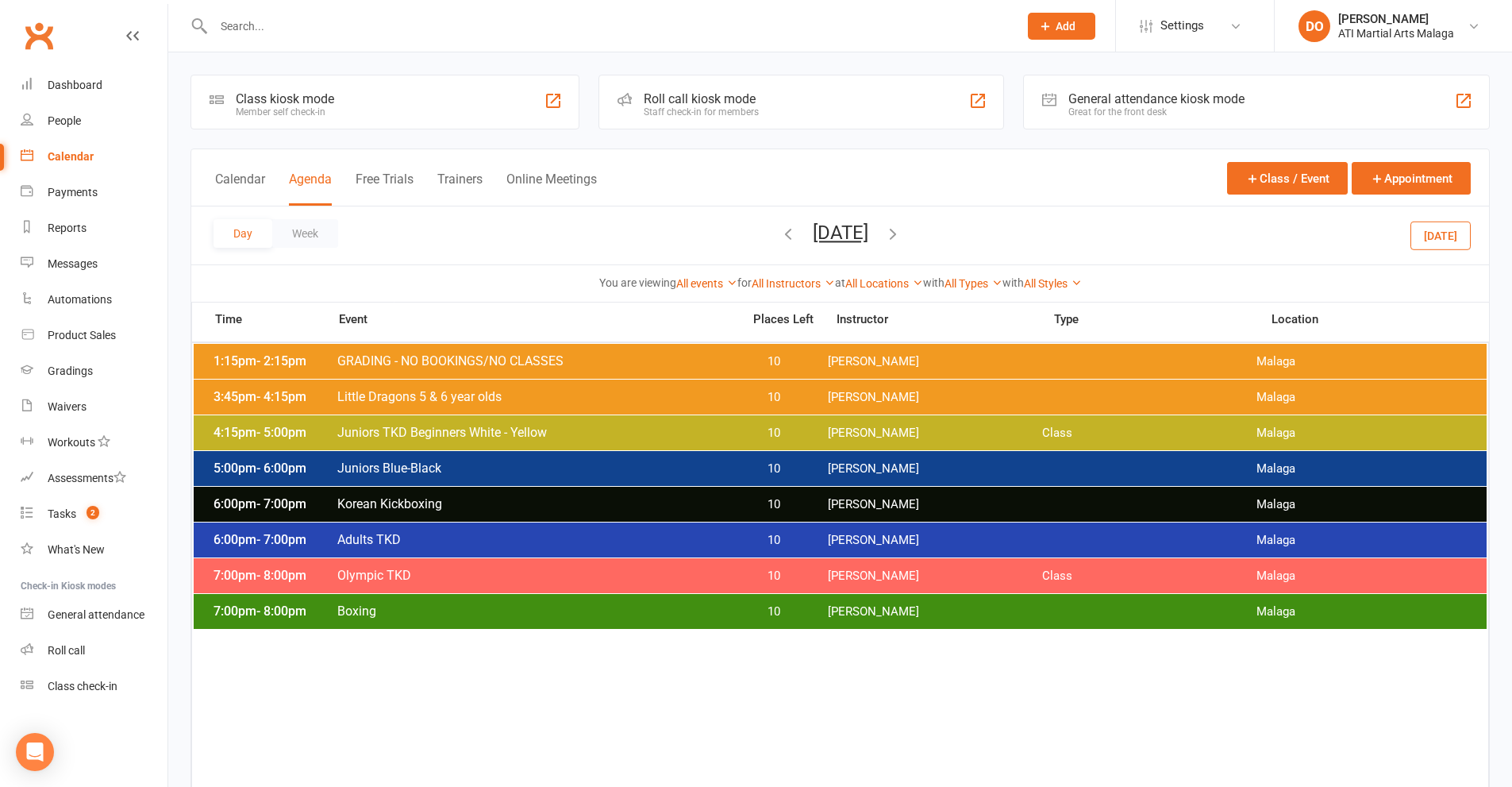
click at [901, 236] on icon "button" at bounding box center [893, 233] width 18 height 18
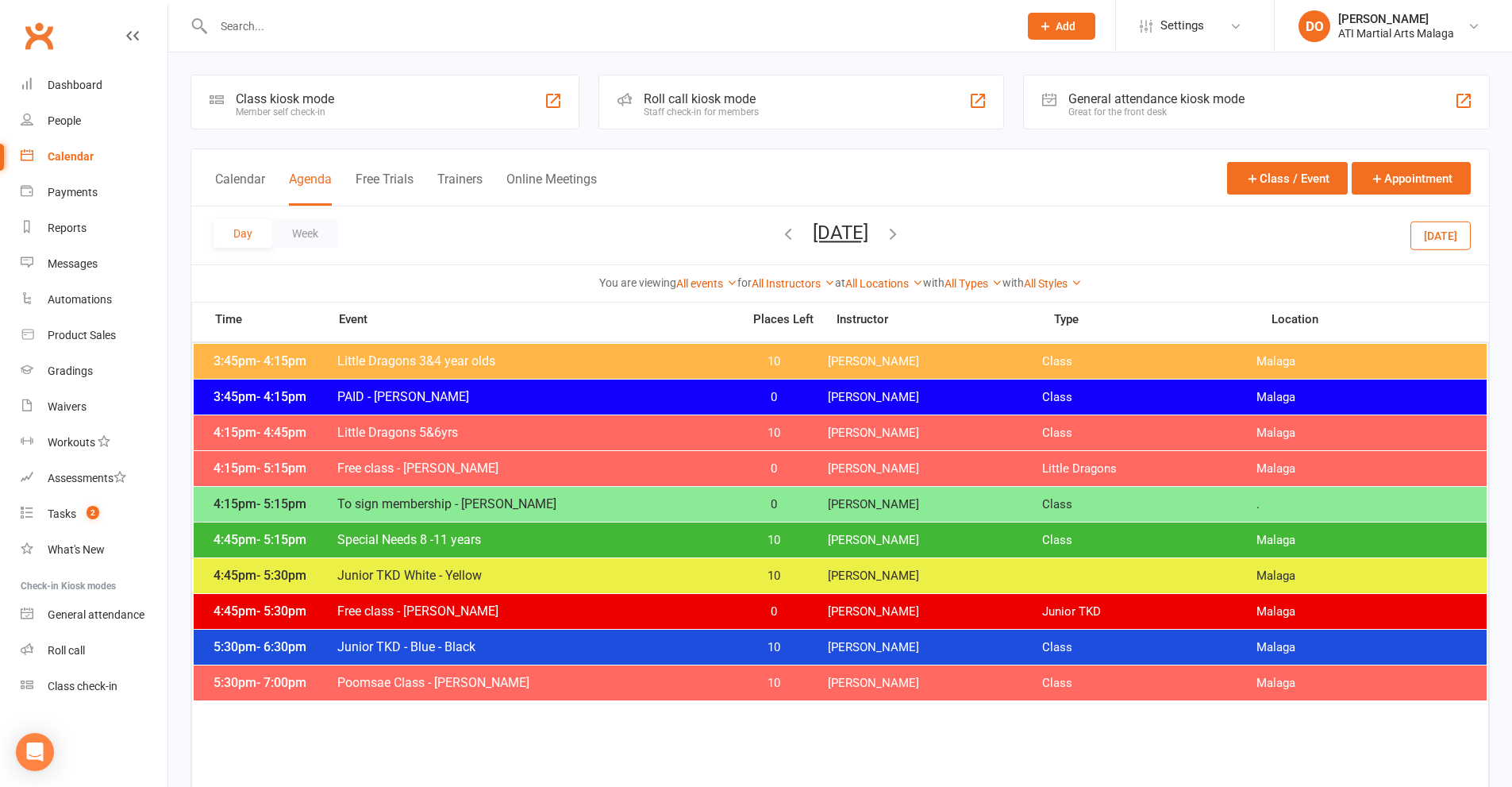
click at [901, 237] on icon "button" at bounding box center [893, 233] width 18 height 18
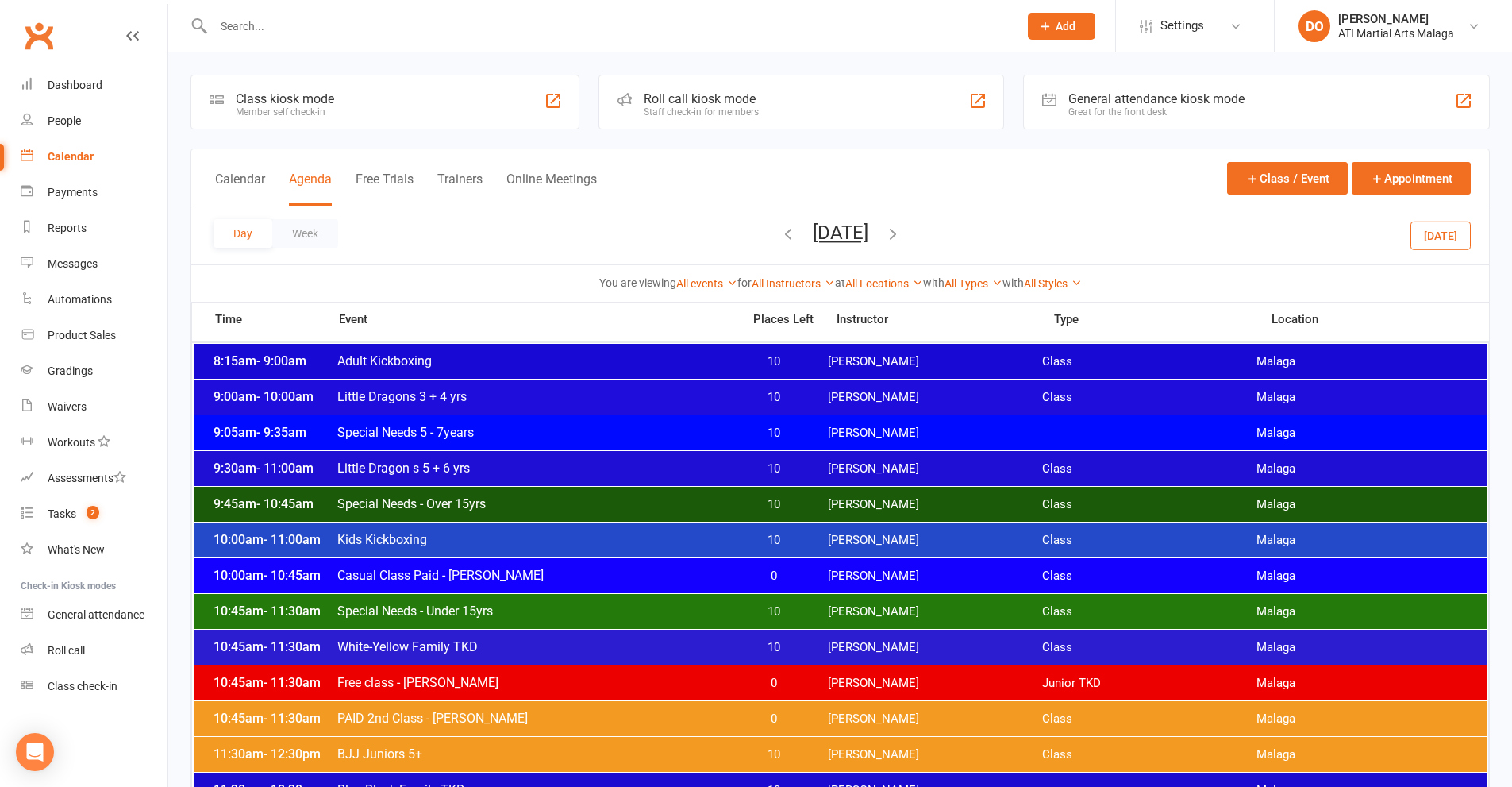
click at [901, 237] on icon "button" at bounding box center [893, 233] width 18 height 18
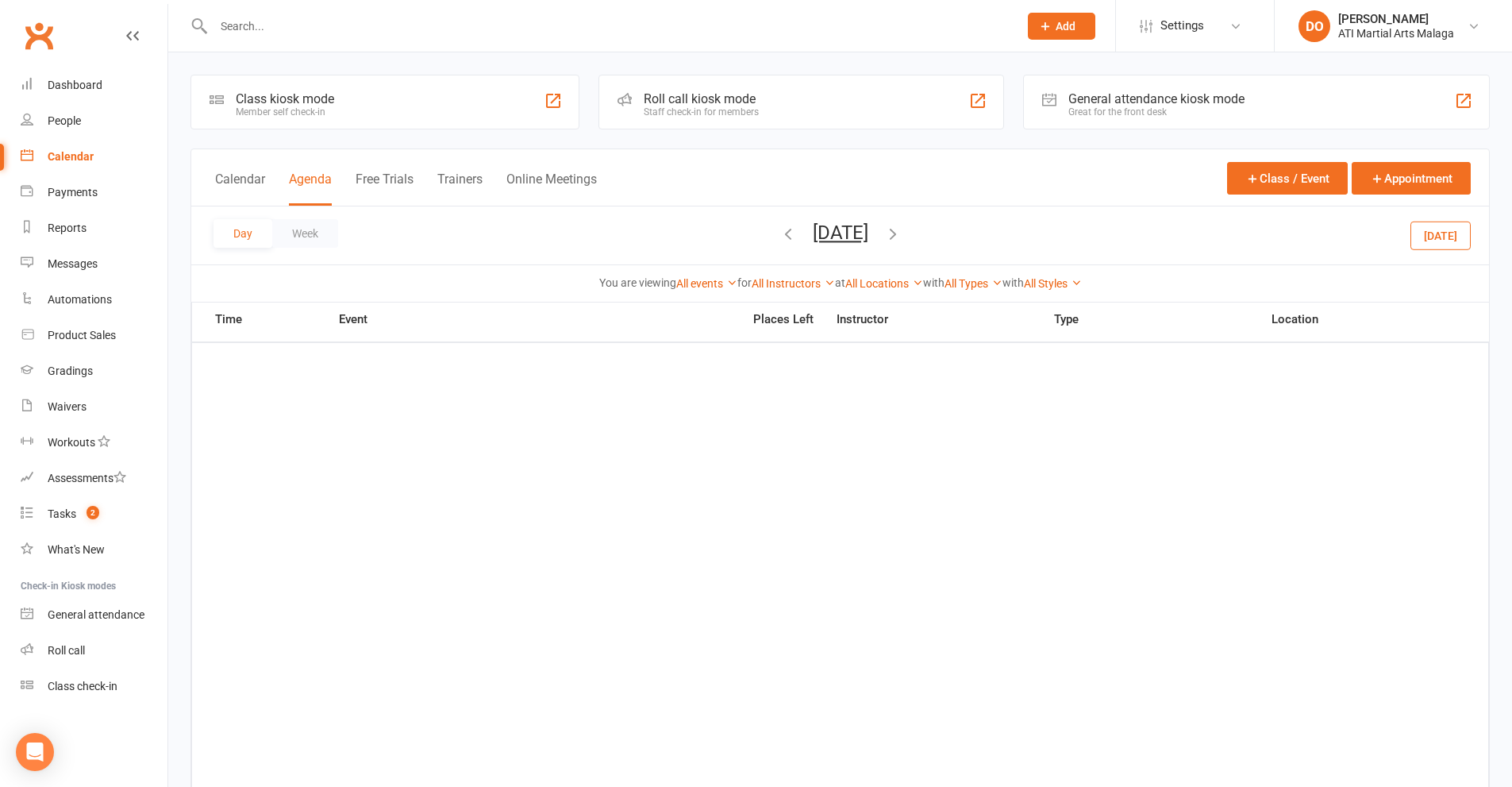
click at [901, 236] on icon "button" at bounding box center [893, 233] width 18 height 18
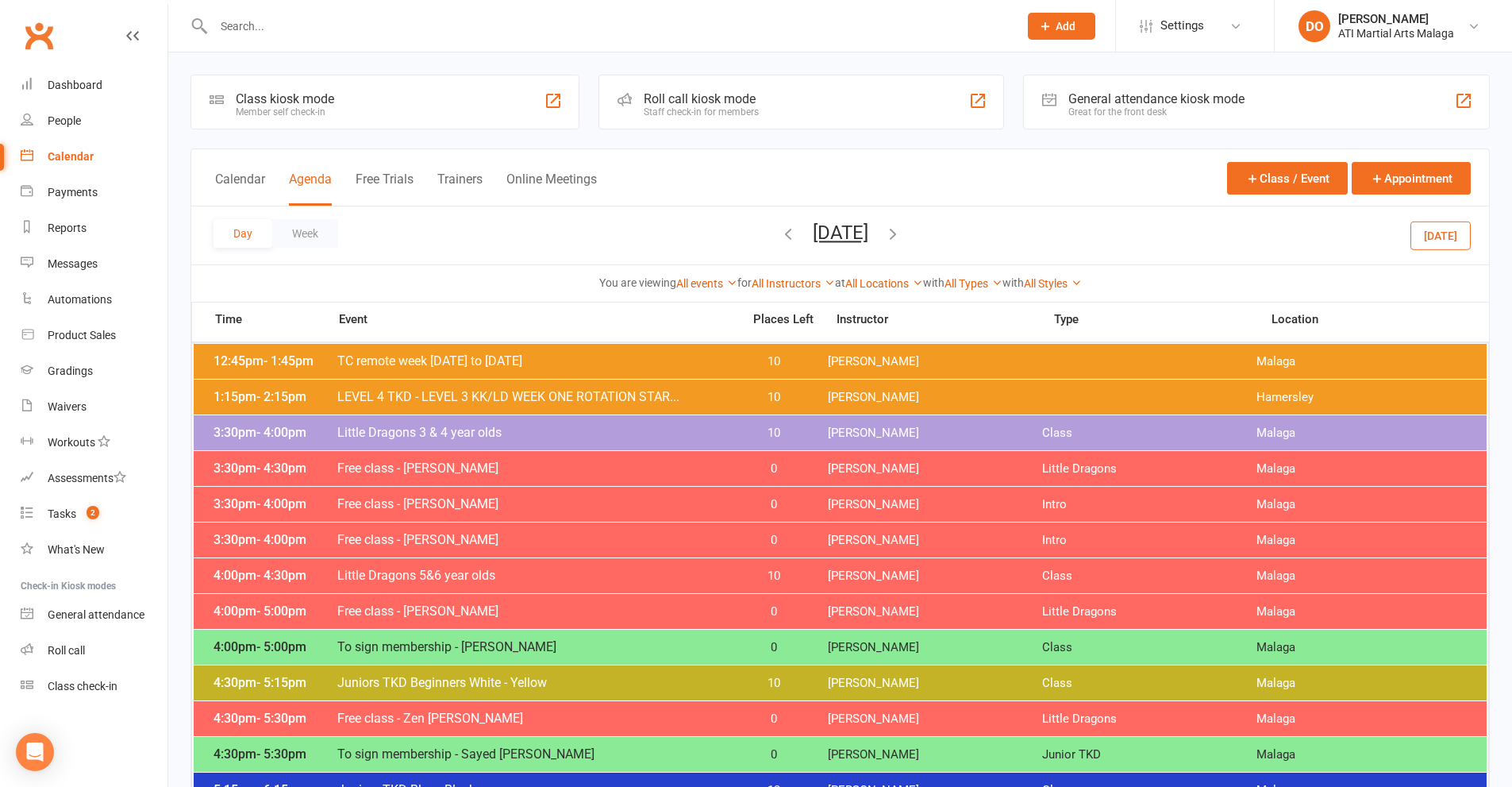
click at [901, 234] on icon "button" at bounding box center [893, 233] width 18 height 18
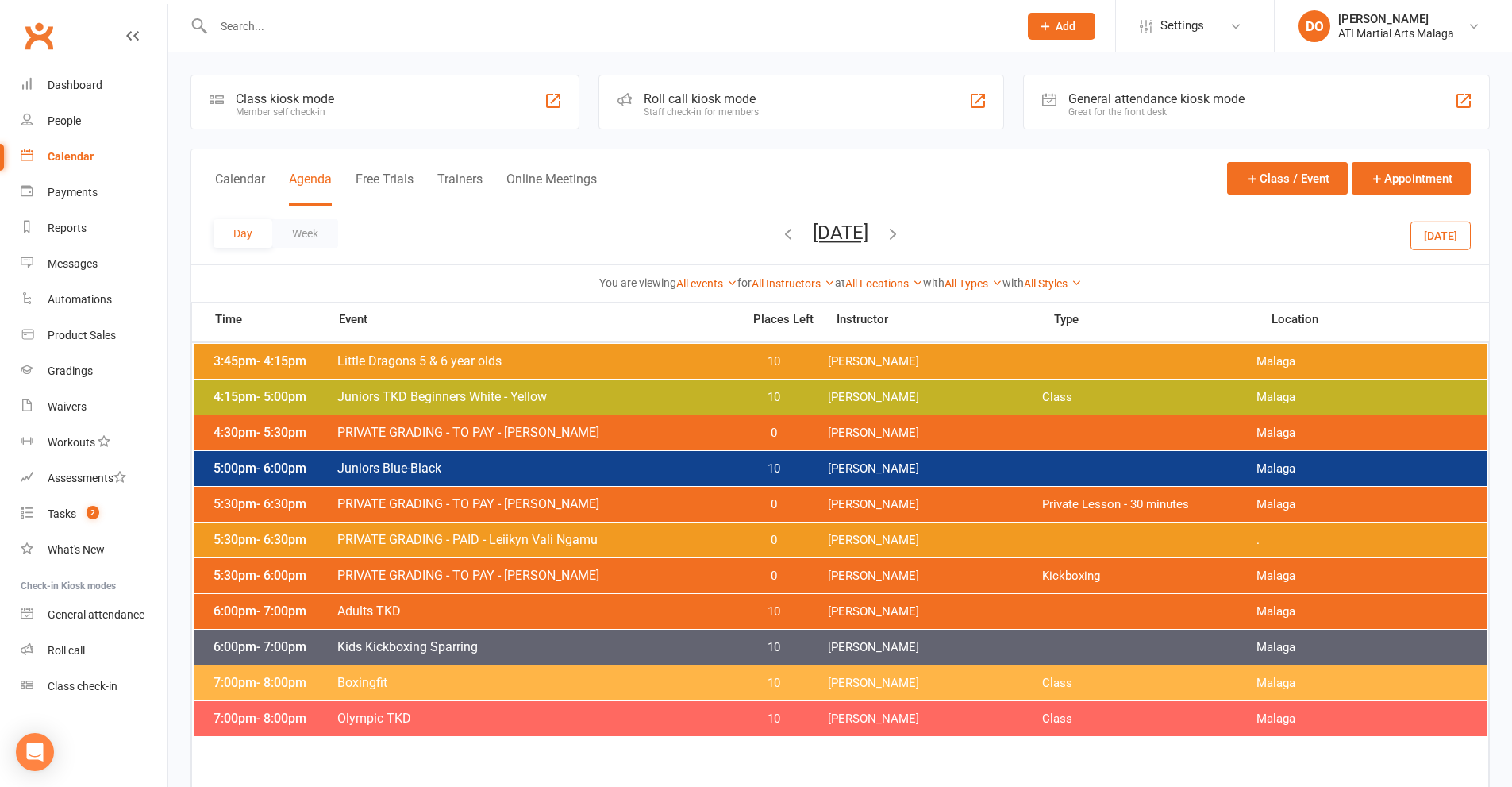
click at [252, 34] on input "text" at bounding box center [608, 26] width 799 height 22
click at [69, 374] on div "Gradings" at bounding box center [70, 371] width 45 height 13
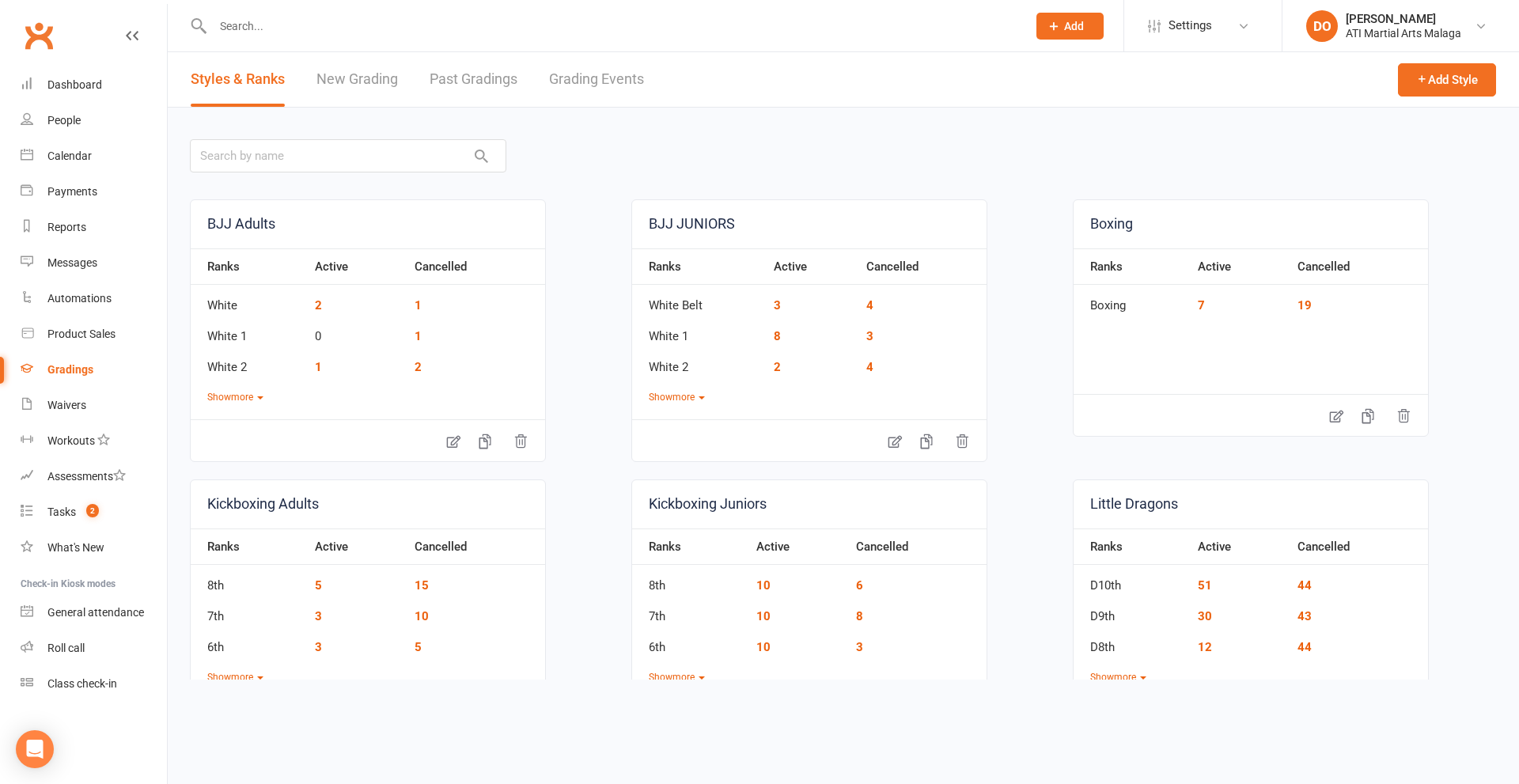
click at [585, 80] on link "Grading Events" at bounding box center [596, 79] width 95 height 54
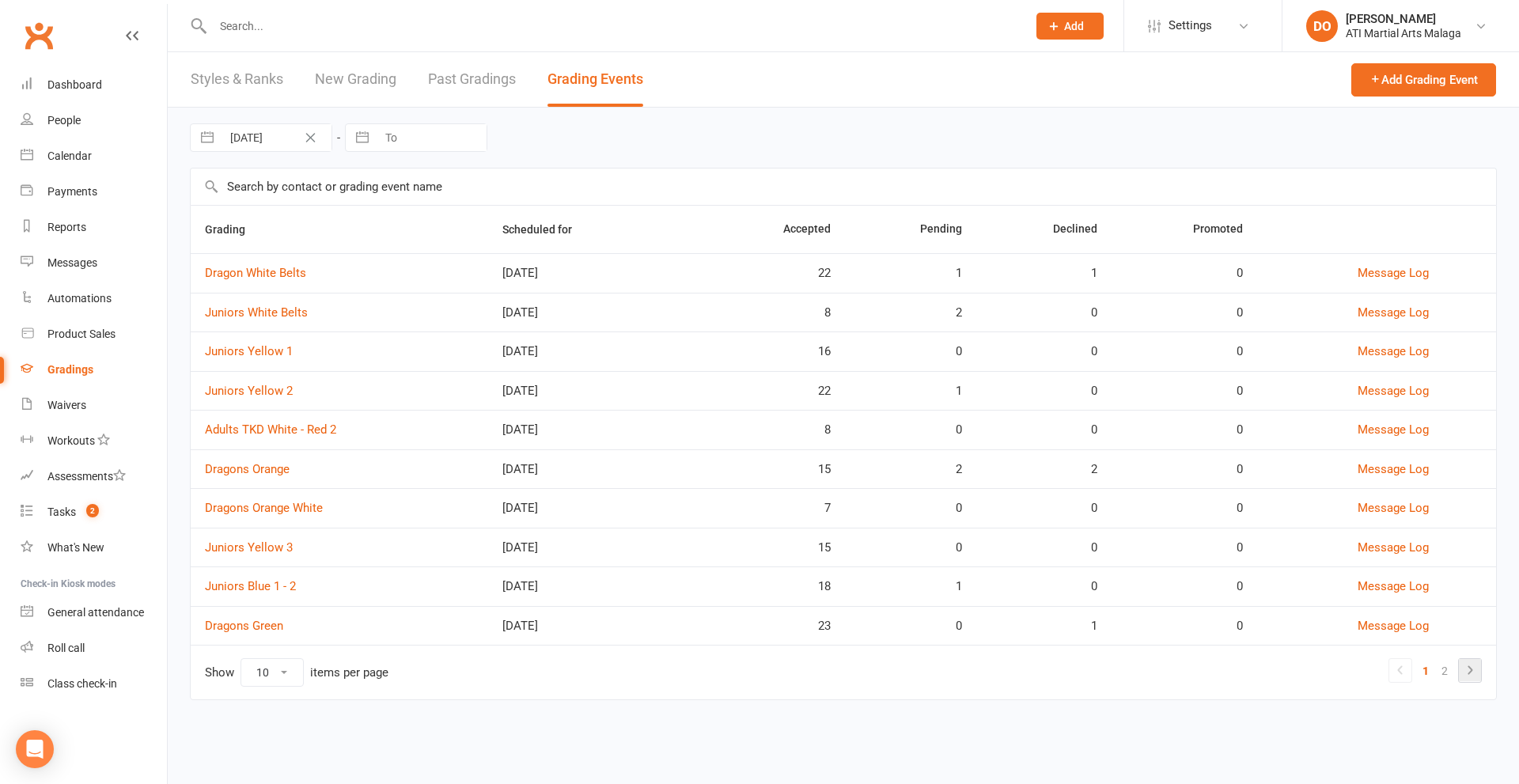
click at [1465, 668] on icon at bounding box center [1470, 670] width 19 height 19
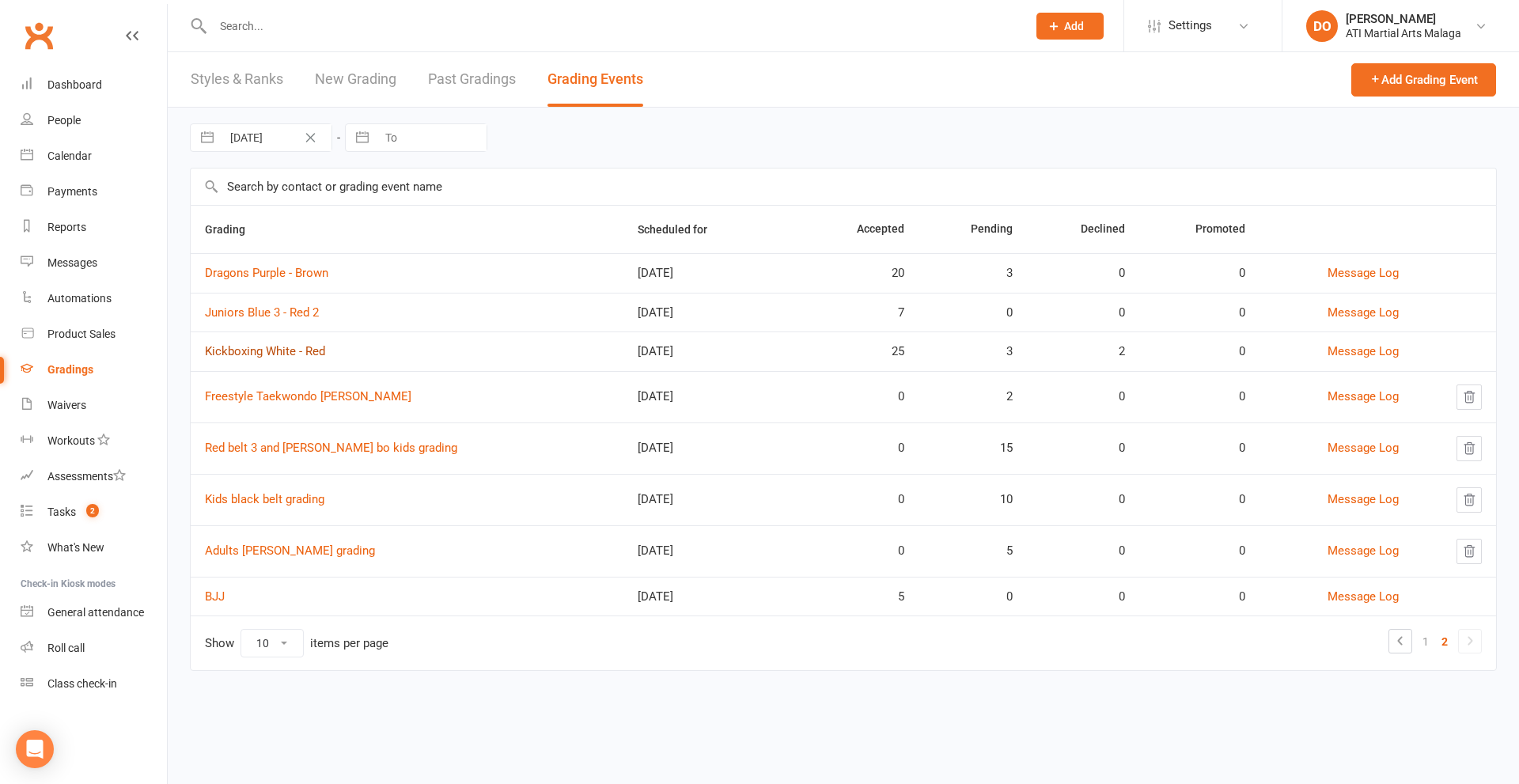
click at [270, 347] on link "Kickboxing White - Red" at bounding box center [265, 351] width 121 height 14
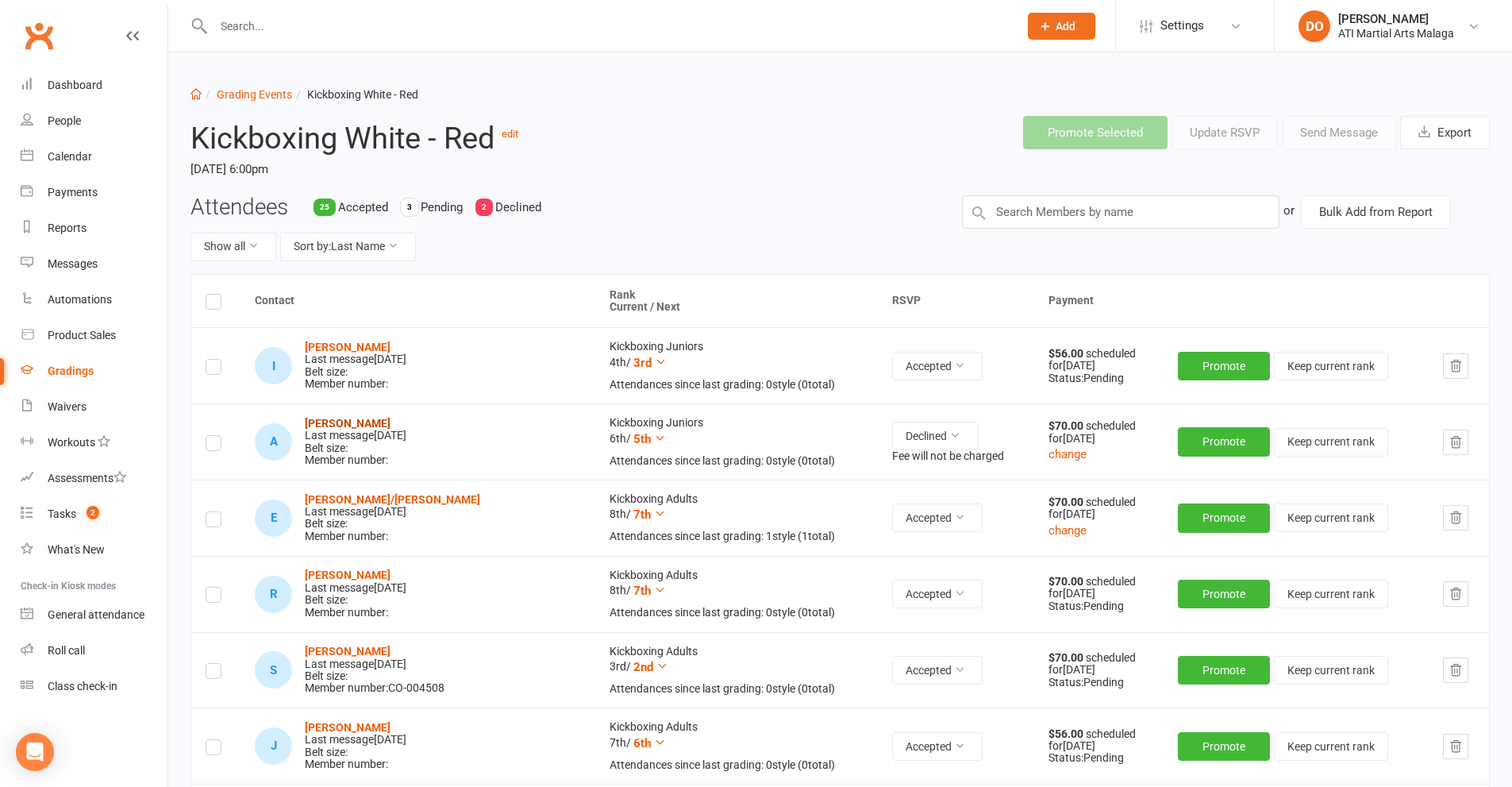
click at [367, 421] on strong "[PERSON_NAME]" at bounding box center [347, 423] width 86 height 13
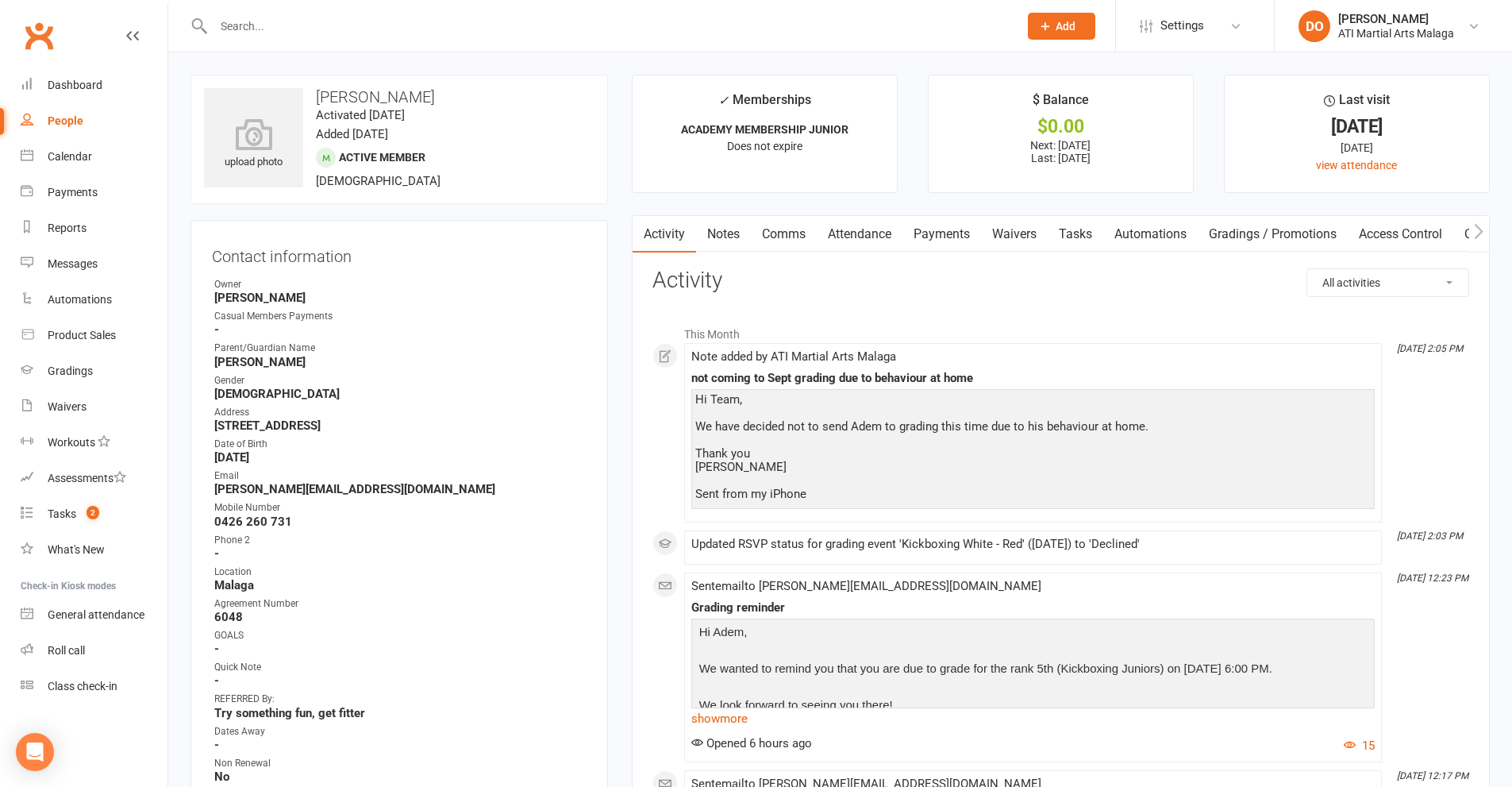
click at [632, 22] on input "text" at bounding box center [608, 26] width 799 height 22
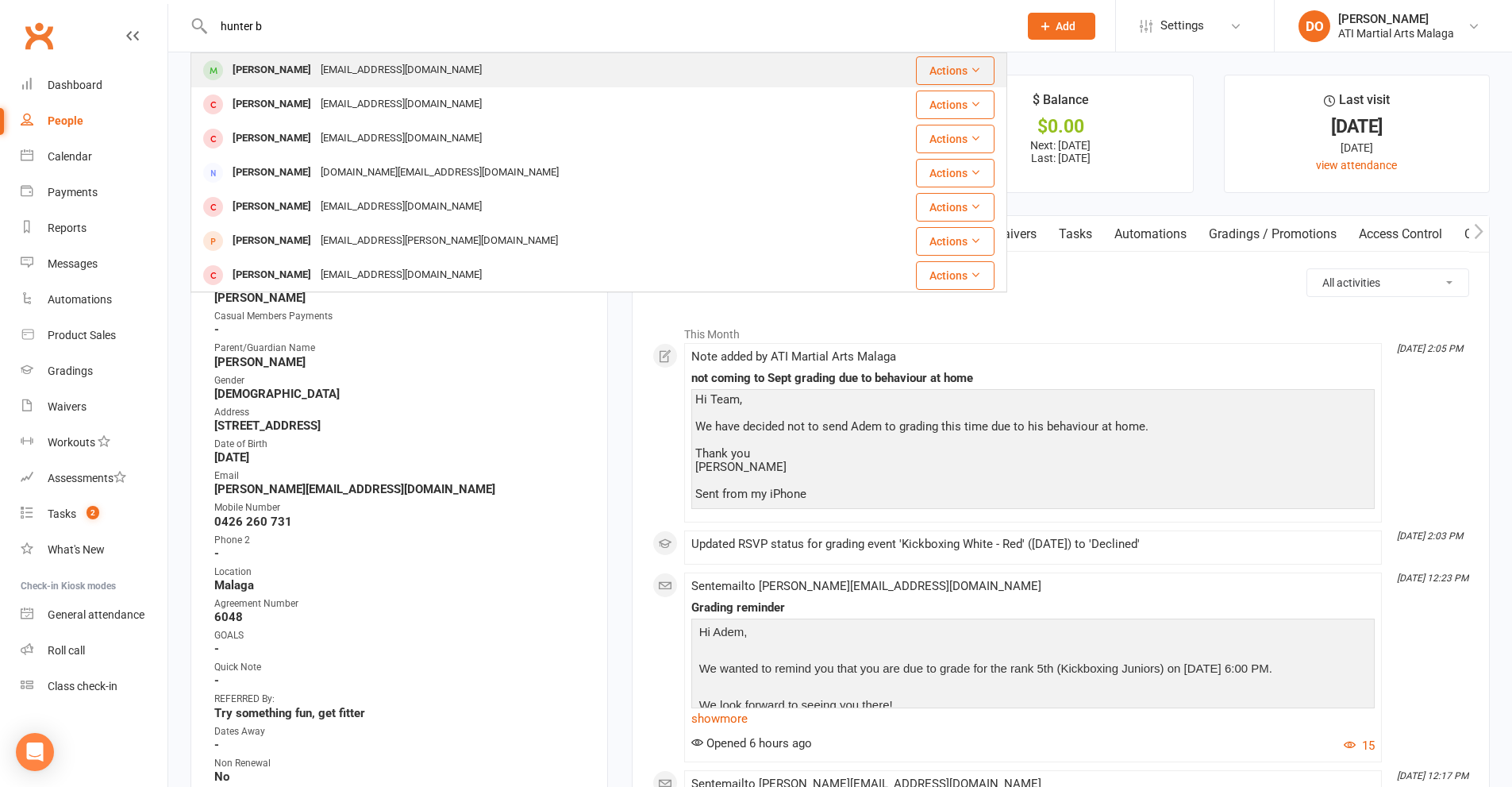
type input "hunter b"
click at [368, 70] on div "[EMAIL_ADDRESS][DOMAIN_NAME]" at bounding box center [401, 70] width 171 height 23
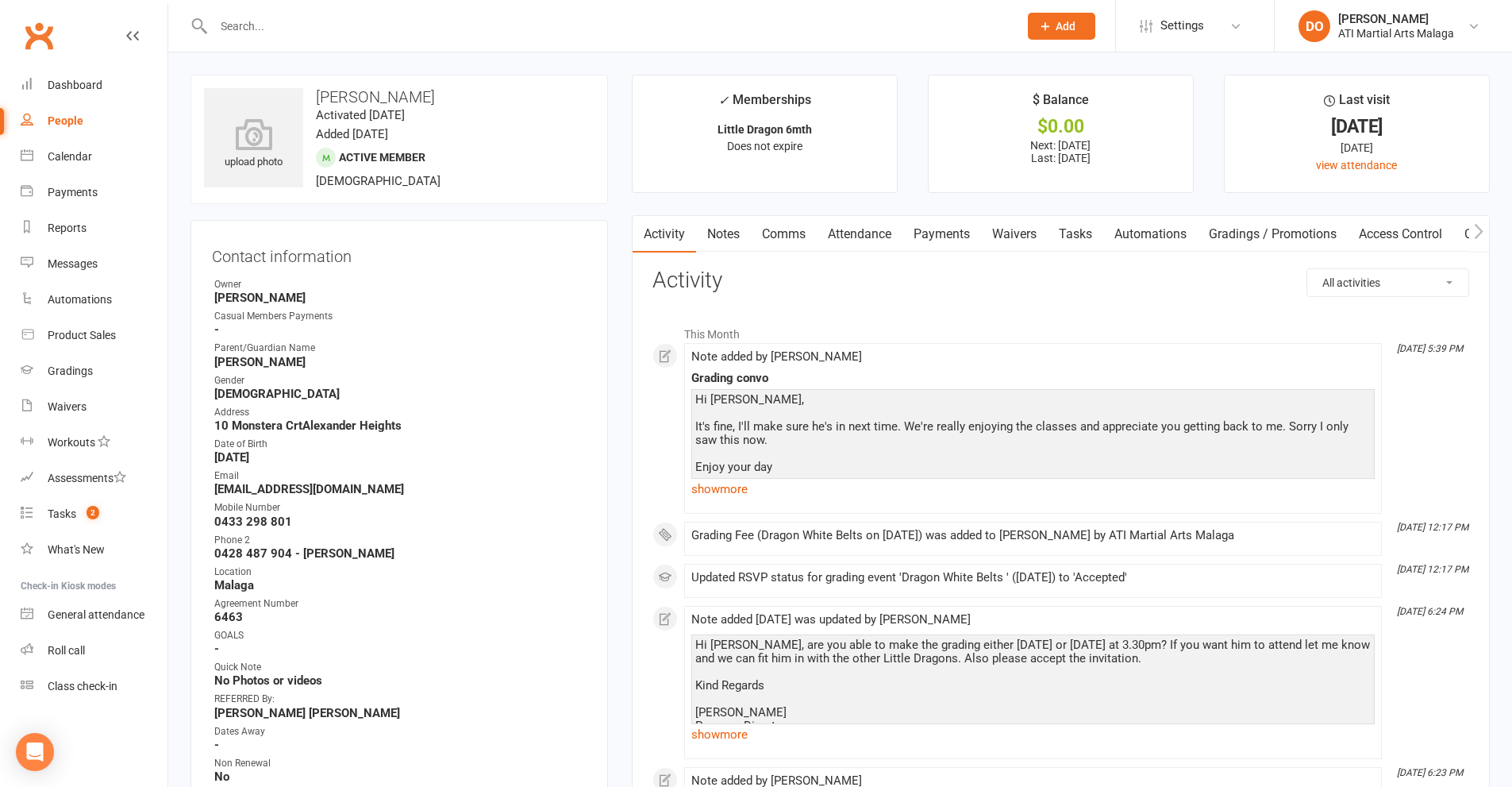
click at [947, 238] on link "Payments" at bounding box center [941, 234] width 79 height 37
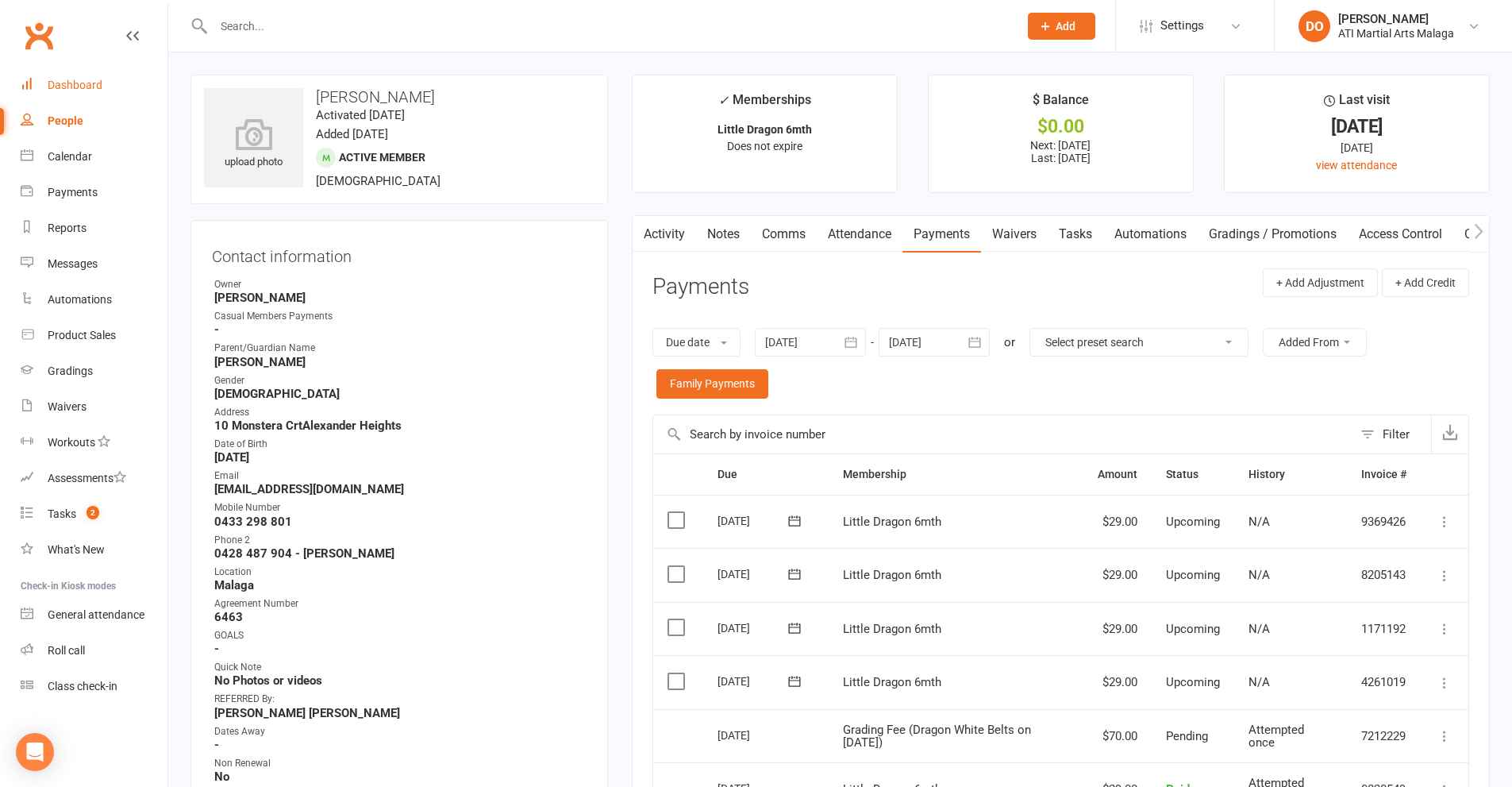
click at [91, 85] on div "Dashboard" at bounding box center [75, 85] width 54 height 13
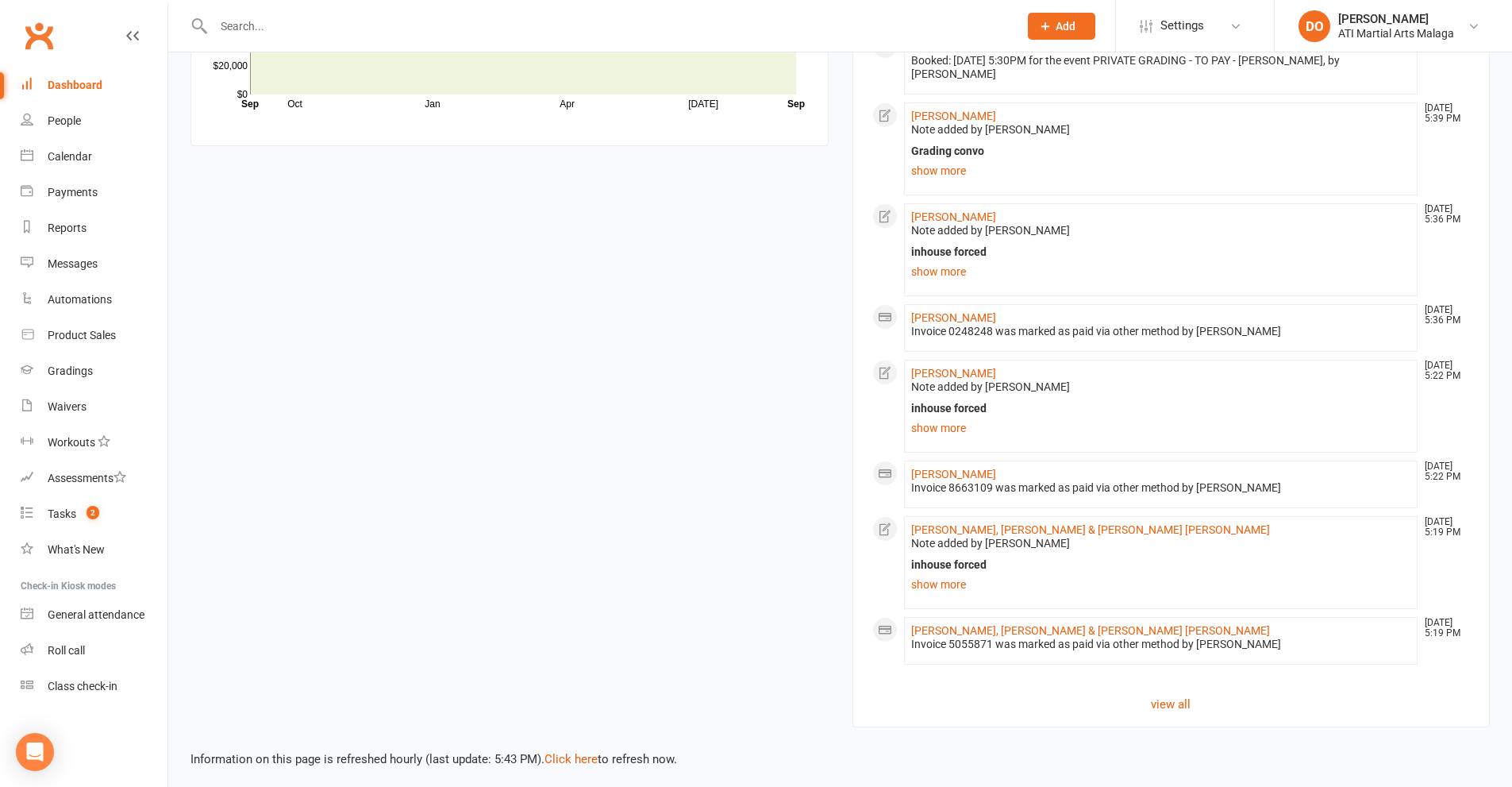
scroll to position [1429, 0]
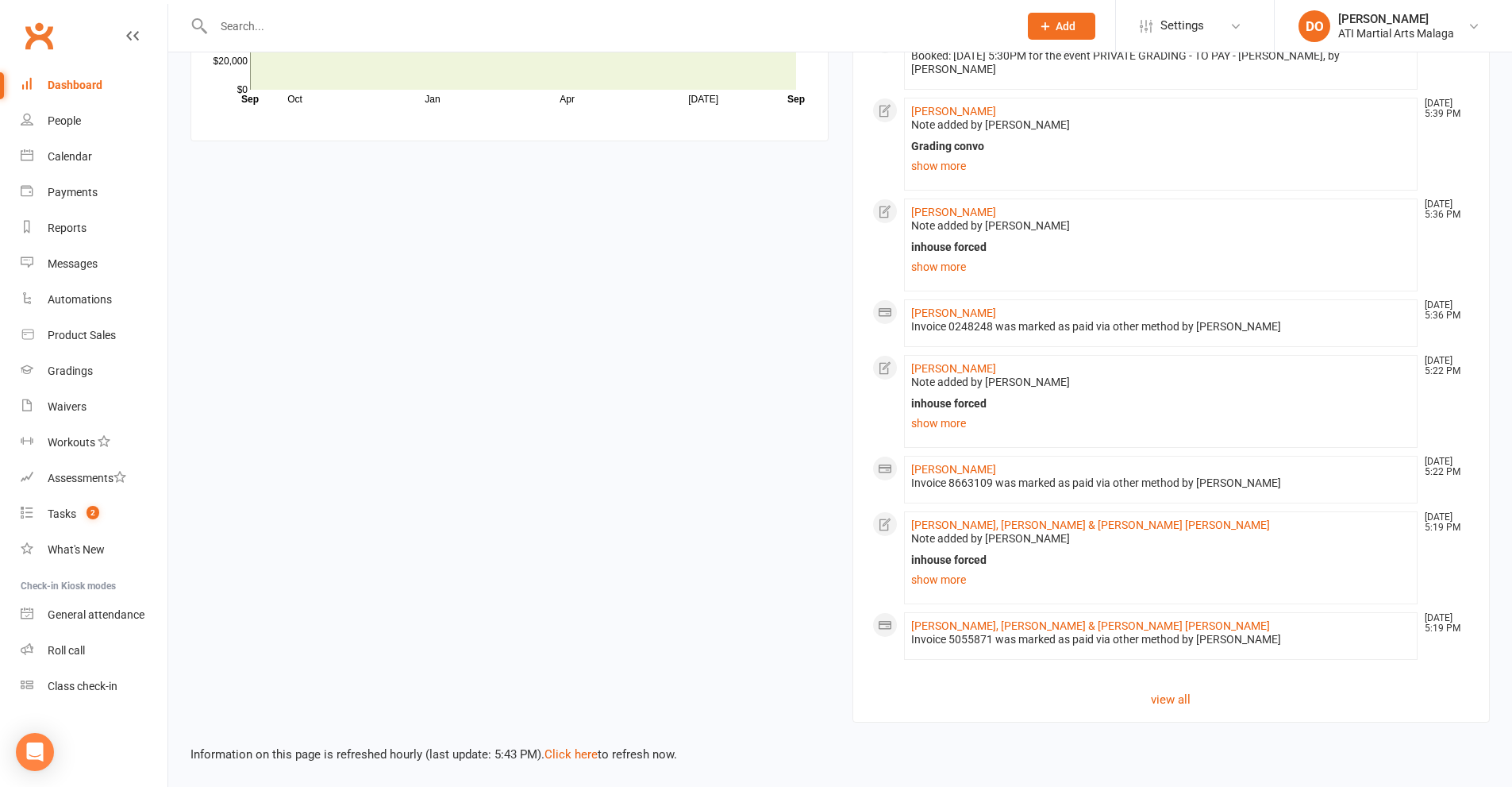
click at [65, 83] on div "Dashboard" at bounding box center [75, 85] width 54 height 13
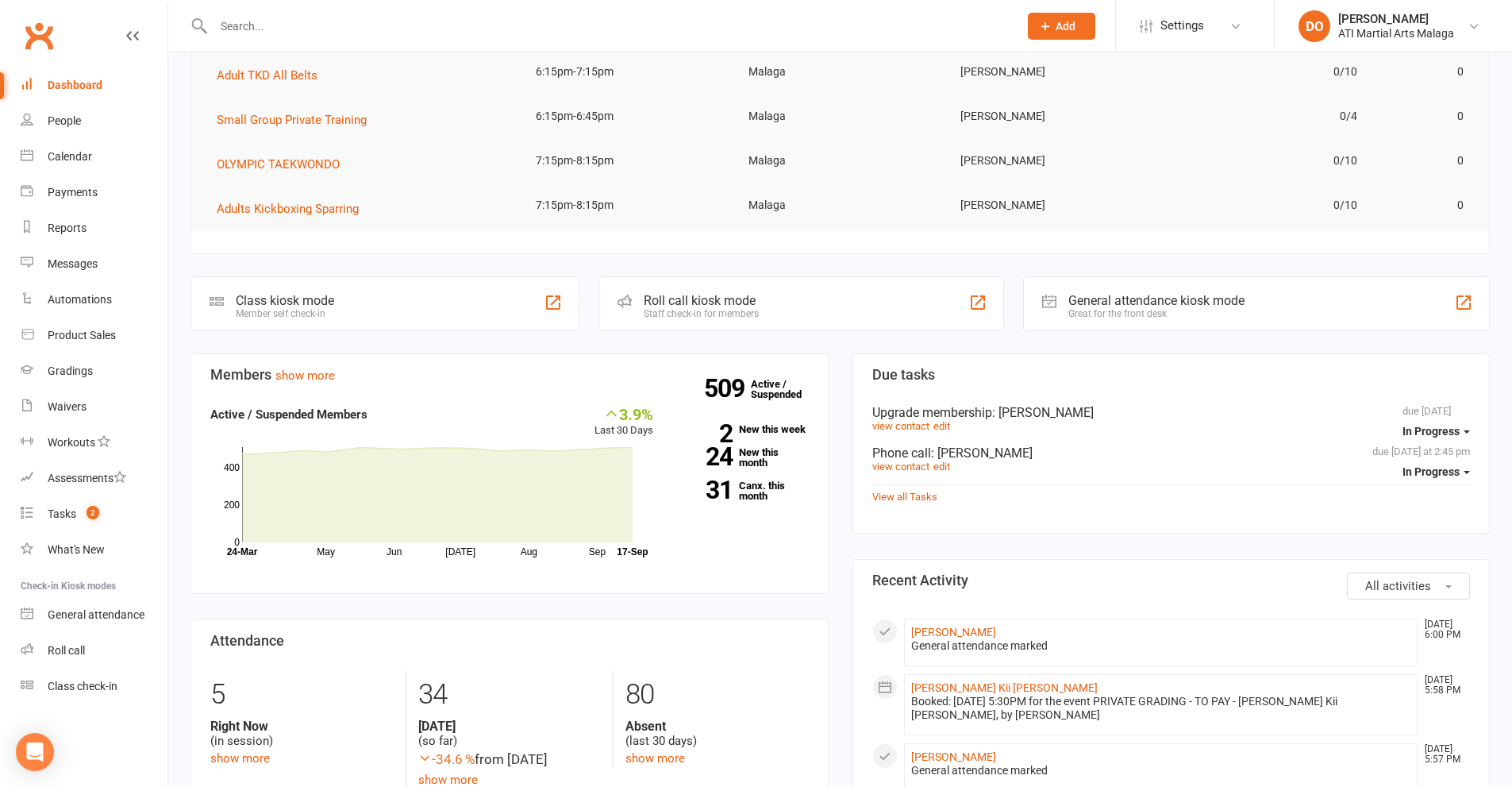
scroll to position [0, 0]
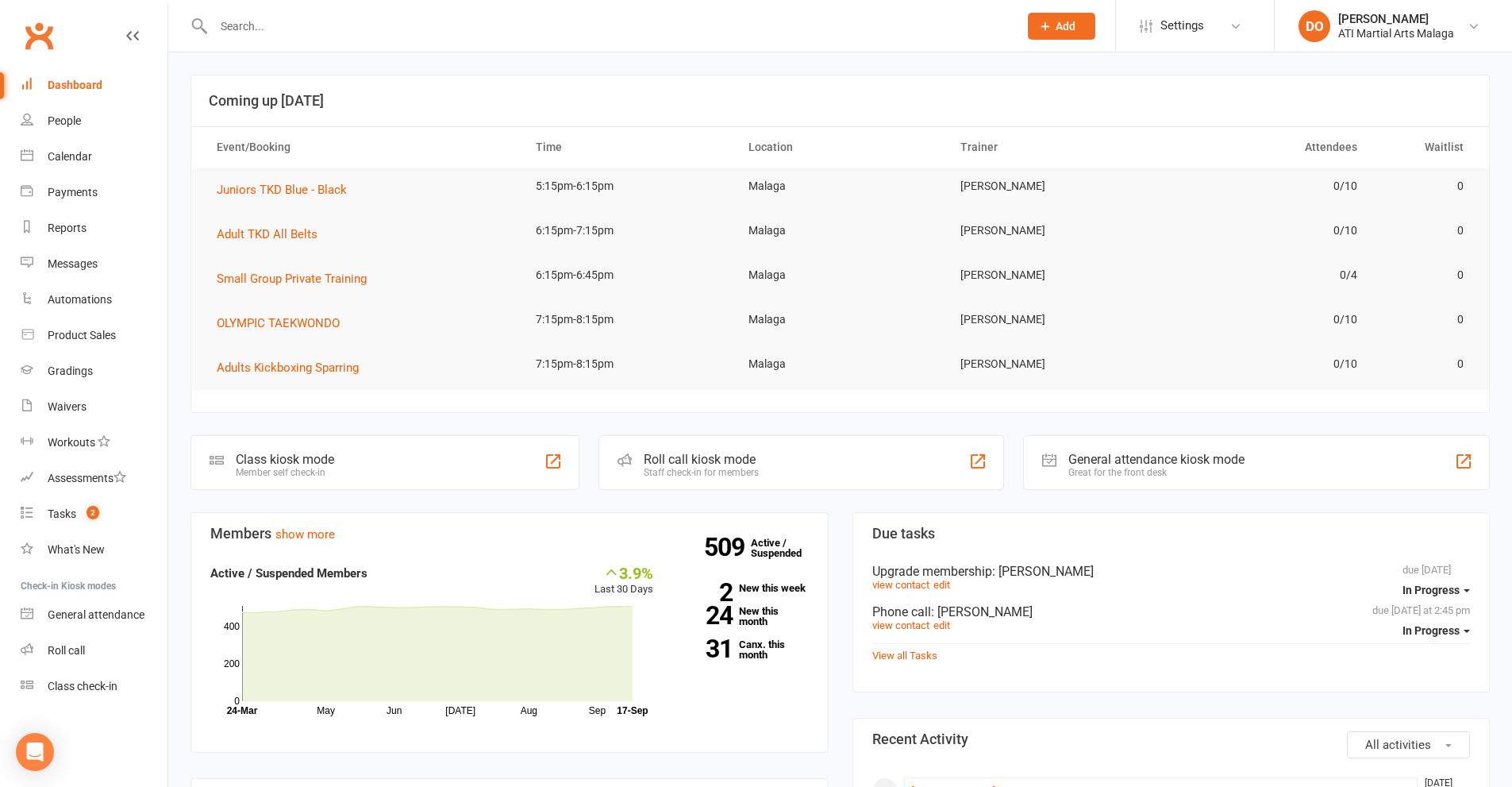
click at [558, 26] on input "text" at bounding box center [608, 26] width 799 height 22
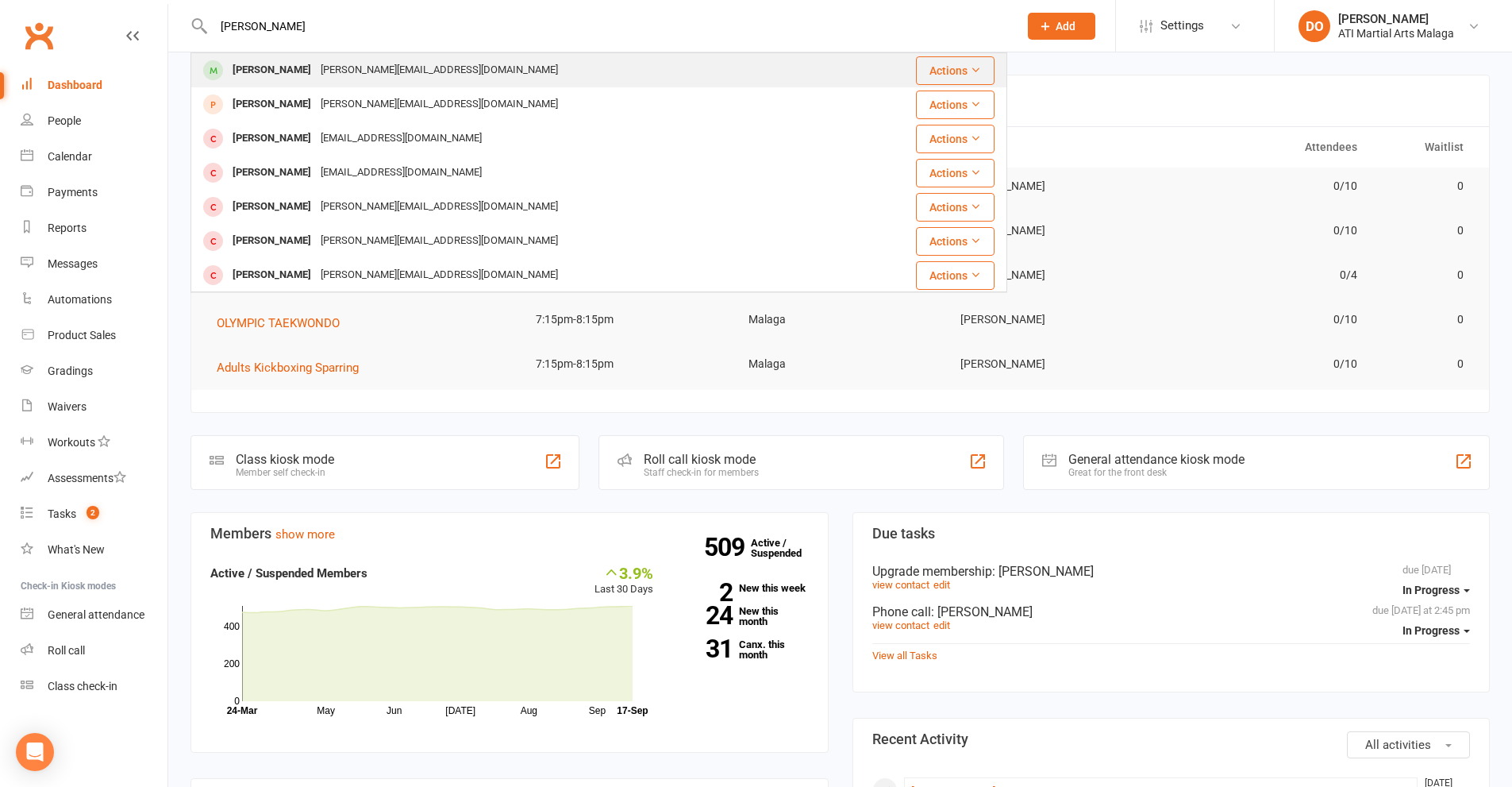
type input "[PERSON_NAME]"
click at [316, 63] on div "[PERSON_NAME][EMAIL_ADDRESS][DOMAIN_NAME]" at bounding box center [439, 70] width 247 height 23
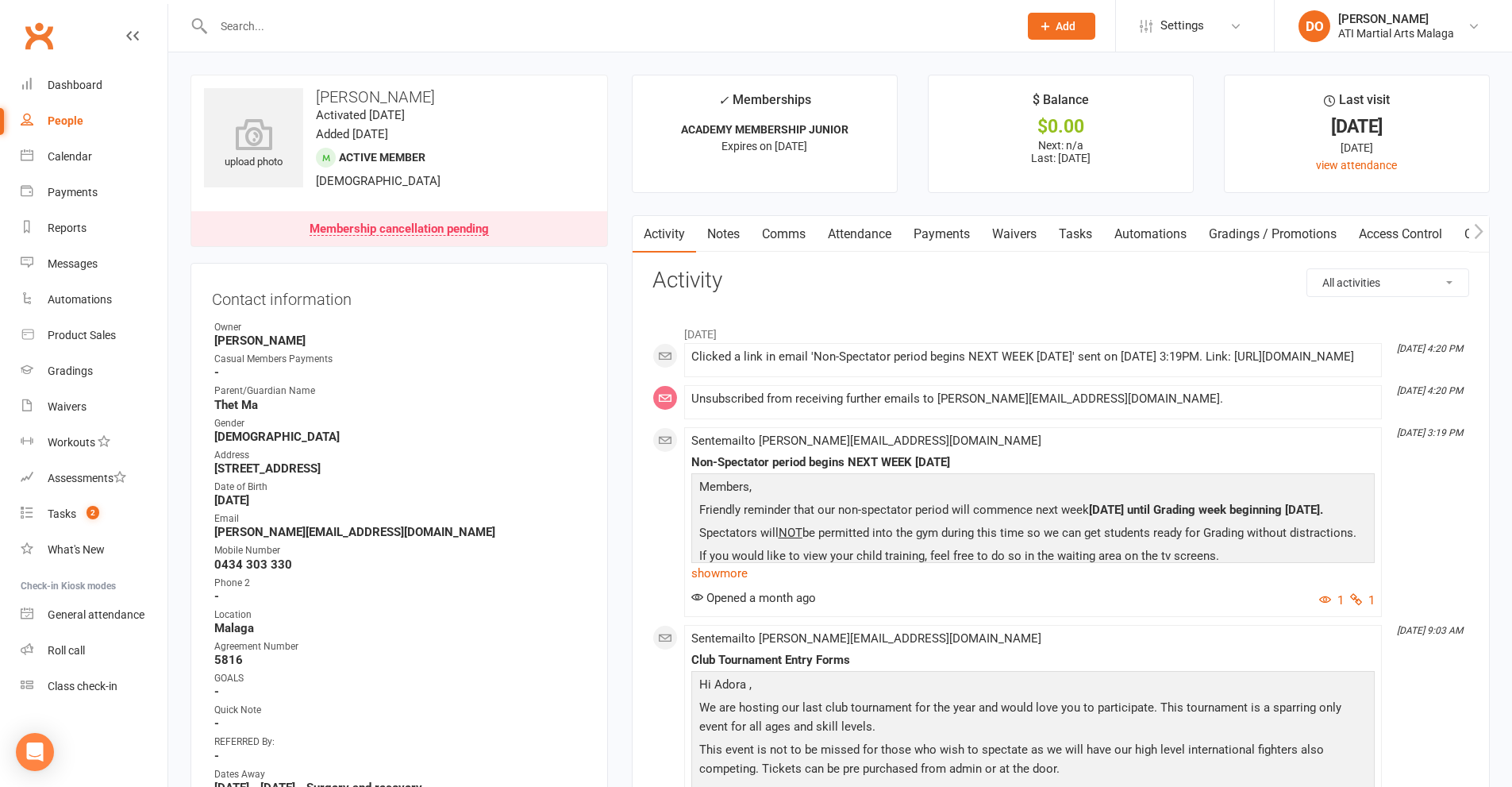
drag, startPoint x: 725, startPoint y: 240, endPoint x: 731, endPoint y: 248, distance: 10.0
click at [726, 240] on link "Notes" at bounding box center [724, 234] width 54 height 37
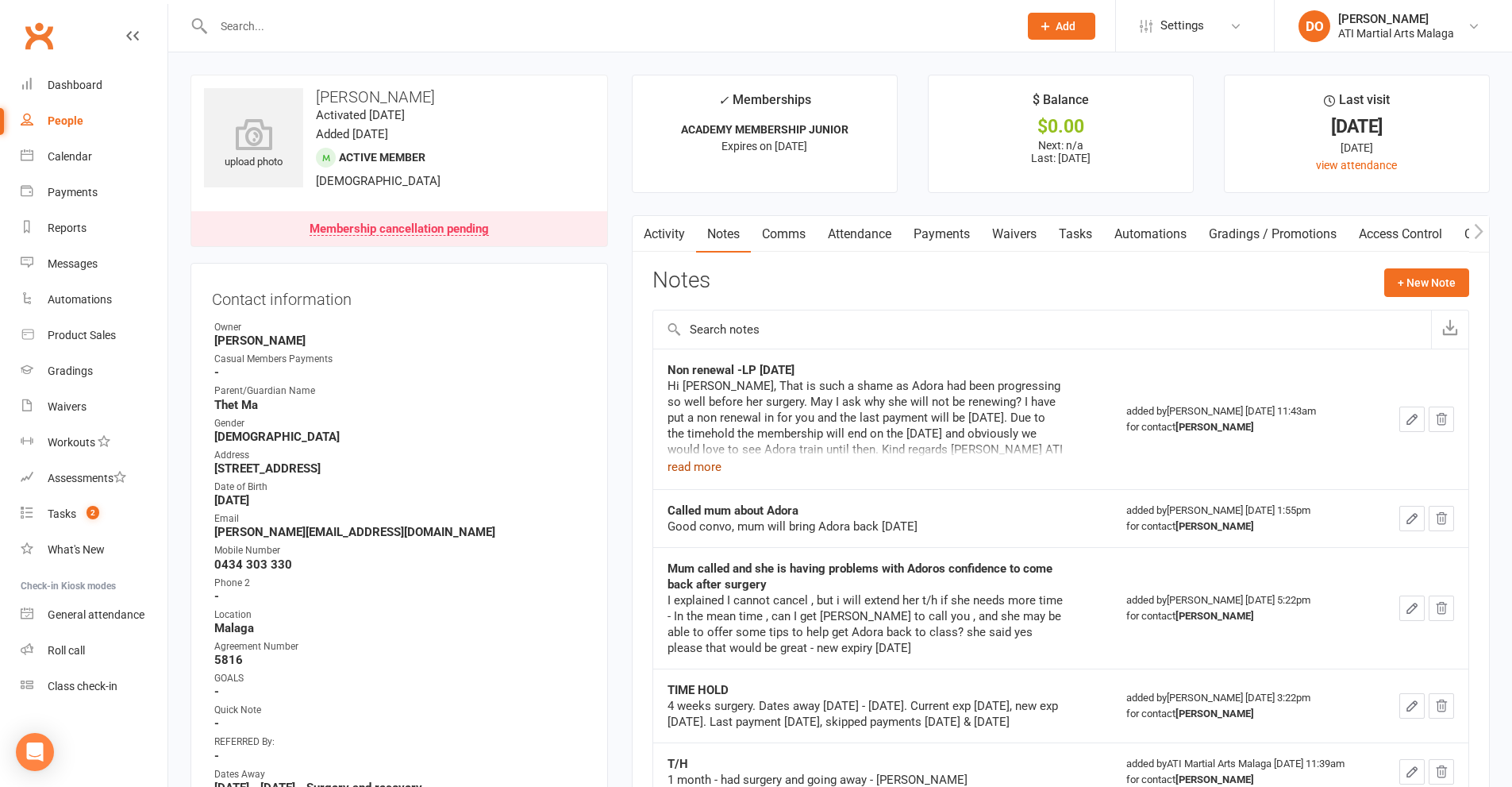
click at [698, 475] on button "read more" at bounding box center [694, 467] width 54 height 19
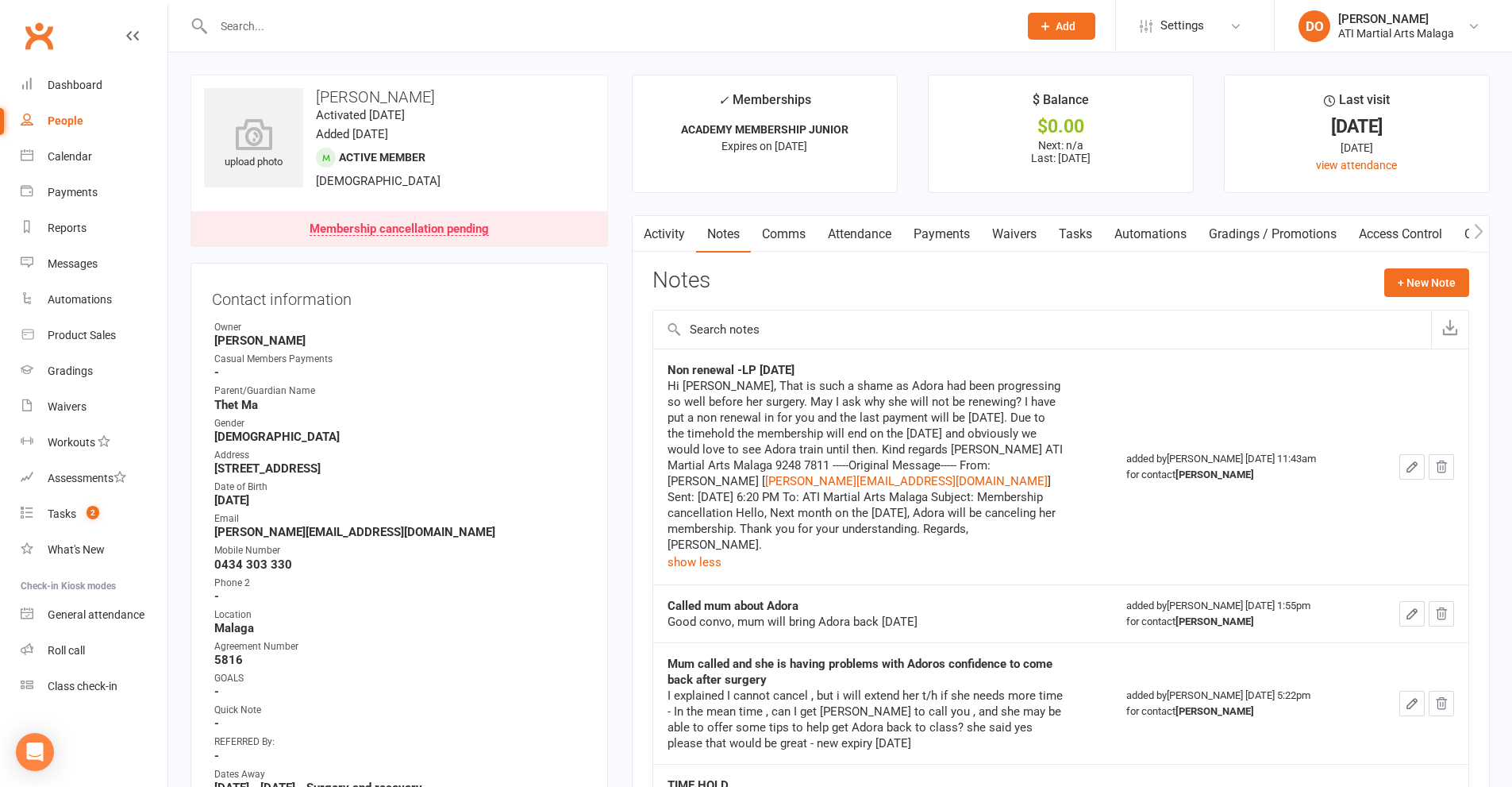
click at [738, 23] on input "text" at bounding box center [608, 26] width 799 height 22
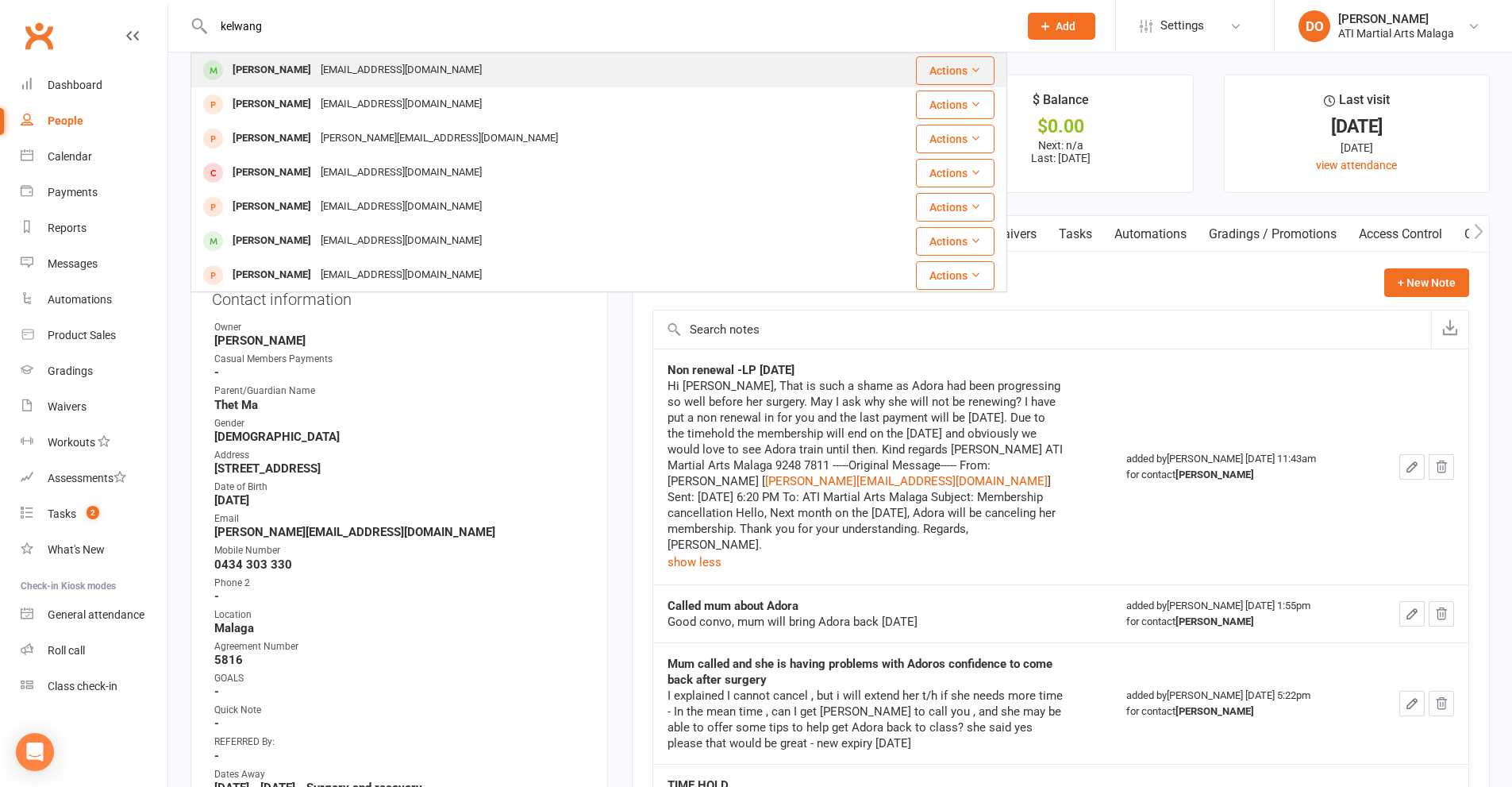
type input "kelwang"
click at [368, 76] on div "[EMAIL_ADDRESS][DOMAIN_NAME]" at bounding box center [401, 70] width 171 height 23
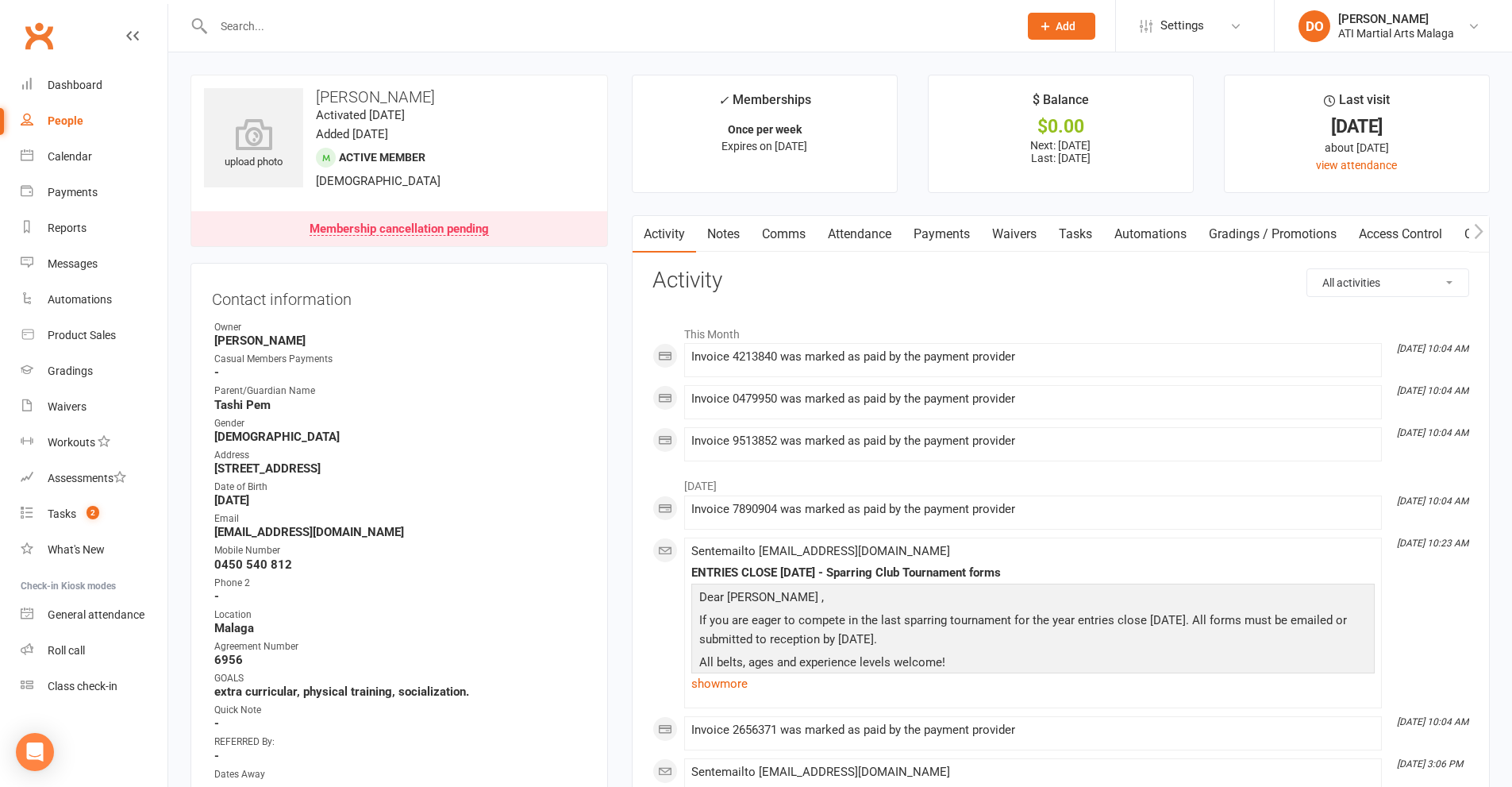
click at [736, 232] on link "Notes" at bounding box center [724, 234] width 54 height 37
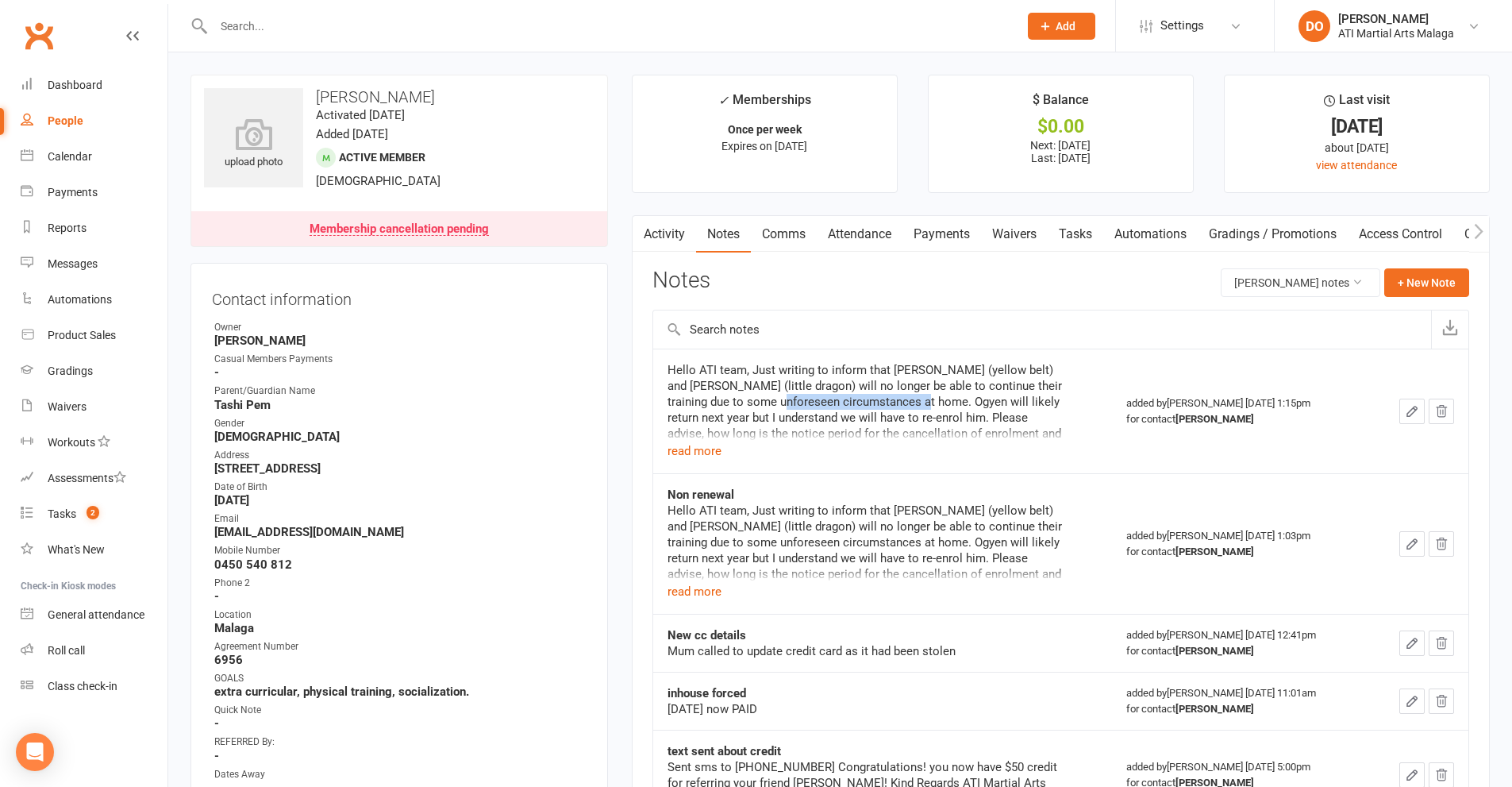
drag, startPoint x: 778, startPoint y: 402, endPoint x: 924, endPoint y: 398, distance: 146.1
click at [924, 398] on div "Hello ATI team, Just writing to inform that [PERSON_NAME] (yellow belt) and [PE…" at bounding box center [865, 418] width 397 height 111
copy div "unforeseen circumstances"
click at [456, 34] on input "text" at bounding box center [608, 26] width 799 height 22
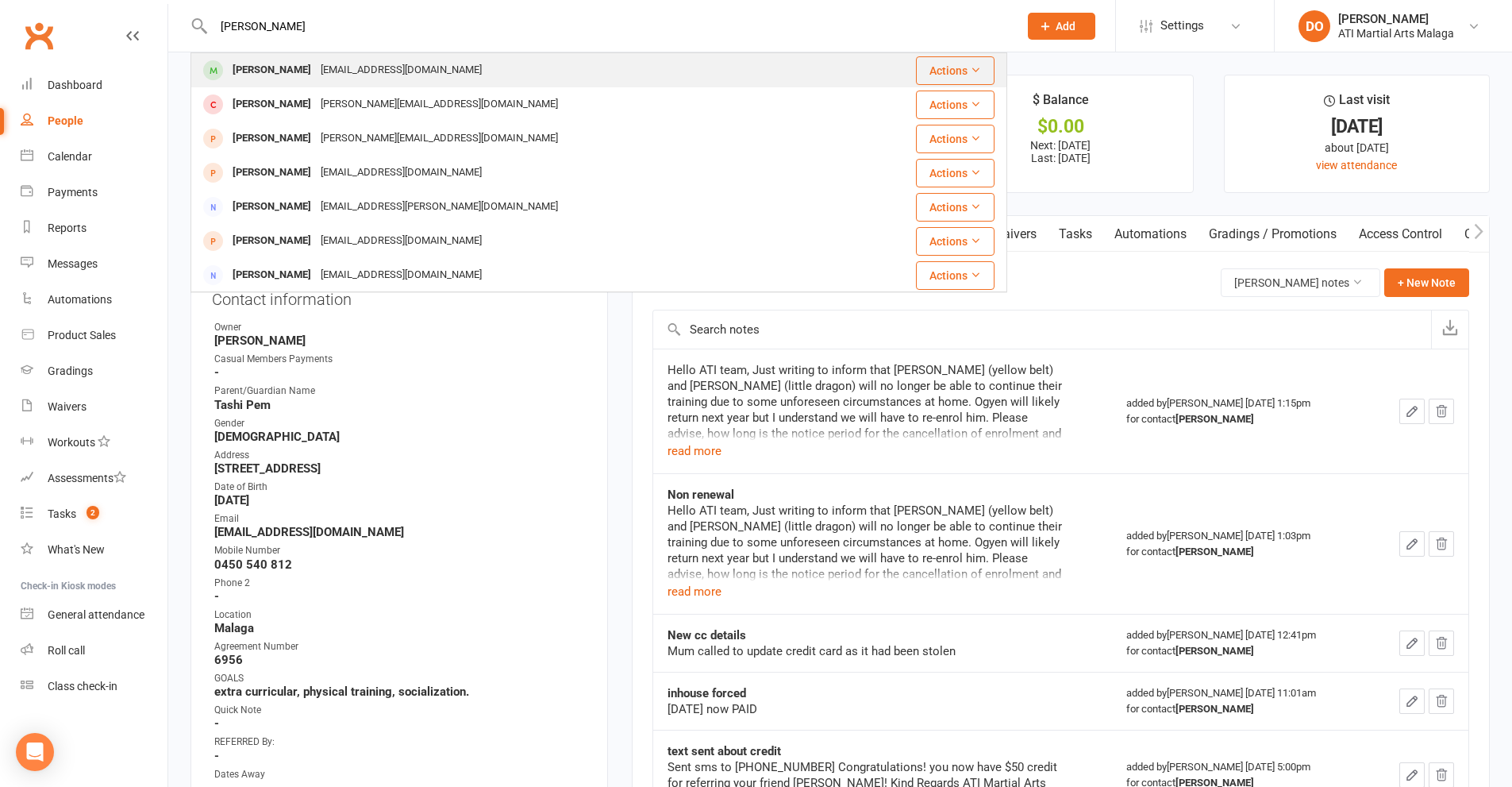
type input "[PERSON_NAME]"
click at [353, 67] on div "[EMAIL_ADDRESS][DOMAIN_NAME]" at bounding box center [401, 70] width 171 height 23
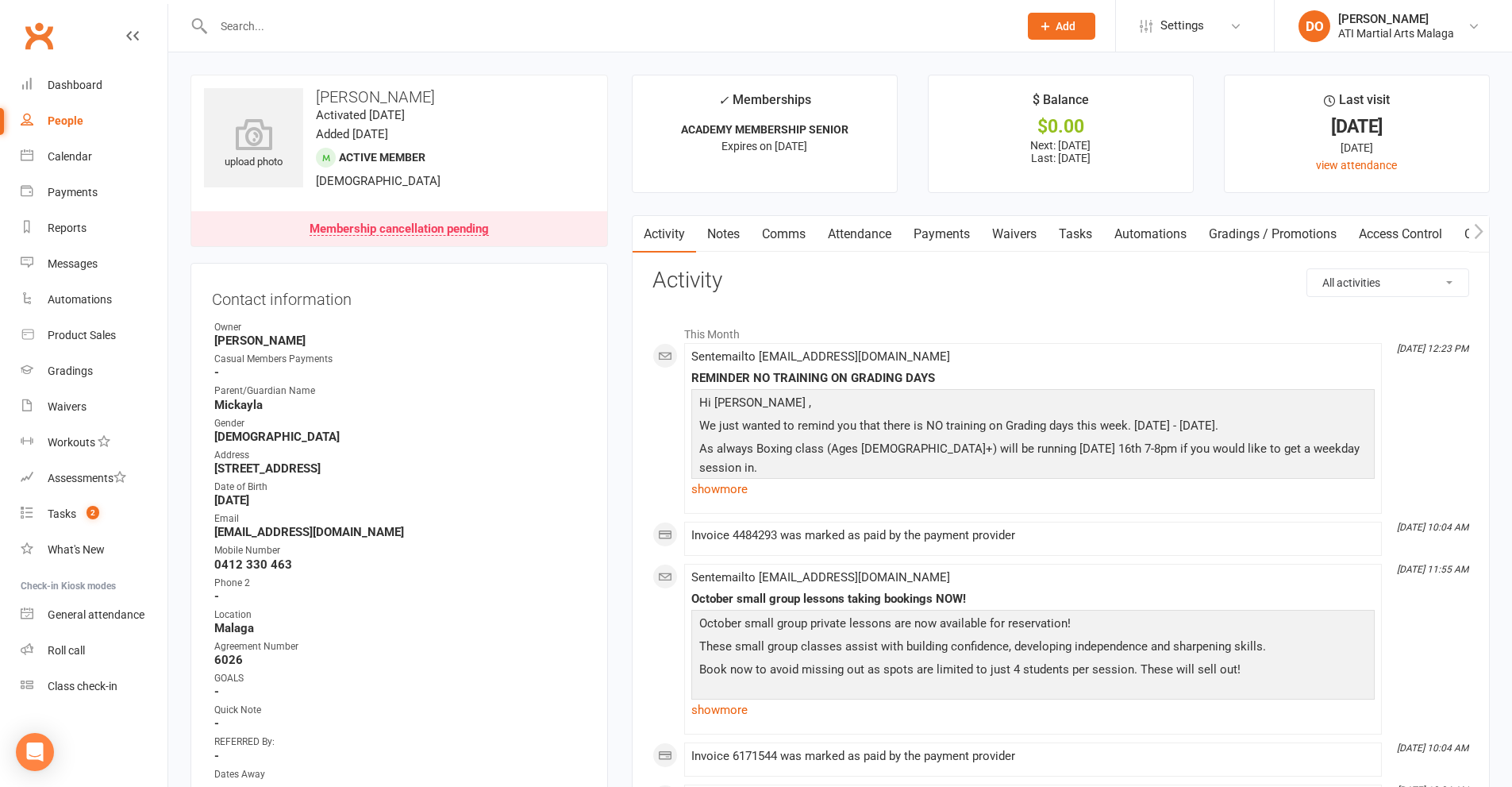
click at [730, 233] on link "Notes" at bounding box center [724, 234] width 54 height 37
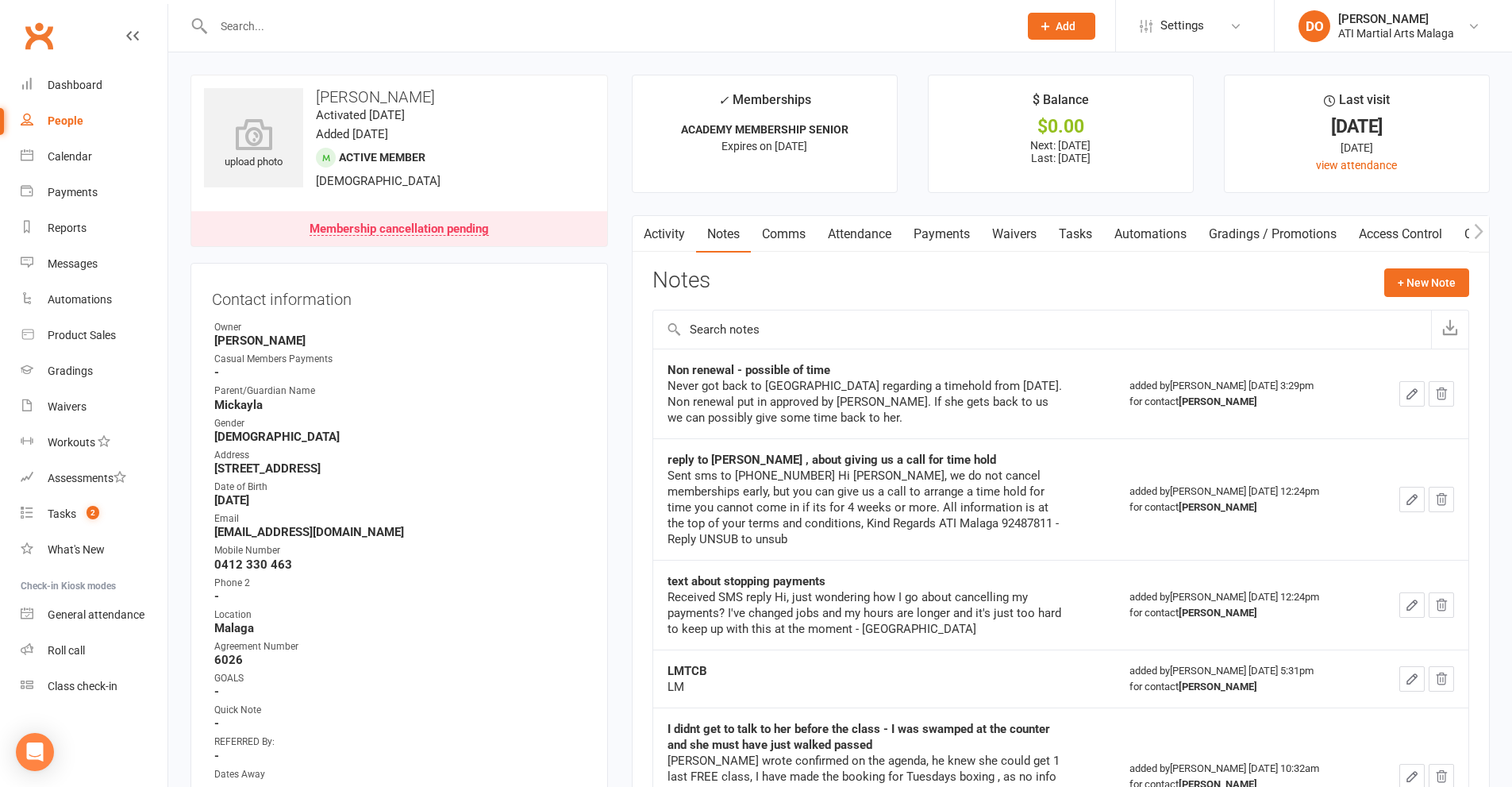
click at [659, 26] on input "text" at bounding box center [608, 26] width 799 height 22
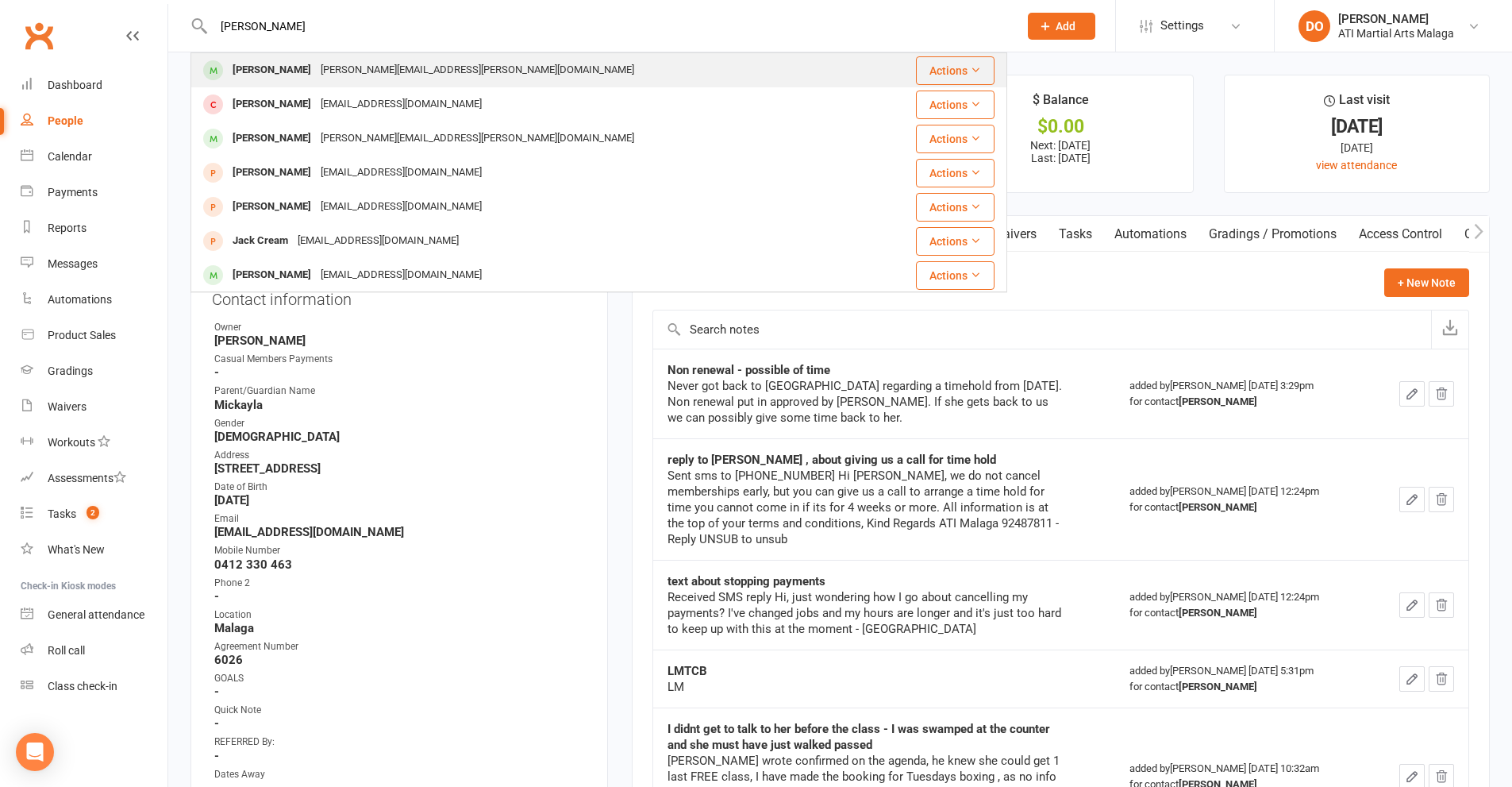
type input "[PERSON_NAME]"
click at [316, 78] on div "[PERSON_NAME][EMAIL_ADDRESS][PERSON_NAME][DOMAIN_NAME]" at bounding box center [477, 70] width 323 height 23
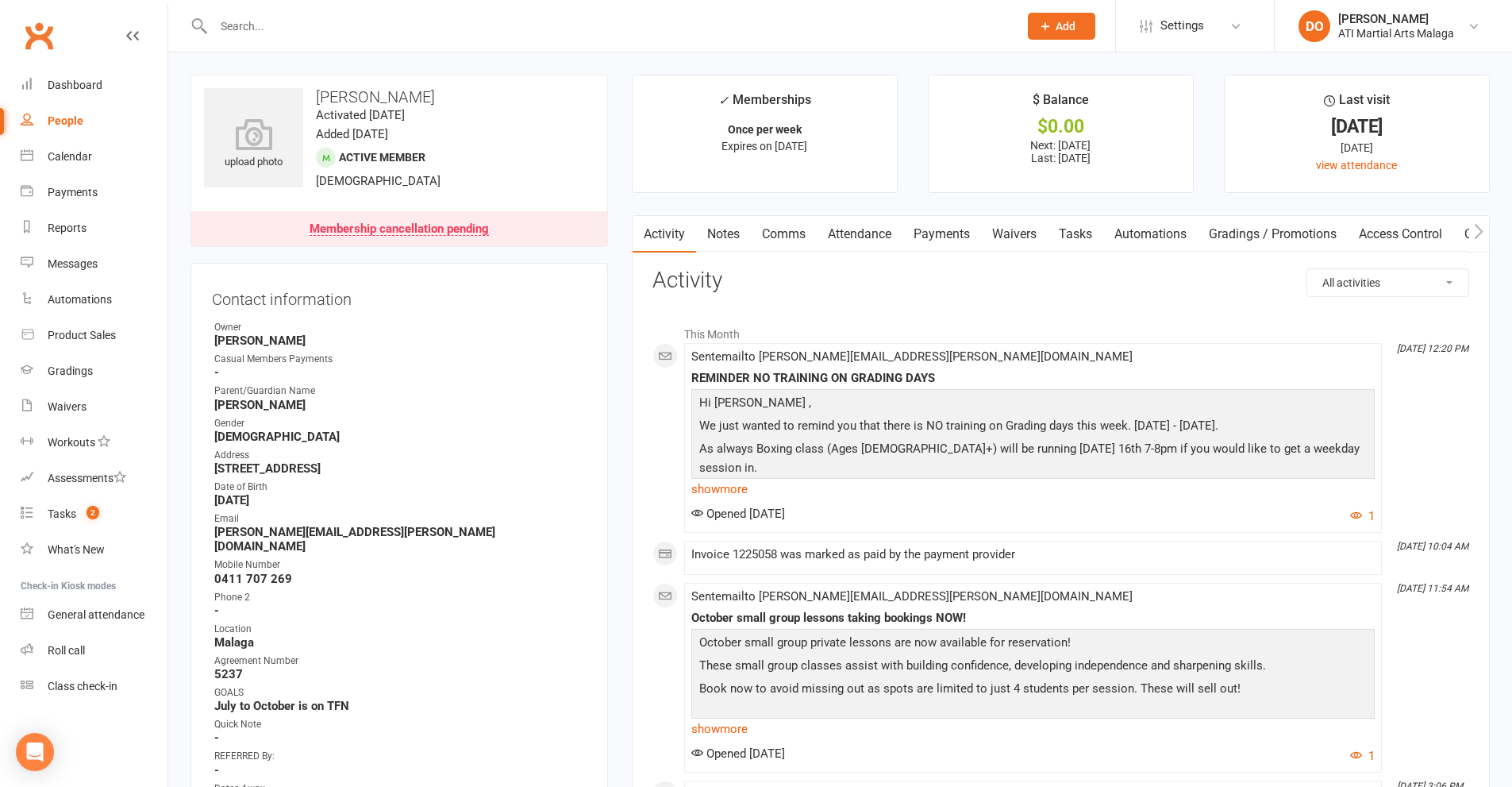
click at [733, 230] on link "Notes" at bounding box center [724, 234] width 54 height 37
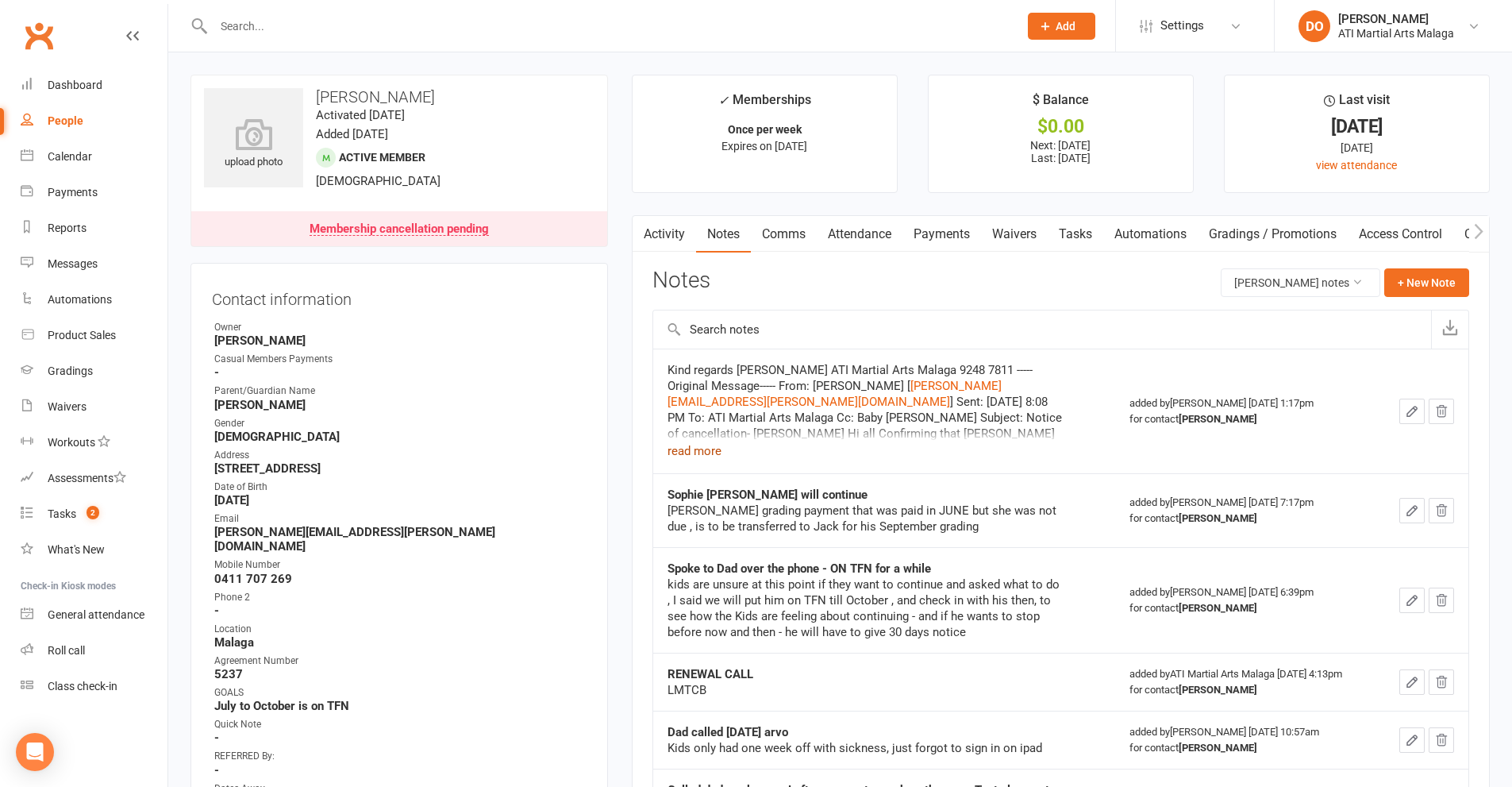
click at [706, 450] on button "read more" at bounding box center [694, 451] width 54 height 19
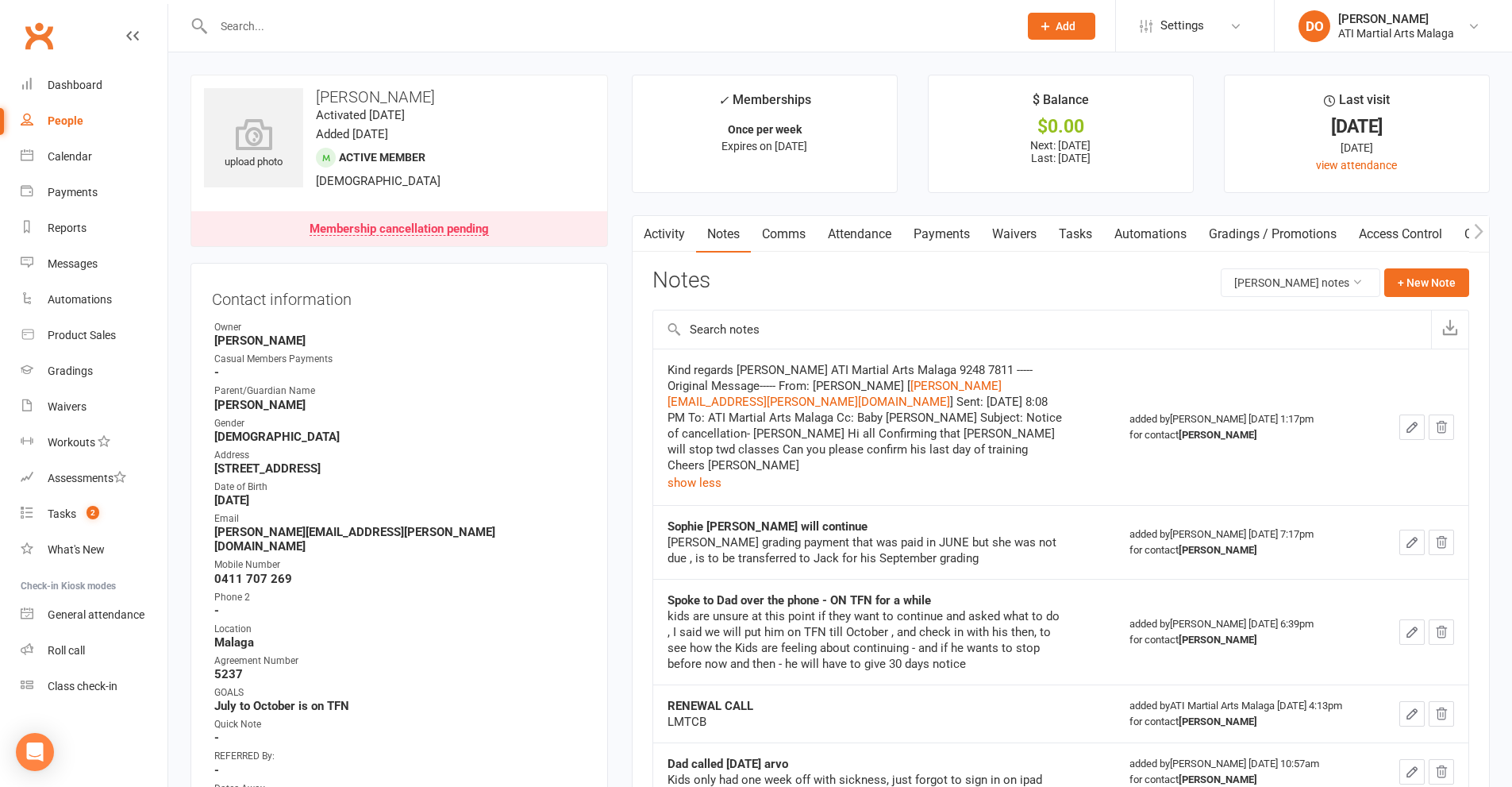
click at [526, 32] on input "text" at bounding box center [608, 26] width 799 height 22
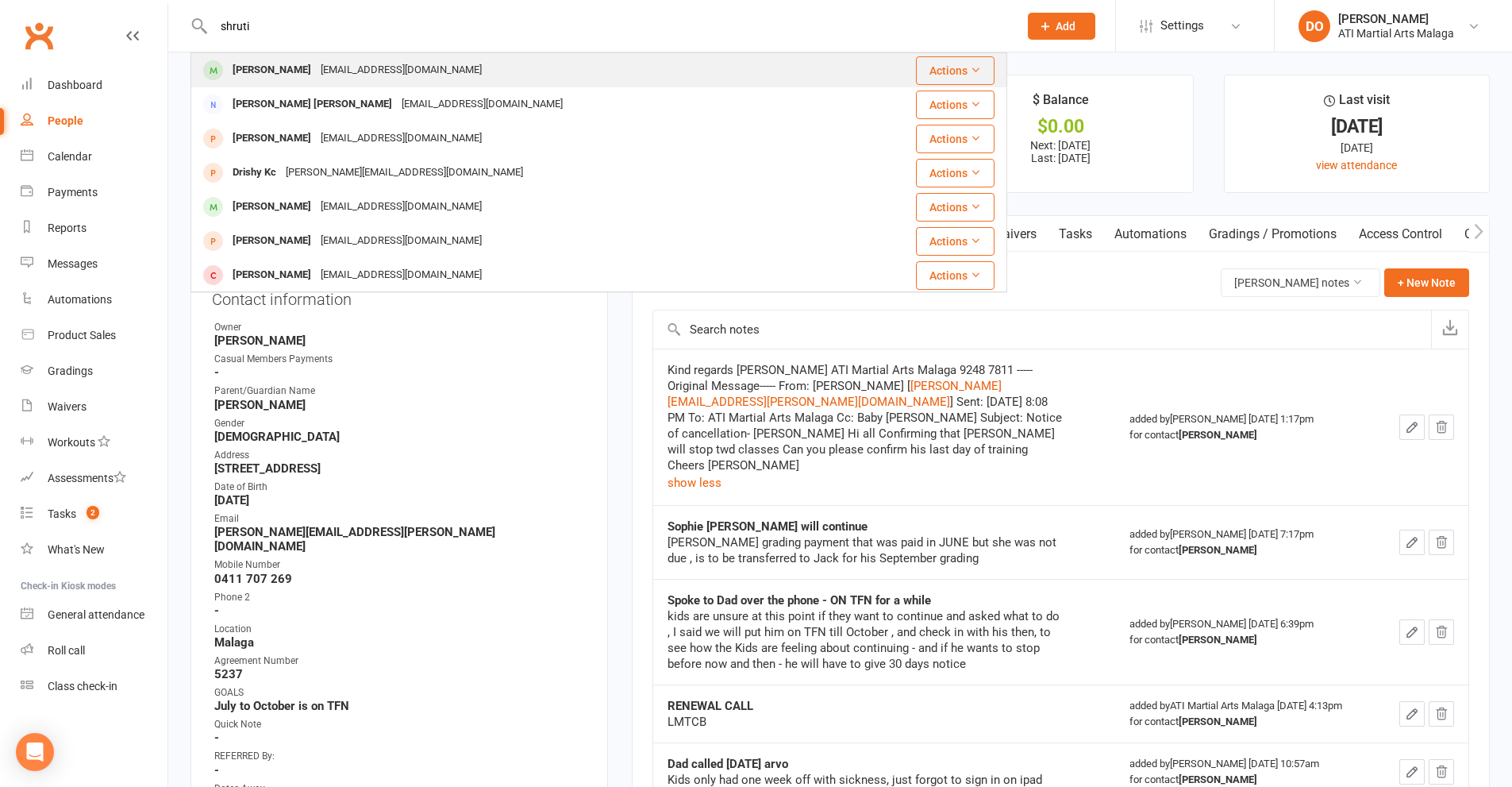
type input "shruti"
click at [434, 68] on div "[EMAIL_ADDRESS][DOMAIN_NAME]" at bounding box center [401, 70] width 171 height 23
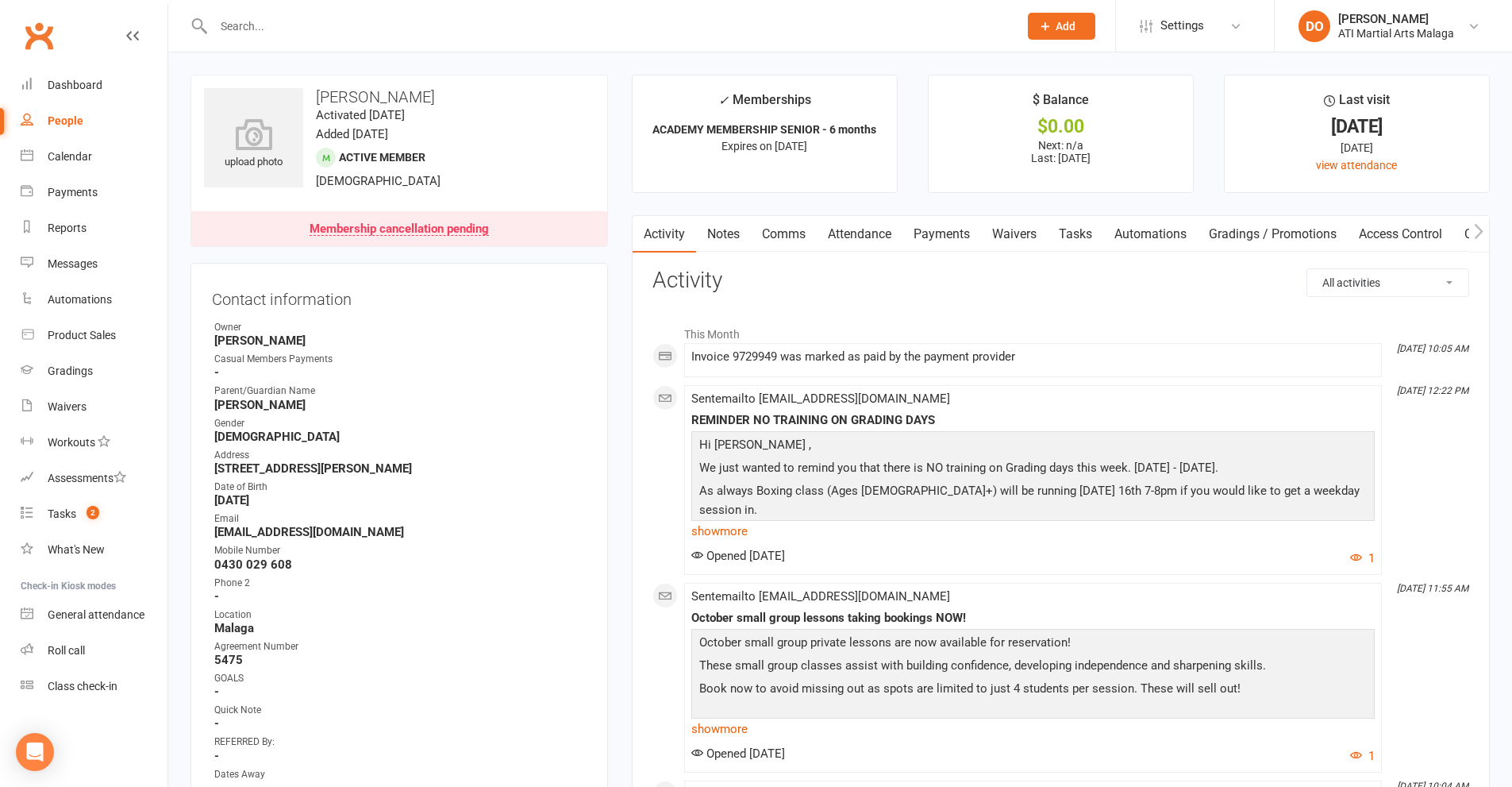
click at [729, 233] on link "Notes" at bounding box center [724, 234] width 54 height 37
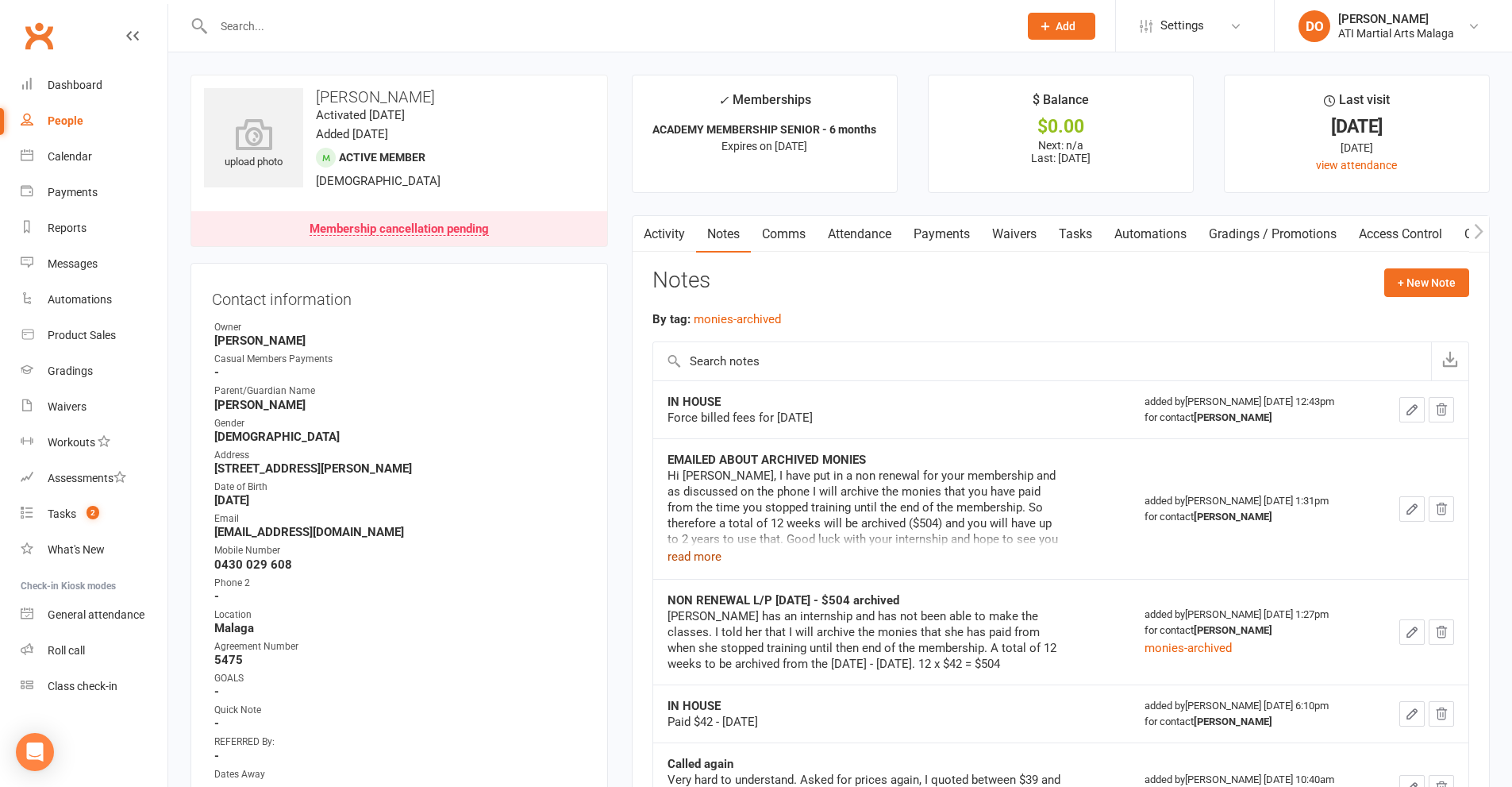
click at [698, 555] on button "read more" at bounding box center [694, 556] width 54 height 19
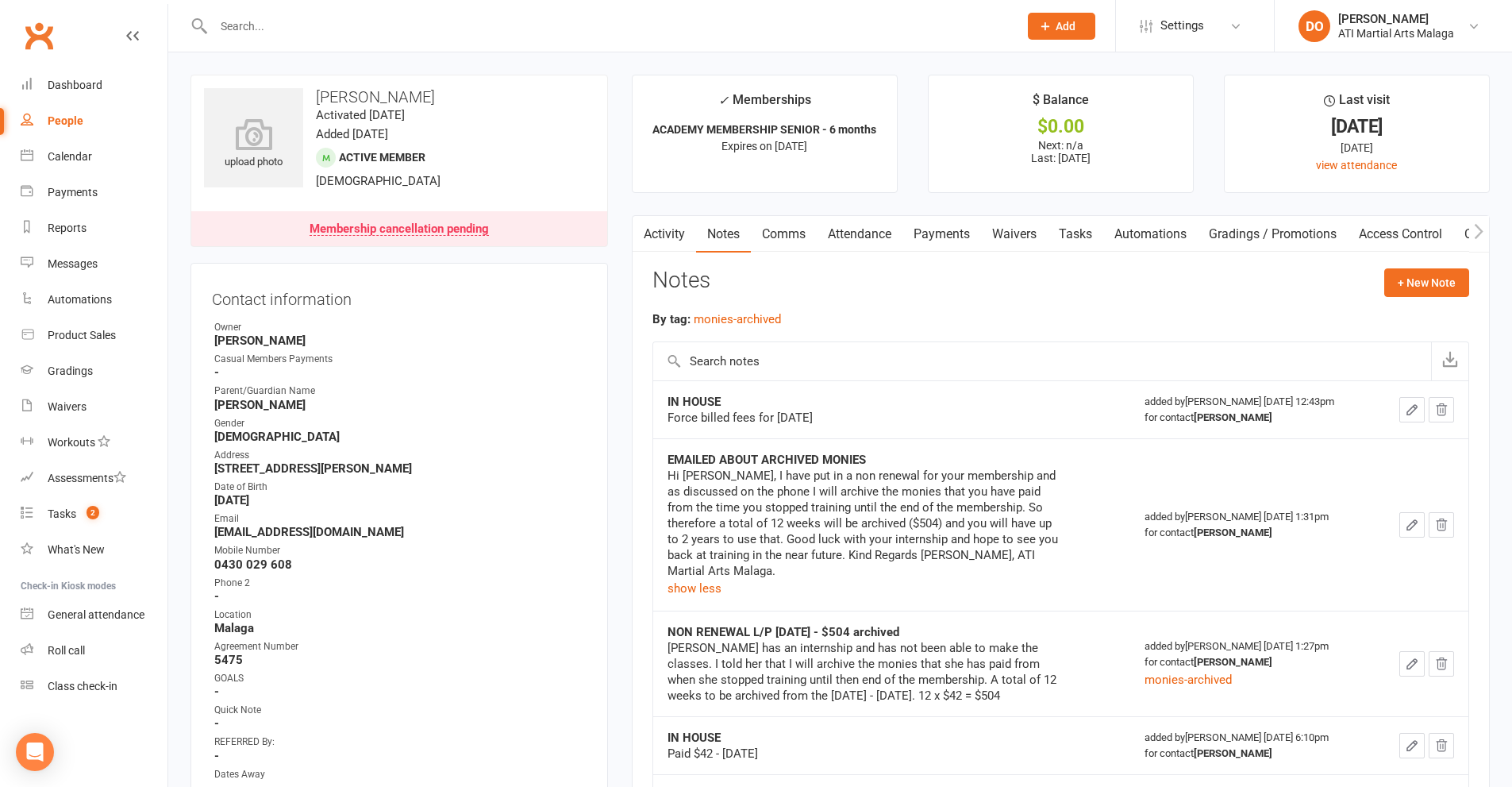
click at [538, 32] on input "text" at bounding box center [608, 26] width 799 height 22
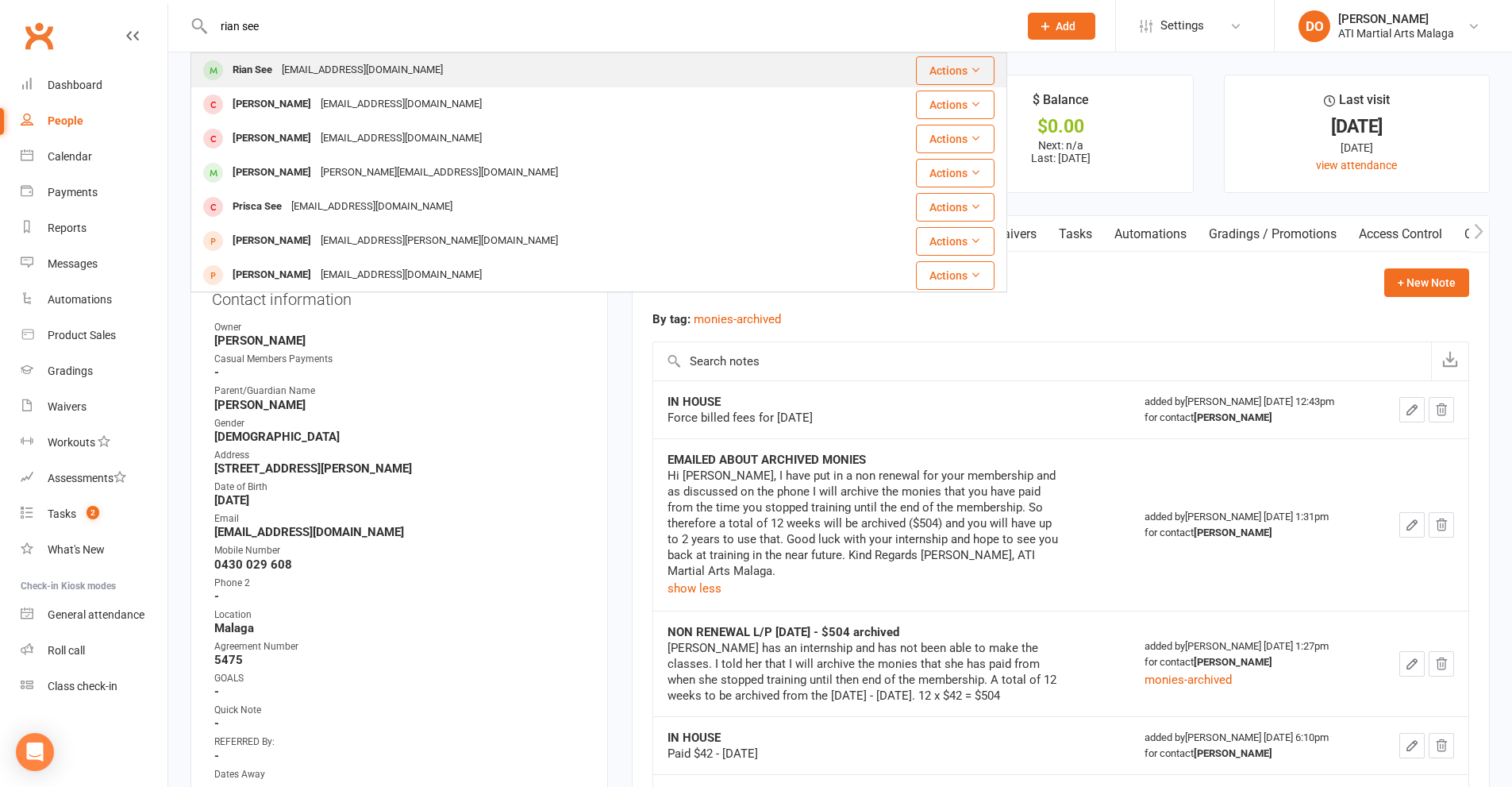
type input "rian see"
click at [300, 77] on div "[EMAIL_ADDRESS][DOMAIN_NAME]" at bounding box center [362, 70] width 171 height 23
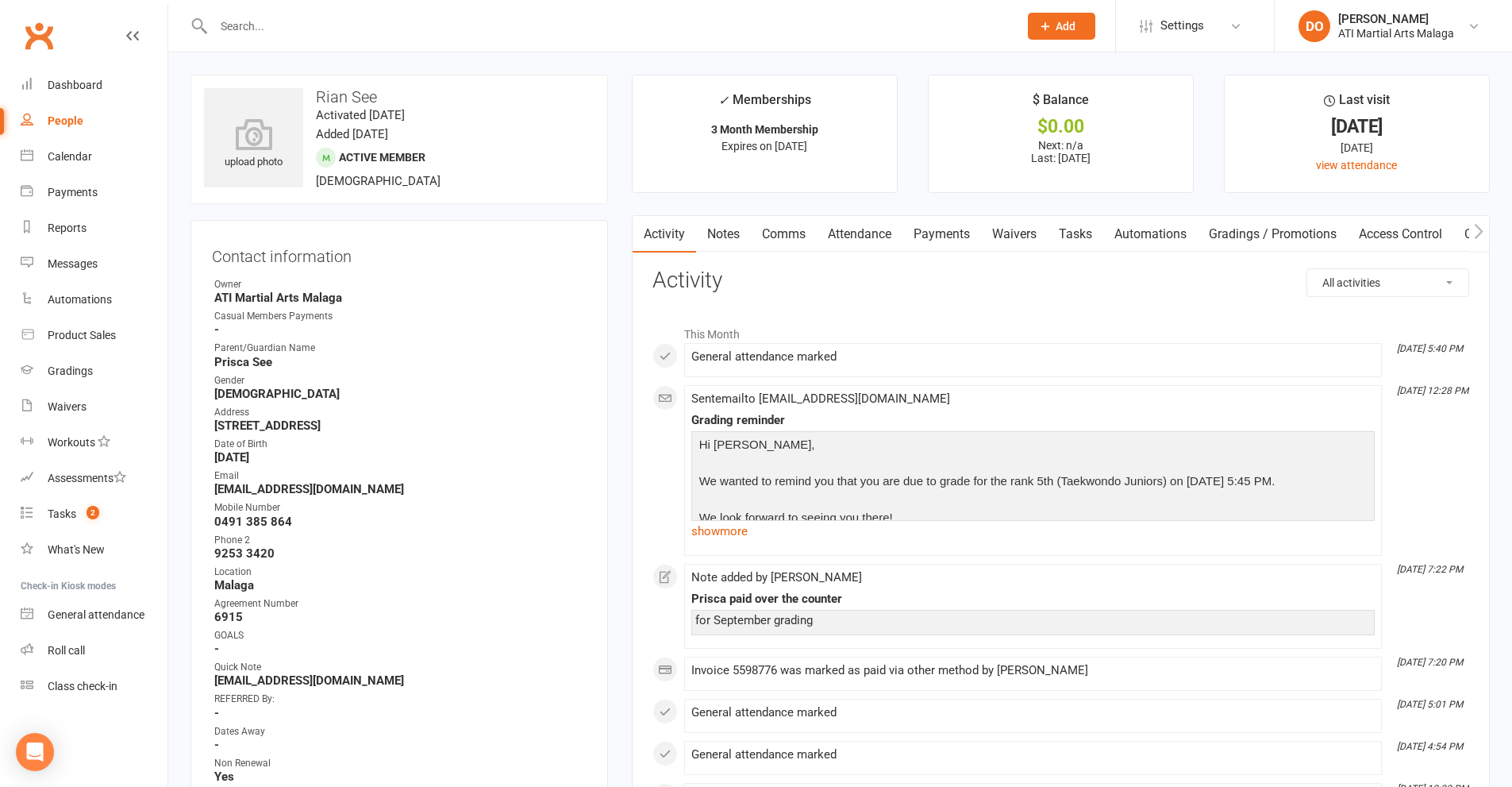
drag, startPoint x: 726, startPoint y: 240, endPoint x: 829, endPoint y: 262, distance: 105.3
click at [725, 240] on link "Notes" at bounding box center [724, 234] width 54 height 37
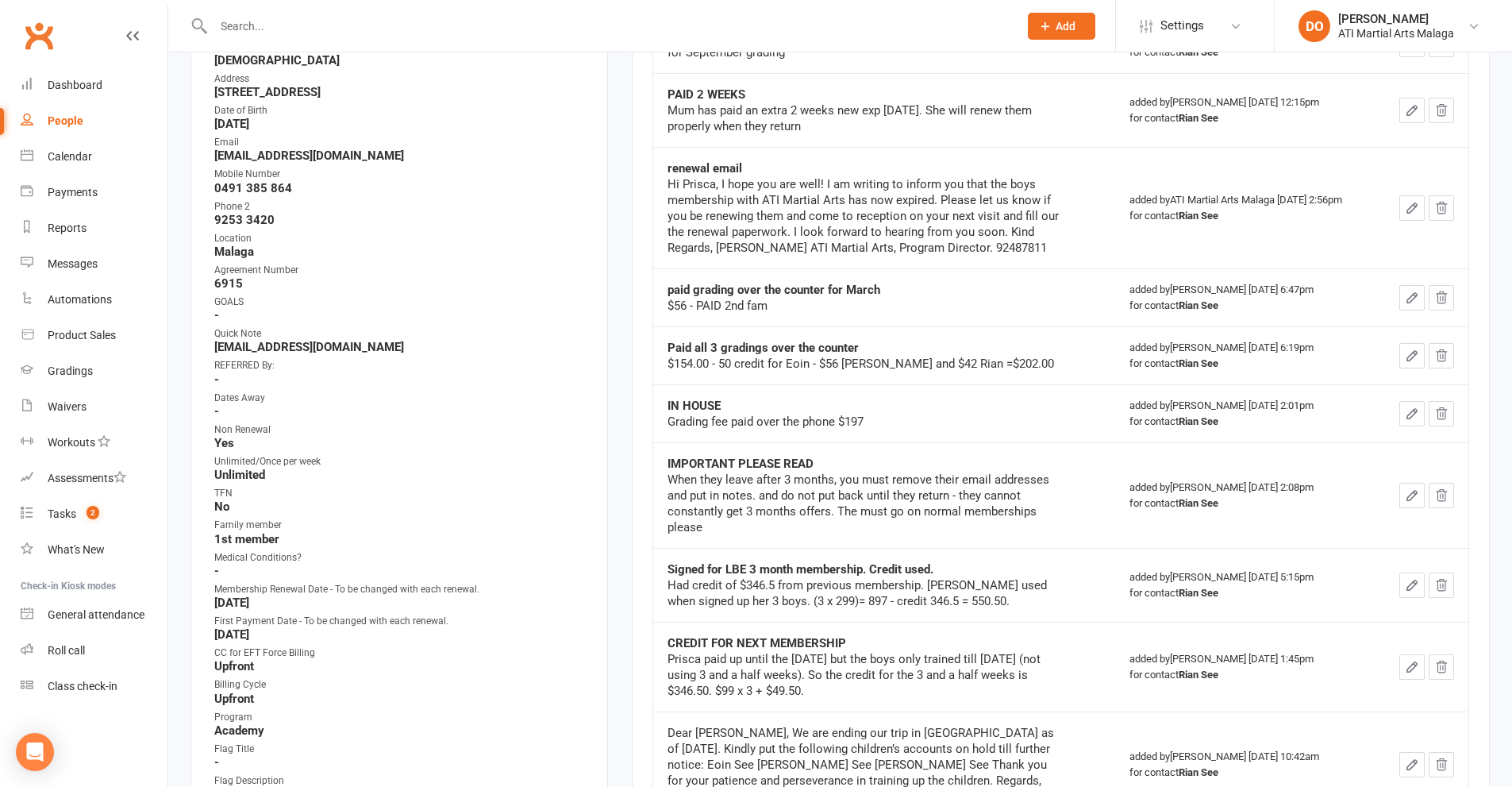
scroll to position [476, 0]
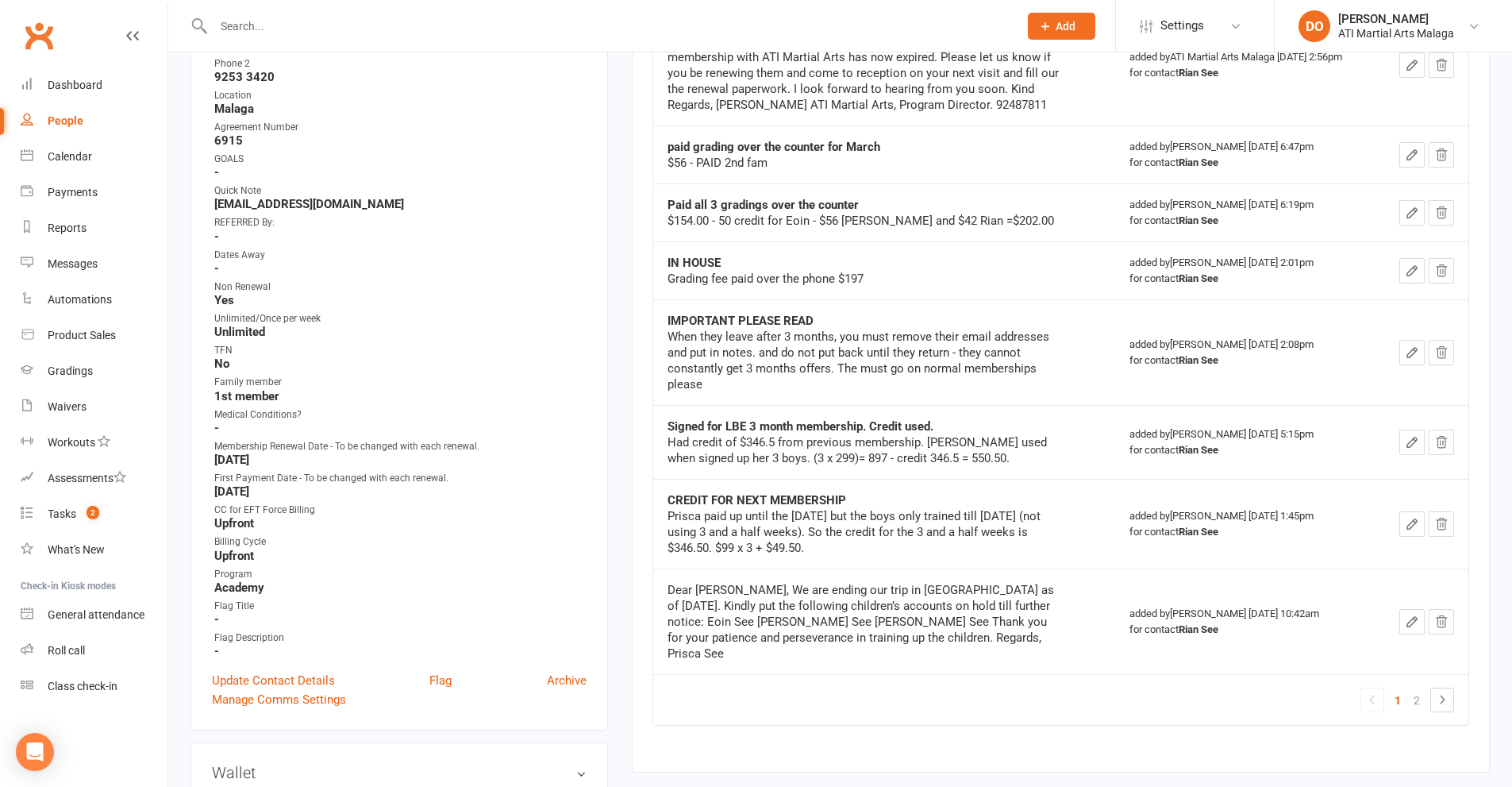
click at [294, 30] on input "text" at bounding box center [608, 26] width 799 height 22
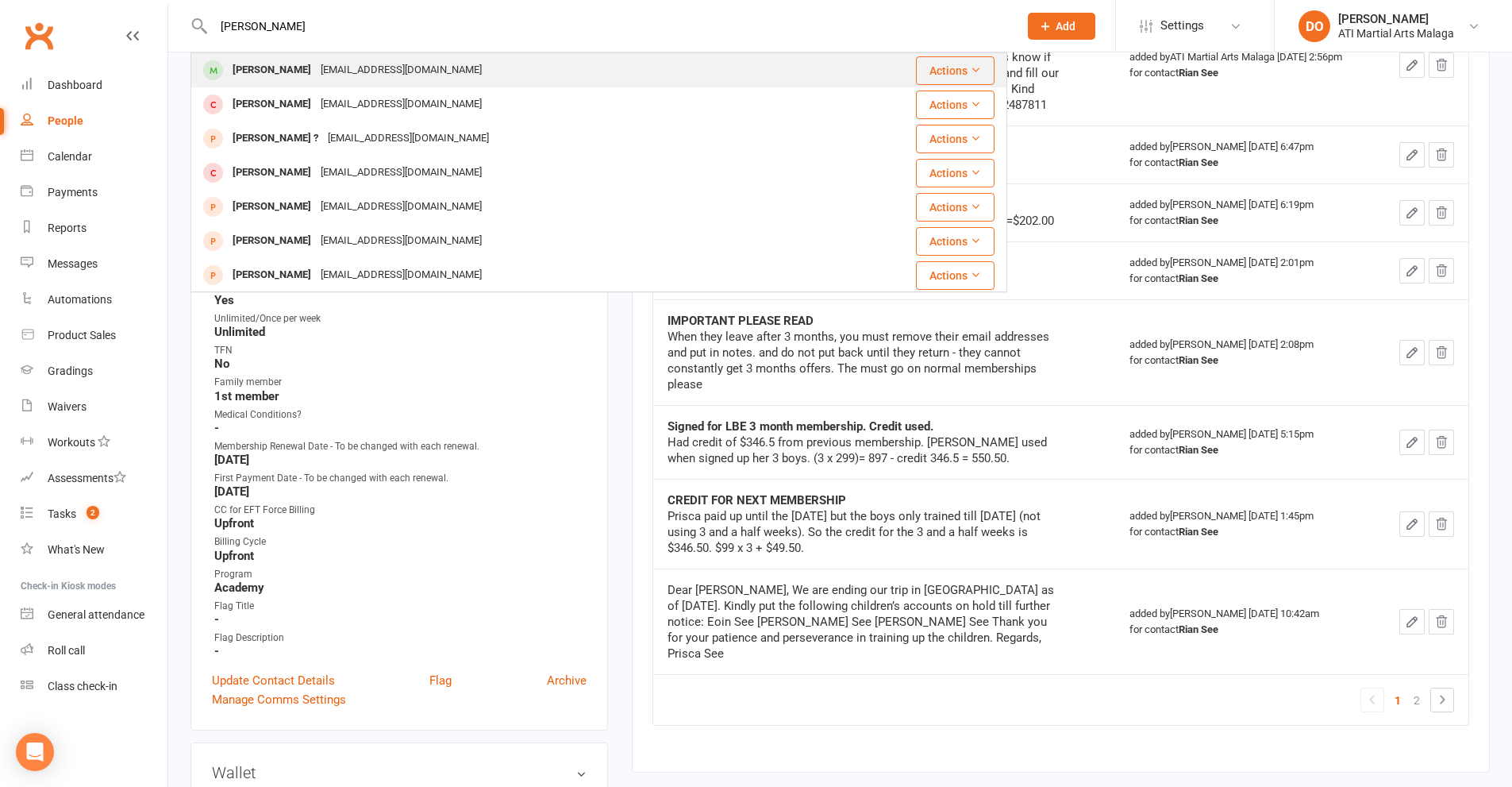
type input "[PERSON_NAME]"
click at [276, 67] on div "[PERSON_NAME]" at bounding box center [272, 70] width 88 height 23
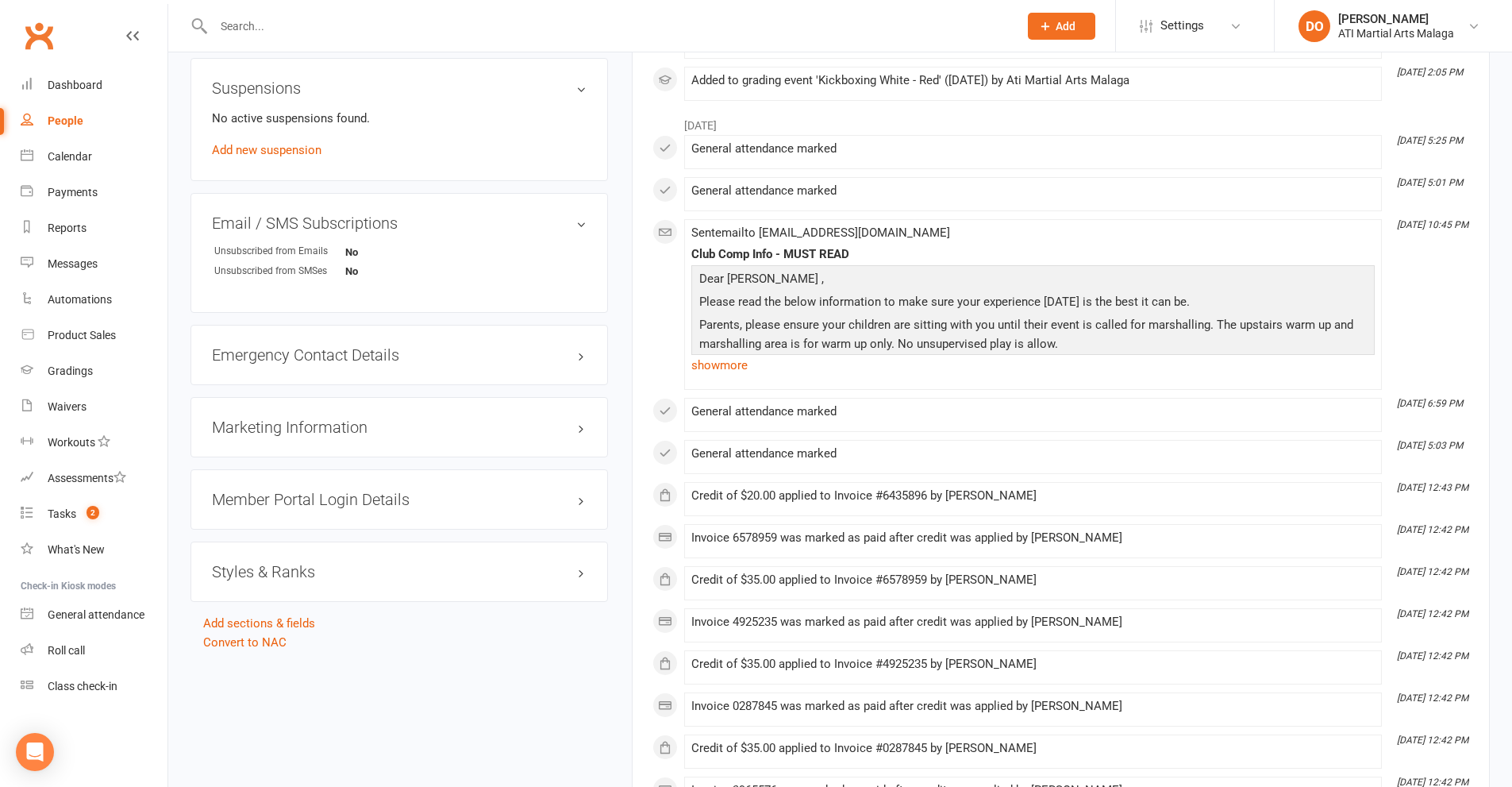
scroll to position [1826, 0]
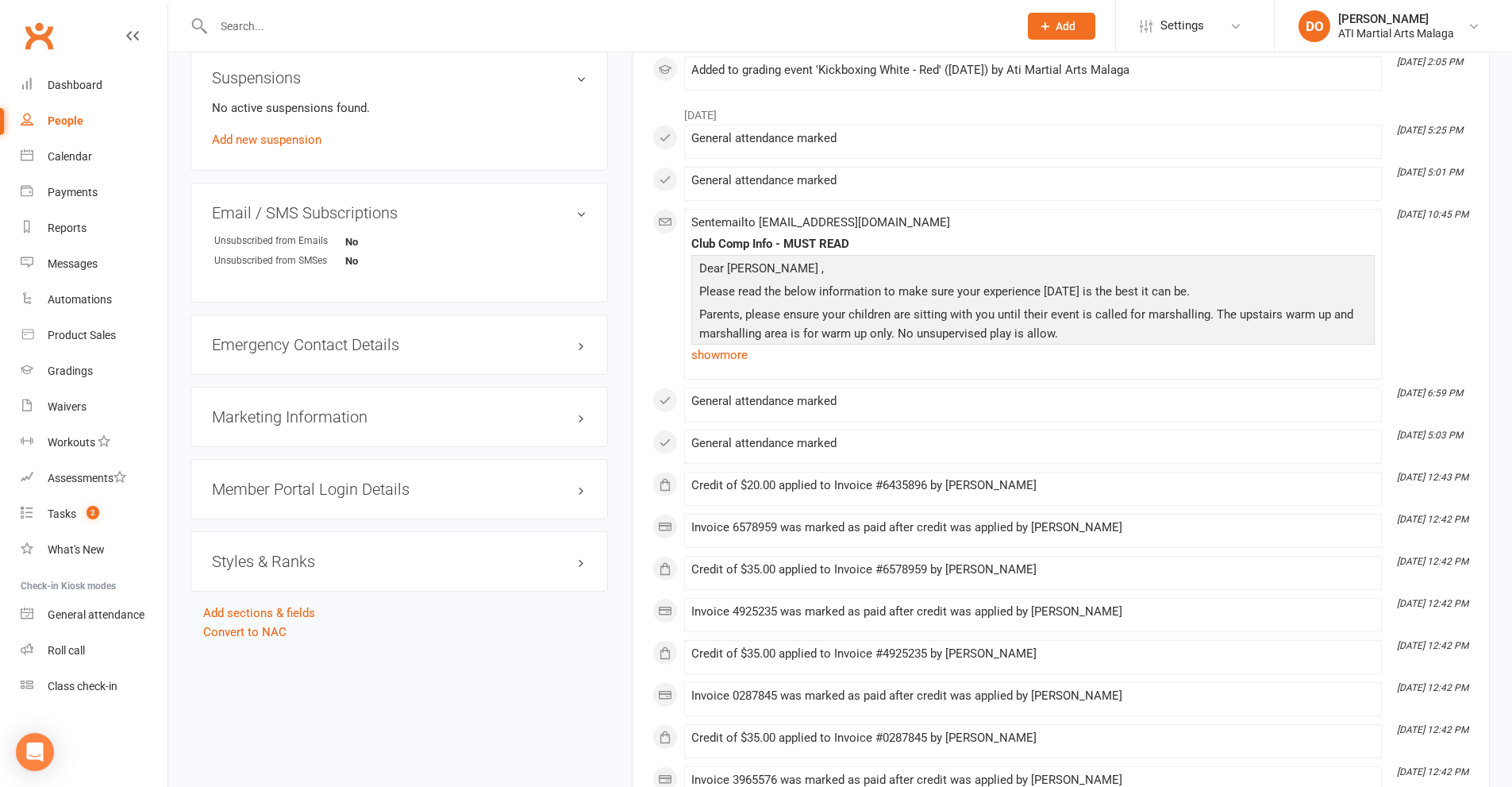
click at [585, 560] on h3 "Styles & Ranks" at bounding box center [399, 561] width 375 height 18
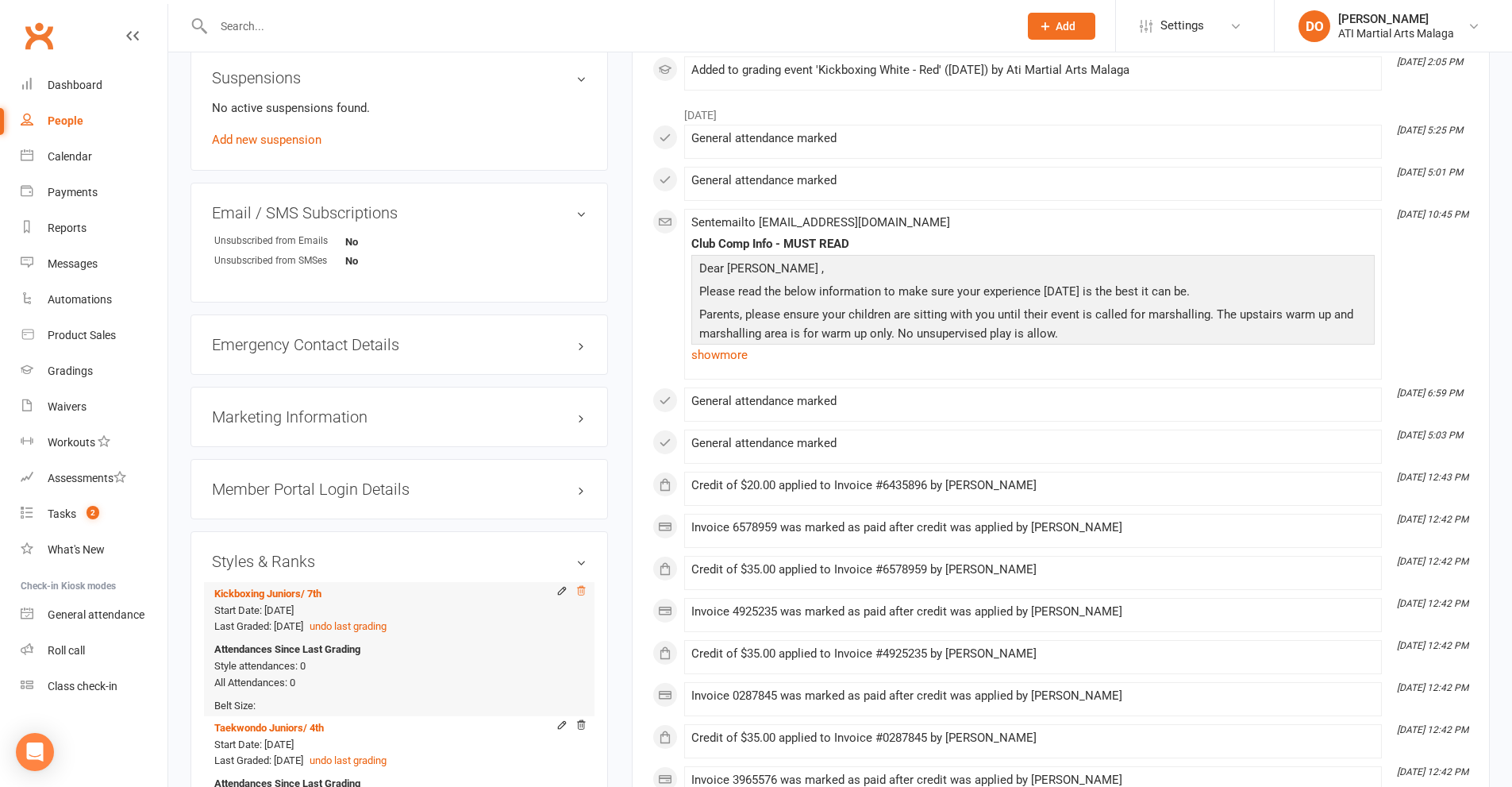
click at [583, 585] on icon at bounding box center [581, 591] width 11 height 11
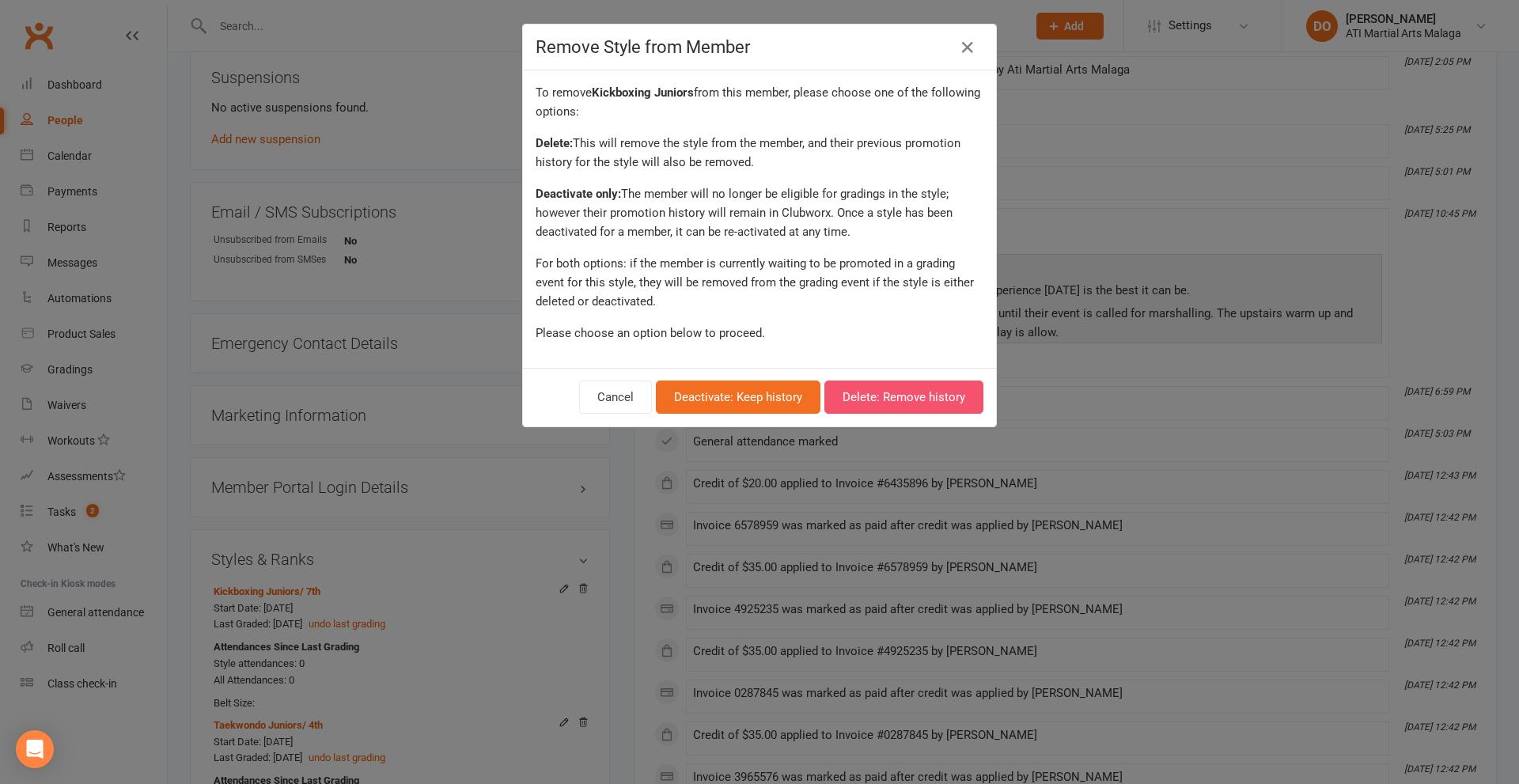
click at [877, 397] on button "Delete: Remove history" at bounding box center [903, 397] width 159 height 34
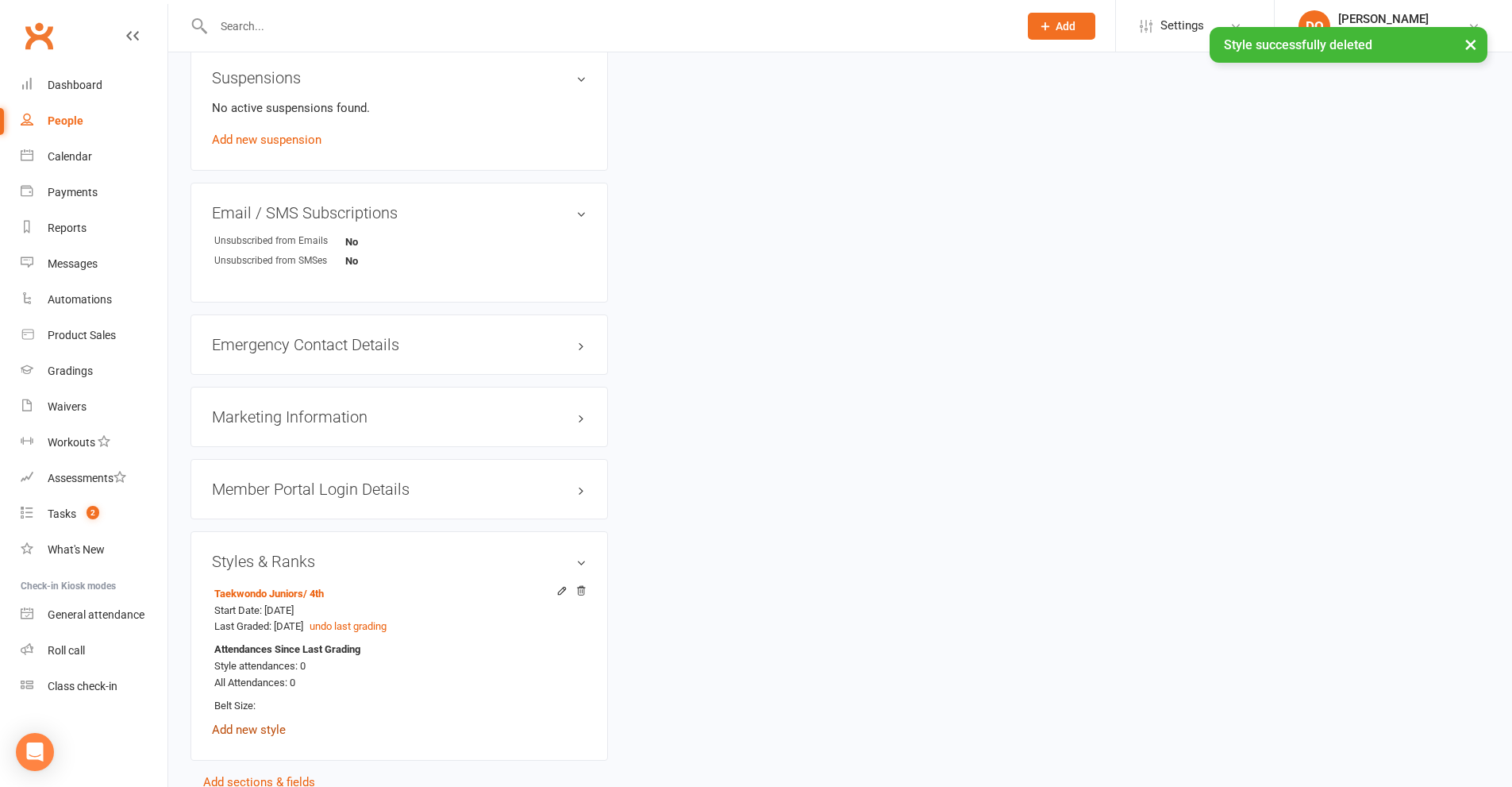
click at [265, 729] on link "Add new style" at bounding box center [248, 729] width 74 height 14
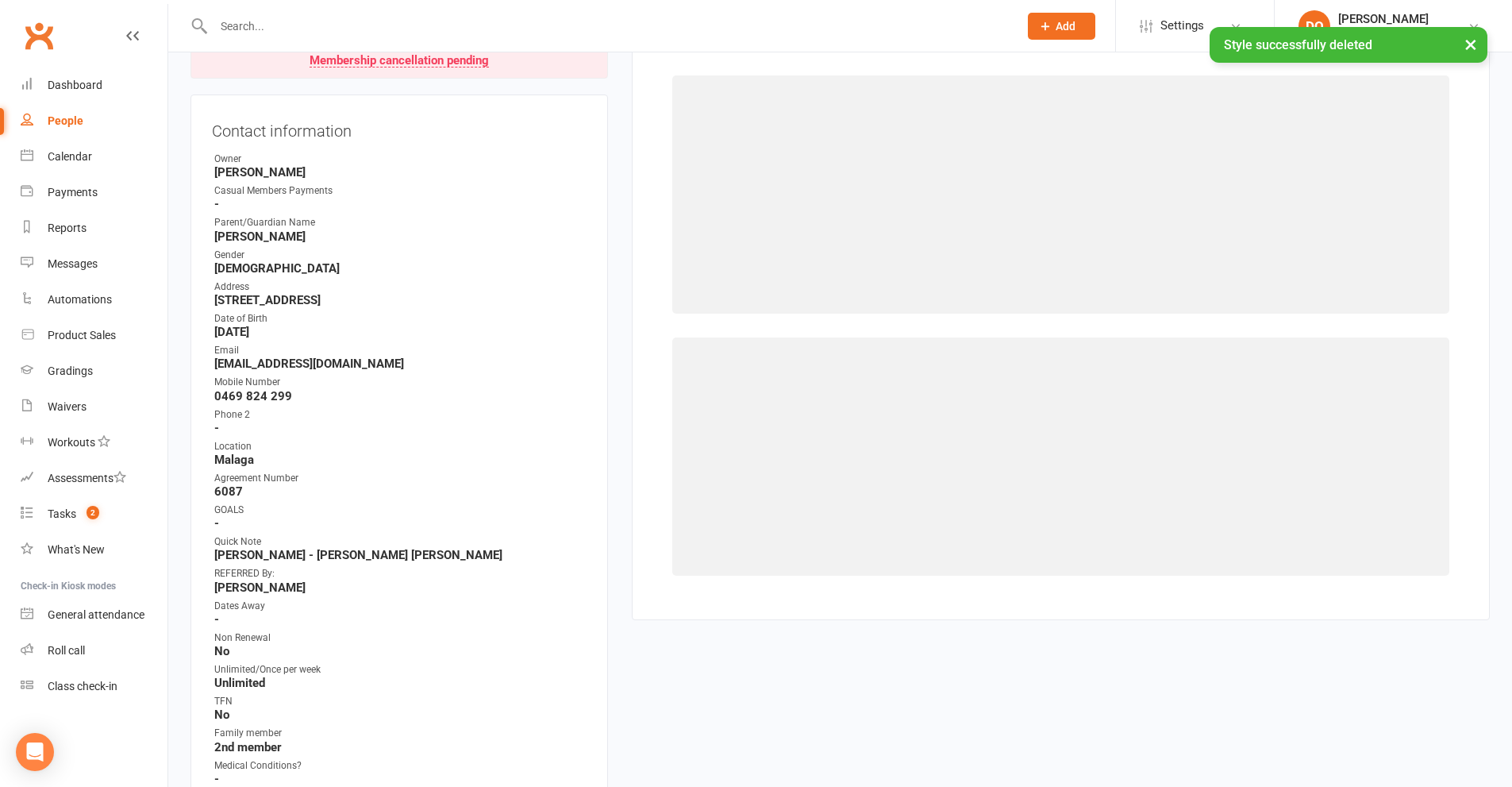
scroll to position [135, 0]
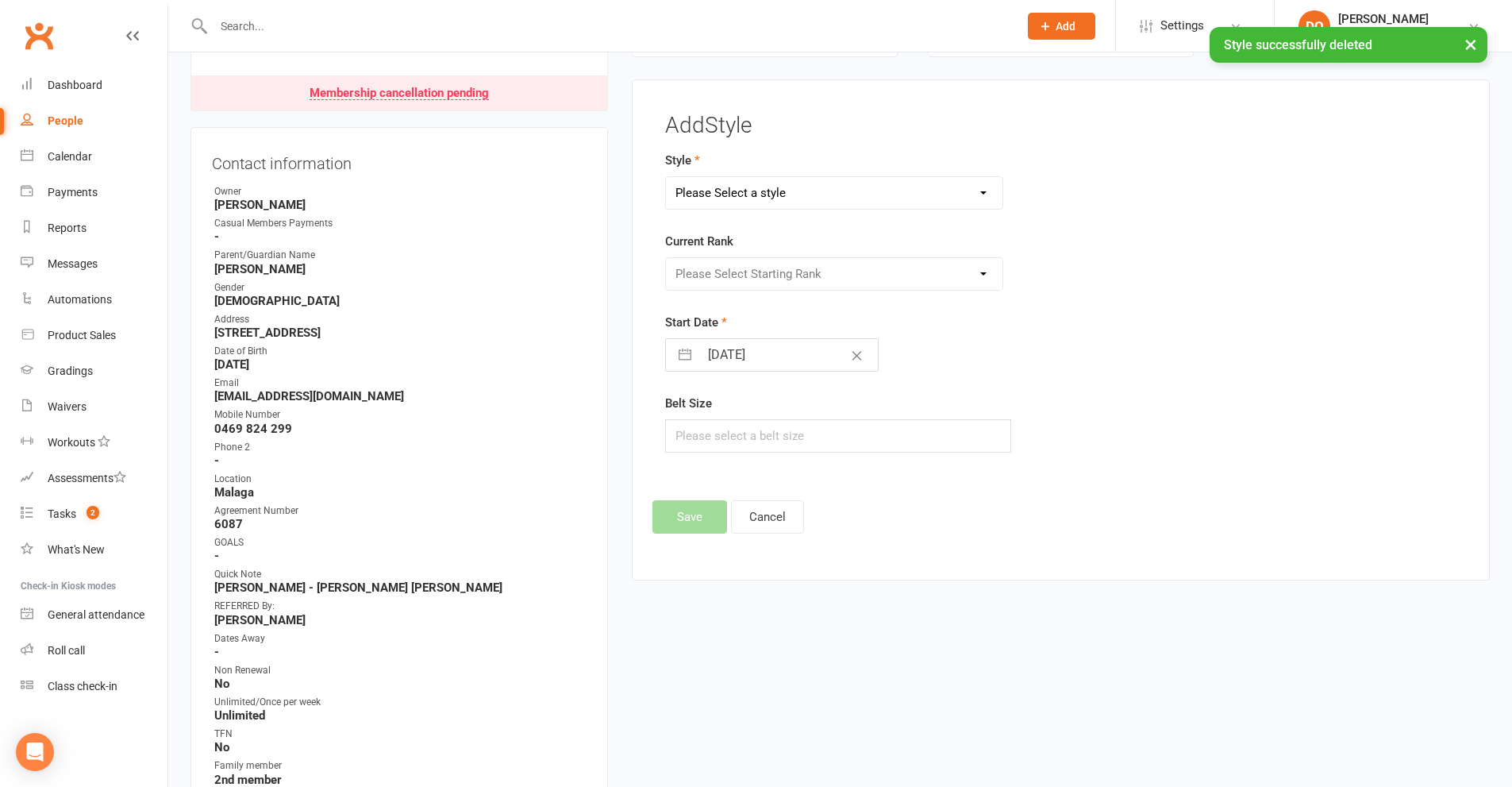
click at [988, 192] on select "Please Select a style BJJ Adults BJJ JUNIORS Boxing Kickboxing Adults Kickboxin…" at bounding box center [834, 193] width 337 height 32
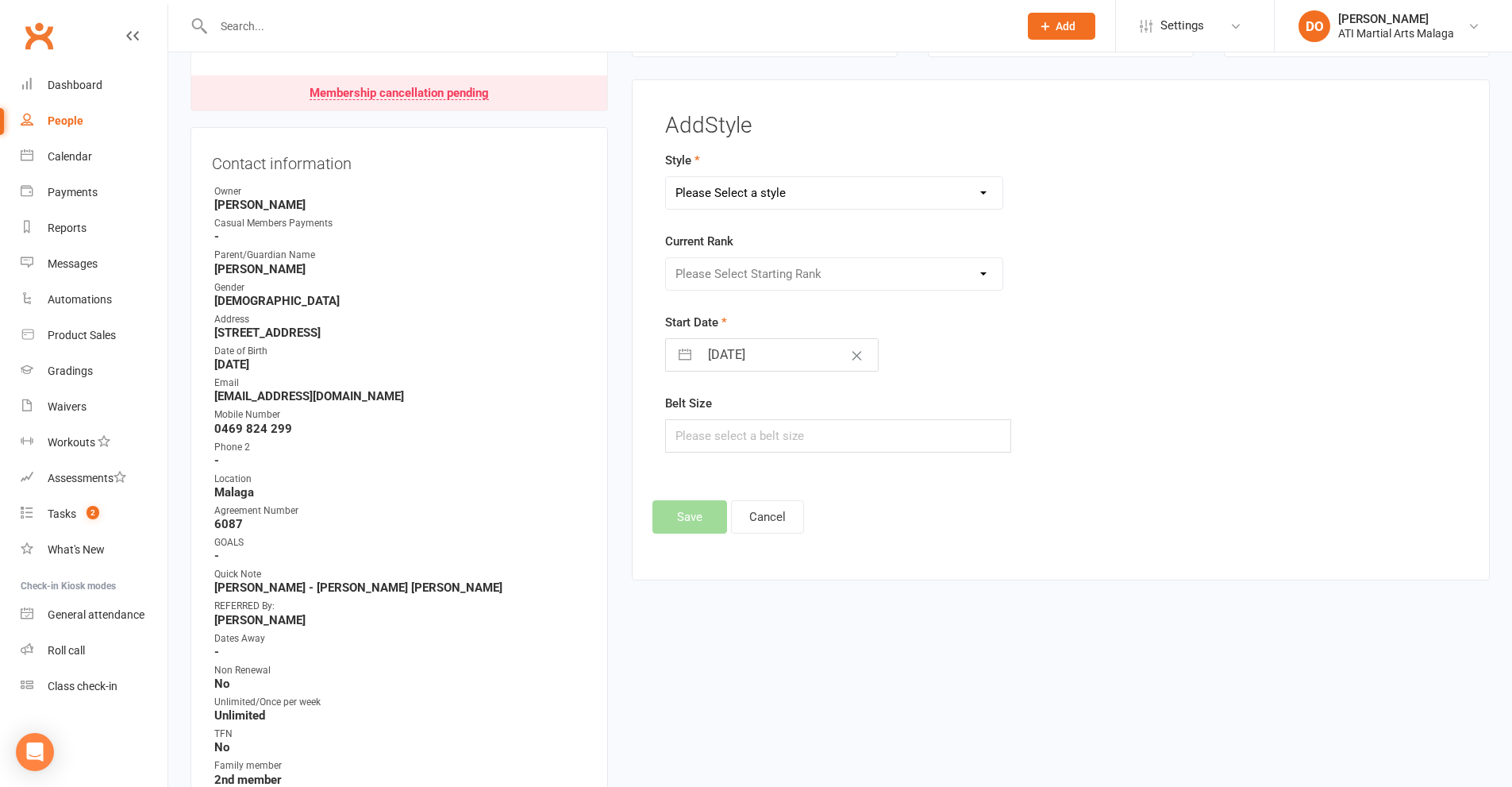
select select "2897"
click at [666, 177] on select "Please Select a style BJJ Adults BJJ JUNIORS Boxing Kickboxing Adults Kickboxin…" at bounding box center [834, 193] width 337 height 32
click at [980, 272] on select "Please Select Starting Rank 8th 7th 6th 5th 4th 3rd 2nd 1st [PERSON_NAME] 1st P…" at bounding box center [834, 274] width 337 height 32
select select "30876"
click at [666, 258] on select "Please Select Starting Rank 8th 7th 6th 5th 4th 3rd 2nd 1st [PERSON_NAME] 1st P…" at bounding box center [834, 274] width 337 height 32
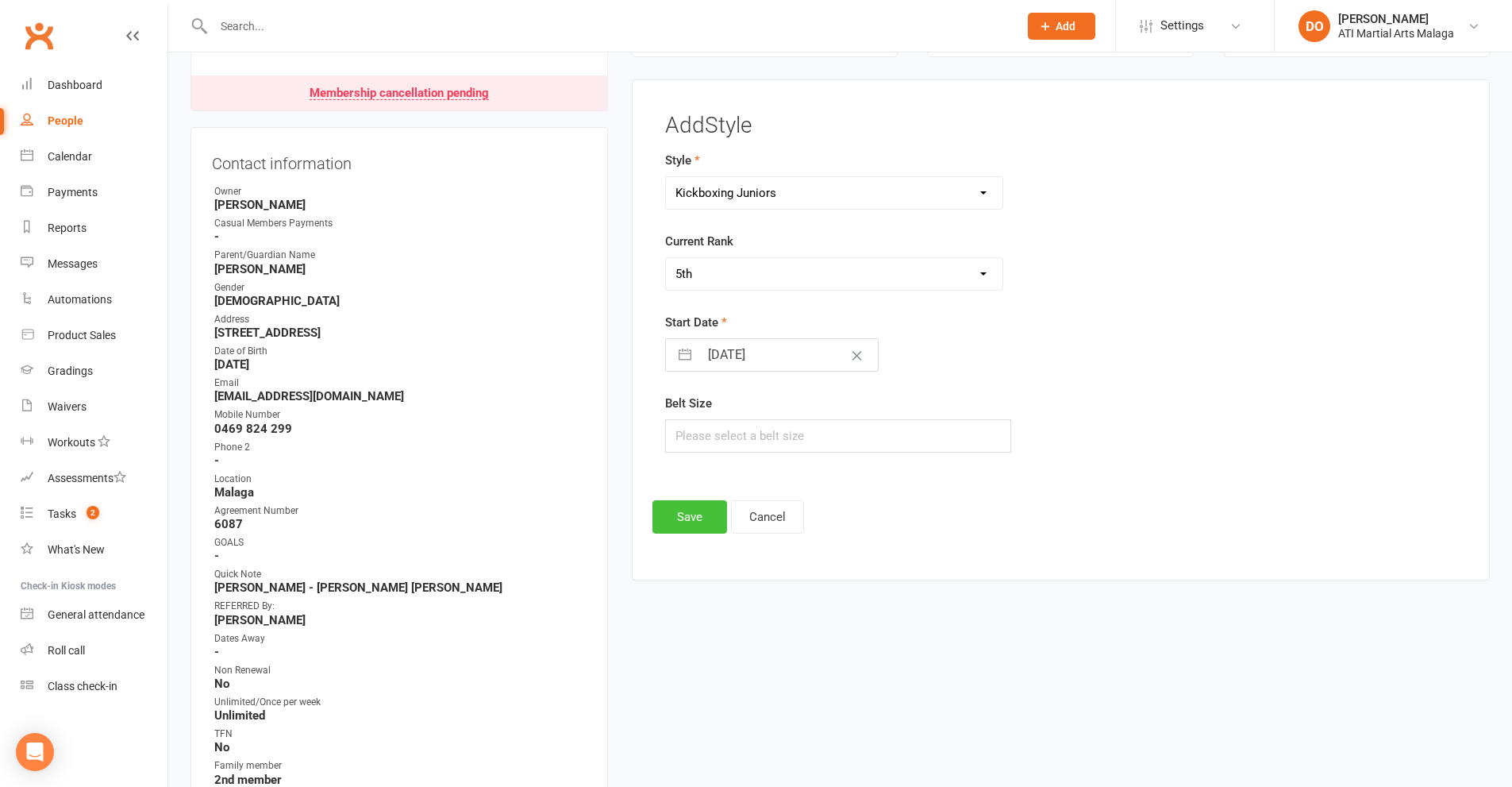
click at [694, 519] on button "Save" at bounding box center [689, 517] width 75 height 34
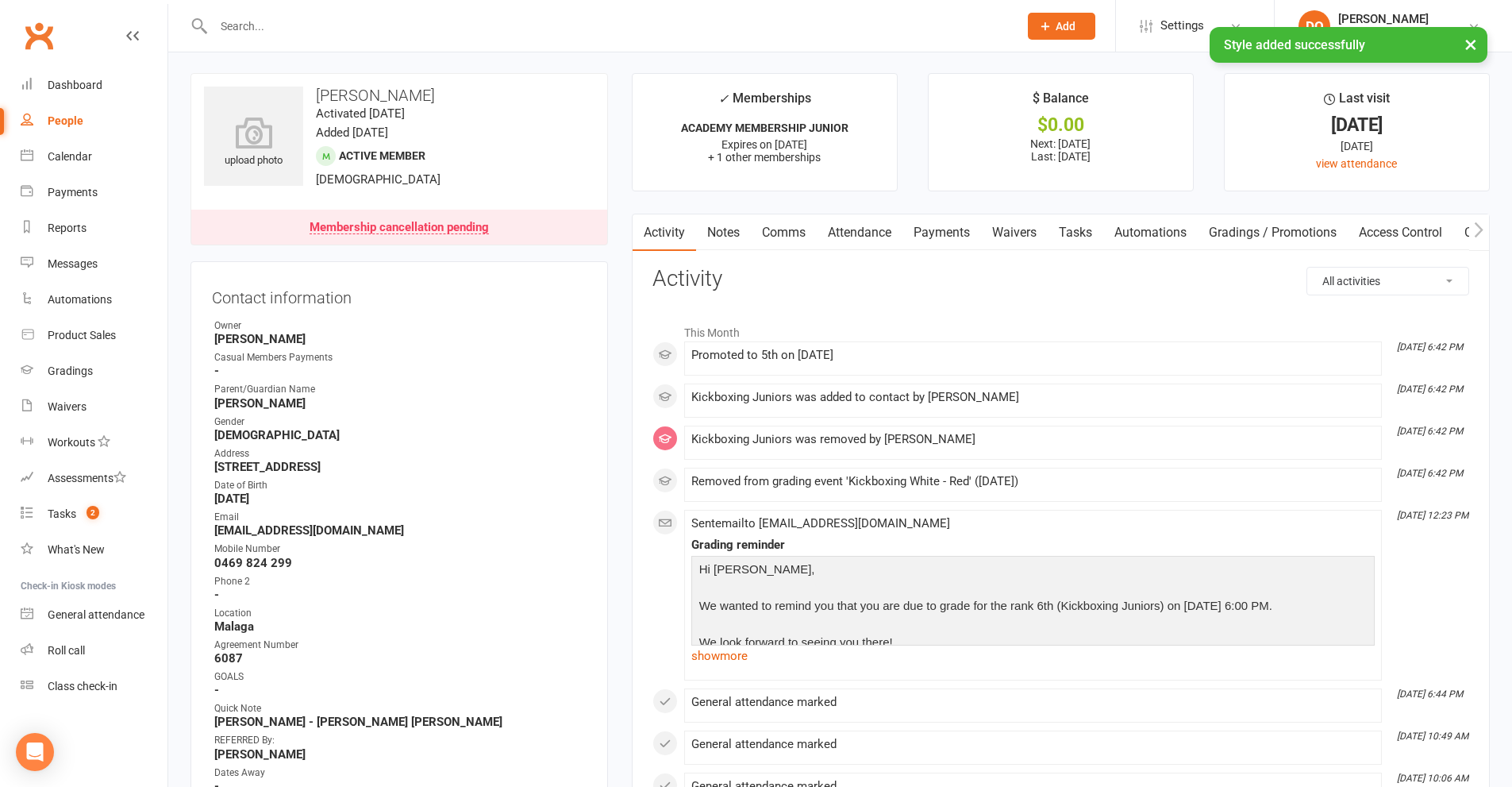
scroll to position [0, 0]
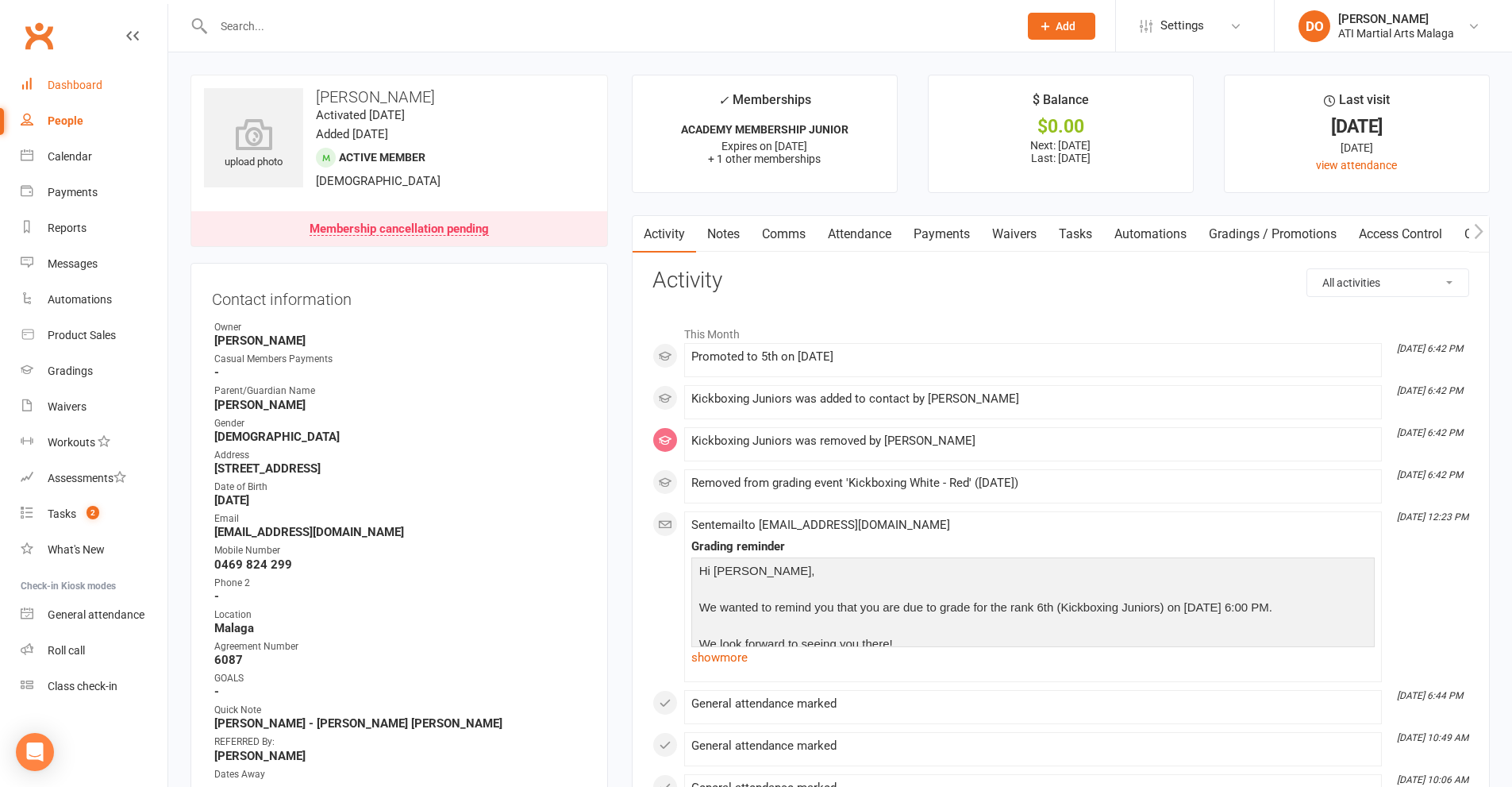
click at [68, 80] on div "Dashboard" at bounding box center [75, 85] width 54 height 13
